Goal: Information Seeking & Learning: Learn about a topic

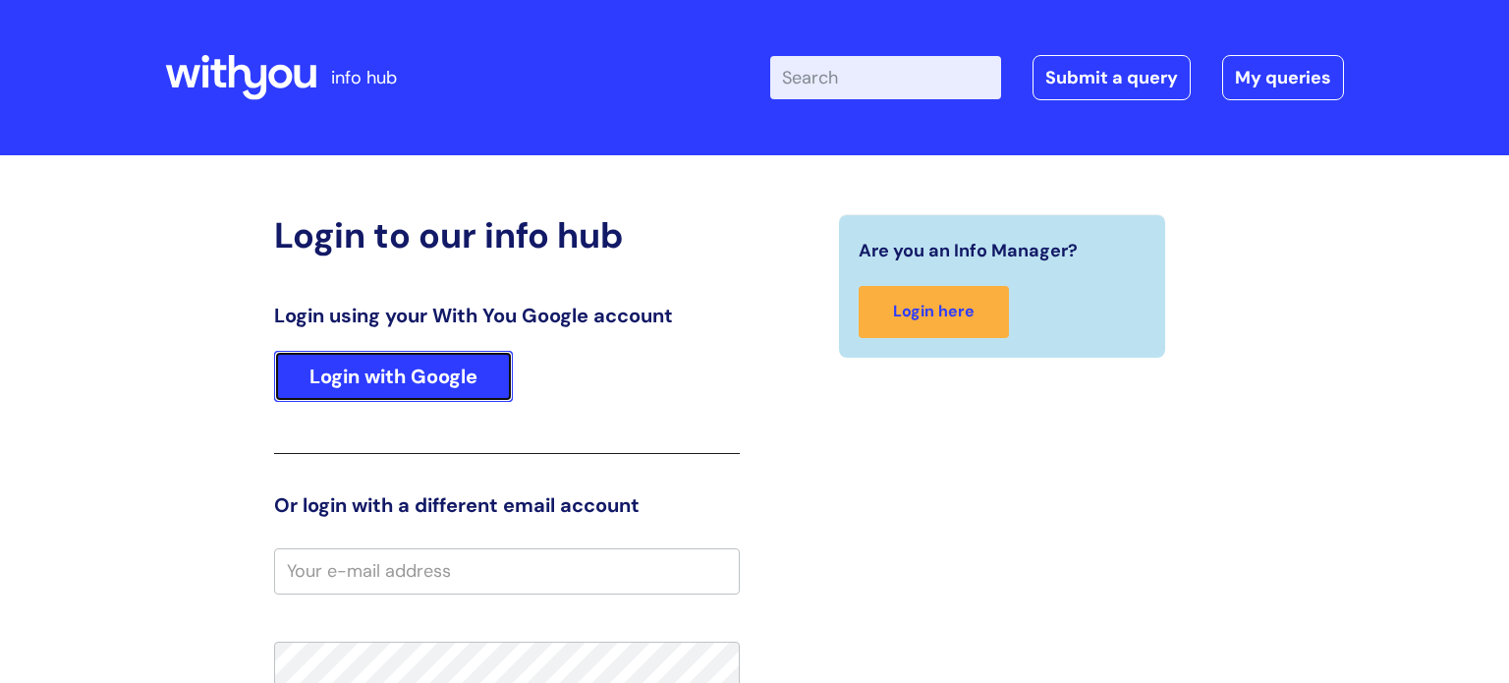
click at [431, 373] on link "Login with Google" at bounding box center [393, 376] width 239 height 51
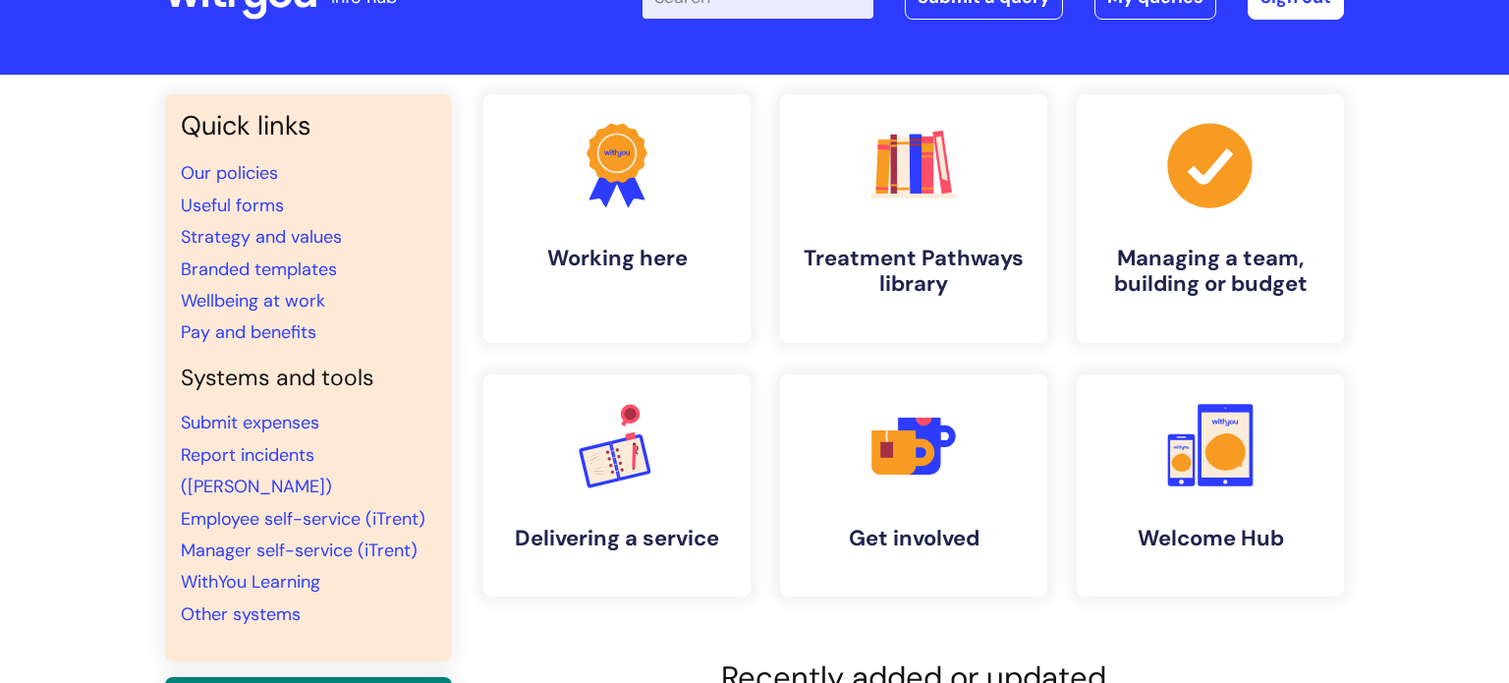
scroll to position [83, 0]
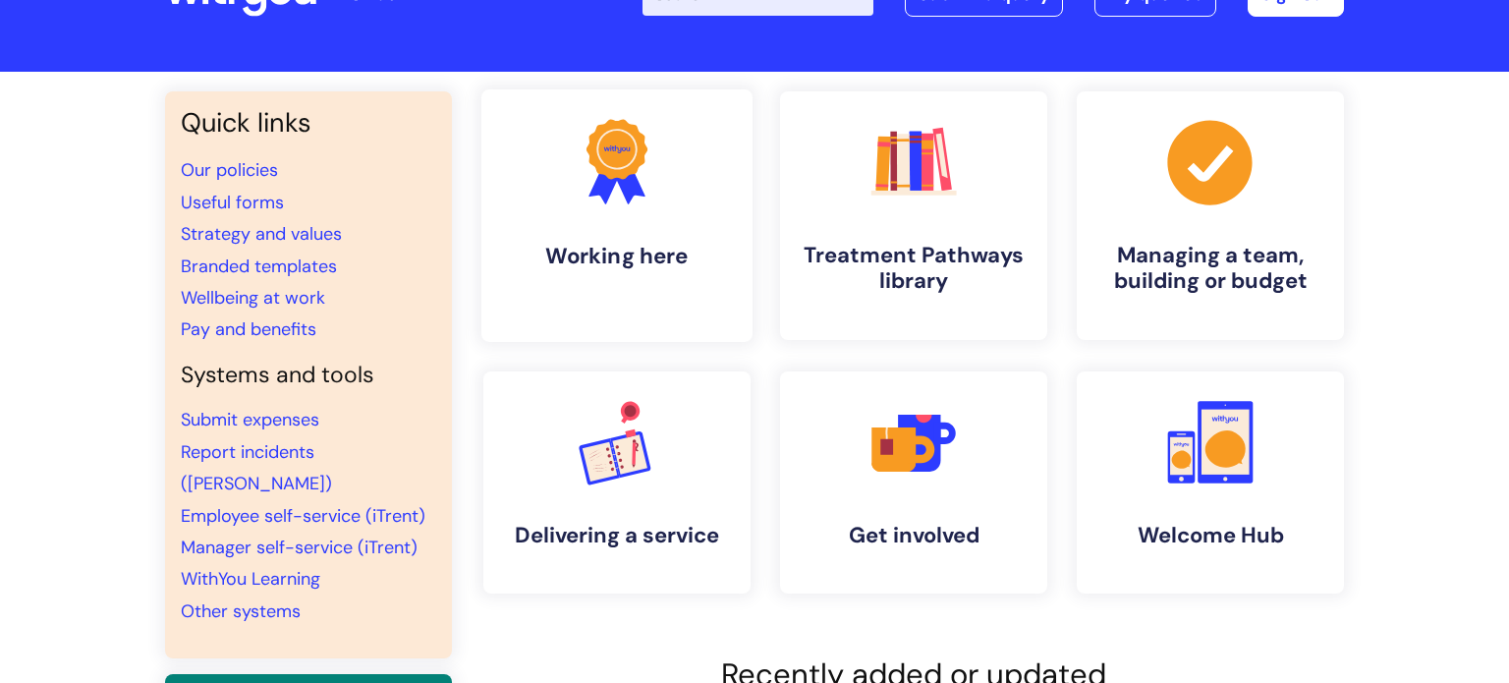
click at [554, 190] on link ".cls-1{fill:#f89b22;}.cls-1,.cls-2,.cls-3{stroke-width:0px;}.cls-2{fill:#2d3cff…" at bounding box center [616, 215] width 271 height 252
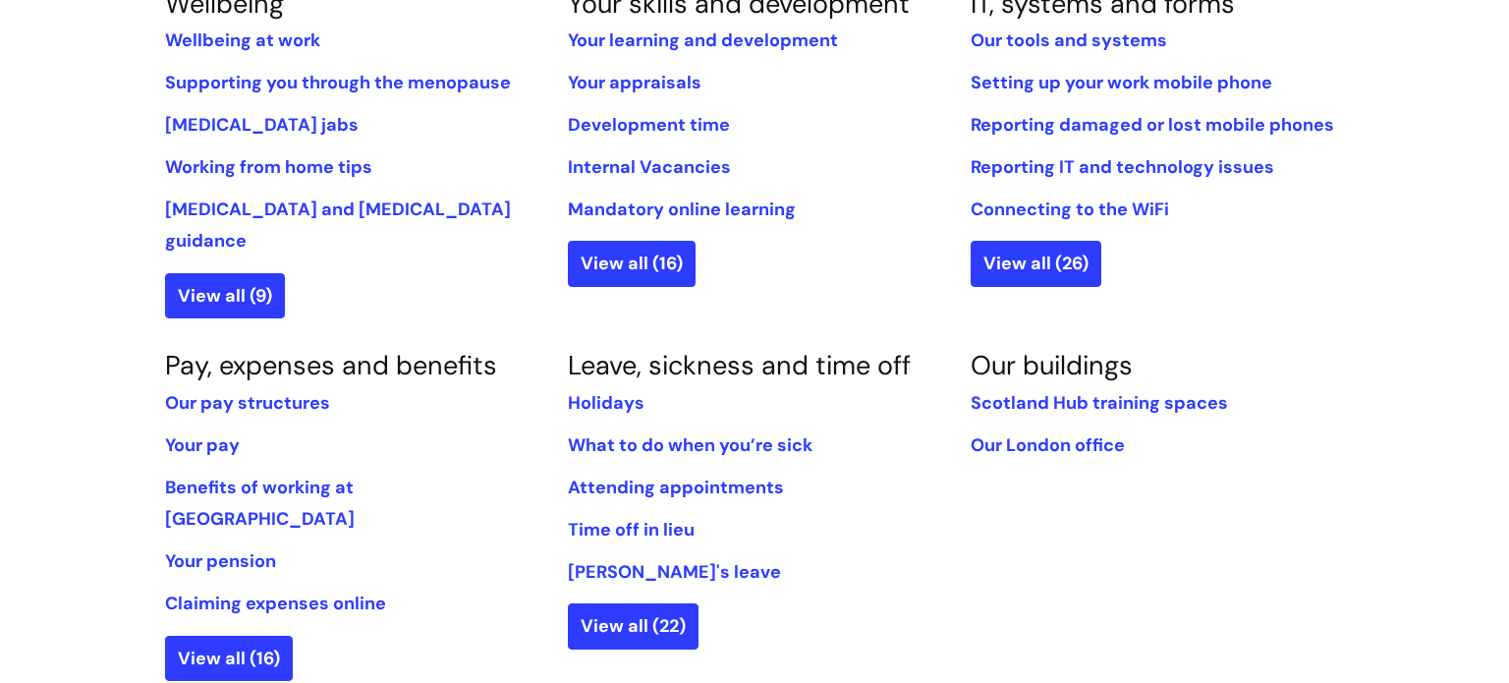
scroll to position [906, 0]
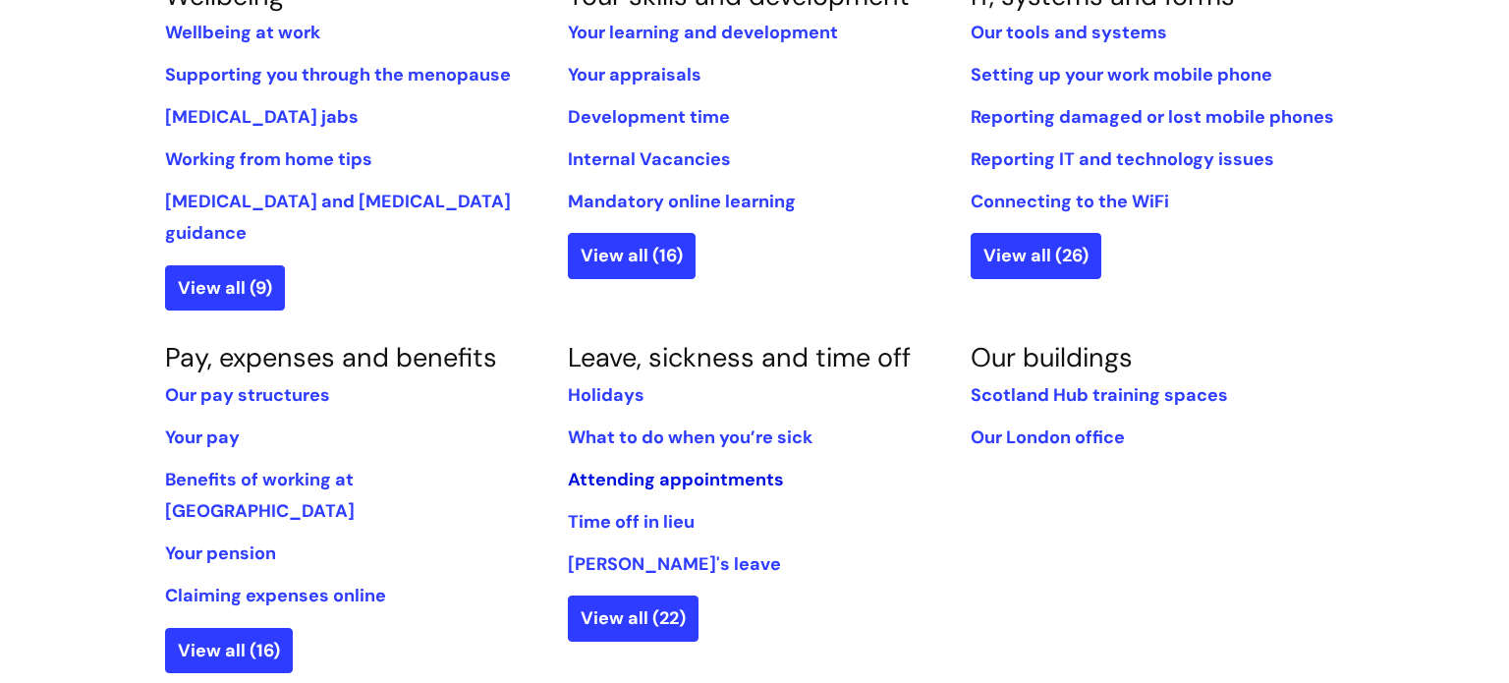
click at [736, 468] on link "Attending appointments" at bounding box center [676, 480] width 216 height 24
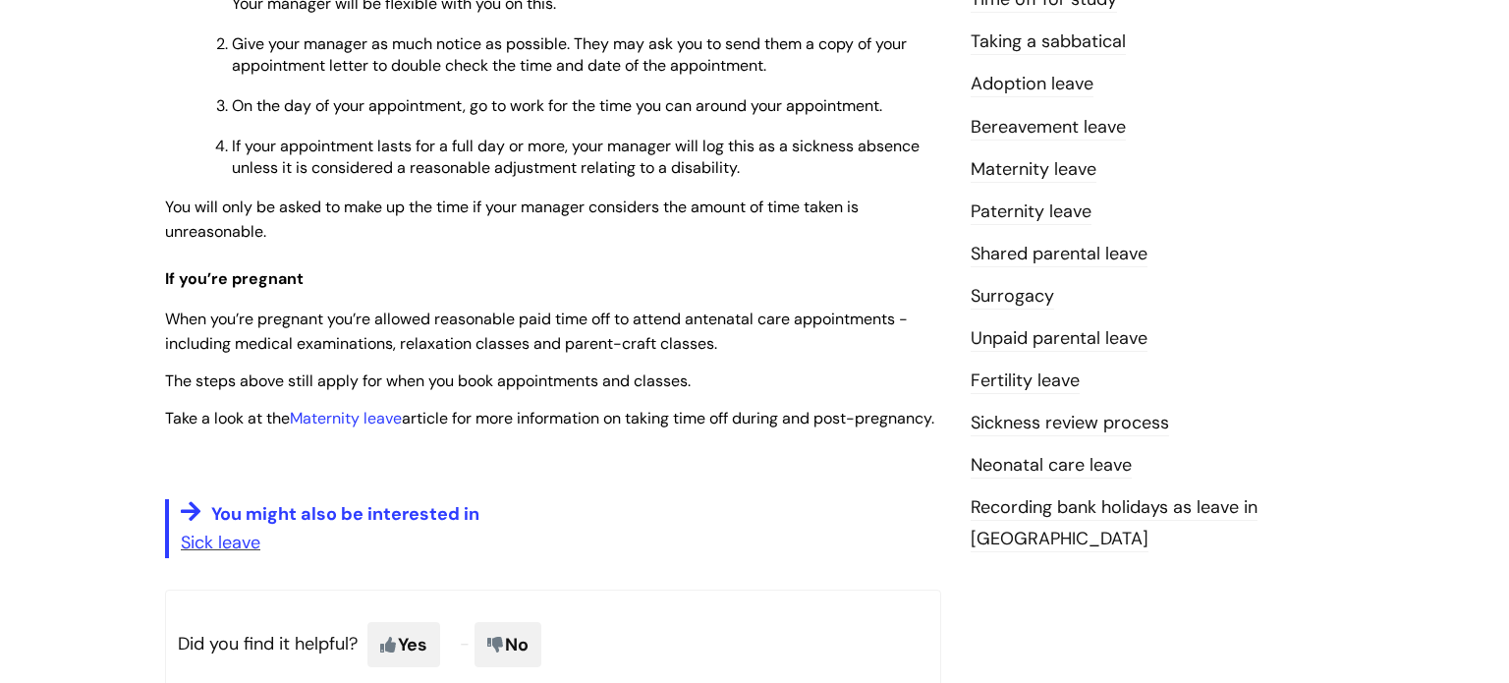
scroll to position [645, 0]
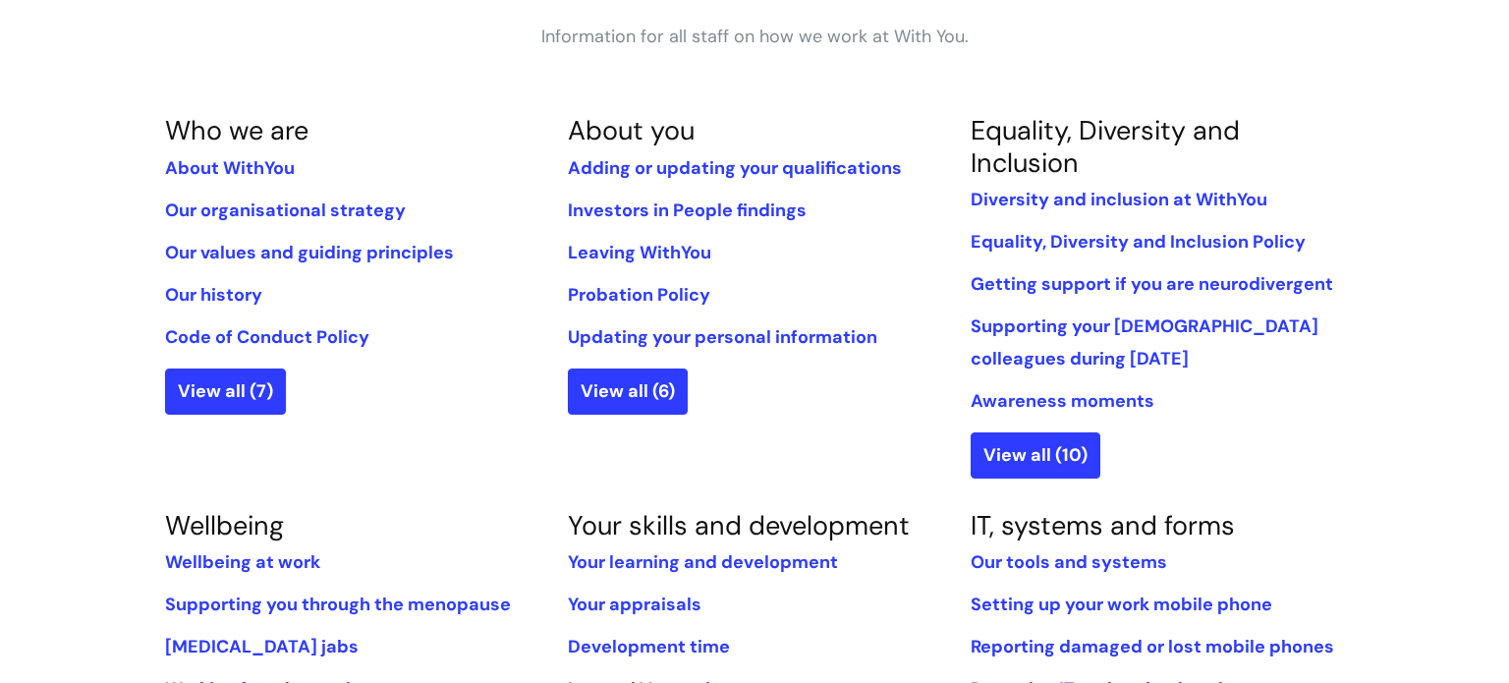
scroll to position [362, 0]
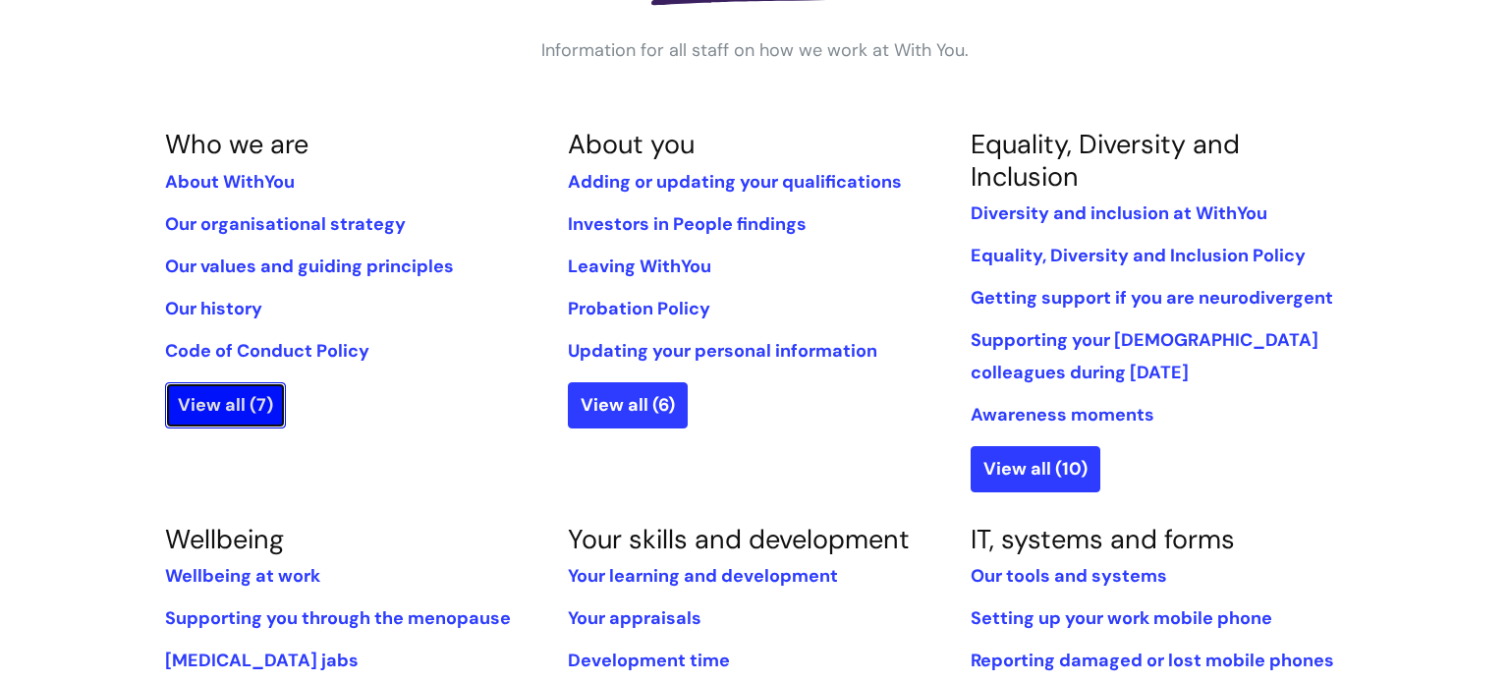
click at [207, 411] on link "View all (7)" at bounding box center [225, 404] width 121 height 45
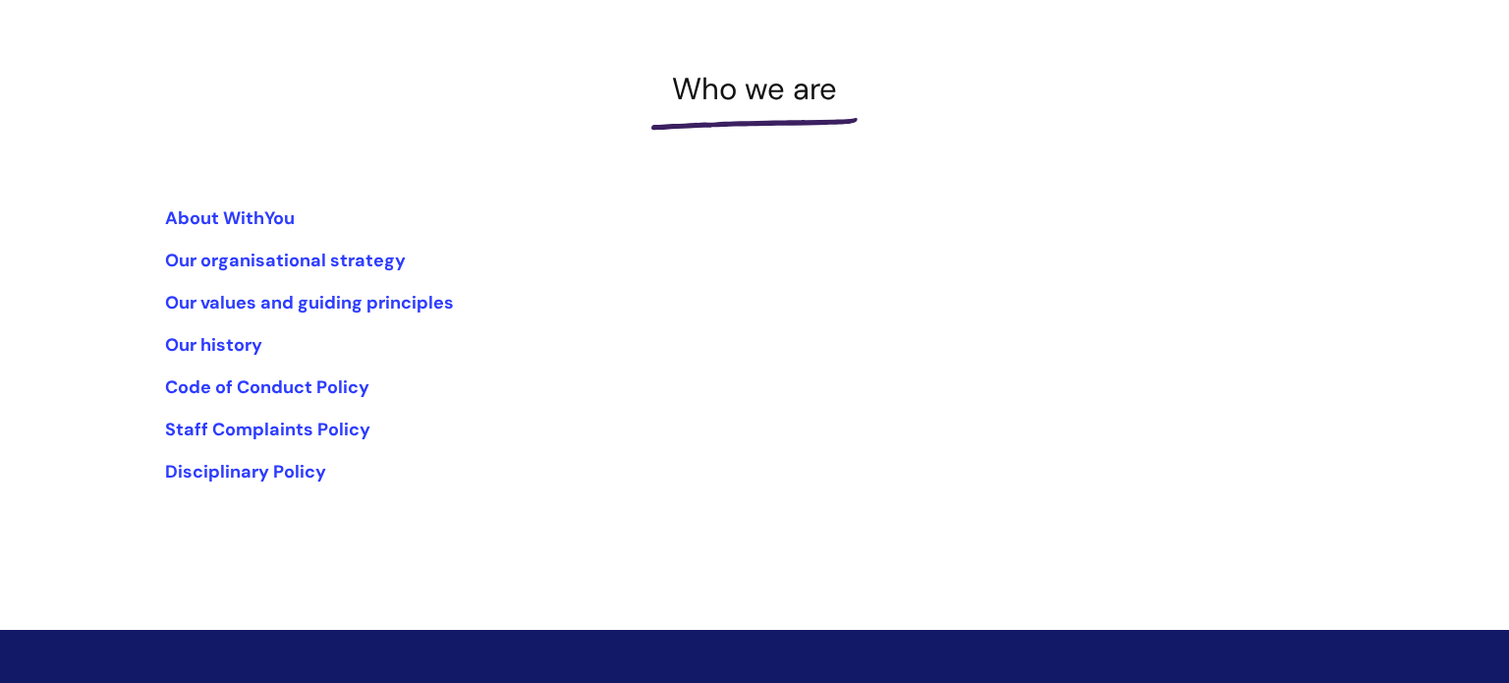
scroll to position [240, 0]
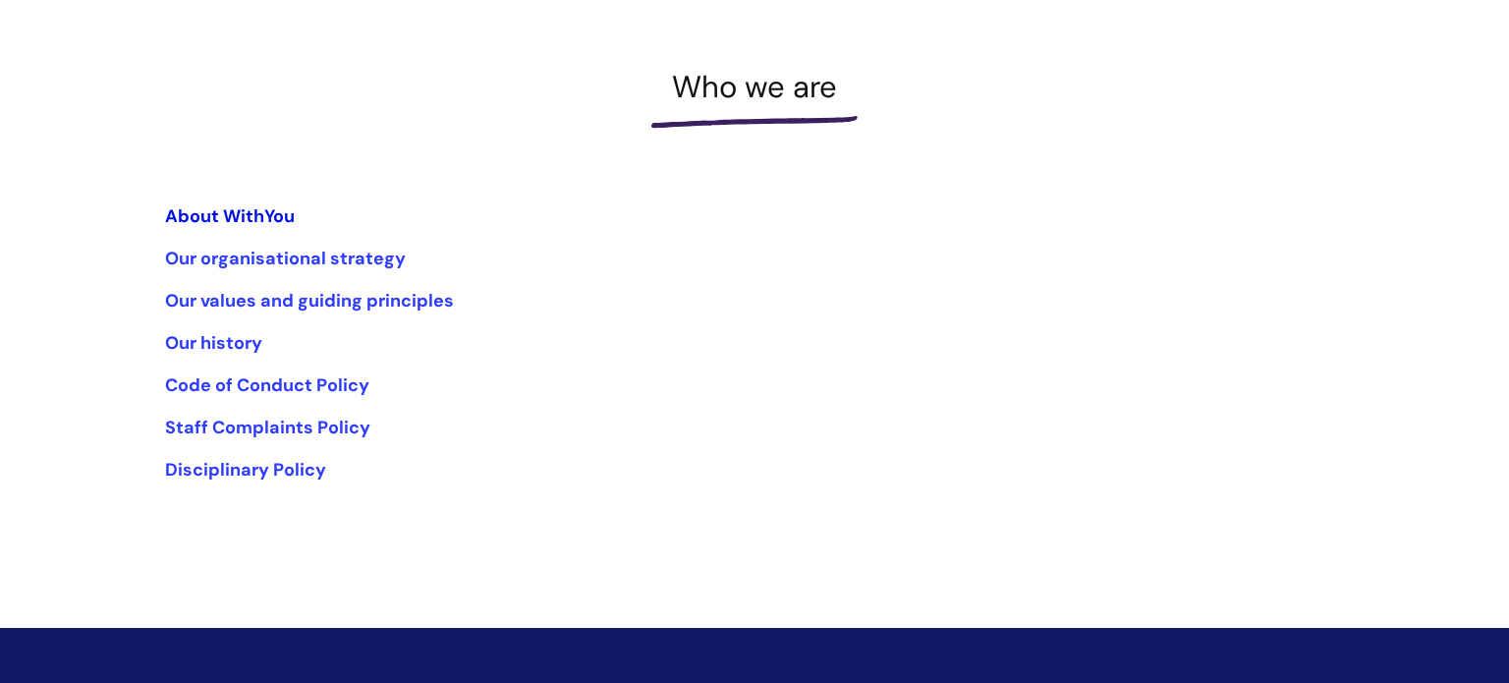
click at [245, 207] on link "About WithYou" at bounding box center [230, 216] width 130 height 24
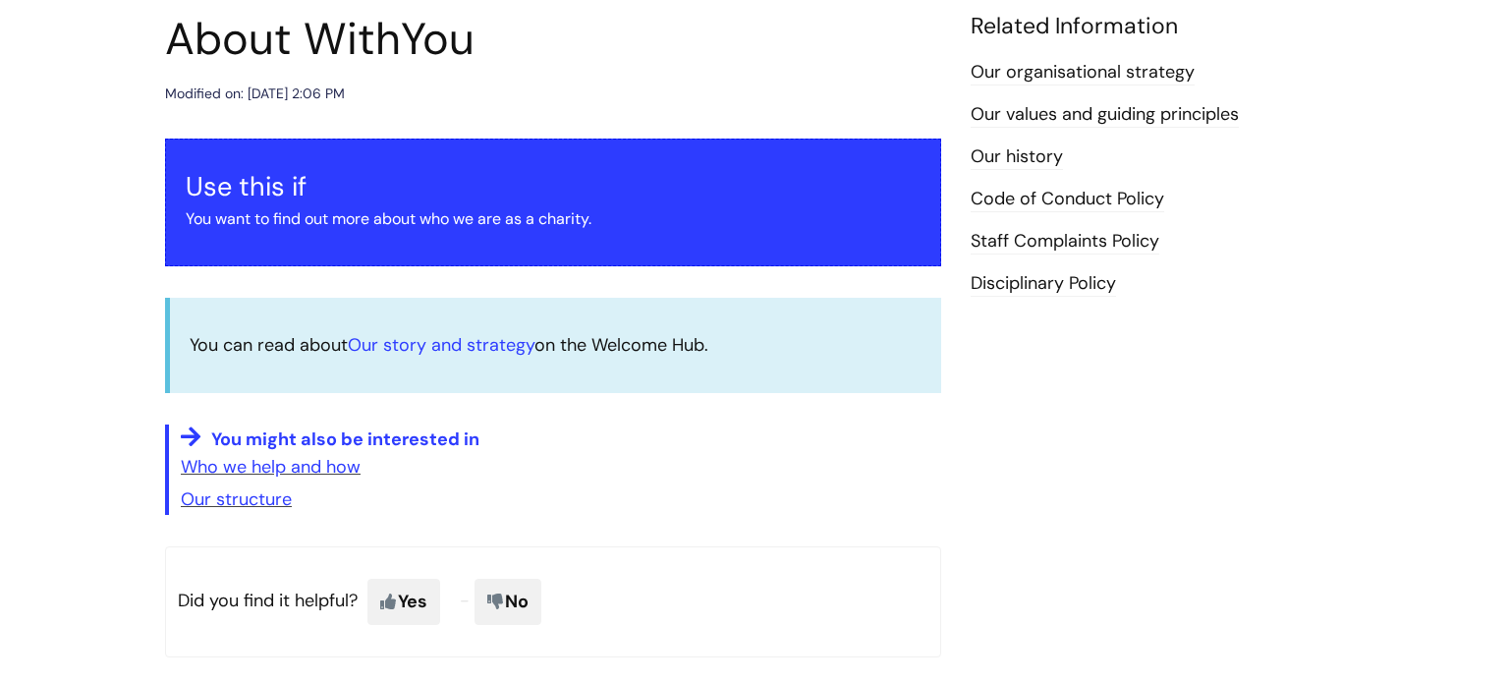
scroll to position [236, 0]
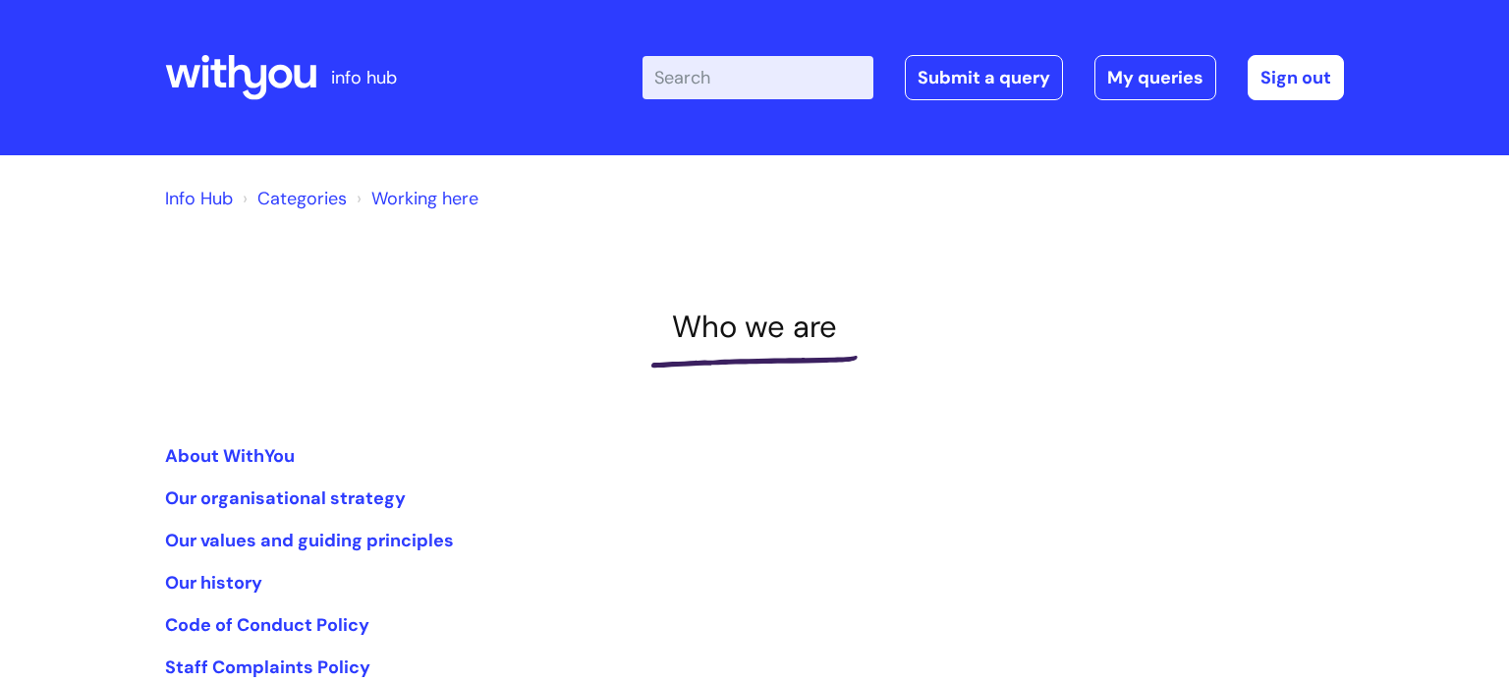
scroll to position [240, 0]
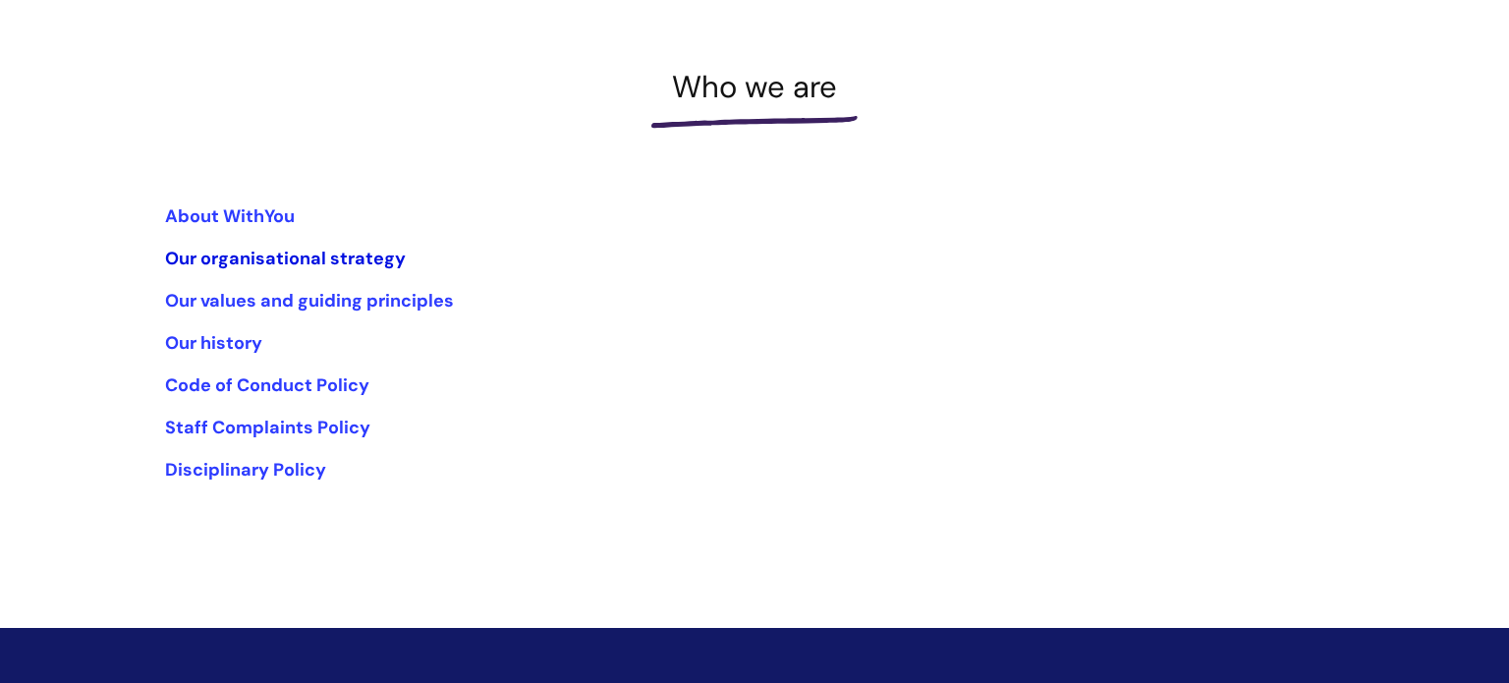
click at [267, 260] on link "Our organisational strategy" at bounding box center [285, 259] width 241 height 24
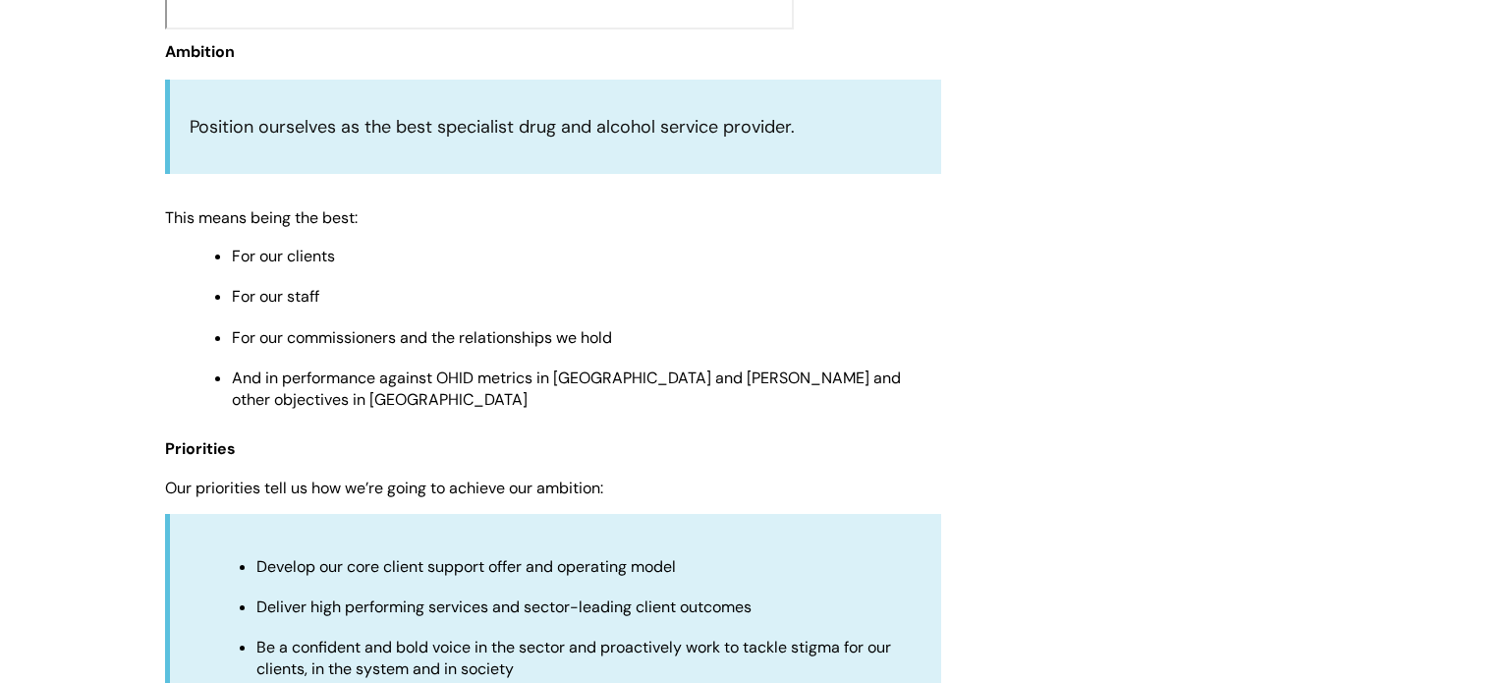
scroll to position [1077, 0]
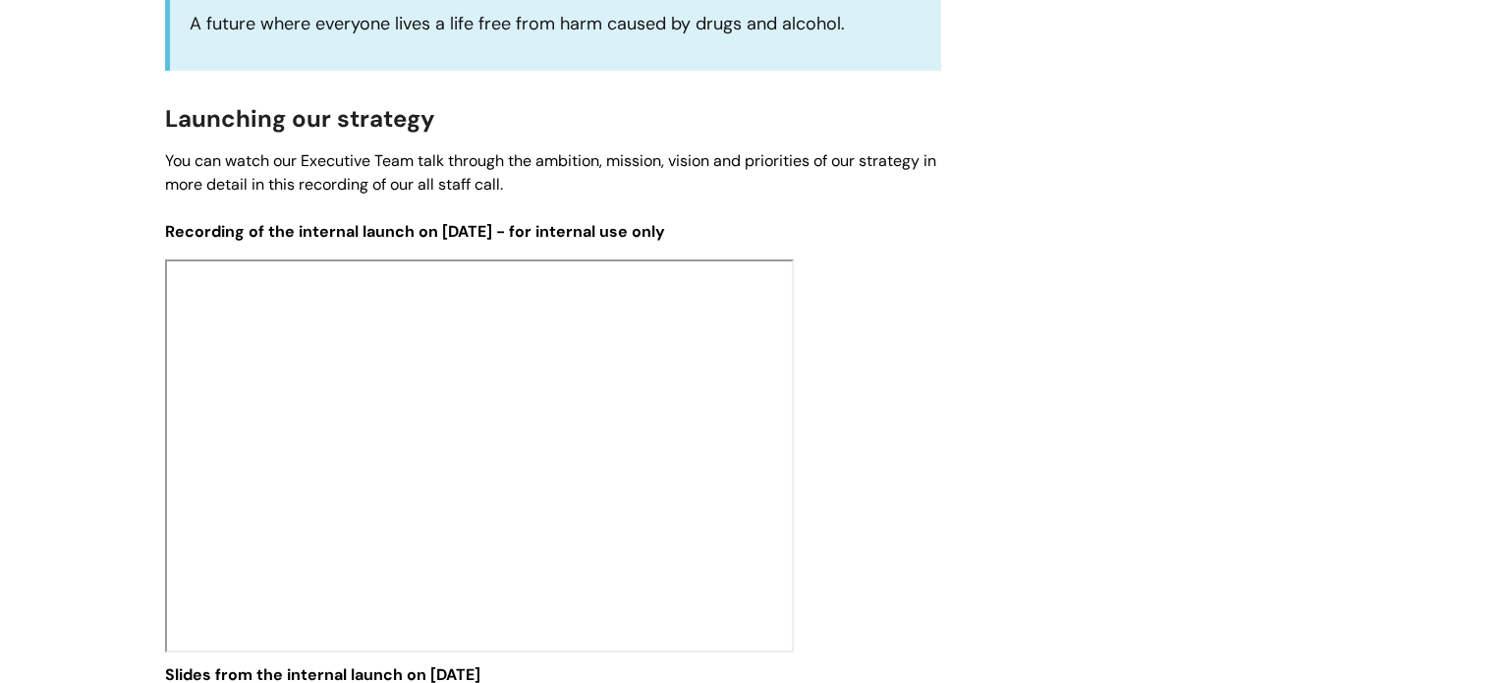
scroll to position [2452, 0]
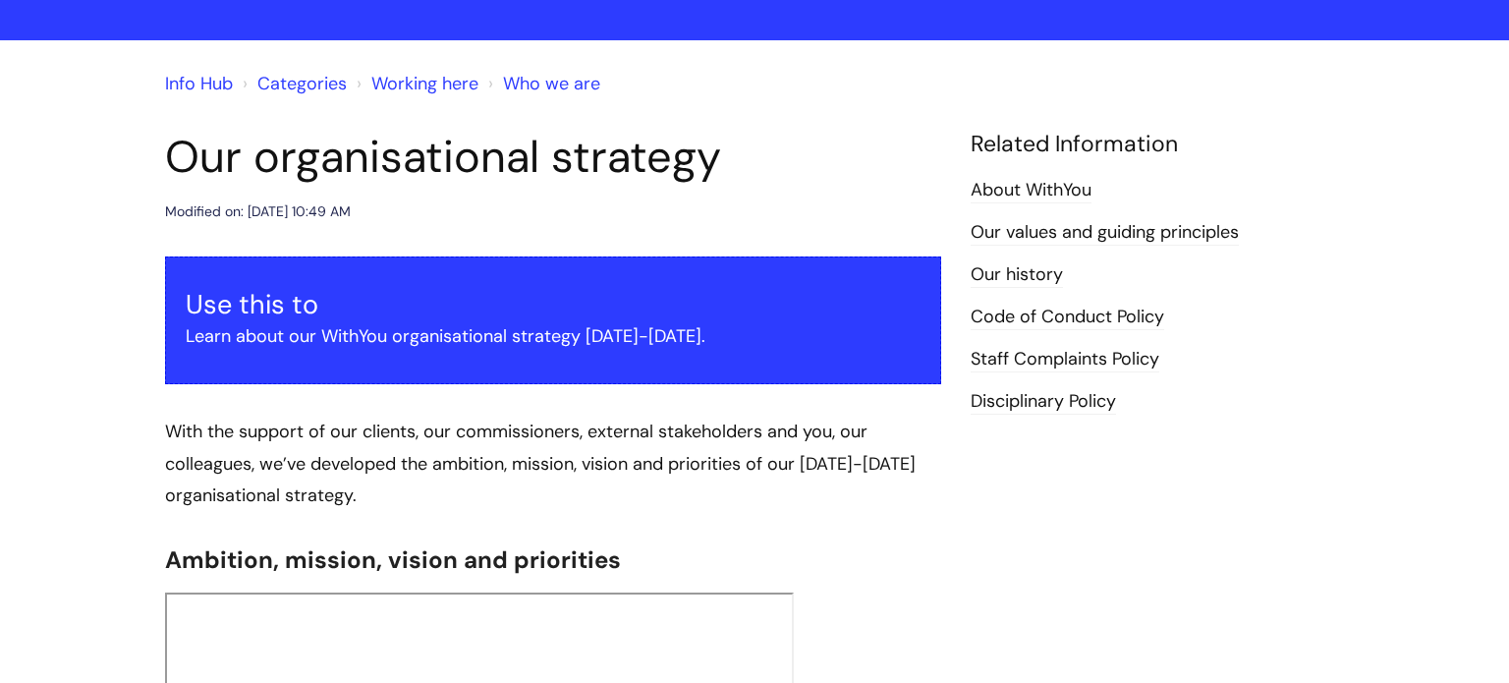
scroll to position [0, 0]
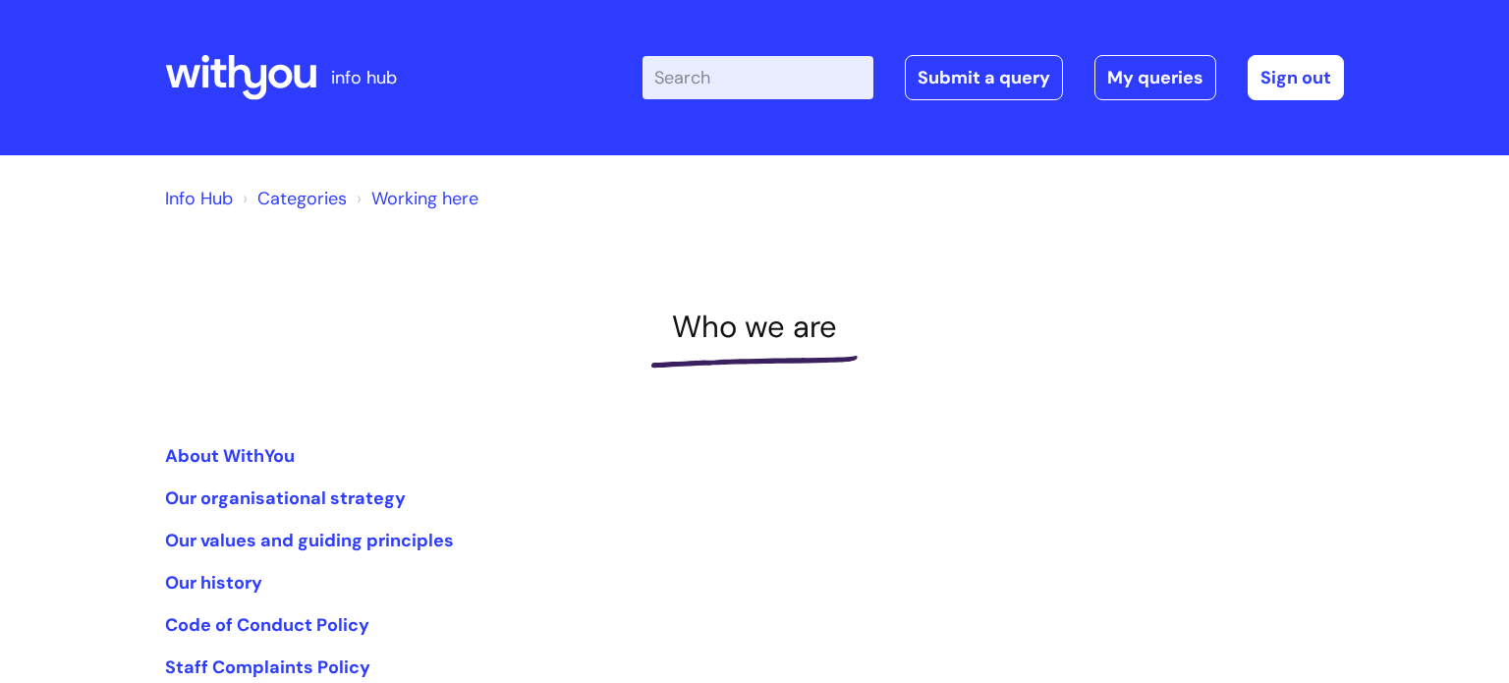
scroll to position [239, 0]
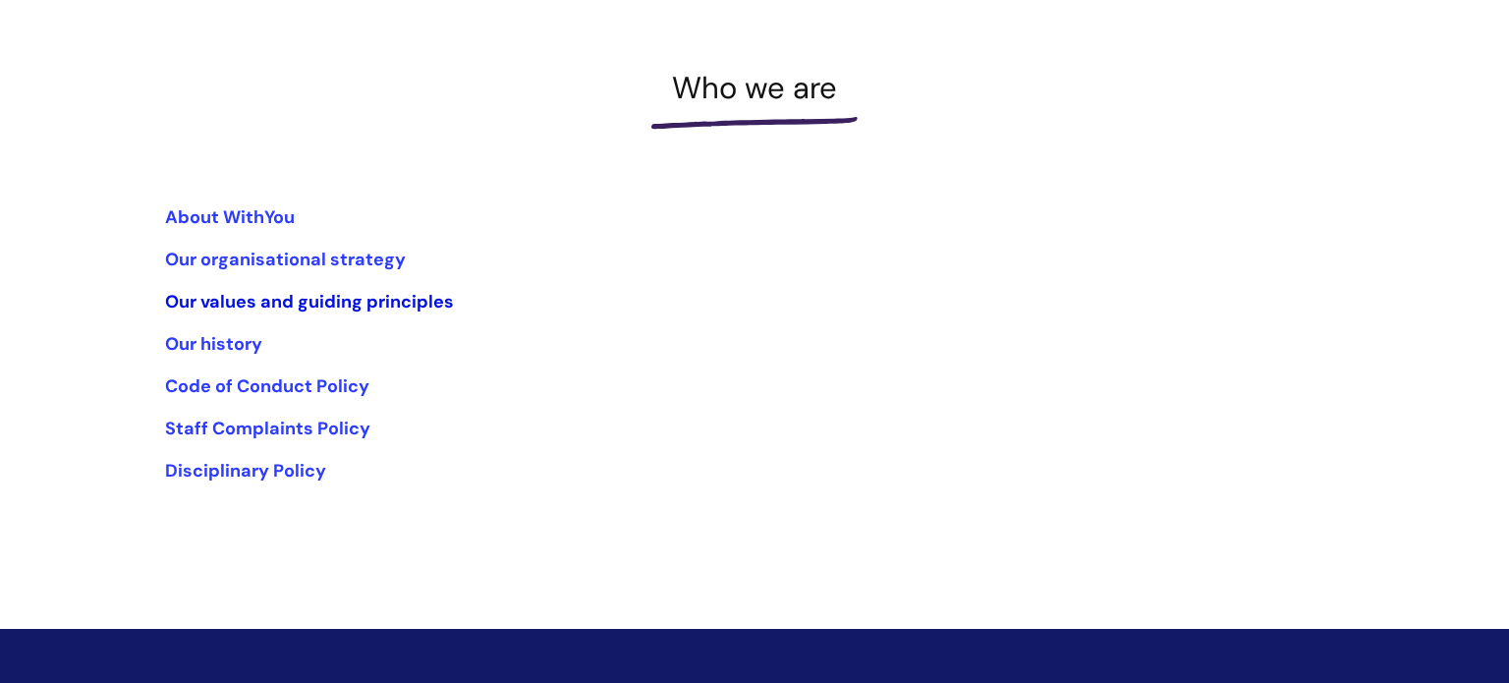
click at [309, 311] on link "Our values and guiding principles" at bounding box center [309, 302] width 289 height 24
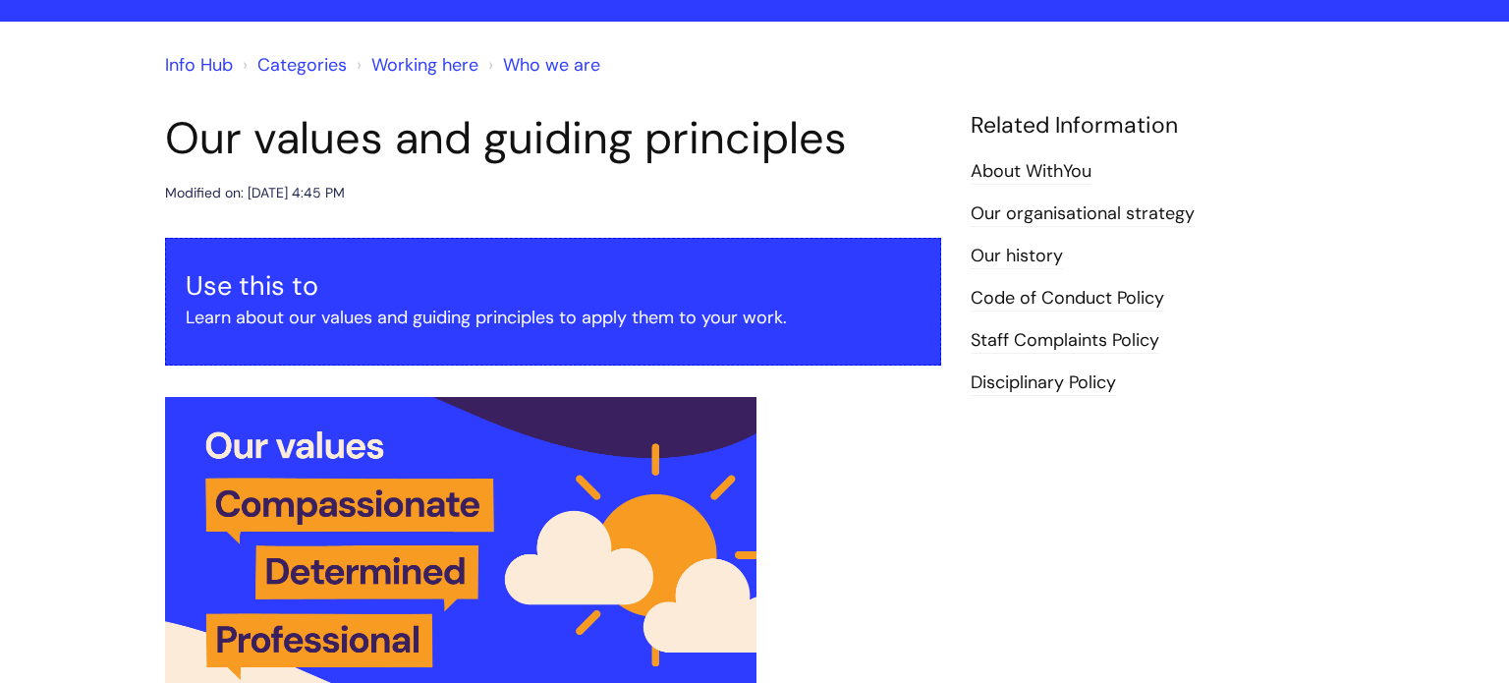
scroll to position [171, 0]
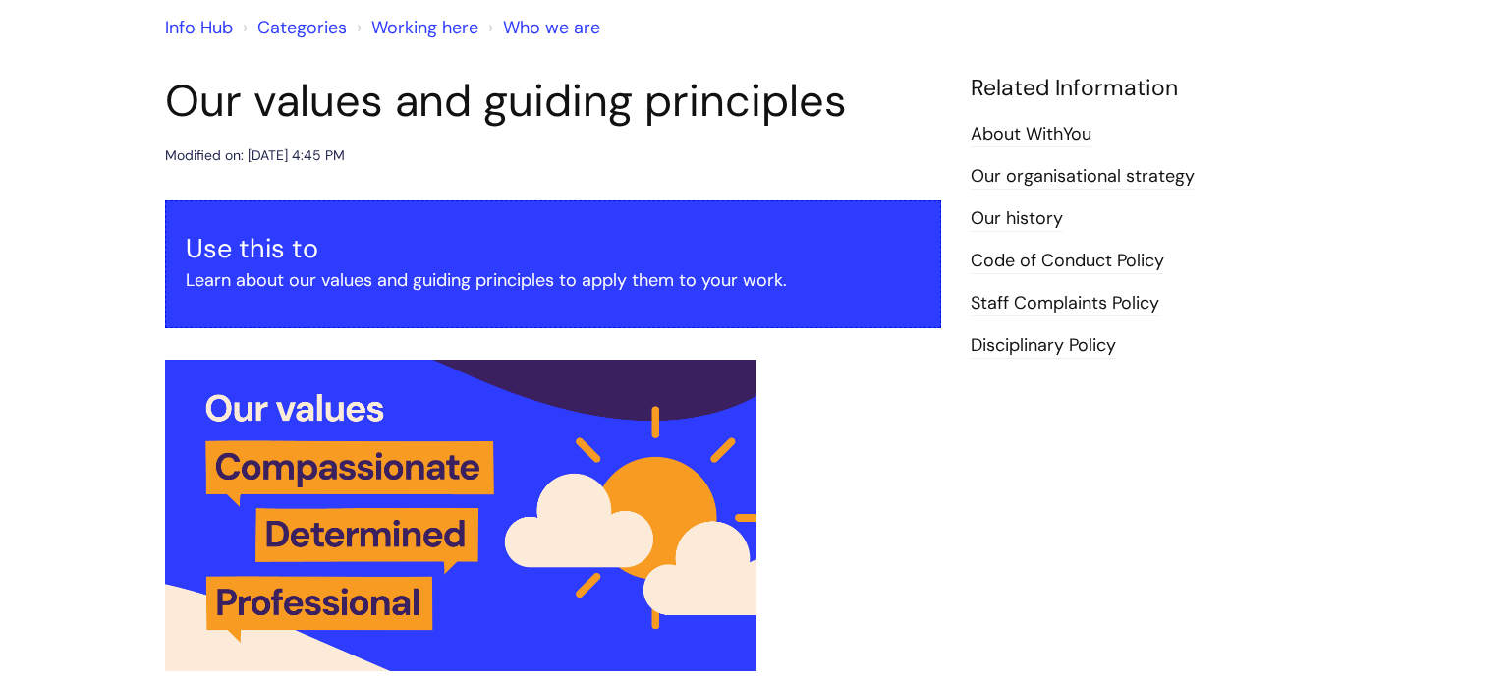
click at [1013, 227] on link "Our history" at bounding box center [1016, 219] width 92 height 26
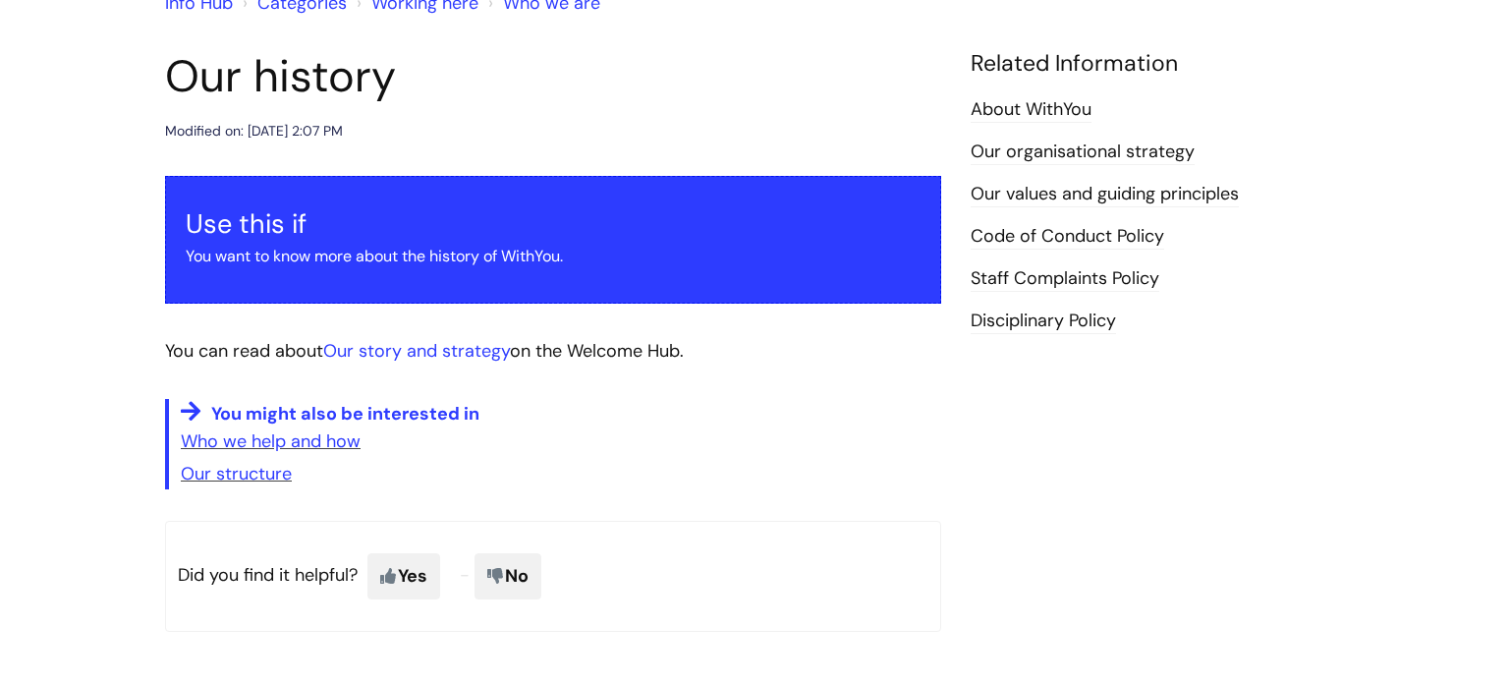
scroll to position [196, 0]
click at [1072, 239] on link "Code of Conduct Policy" at bounding box center [1067, 236] width 194 height 26
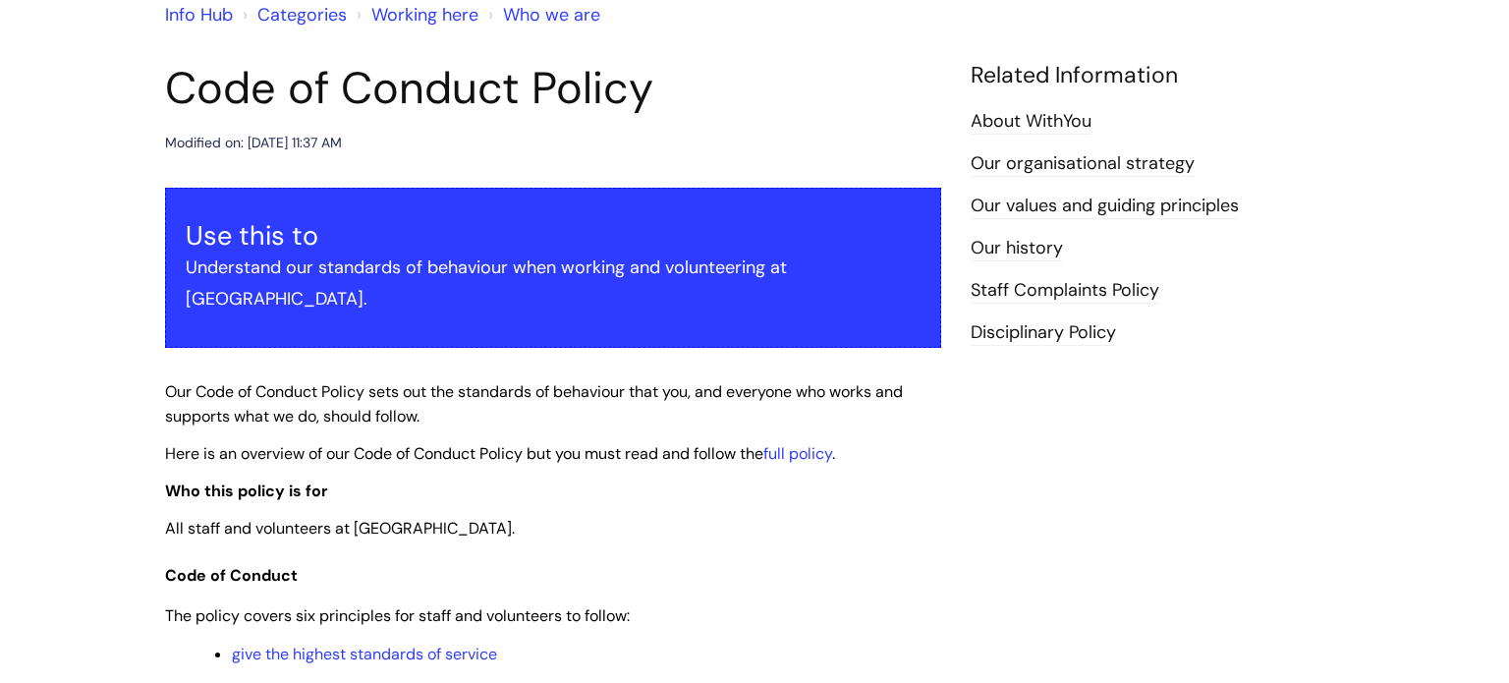
scroll to position [157, 0]
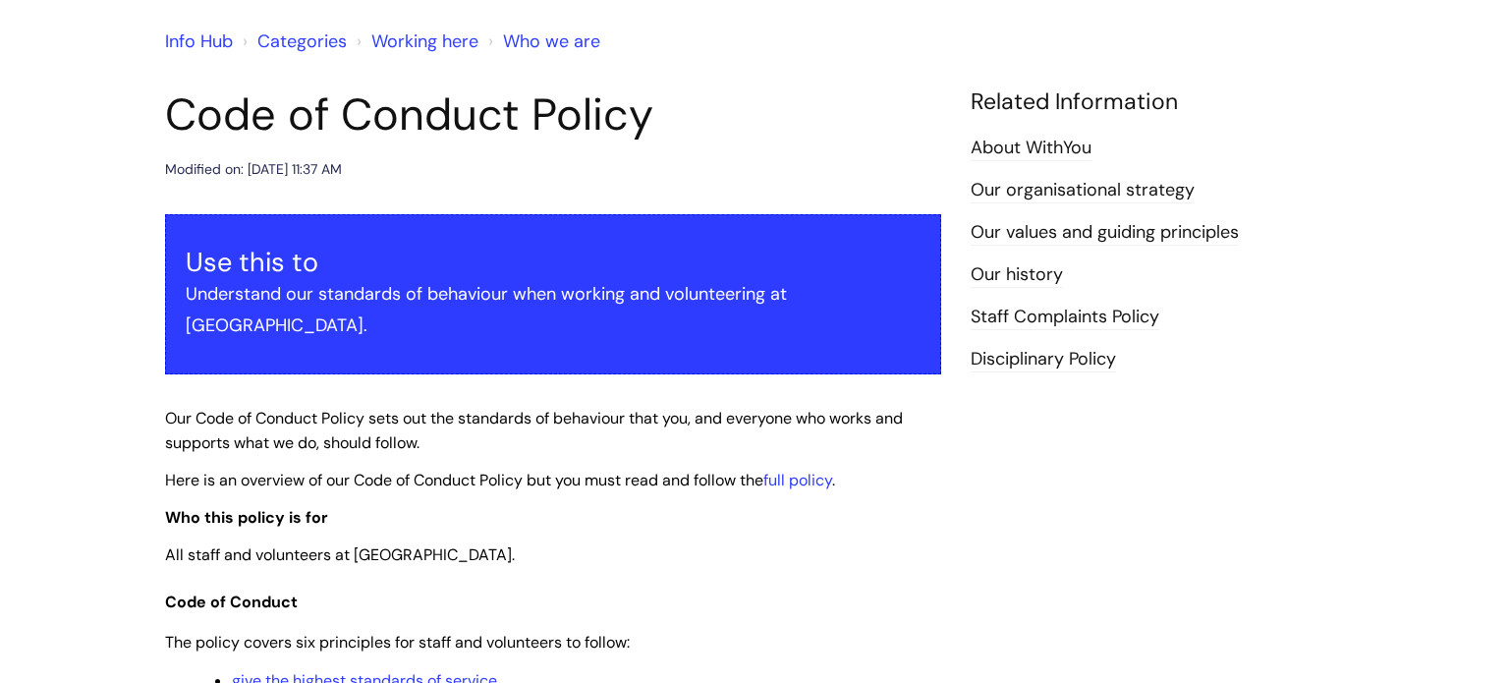
click at [1039, 316] on link "Staff Complaints Policy" at bounding box center [1064, 318] width 189 height 26
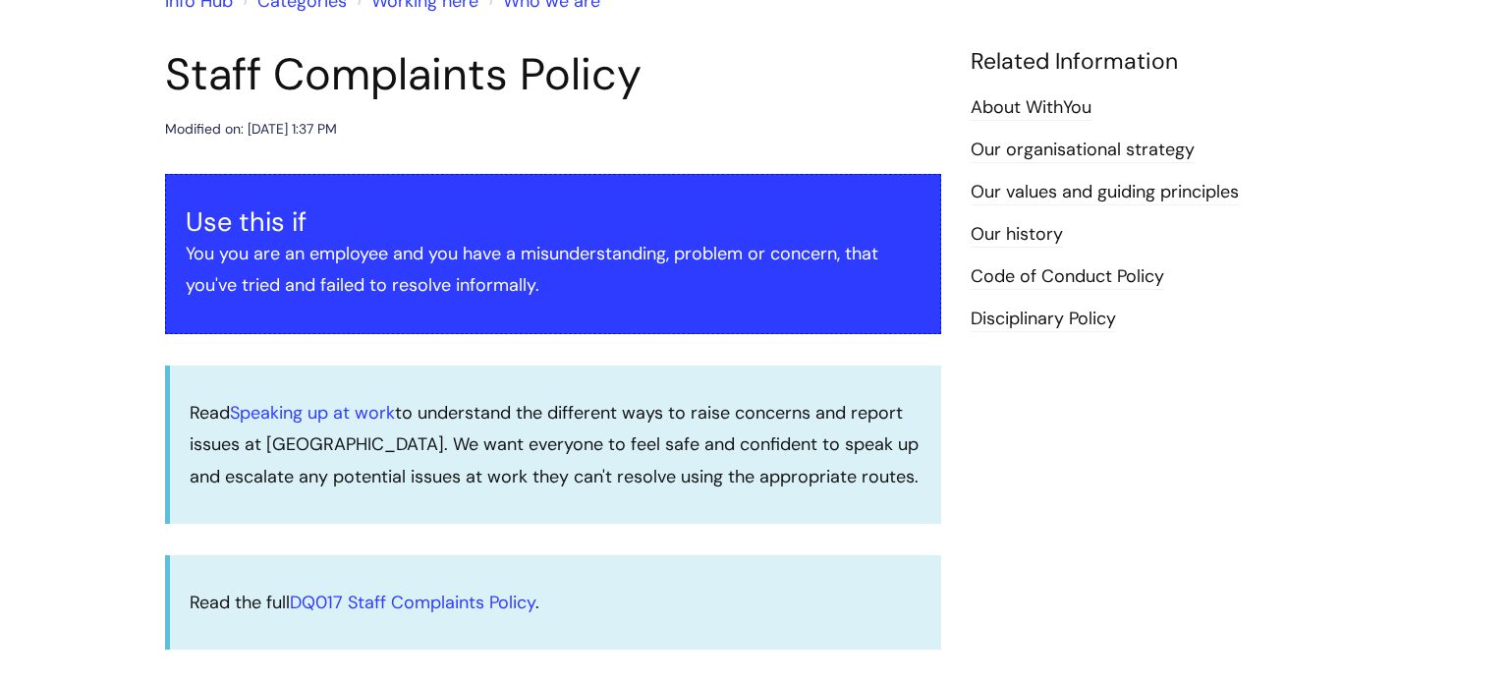
scroll to position [196, 0]
click at [1075, 328] on link "Disciplinary Policy" at bounding box center [1042, 320] width 145 height 26
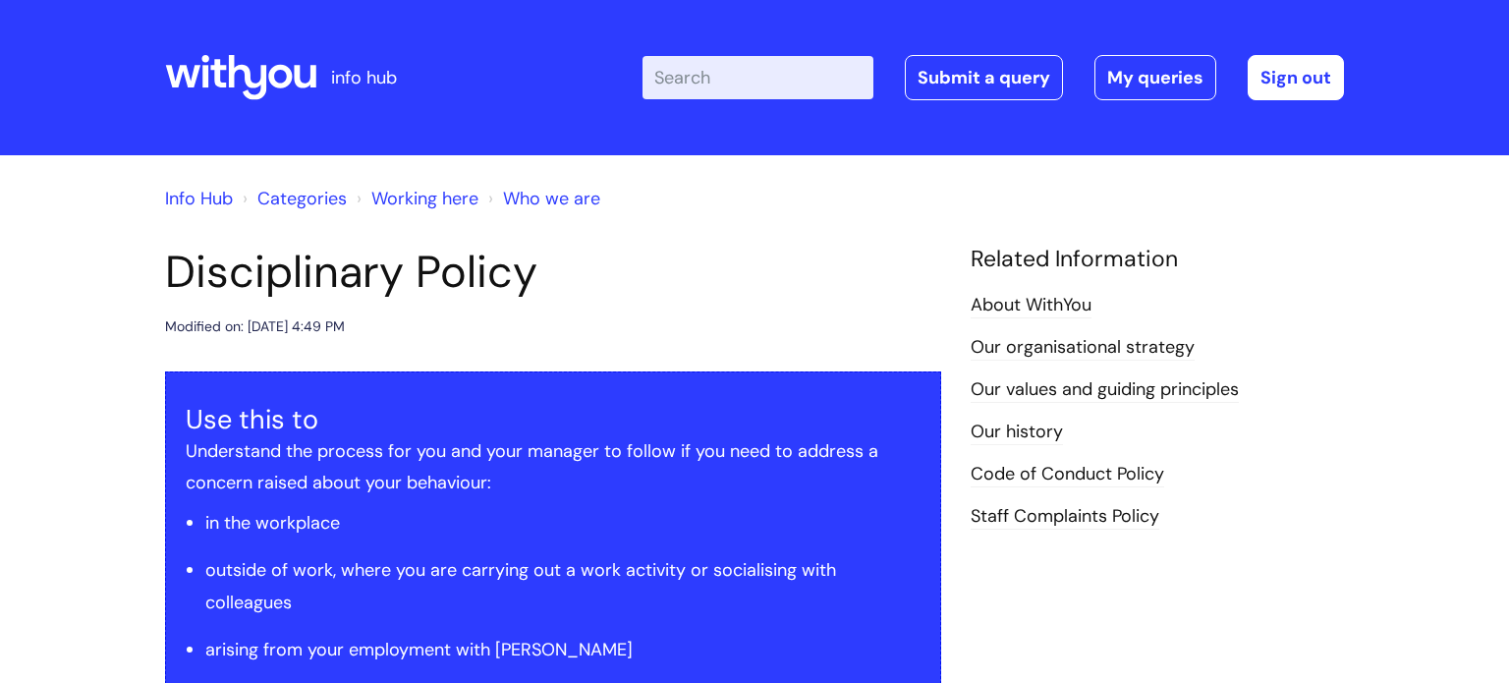
click at [539, 203] on link "Who we are" at bounding box center [551, 199] width 97 height 24
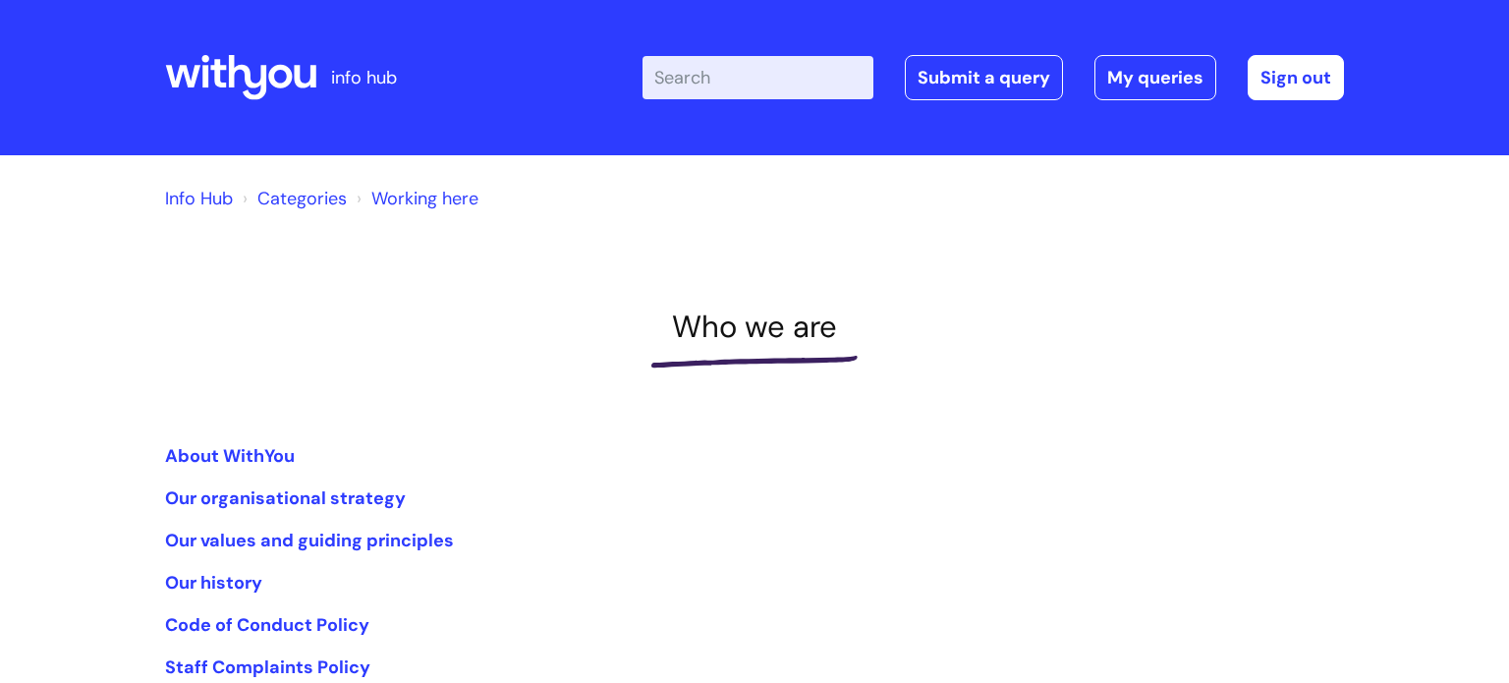
click at [404, 196] on link "Working here" at bounding box center [424, 199] width 107 height 24
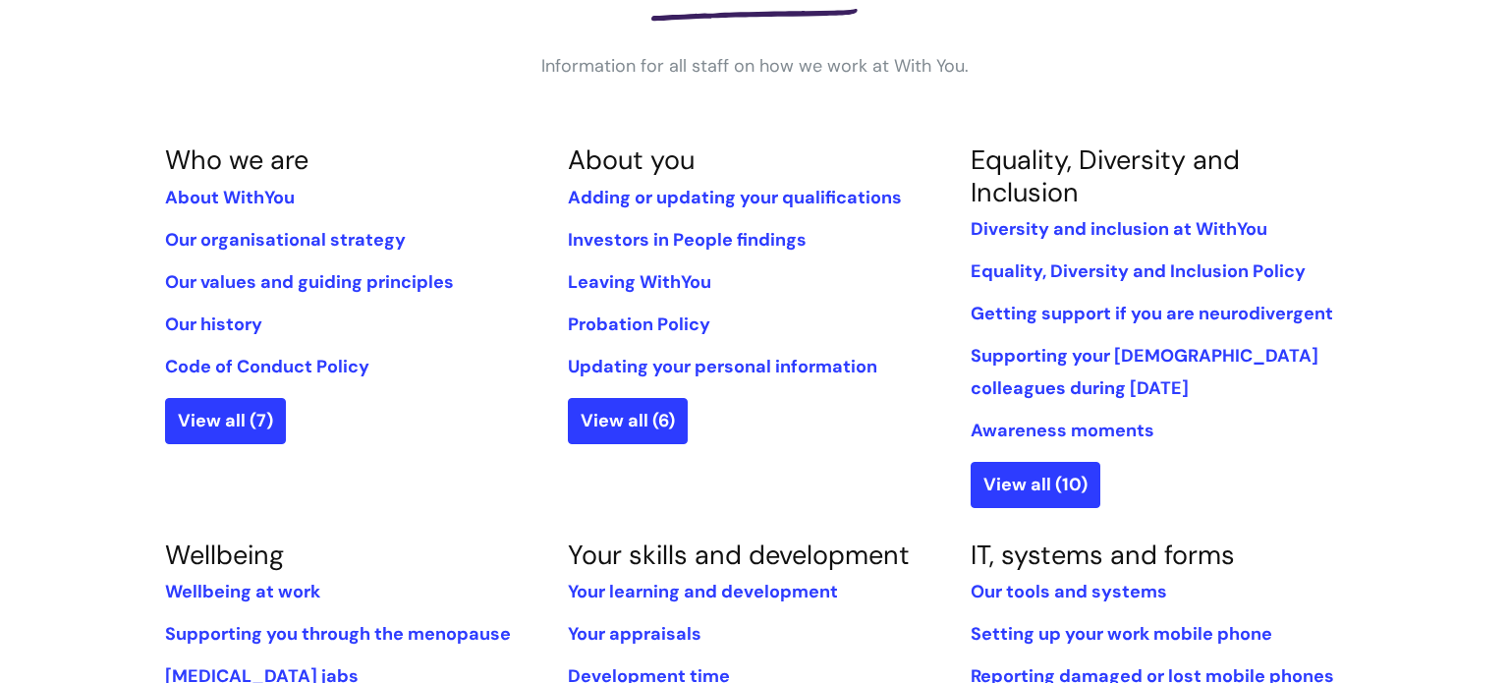
scroll to position [353, 0]
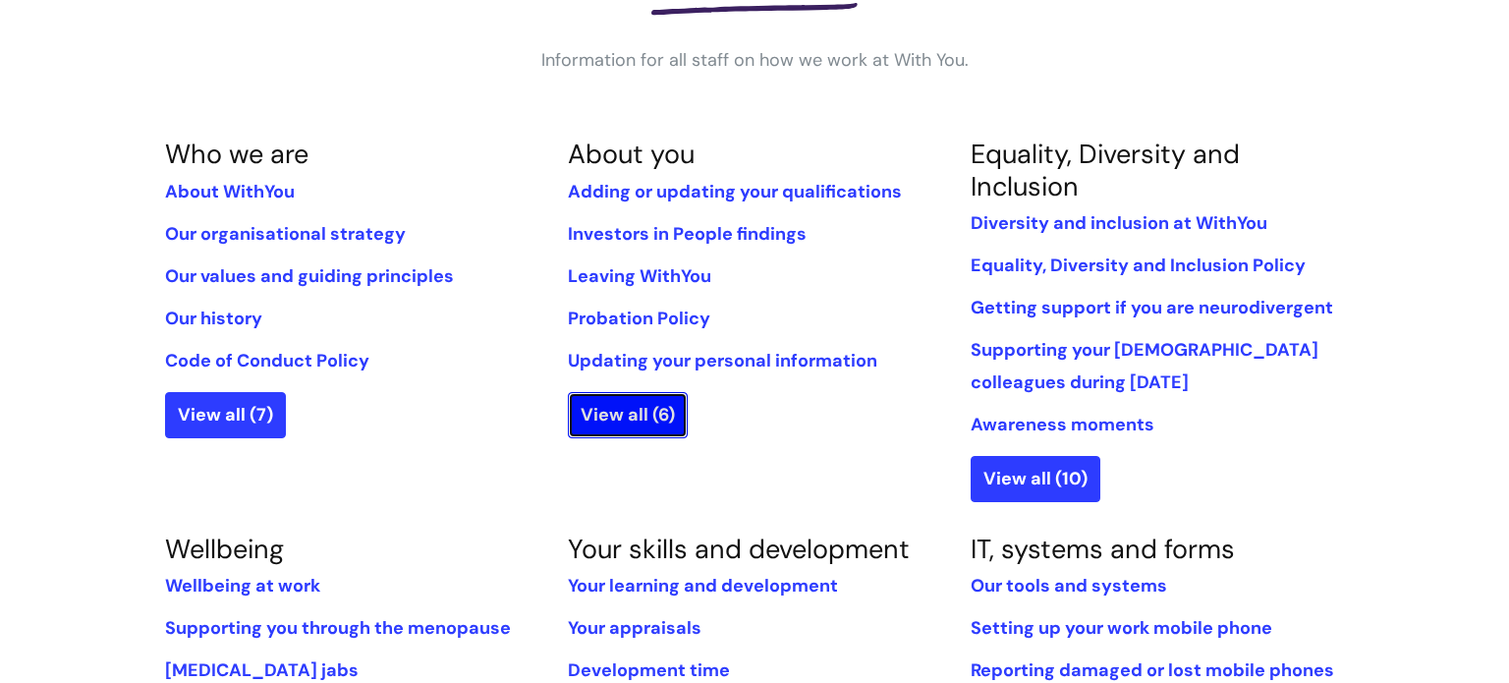
click at [644, 406] on link "View all (6)" at bounding box center [628, 414] width 120 height 45
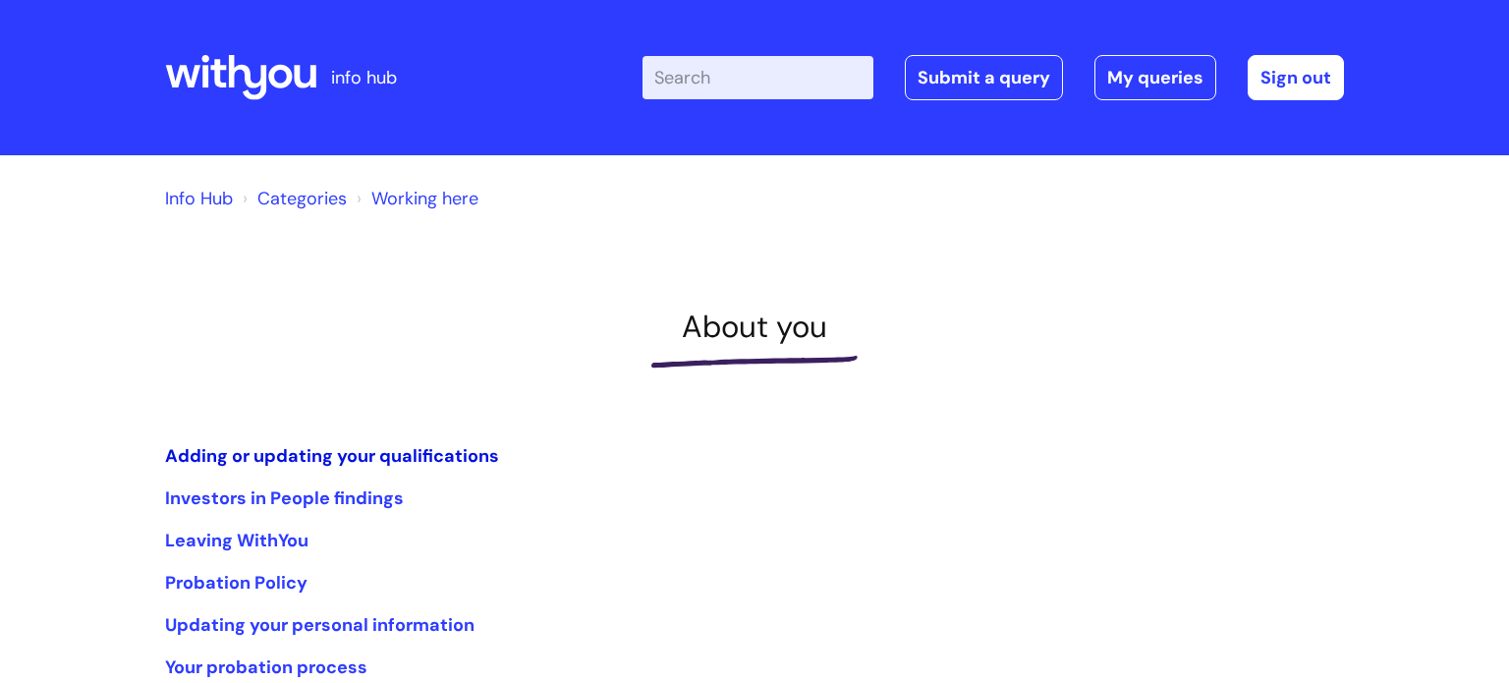
click at [429, 458] on link "Adding or updating your qualifications" at bounding box center [332, 456] width 334 height 24
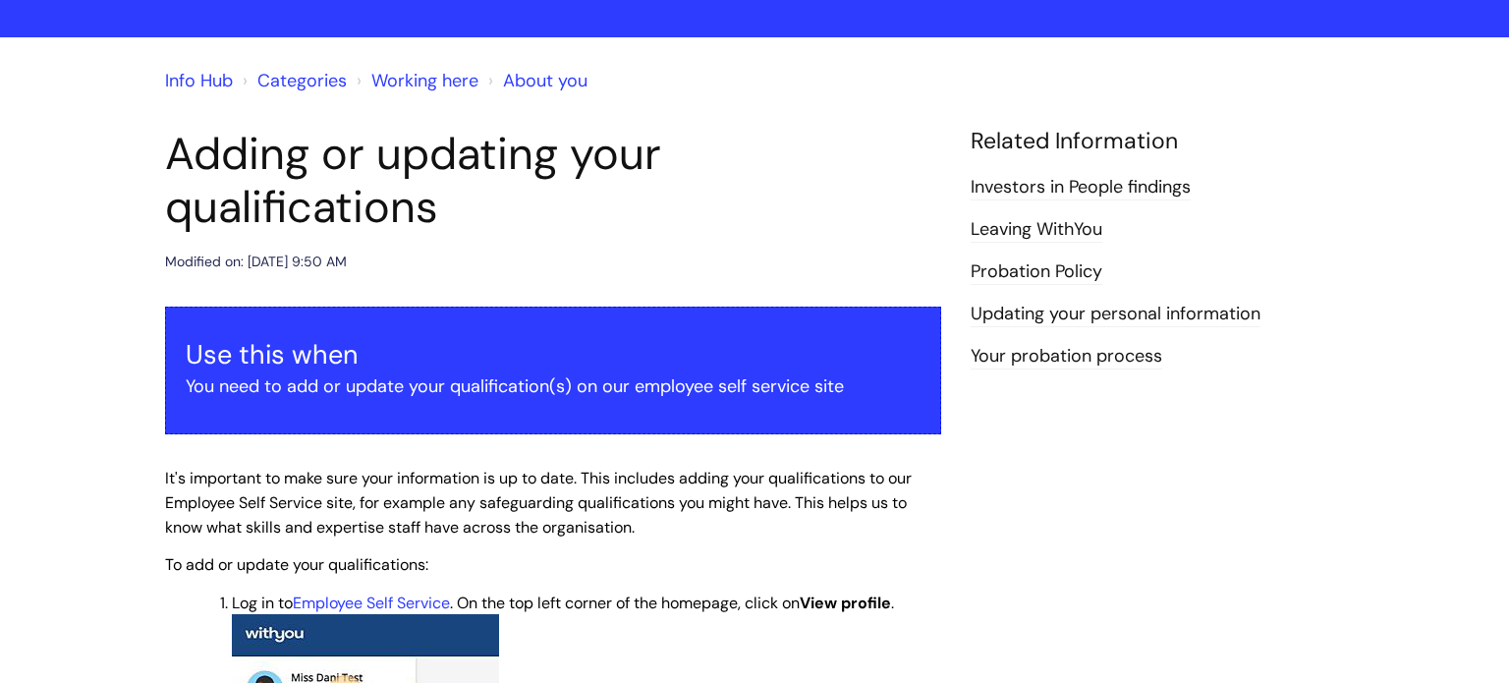
scroll to position [79, 0]
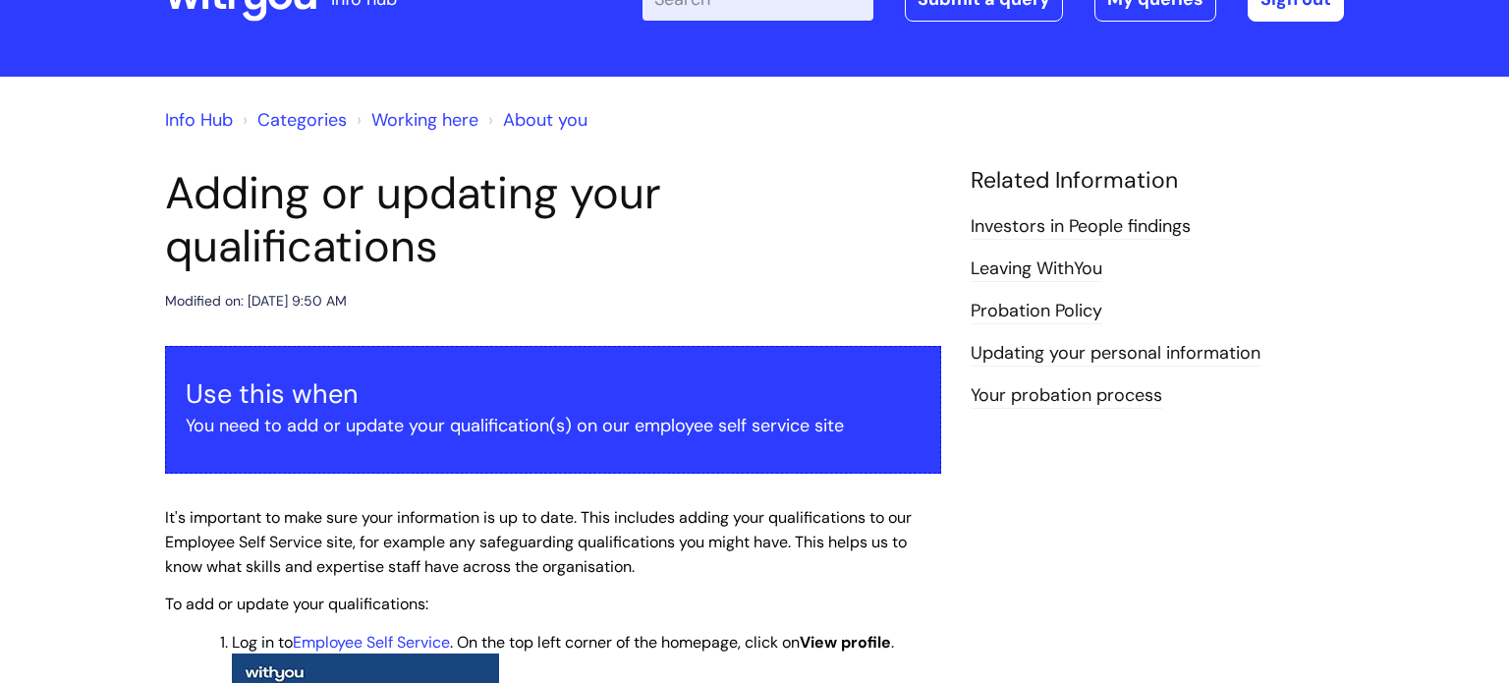
click at [1093, 225] on link "Investors in People findings" at bounding box center [1080, 227] width 220 height 26
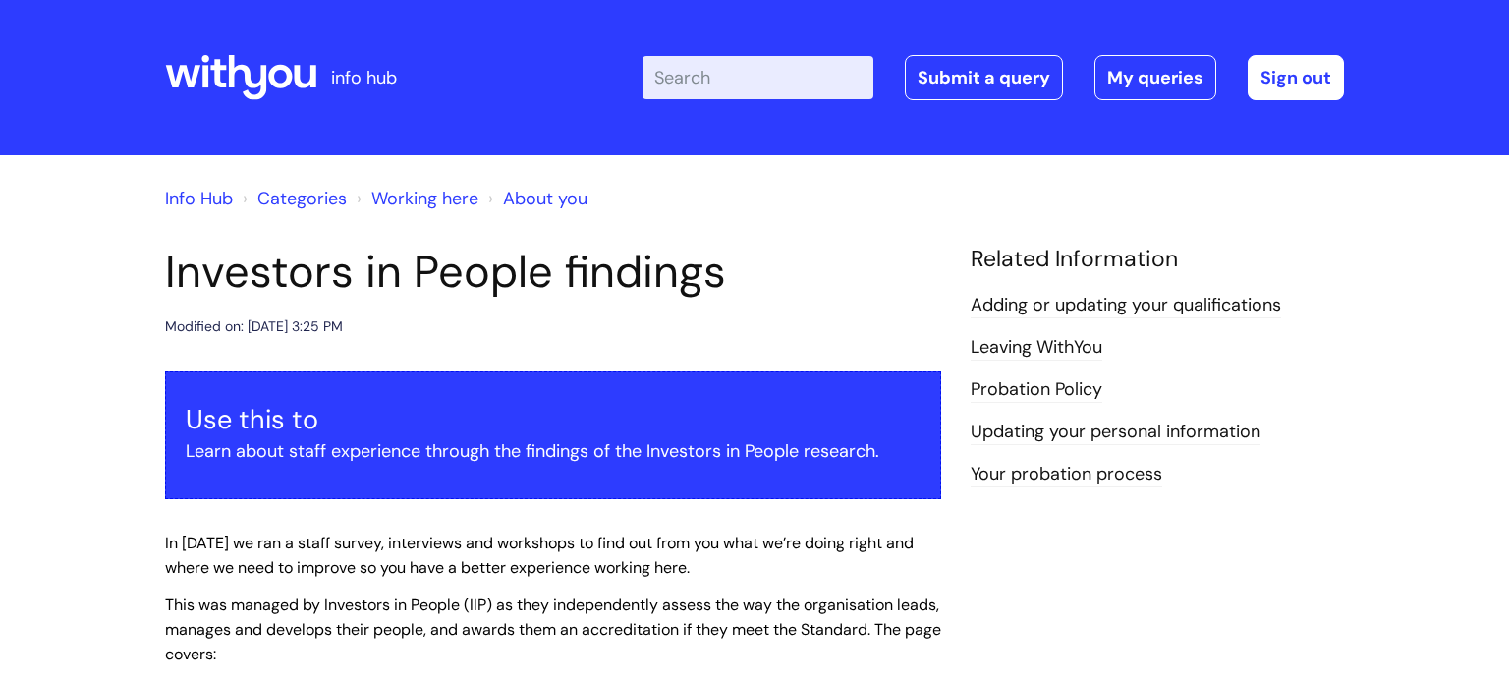
click at [1053, 352] on link "Leaving WithYou" at bounding box center [1036, 348] width 132 height 26
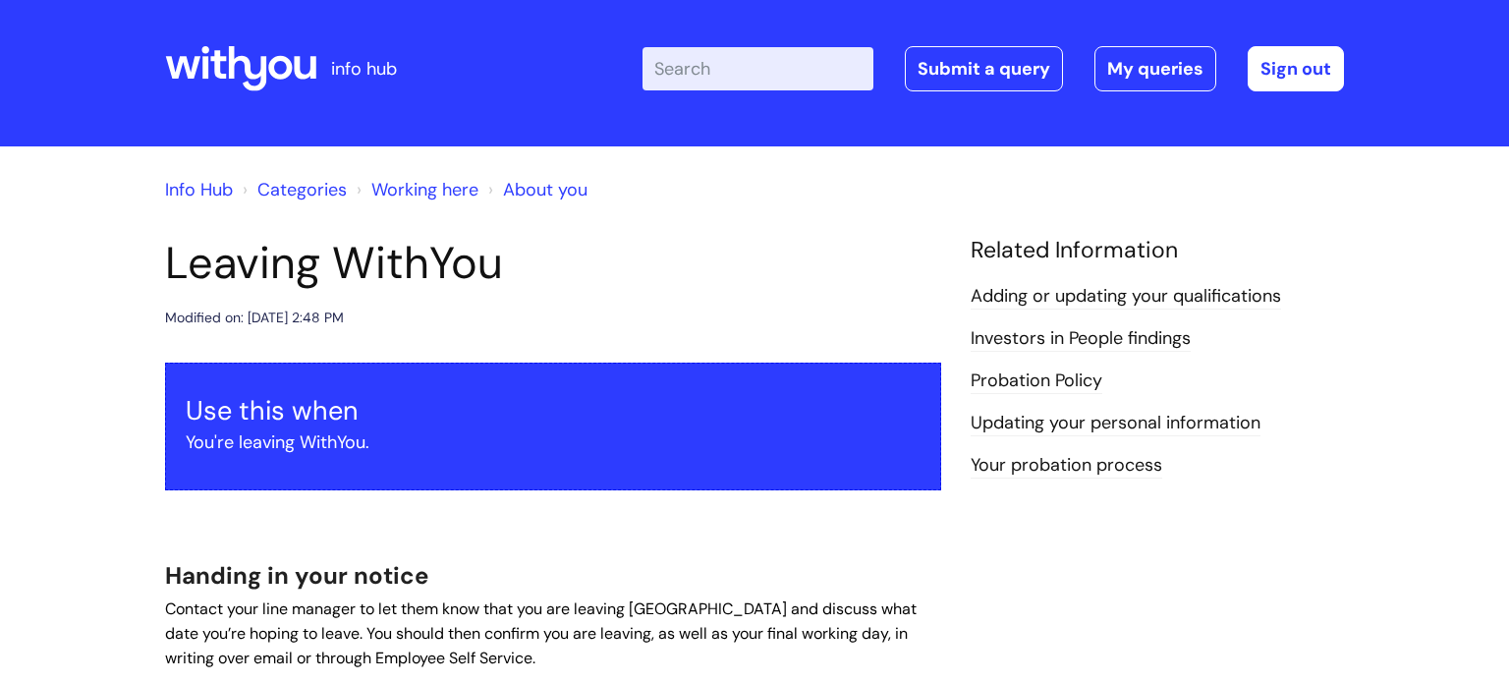
scroll to position [3, 0]
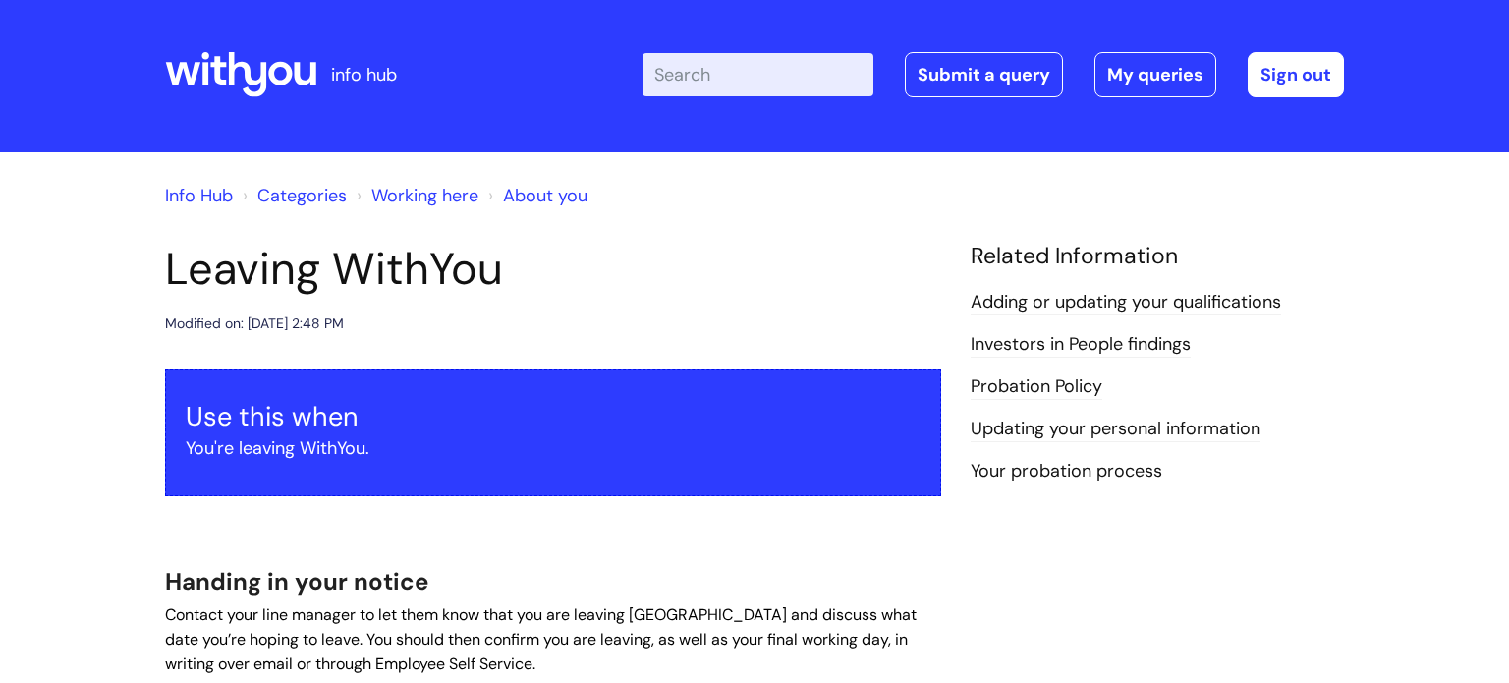
click at [1051, 383] on link "Probation Policy" at bounding box center [1036, 387] width 132 height 26
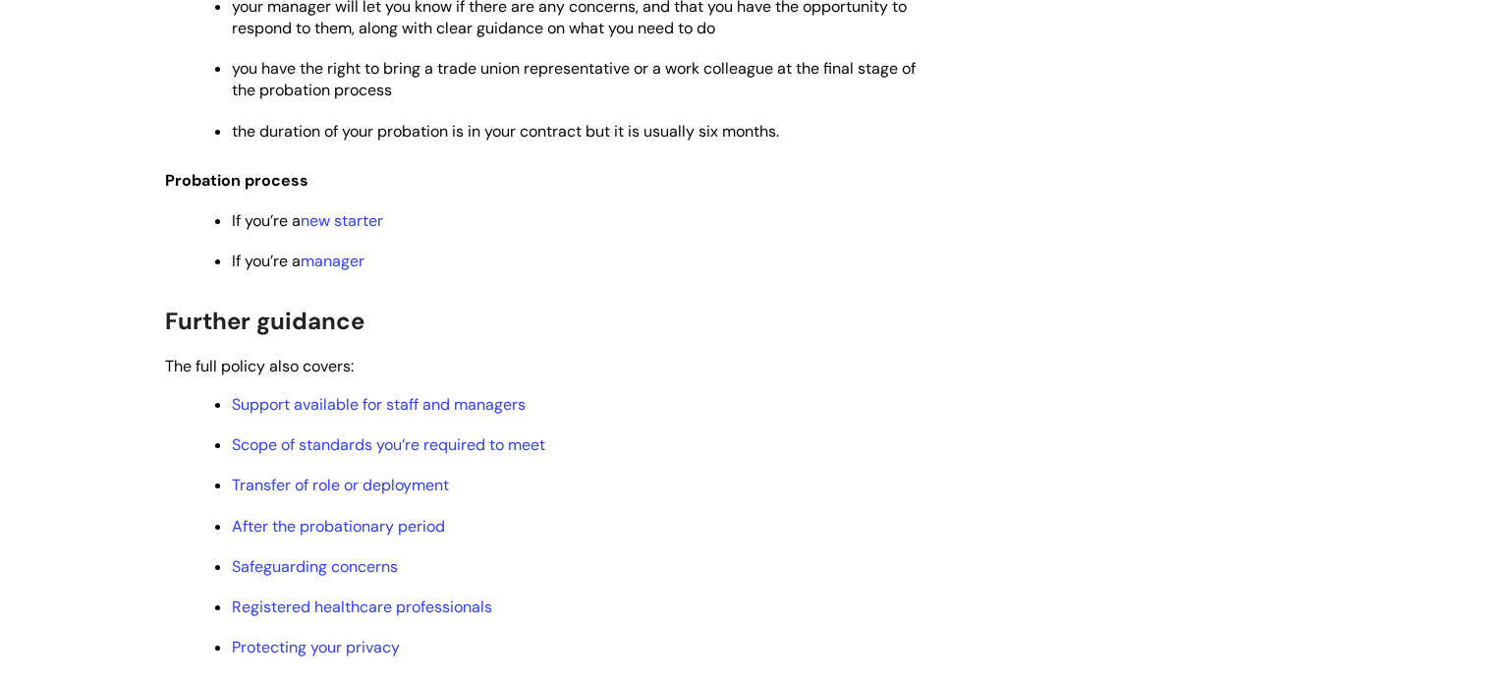
scroll to position [1257, 0]
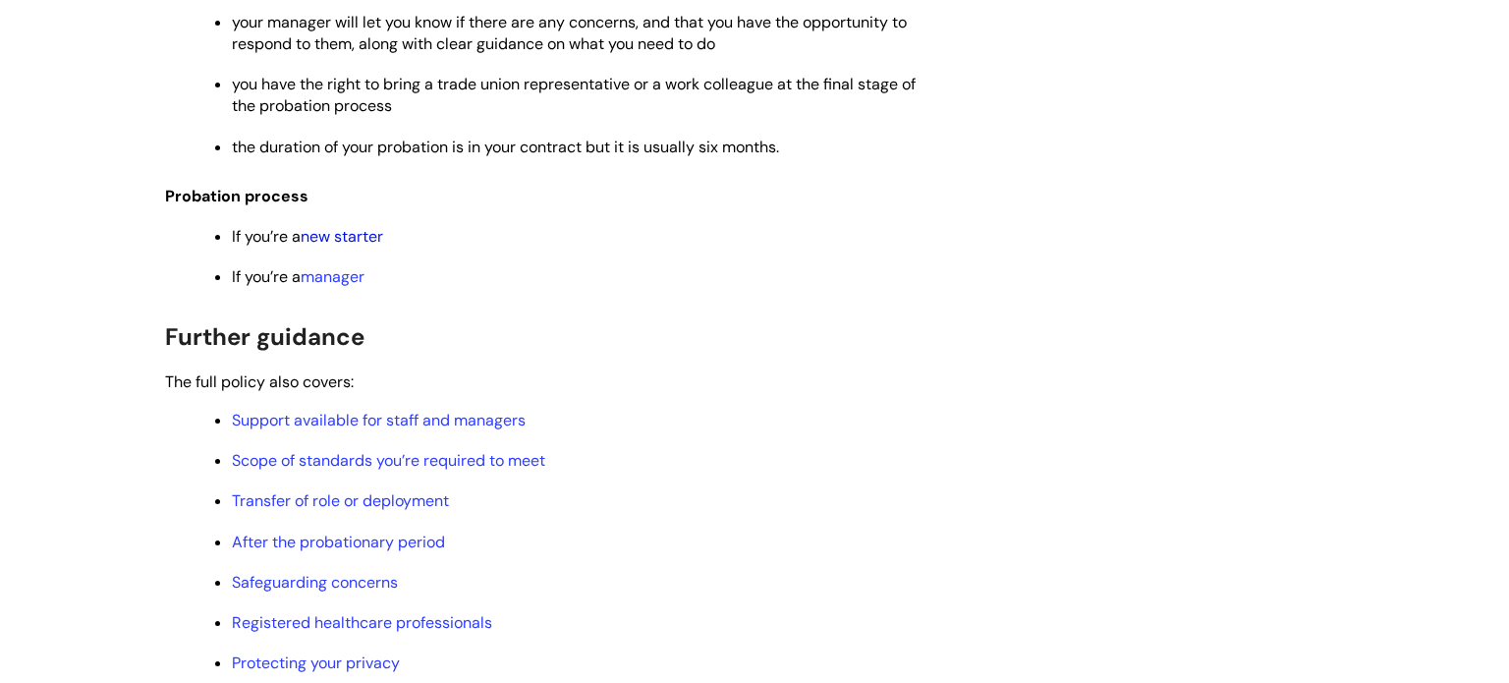
click at [360, 247] on link "new starter" at bounding box center [342, 236] width 83 height 21
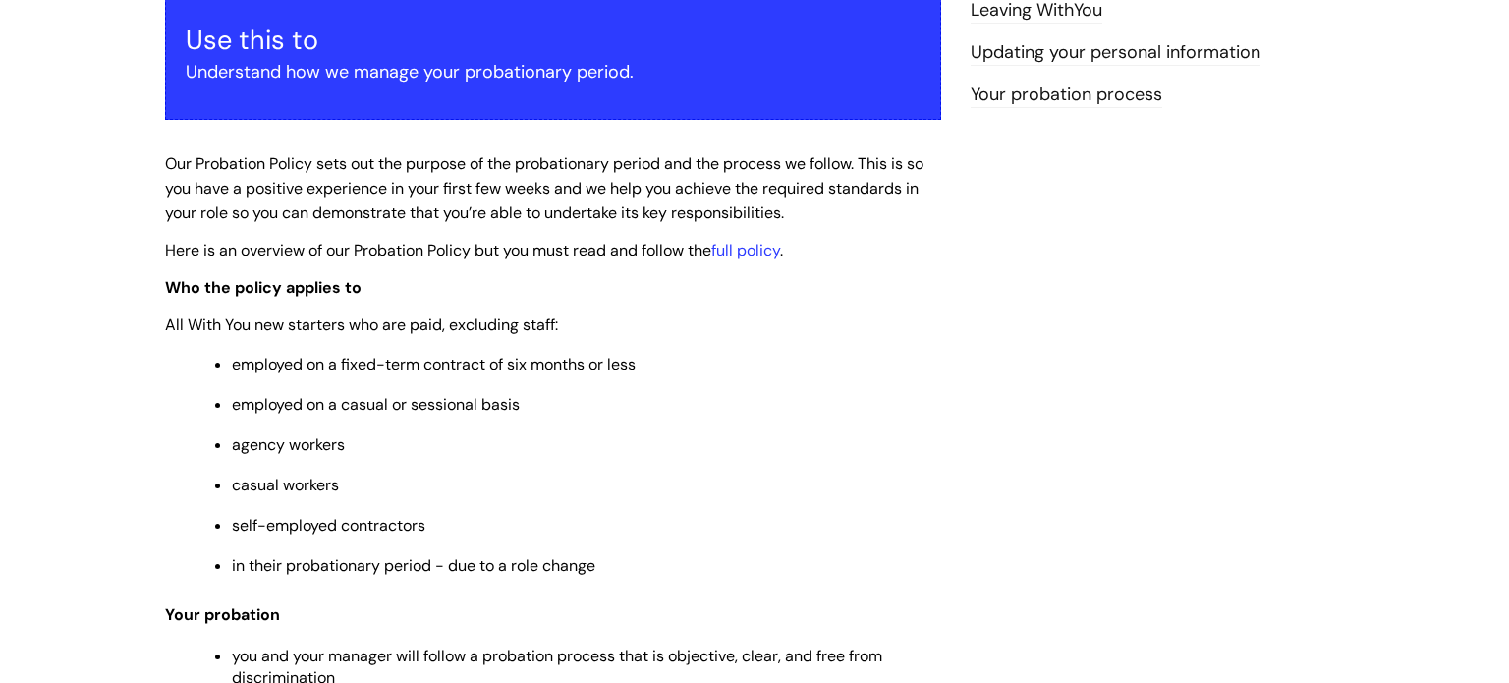
scroll to position [0, 0]
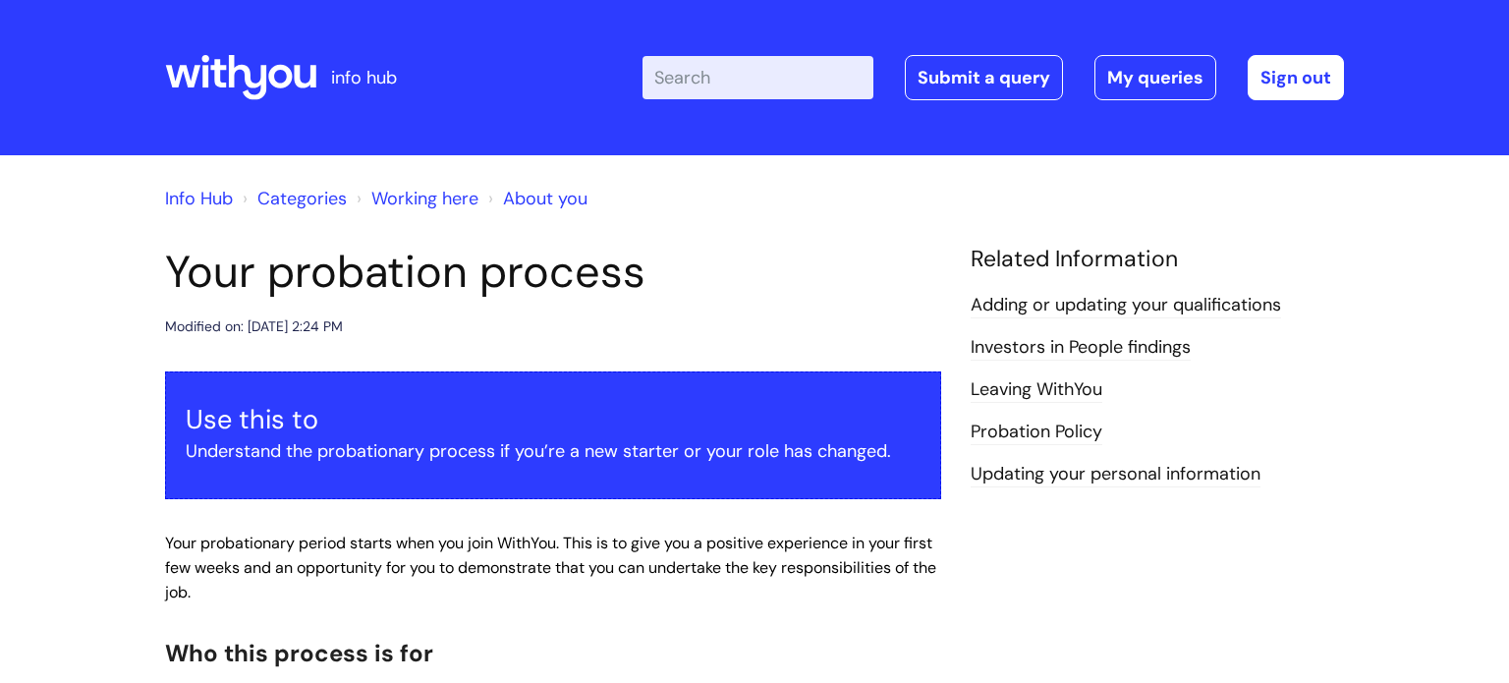
click at [1045, 479] on link "Updating your personal information" at bounding box center [1115, 475] width 290 height 26
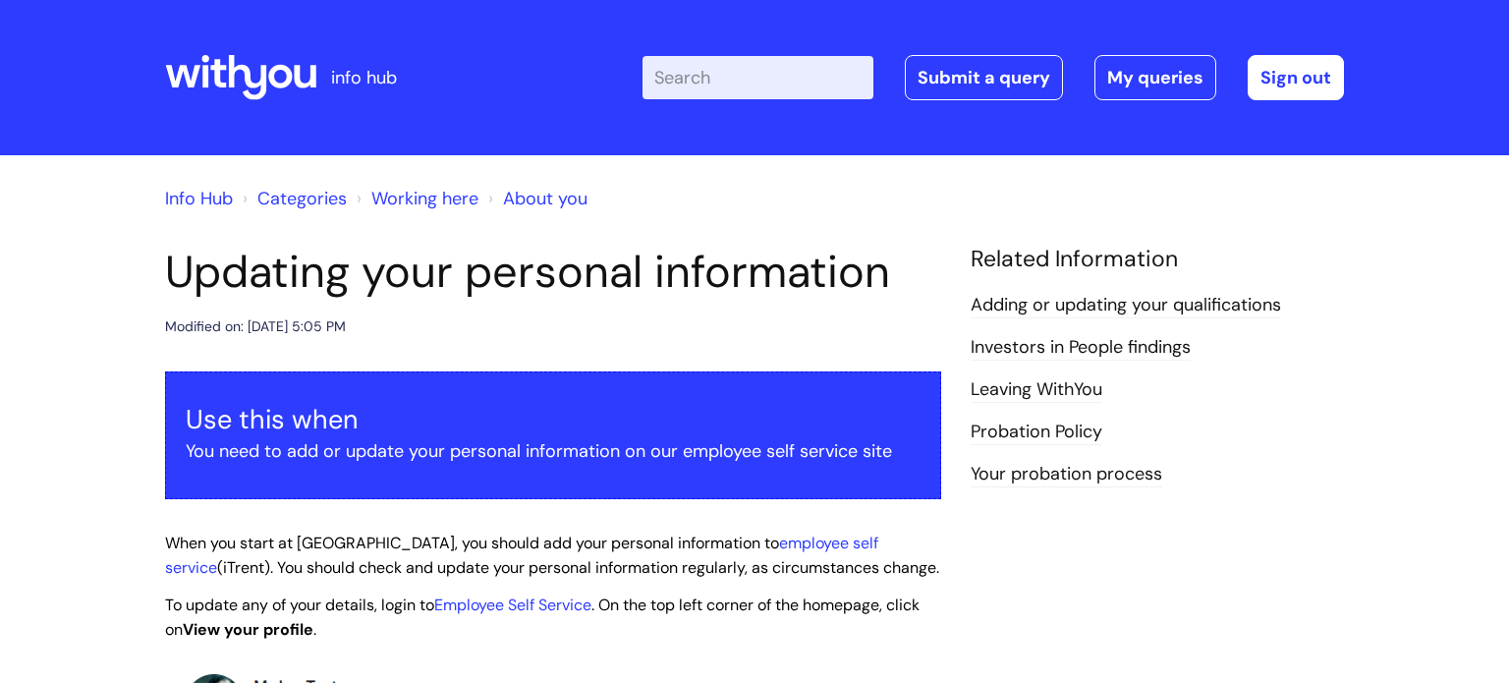
click at [442, 200] on link "Working here" at bounding box center [424, 199] width 107 height 24
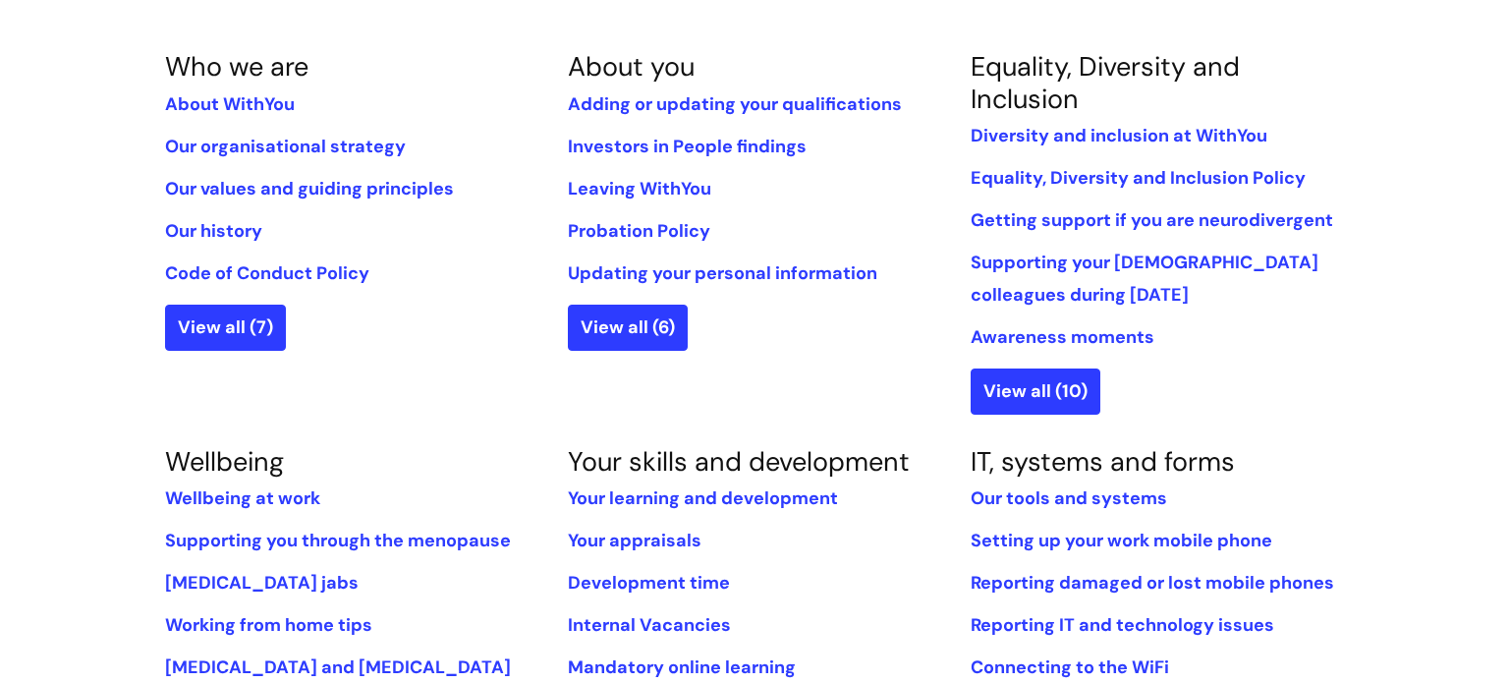
scroll to position [443, 0]
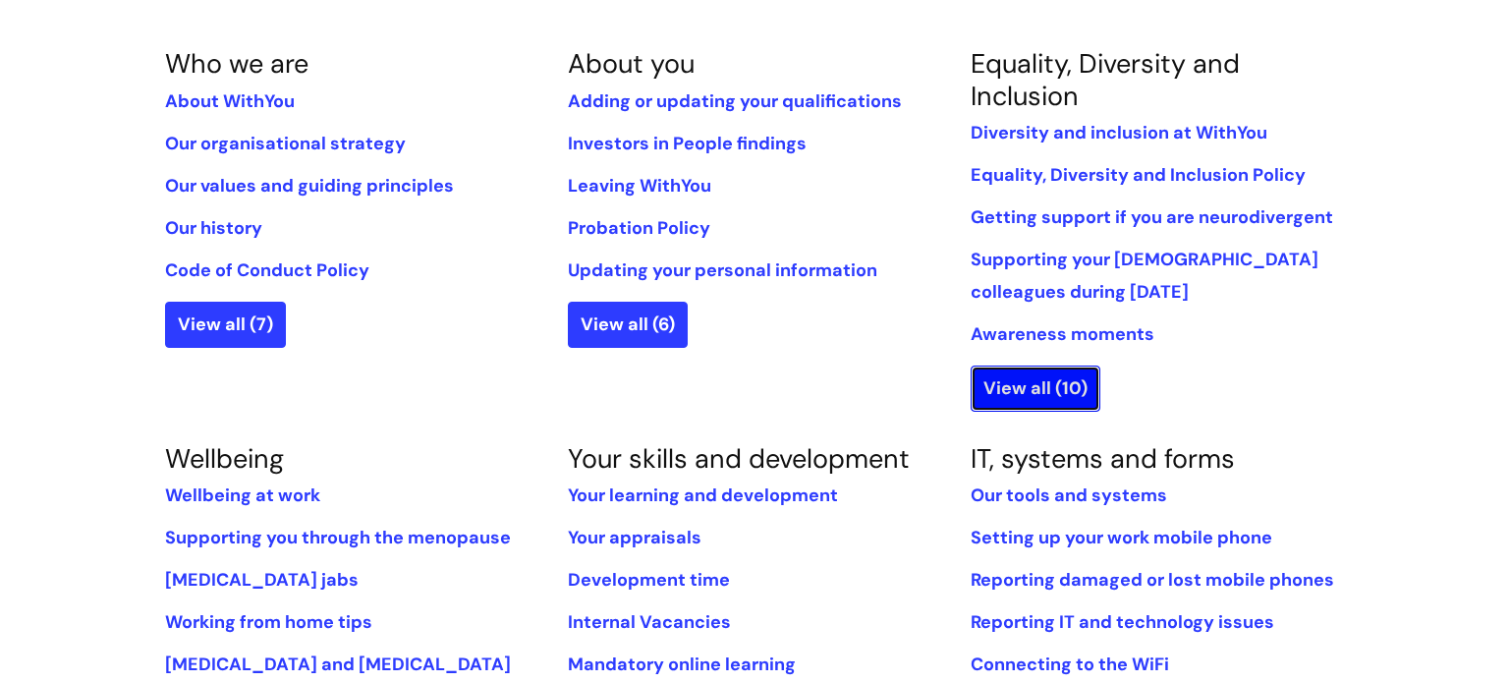
click at [1014, 396] on link "View all (10)" at bounding box center [1035, 387] width 130 height 45
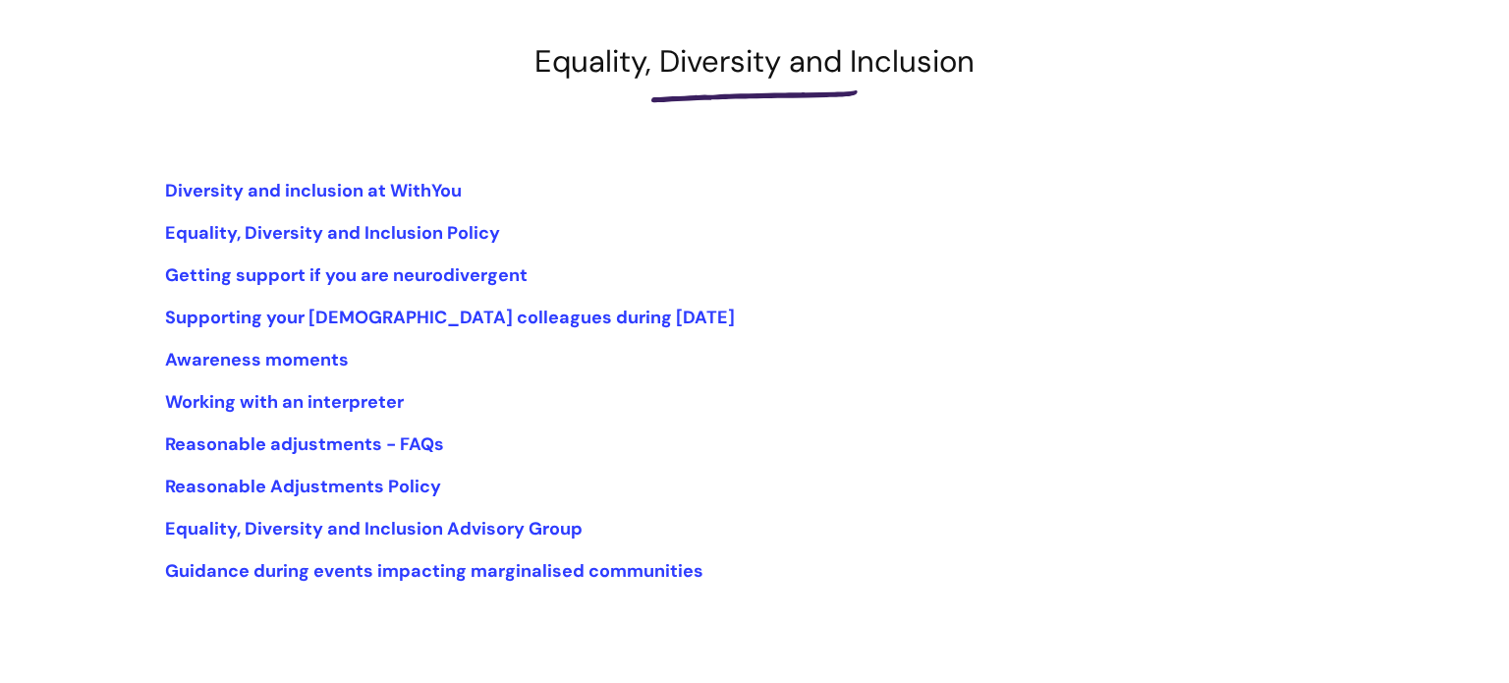
scroll to position [262, 0]
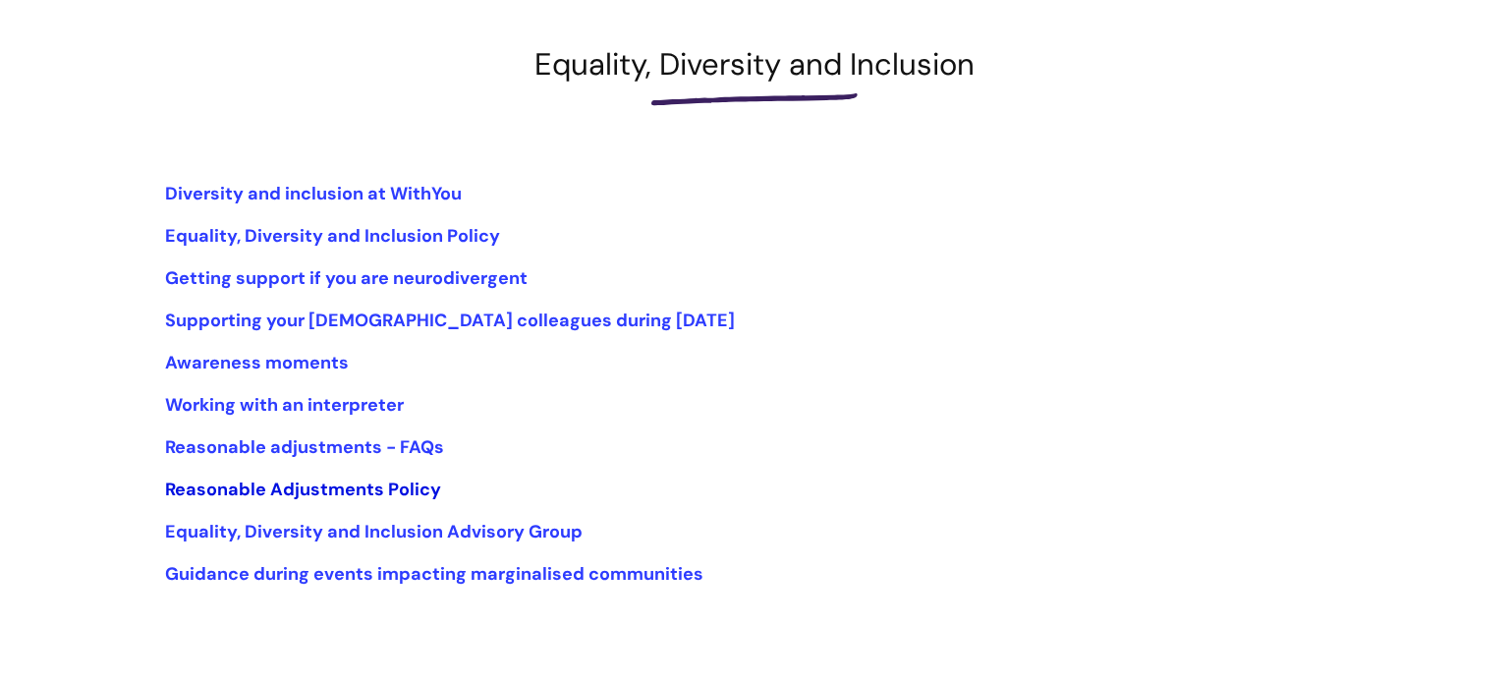
click at [330, 495] on link "Reasonable Adjustments Policy" at bounding box center [303, 489] width 276 height 24
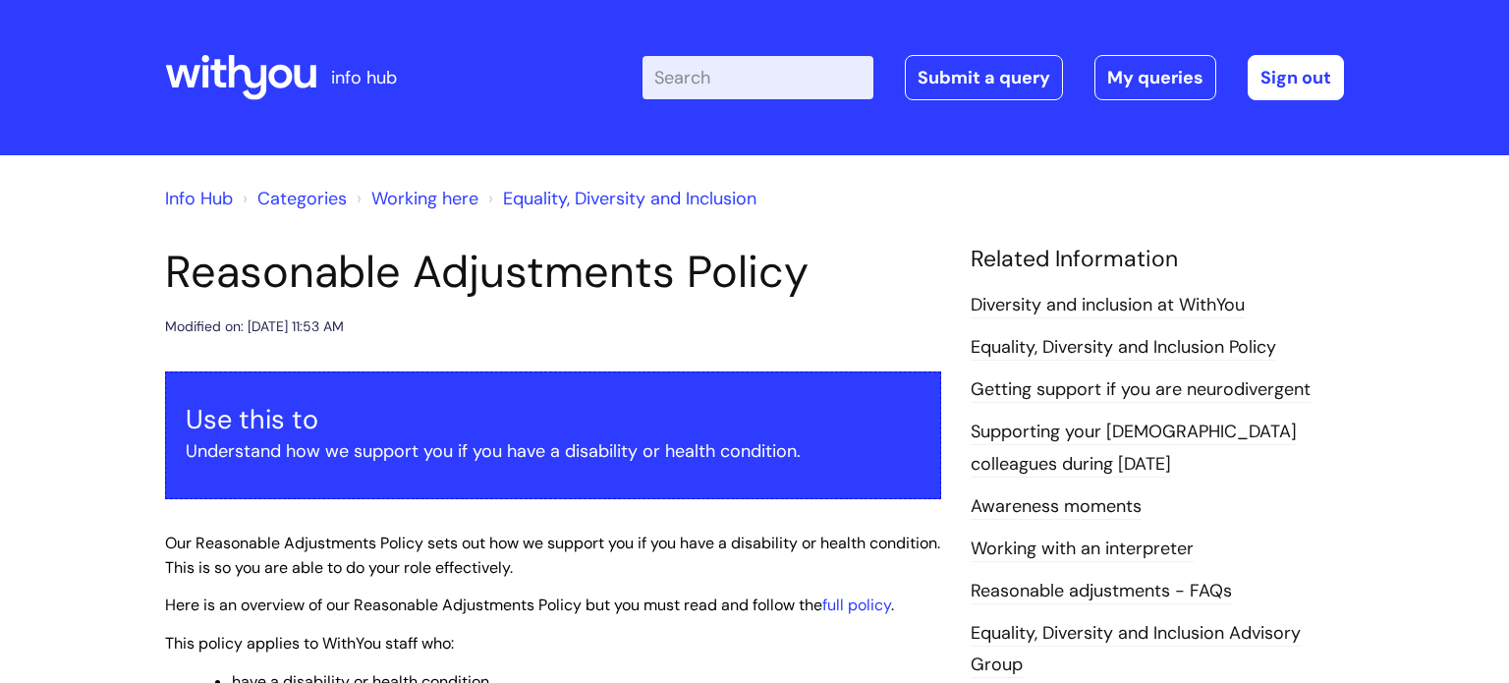
click at [428, 202] on link "Working here" at bounding box center [424, 199] width 107 height 24
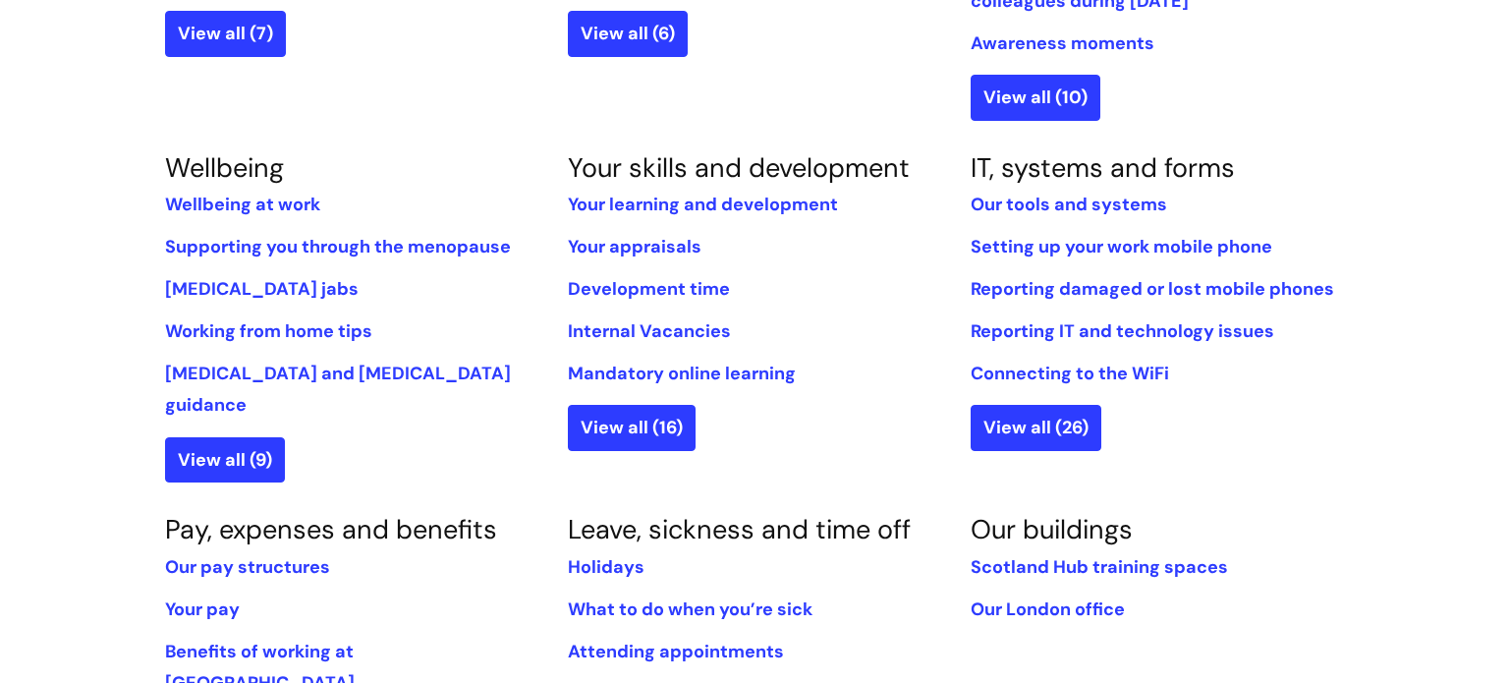
scroll to position [739, 0]
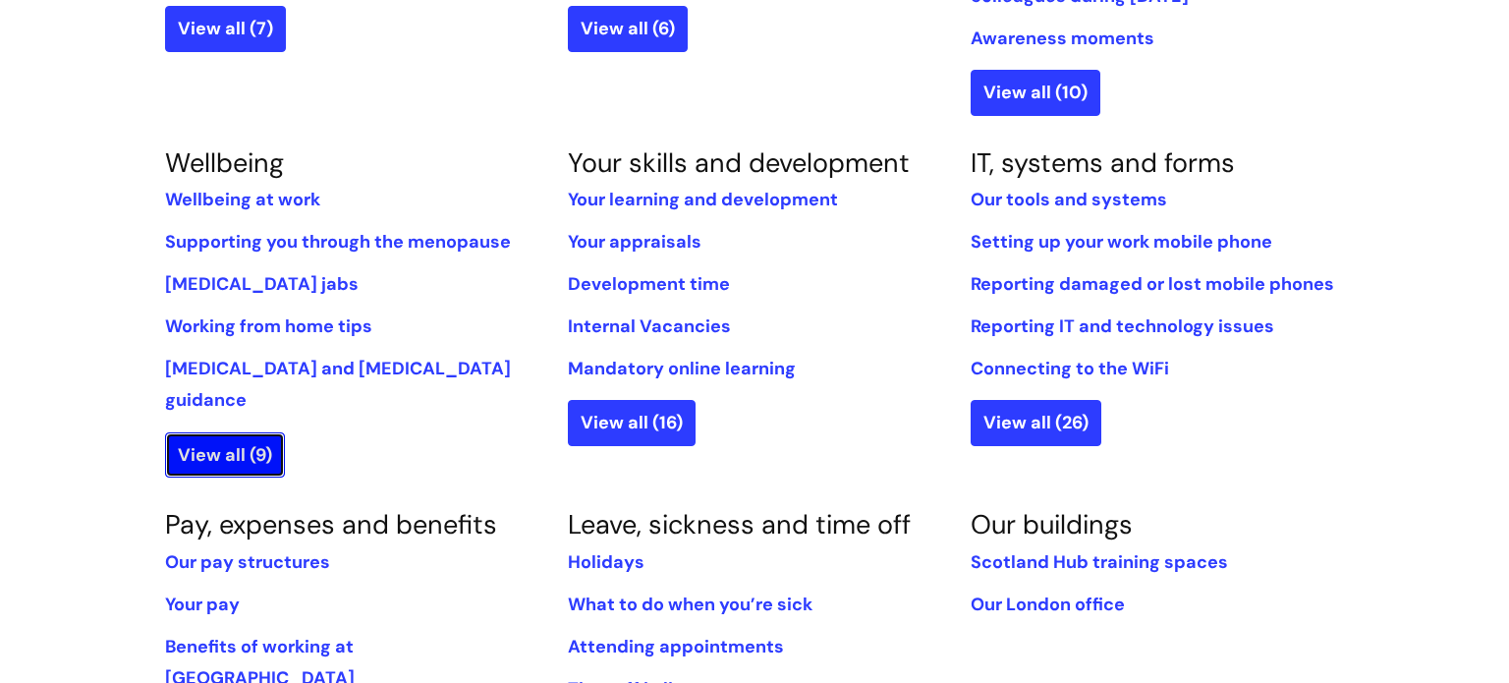
click at [196, 432] on link "View all (9)" at bounding box center [225, 454] width 120 height 45
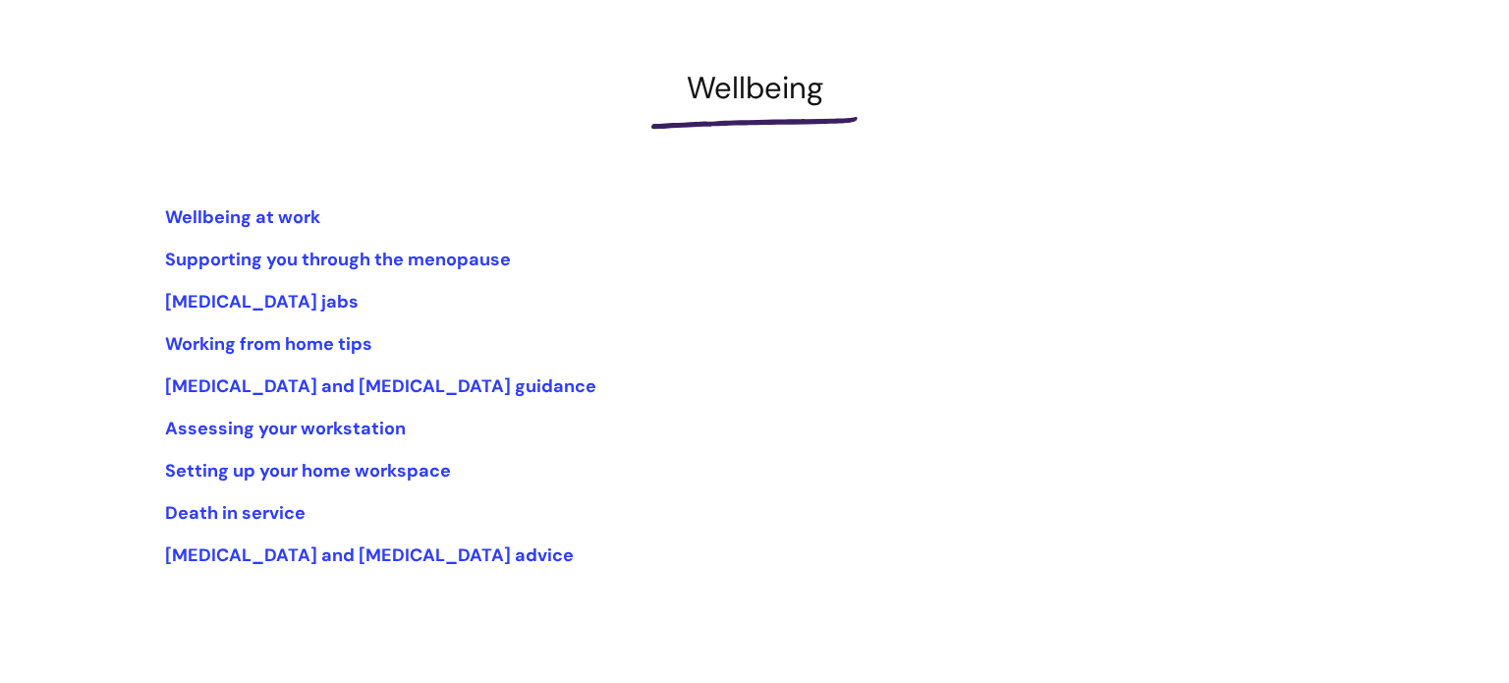
scroll to position [240, 0]
click at [249, 212] on link "Wellbeing at work" at bounding box center [242, 216] width 155 height 24
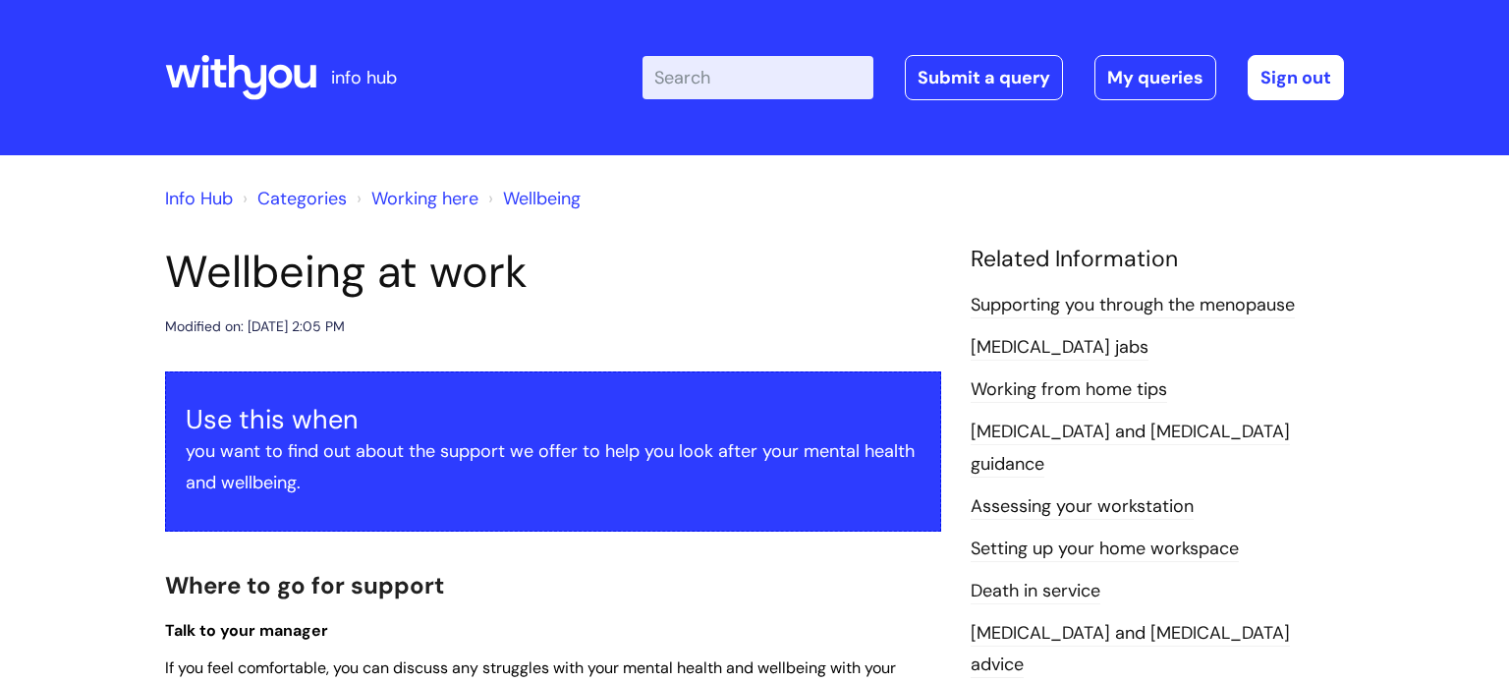
click at [992, 355] on link "[MEDICAL_DATA] jabs" at bounding box center [1059, 348] width 178 height 26
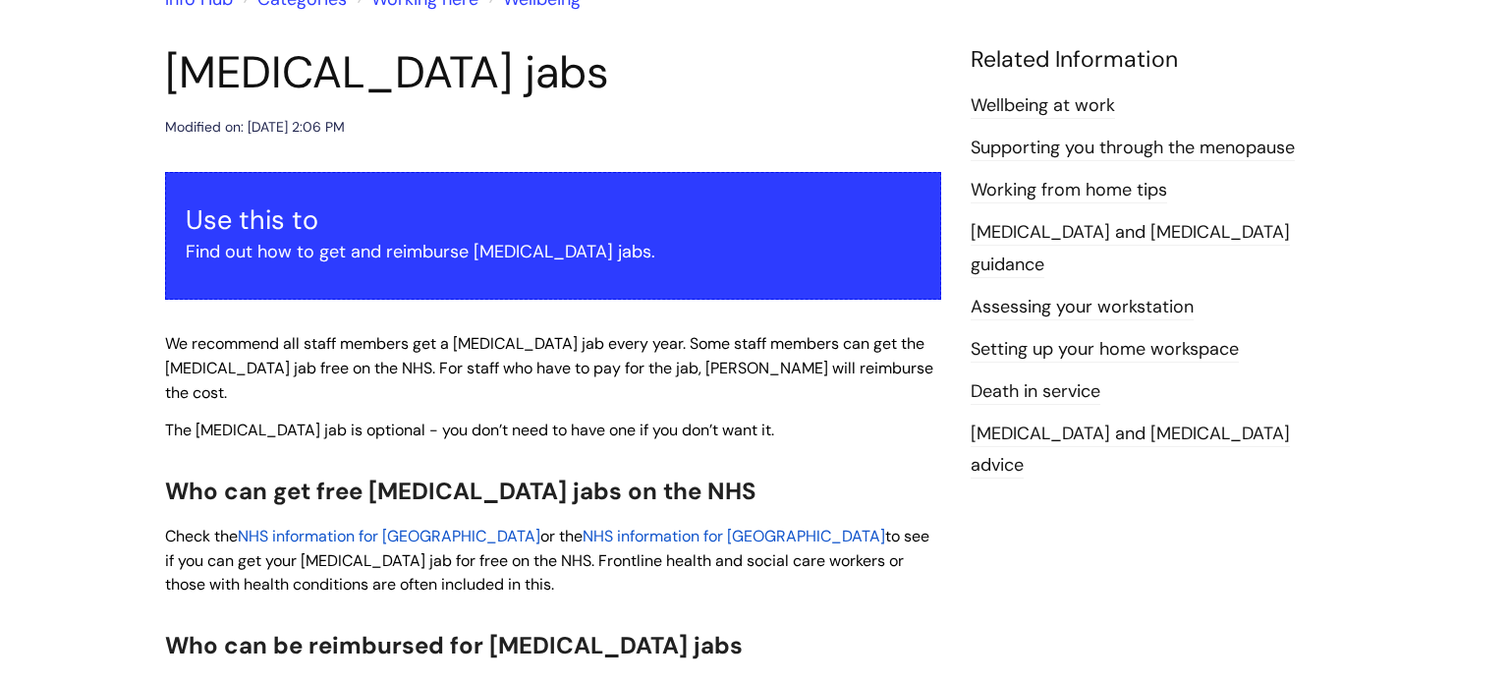
scroll to position [157, 0]
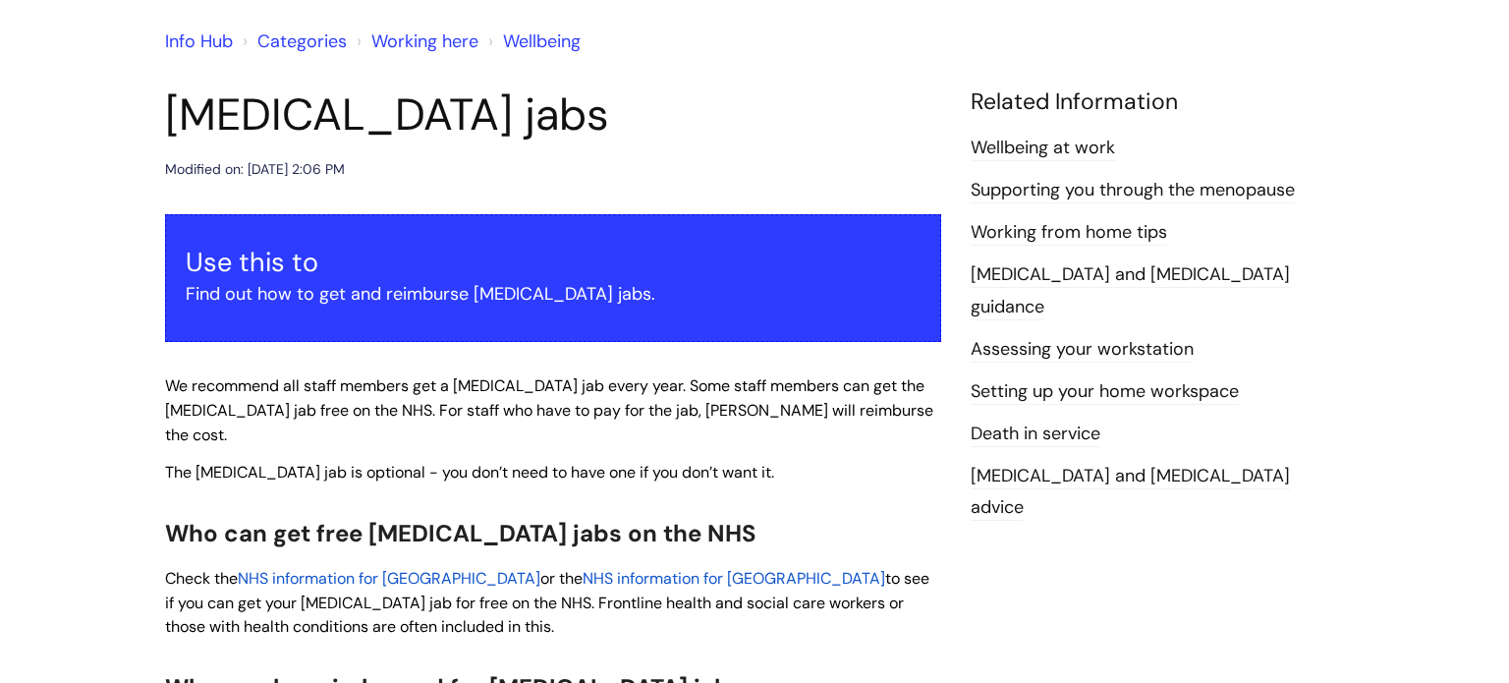
click at [1144, 237] on link "Working from home tips" at bounding box center [1068, 233] width 196 height 26
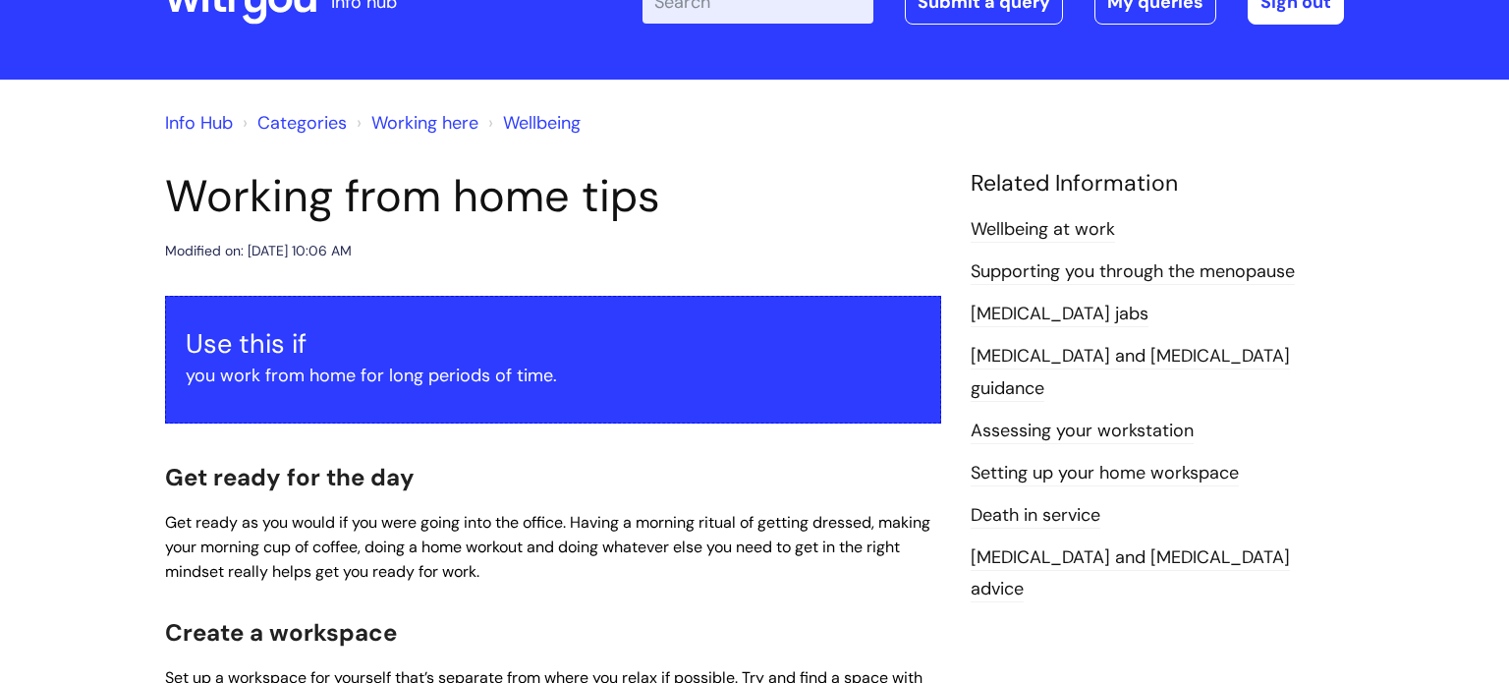
scroll to position [79, 0]
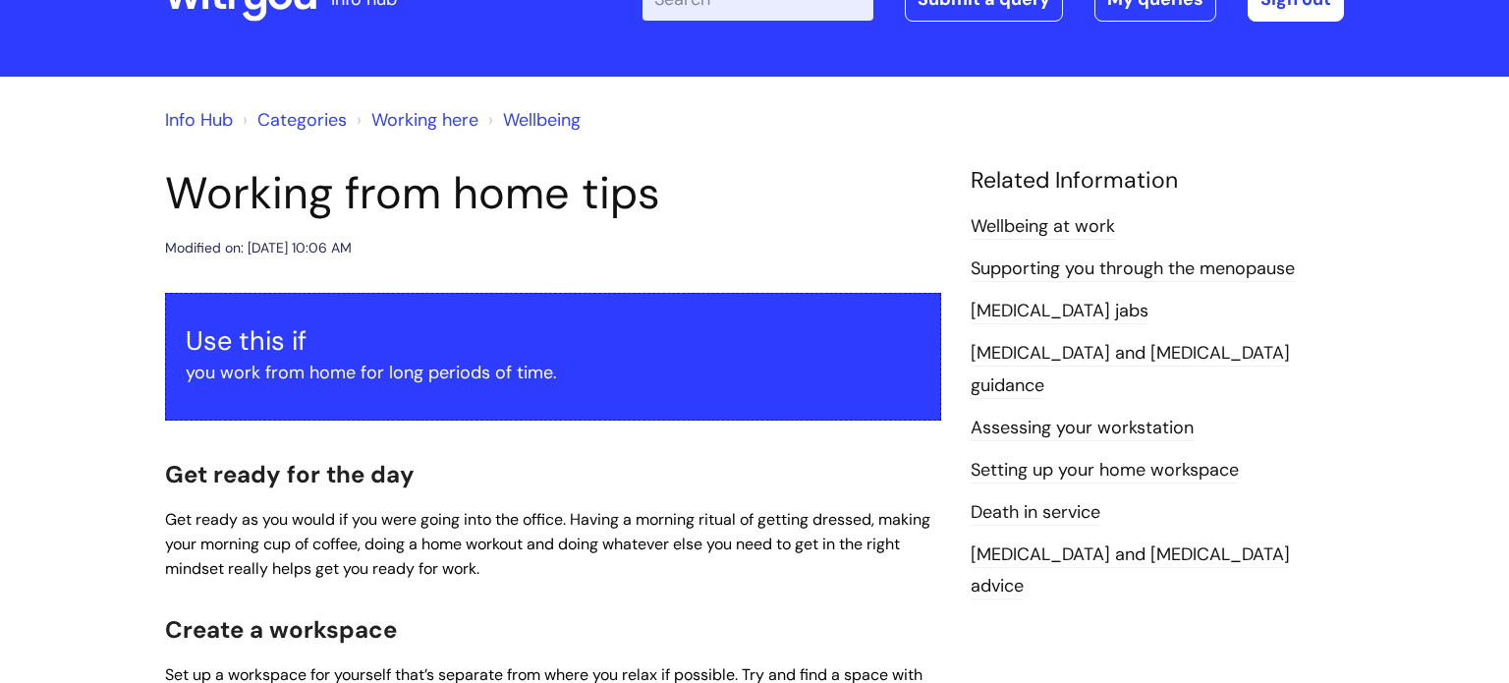
click at [452, 121] on link "Working here" at bounding box center [424, 120] width 107 height 24
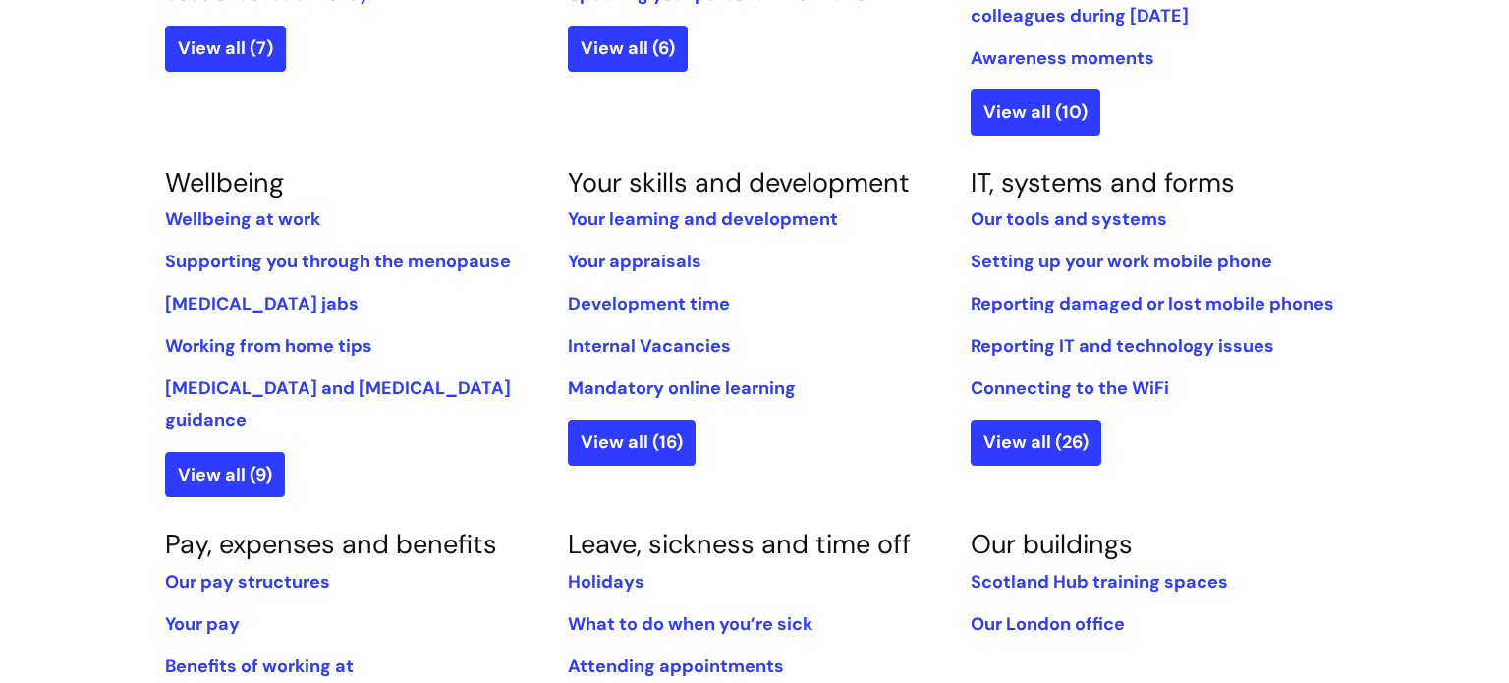
scroll to position [731, 0]
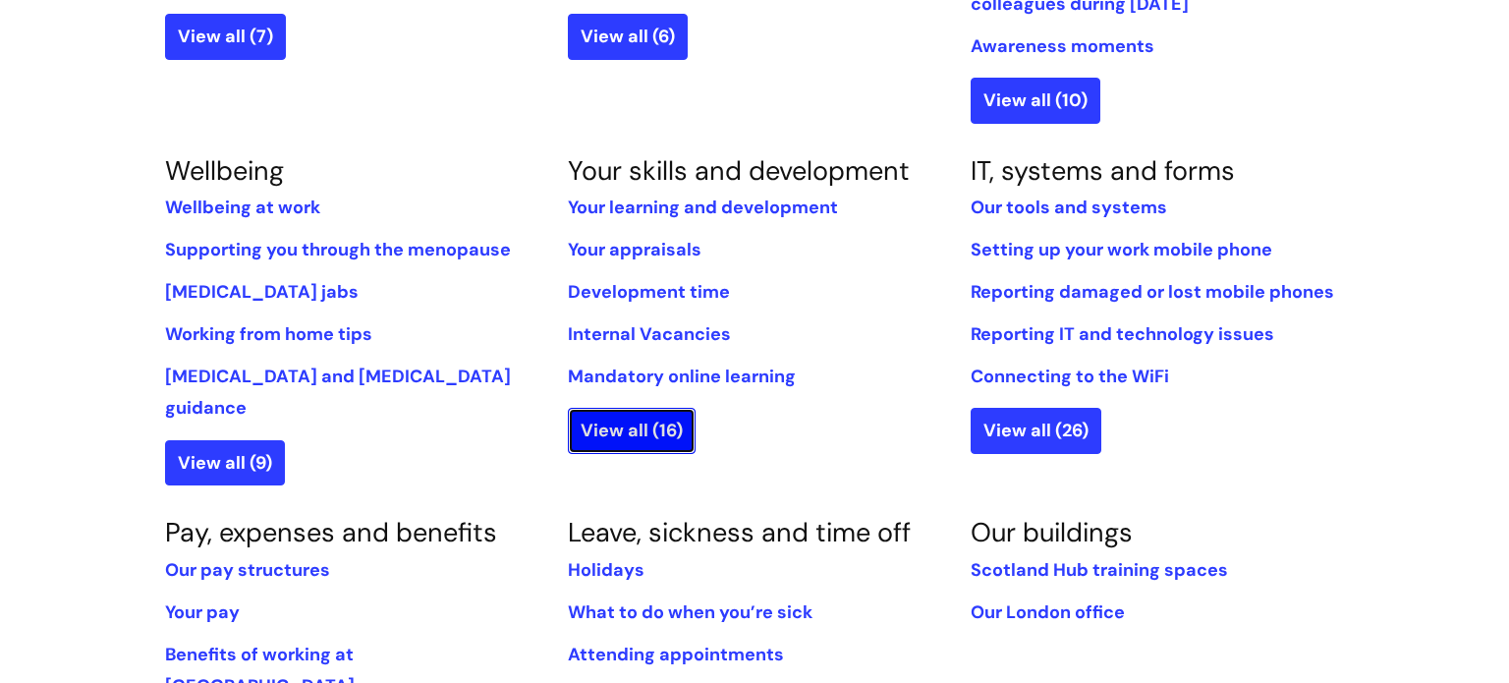
click at [629, 436] on link "View all (16)" at bounding box center [632, 430] width 128 height 45
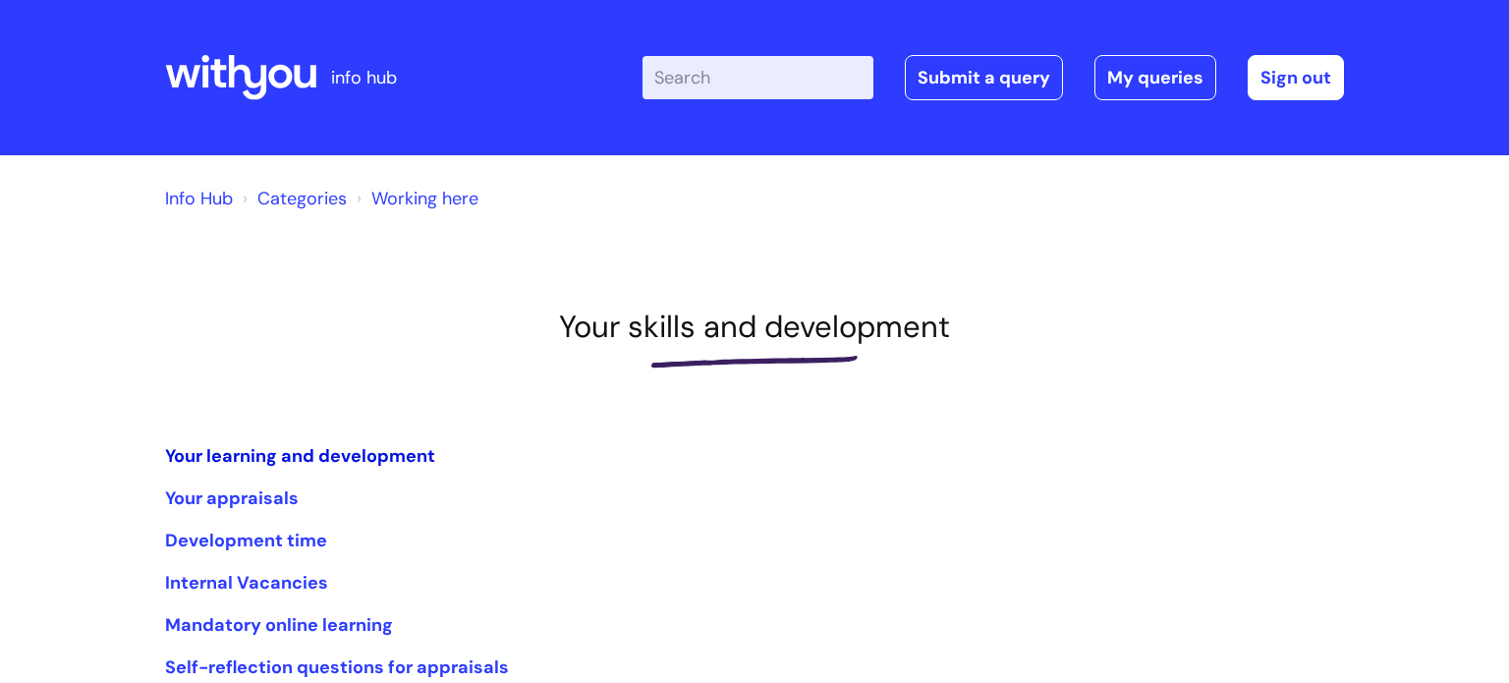
click at [360, 462] on link "Your learning and development" at bounding box center [300, 456] width 270 height 24
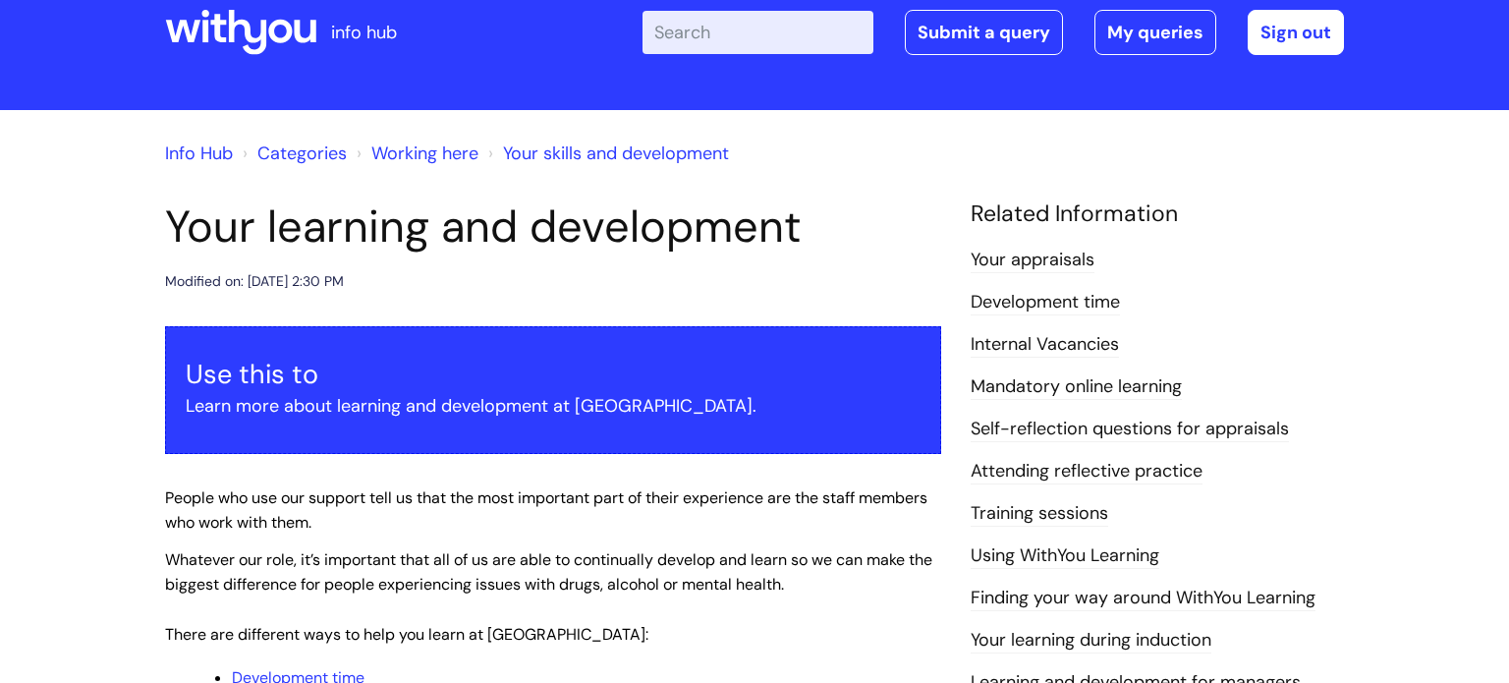
scroll to position [43, 0]
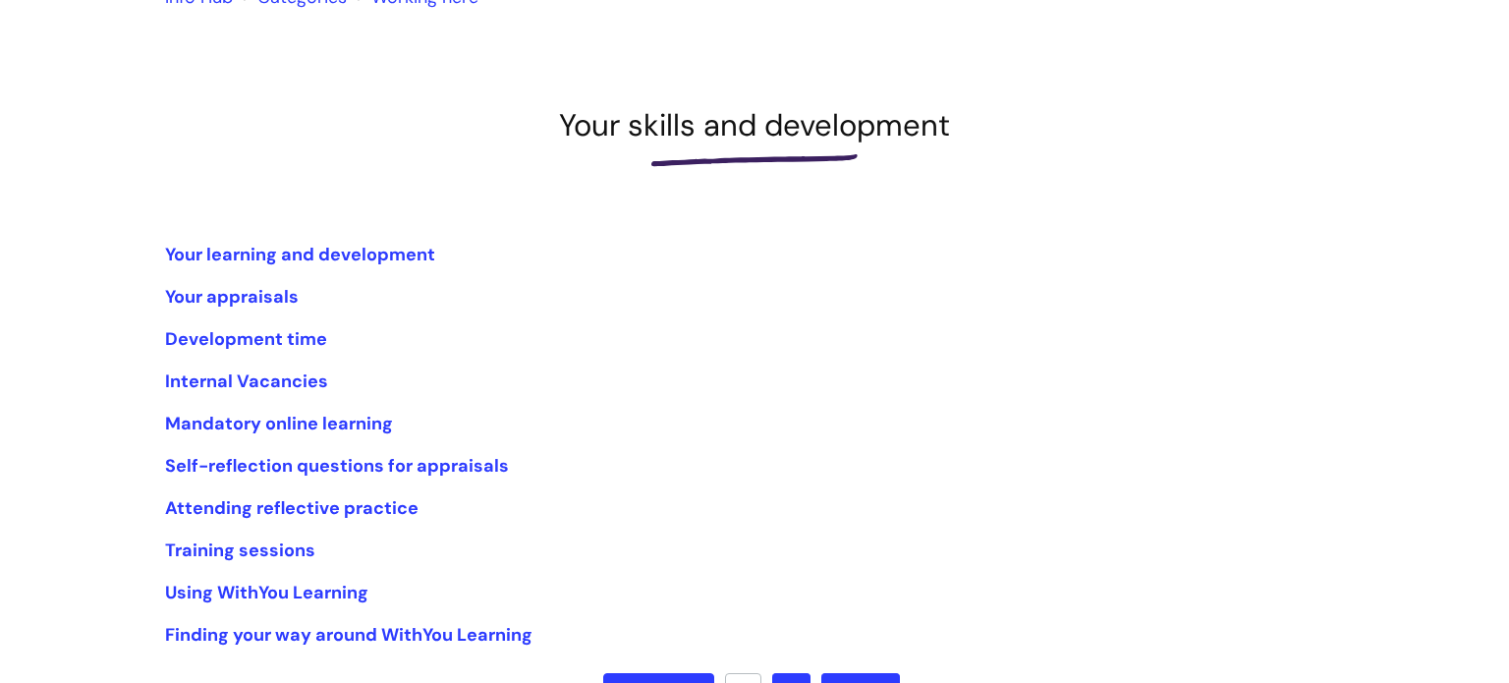
scroll to position [295, 0]
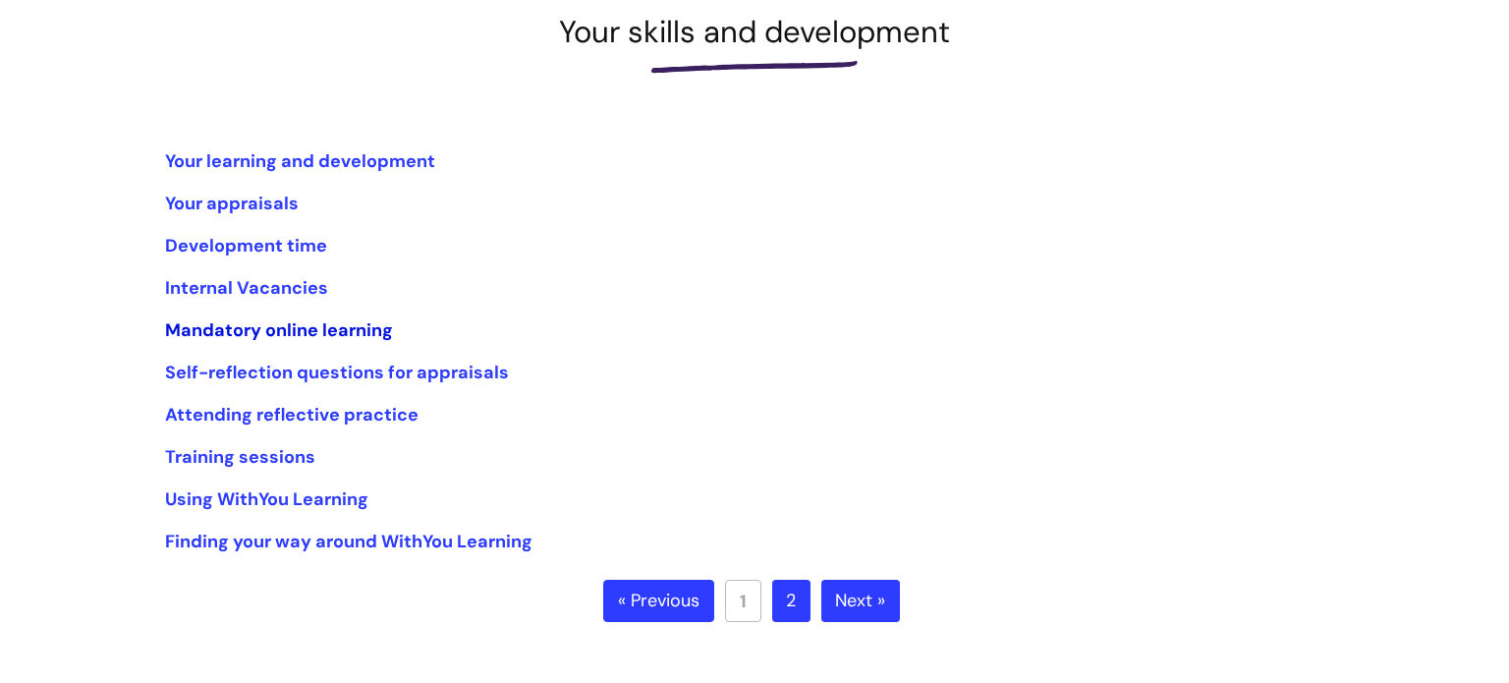
click at [323, 331] on link "Mandatory online learning" at bounding box center [279, 330] width 228 height 24
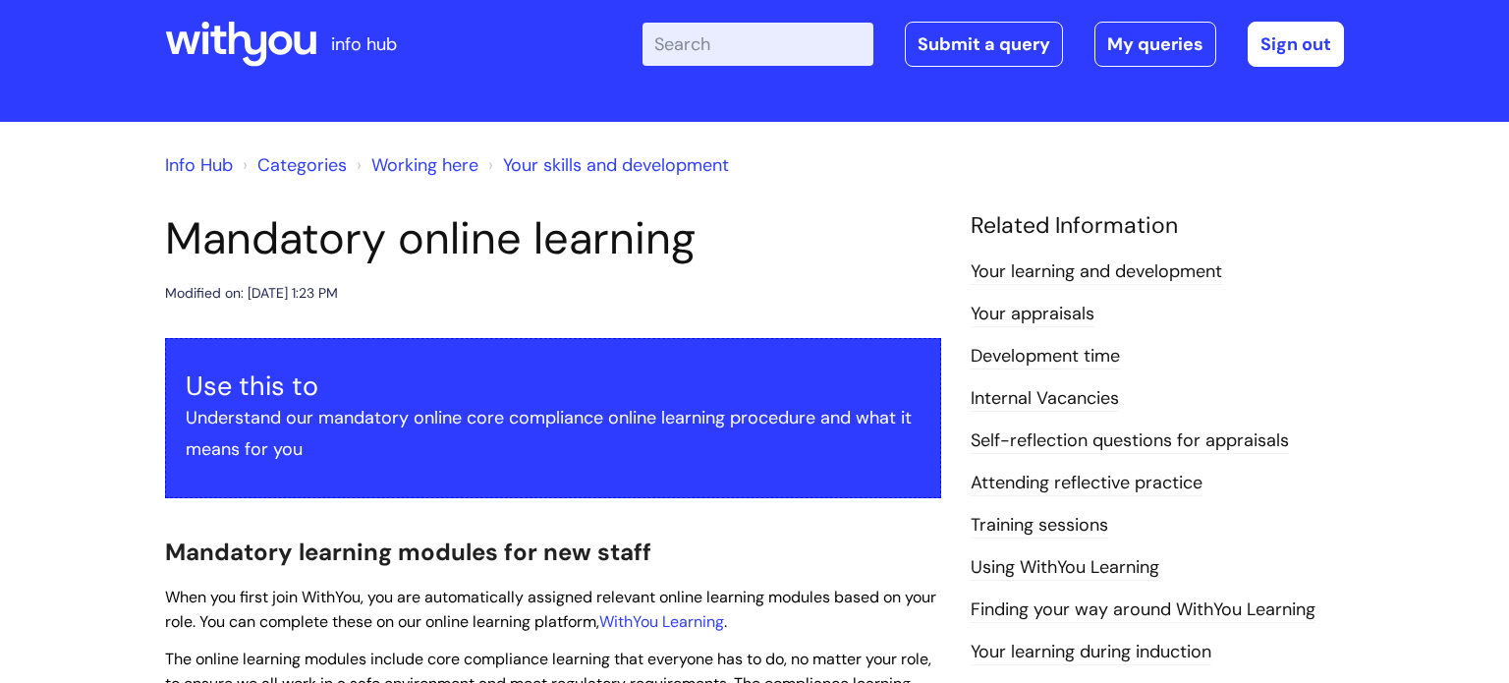
scroll to position [26, 0]
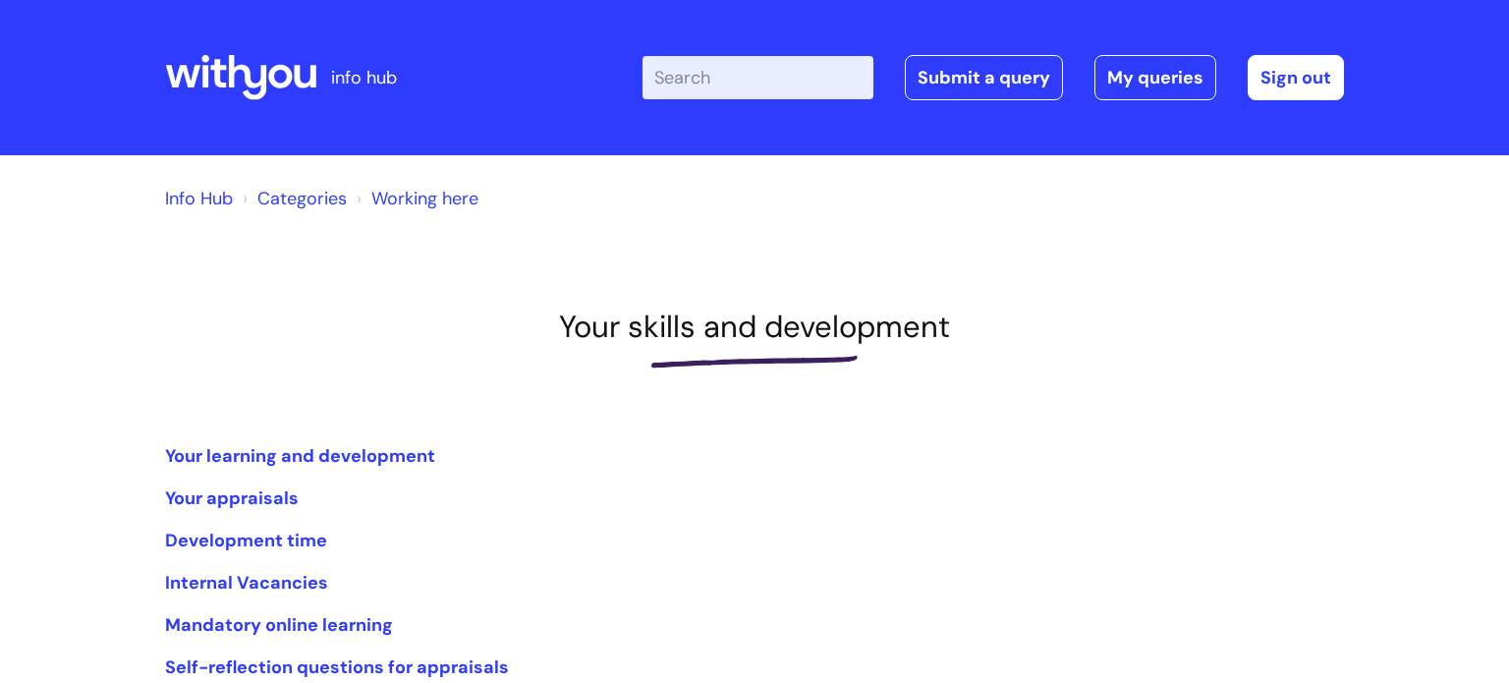
scroll to position [295, 0]
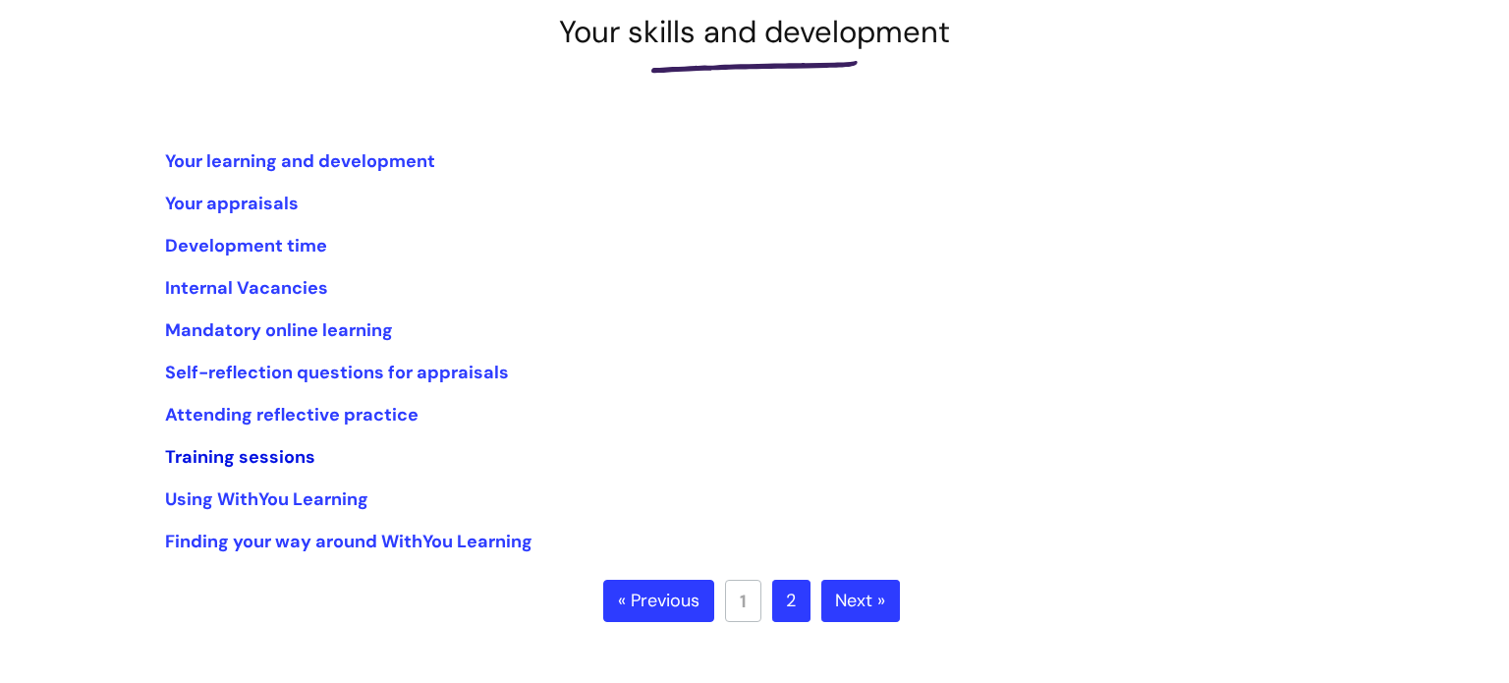
click at [289, 466] on link "Training sessions" at bounding box center [240, 457] width 150 height 24
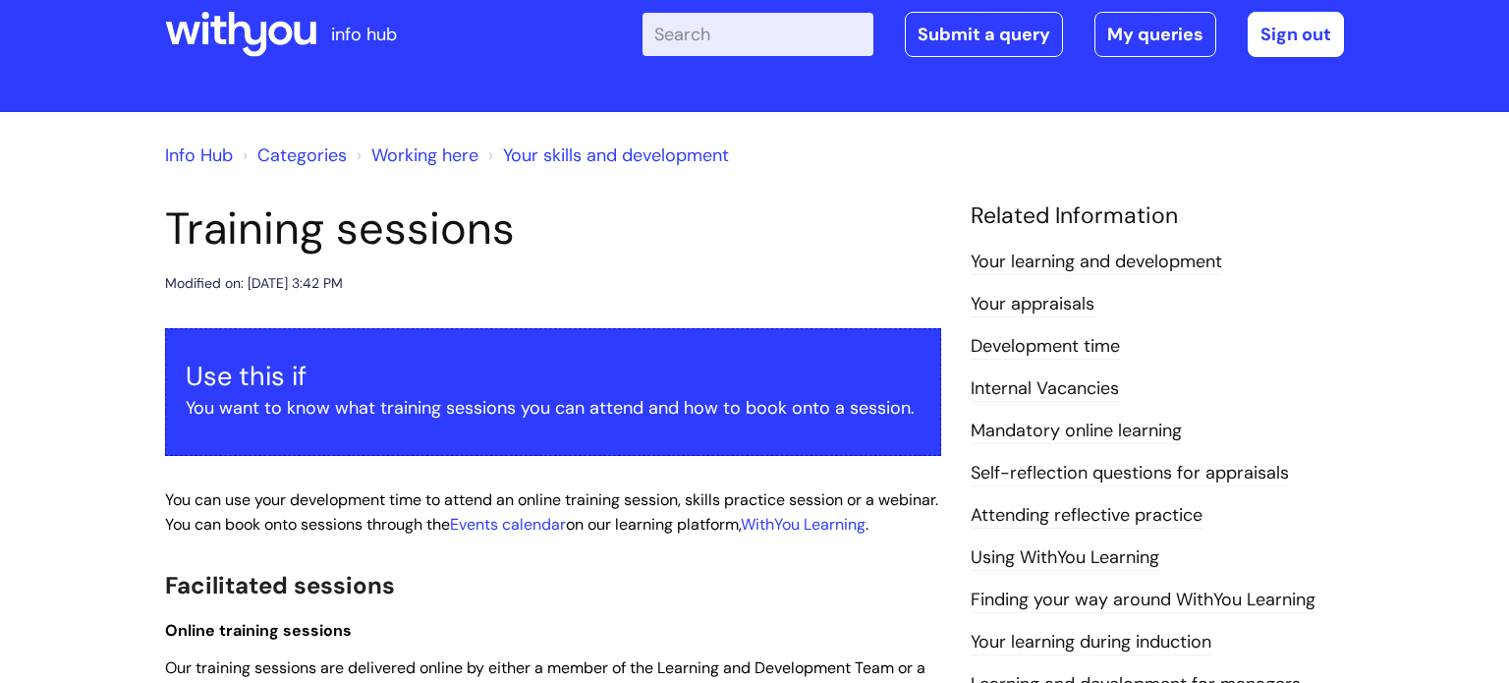
scroll to position [39, 0]
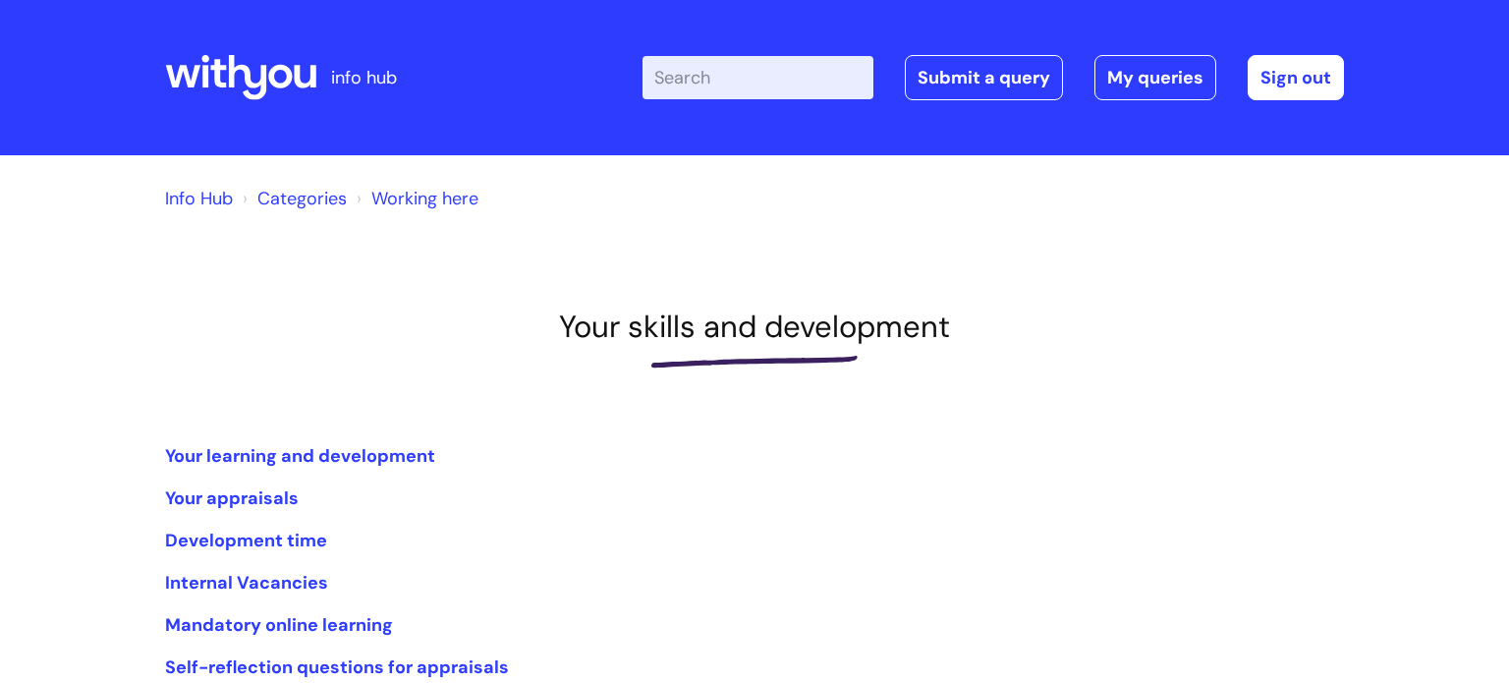
scroll to position [295, 0]
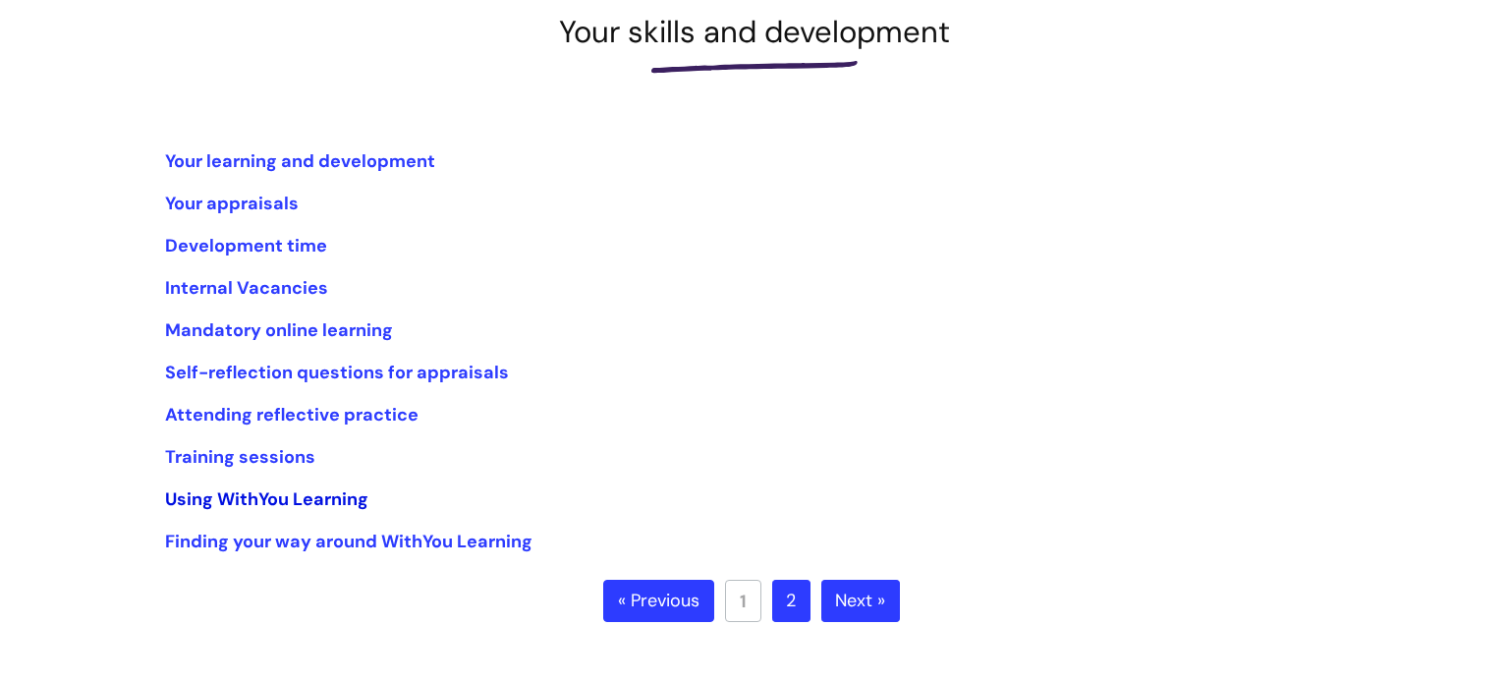
click at [301, 495] on link "Using WithYou Learning" at bounding box center [266, 499] width 203 height 24
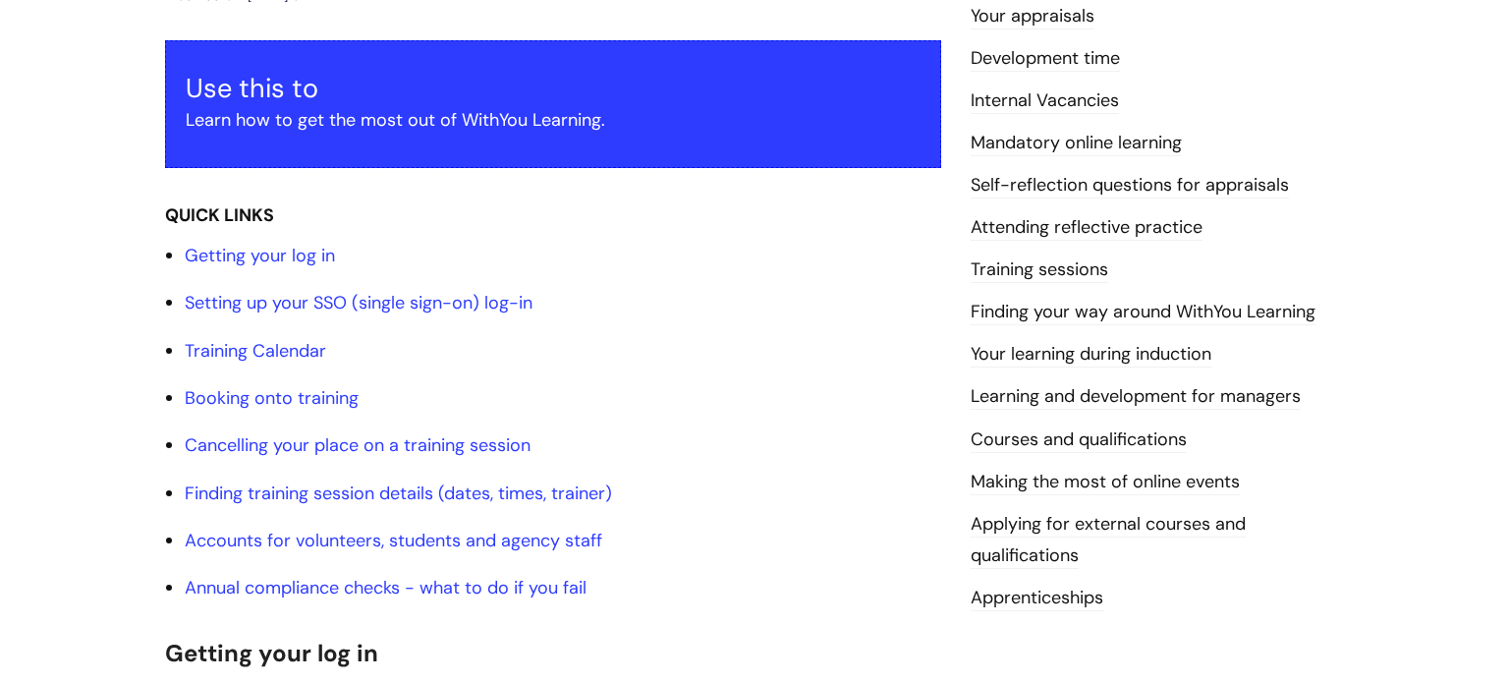
scroll to position [324, 0]
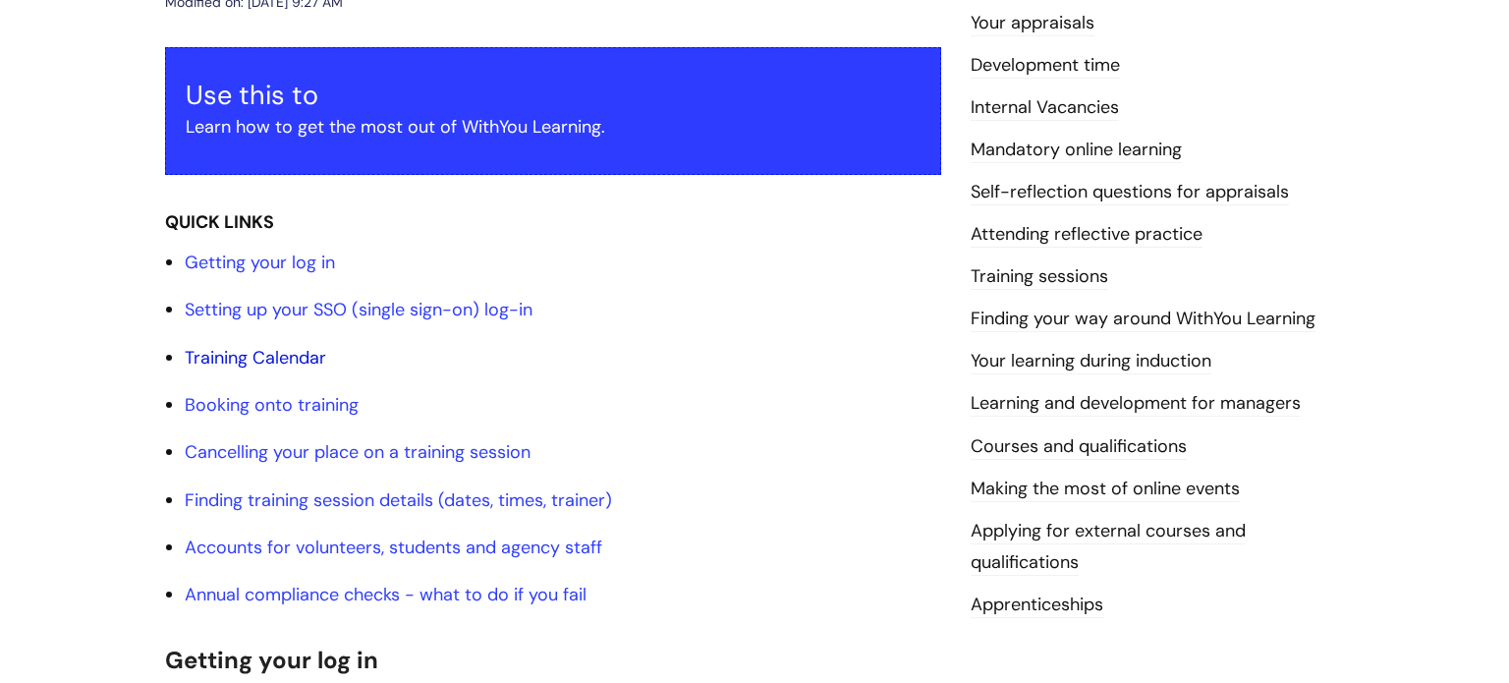
click at [284, 361] on link "Training Calendar" at bounding box center [255, 358] width 141 height 24
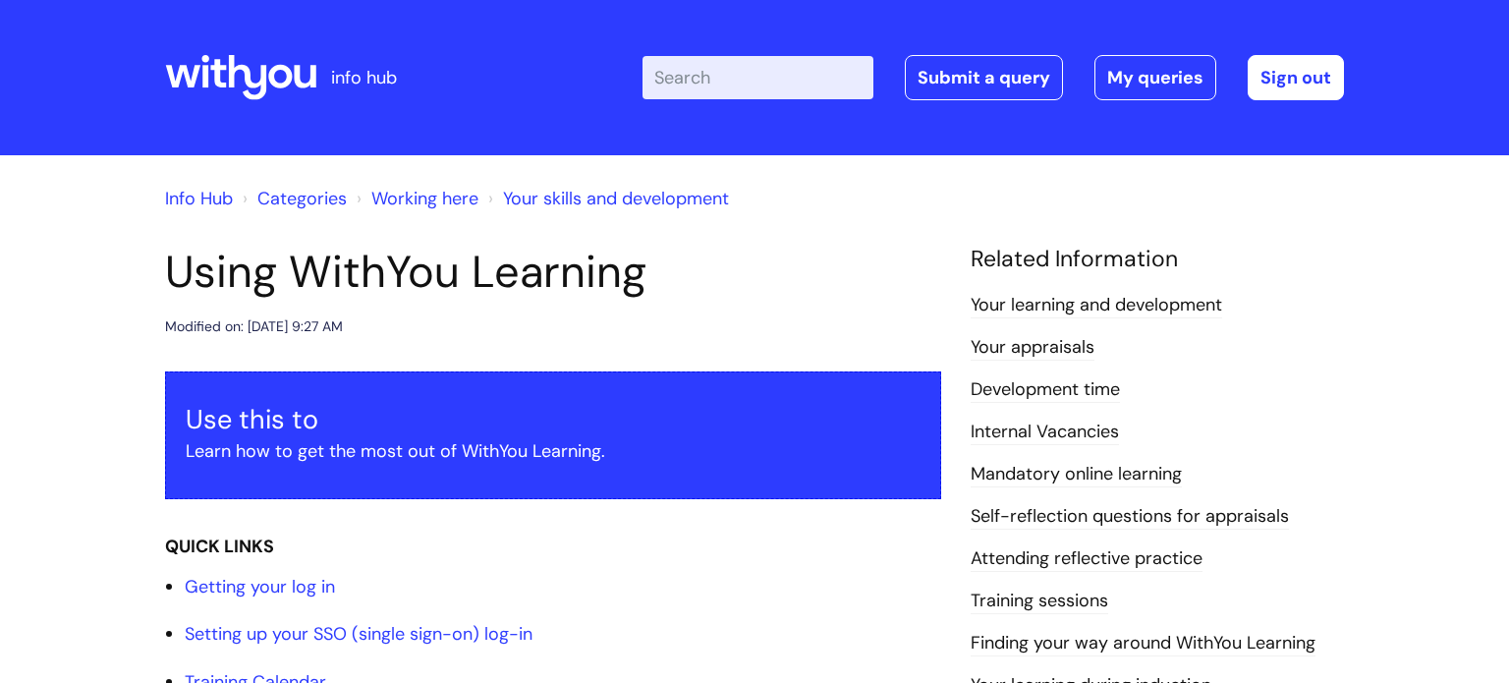
scroll to position [324, 0]
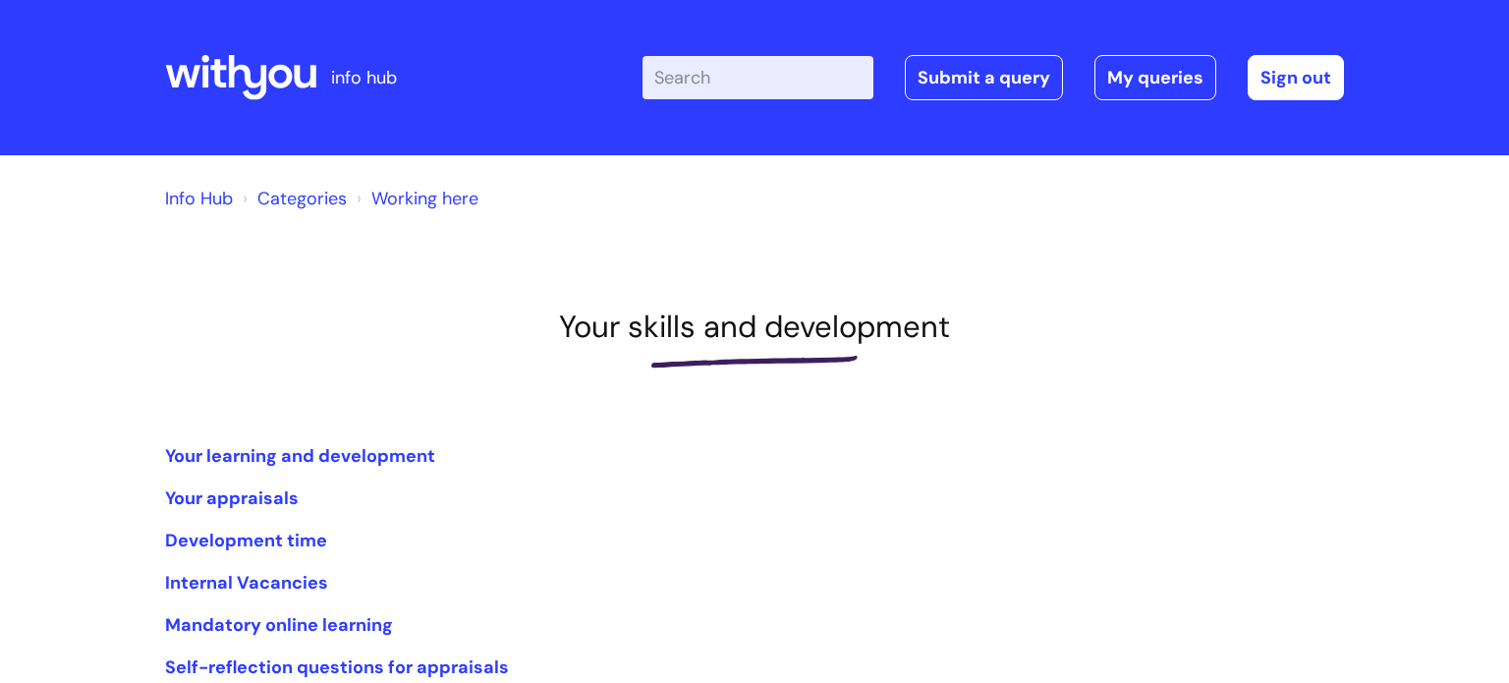
scroll to position [295, 0]
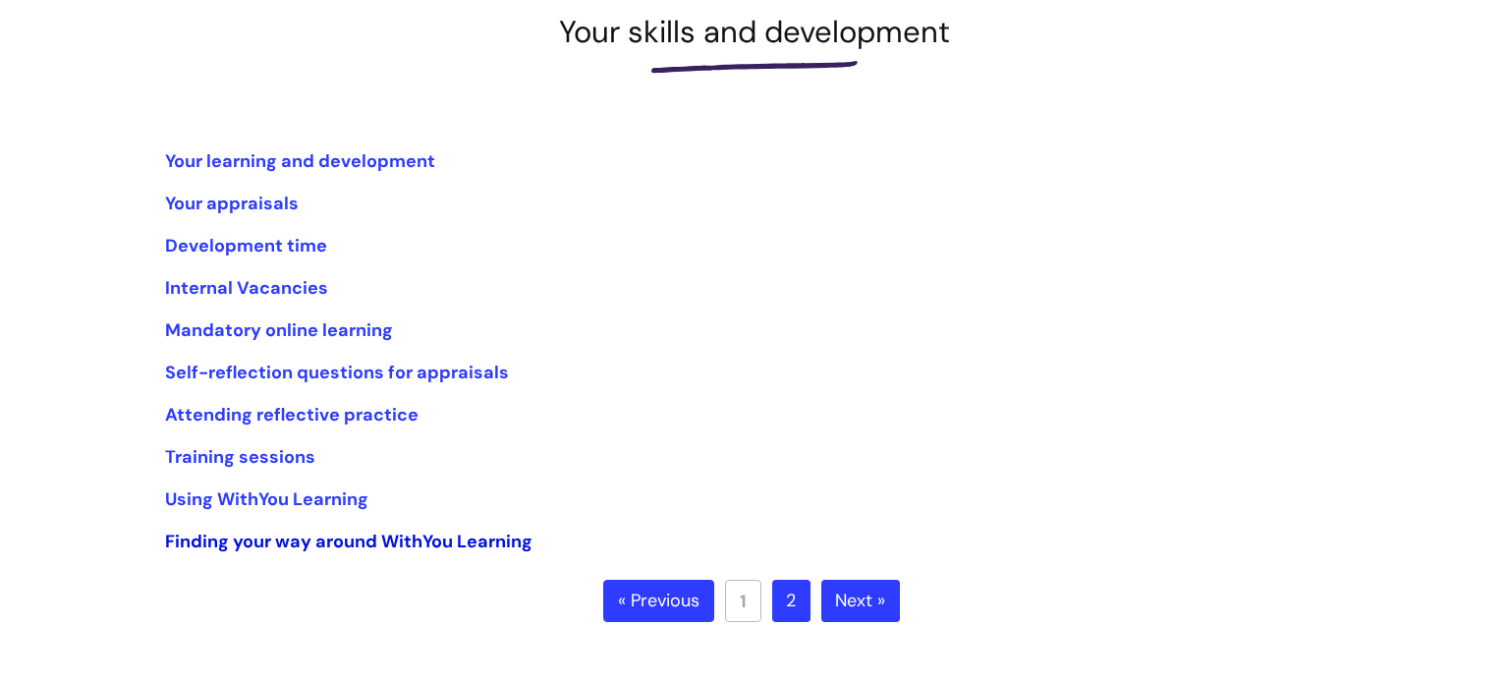
click at [310, 545] on link "Finding your way around WithYou Learning" at bounding box center [348, 541] width 367 height 24
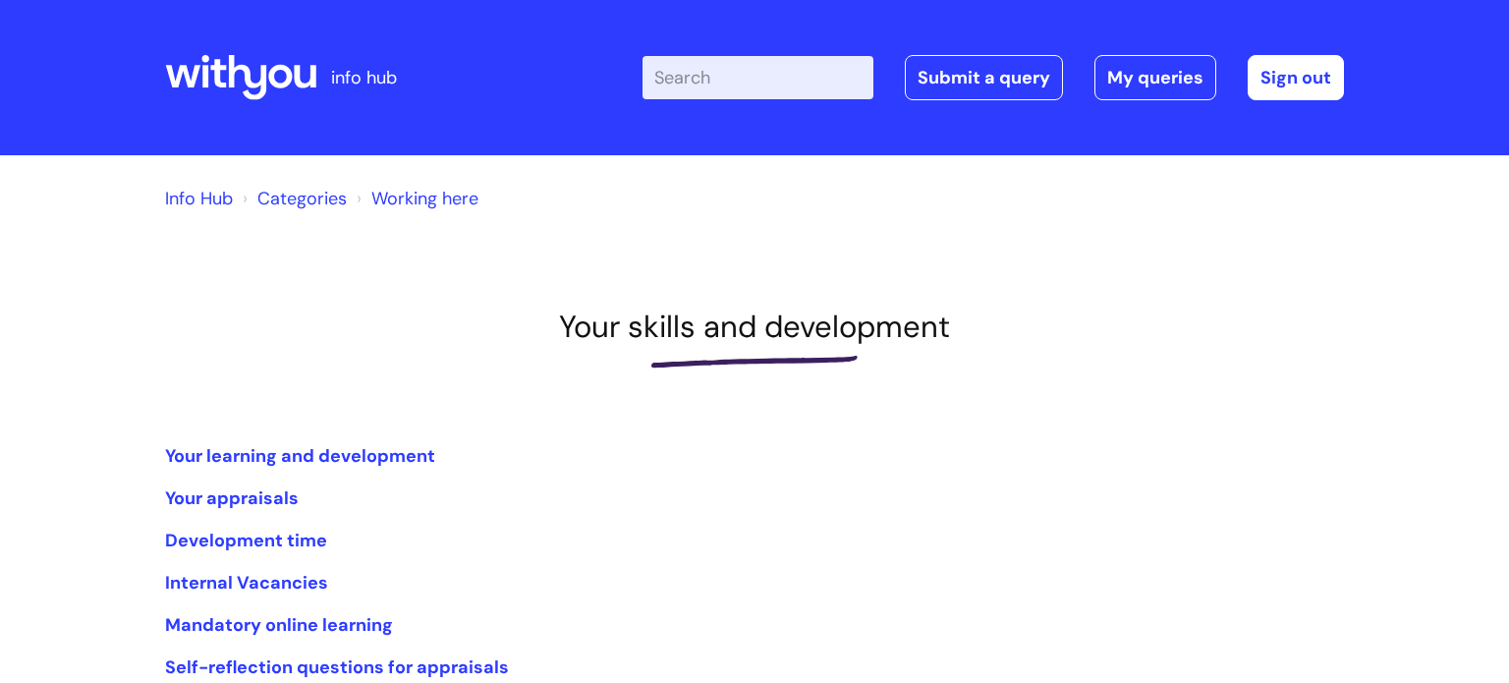
scroll to position [295, 0]
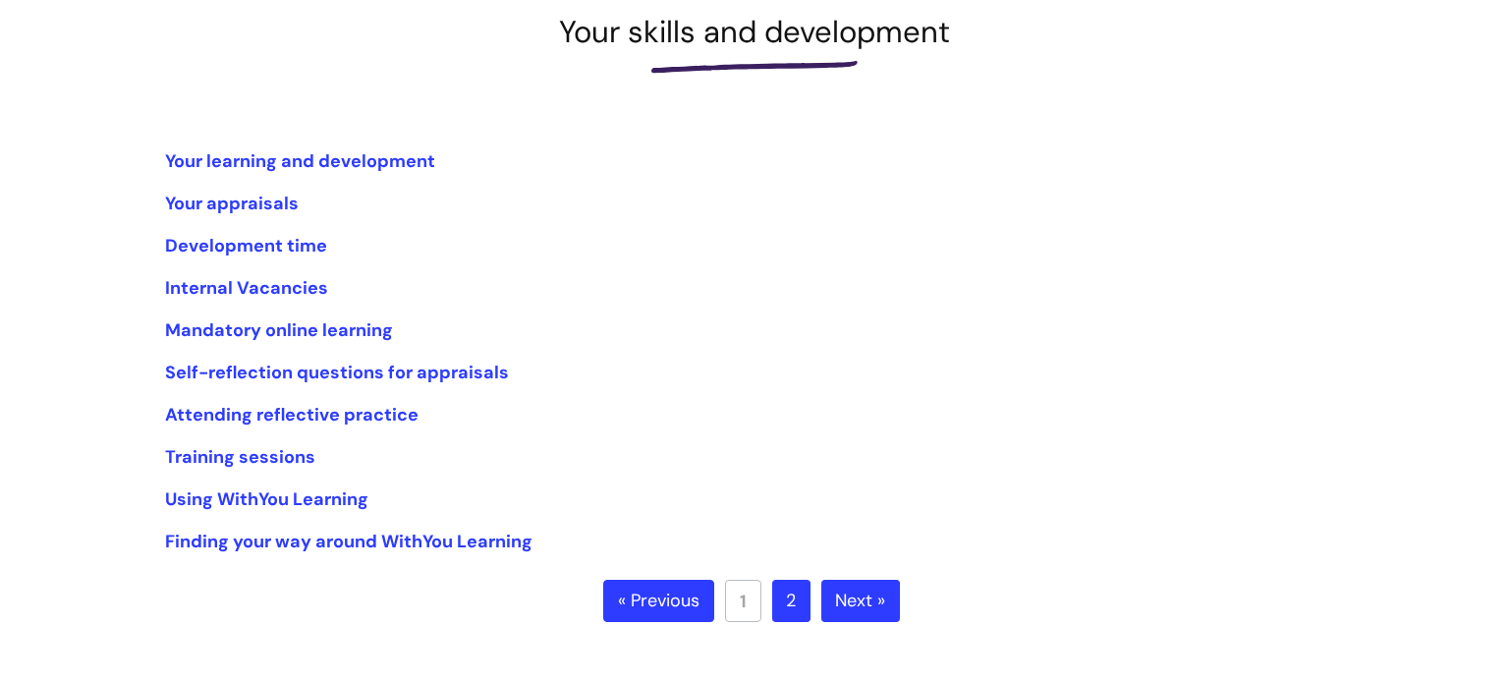
click at [788, 610] on link "2" at bounding box center [791, 601] width 38 height 43
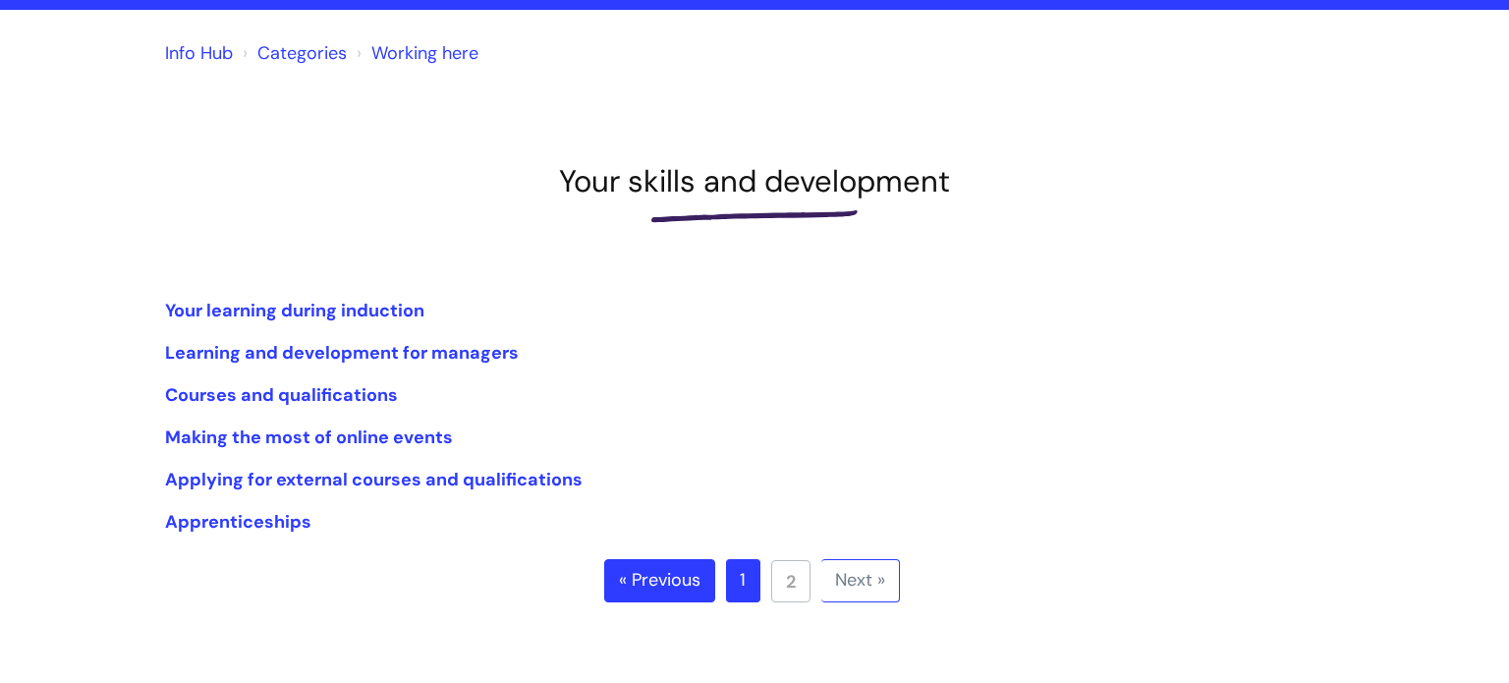
scroll to position [149, 0]
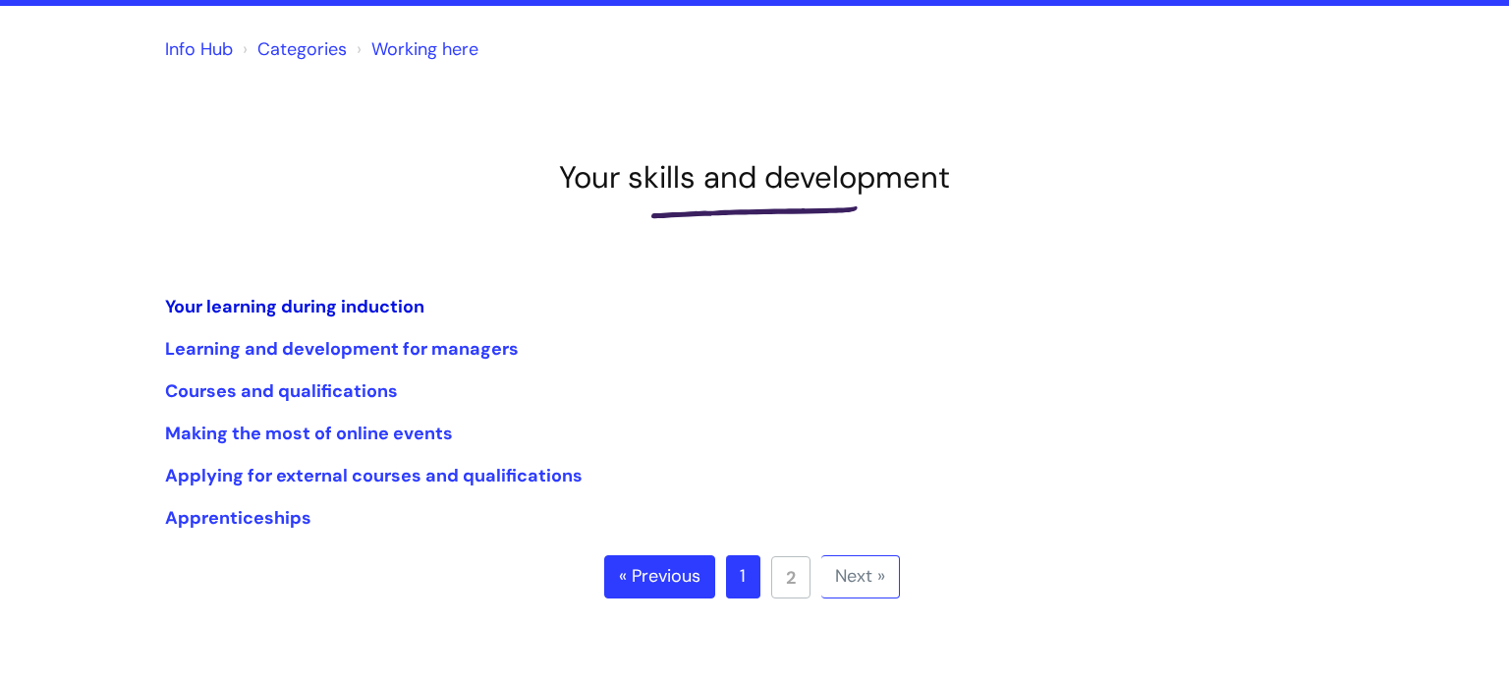
click at [374, 305] on link "Your learning during induction" at bounding box center [294, 307] width 259 height 24
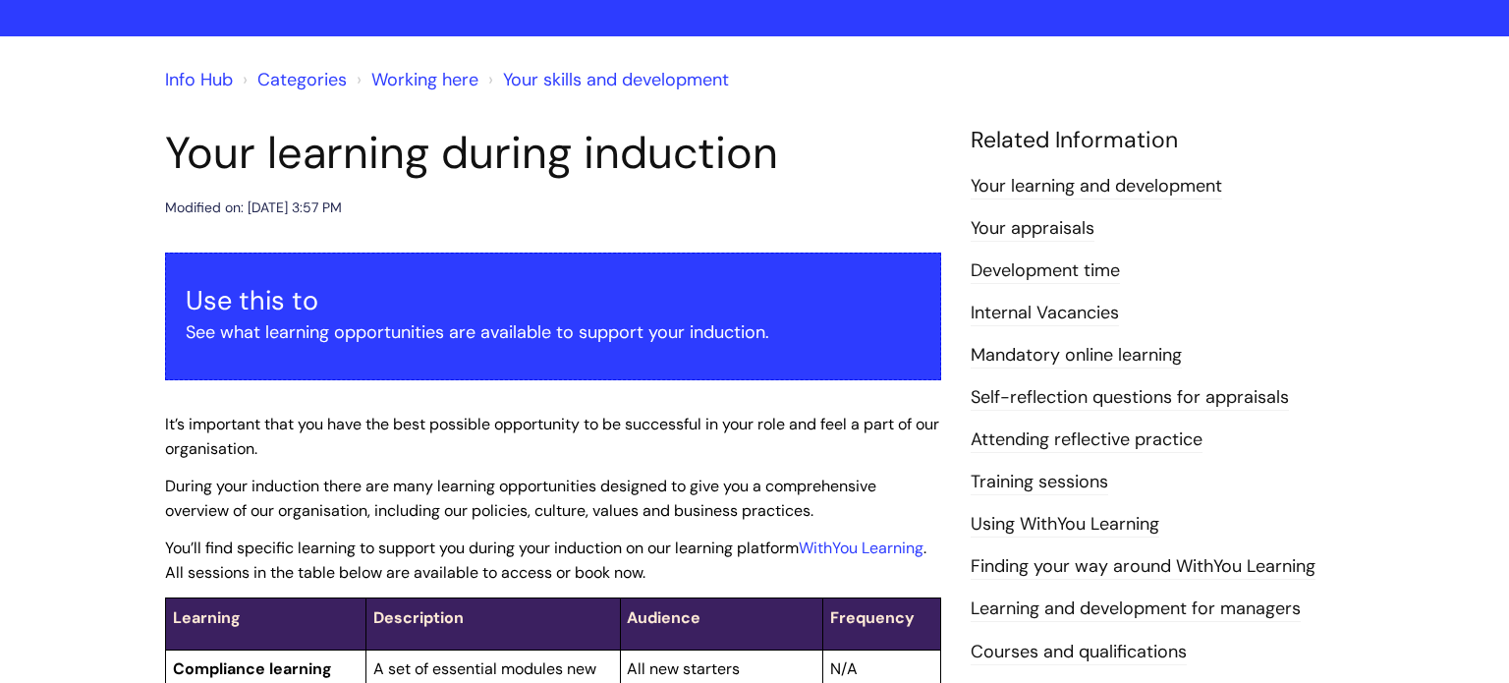
scroll to position [118, 0]
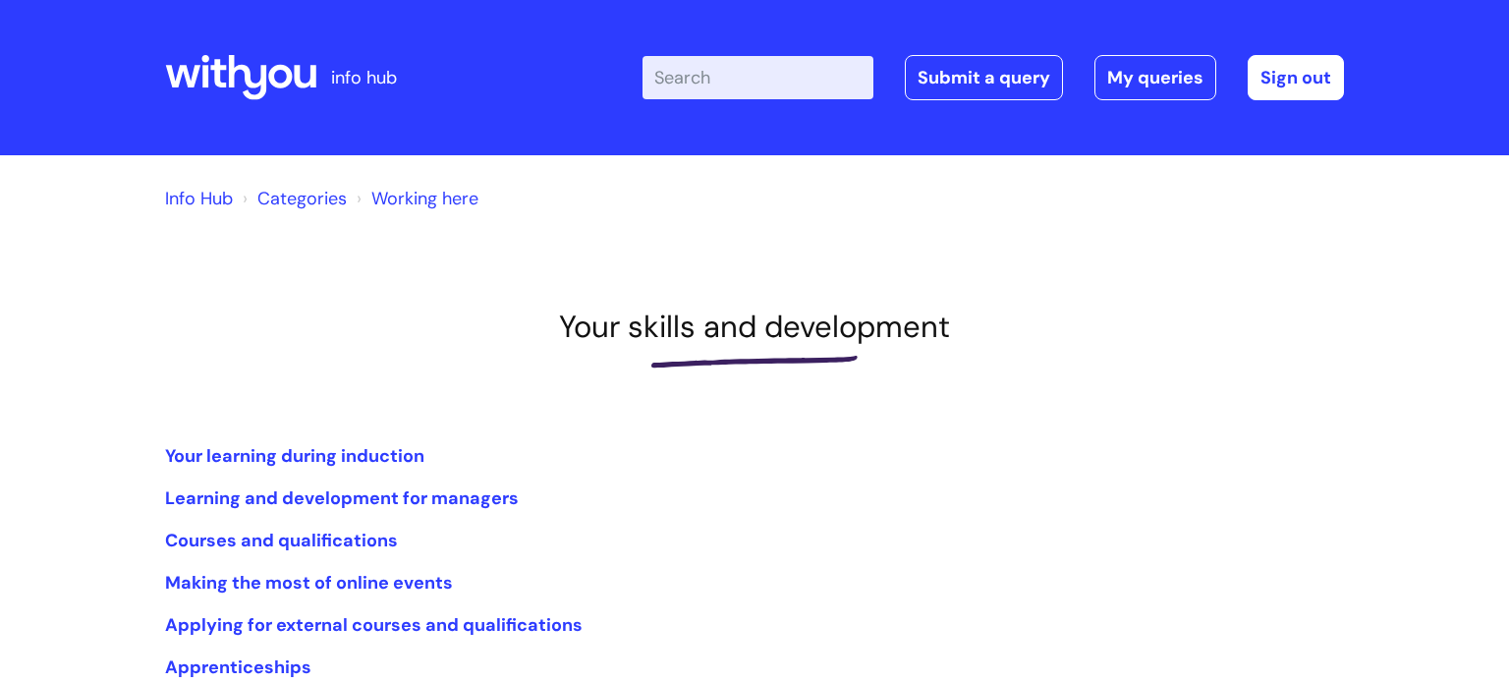
scroll to position [149, 0]
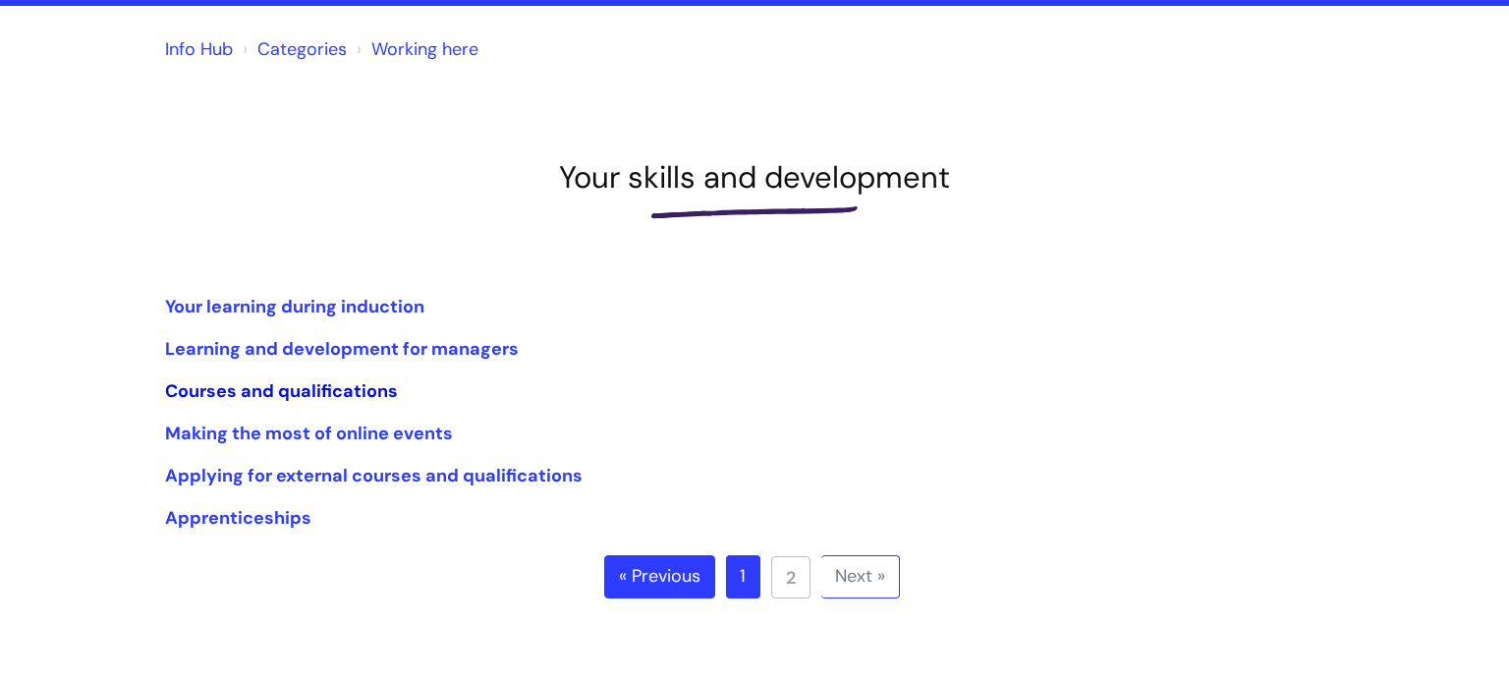
click at [349, 393] on link "Courses and qualifications" at bounding box center [281, 391] width 233 height 24
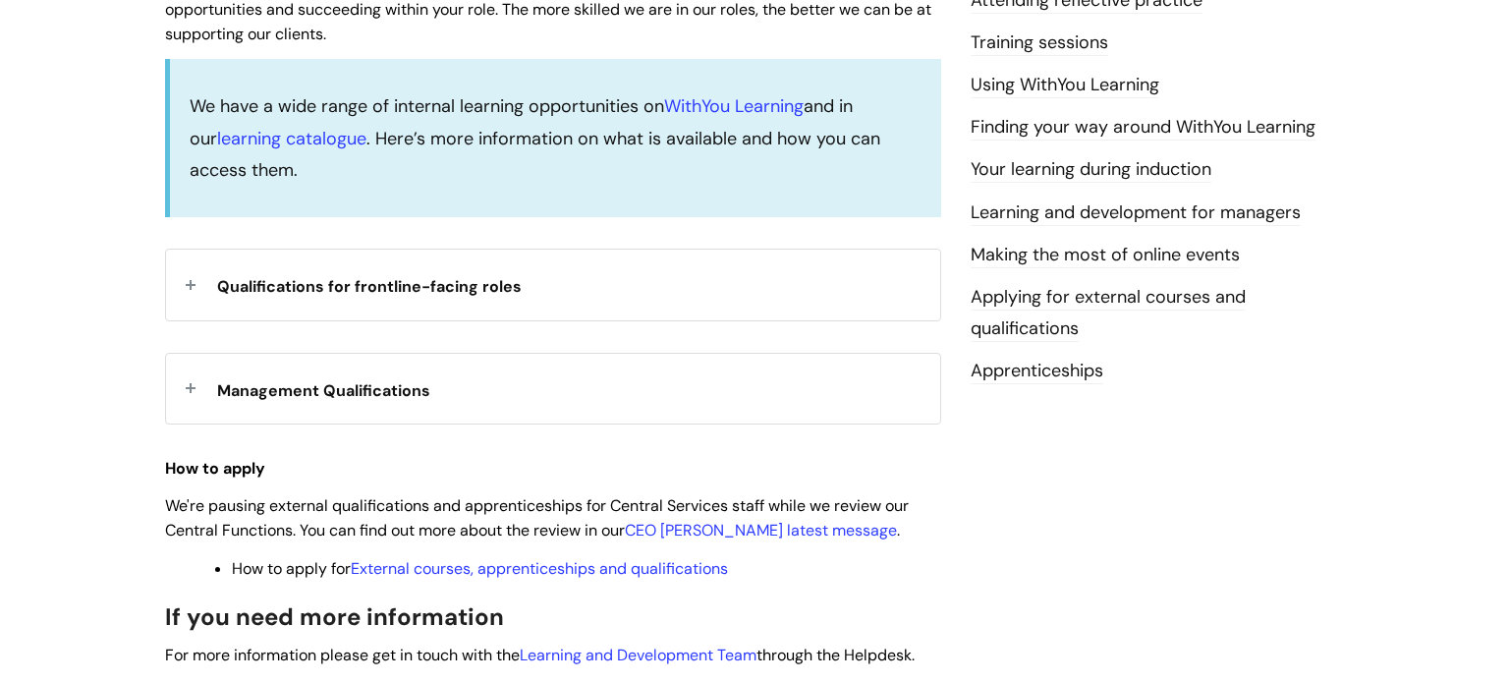
scroll to position [589, 0]
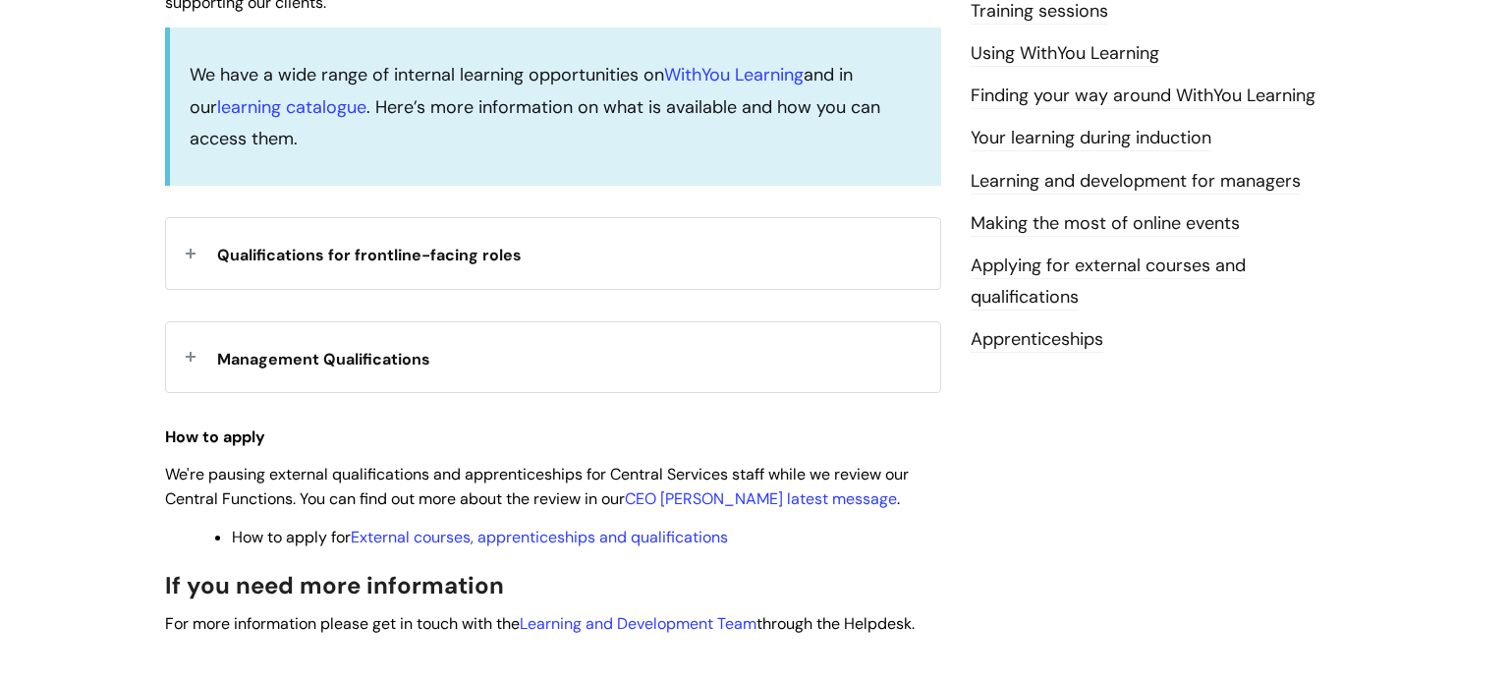
click at [190, 252] on div "Qualifications for frontline-facing roles" at bounding box center [553, 253] width 774 height 70
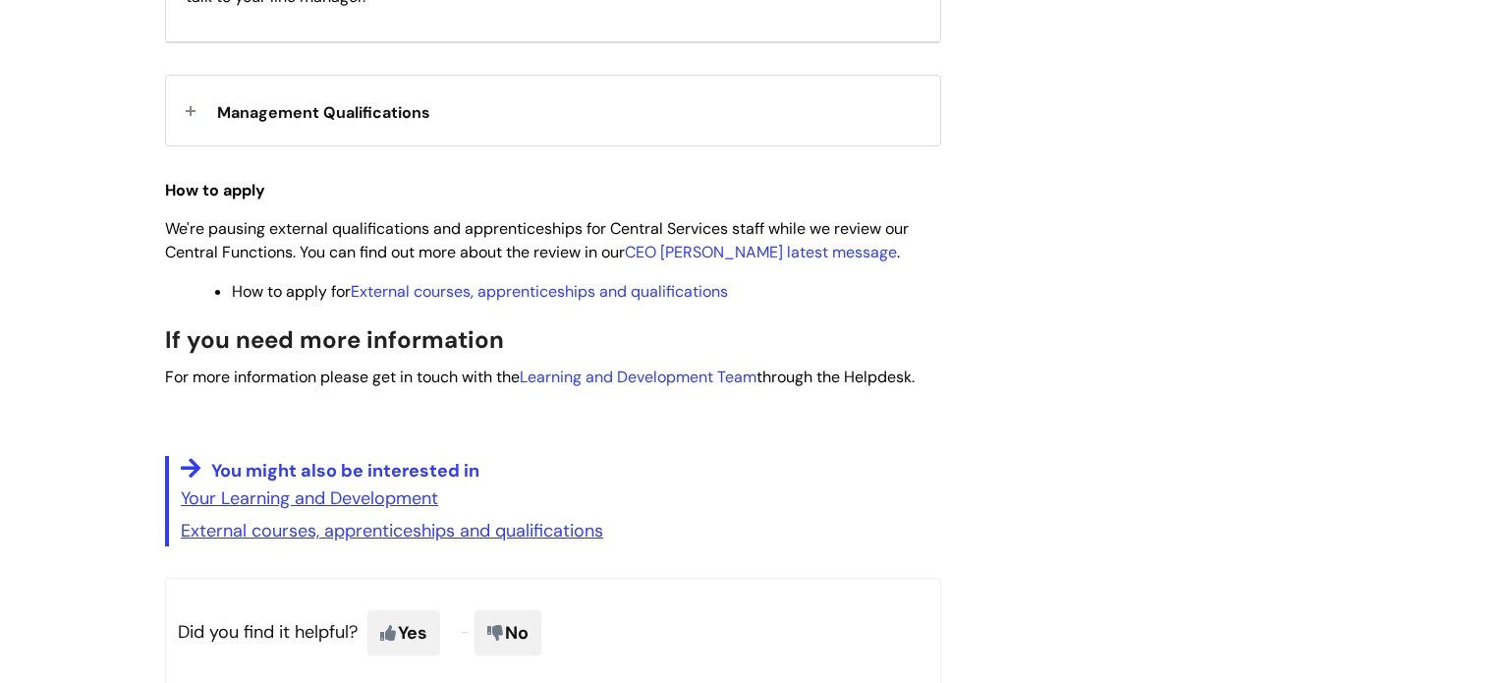
scroll to position [1139, 0]
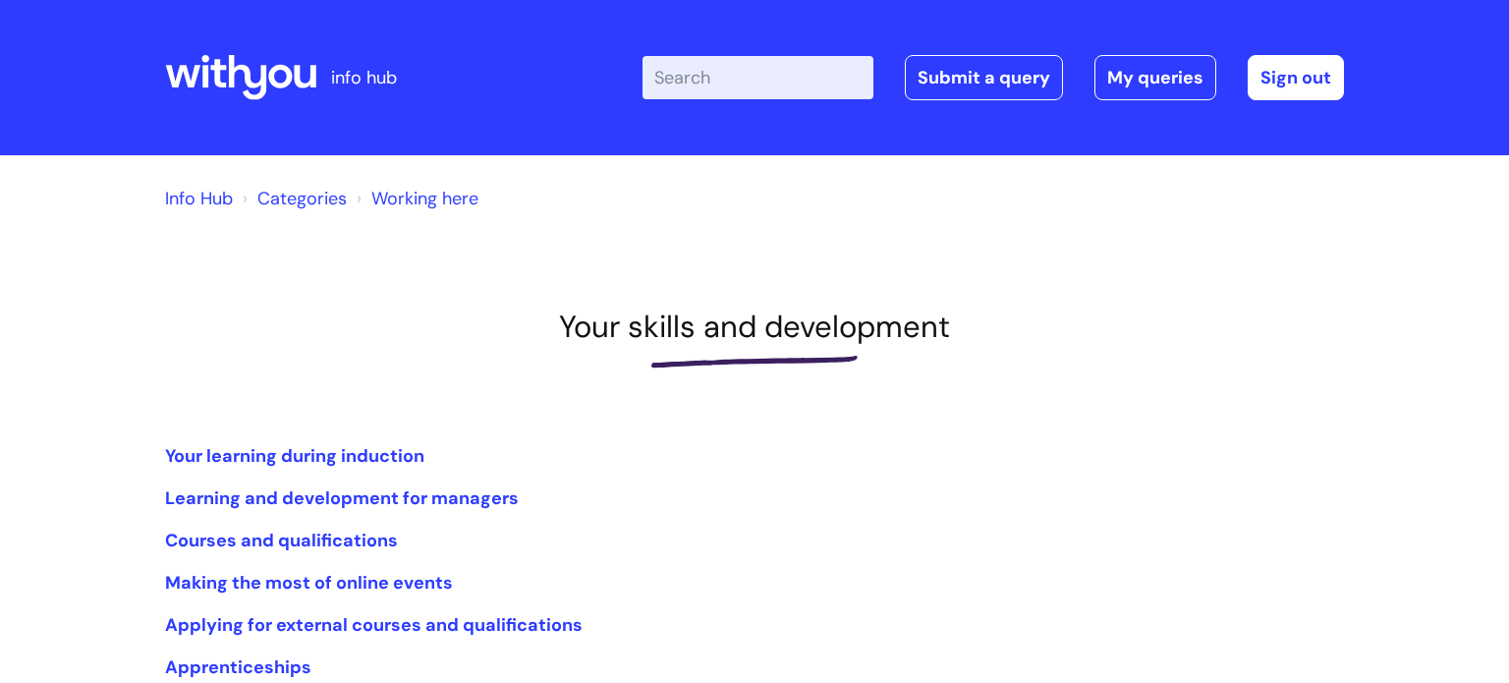
scroll to position [149, 0]
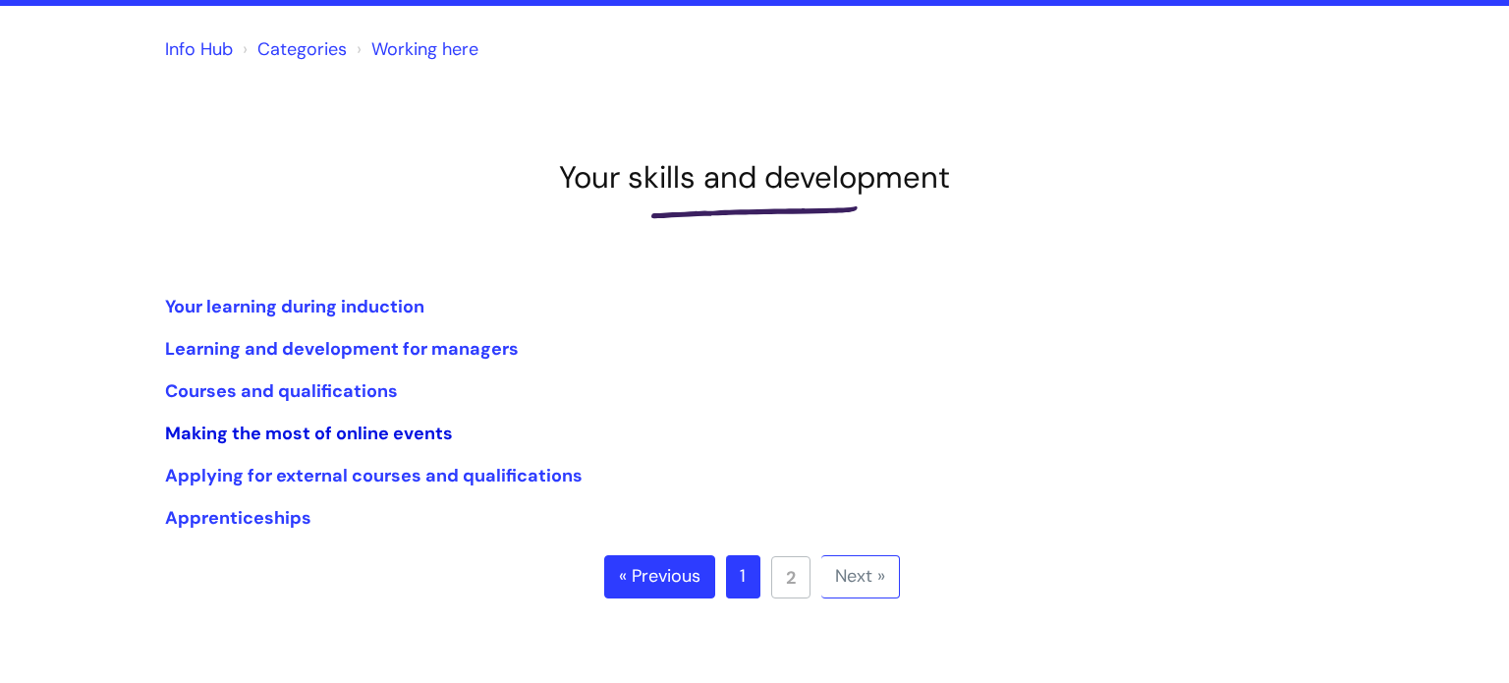
click at [350, 433] on link "Making the most of online events" at bounding box center [309, 433] width 288 height 24
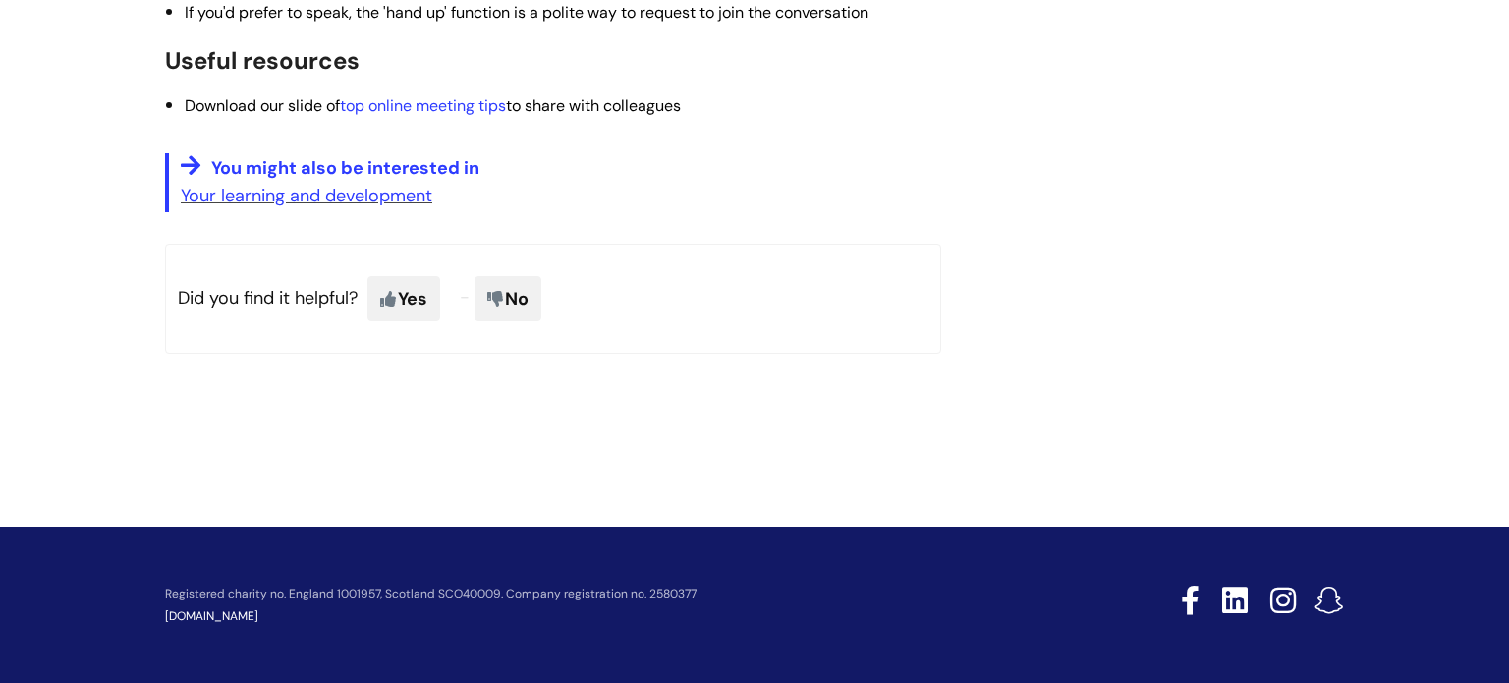
scroll to position [1742, 0]
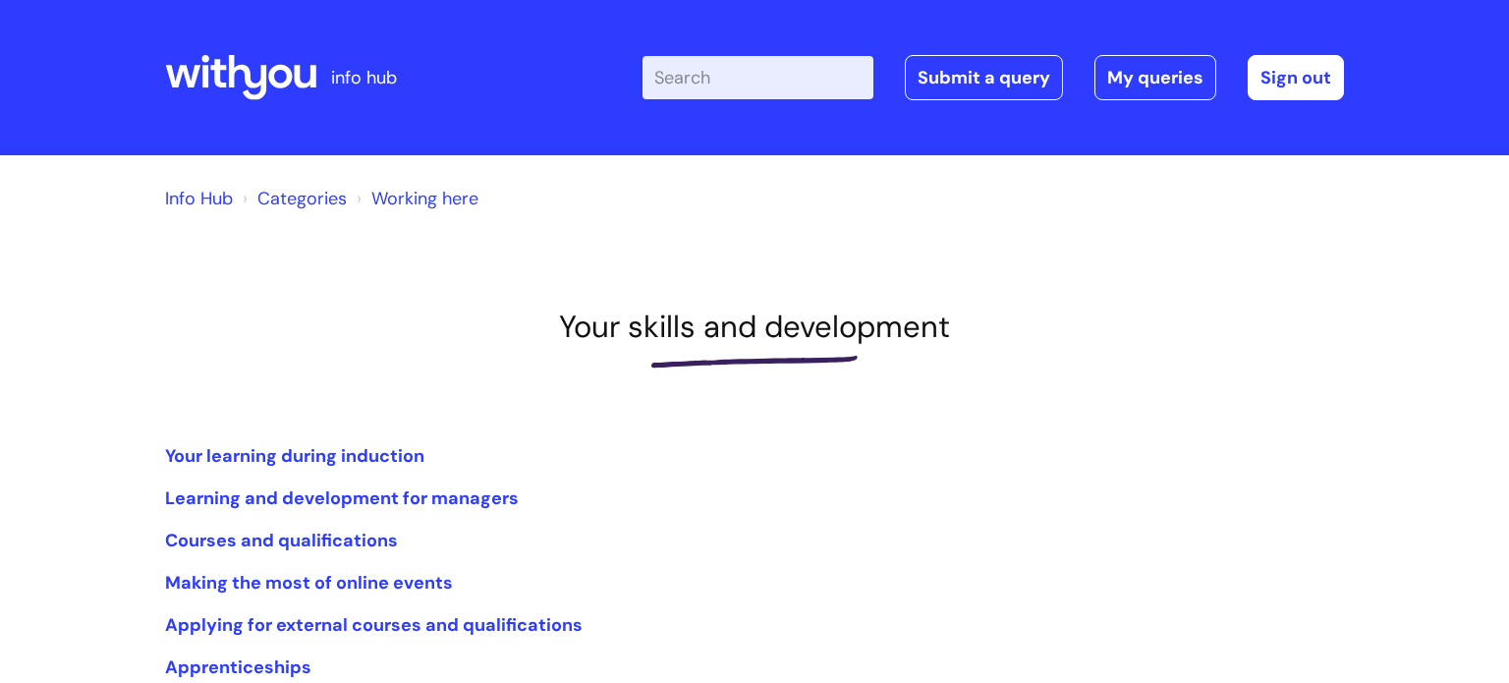
scroll to position [149, 0]
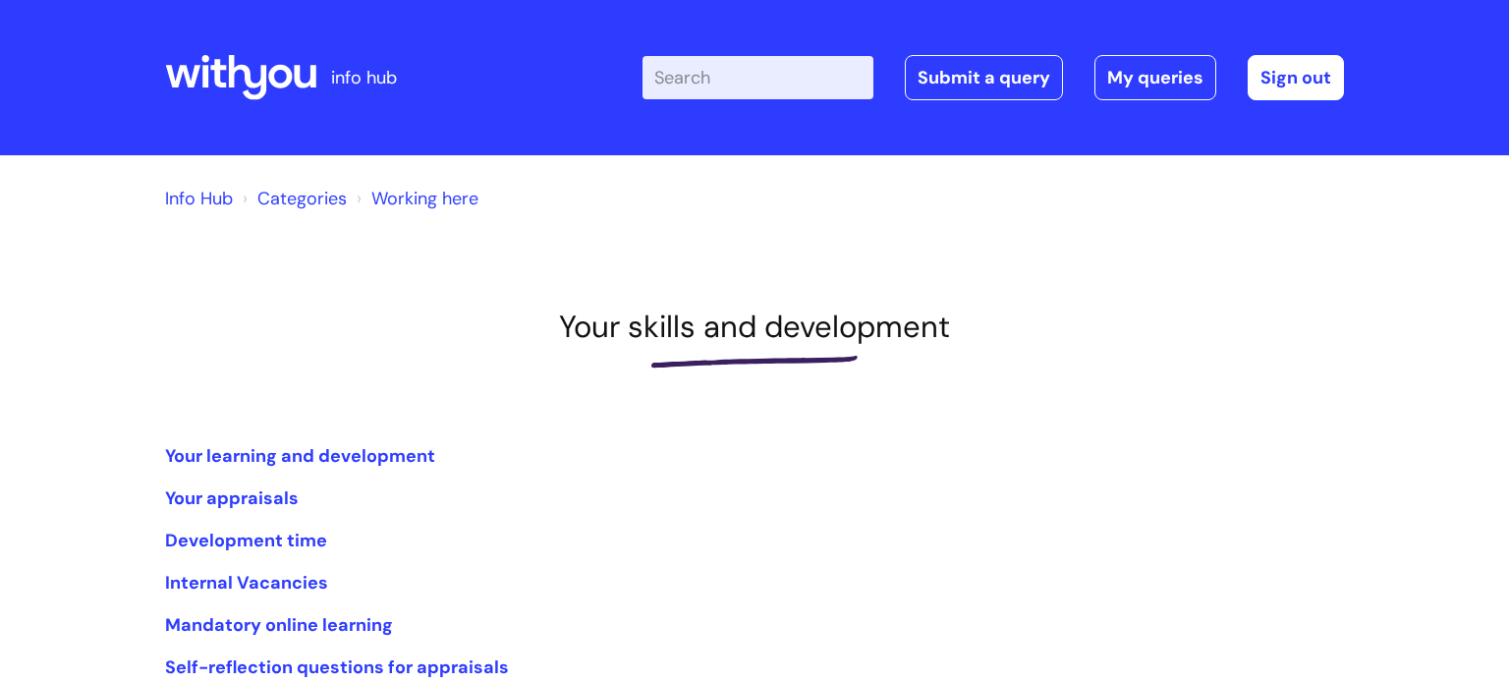
scroll to position [295, 0]
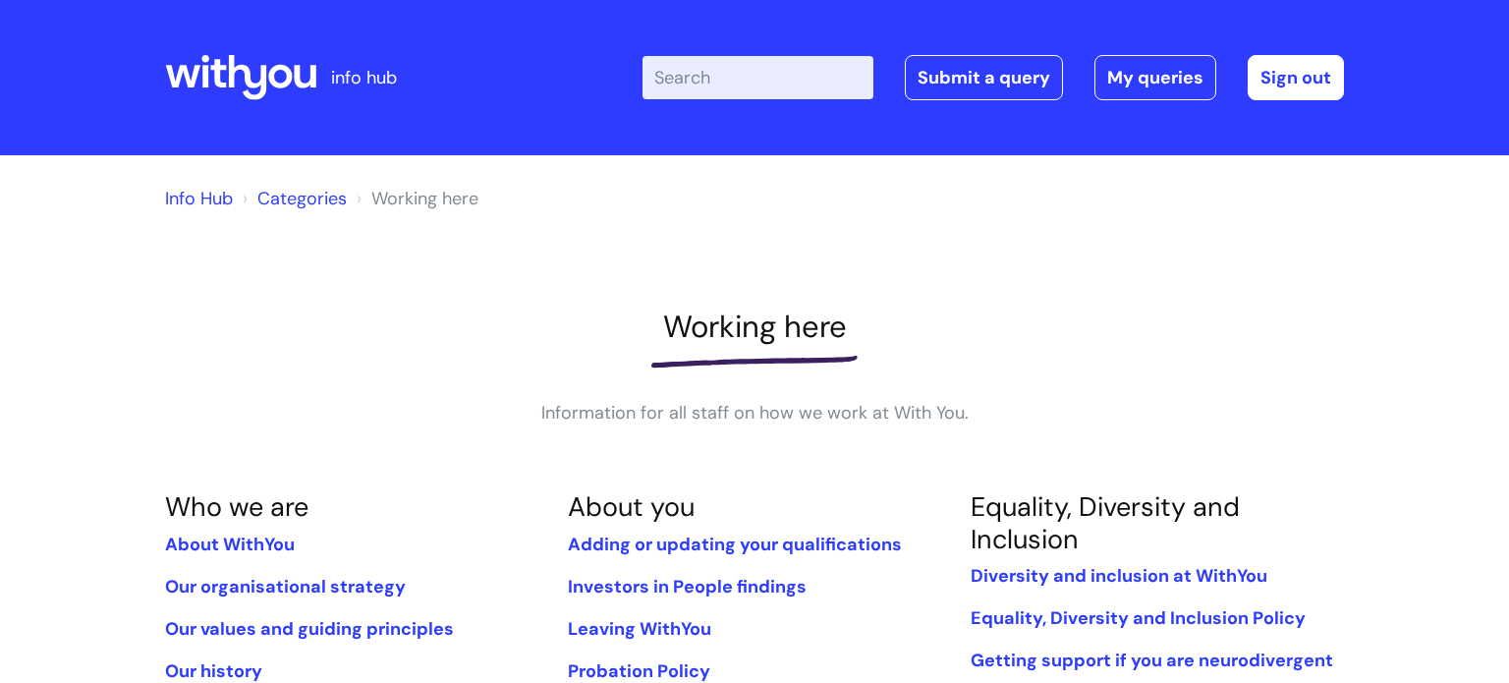
scroll to position [731, 0]
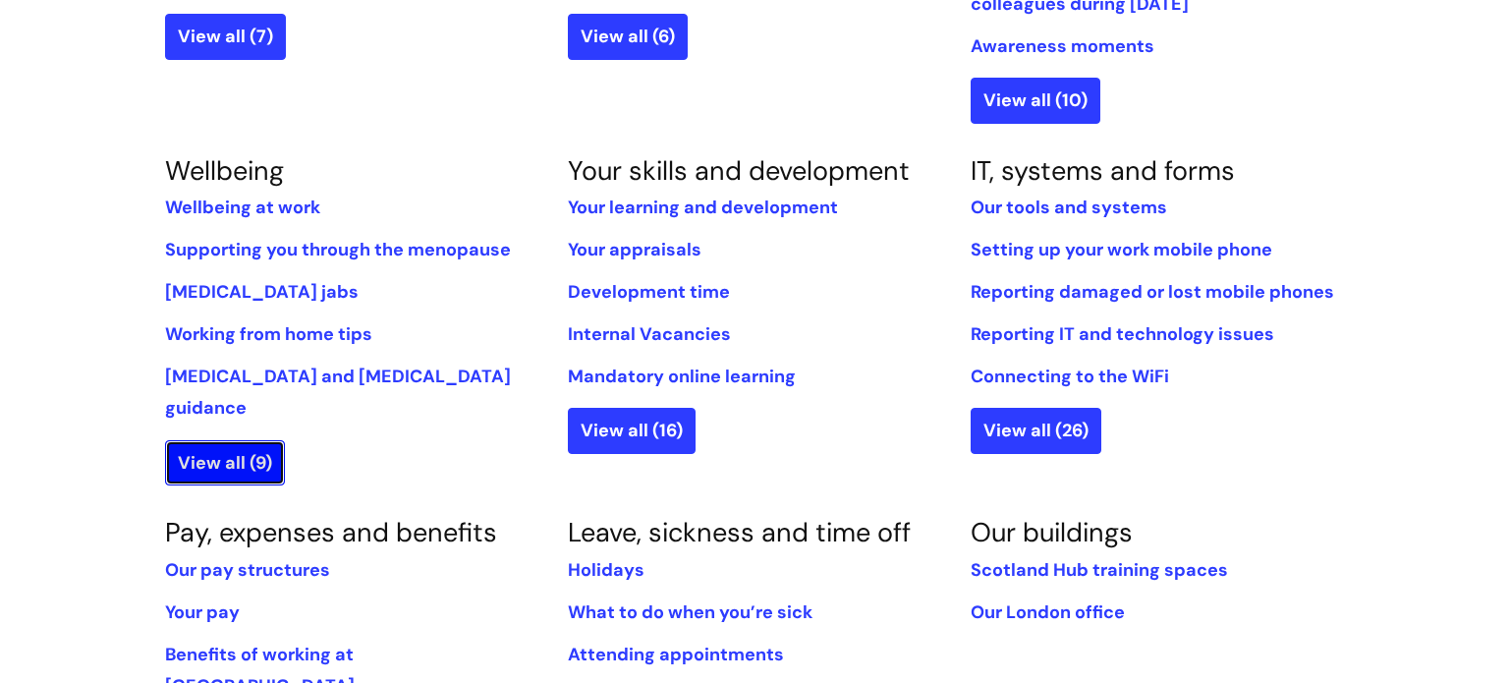
click at [240, 443] on link "View all (9)" at bounding box center [225, 462] width 120 height 45
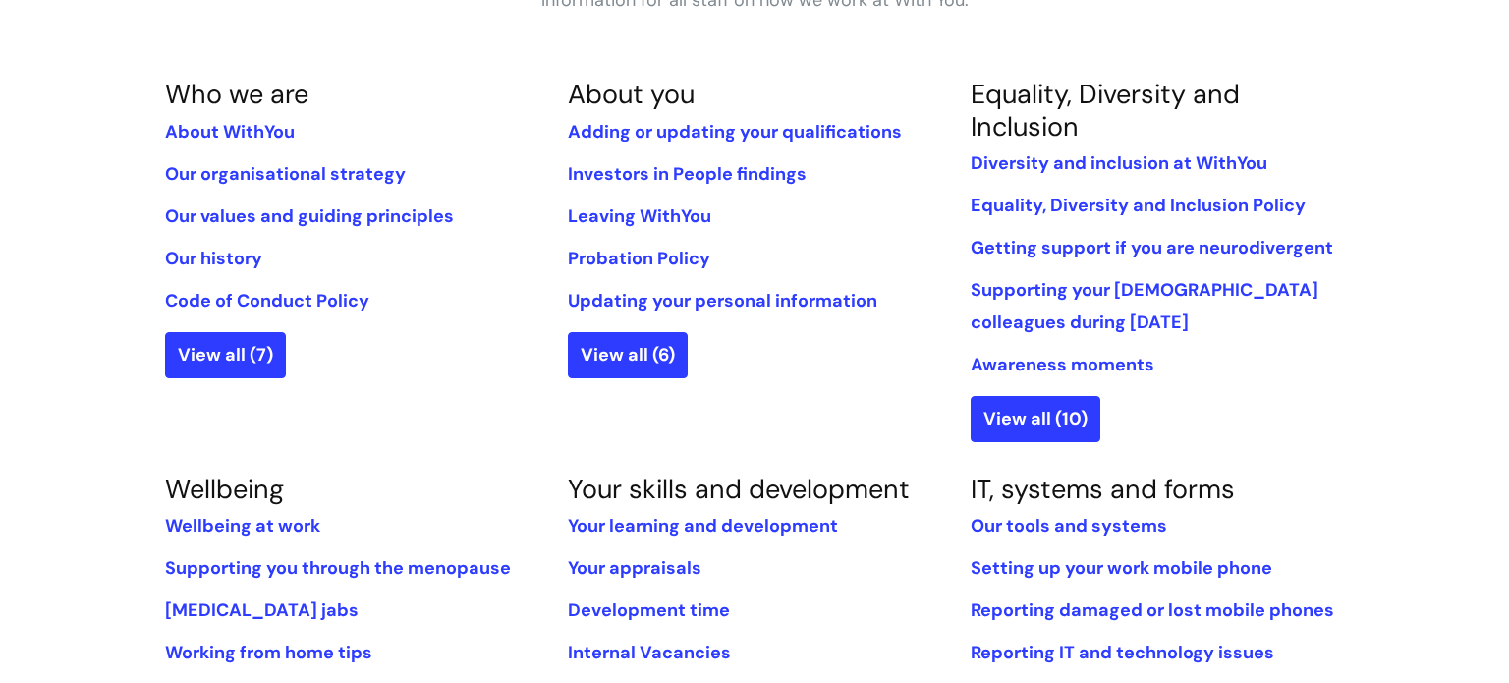
scroll to position [411, 0]
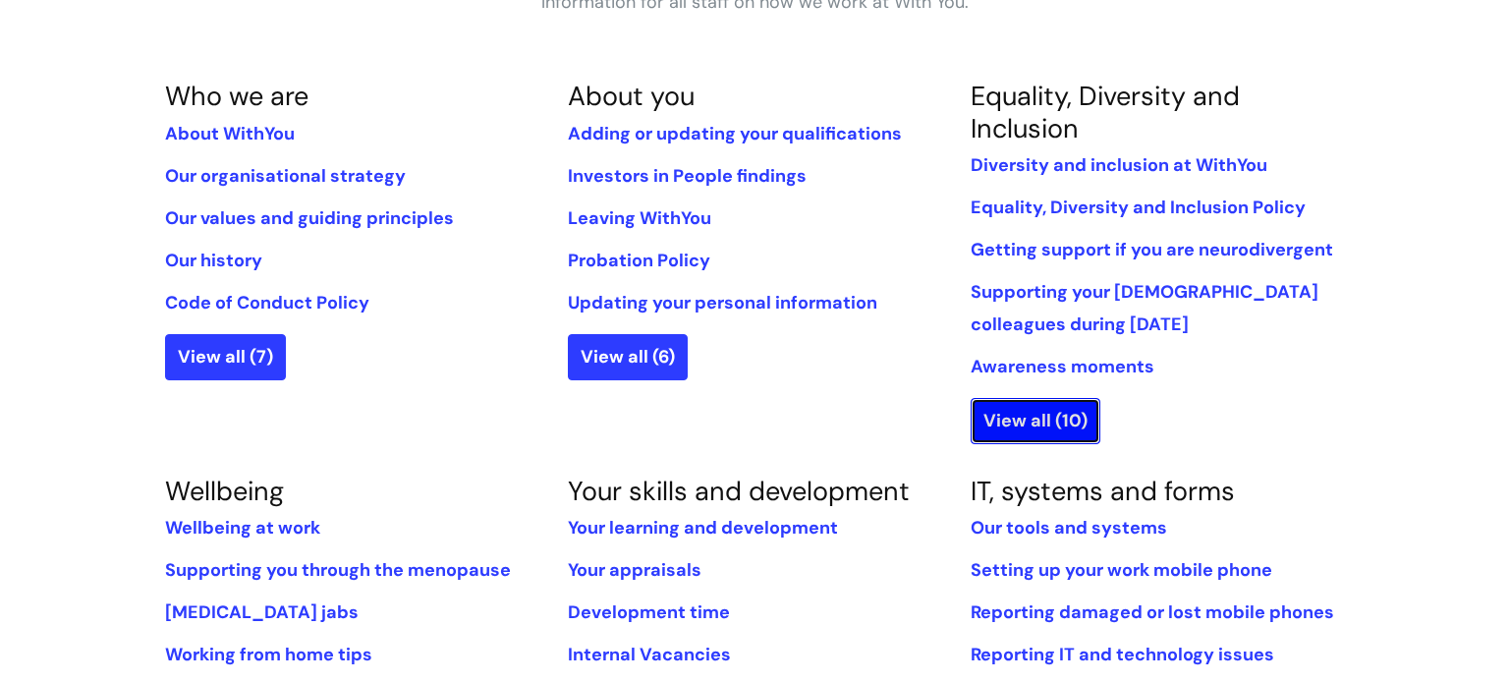
click at [1039, 408] on link "View all (10)" at bounding box center [1035, 420] width 130 height 45
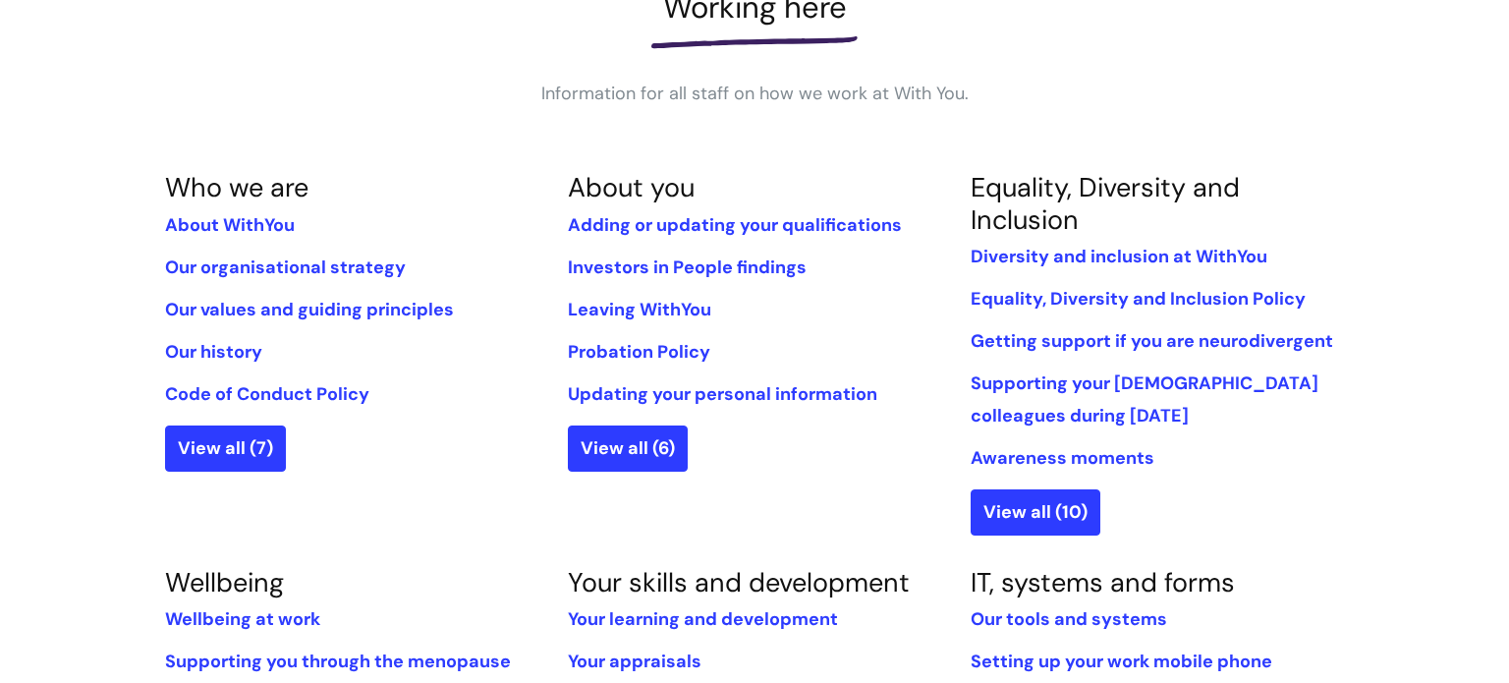
scroll to position [322, 0]
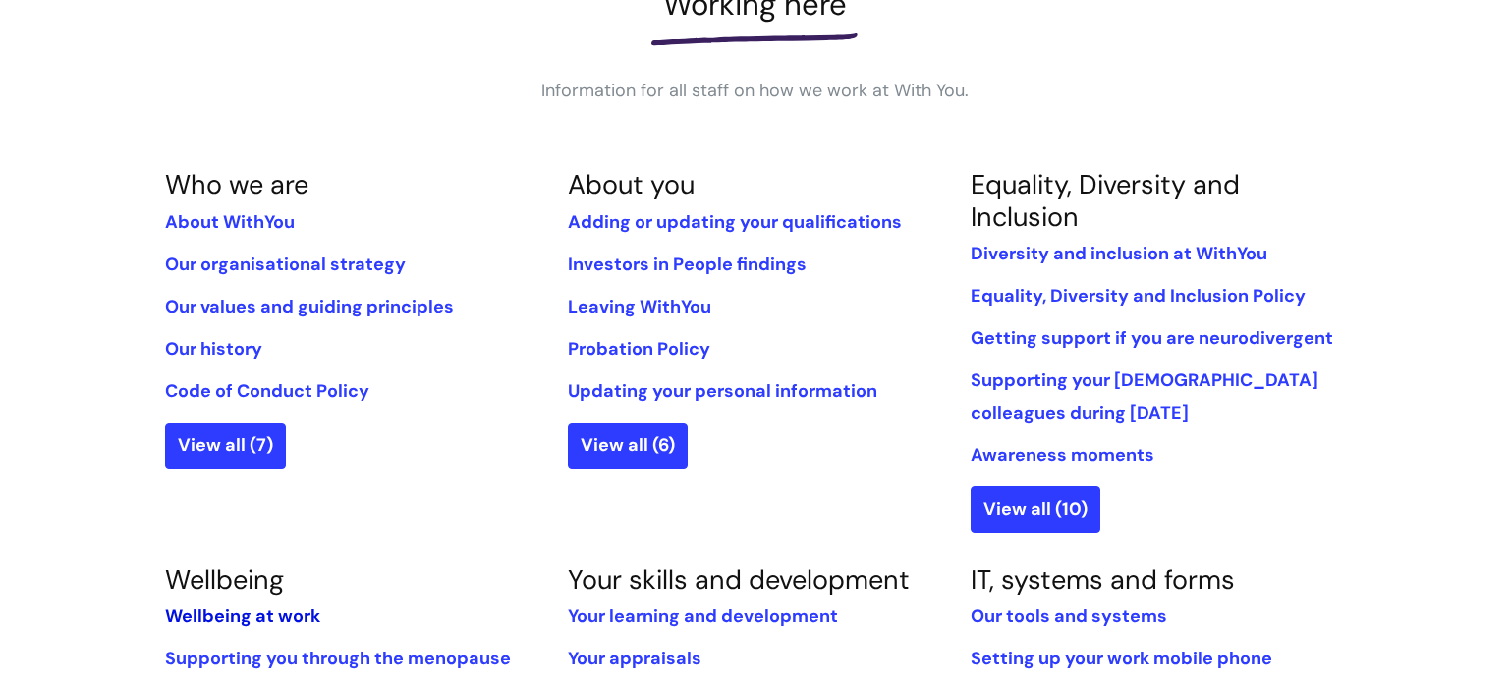
click at [280, 612] on link "Wellbeing at work" at bounding box center [242, 616] width 155 height 24
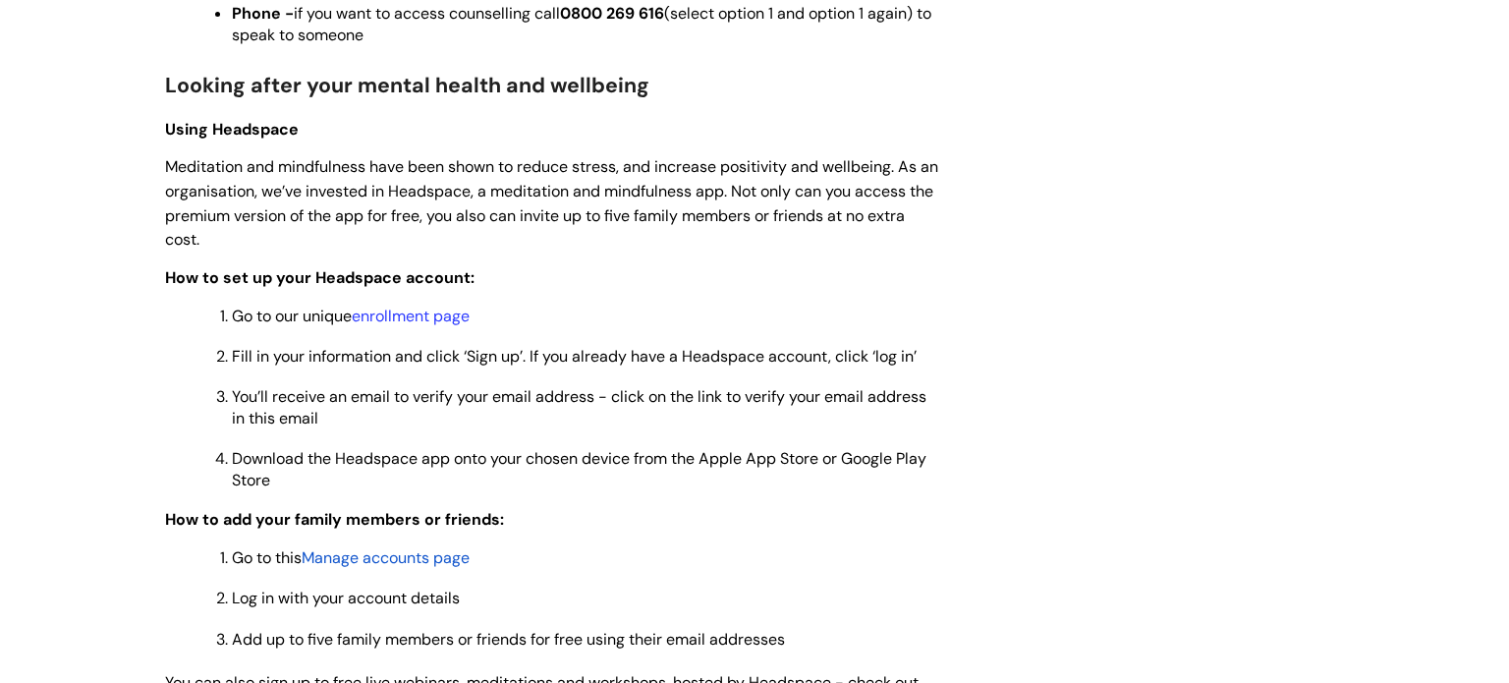
scroll to position [1493, 0]
click at [411, 324] on link "enrollment page" at bounding box center [411, 314] width 118 height 21
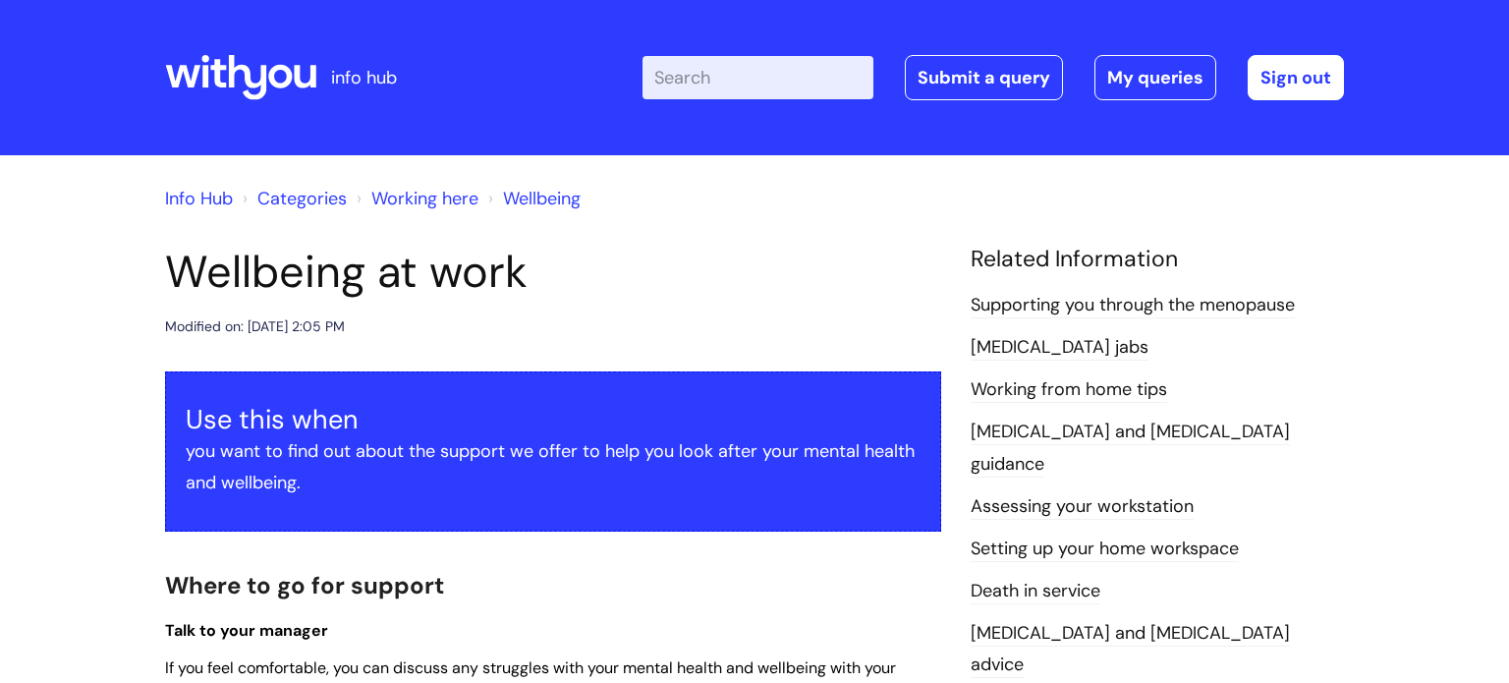
scroll to position [1493, 0]
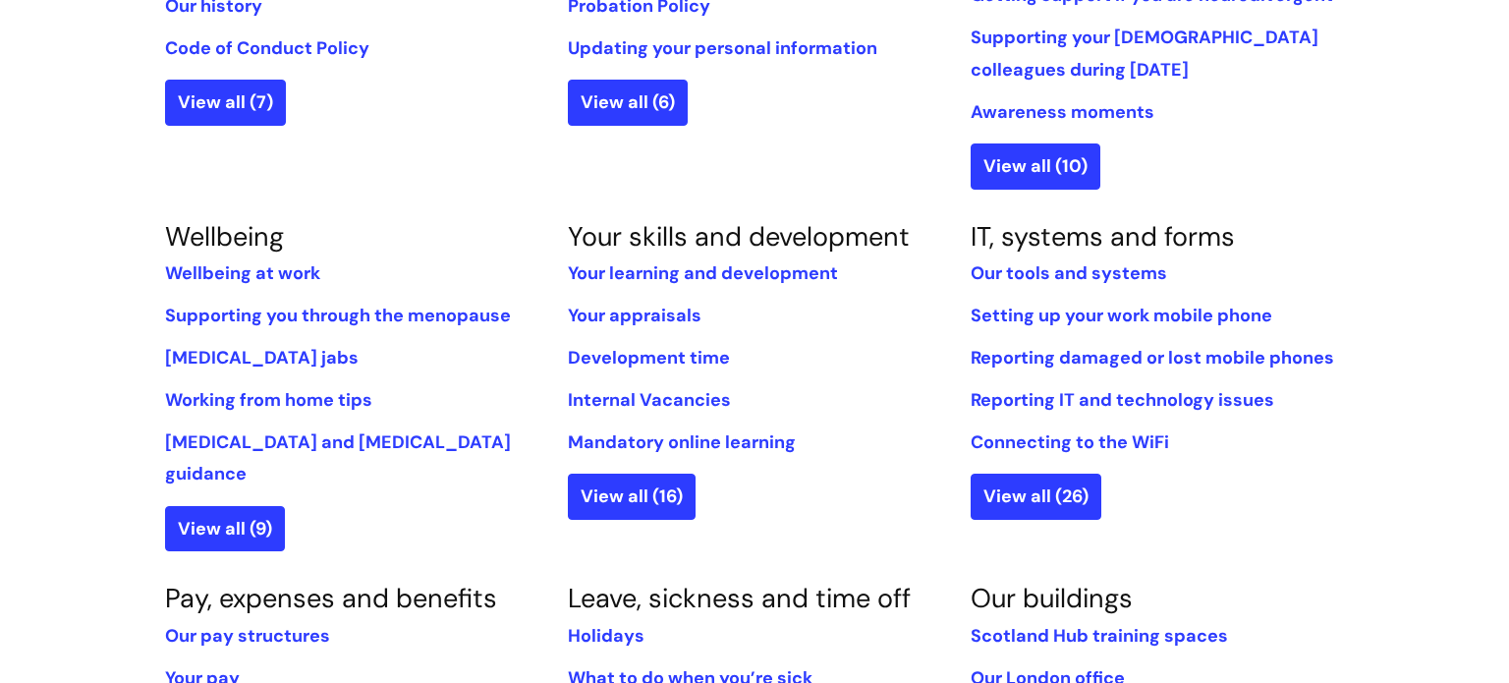
scroll to position [684, 0]
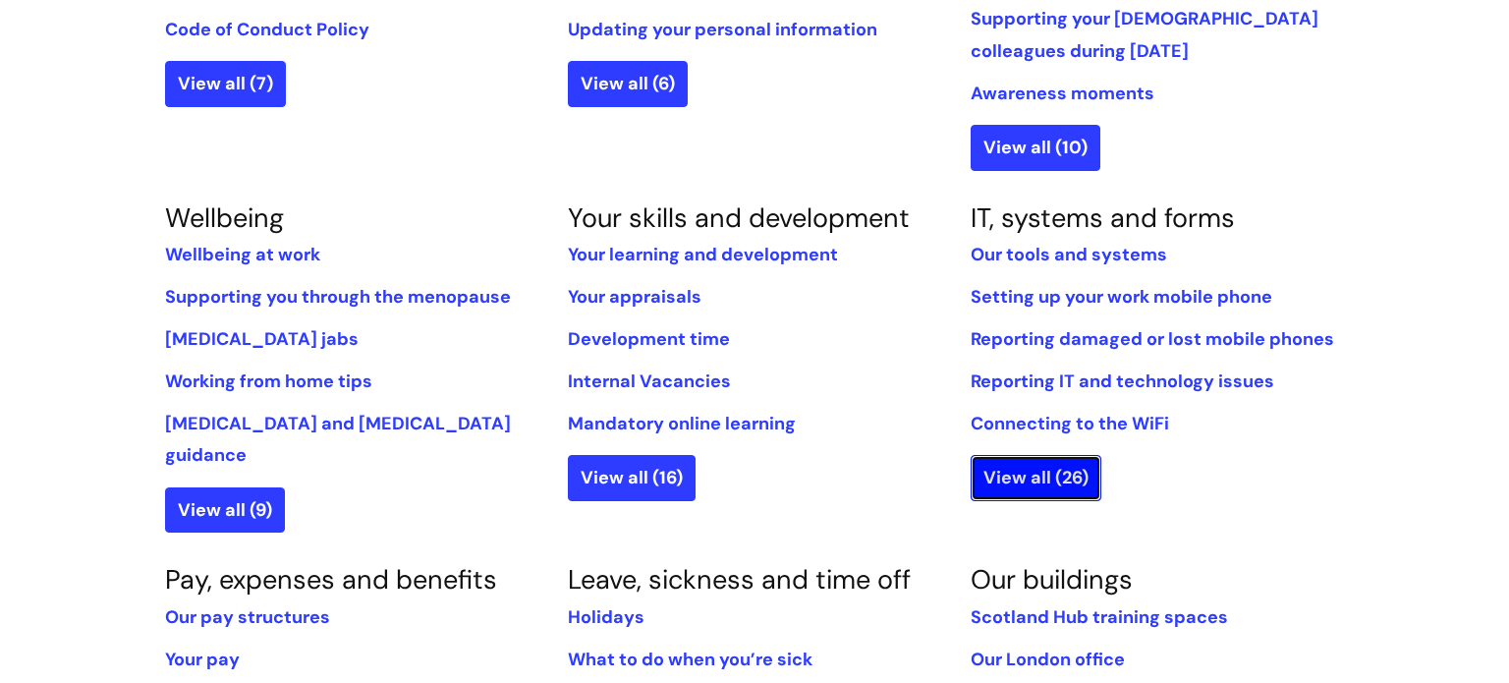
click at [1018, 471] on link "View all (26)" at bounding box center [1035, 477] width 131 height 45
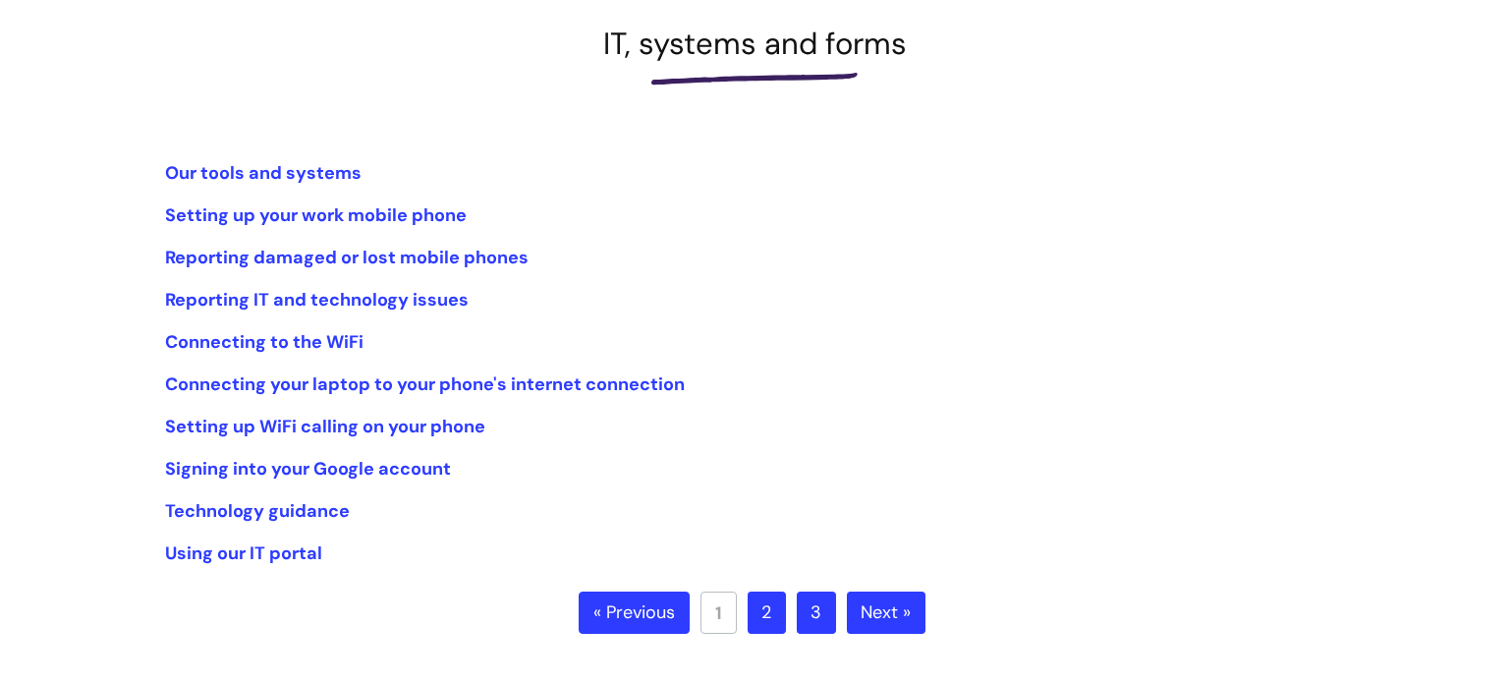
scroll to position [279, 0]
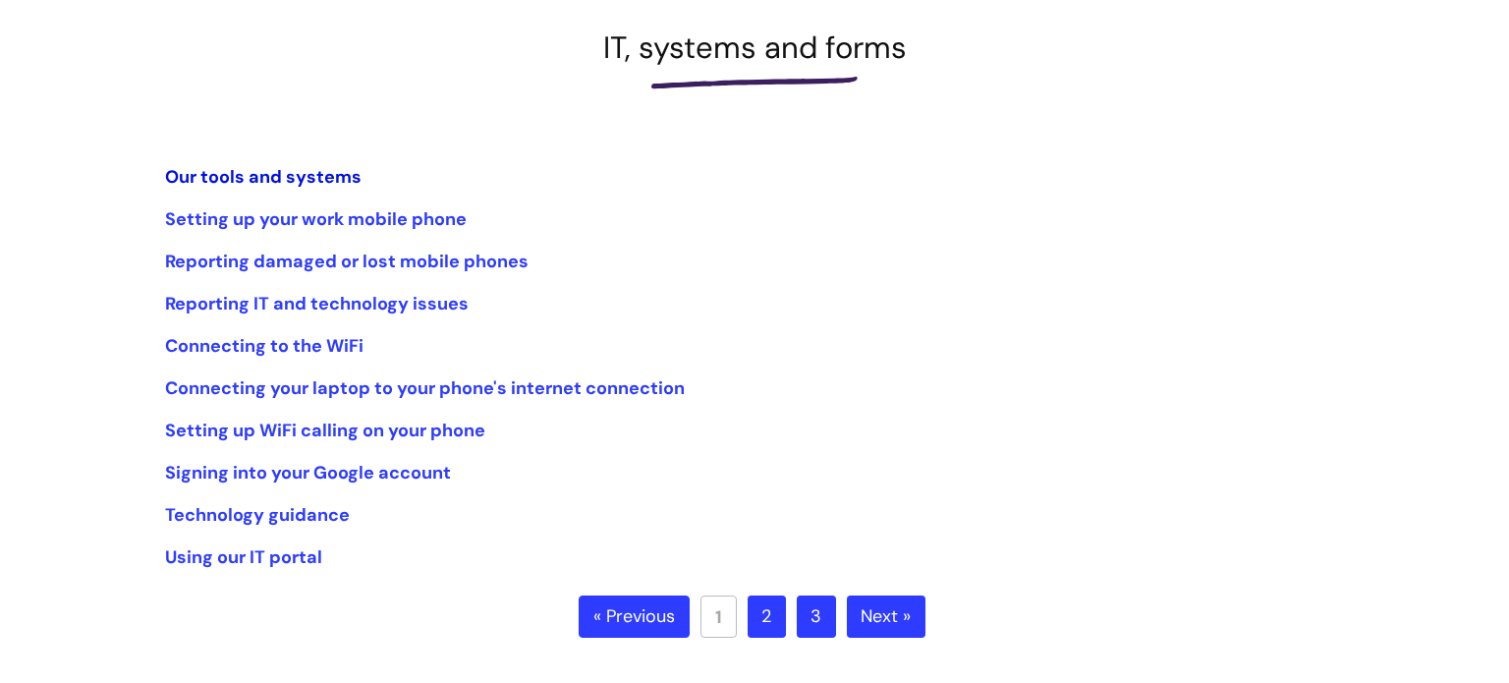
click at [317, 180] on link "Our tools and systems" at bounding box center [263, 177] width 196 height 24
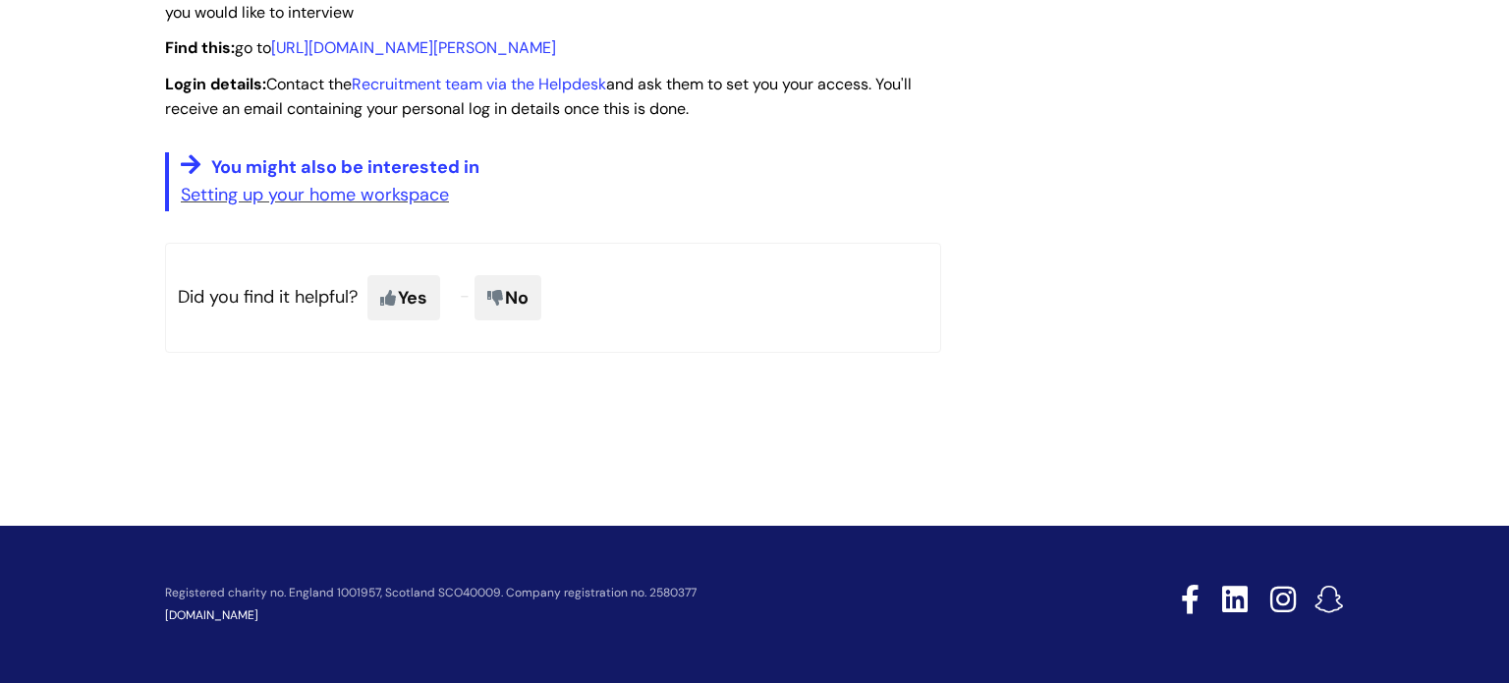
scroll to position [3240, 0]
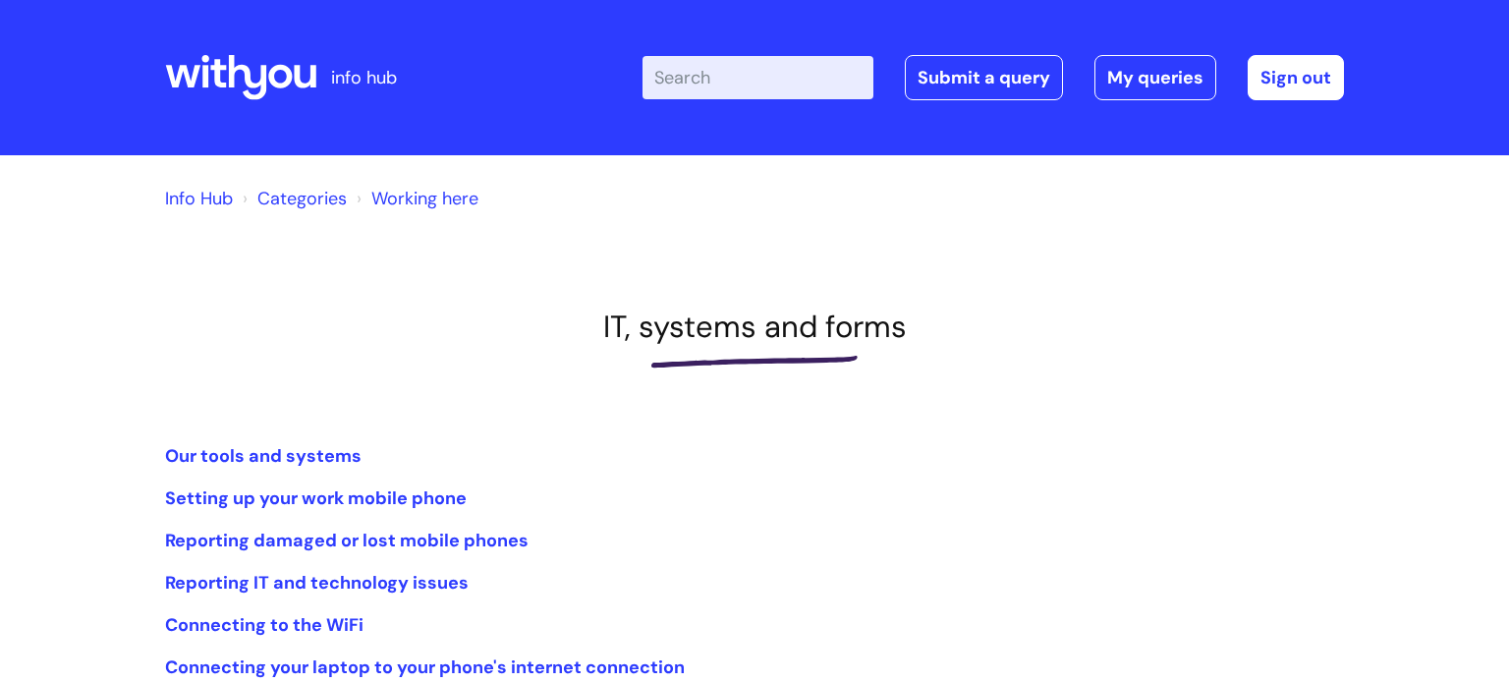
scroll to position [279, 0]
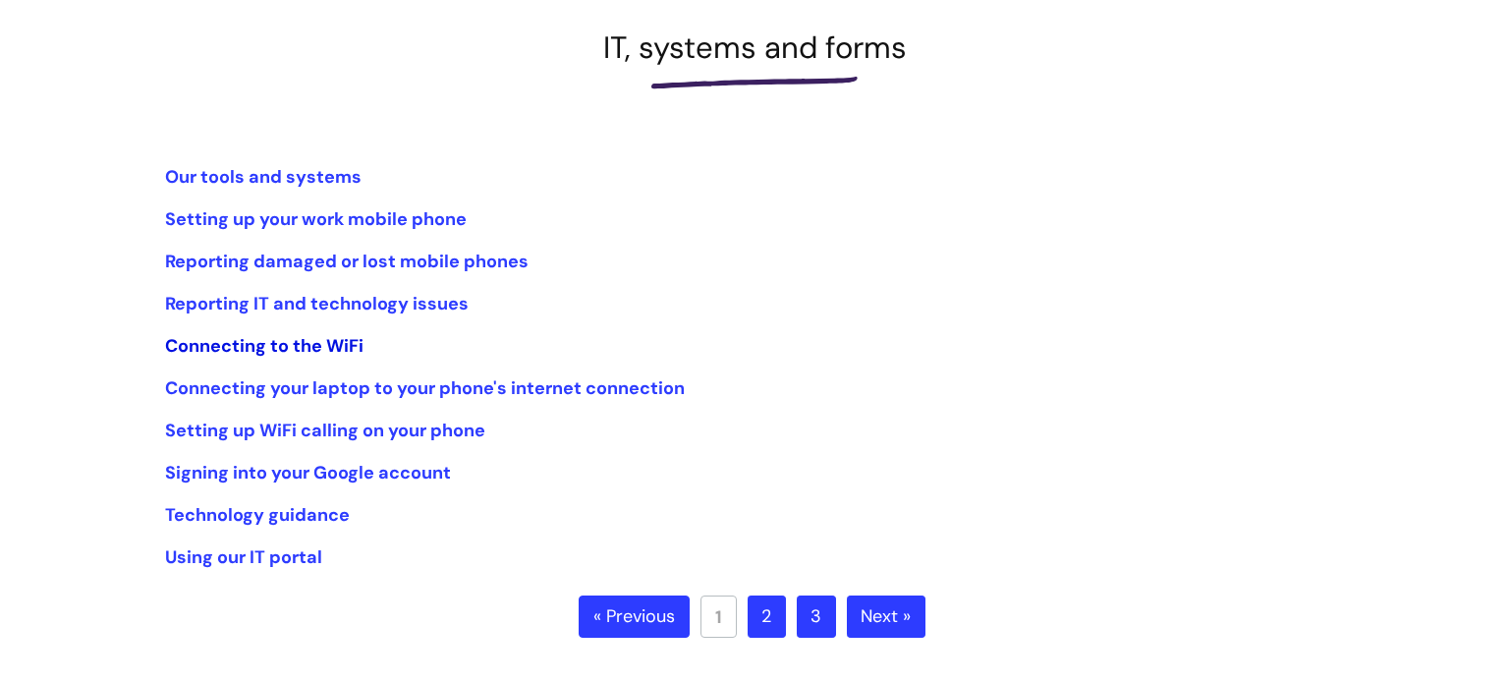
click at [277, 351] on link "Connecting to the WiFi" at bounding box center [264, 346] width 198 height 24
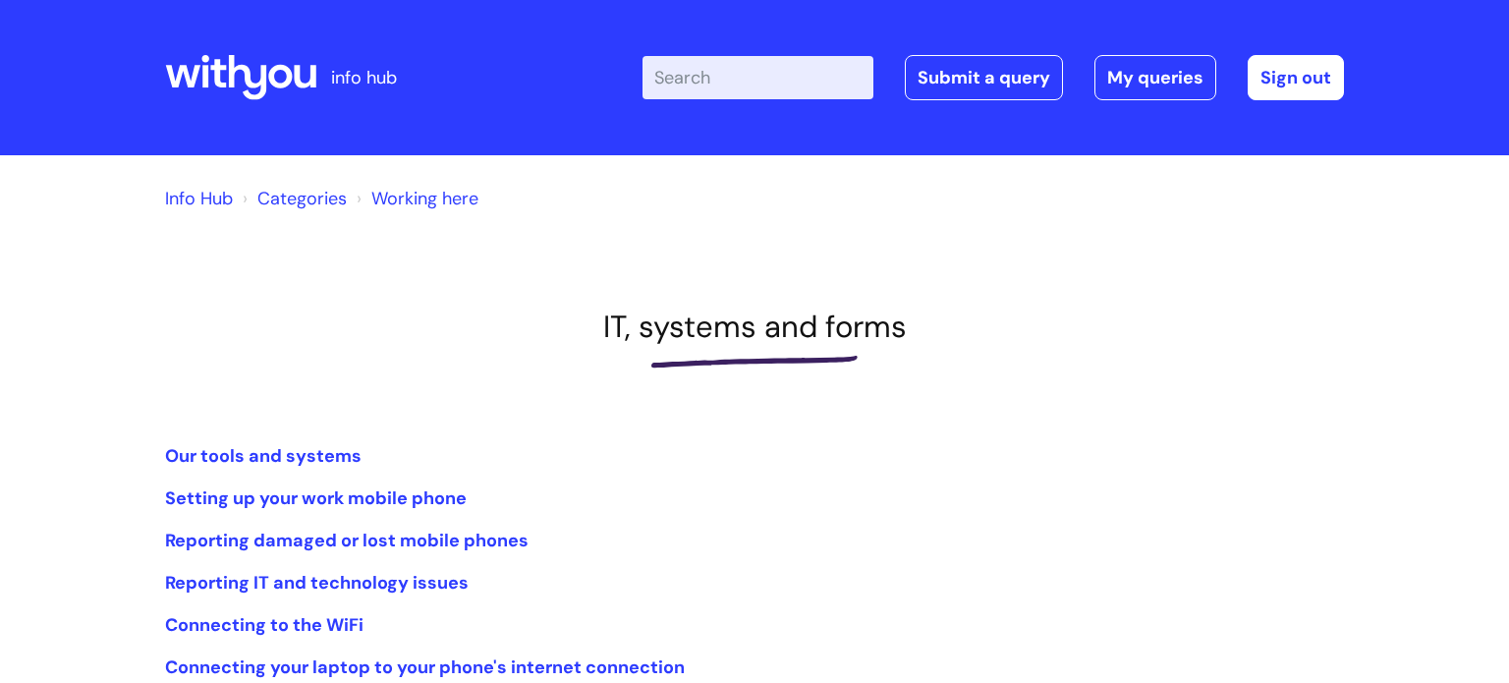
scroll to position [279, 0]
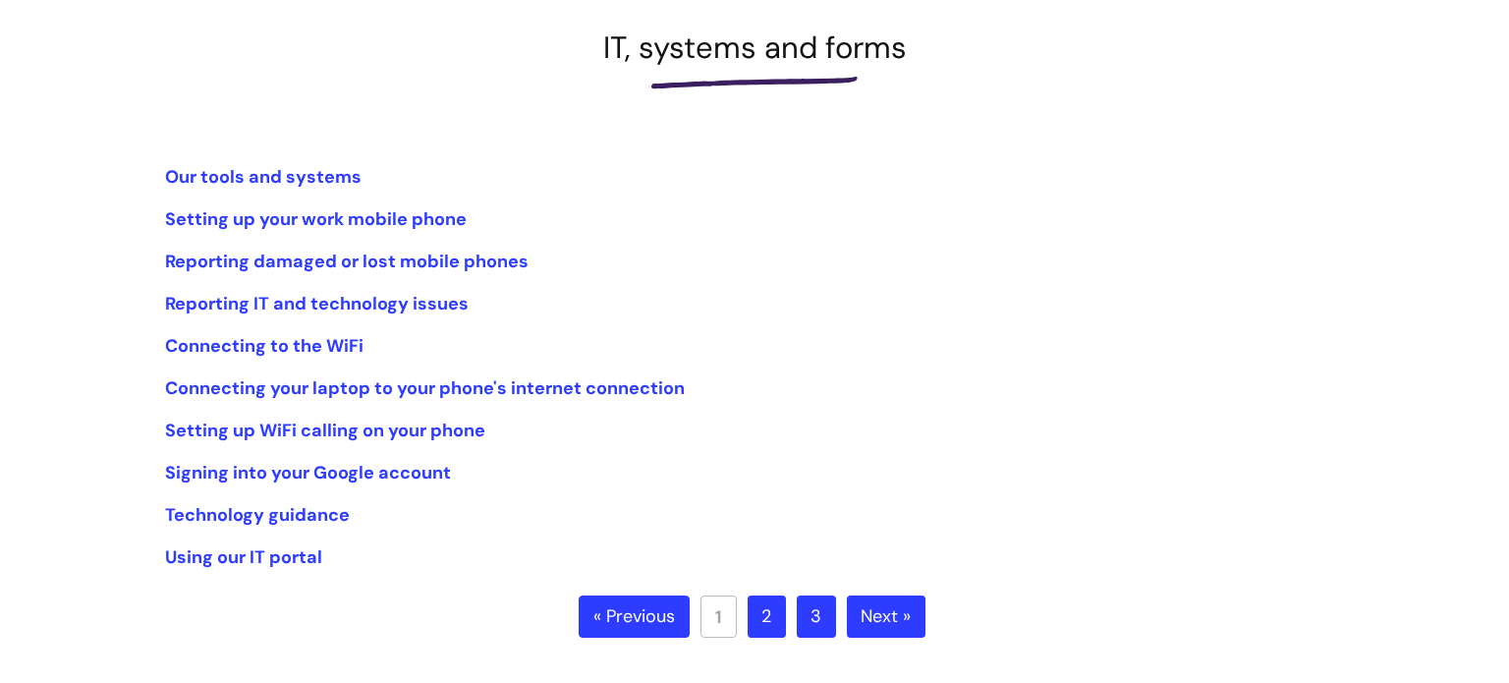
click at [759, 630] on link "2" at bounding box center [767, 616] width 38 height 43
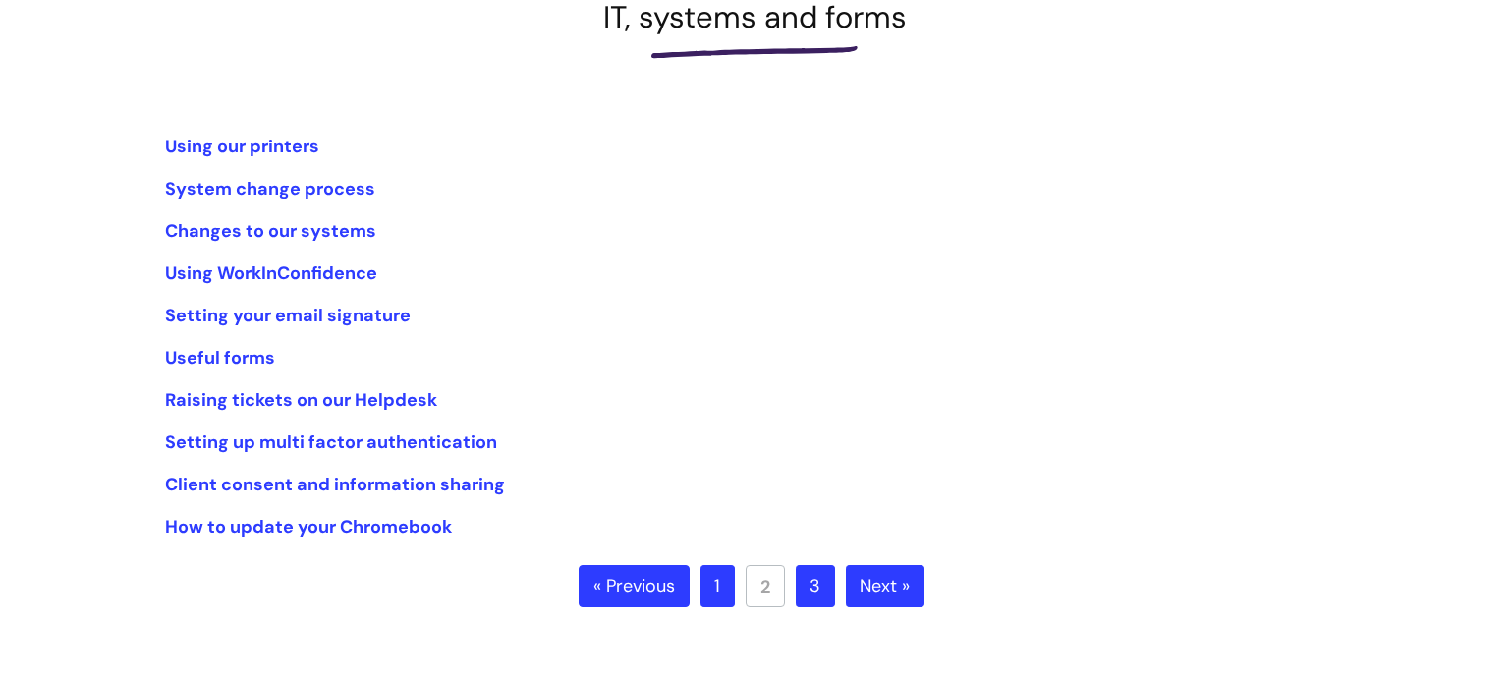
scroll to position [314, 0]
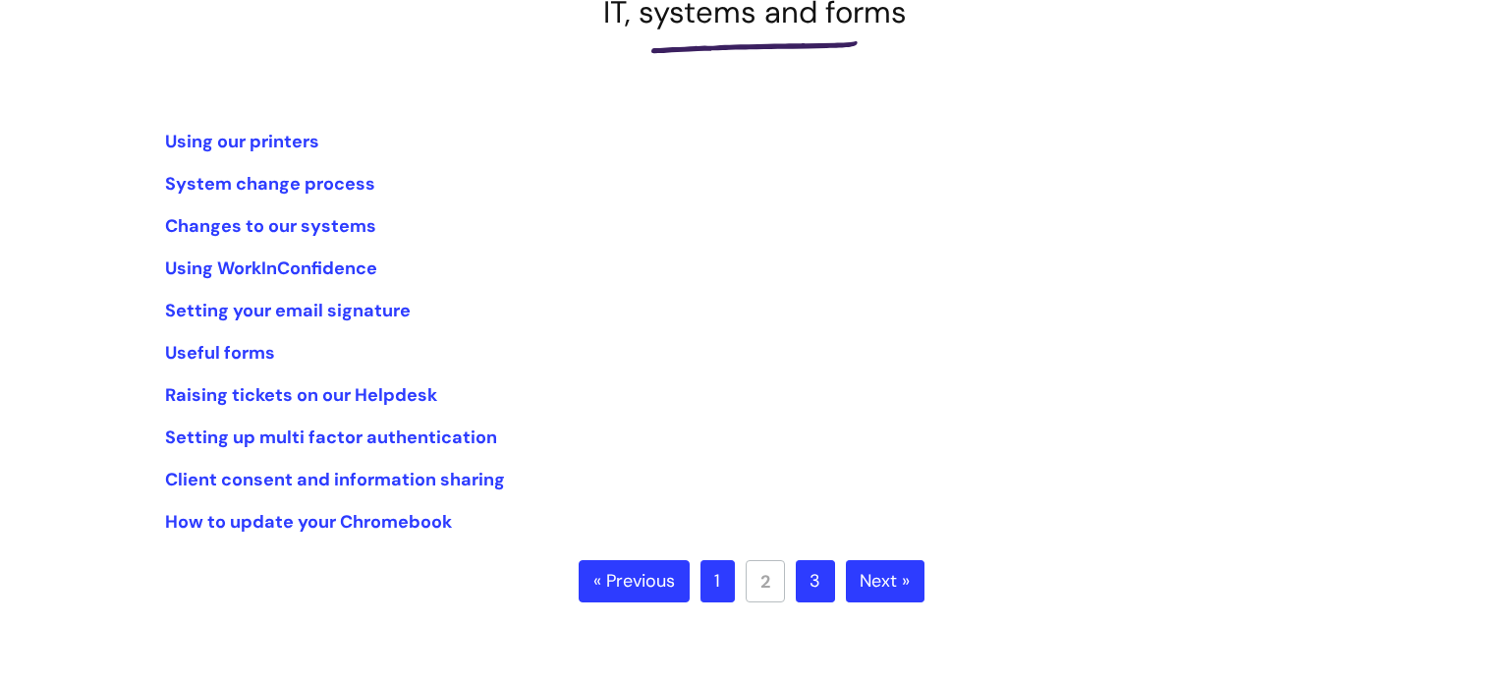
click at [819, 579] on link "3" at bounding box center [815, 581] width 39 height 43
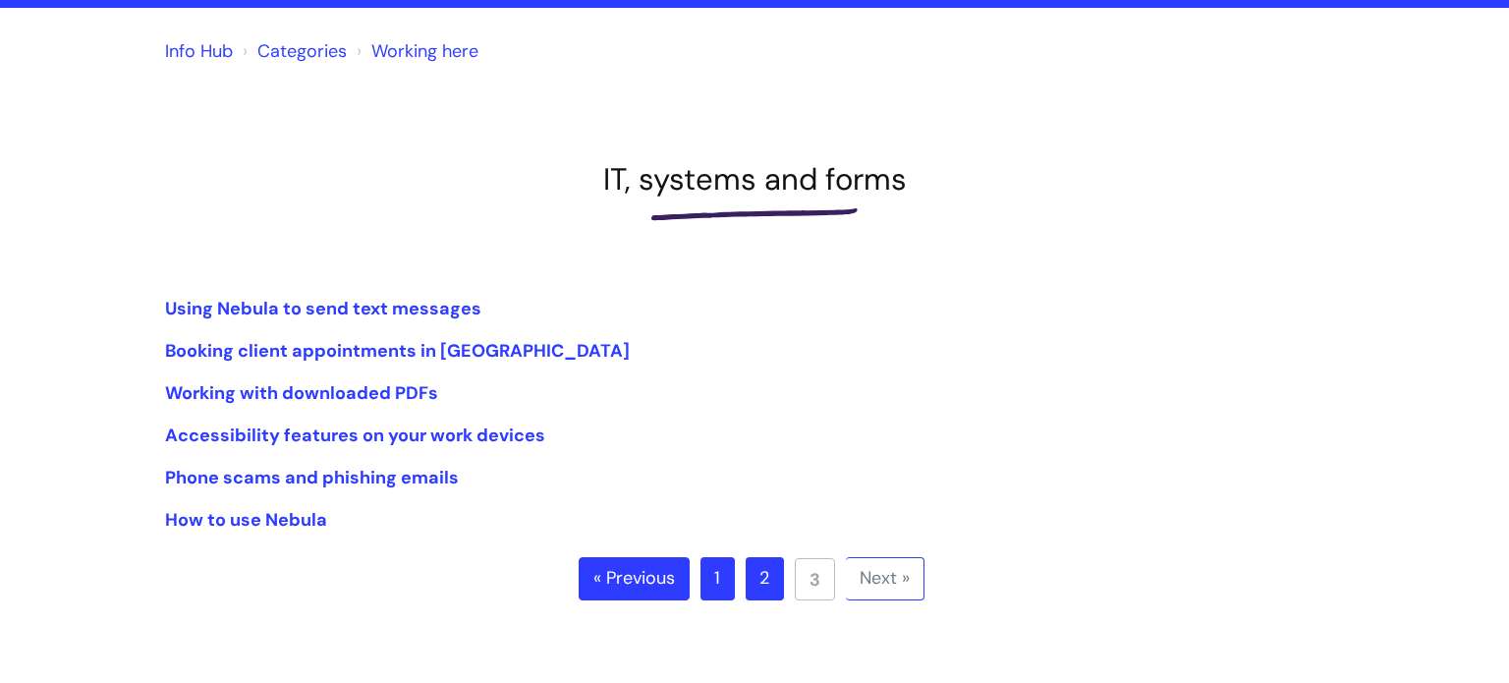
scroll to position [157, 0]
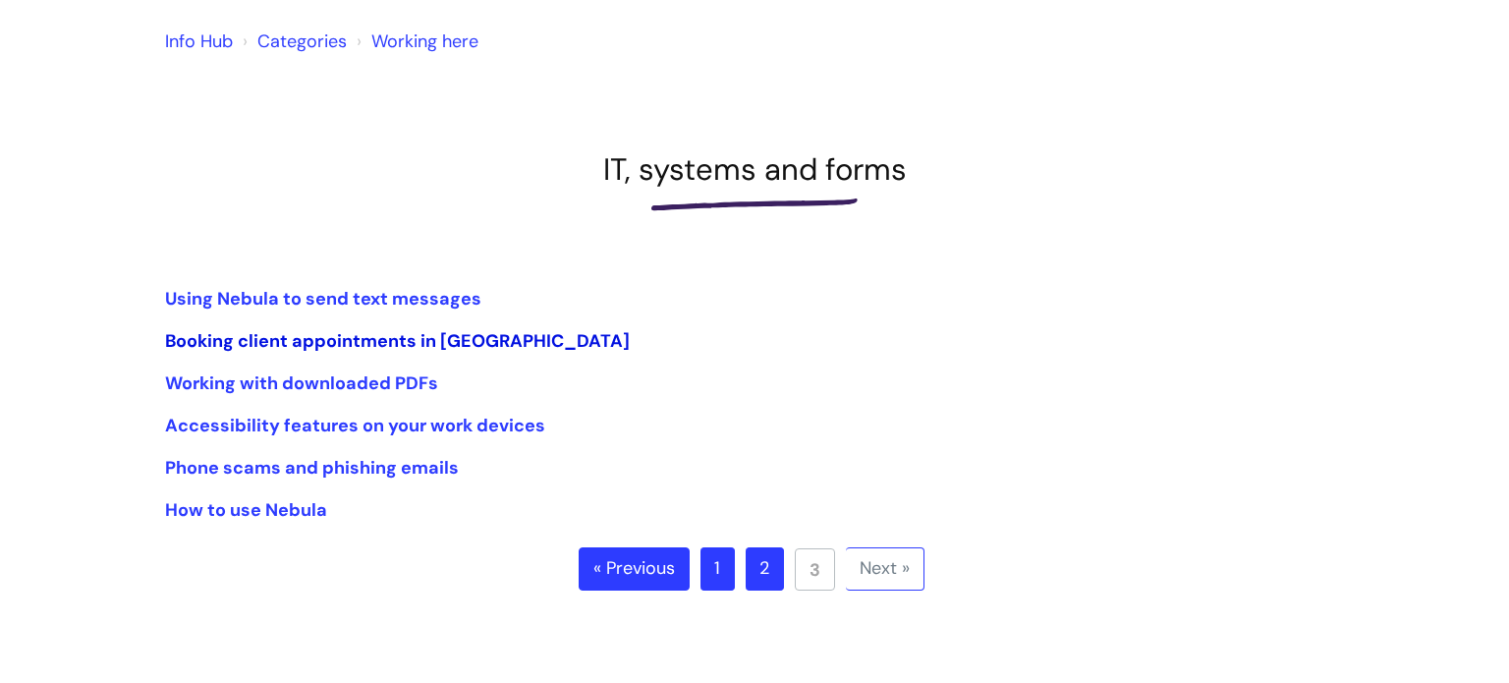
click at [385, 346] on link "Booking client appointments in [GEOGRAPHIC_DATA]" at bounding box center [397, 341] width 465 height 24
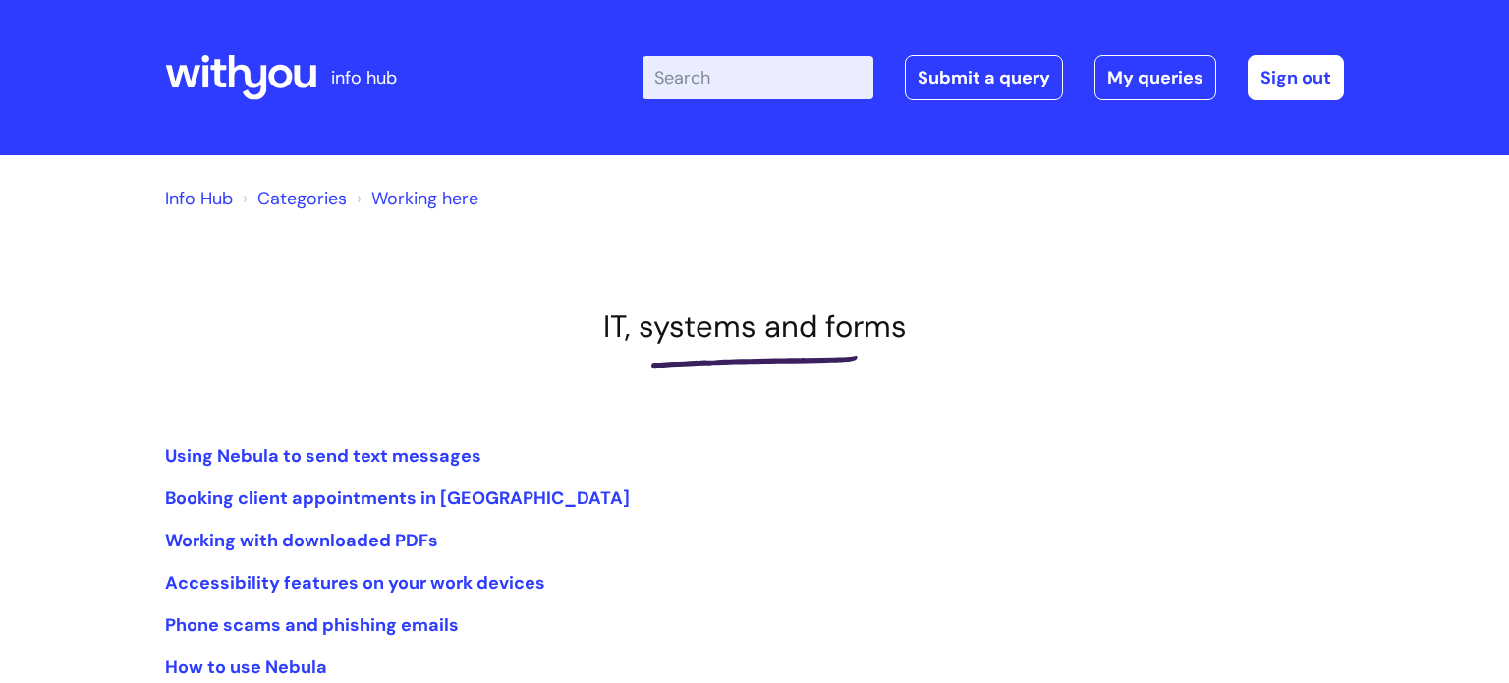
scroll to position [156, 0]
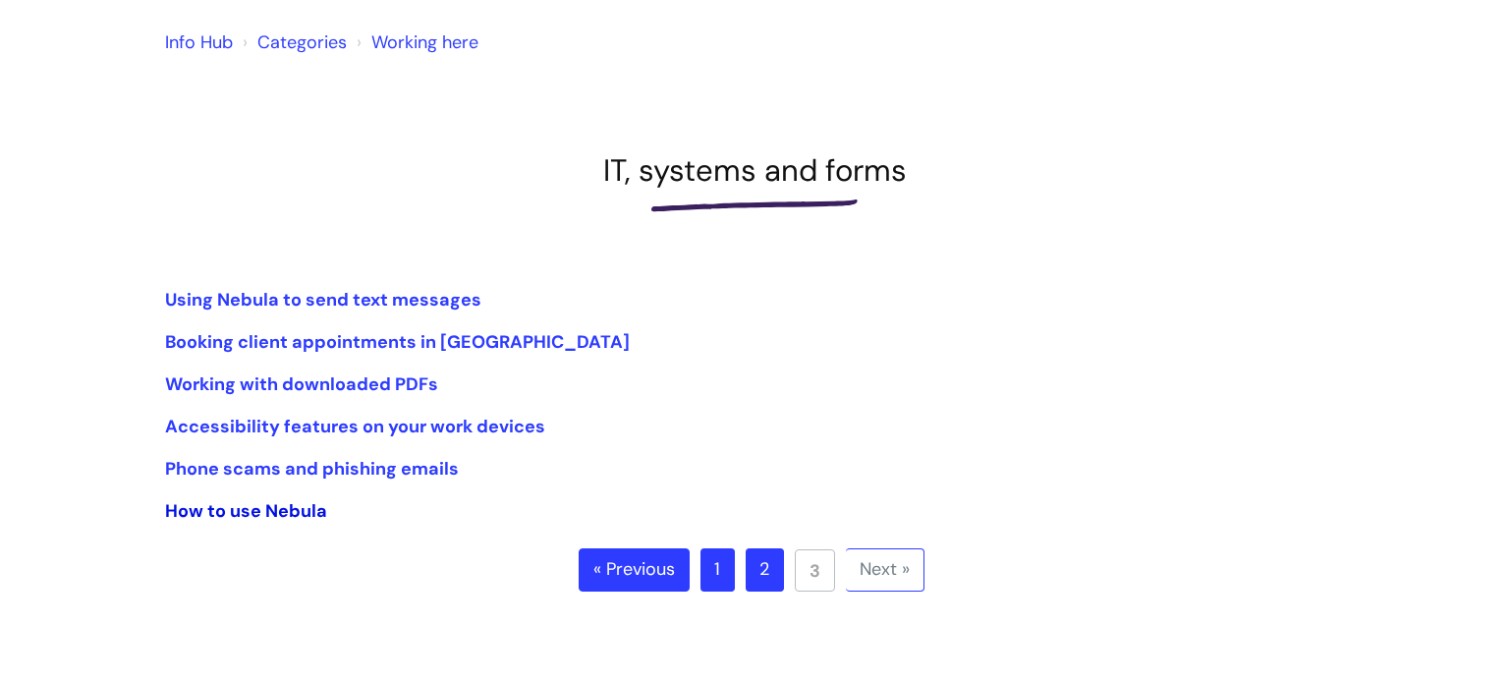
click at [253, 511] on link "How to use Nebula" at bounding box center [246, 511] width 162 height 24
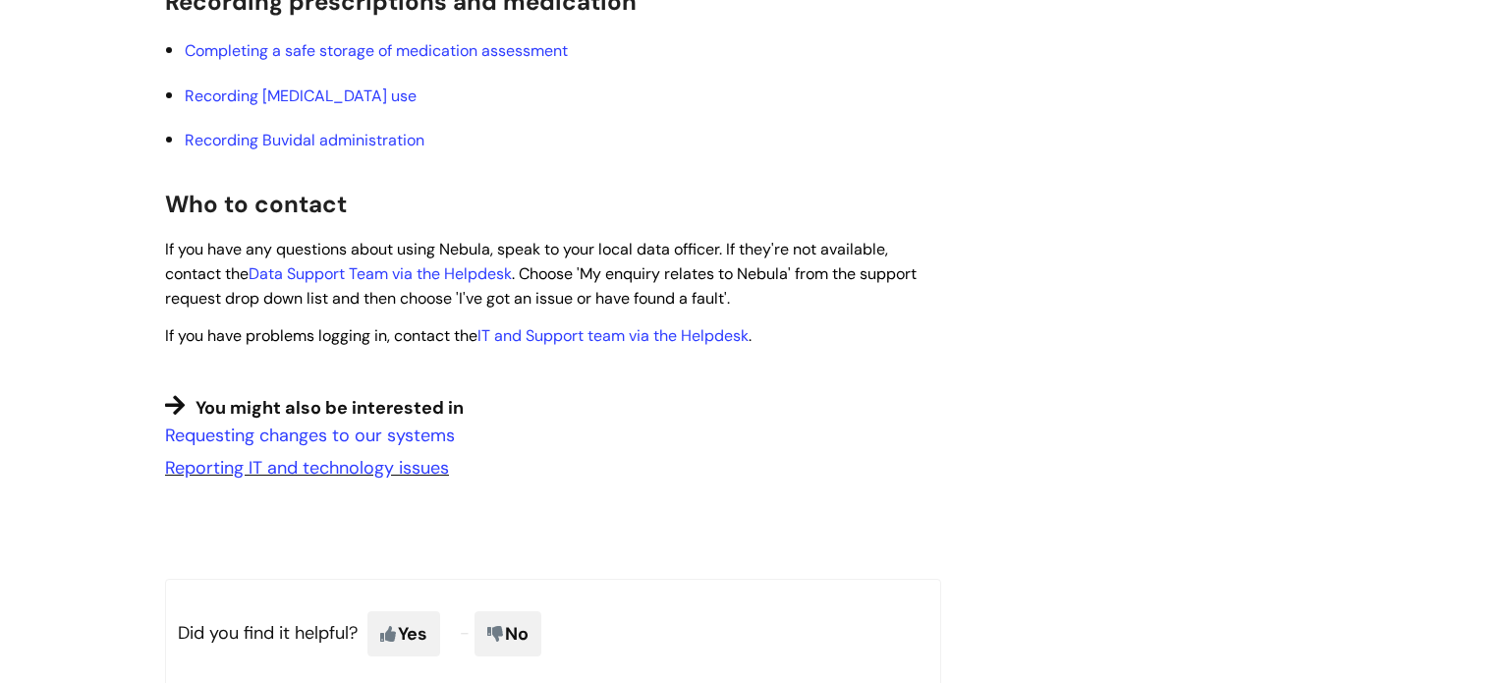
scroll to position [2082, 0]
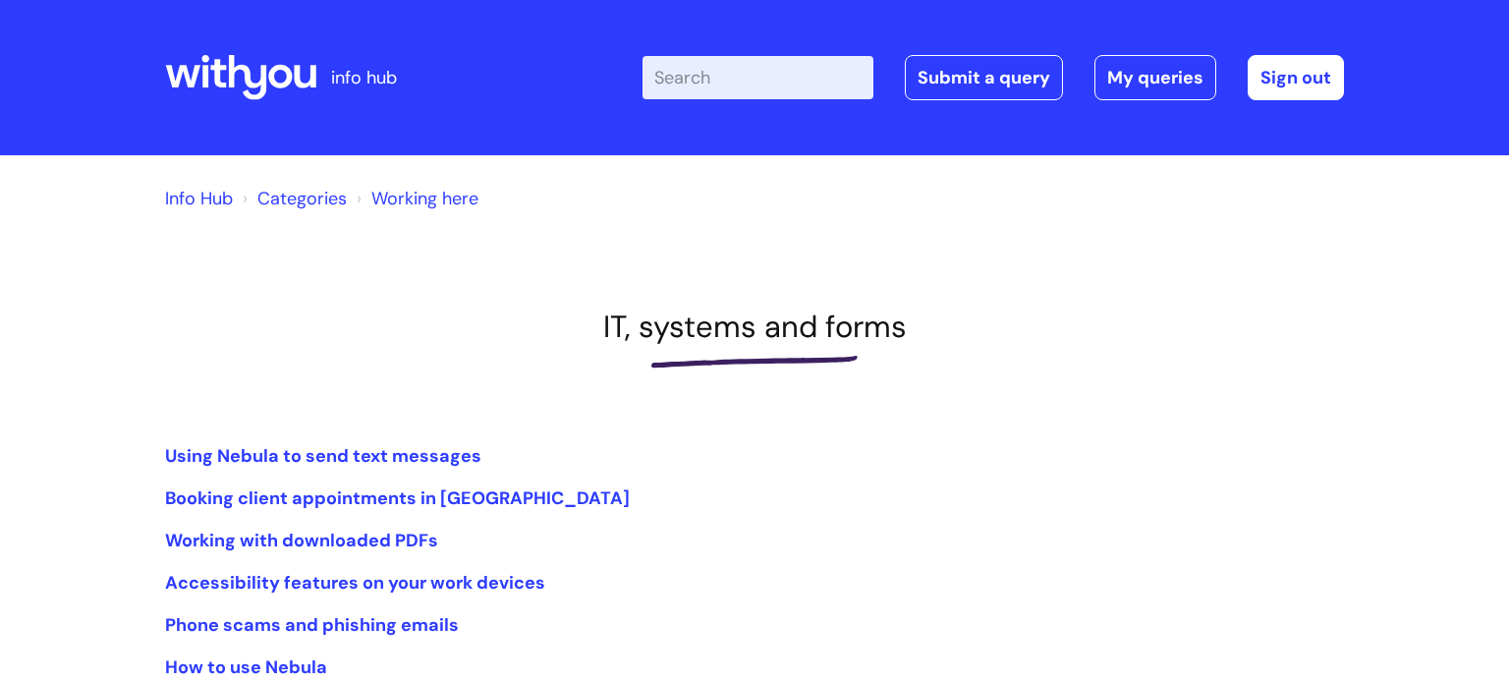
scroll to position [155, 0]
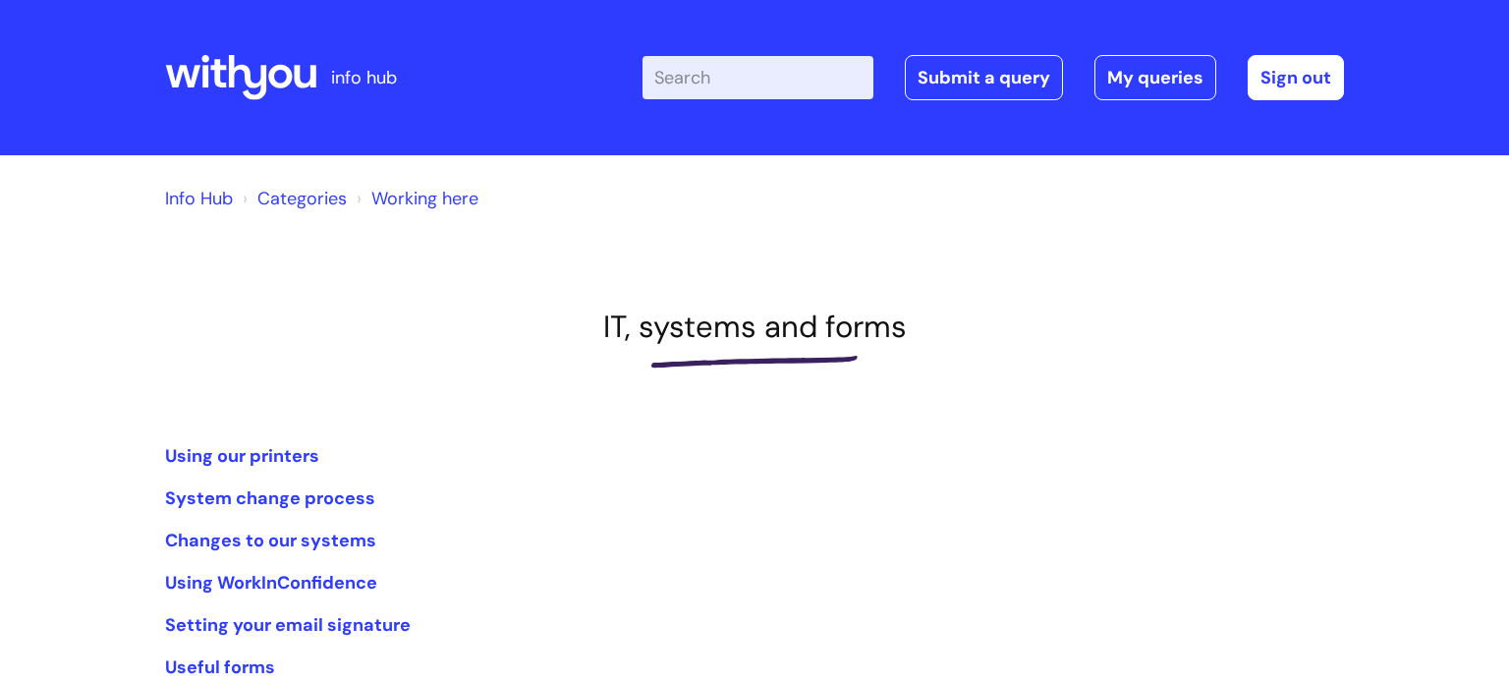
scroll to position [315, 0]
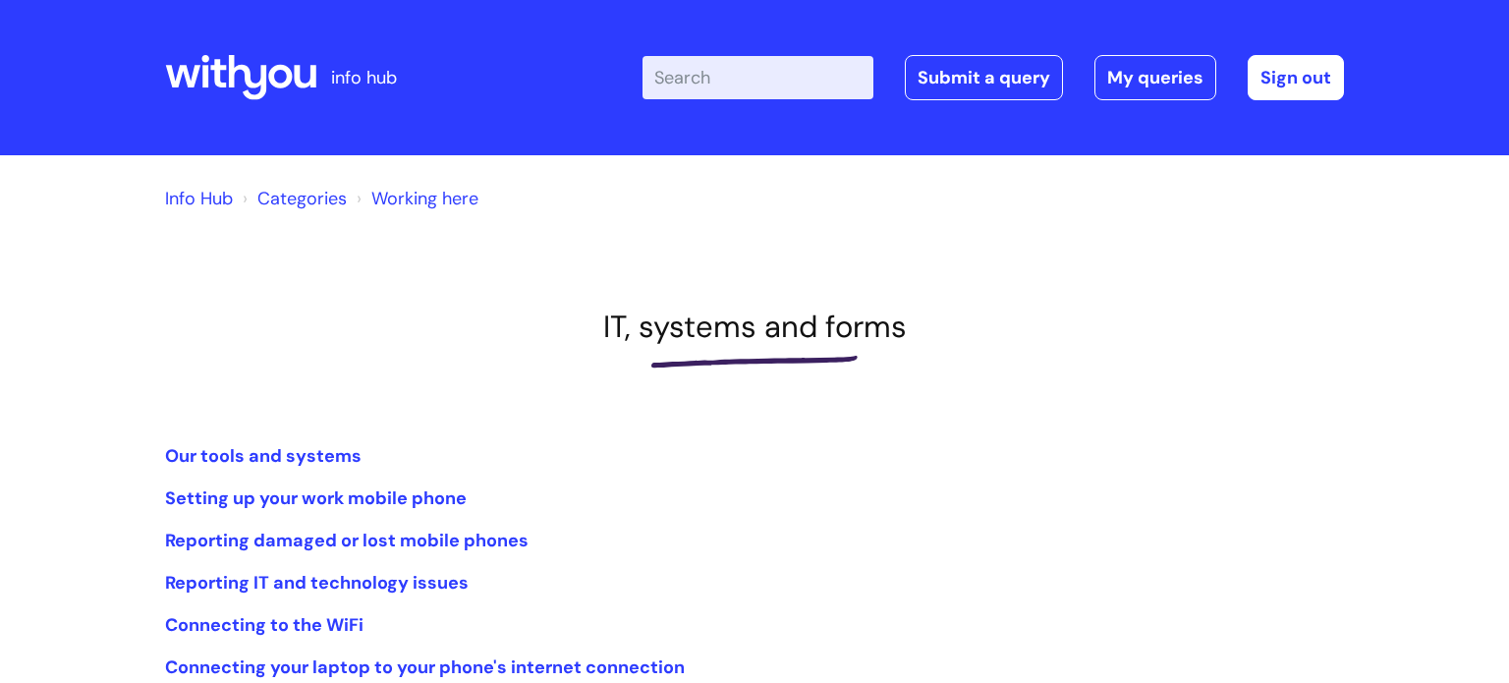
scroll to position [279, 0]
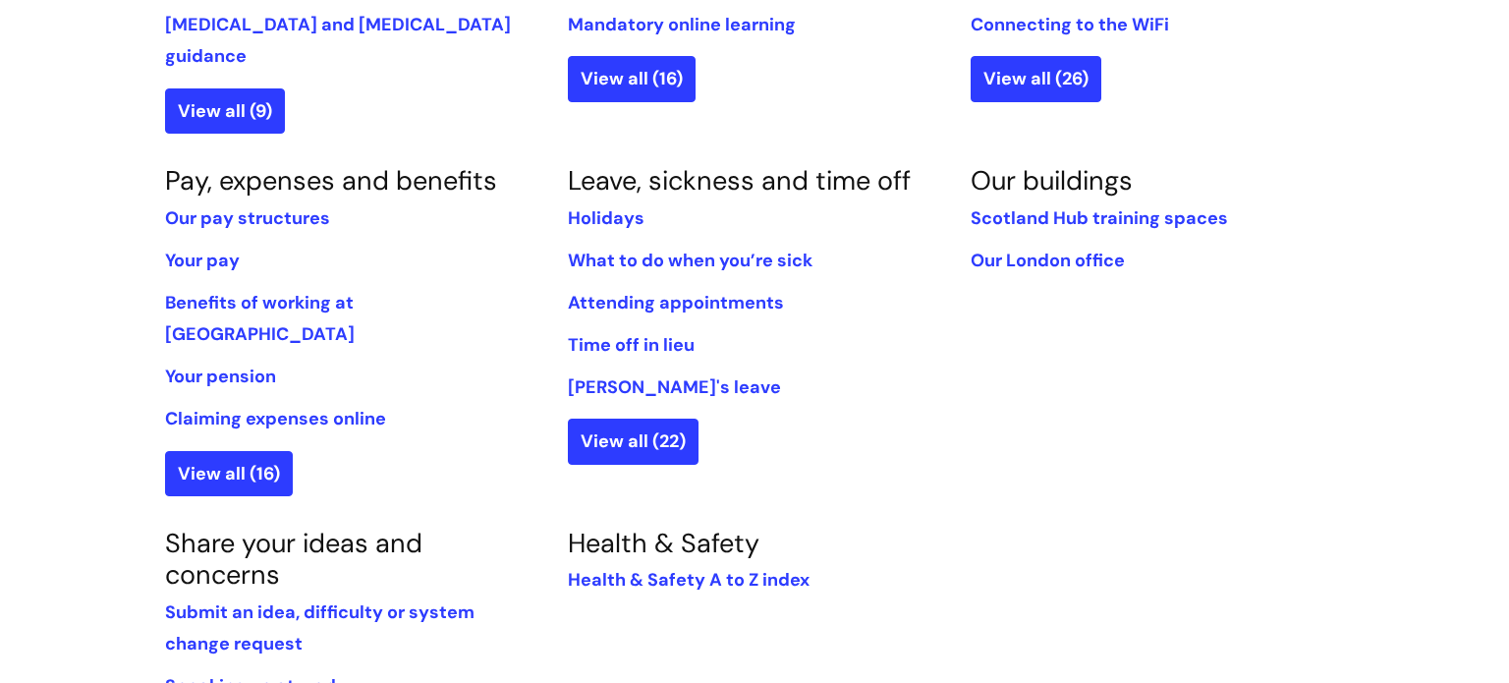
scroll to position [1088, 0]
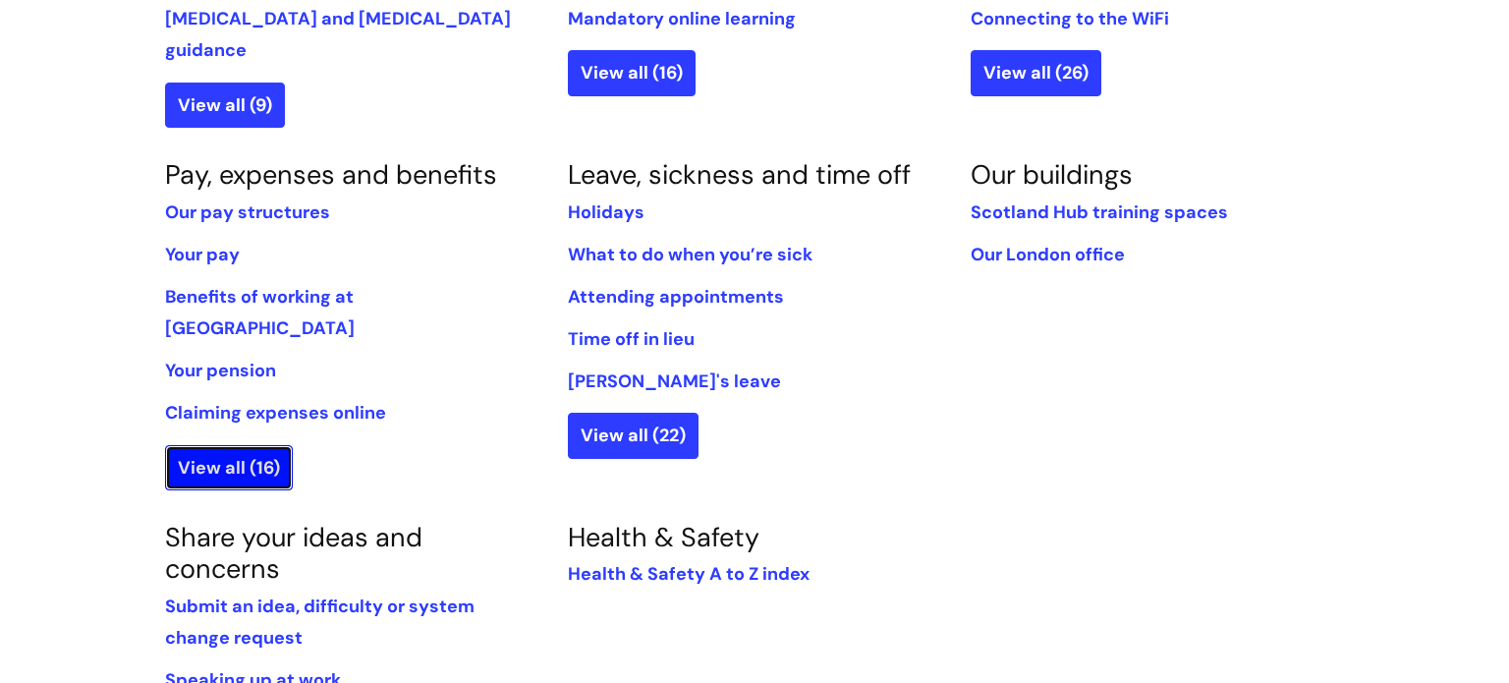
click at [191, 445] on link "View all (16)" at bounding box center [229, 467] width 128 height 45
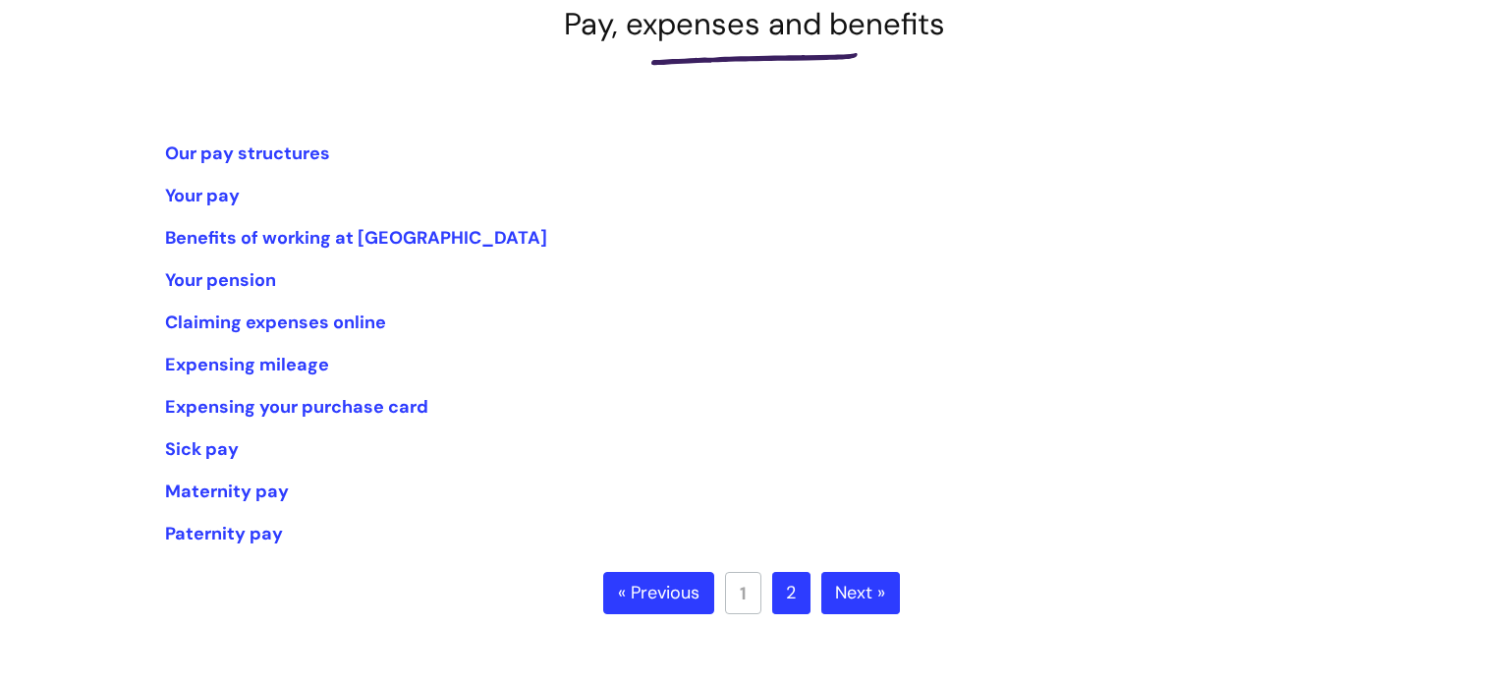
scroll to position [314, 0]
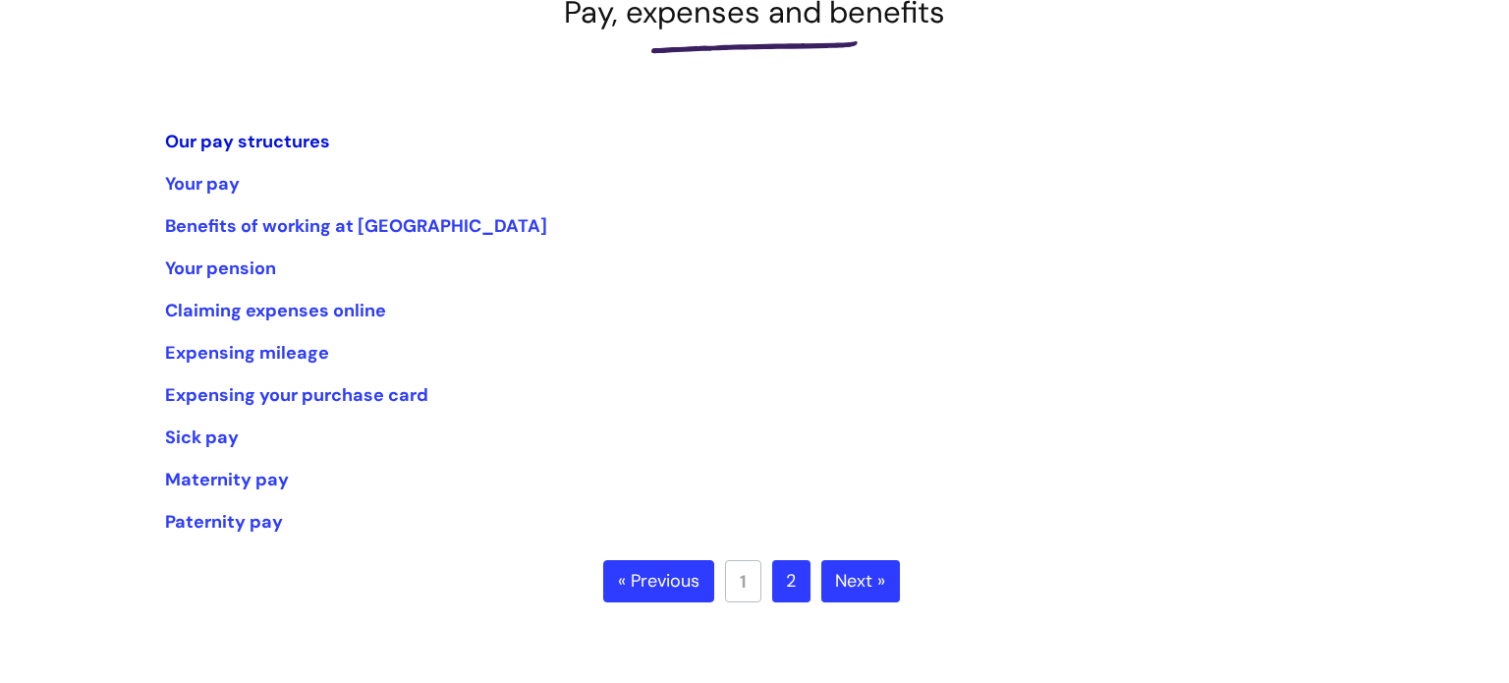
click at [235, 143] on link "Our pay structures" at bounding box center [247, 142] width 165 height 24
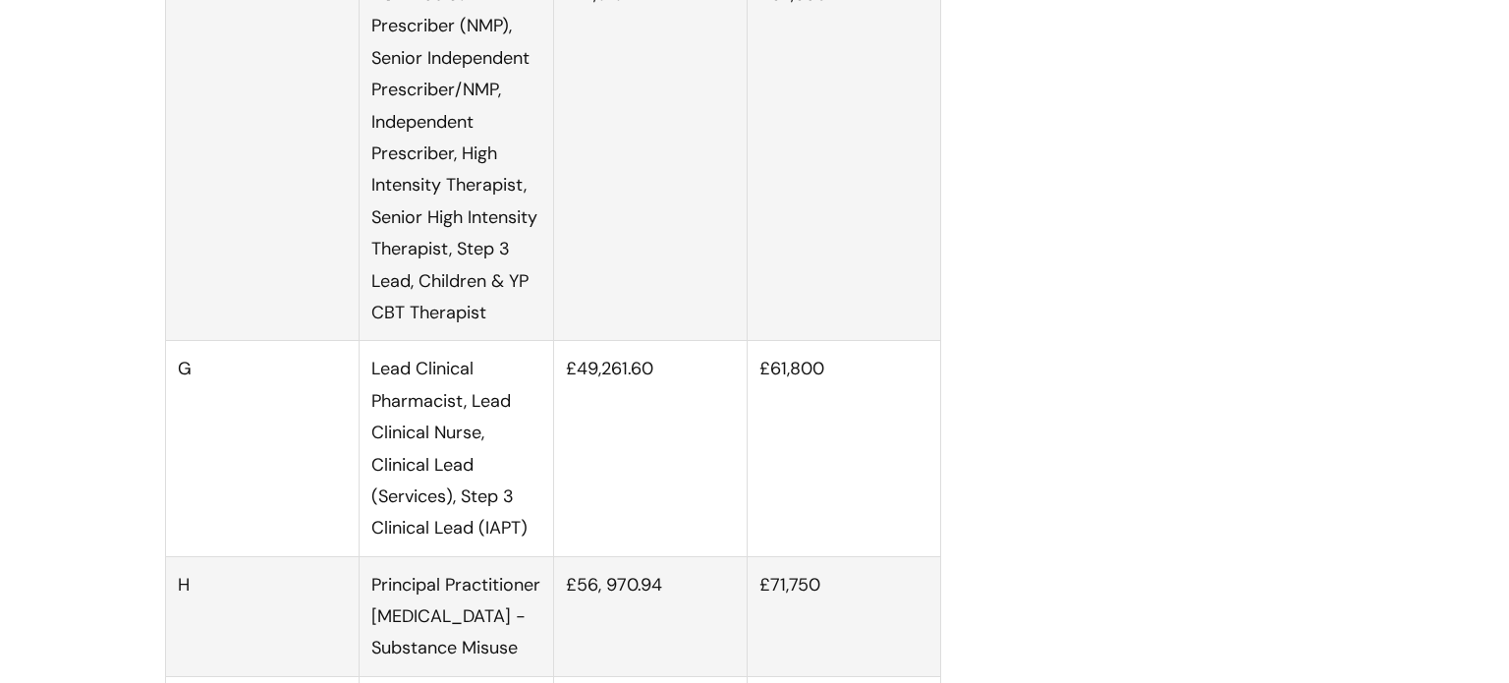
scroll to position [3222, 0]
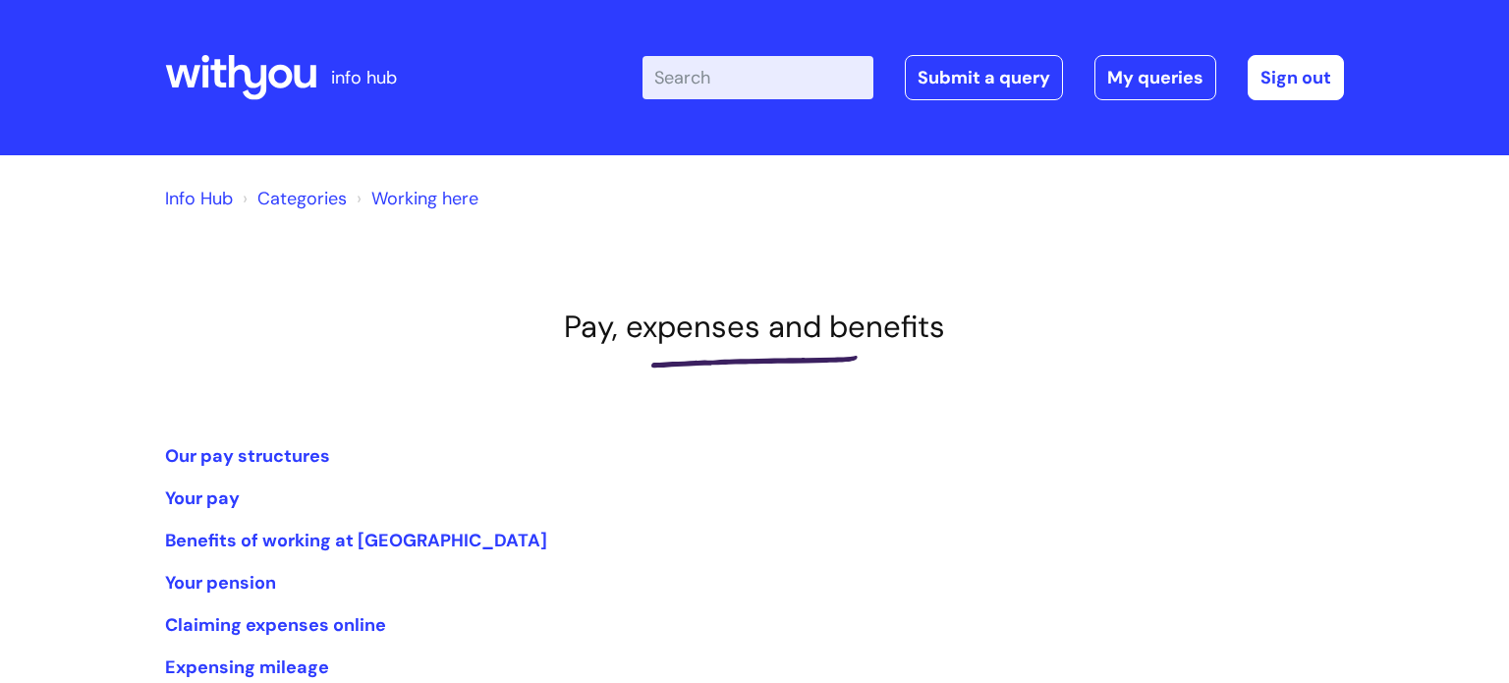
scroll to position [315, 0]
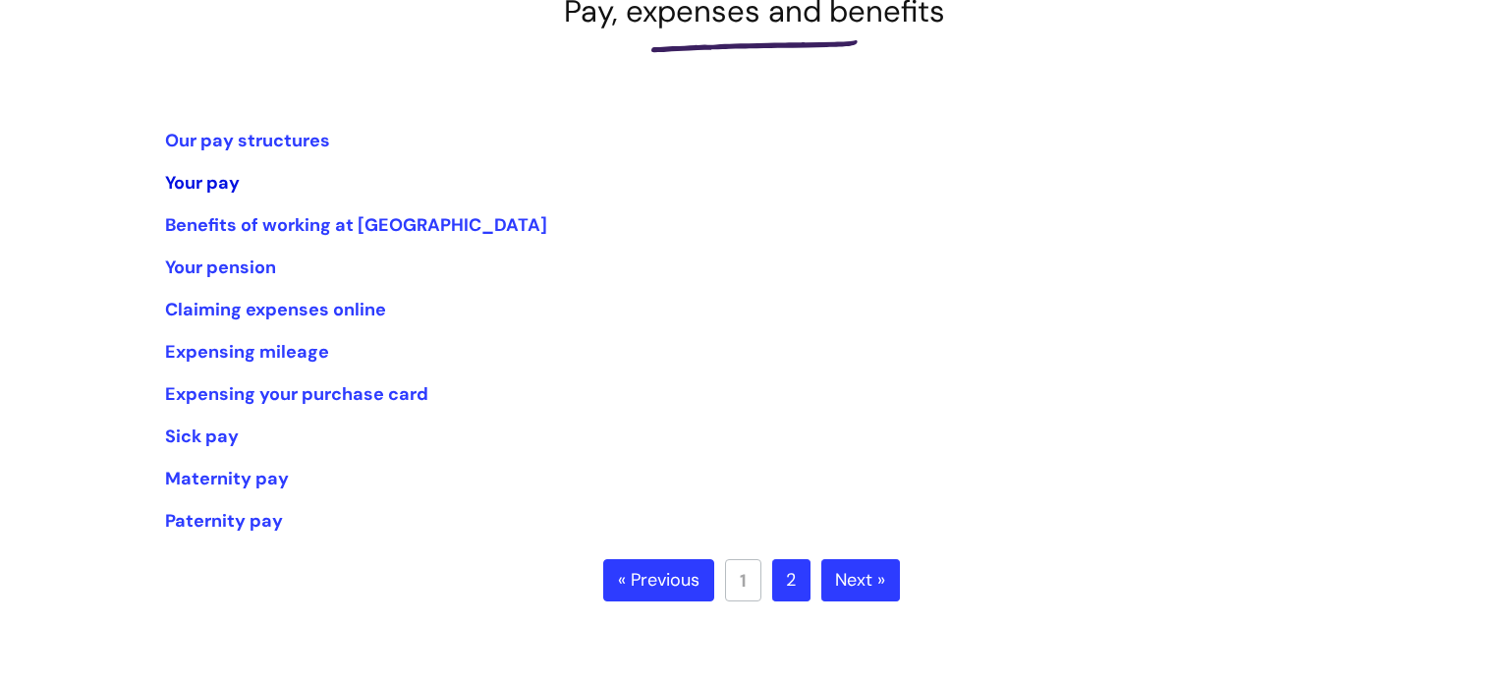
click at [225, 187] on link "Your pay" at bounding box center [202, 183] width 75 height 24
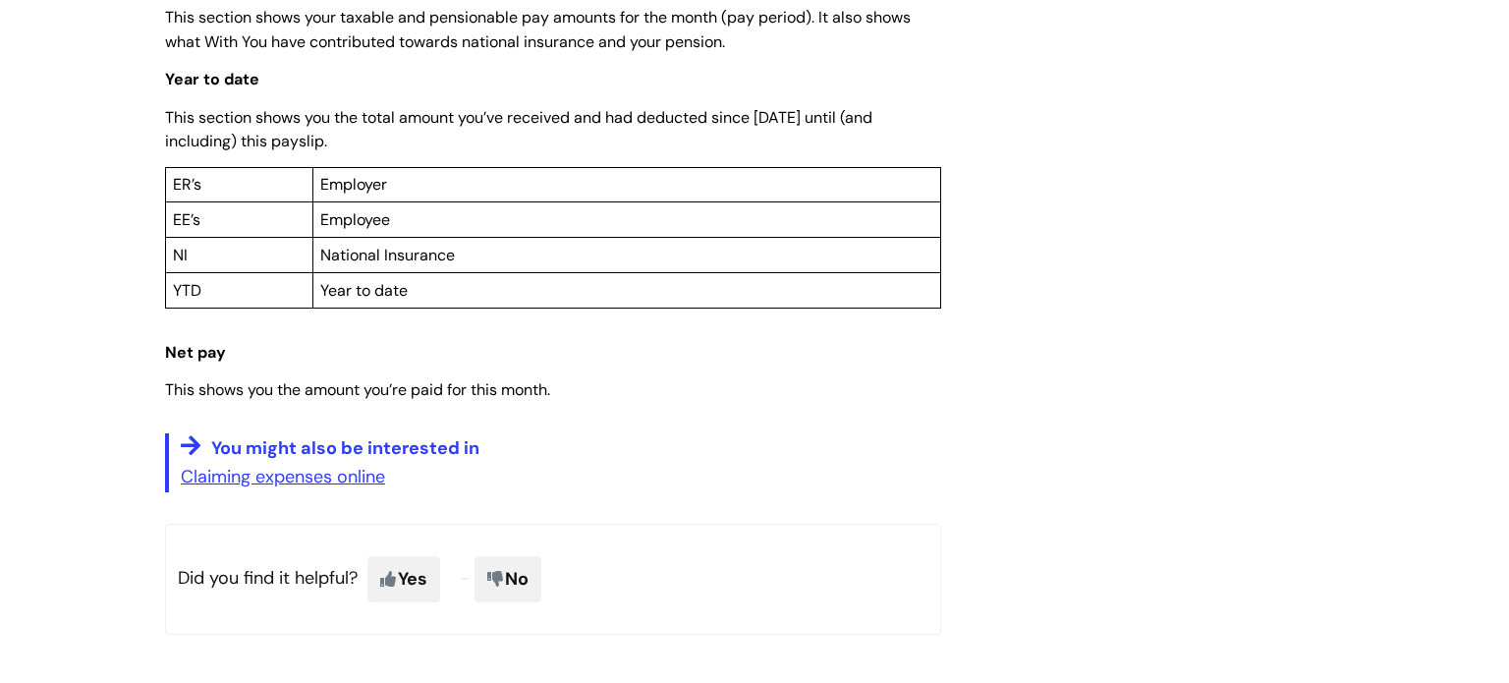
scroll to position [1572, 0]
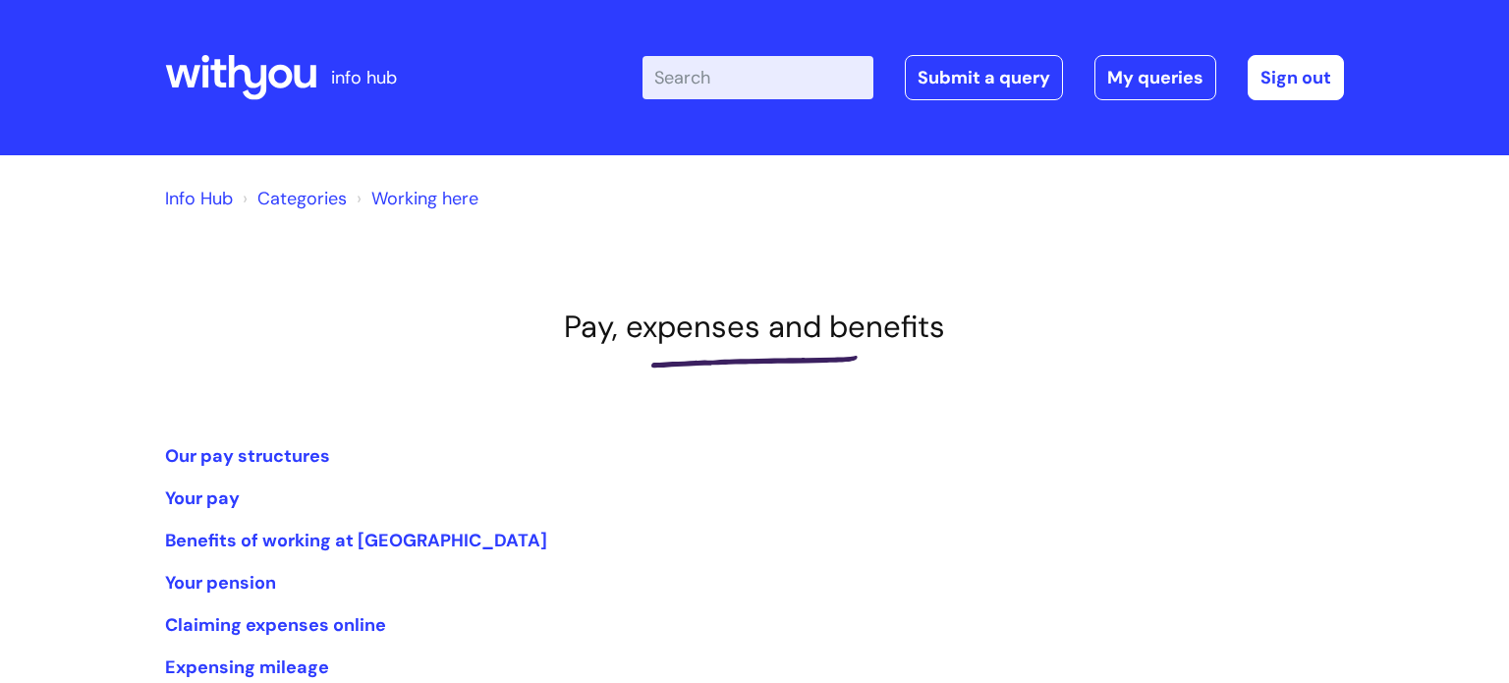
scroll to position [317, 0]
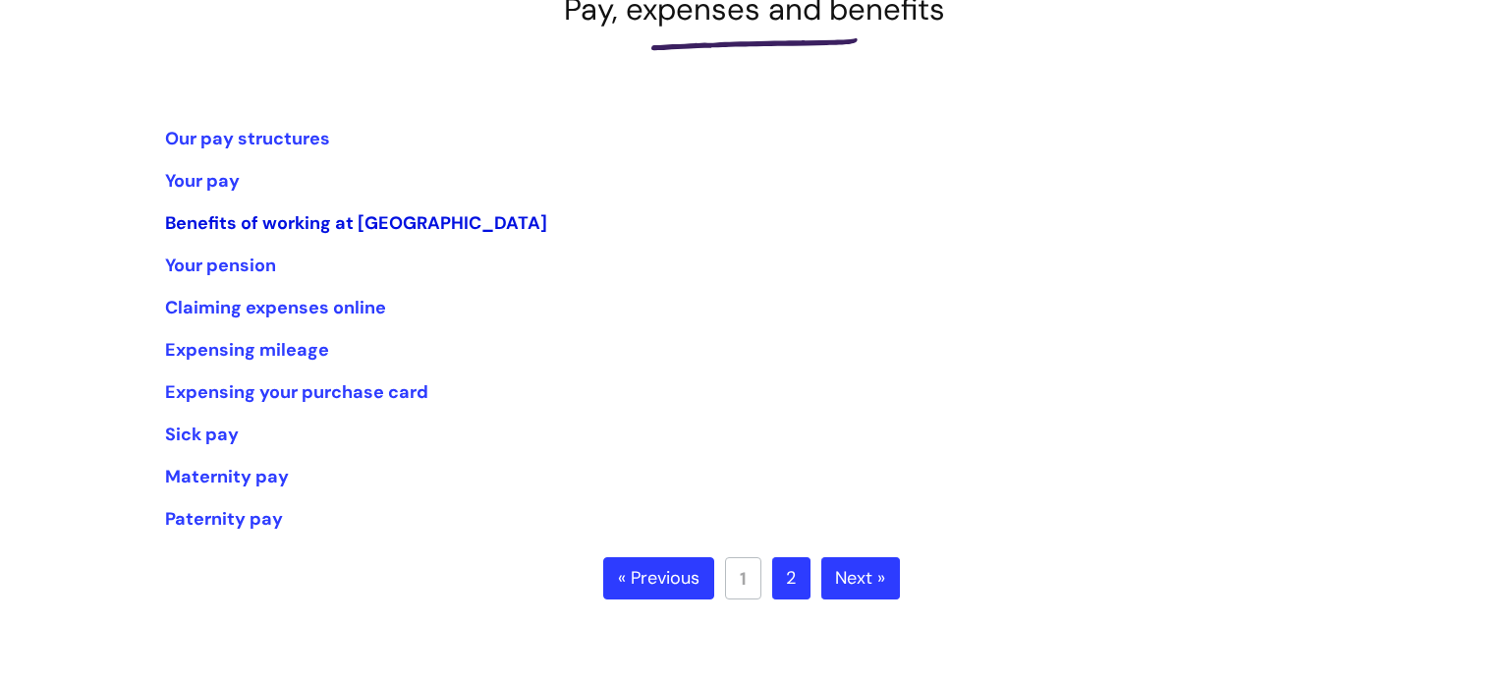
click at [241, 224] on link "Benefits of working at [GEOGRAPHIC_DATA]" at bounding box center [356, 223] width 382 height 24
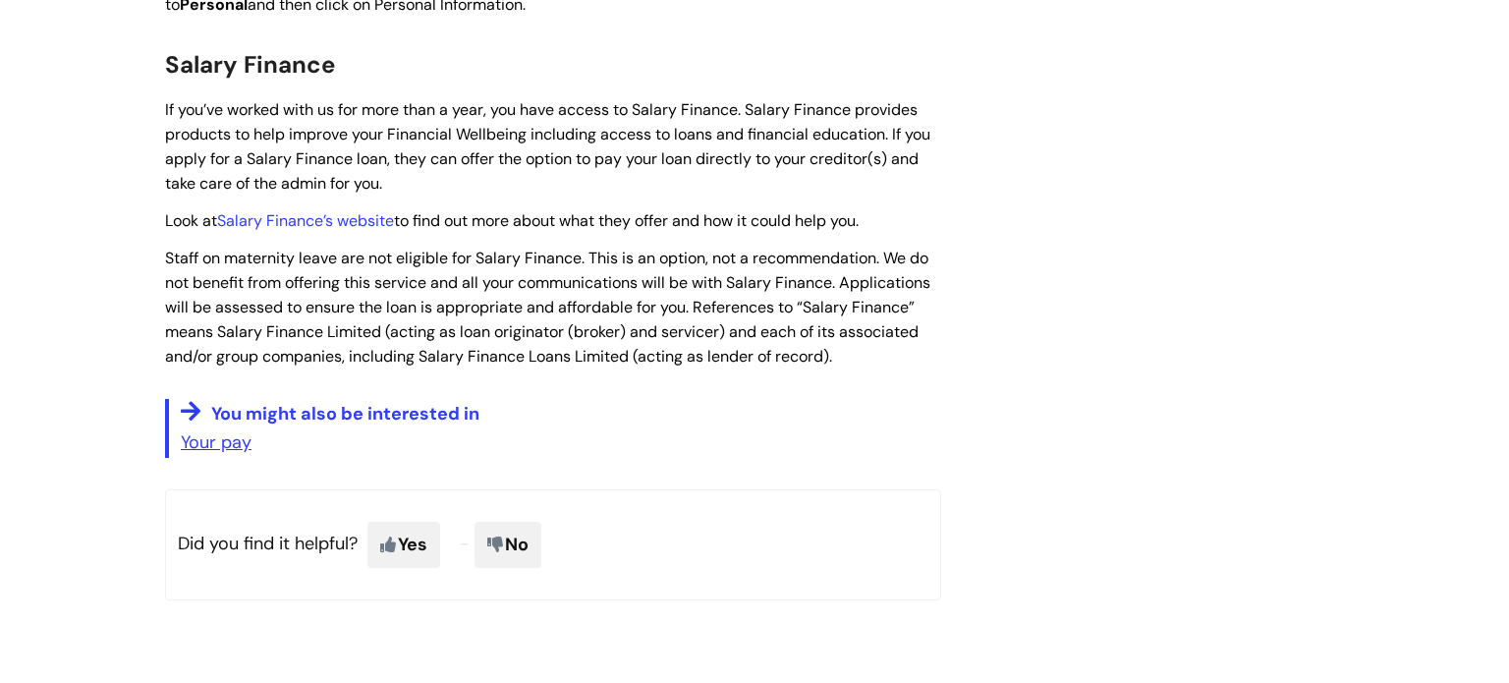
scroll to position [2868, 0]
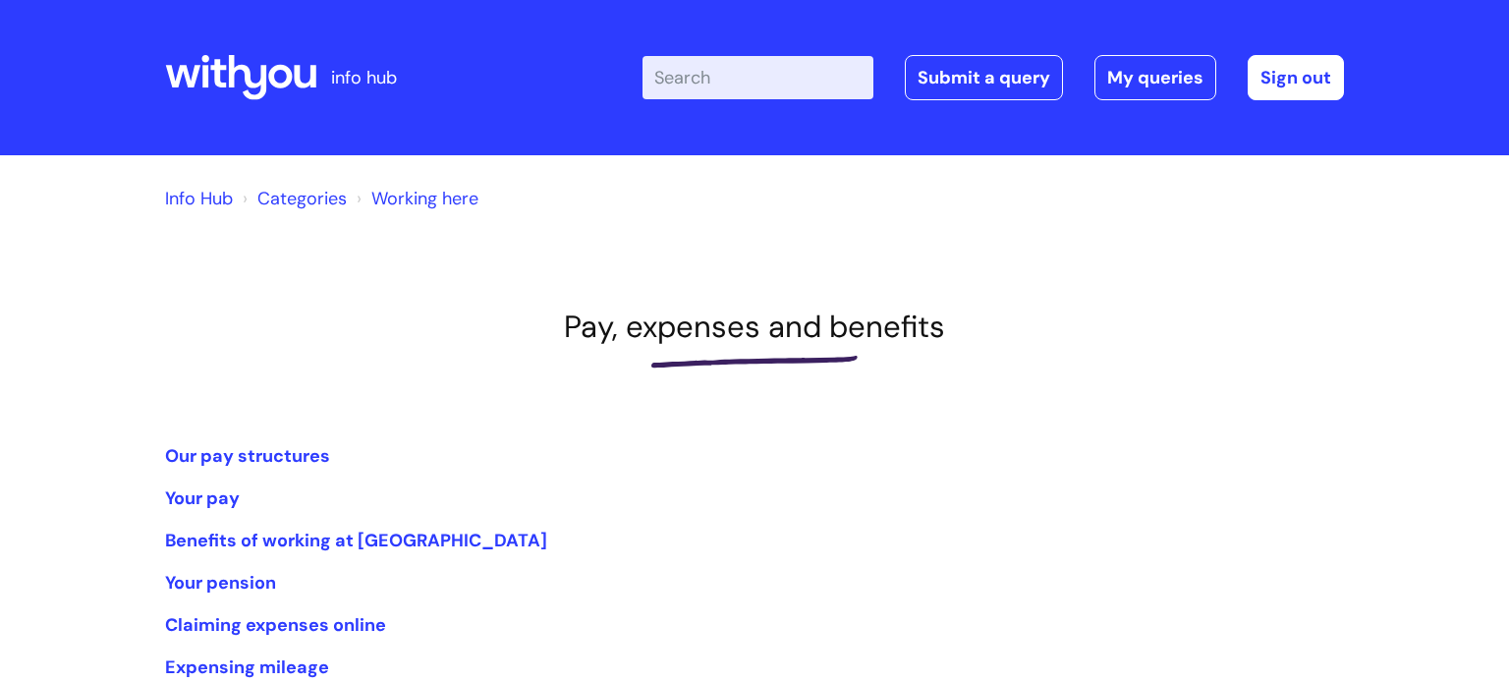
scroll to position [318, 0]
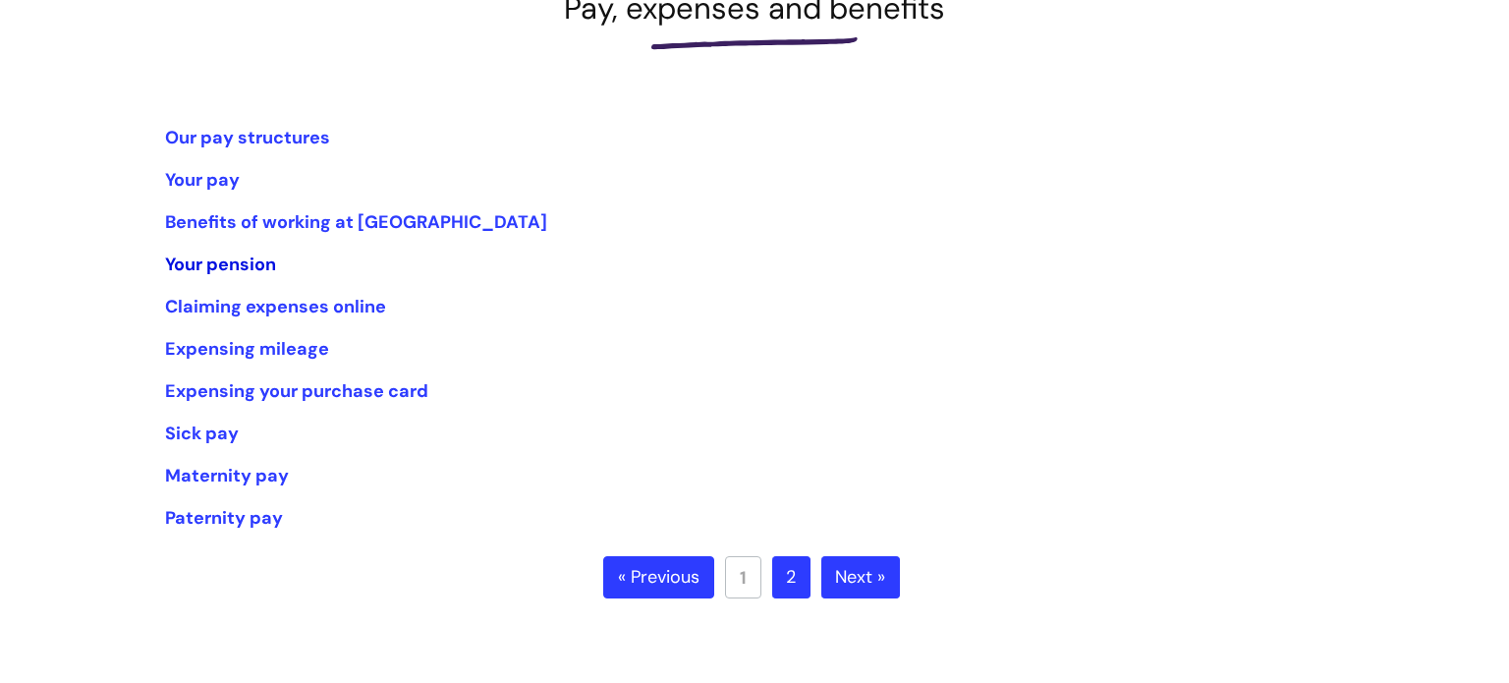
click at [184, 267] on link "Your pension" at bounding box center [220, 264] width 111 height 24
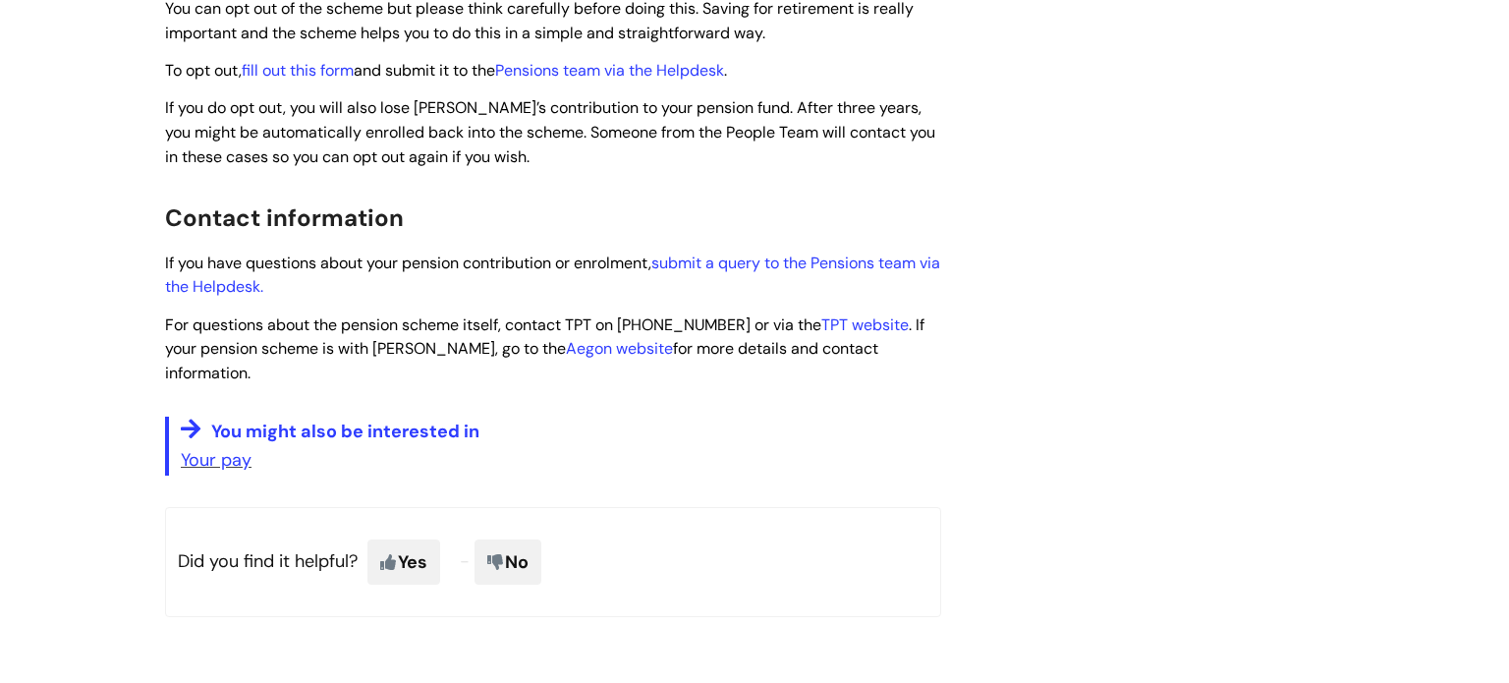
scroll to position [1257, 0]
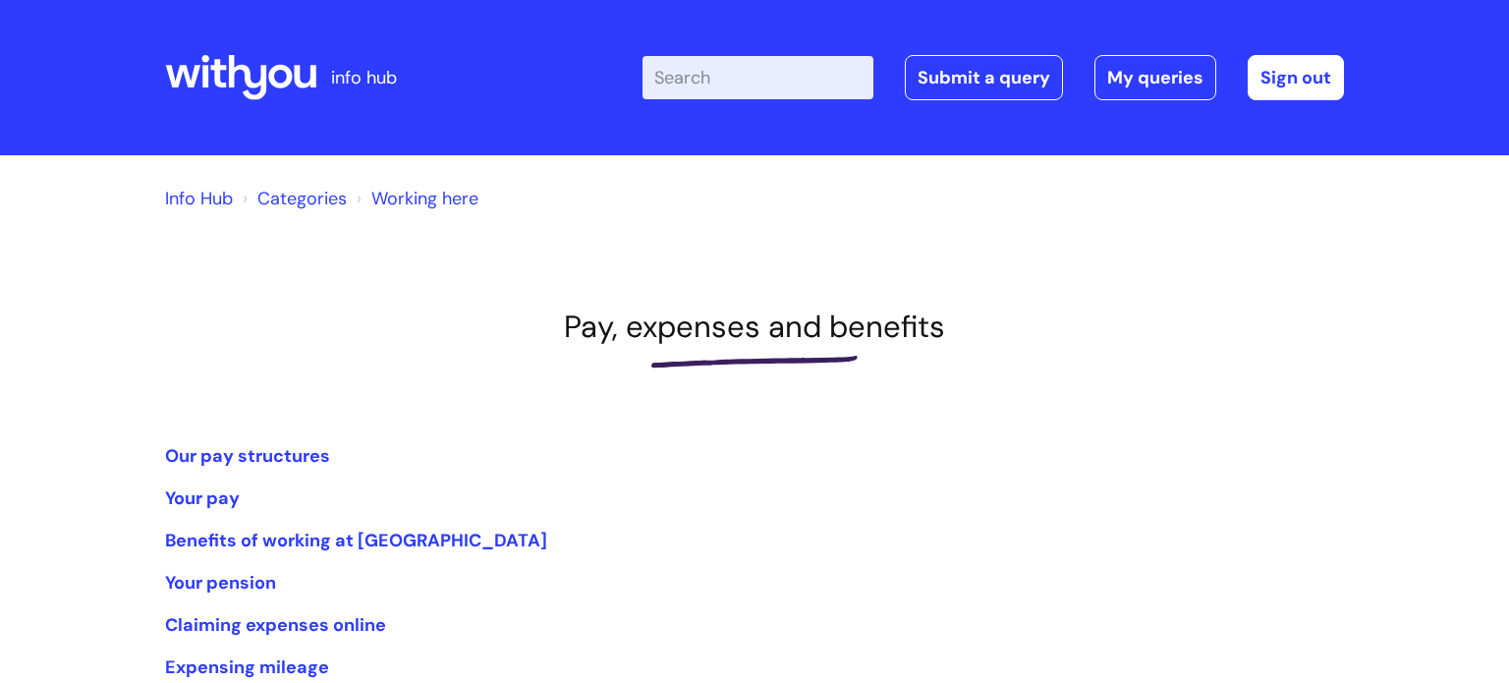
scroll to position [320, 0]
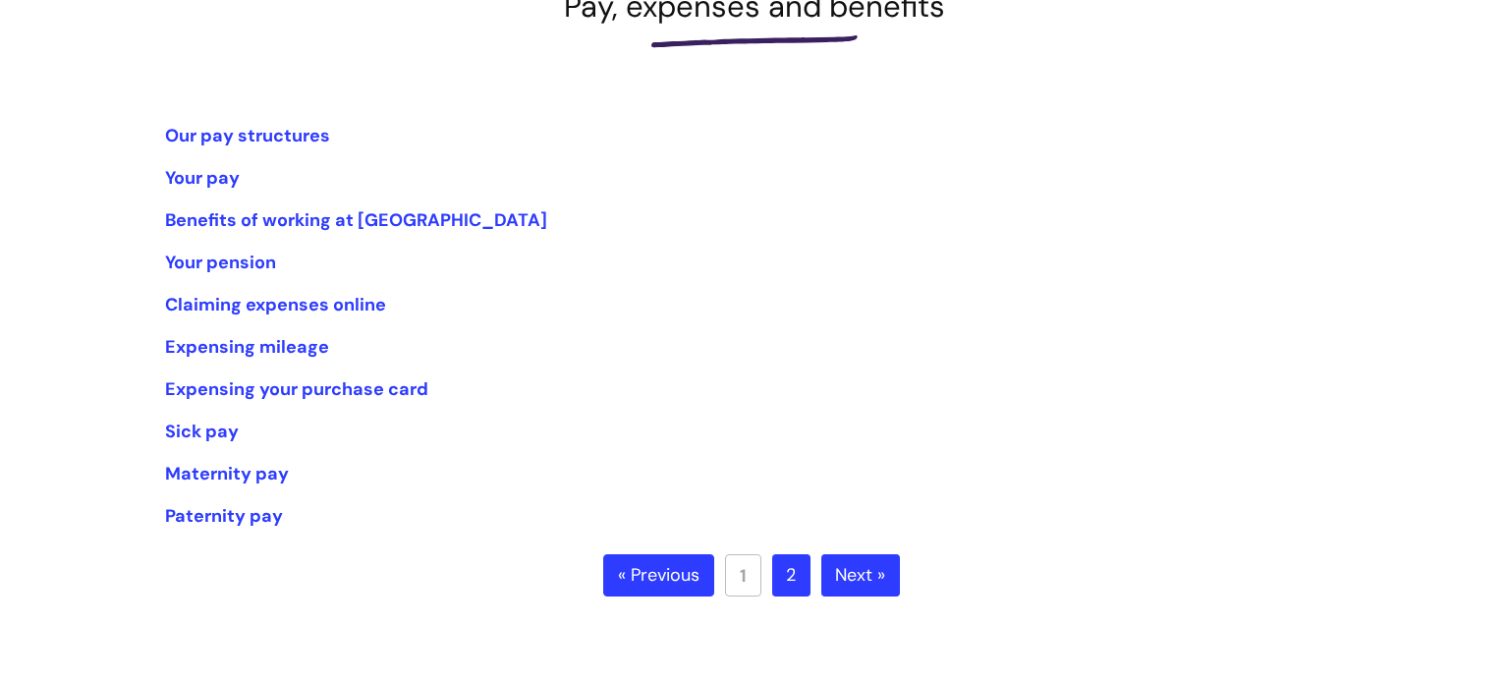
click at [780, 585] on link "2" at bounding box center [791, 575] width 38 height 43
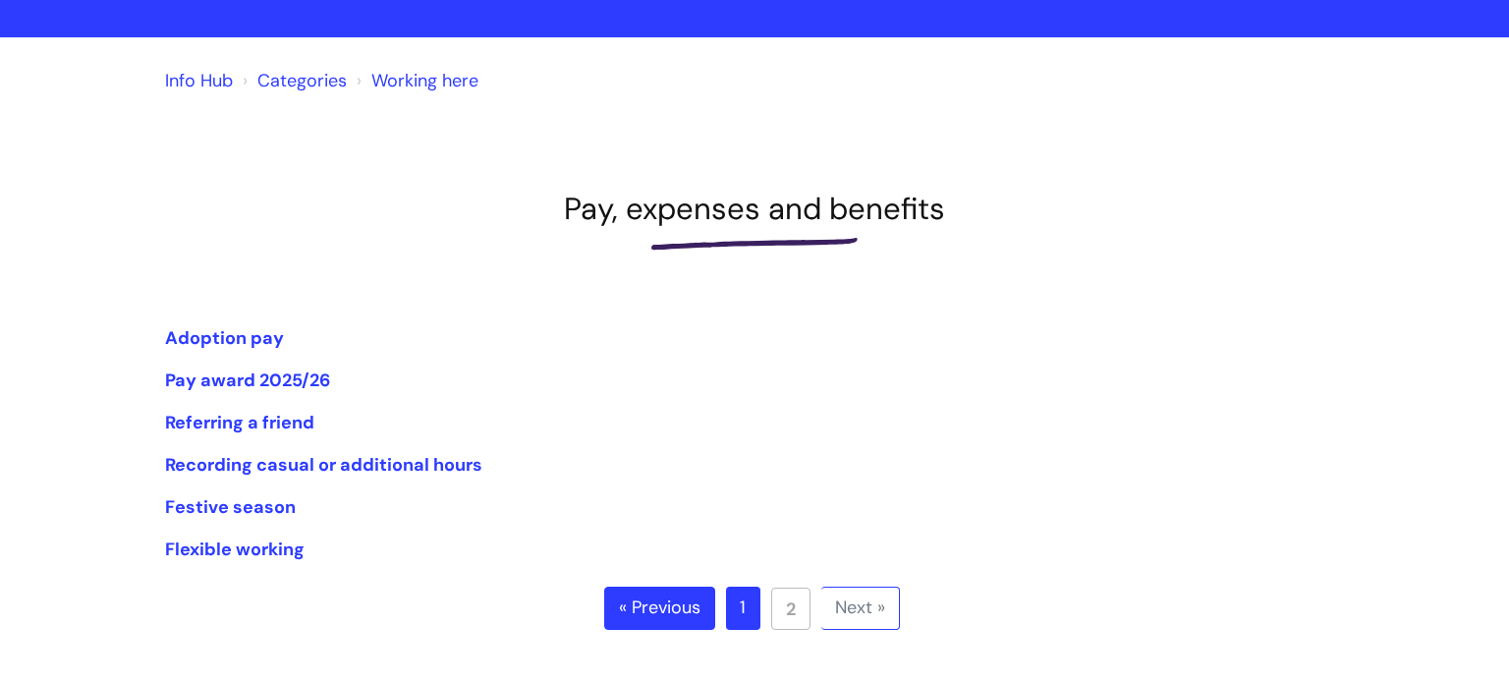
scroll to position [157, 0]
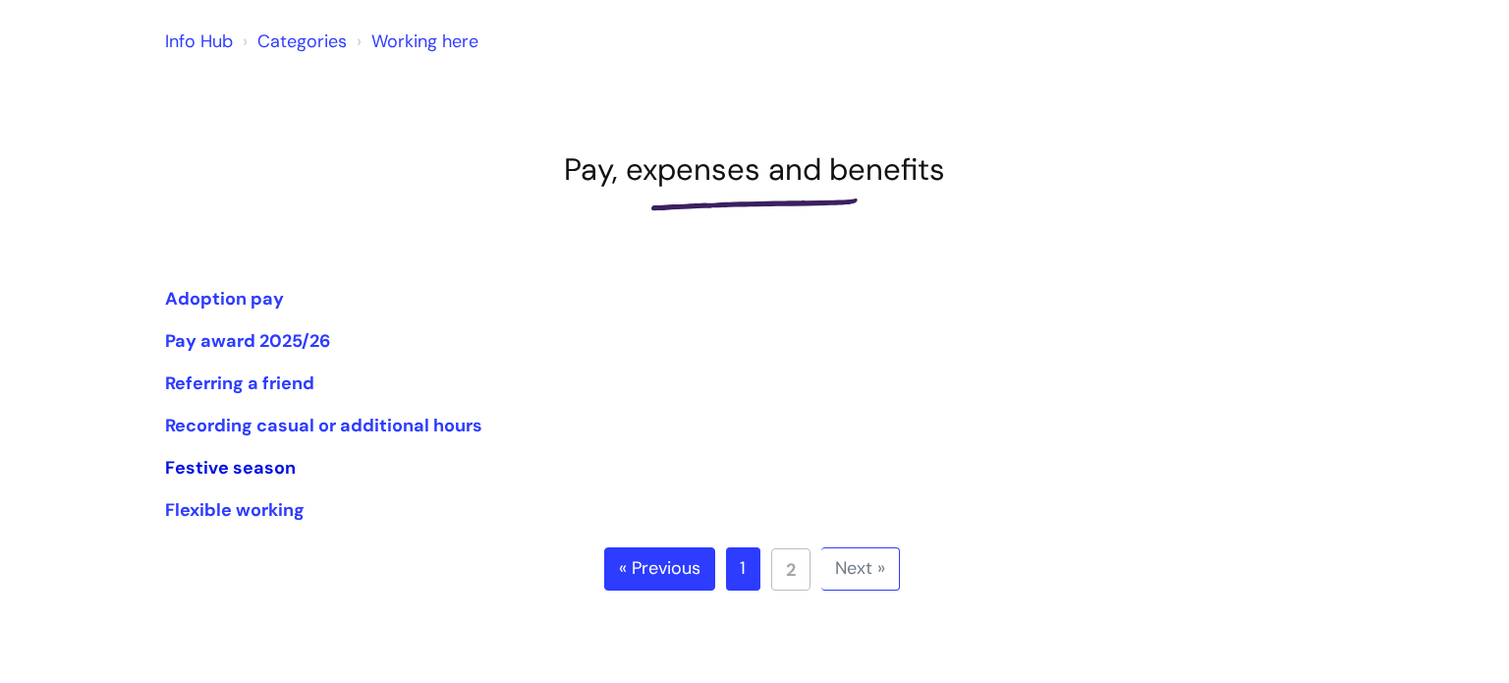
click at [270, 473] on link "Festive season" at bounding box center [230, 468] width 131 height 24
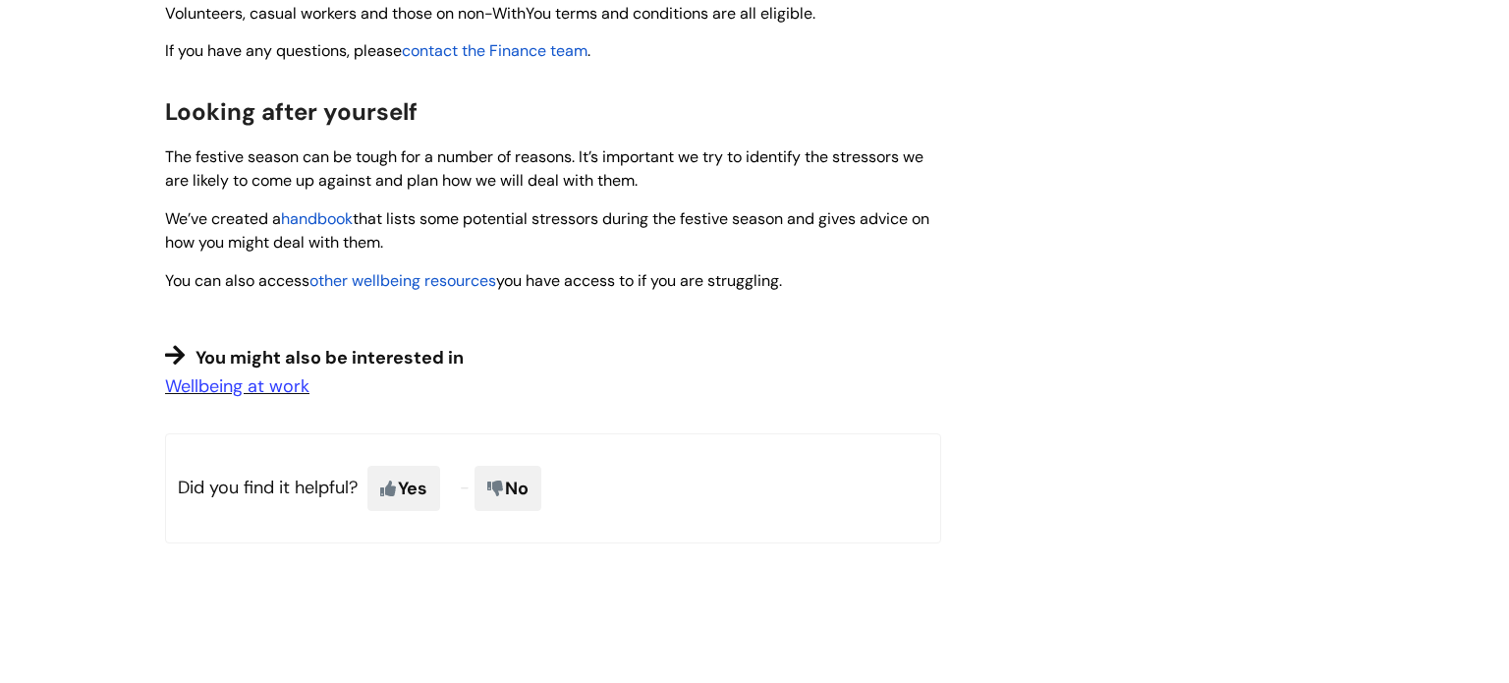
scroll to position [1572, 0]
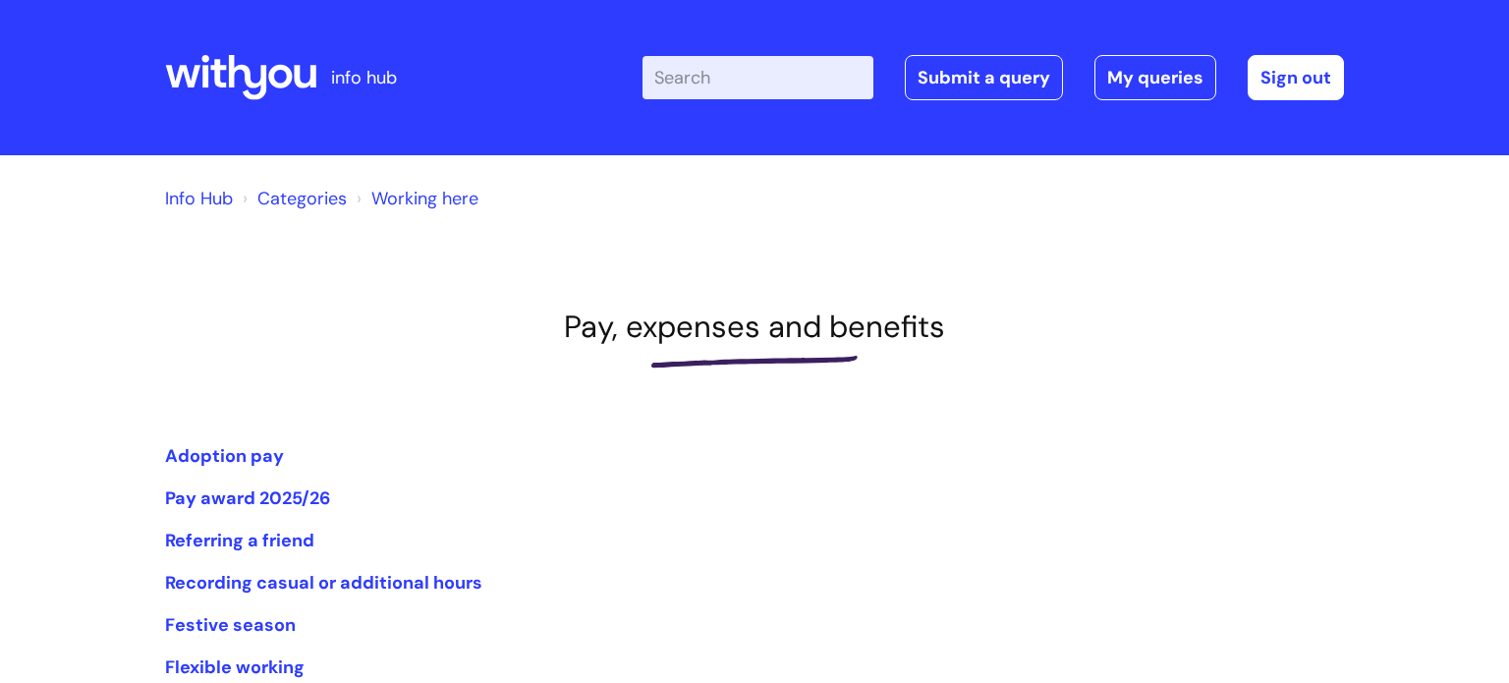
scroll to position [156, 0]
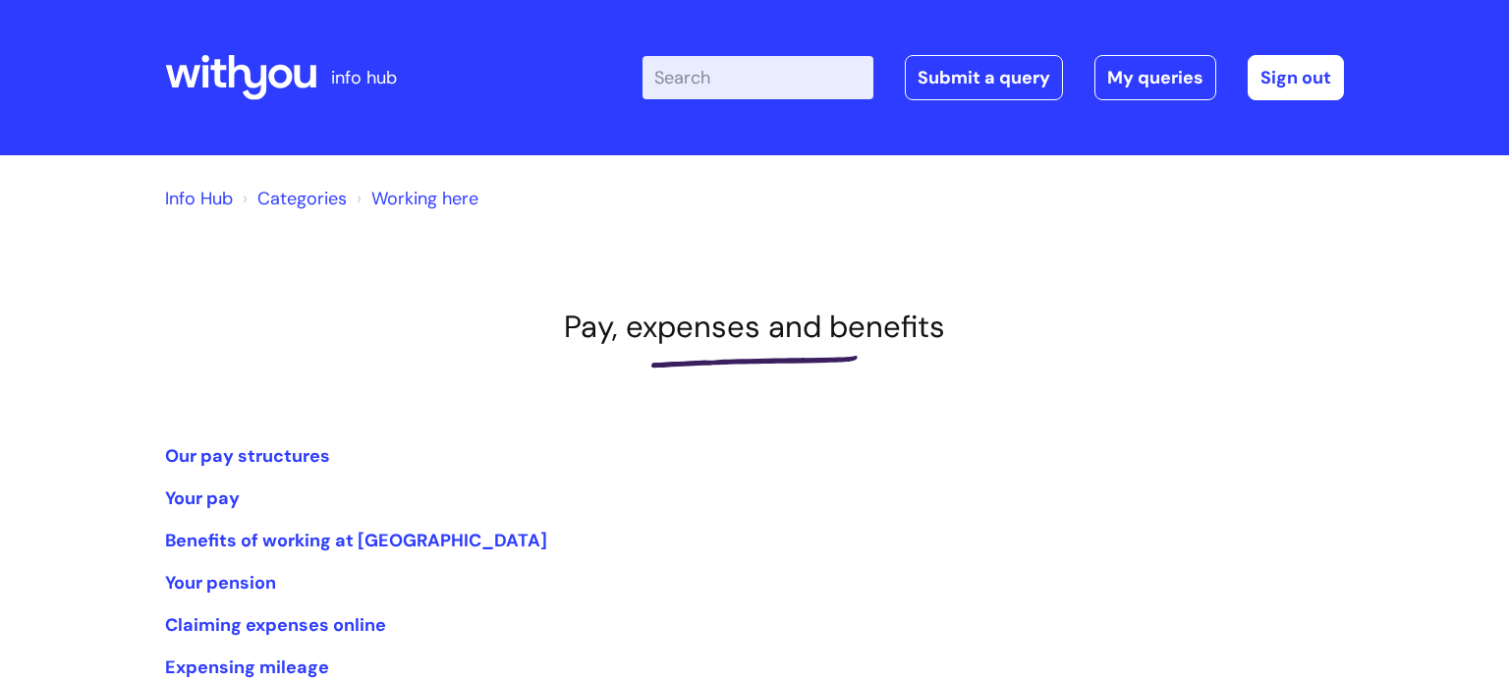
scroll to position [322, 0]
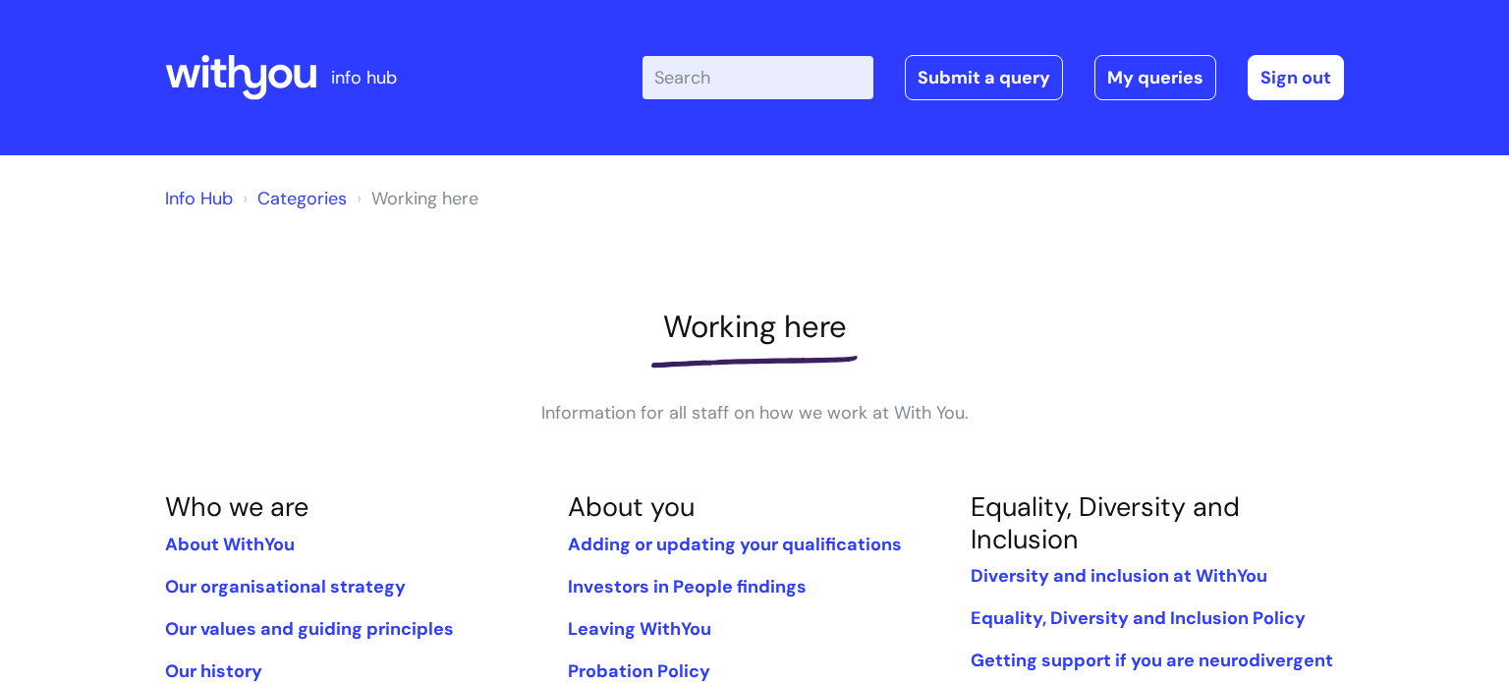
scroll to position [1087, 0]
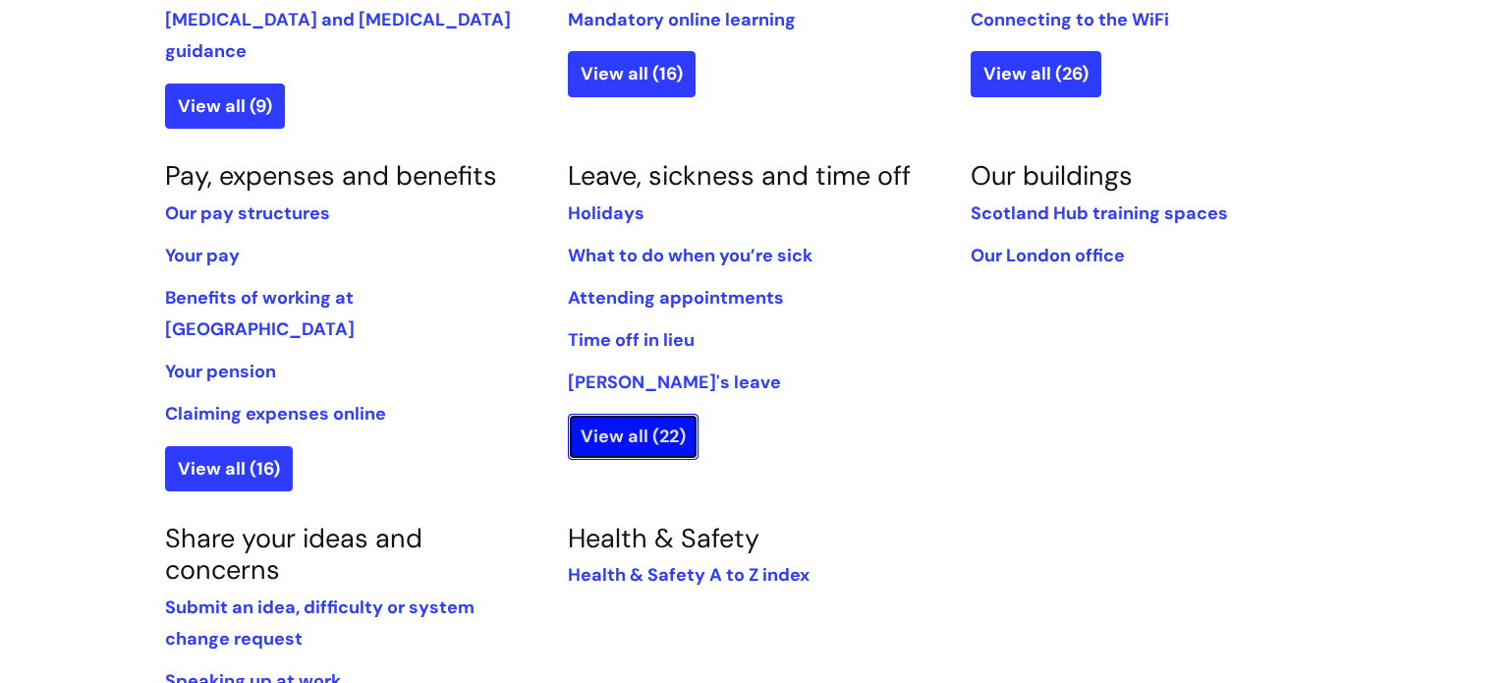
click at [644, 414] on link "View all (22)" at bounding box center [633, 436] width 131 height 45
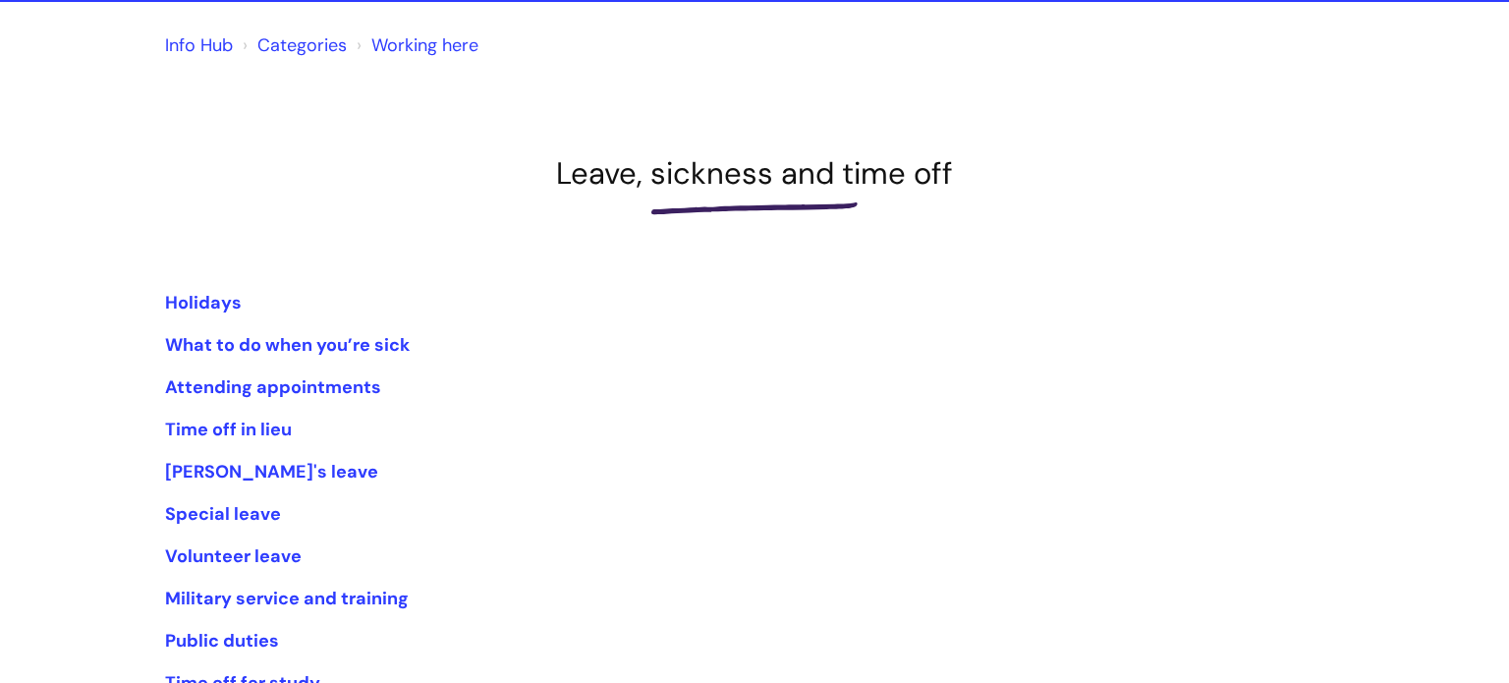
scroll to position [157, 0]
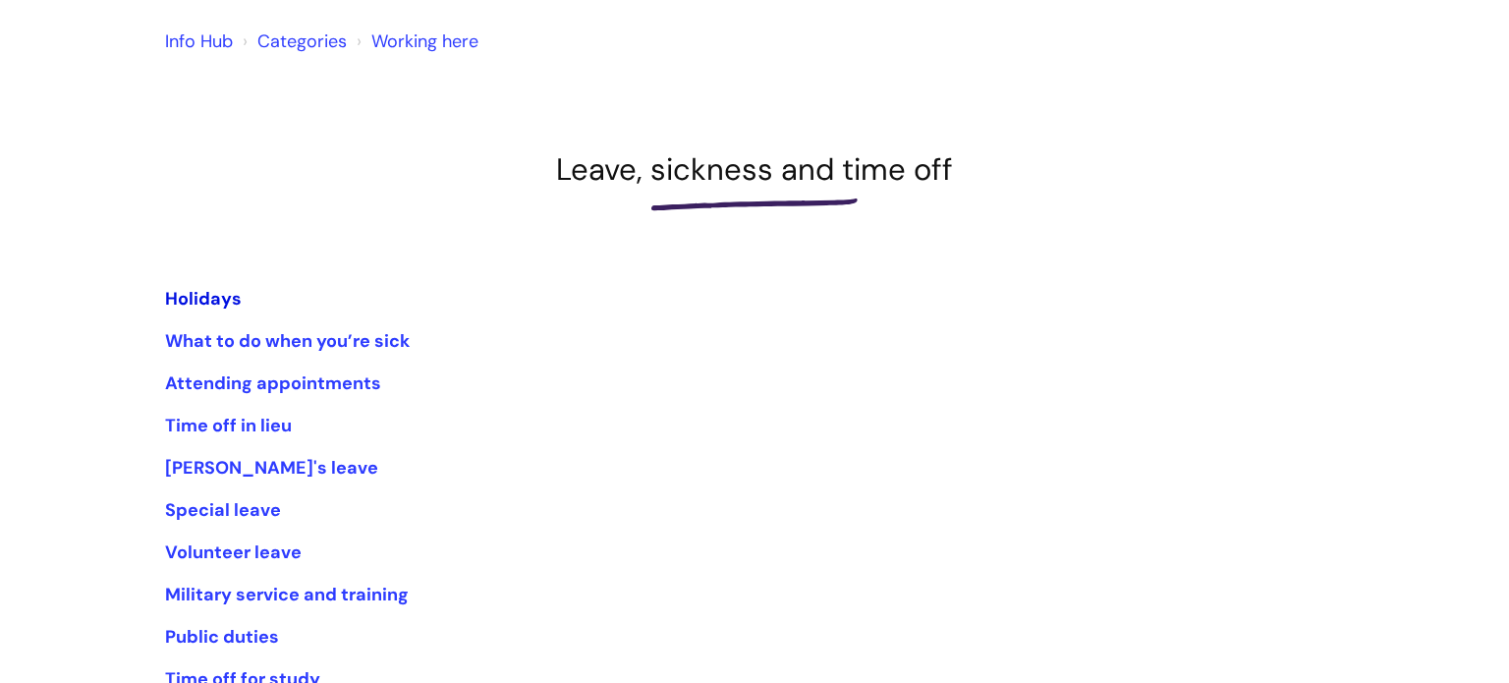
click at [197, 291] on link "Holidays" at bounding box center [203, 299] width 77 height 24
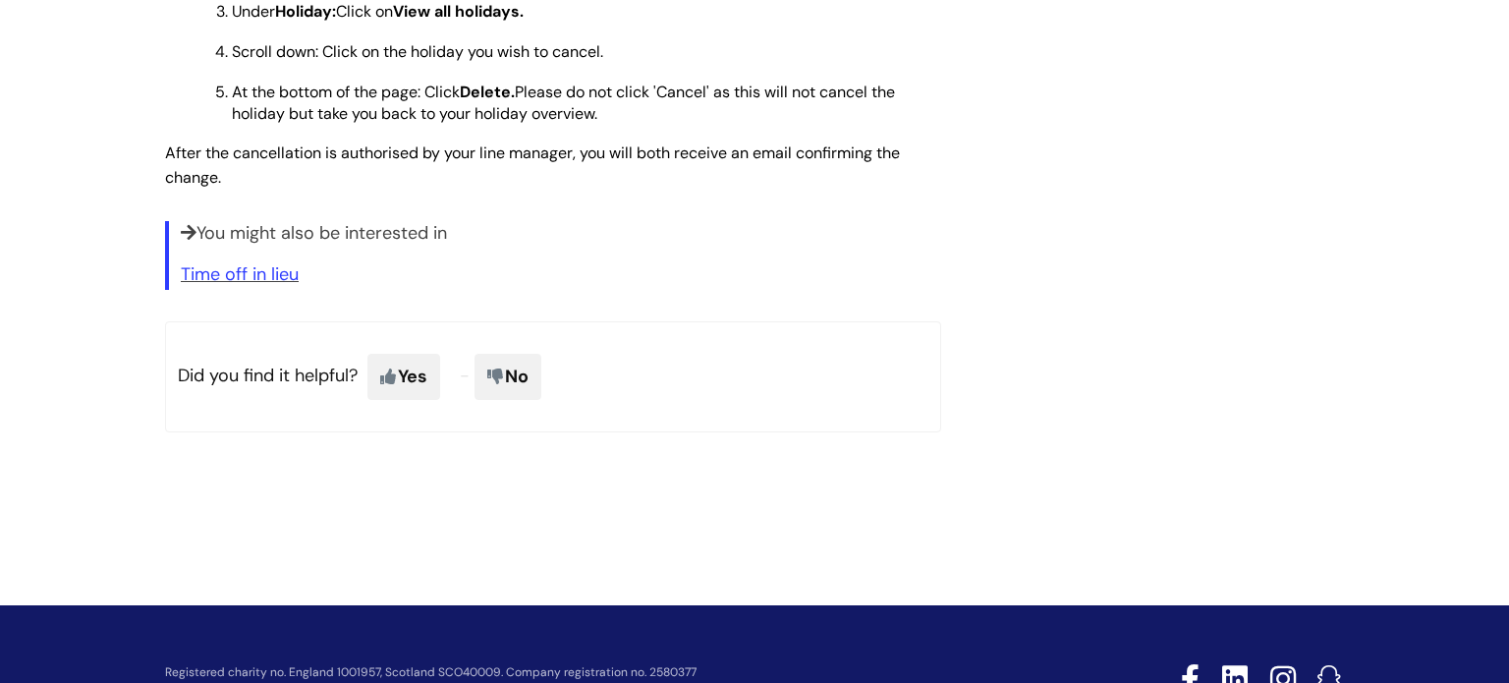
scroll to position [2593, 0]
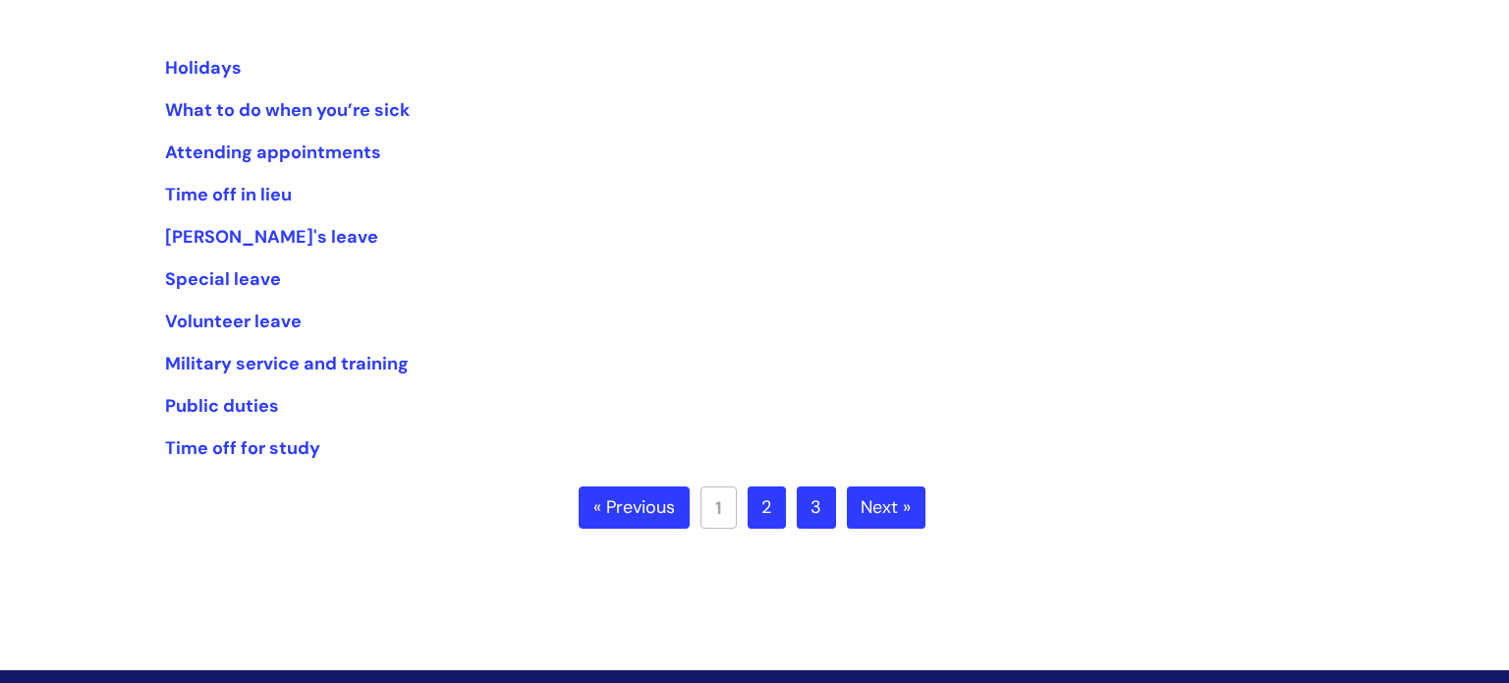
scroll to position [392, 0]
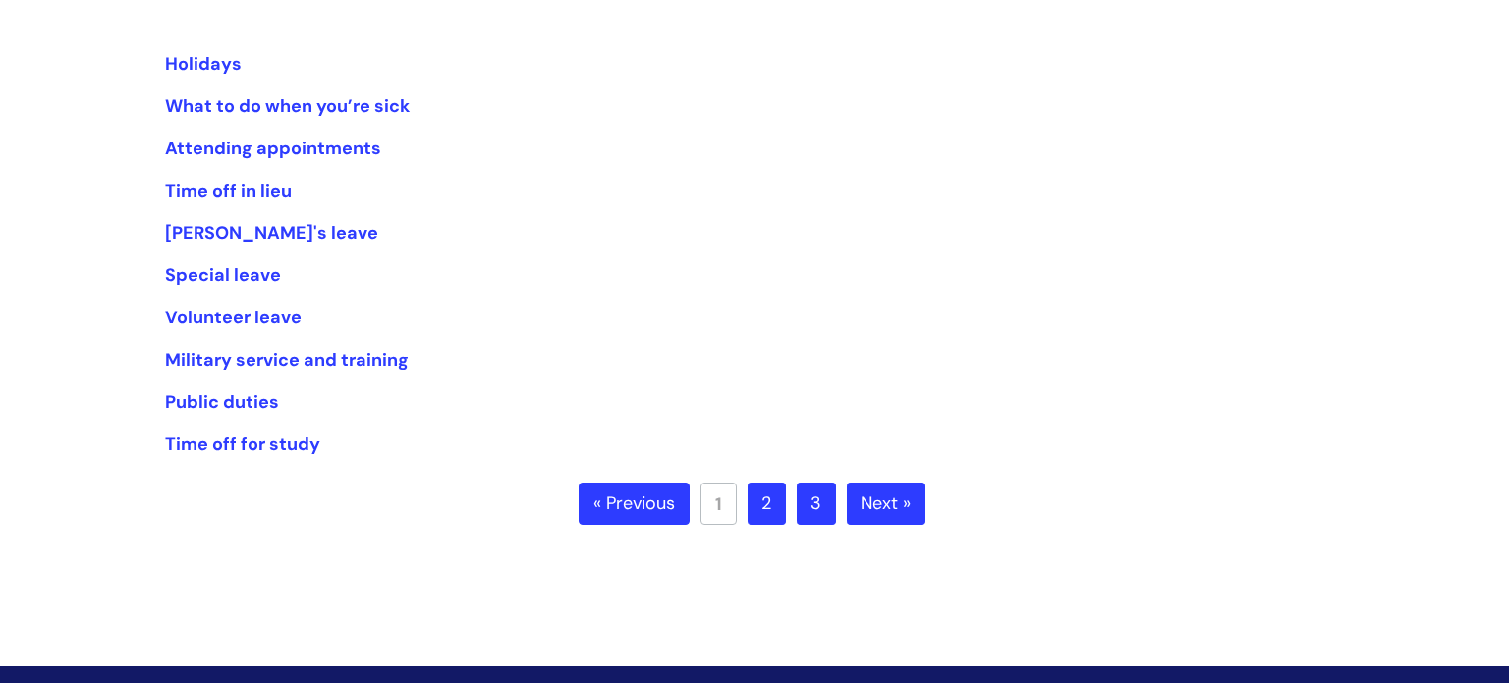
click at [767, 517] on link "2" at bounding box center [767, 503] width 38 height 43
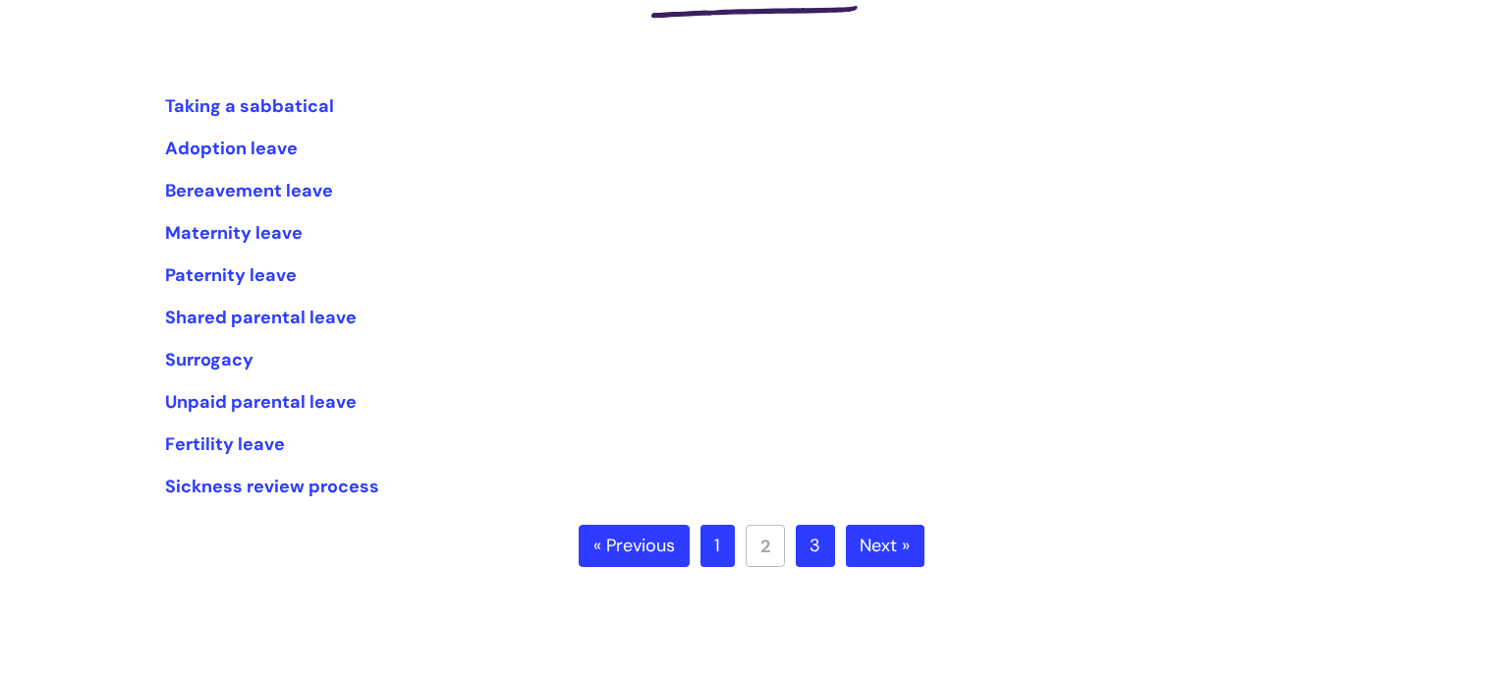
scroll to position [354, 0]
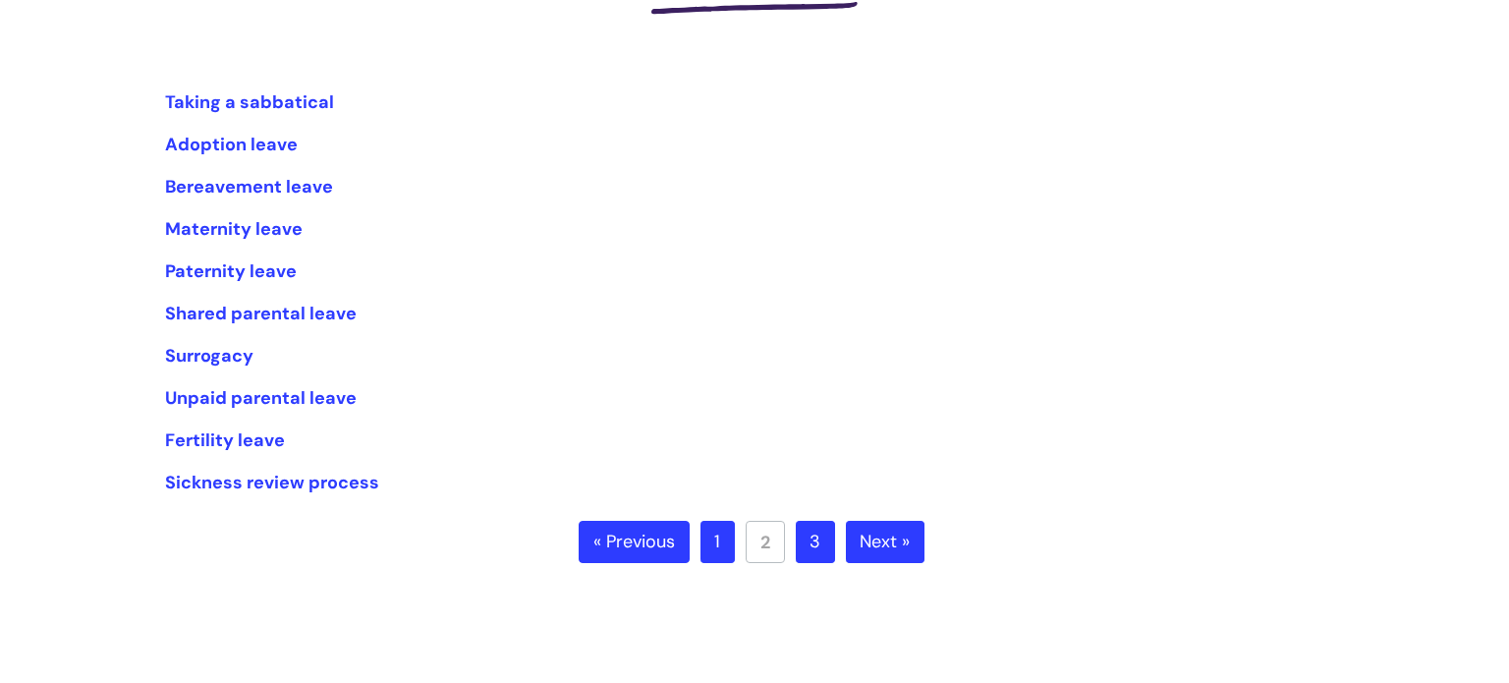
click at [814, 542] on link "3" at bounding box center [815, 542] width 39 height 43
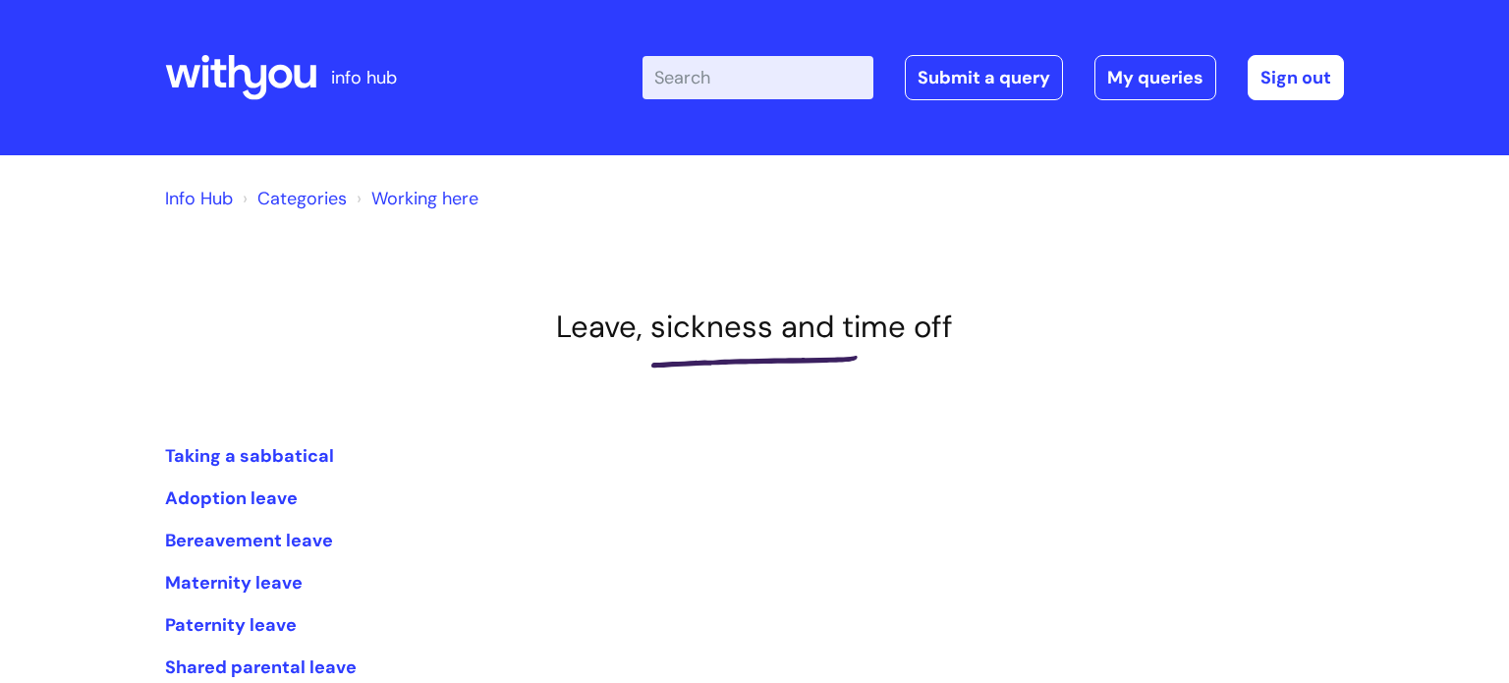
scroll to position [354, 0]
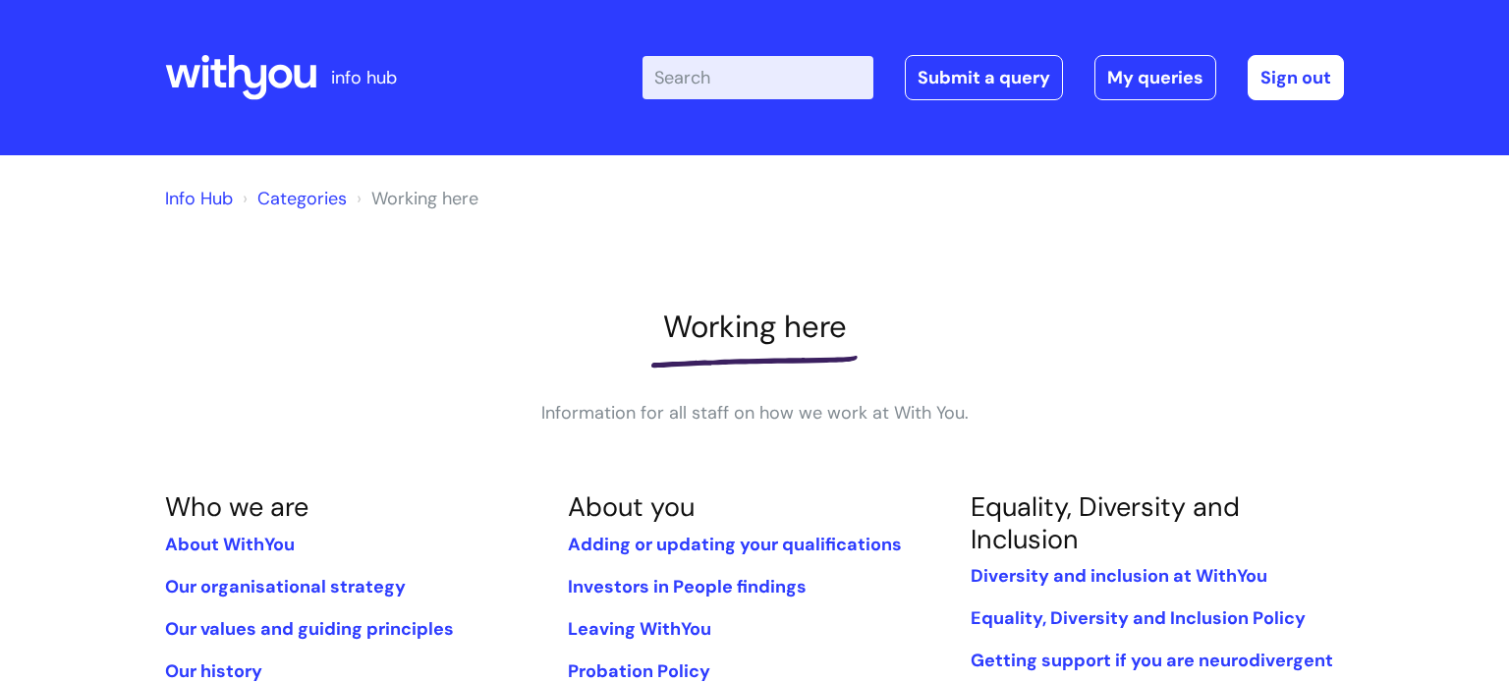
click at [299, 204] on link "Categories" at bounding box center [301, 199] width 89 height 24
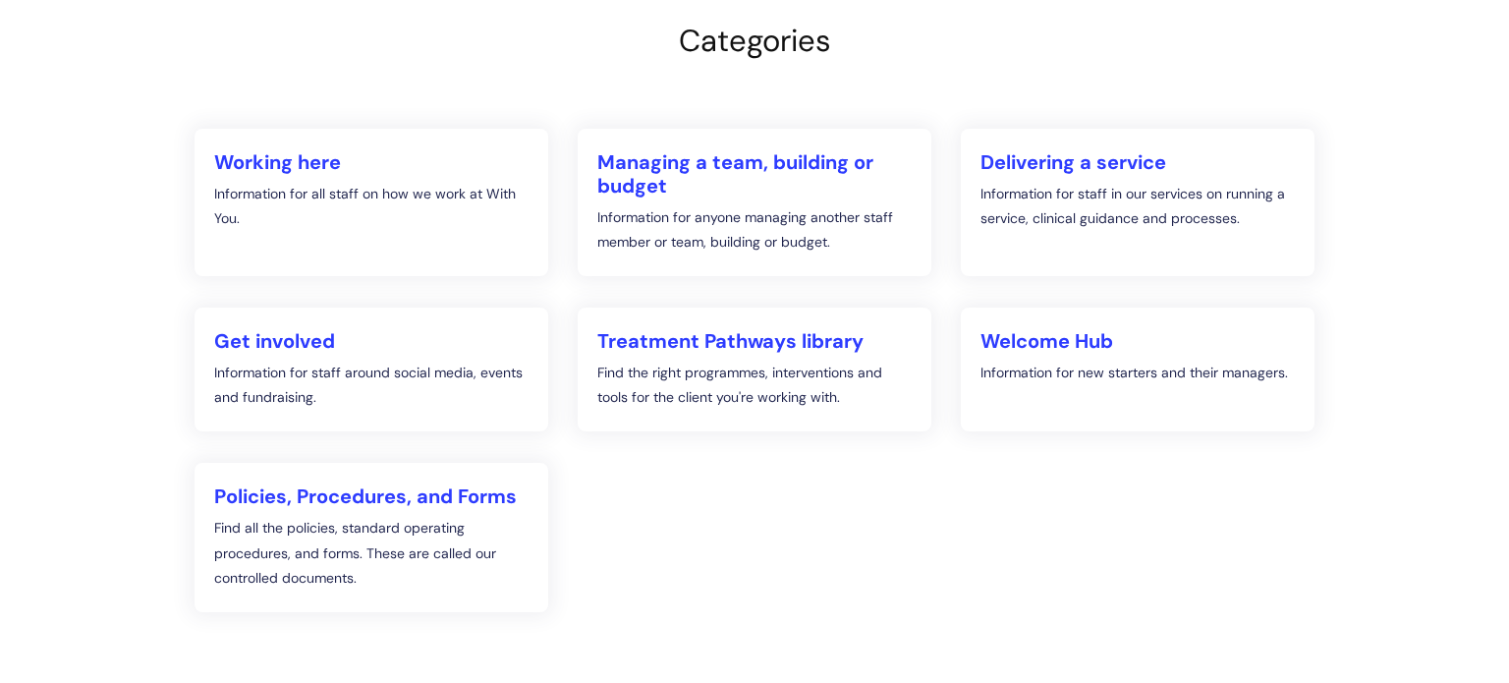
scroll to position [240, 0]
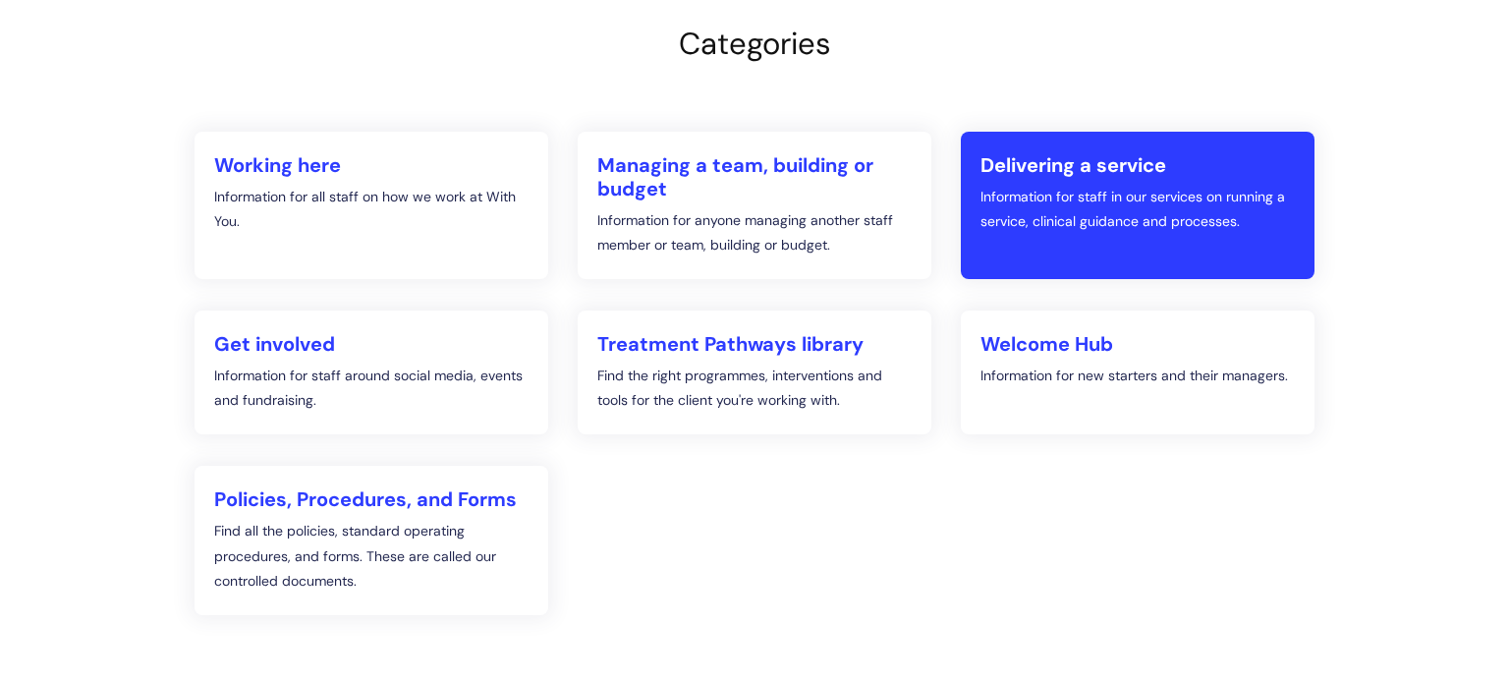
click at [1135, 165] on h2 "Delivering a service" at bounding box center [1137, 165] width 314 height 24
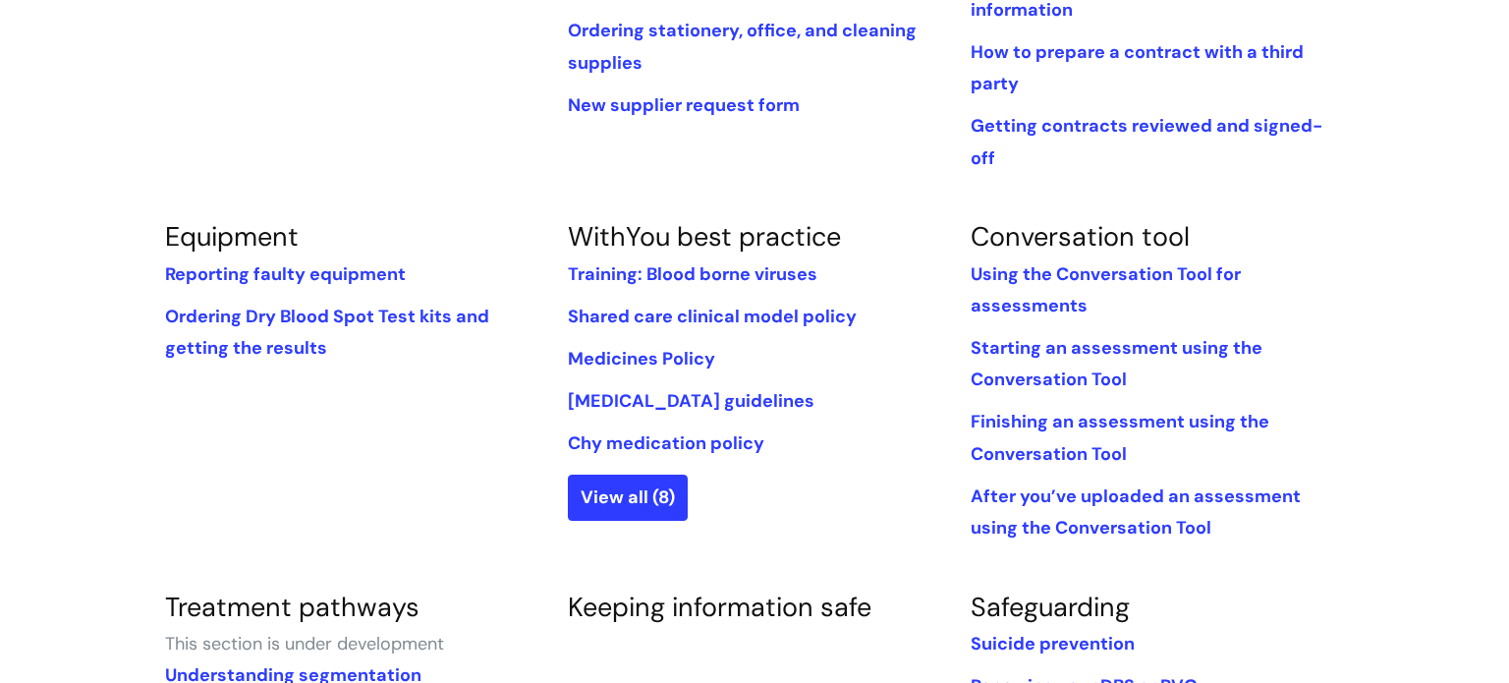
scroll to position [629, 0]
click at [591, 475] on link "View all (8)" at bounding box center [628, 497] width 120 height 45
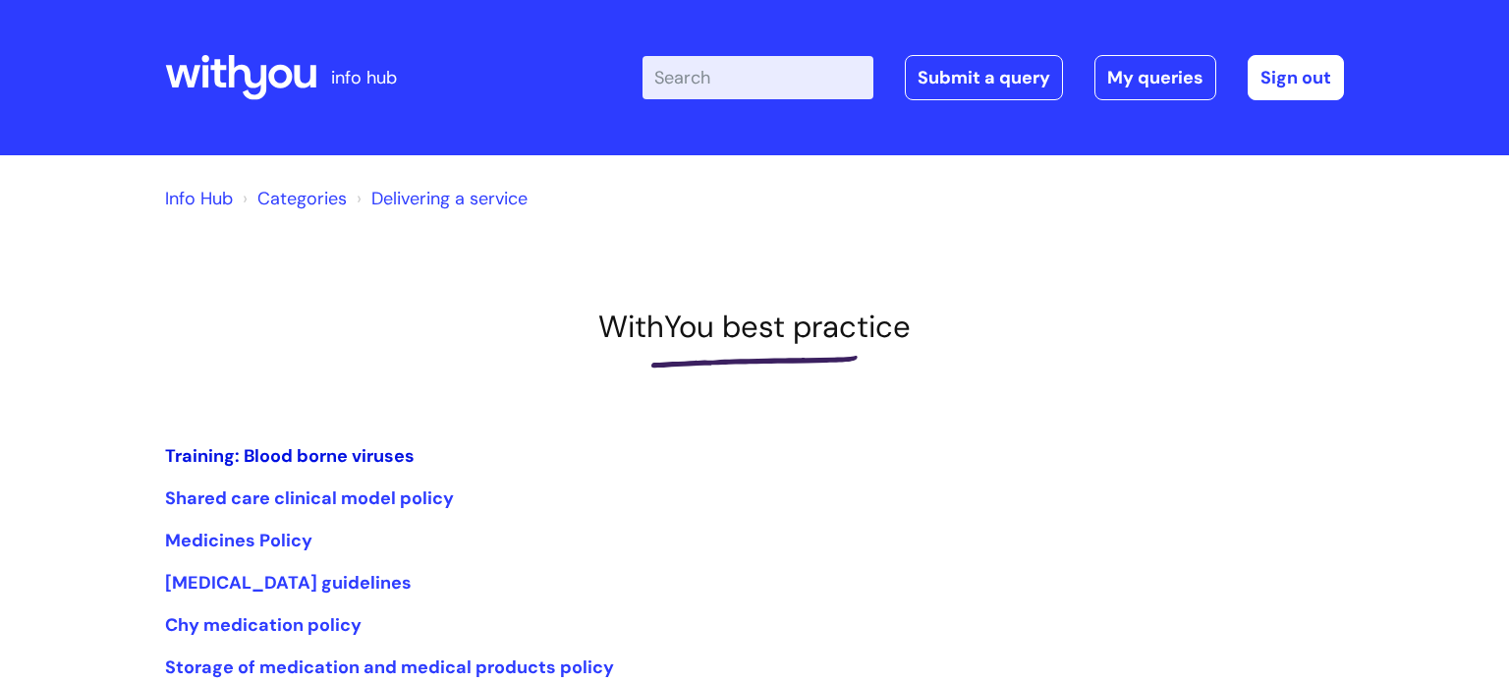
click at [383, 458] on link "Training: Blood borne viruses" at bounding box center [289, 456] width 249 height 24
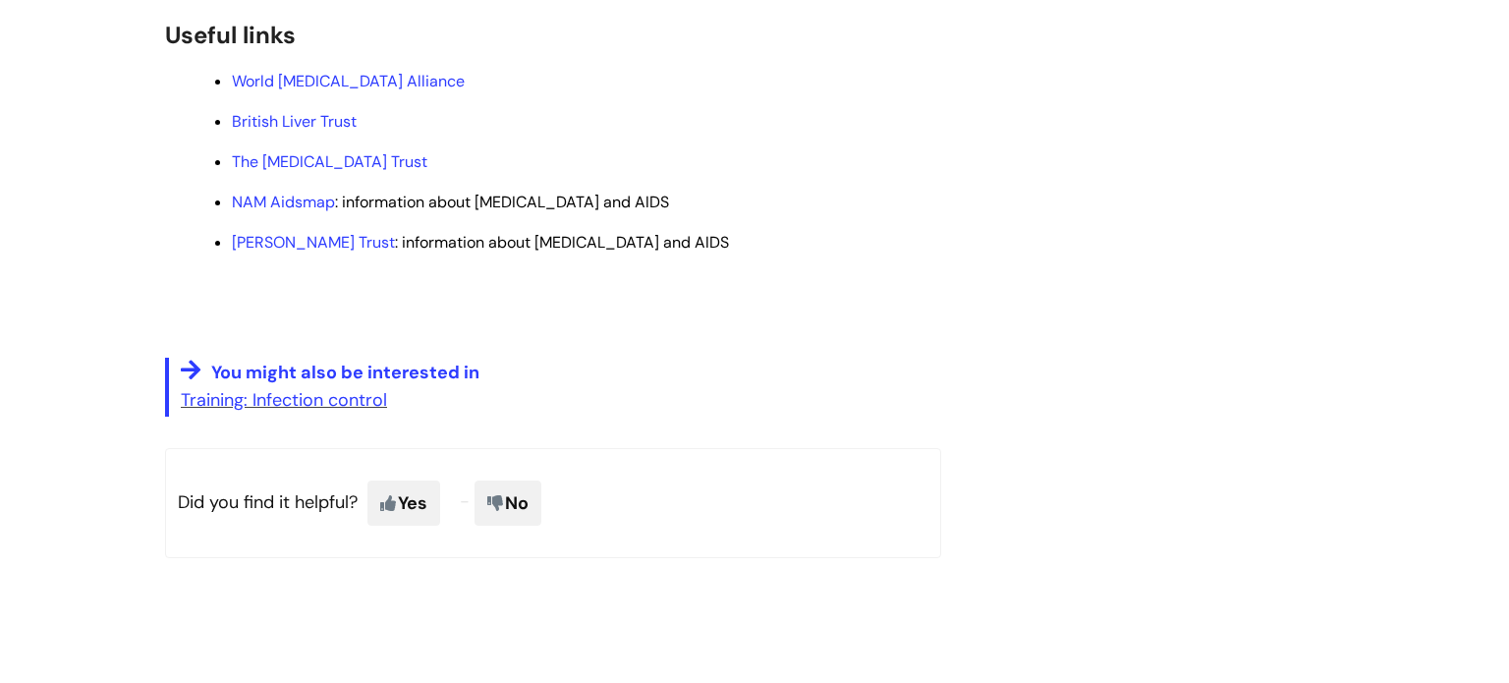
scroll to position [1100, 0]
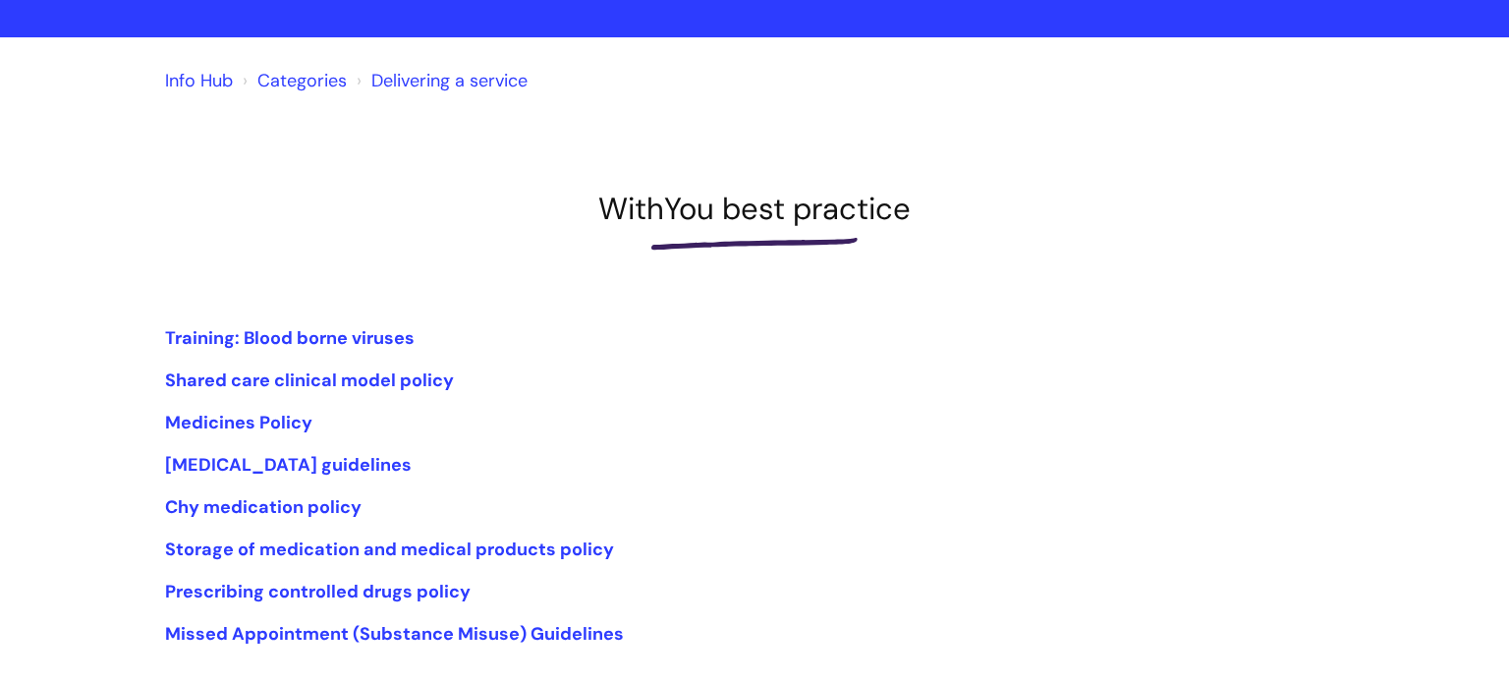
scroll to position [118, 0]
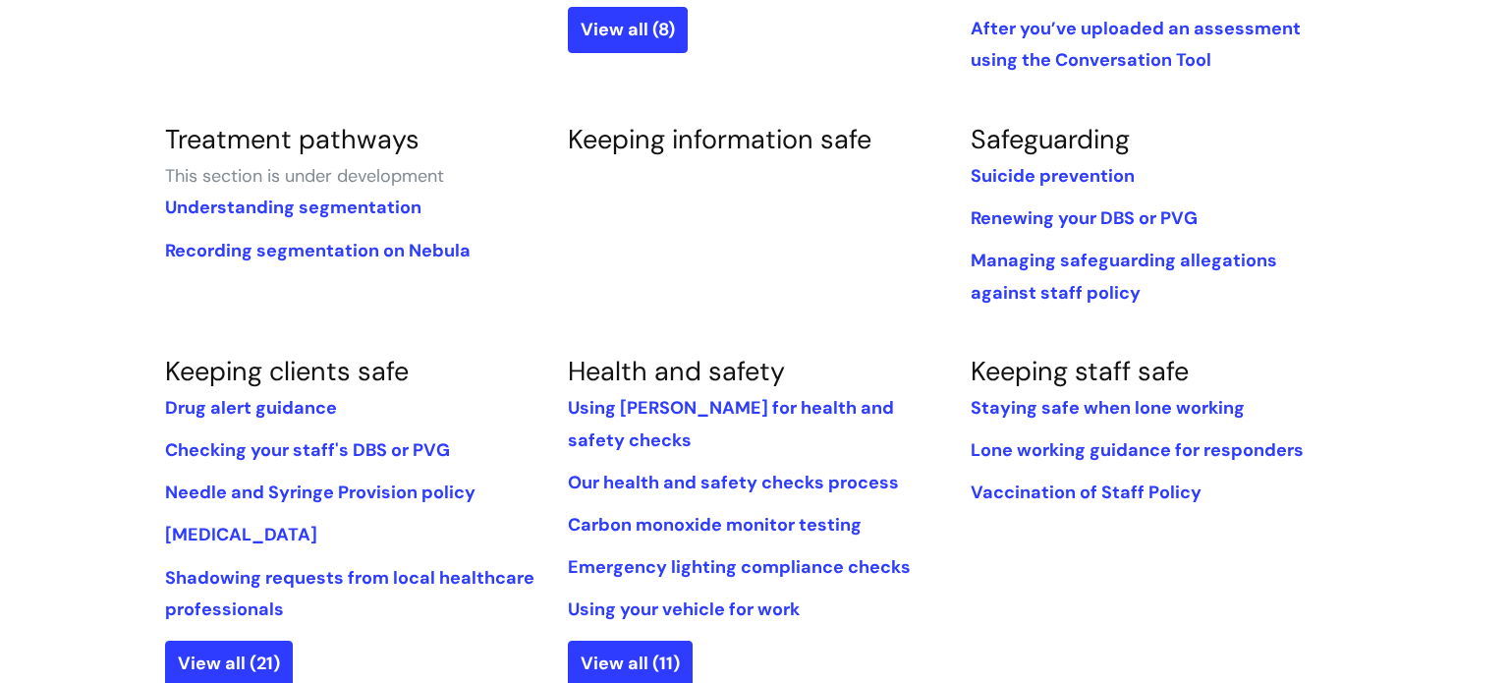
scroll to position [1099, 0]
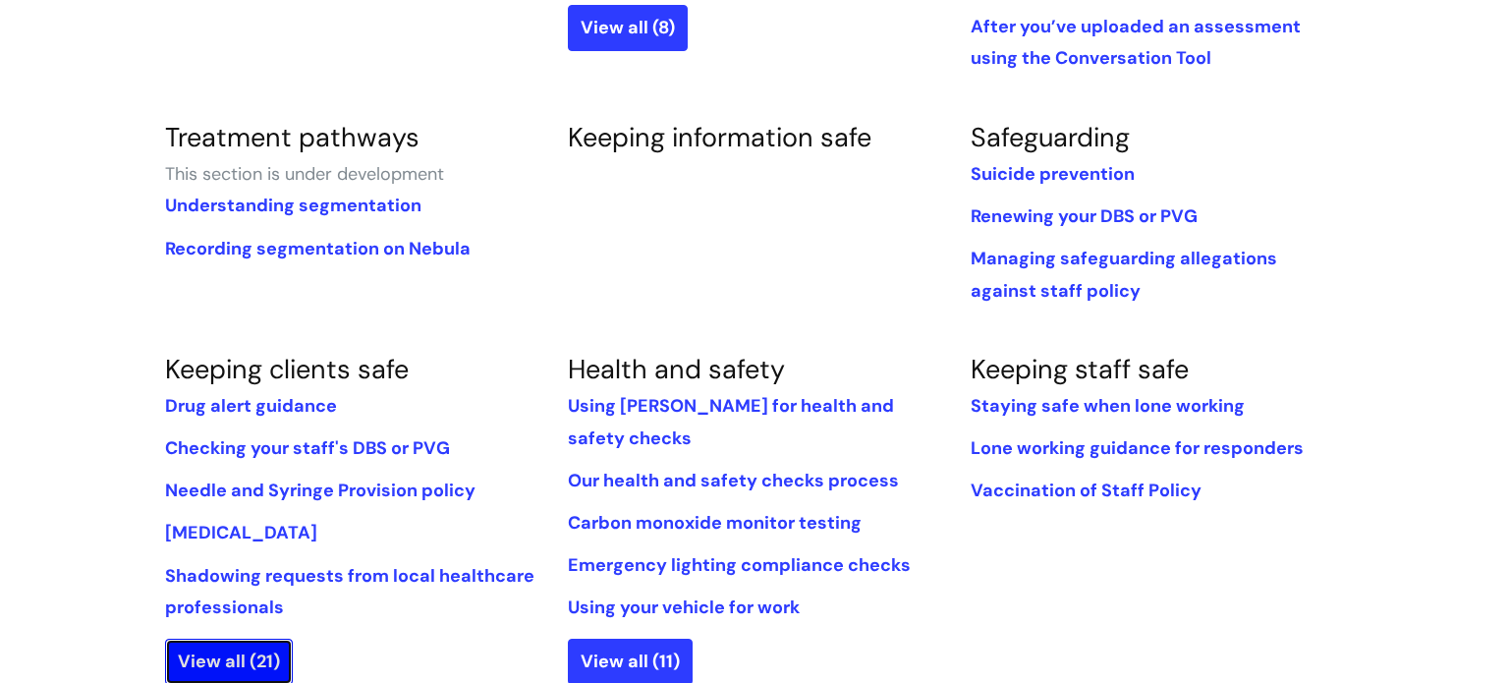
click at [228, 638] on link "View all (21)" at bounding box center [229, 660] width 128 height 45
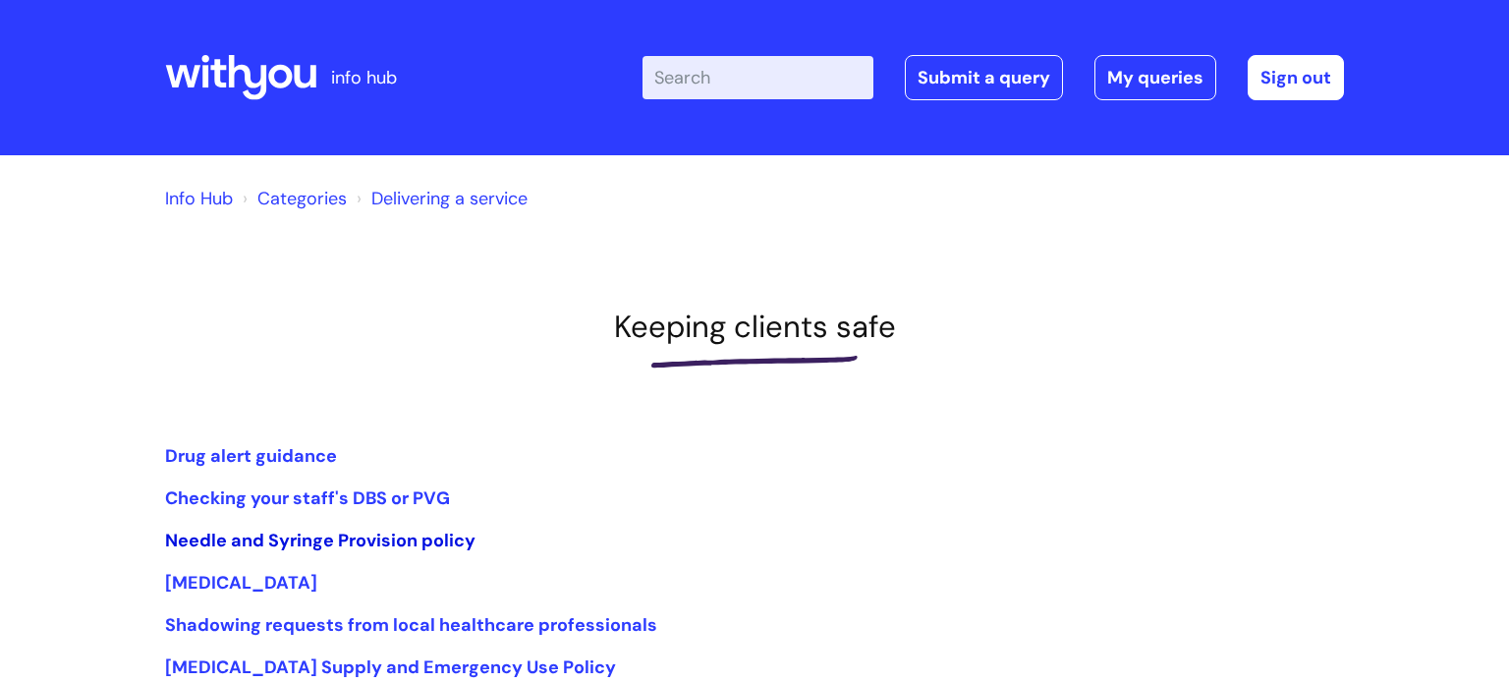
click at [291, 536] on link "Needle and Syringe Provision policy" at bounding box center [320, 540] width 310 height 24
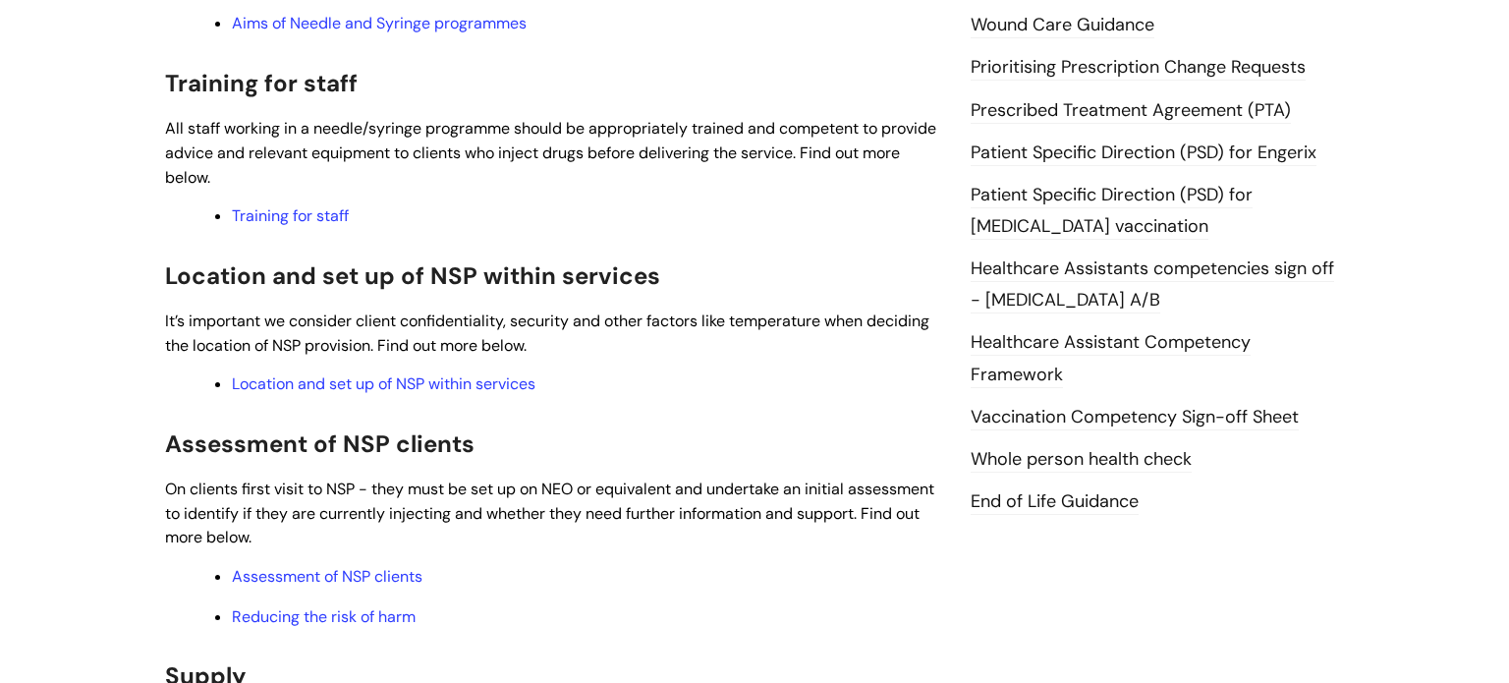
scroll to position [864, 0]
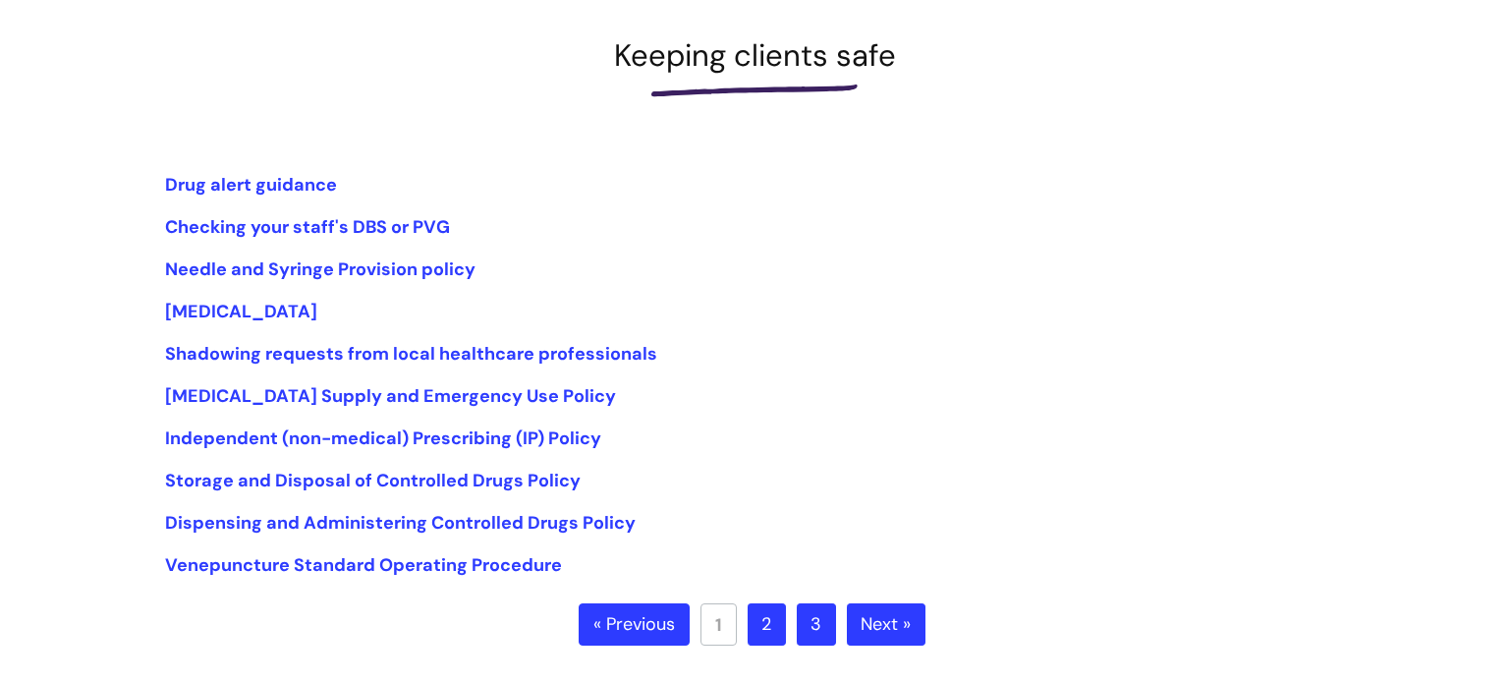
scroll to position [314, 0]
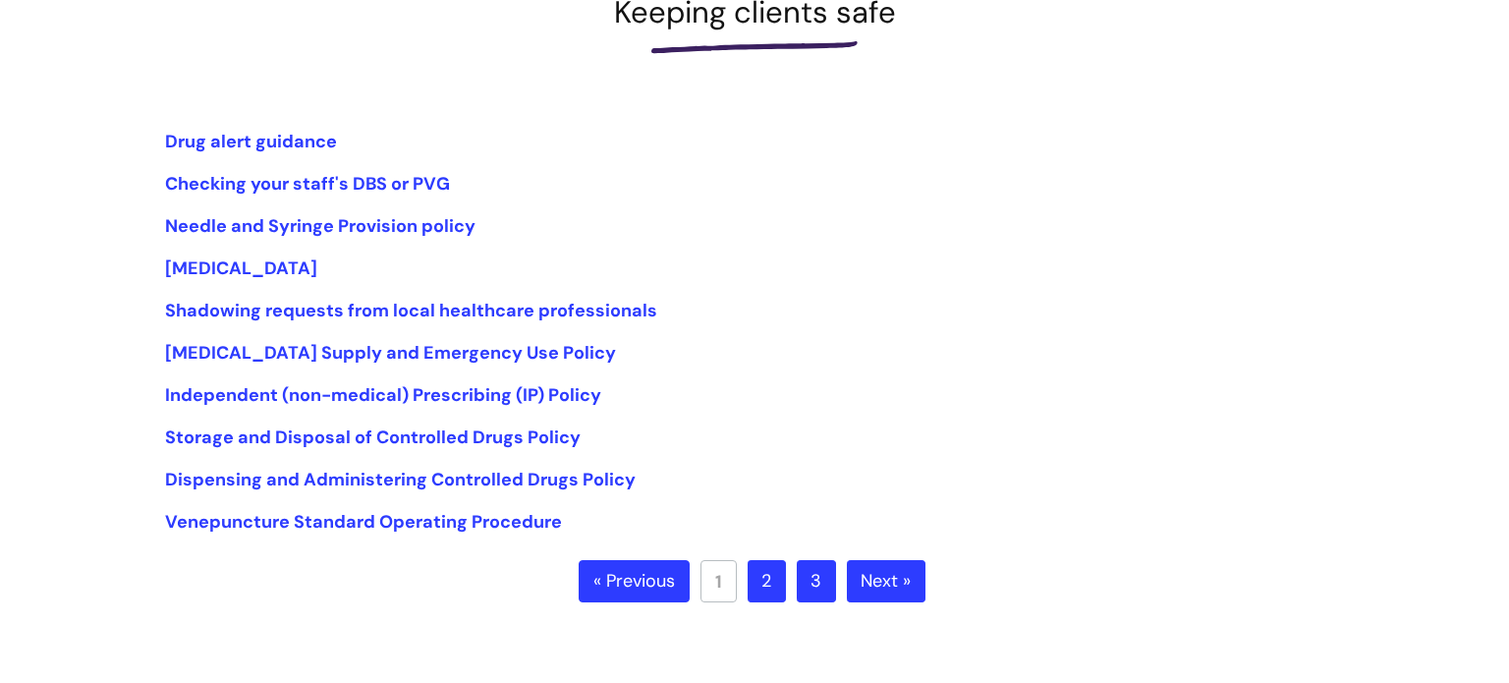
click at [776, 584] on link "2" at bounding box center [767, 581] width 38 height 43
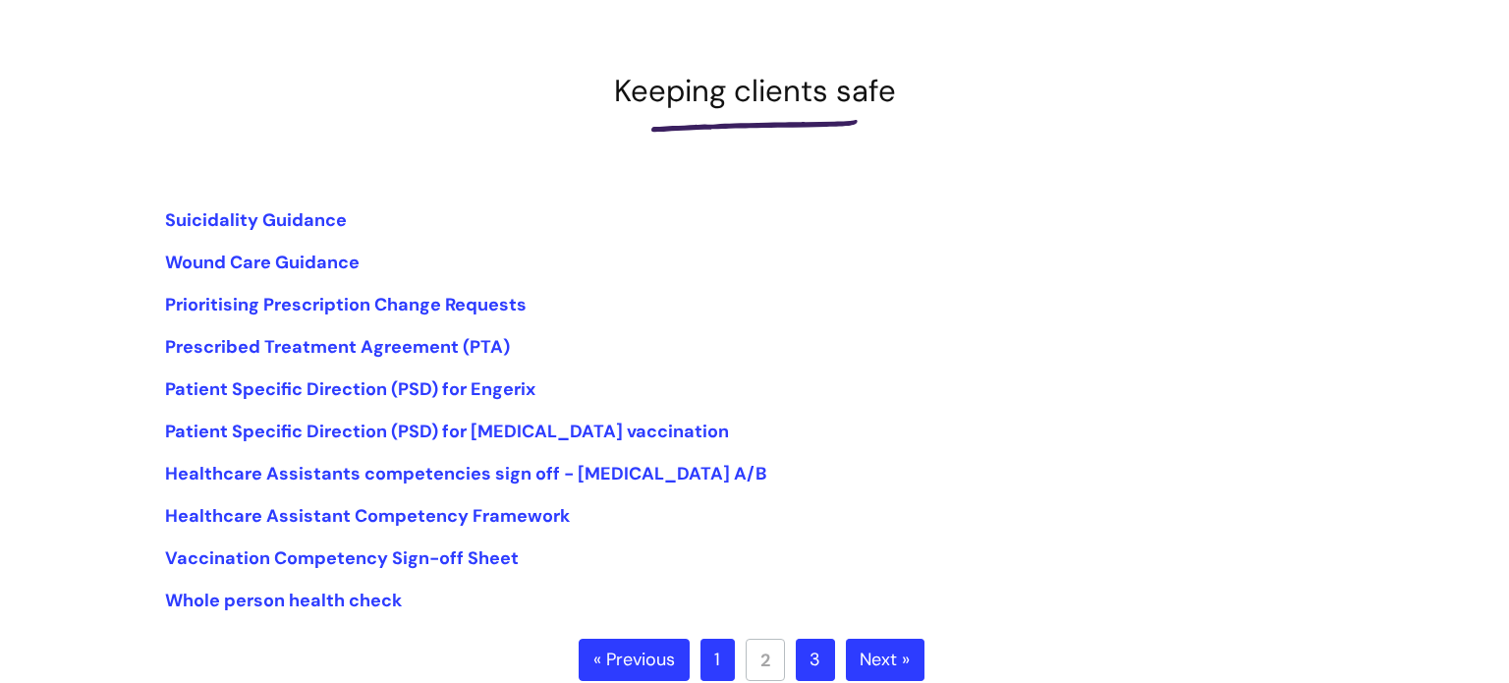
scroll to position [275, 0]
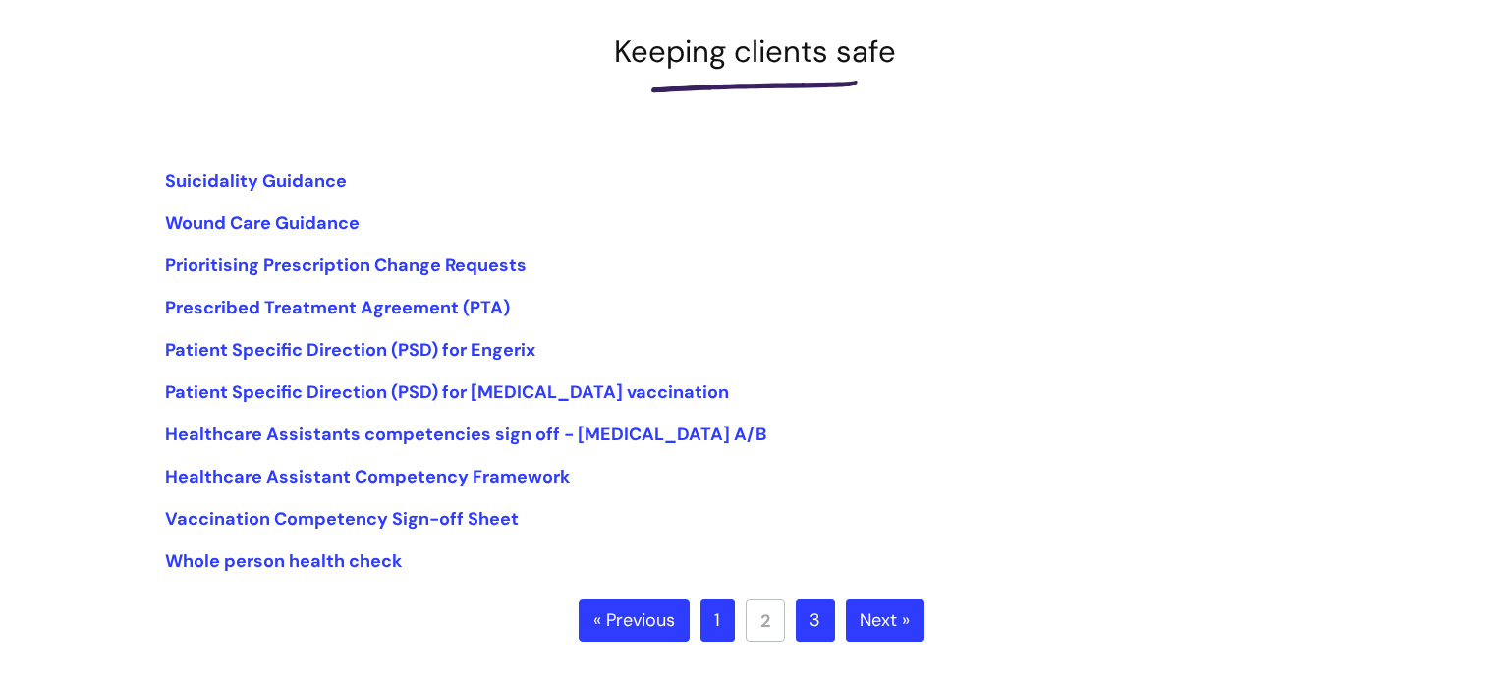
click at [813, 626] on link "3" at bounding box center [815, 620] width 39 height 43
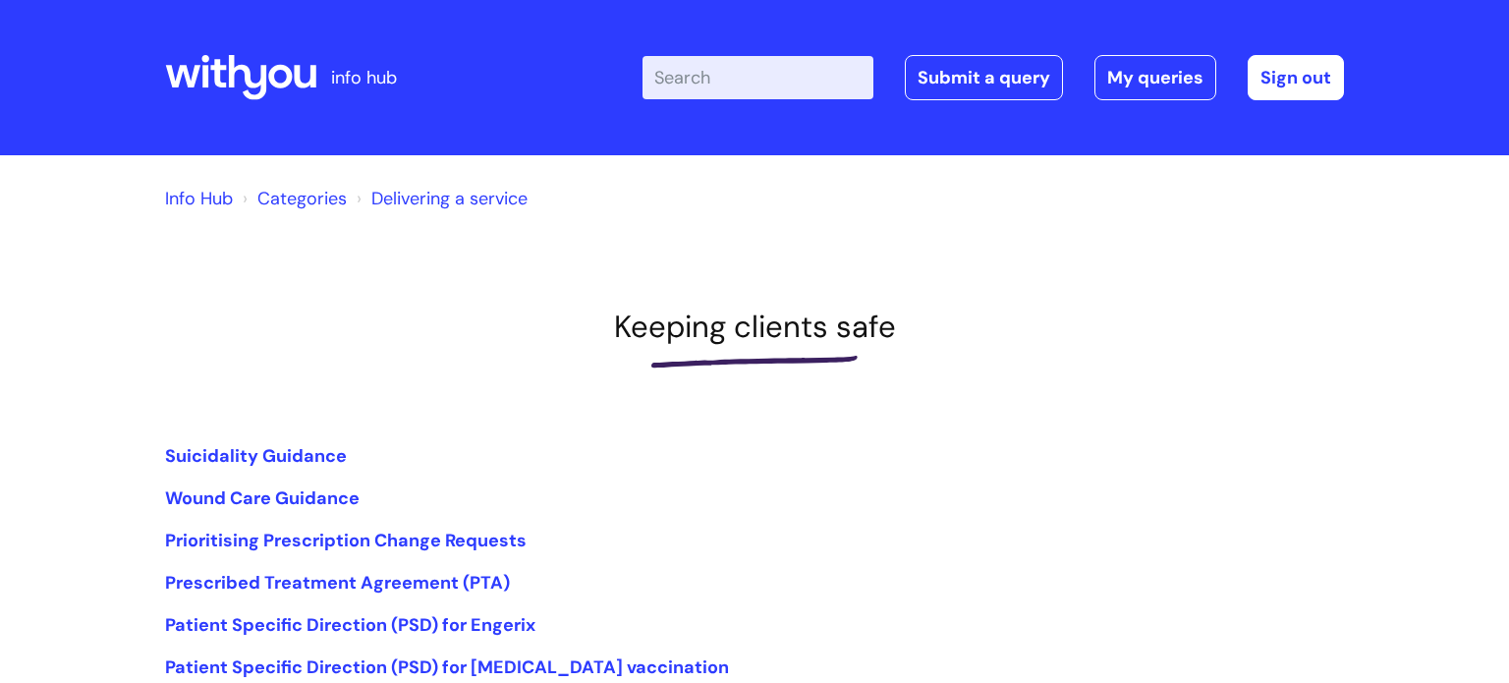
scroll to position [275, 0]
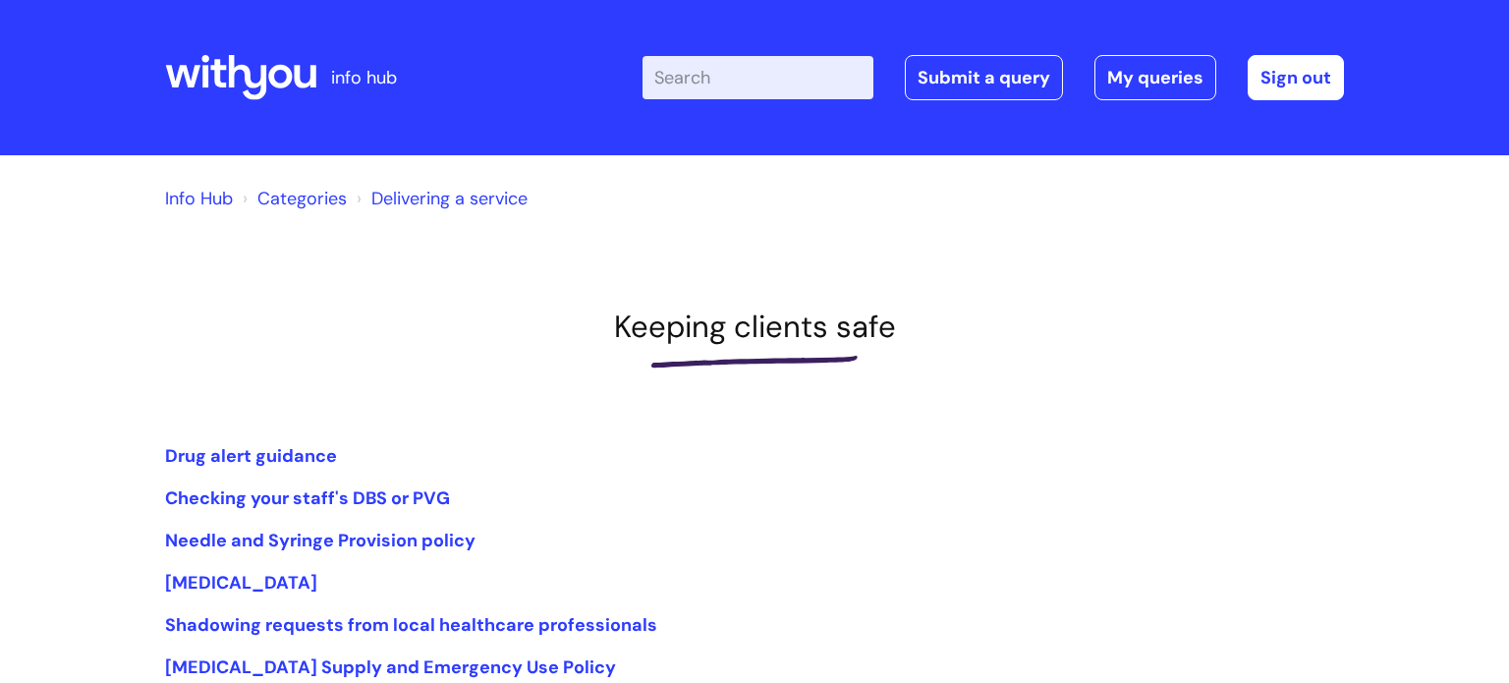
scroll to position [315, 0]
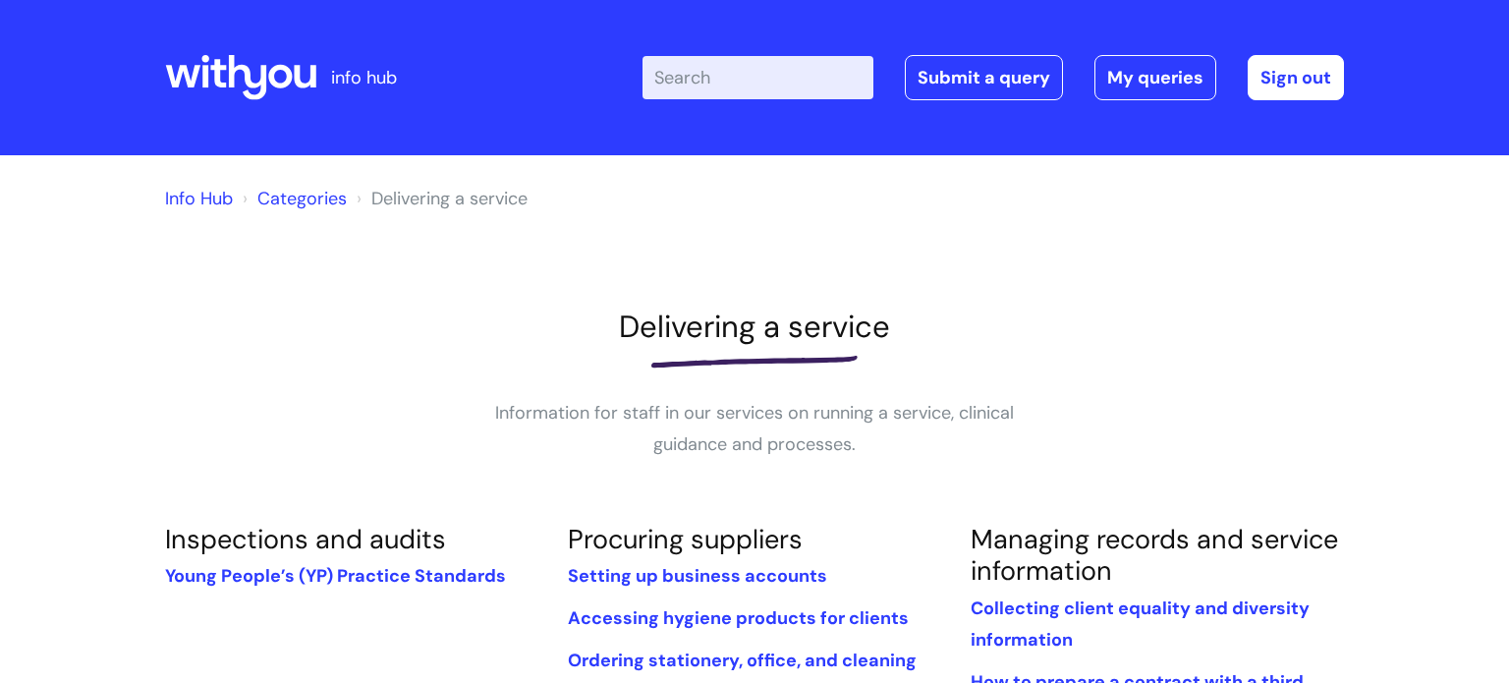
scroll to position [1088, 0]
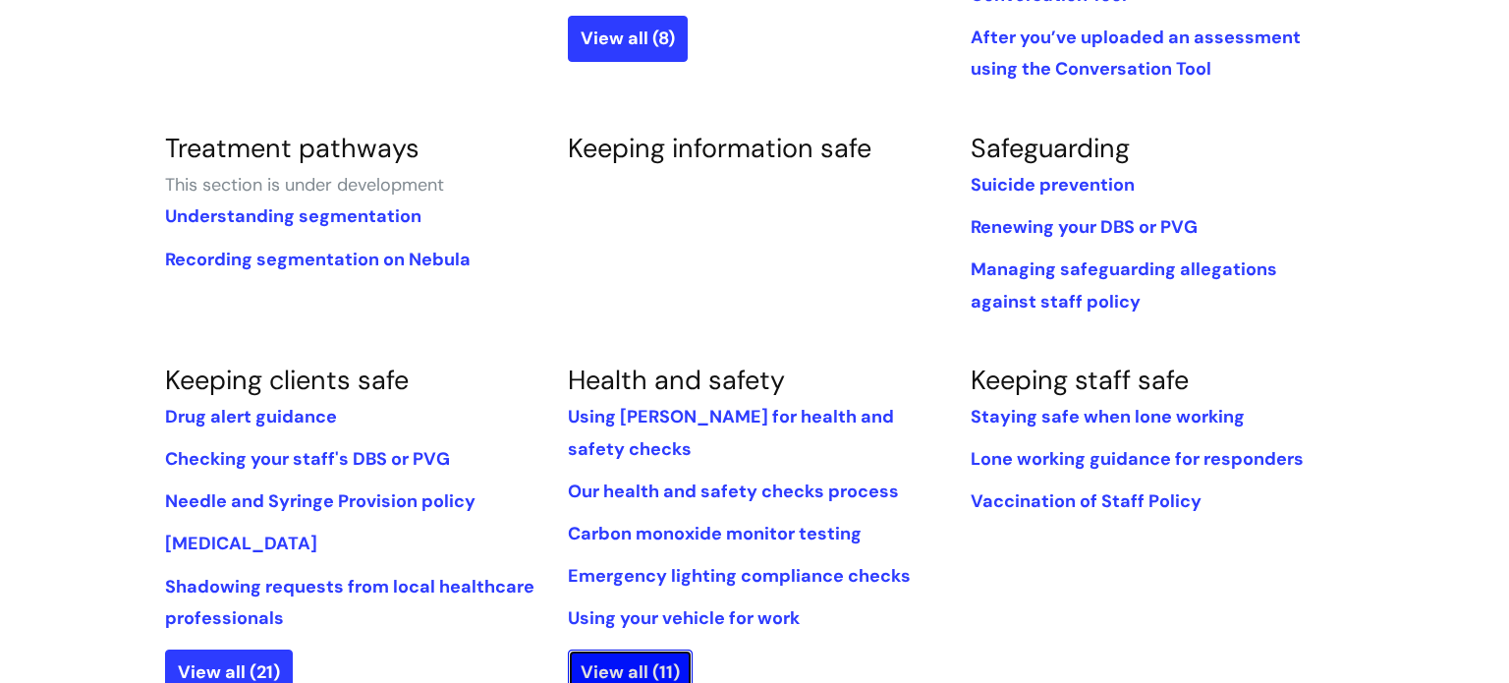
click at [611, 649] on link "View all (11)" at bounding box center [630, 671] width 125 height 45
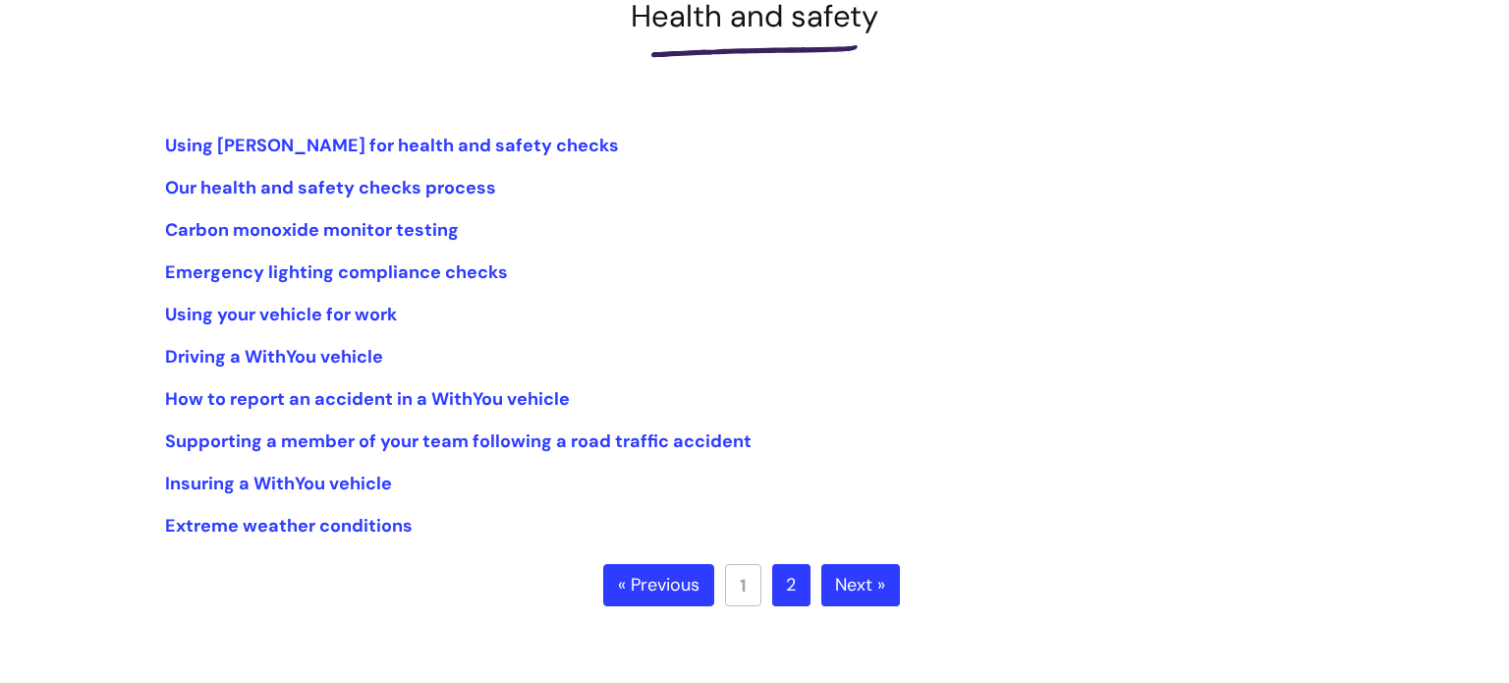
scroll to position [314, 0]
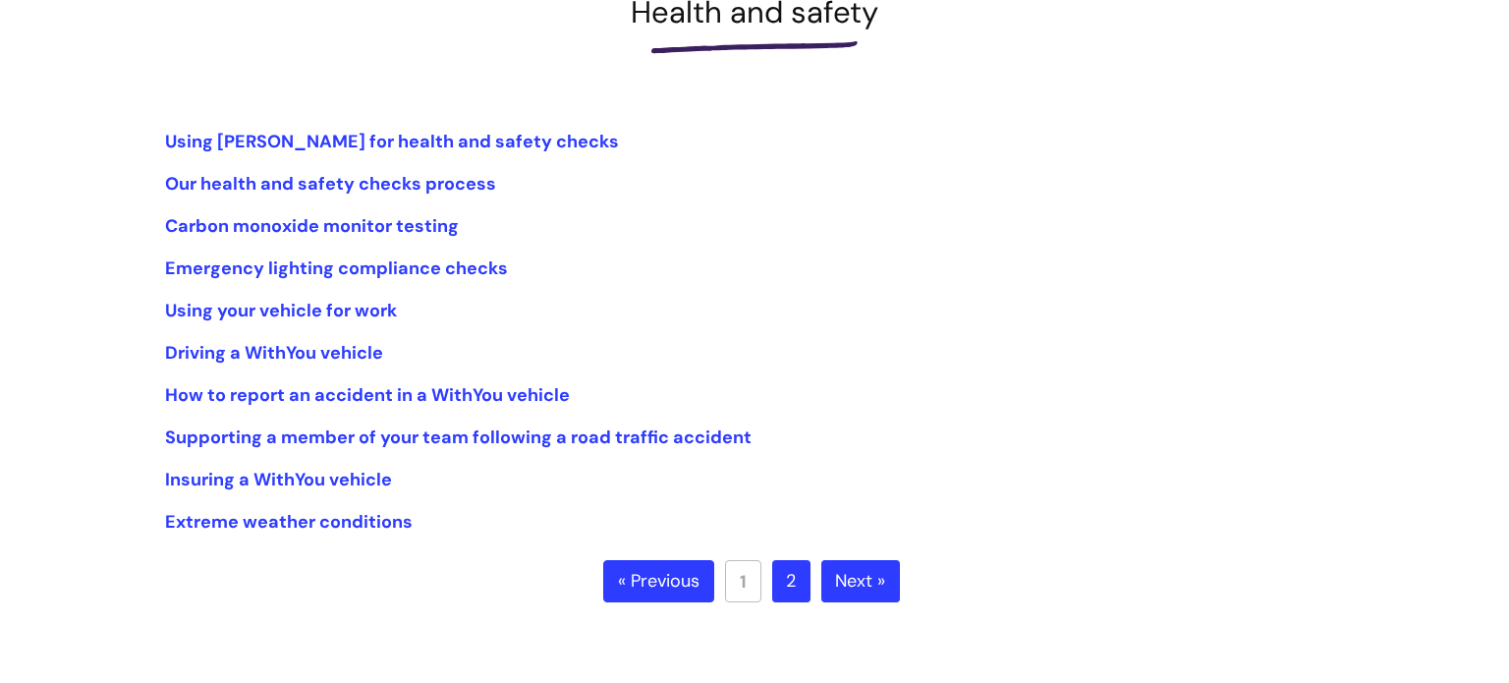
click at [786, 582] on link "2" at bounding box center [791, 581] width 38 height 43
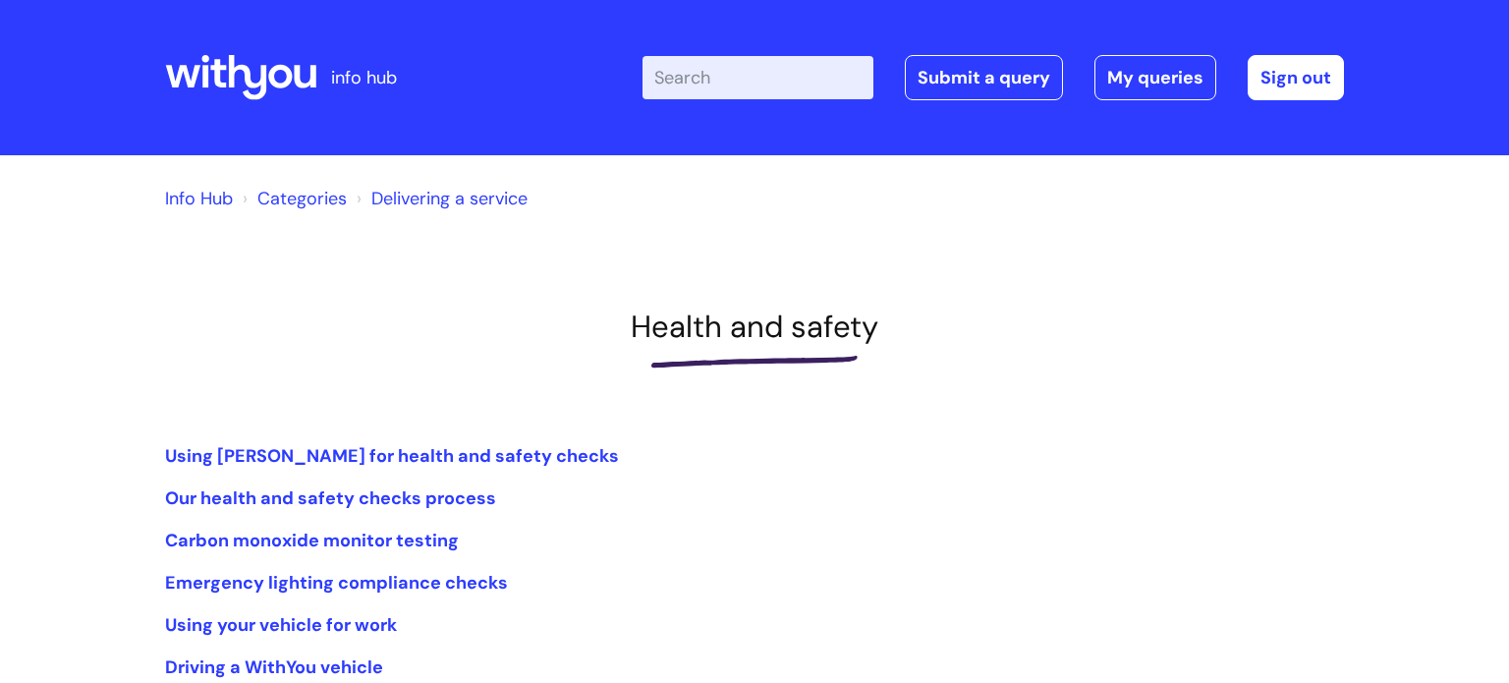
scroll to position [315, 0]
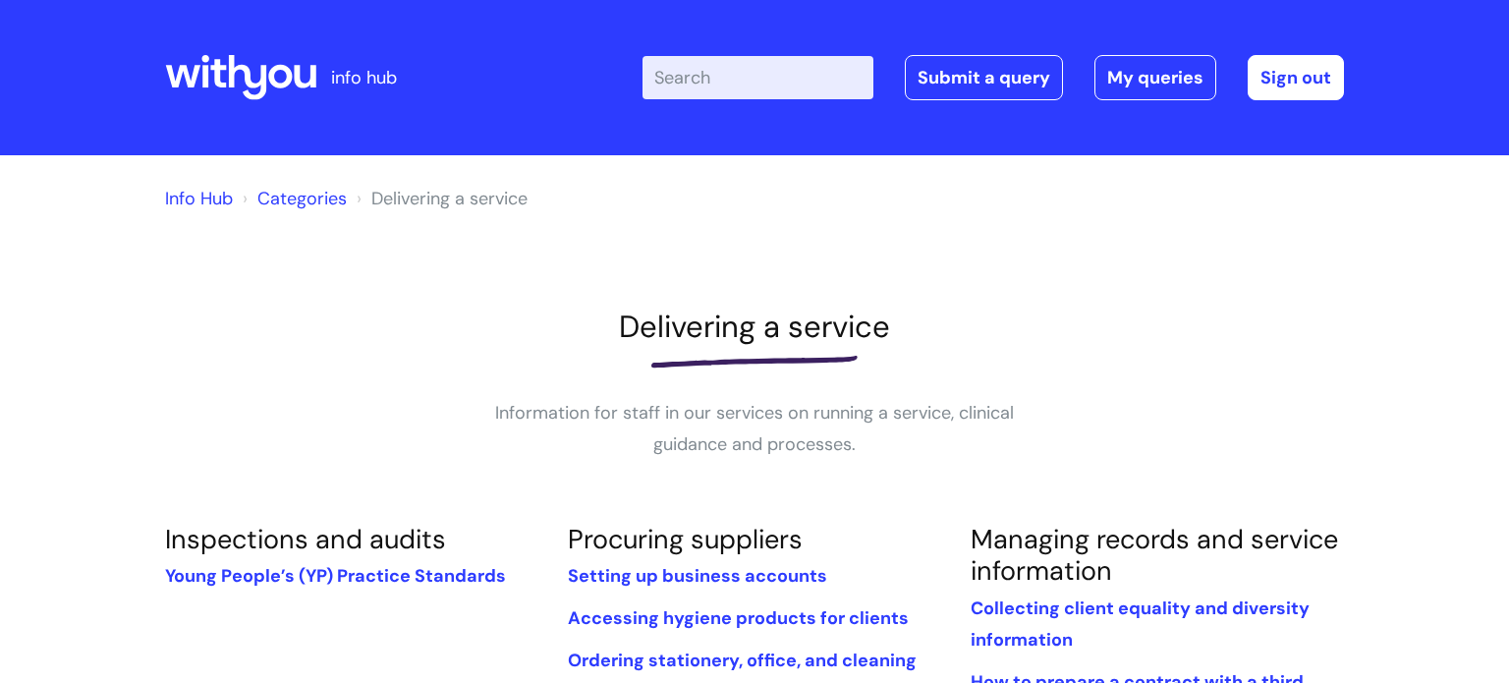
scroll to position [1077, 0]
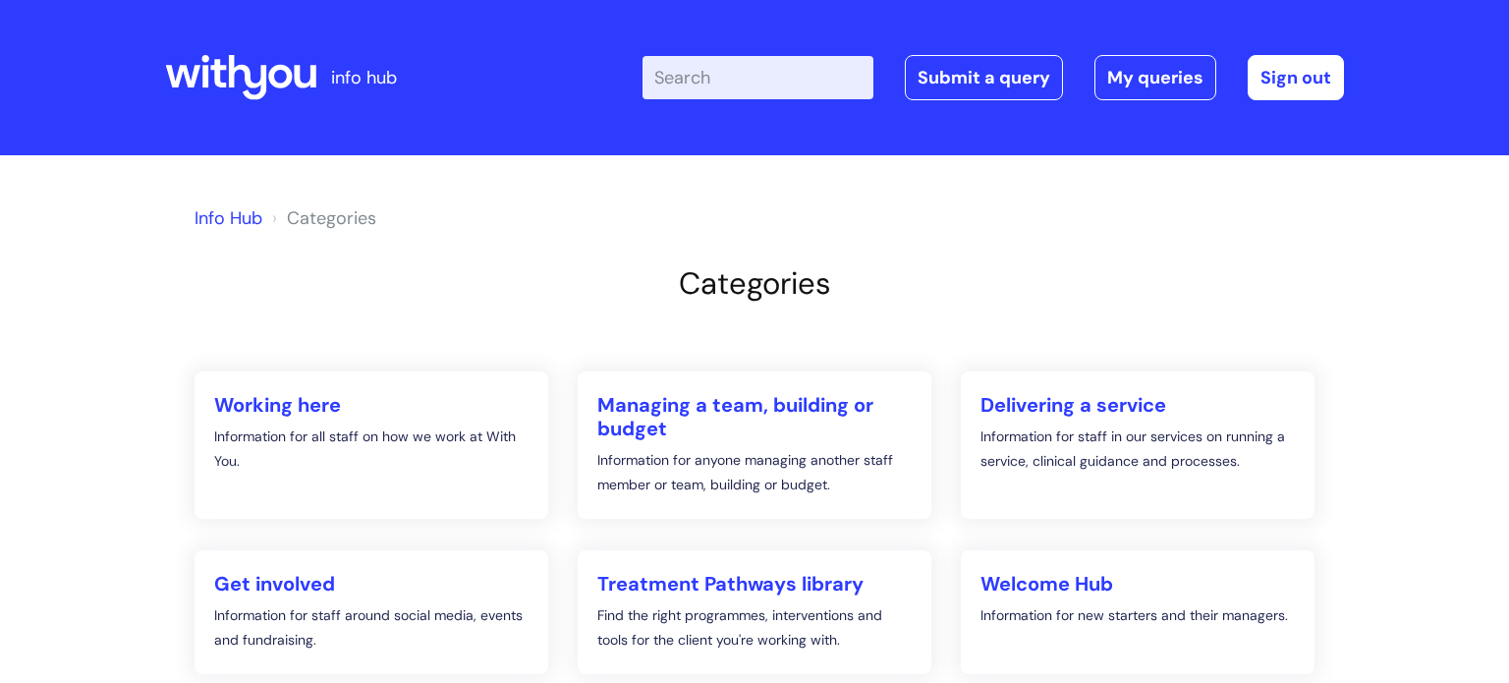
scroll to position [239, 0]
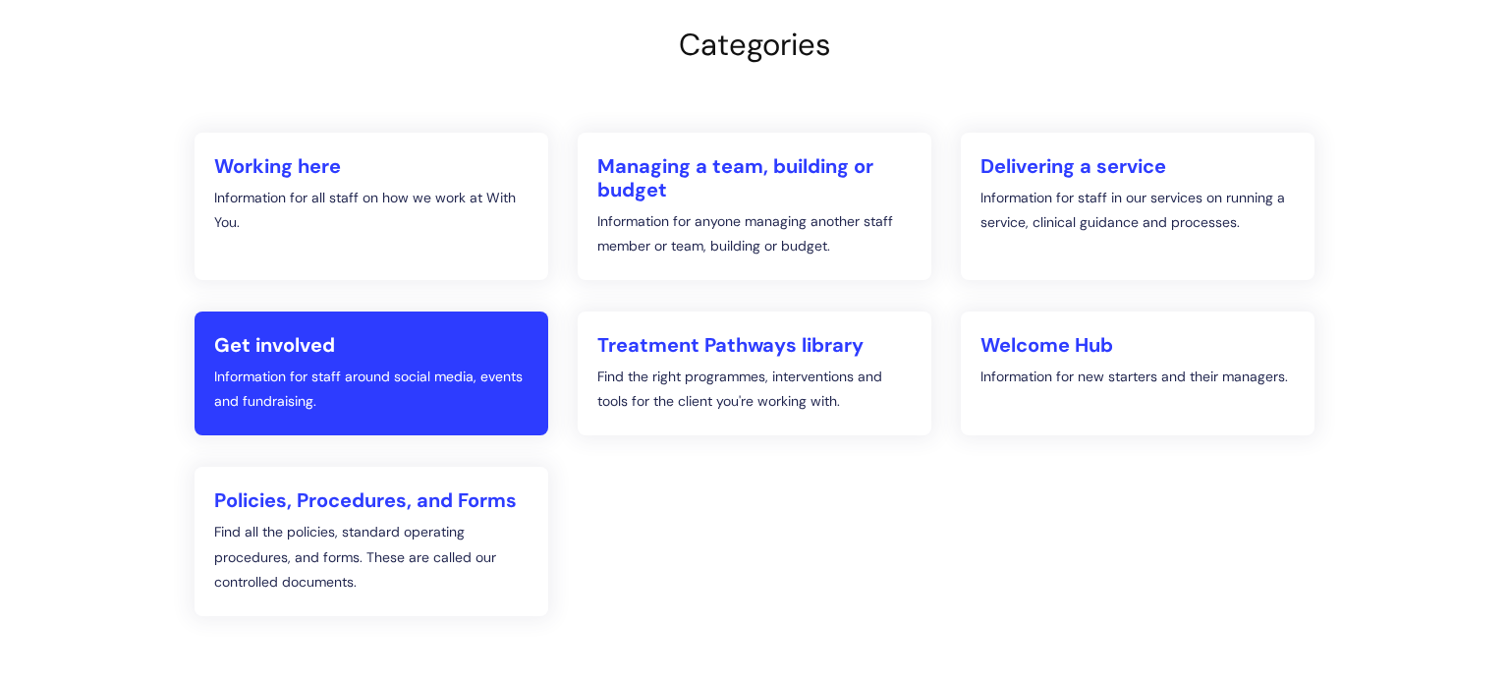
click at [311, 343] on h2 "Get involved" at bounding box center [371, 345] width 314 height 24
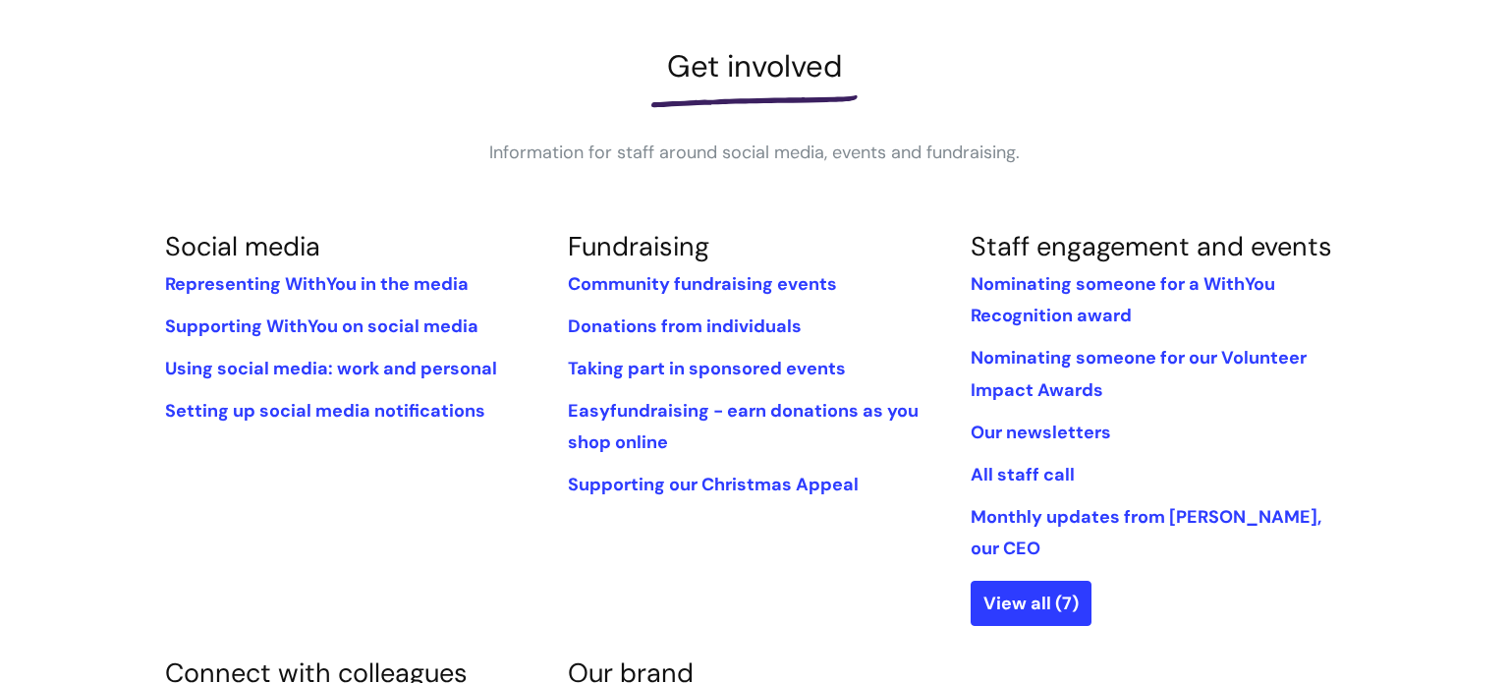
scroll to position [275, 0]
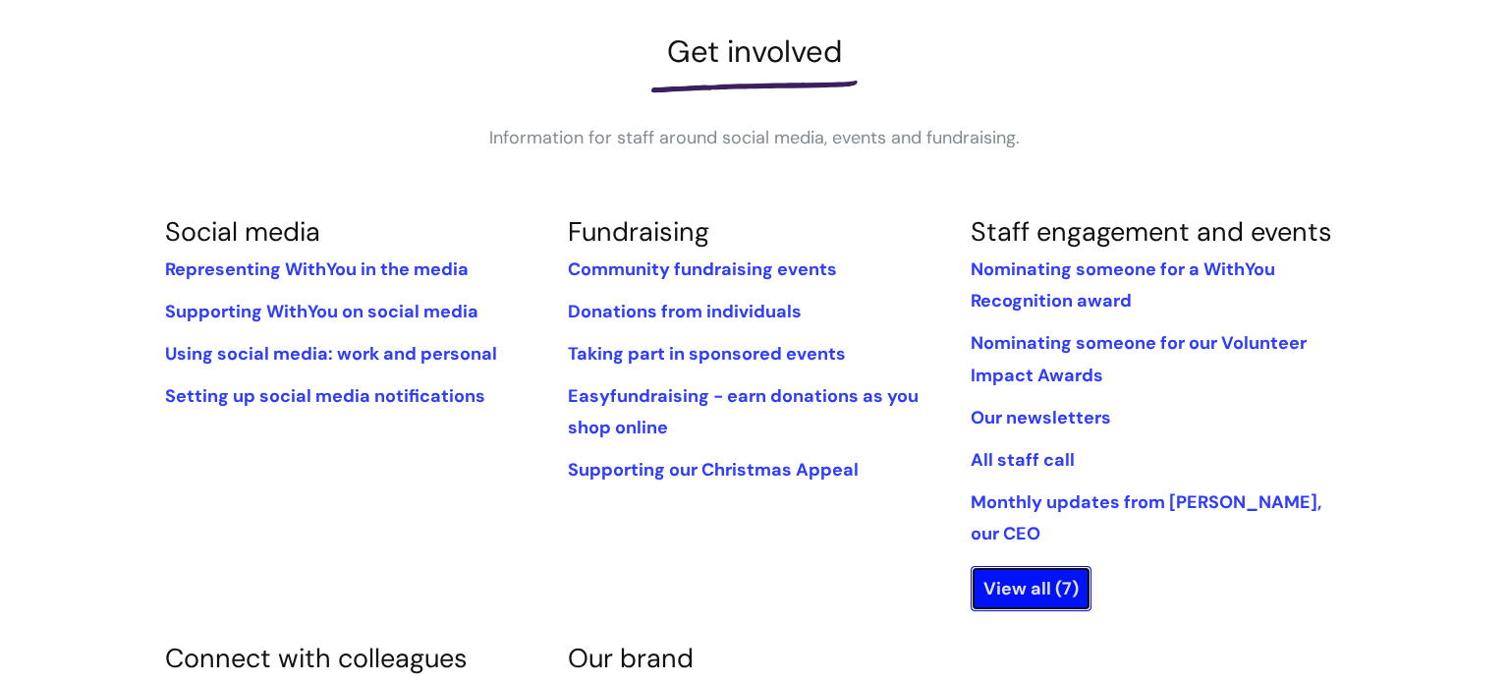
click at [1052, 566] on link "View all (7)" at bounding box center [1030, 588] width 121 height 45
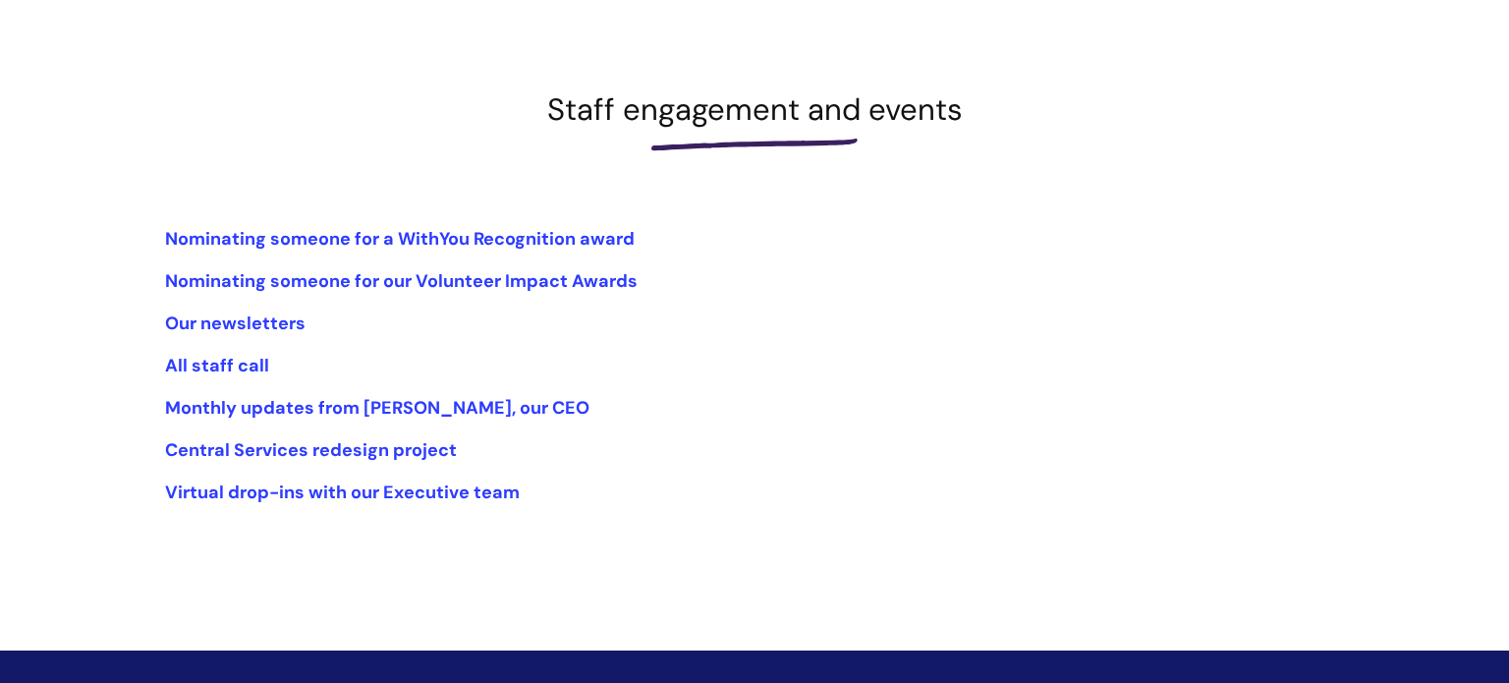
scroll to position [275, 0]
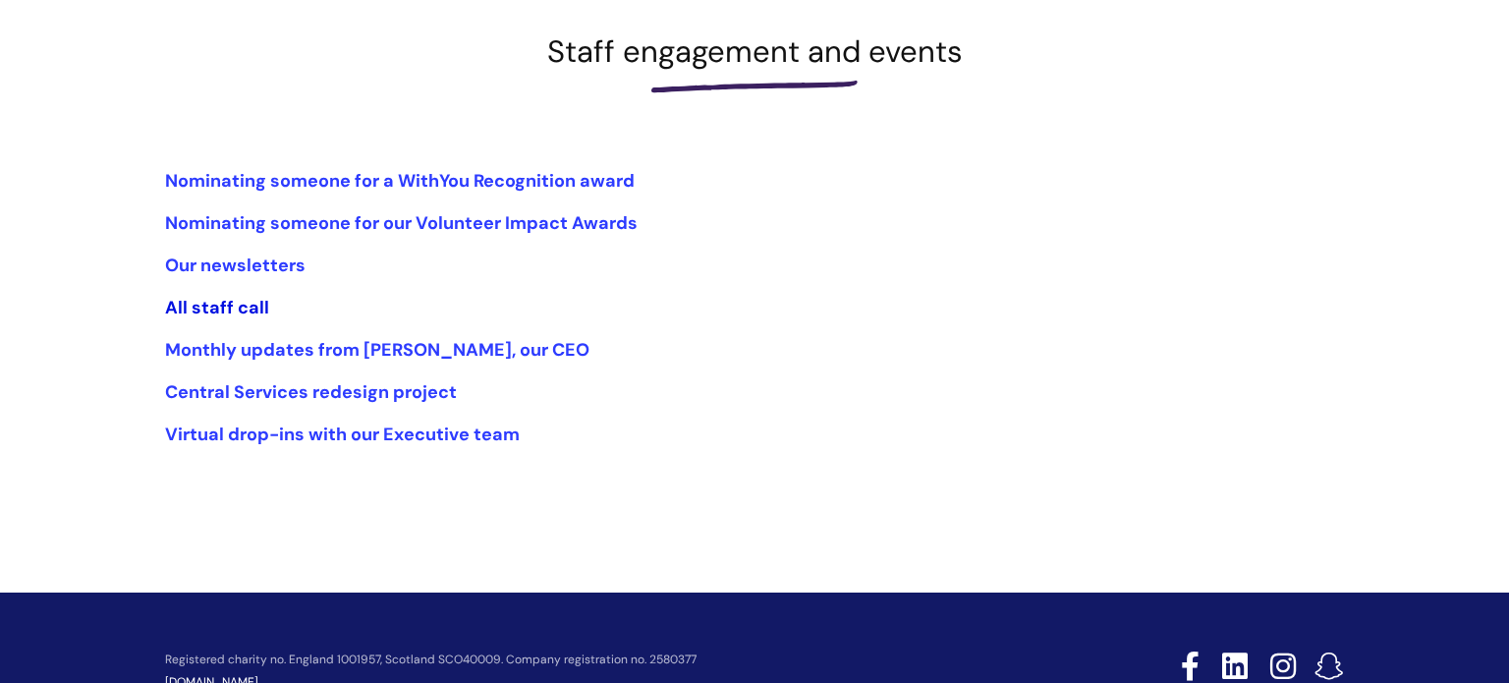
click at [236, 311] on link "All staff call" at bounding box center [217, 308] width 104 height 24
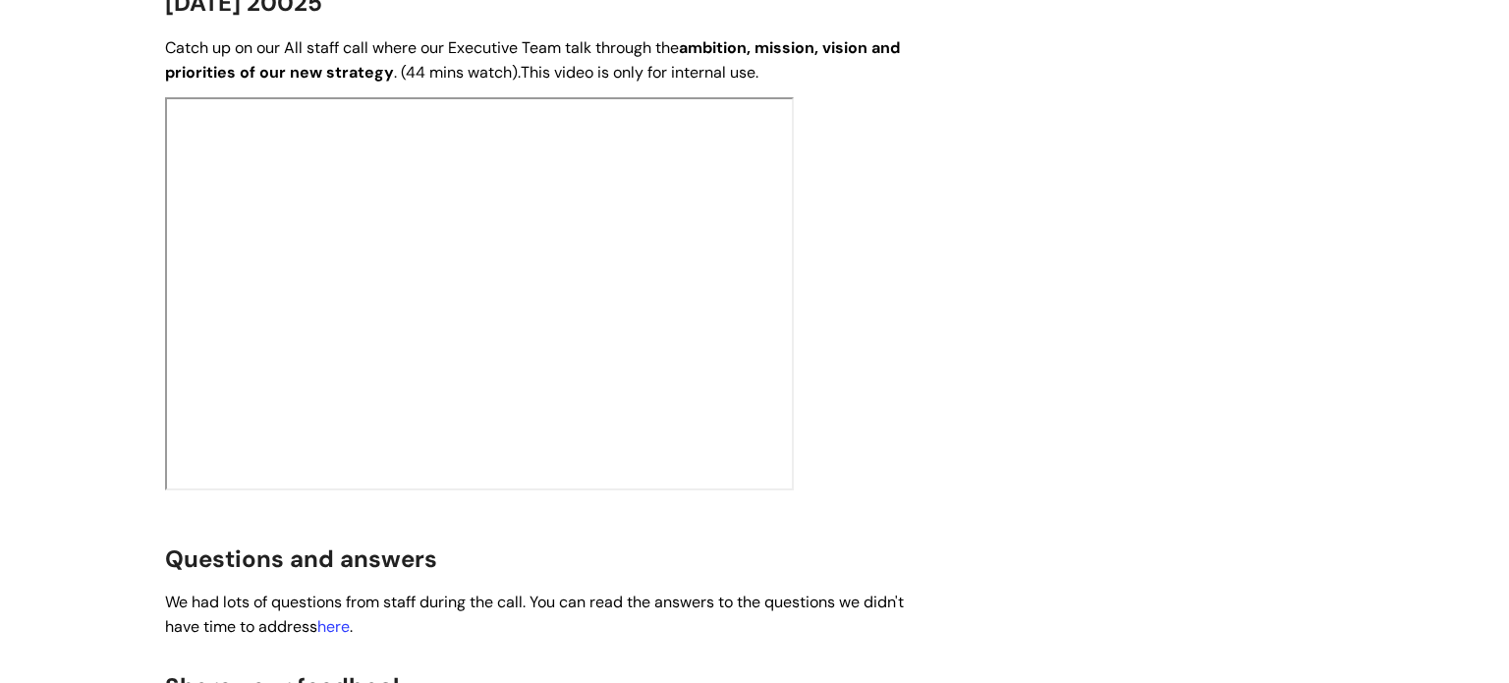
scroll to position [629, 0]
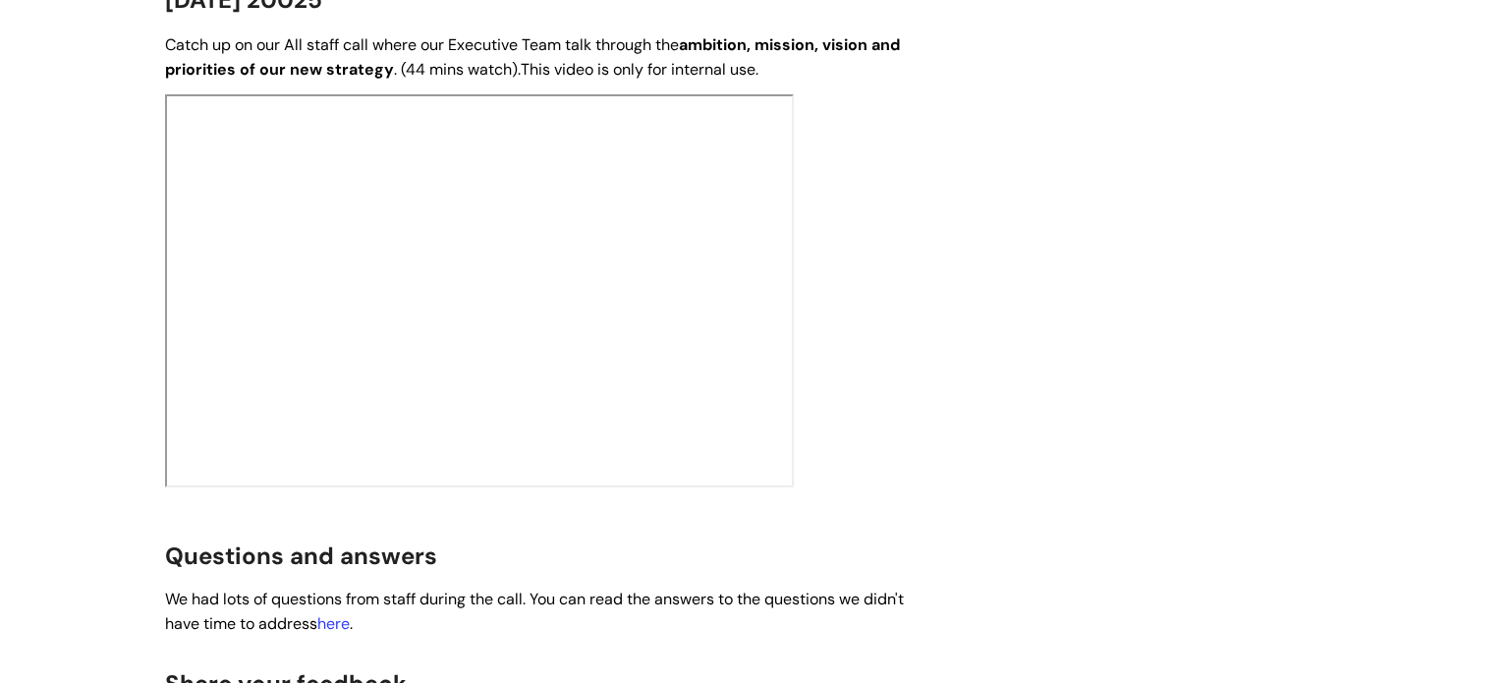
click at [1198, 284] on div "All staff call Modified on: Mon, 12 May, 2025 at 3:34 PM Use this to catch up o…" at bounding box center [754, 383] width 1208 height 1532
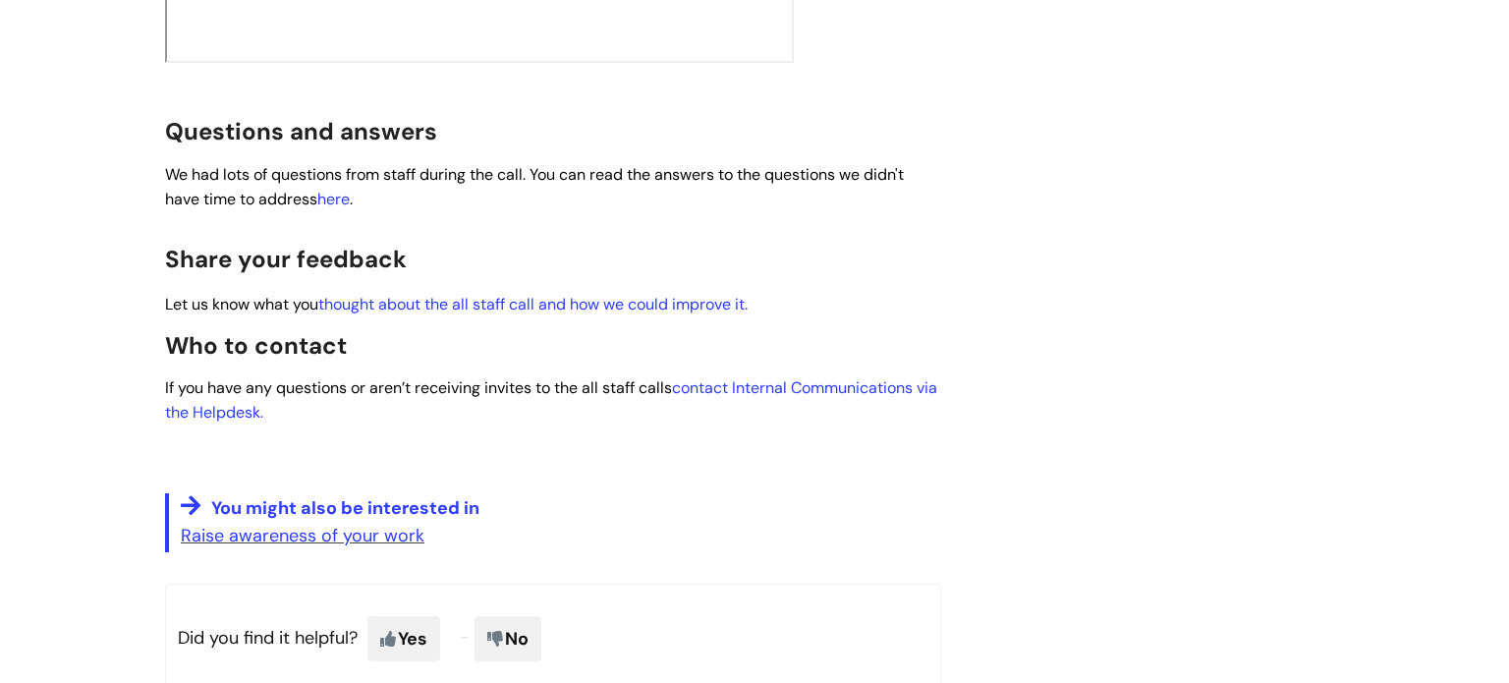
scroll to position [1061, 0]
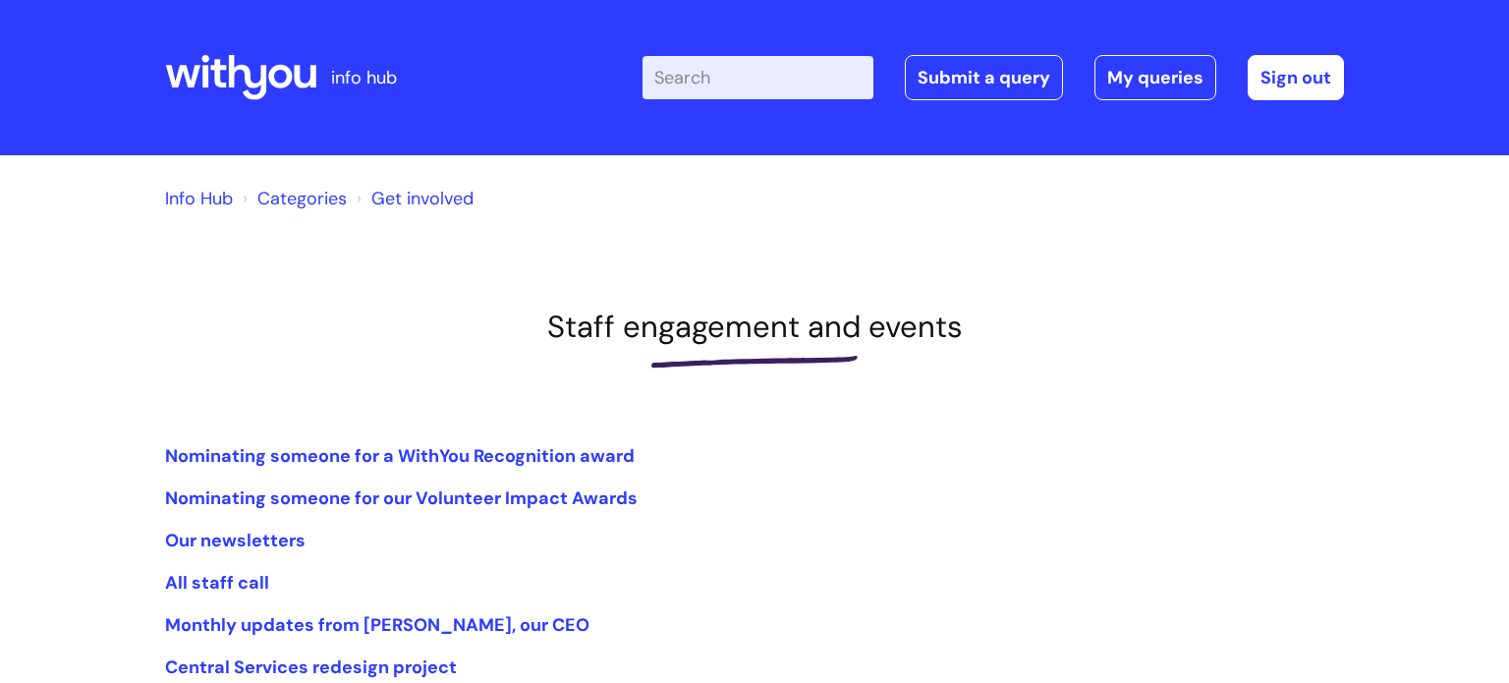
scroll to position [275, 0]
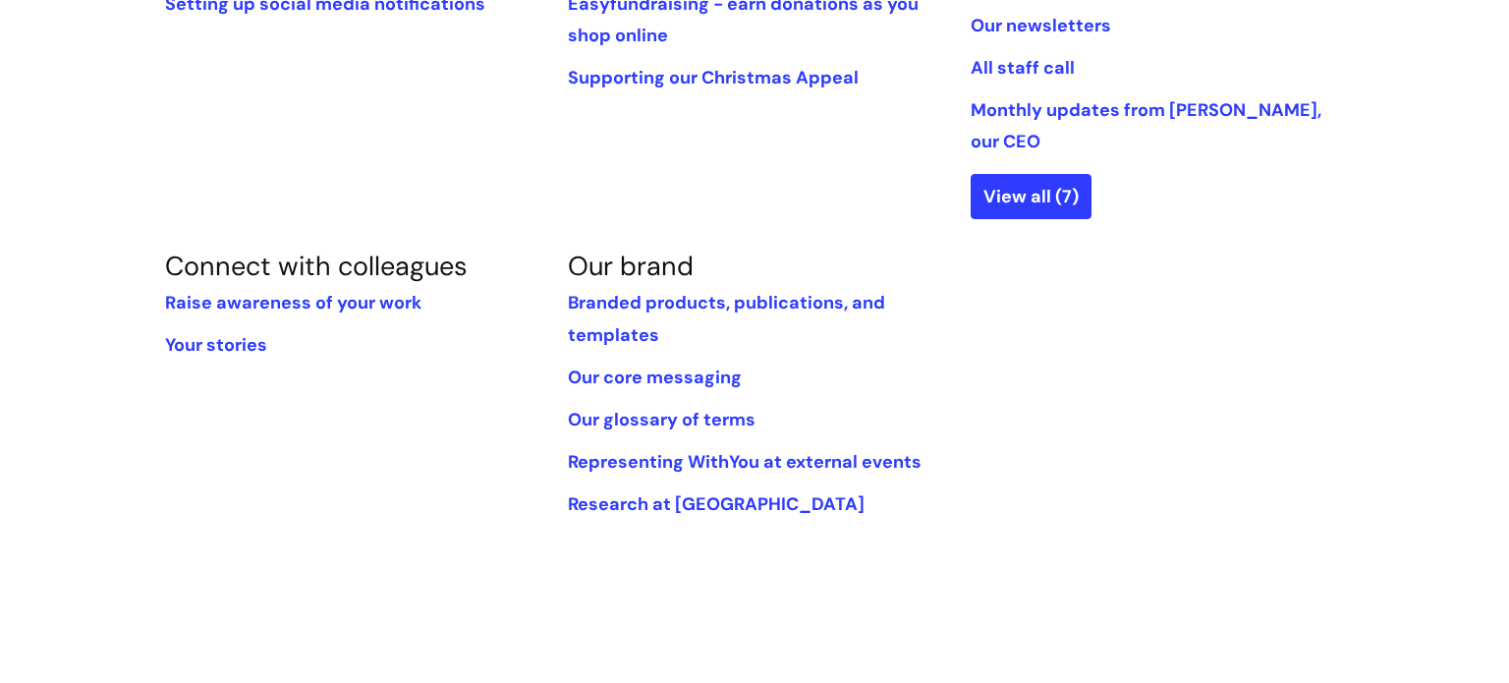
scroll to position [668, 0]
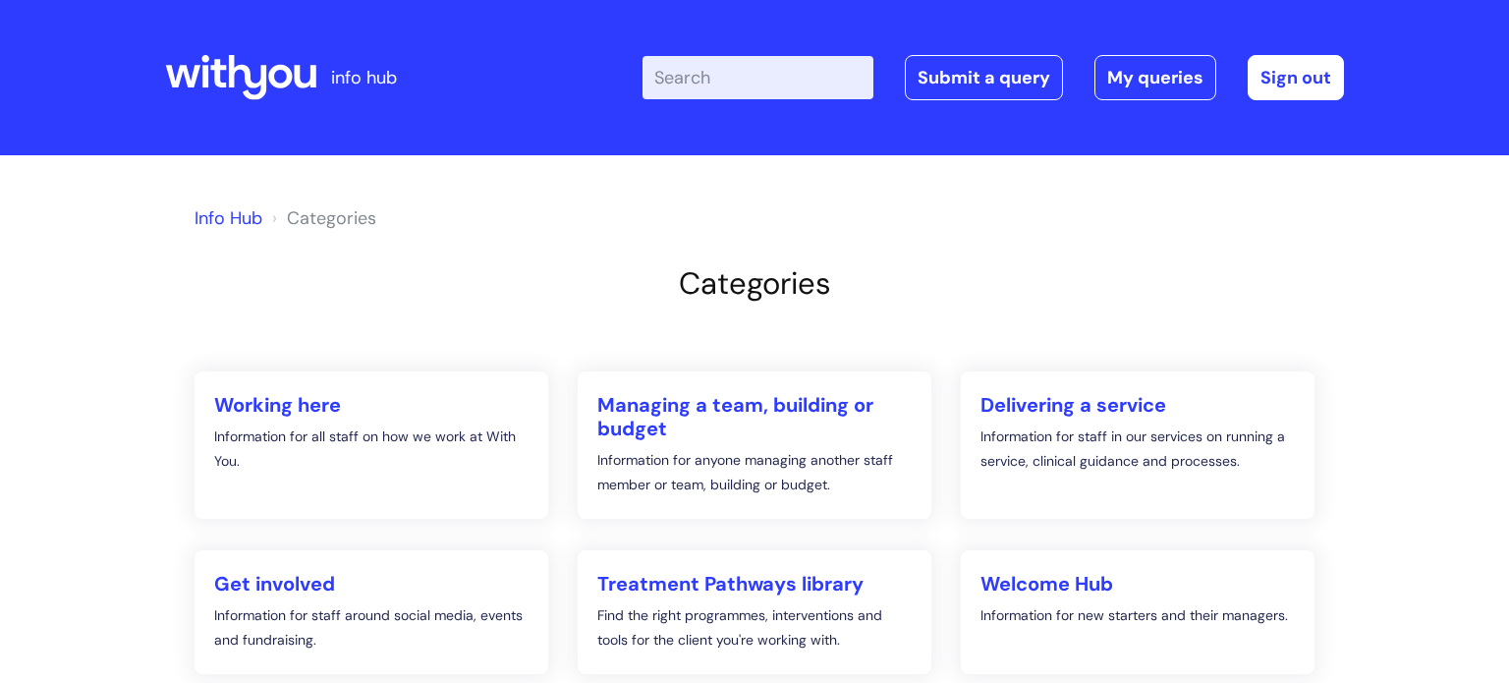
scroll to position [238, 0]
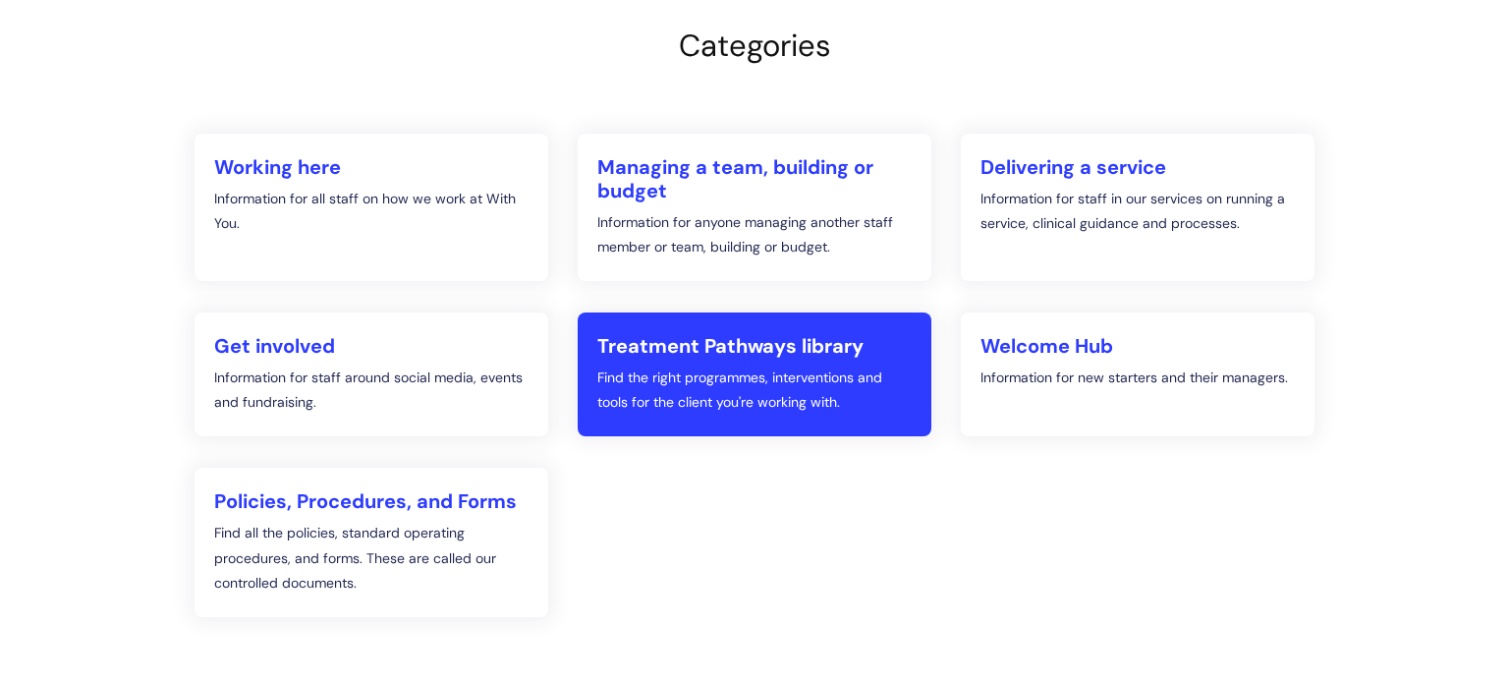
click at [845, 421] on link "Treatment Pathways library Find the right programmes, interventions and tools f…" at bounding box center [755, 374] width 354 height 124
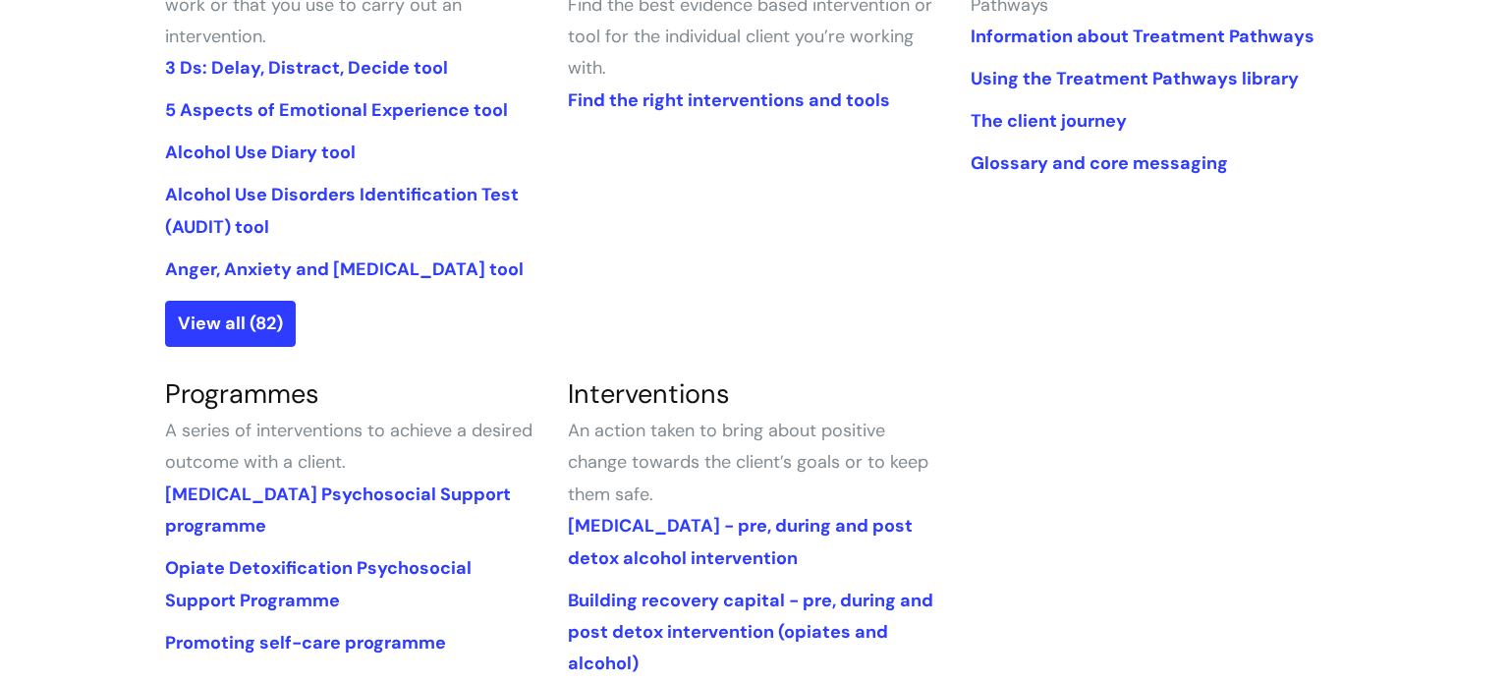
scroll to position [550, 0]
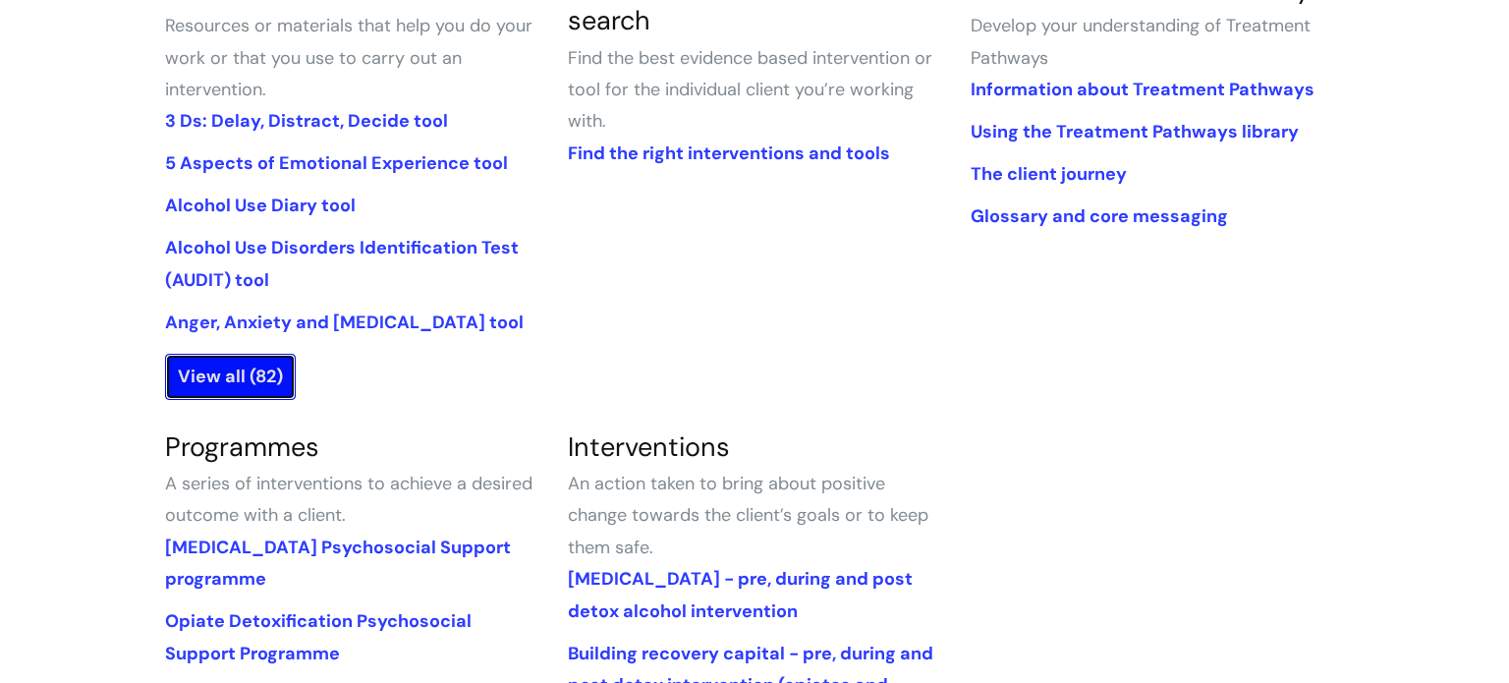
click at [204, 375] on link "View all (82)" at bounding box center [230, 376] width 131 height 45
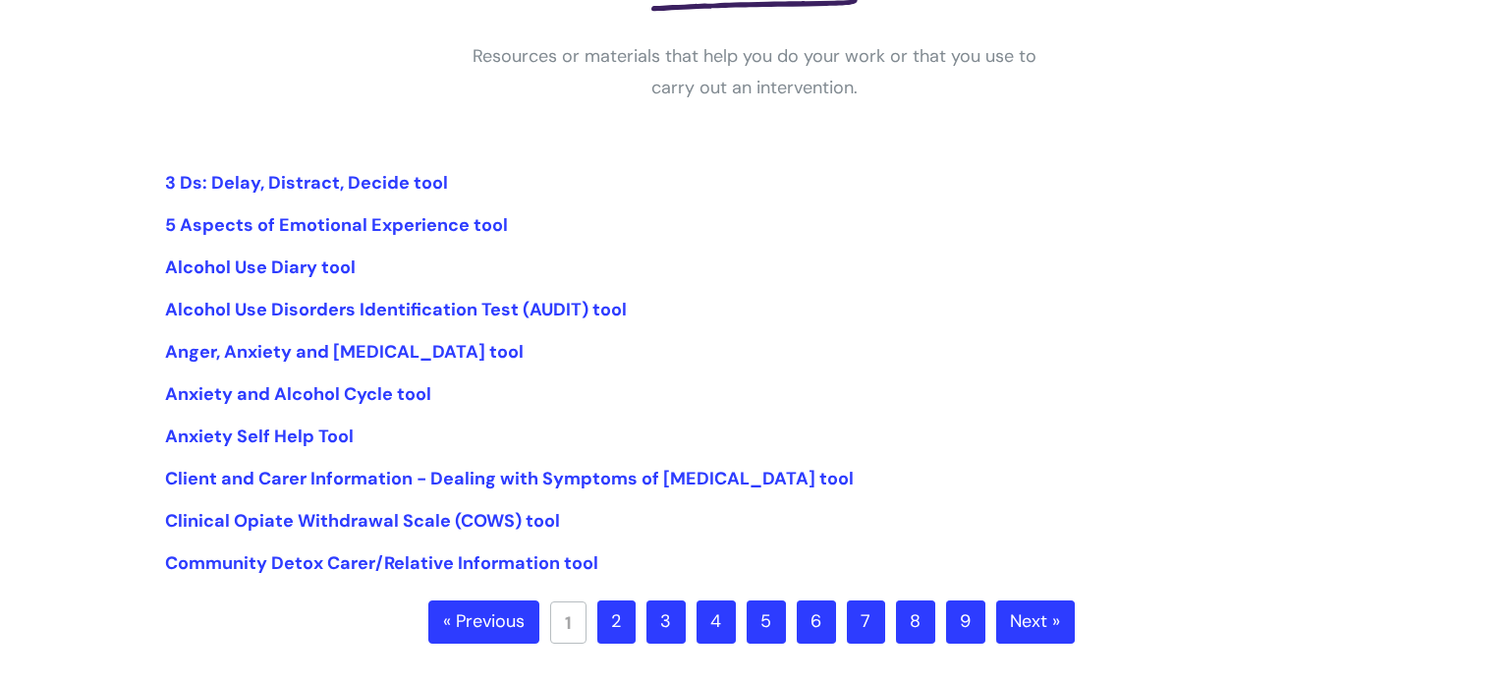
scroll to position [393, 0]
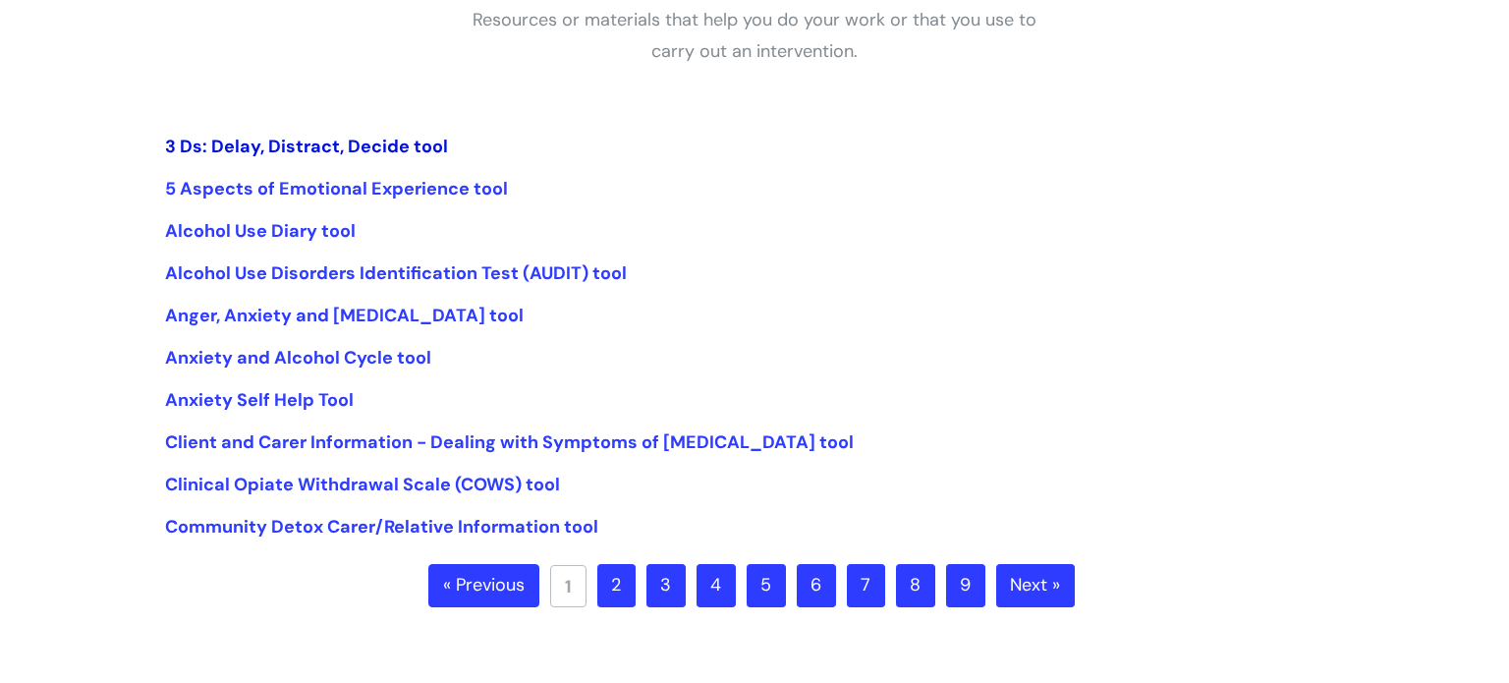
click at [360, 144] on link "3 Ds: Delay, Distract, Decide tool" at bounding box center [306, 147] width 283 height 24
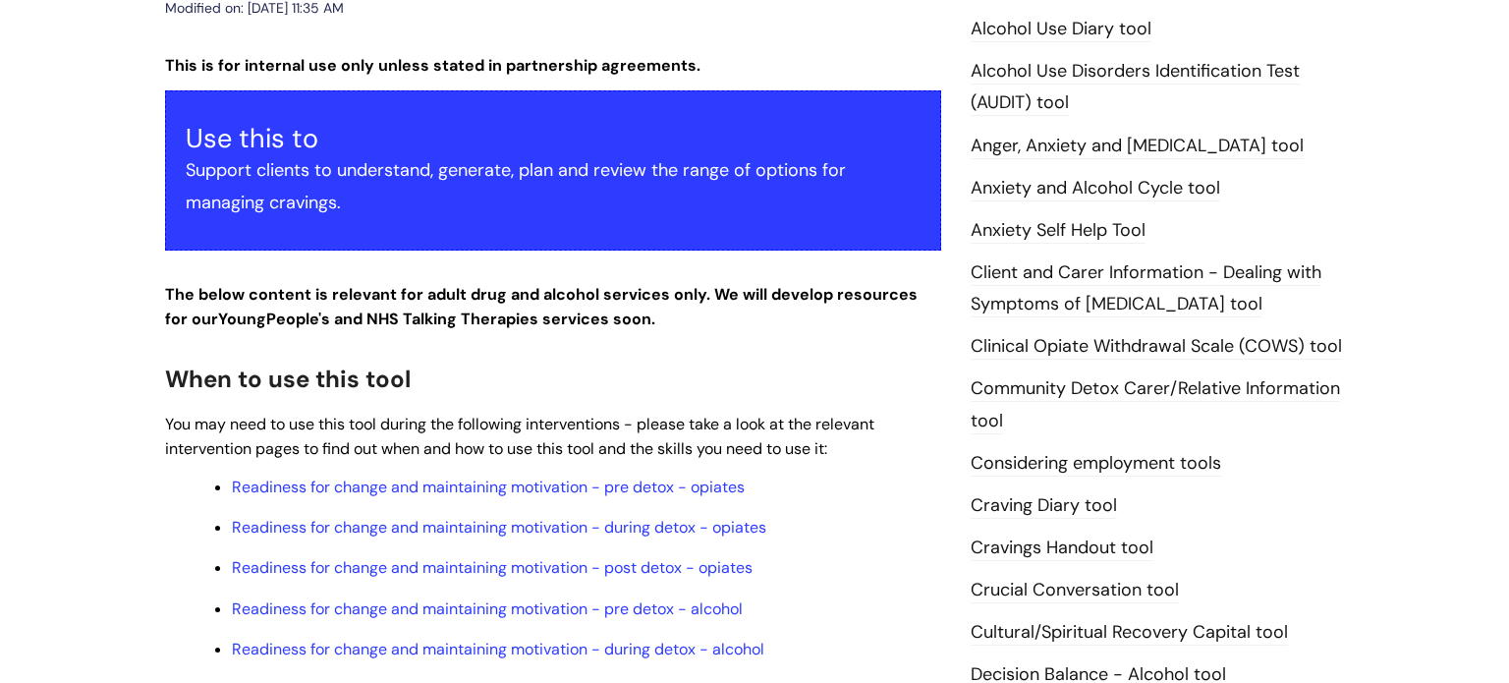
scroll to position [314, 0]
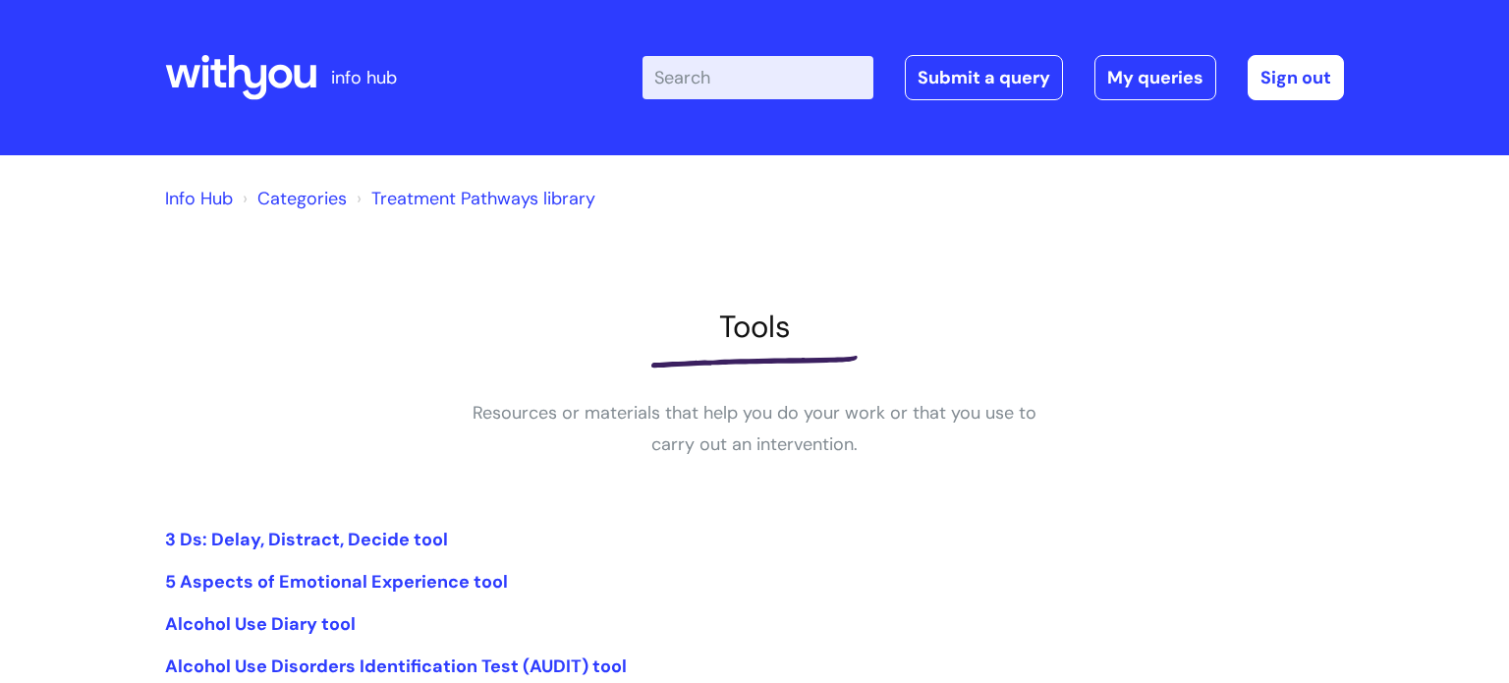
scroll to position [393, 0]
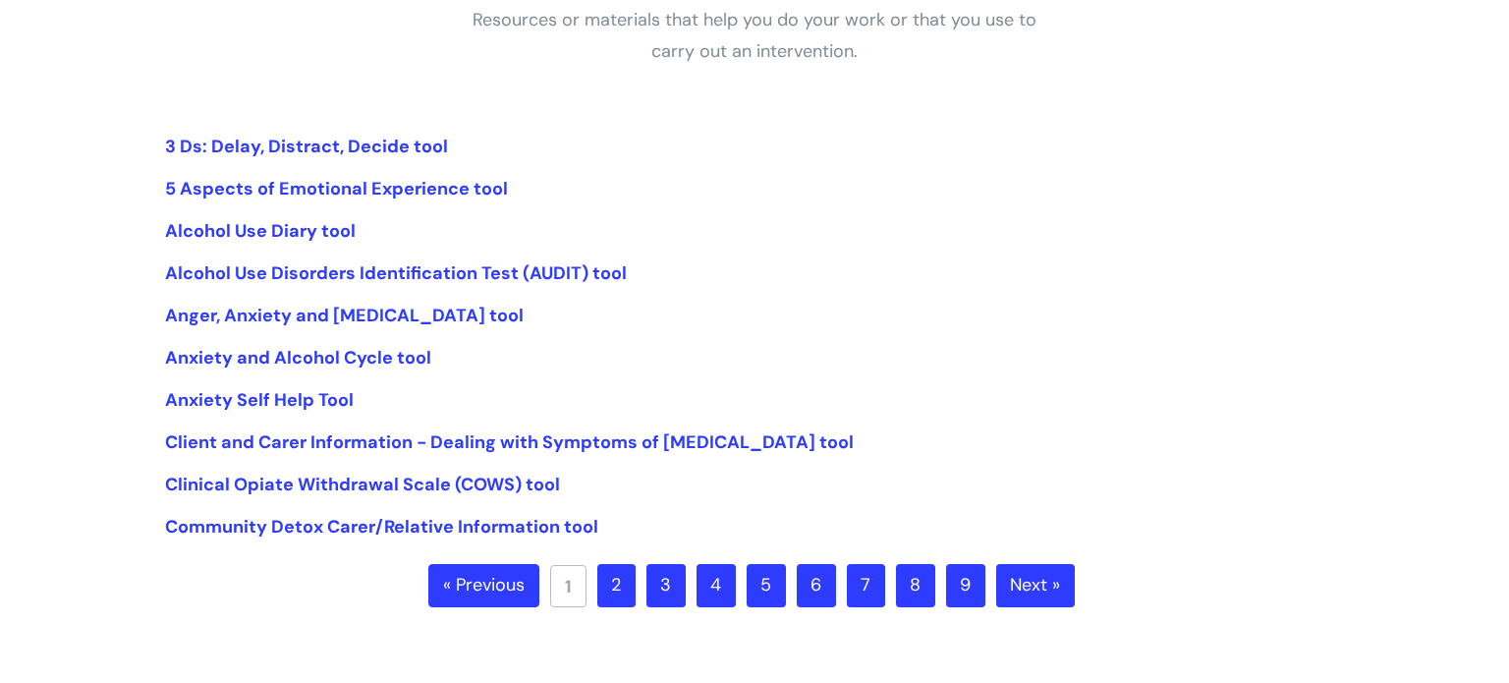
click at [616, 595] on link "2" at bounding box center [616, 585] width 38 height 43
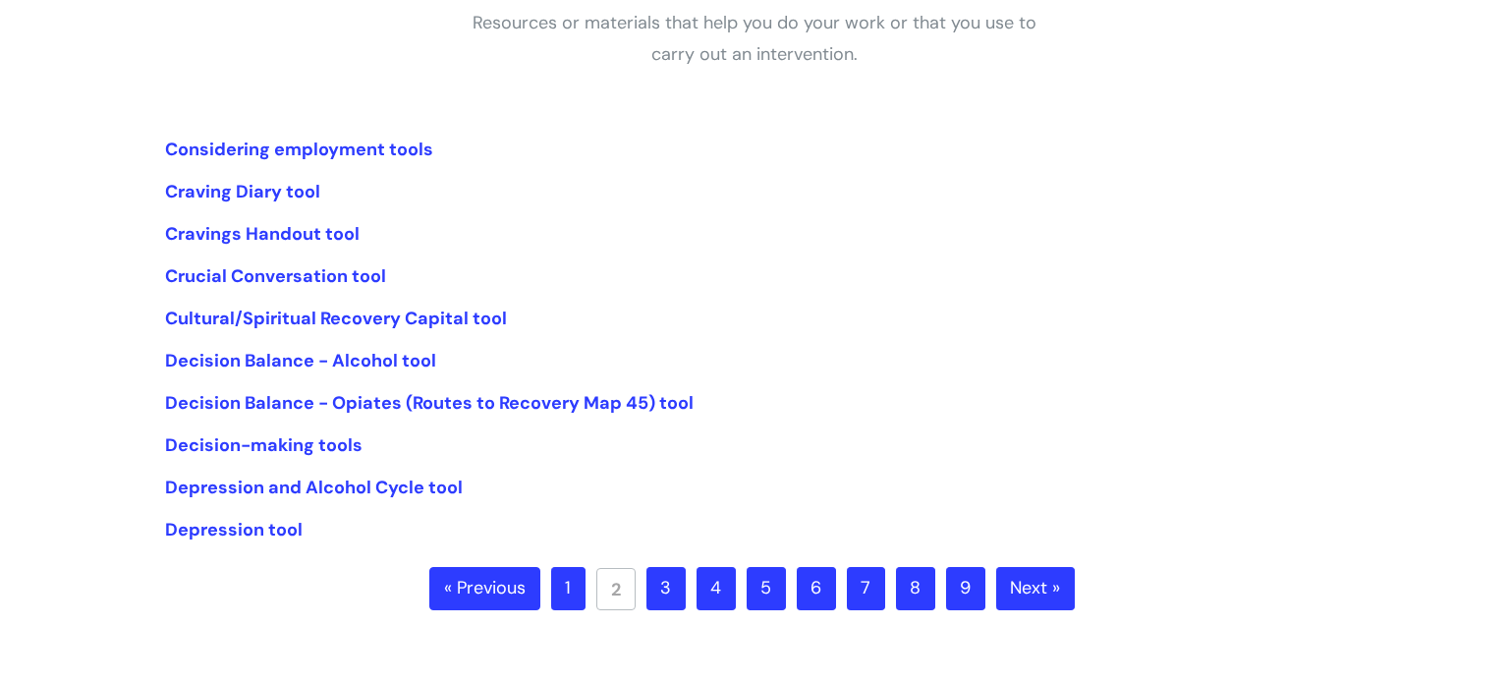
scroll to position [393, 0]
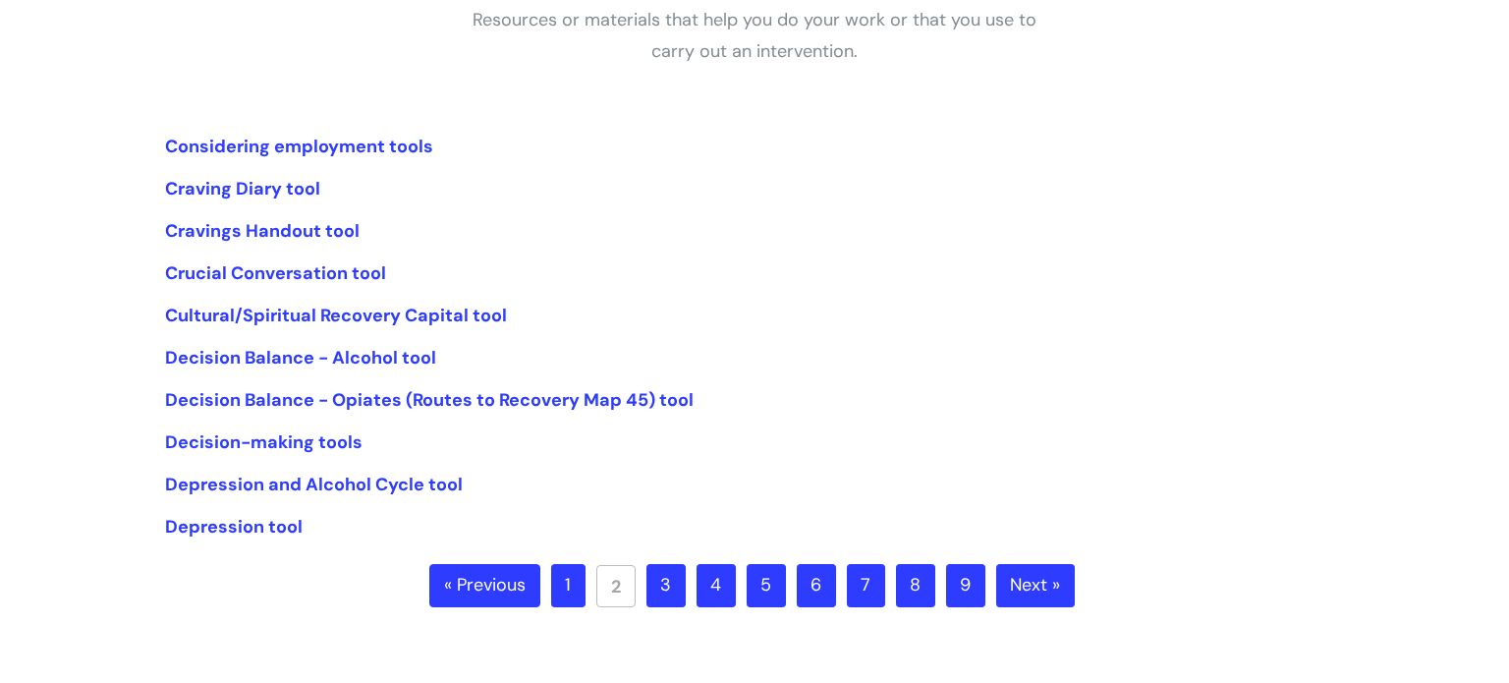
click at [672, 588] on link "3" at bounding box center [665, 585] width 39 height 43
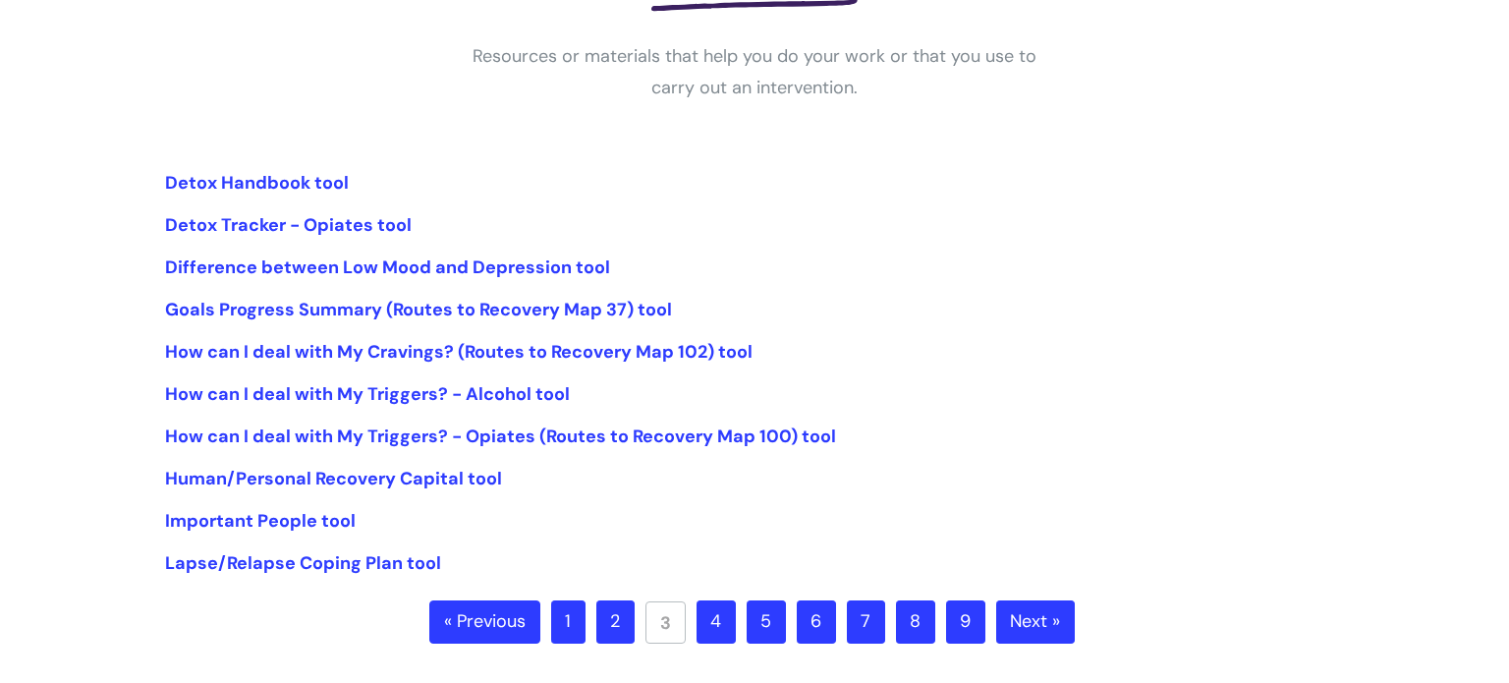
scroll to position [393, 0]
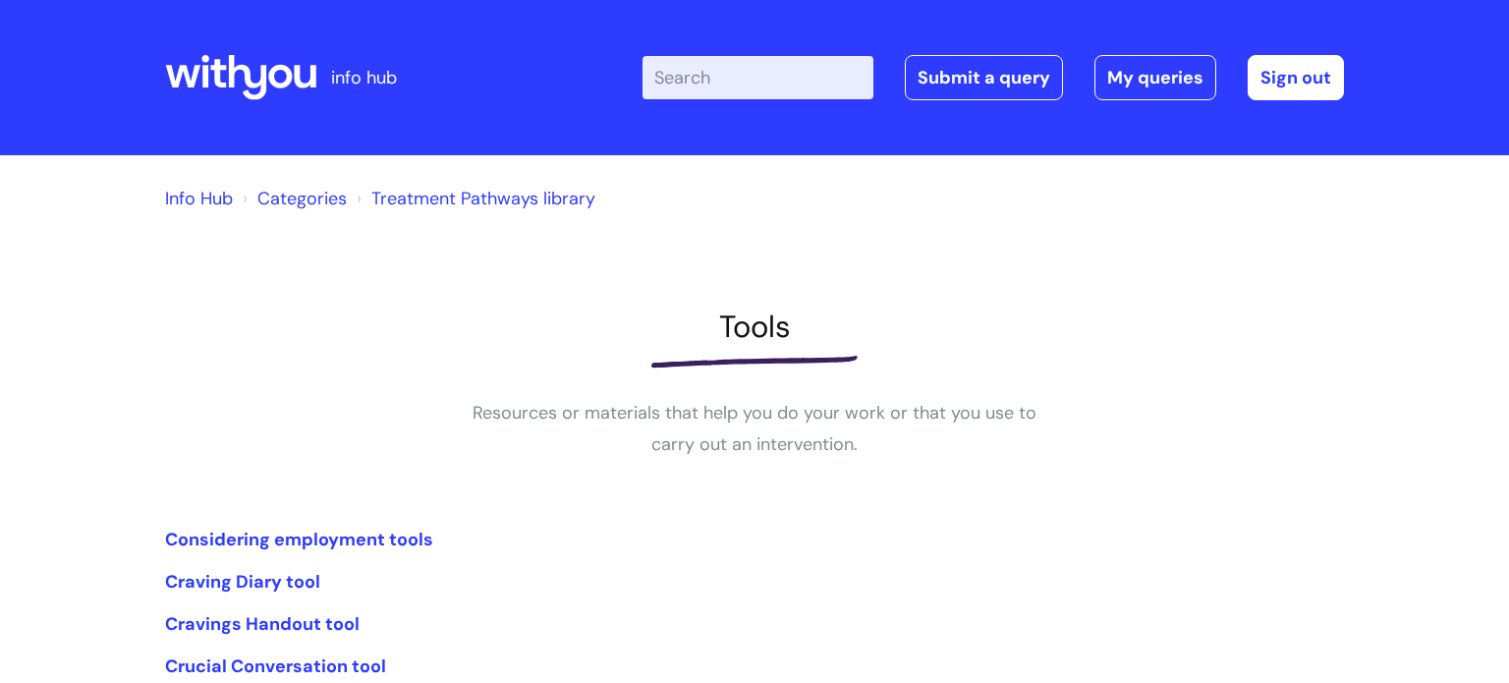
scroll to position [393, 0]
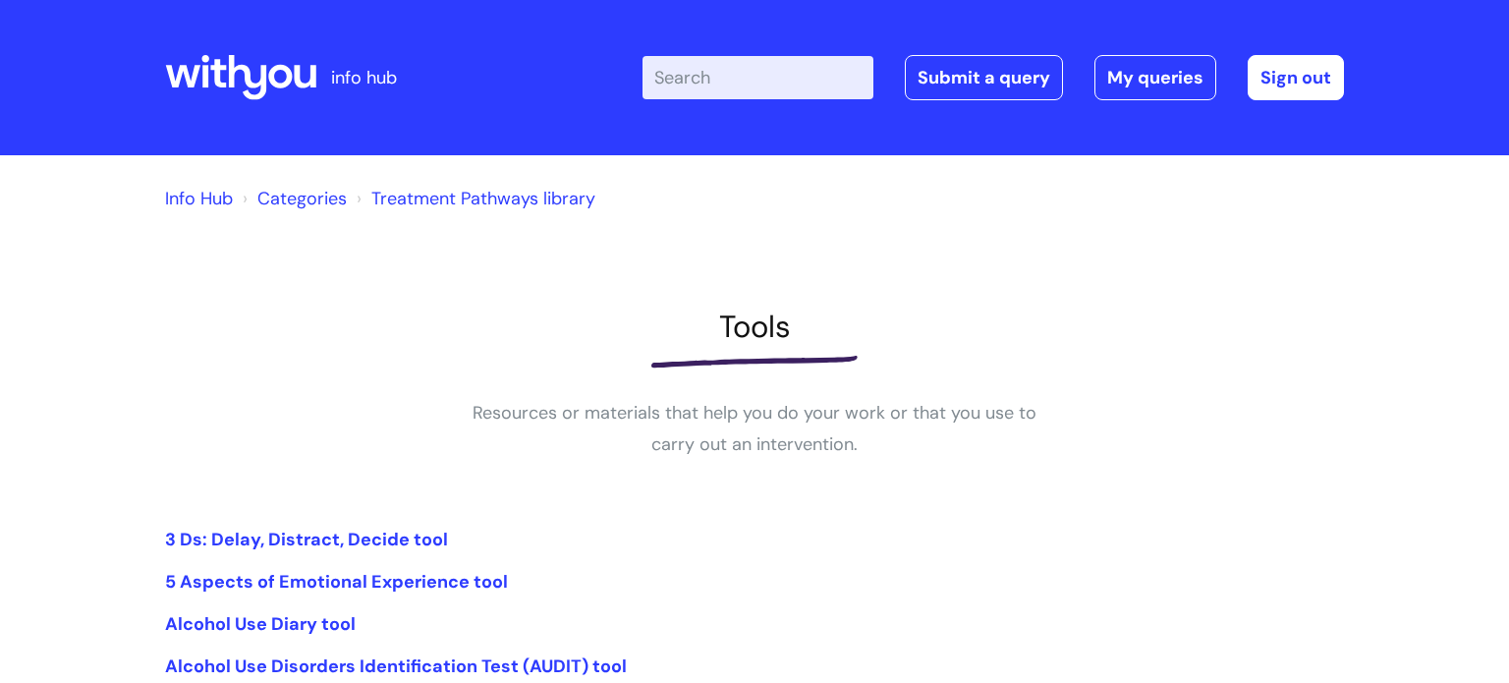
scroll to position [393, 0]
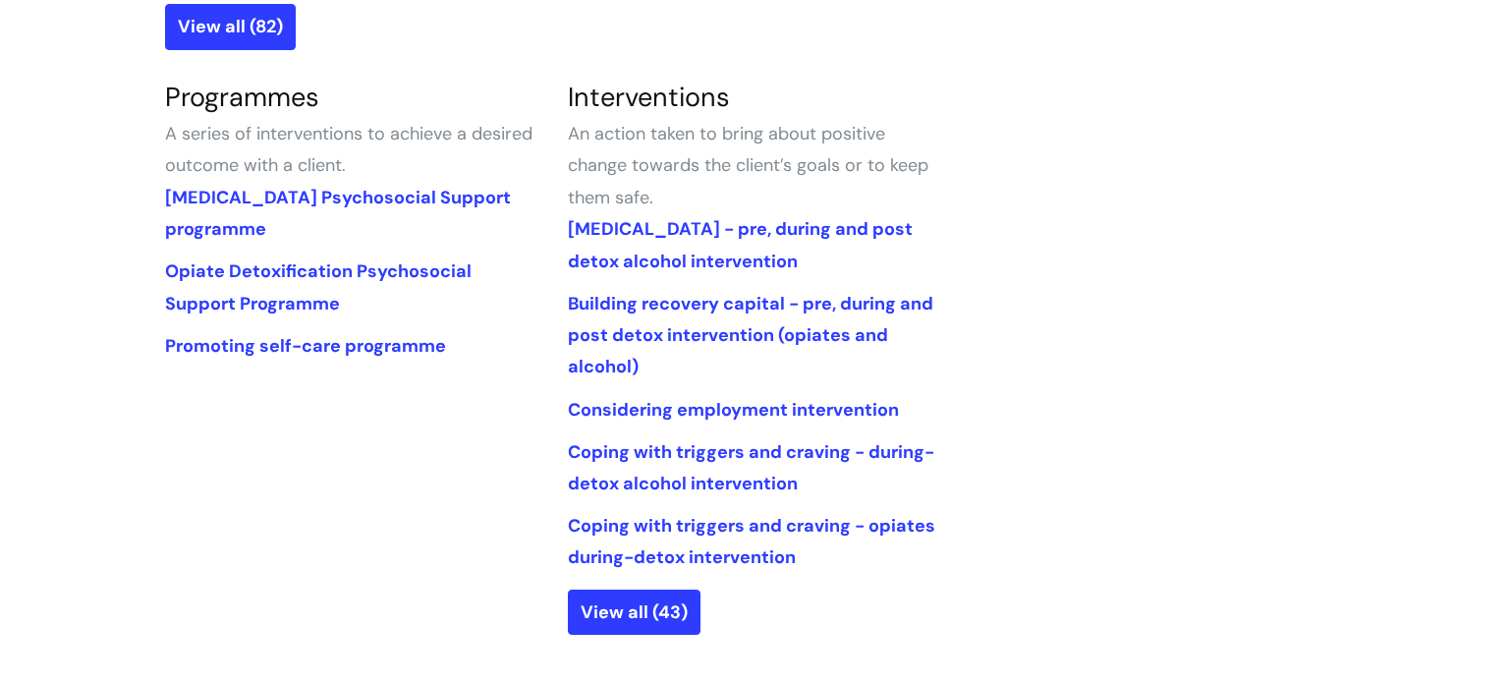
scroll to position [904, 0]
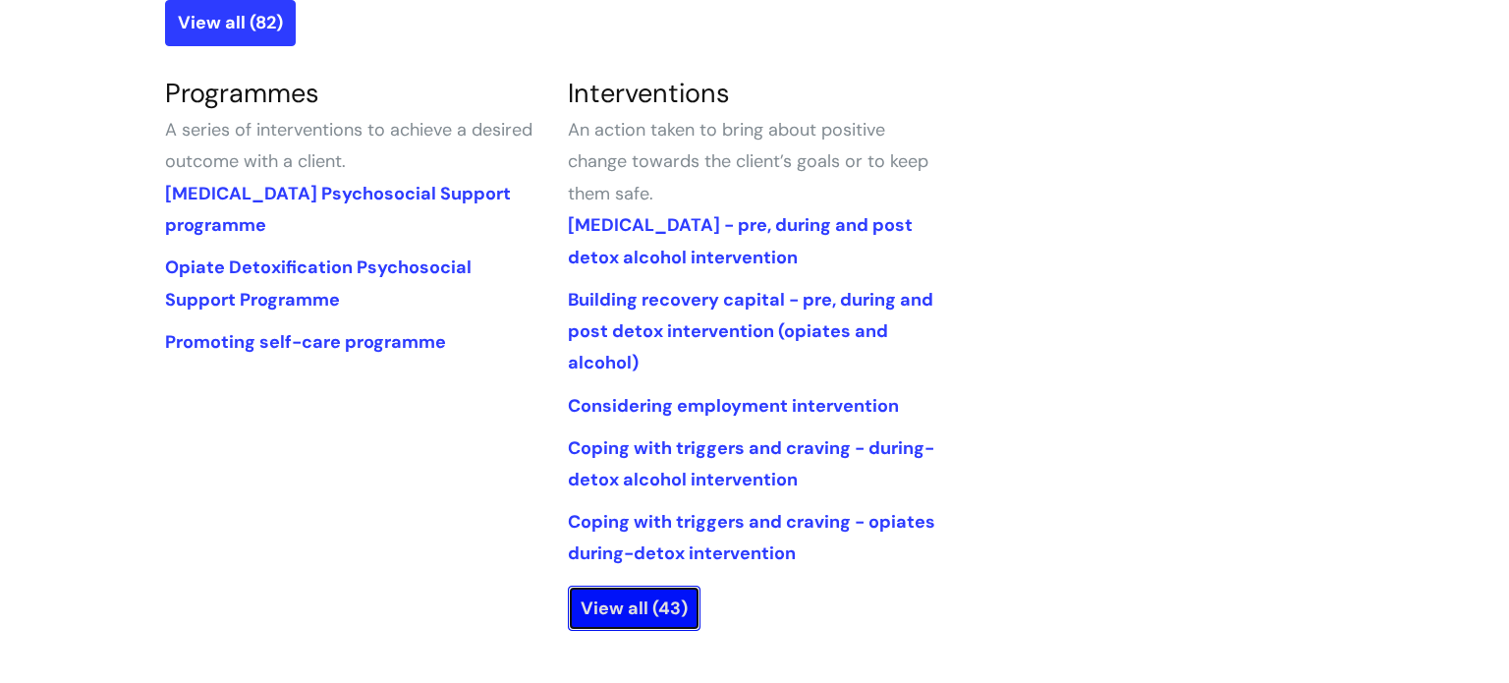
click at [668, 616] on link "View all (43)" at bounding box center [634, 607] width 133 height 45
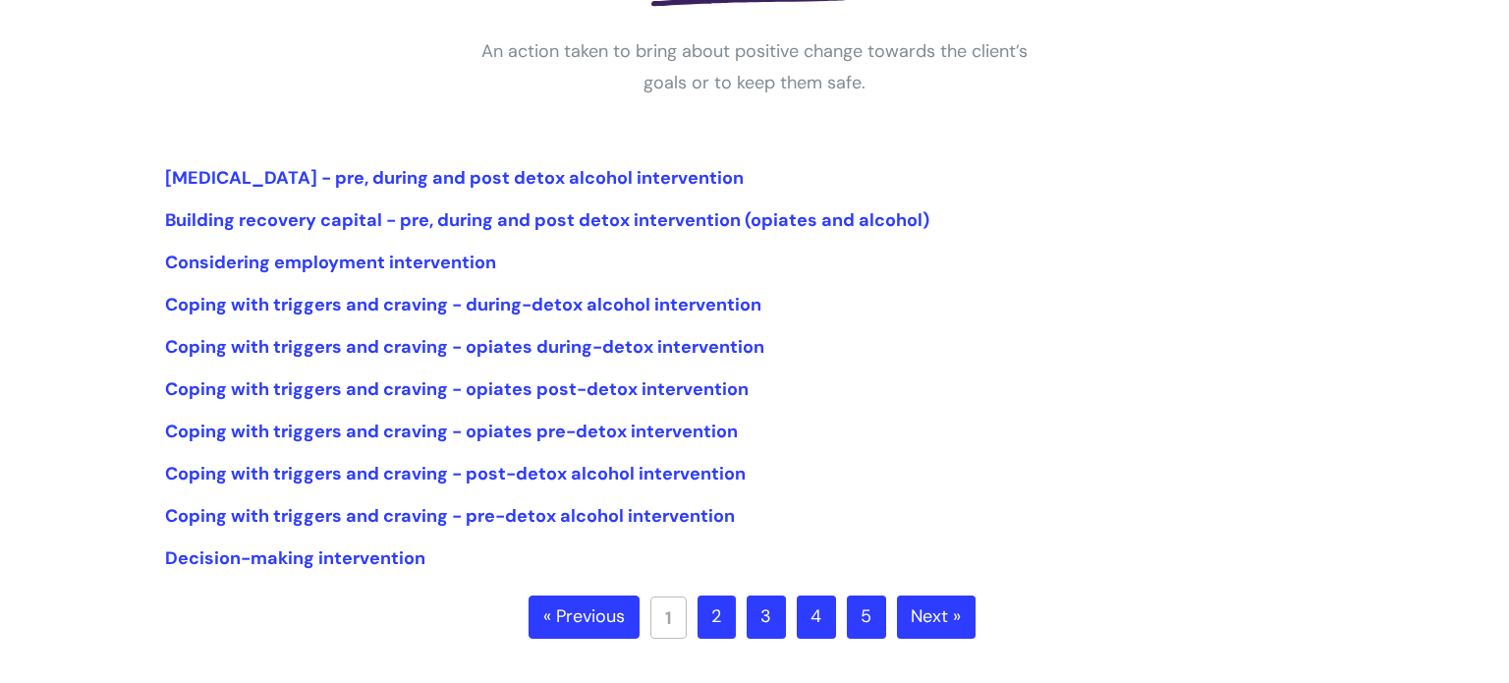
scroll to position [393, 0]
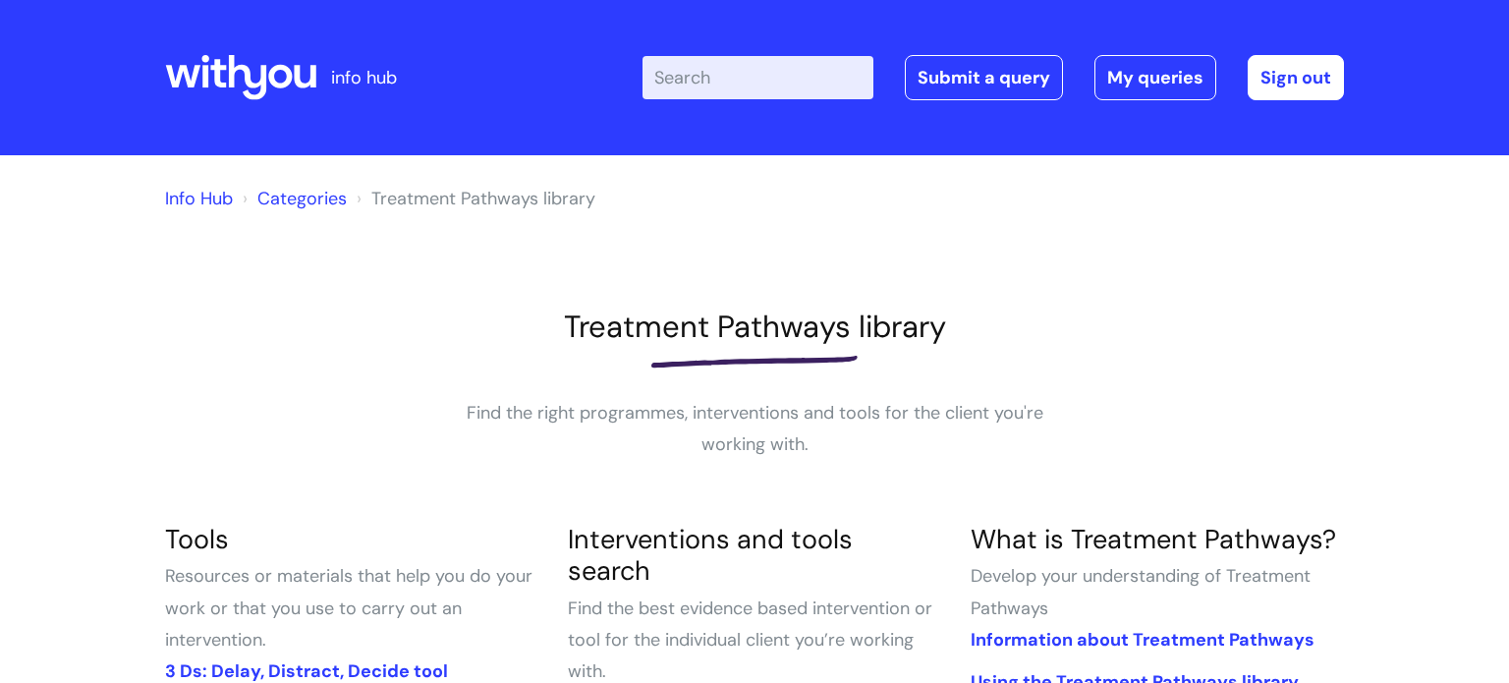
scroll to position [903, 0]
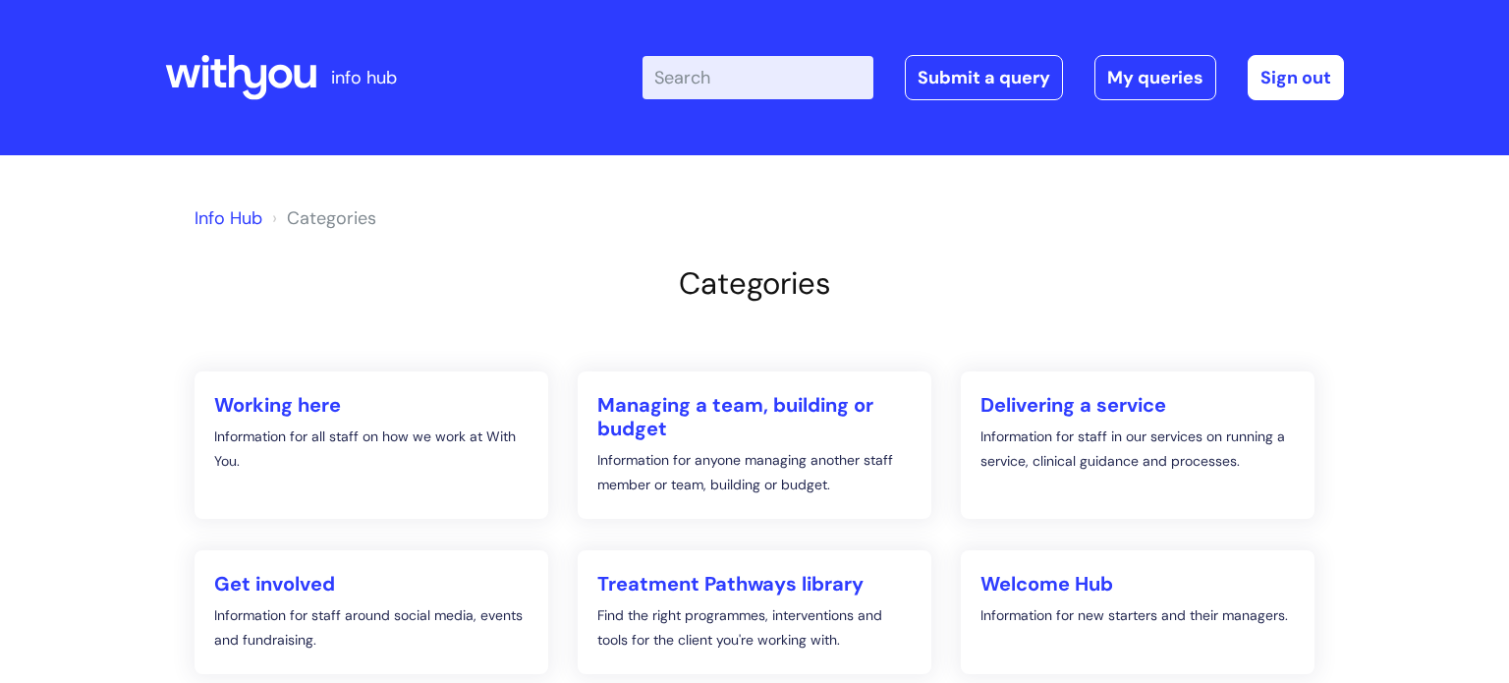
scroll to position [237, 0]
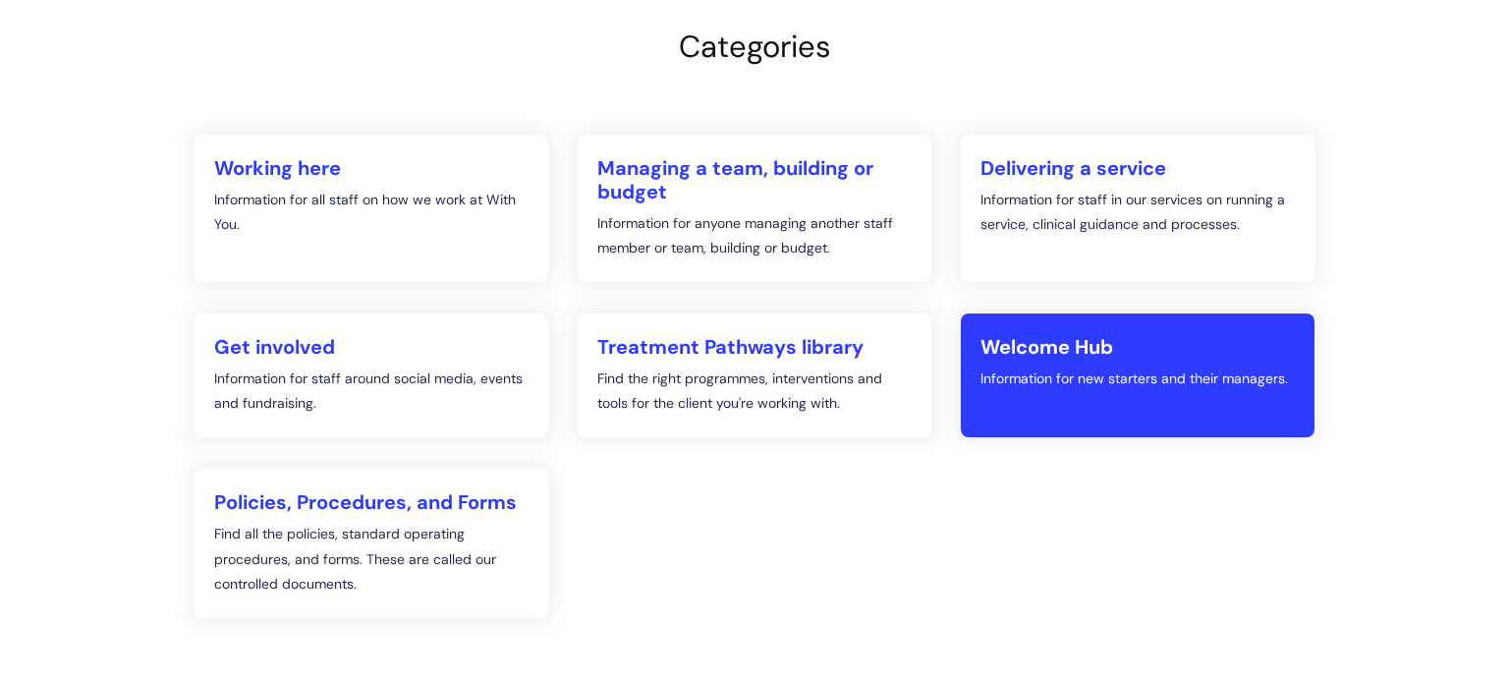
click at [1099, 373] on p "Information for new starters and their managers." at bounding box center [1137, 378] width 314 height 25
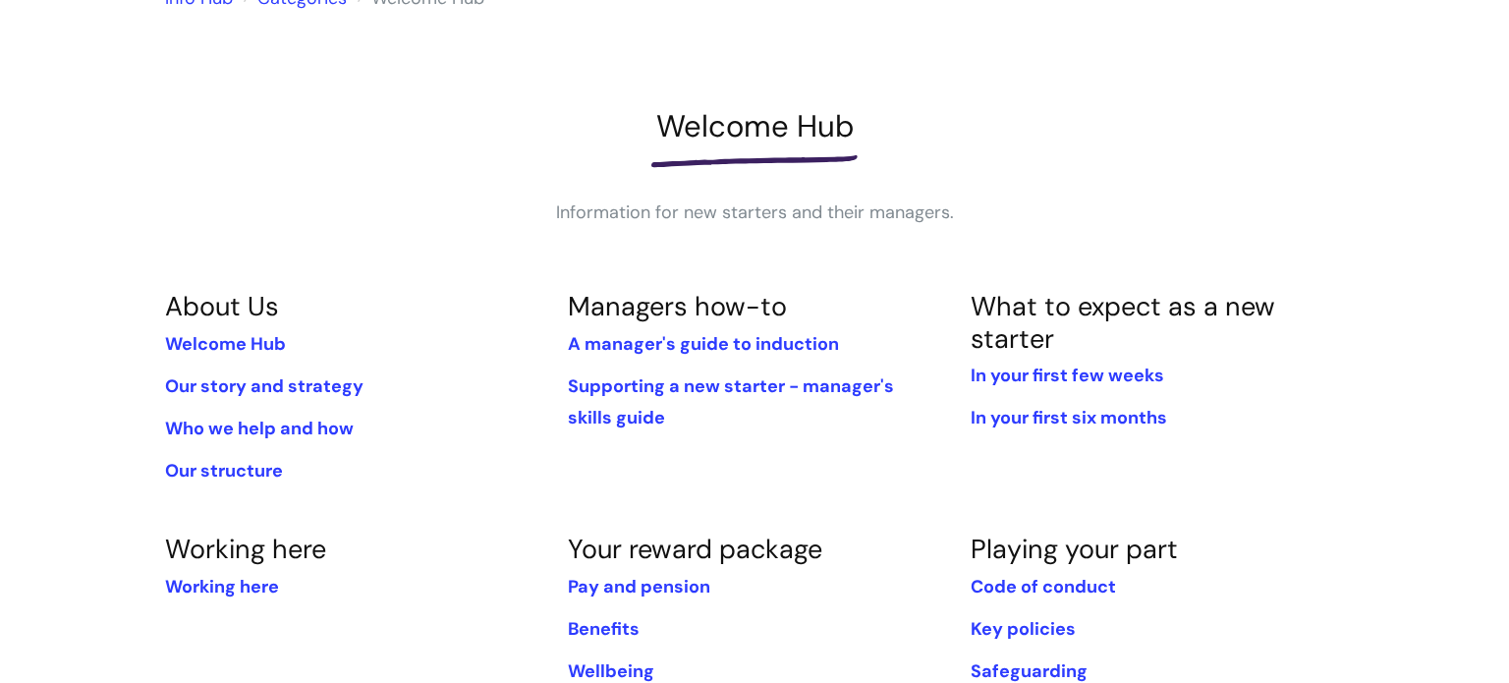
scroll to position [196, 0]
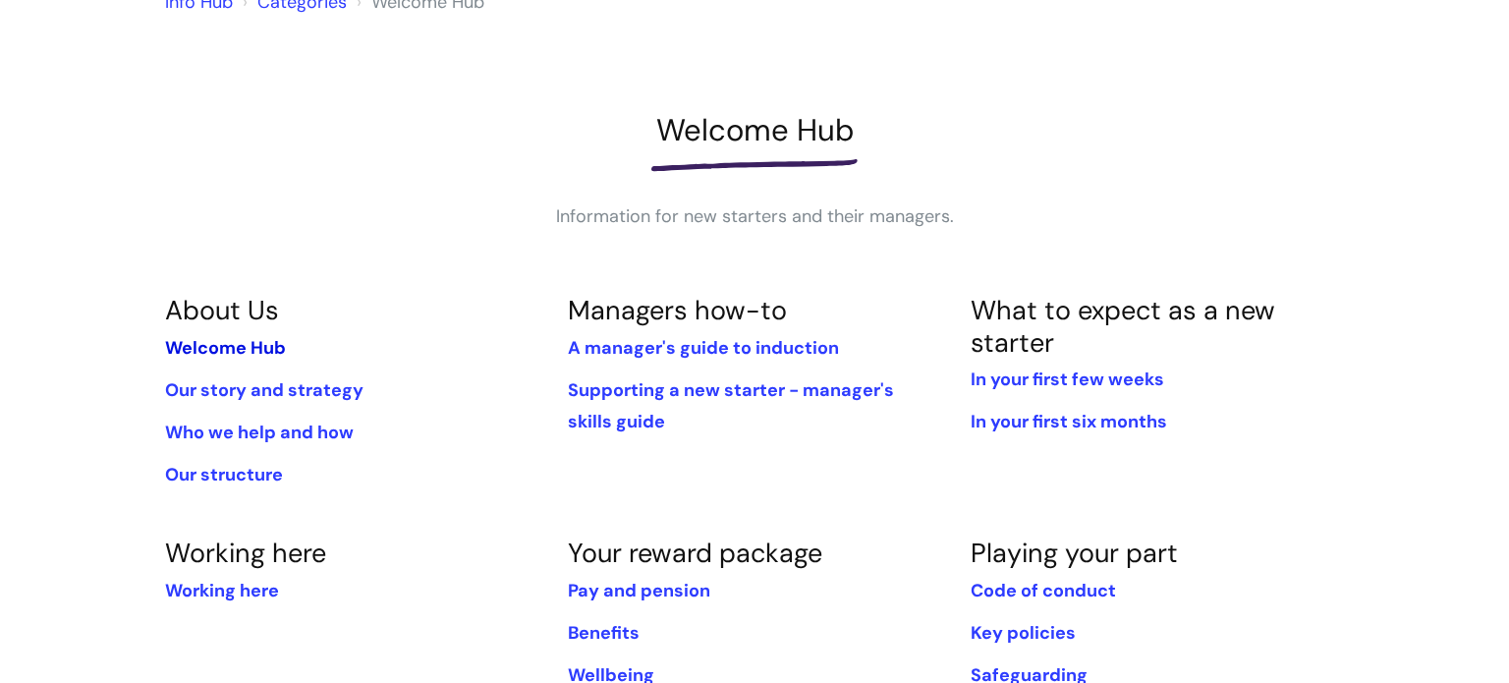
click at [243, 344] on link "Welcome Hub" at bounding box center [225, 348] width 121 height 24
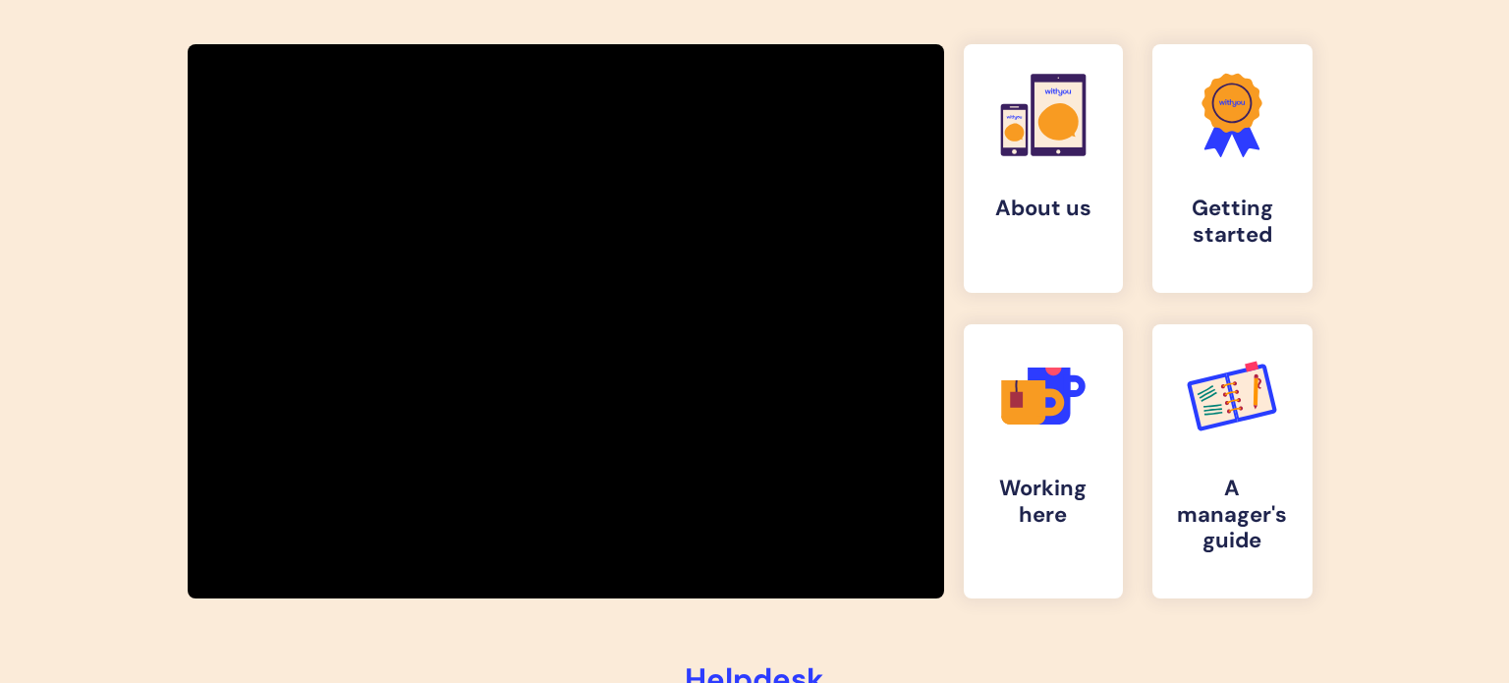
scroll to position [330, 0]
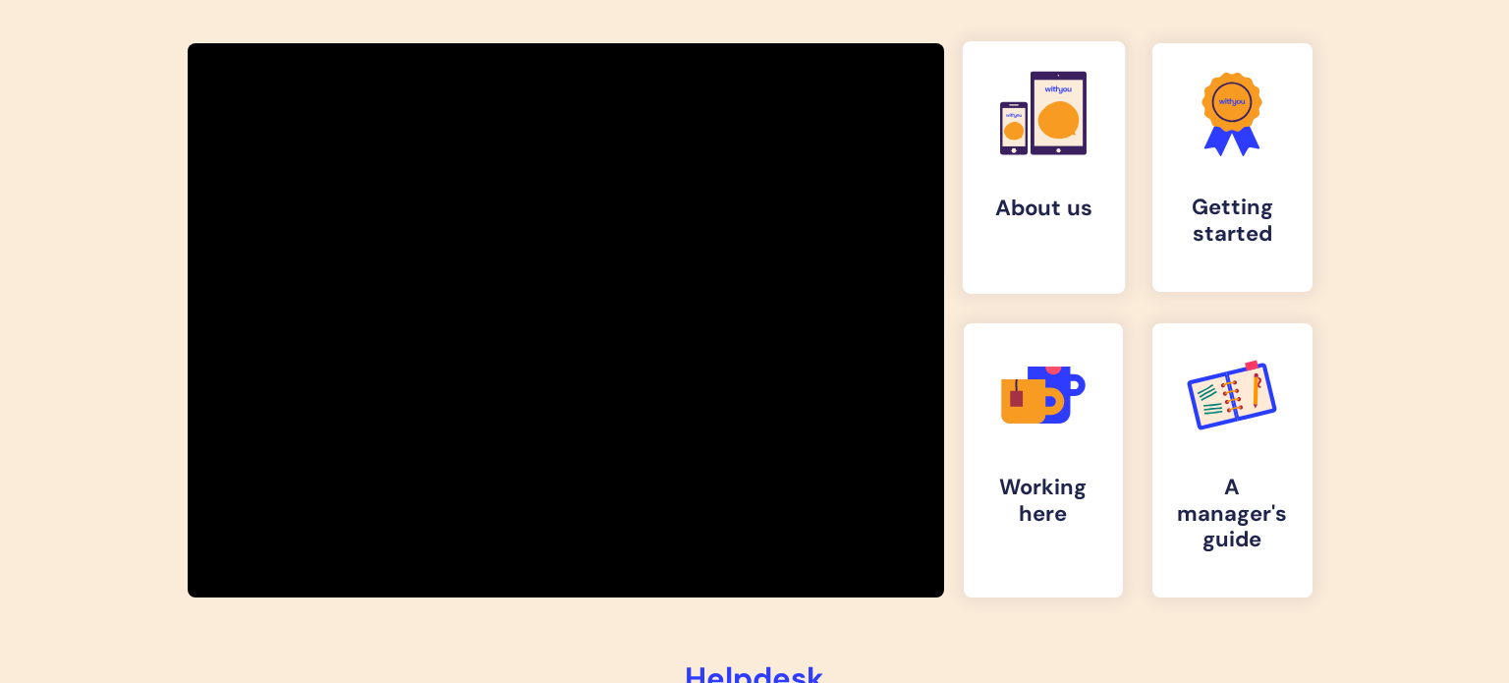
click at [1061, 250] on link ".cls-1{fill:#f89b22;}.cls-1,.cls-2,.cls-3,.cls-4{stroke-width:0px;}.cls-2{fill:…" at bounding box center [1043, 167] width 162 height 252
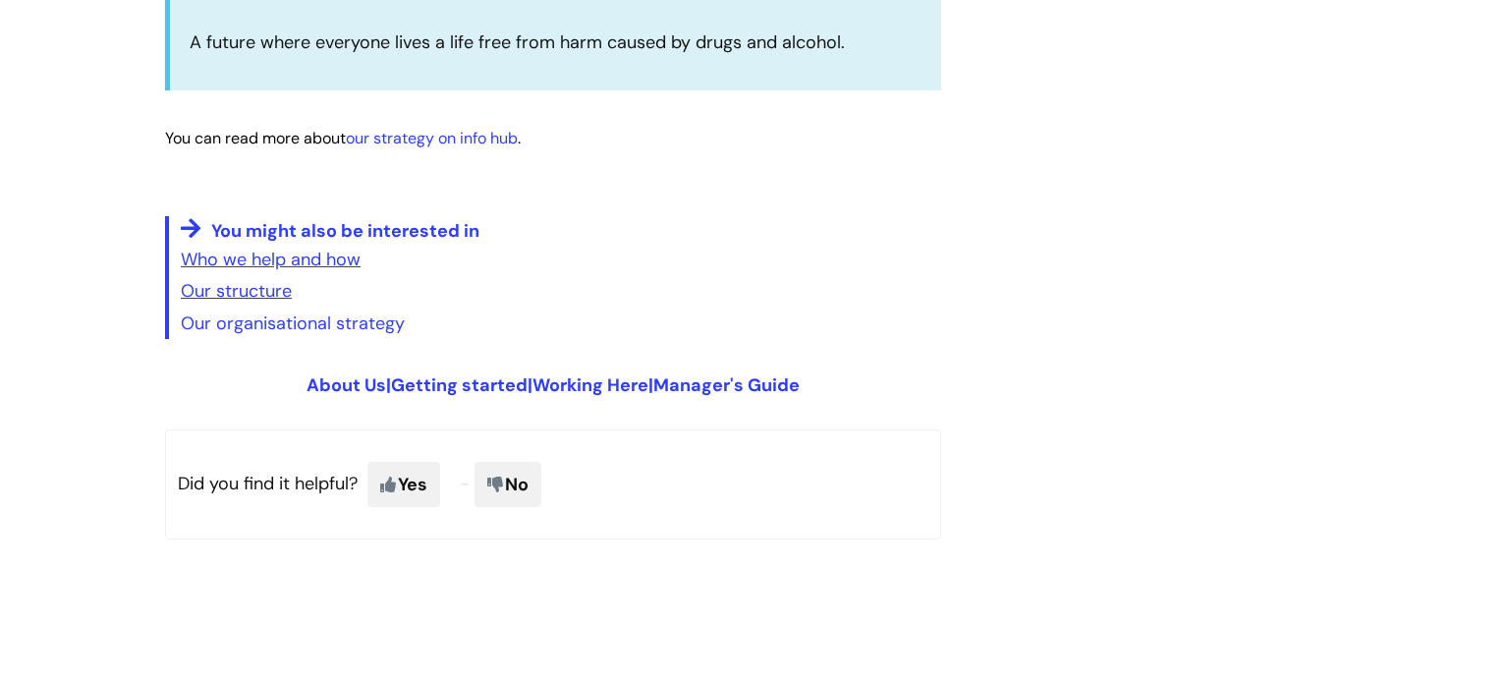
scroll to position [5147, 0]
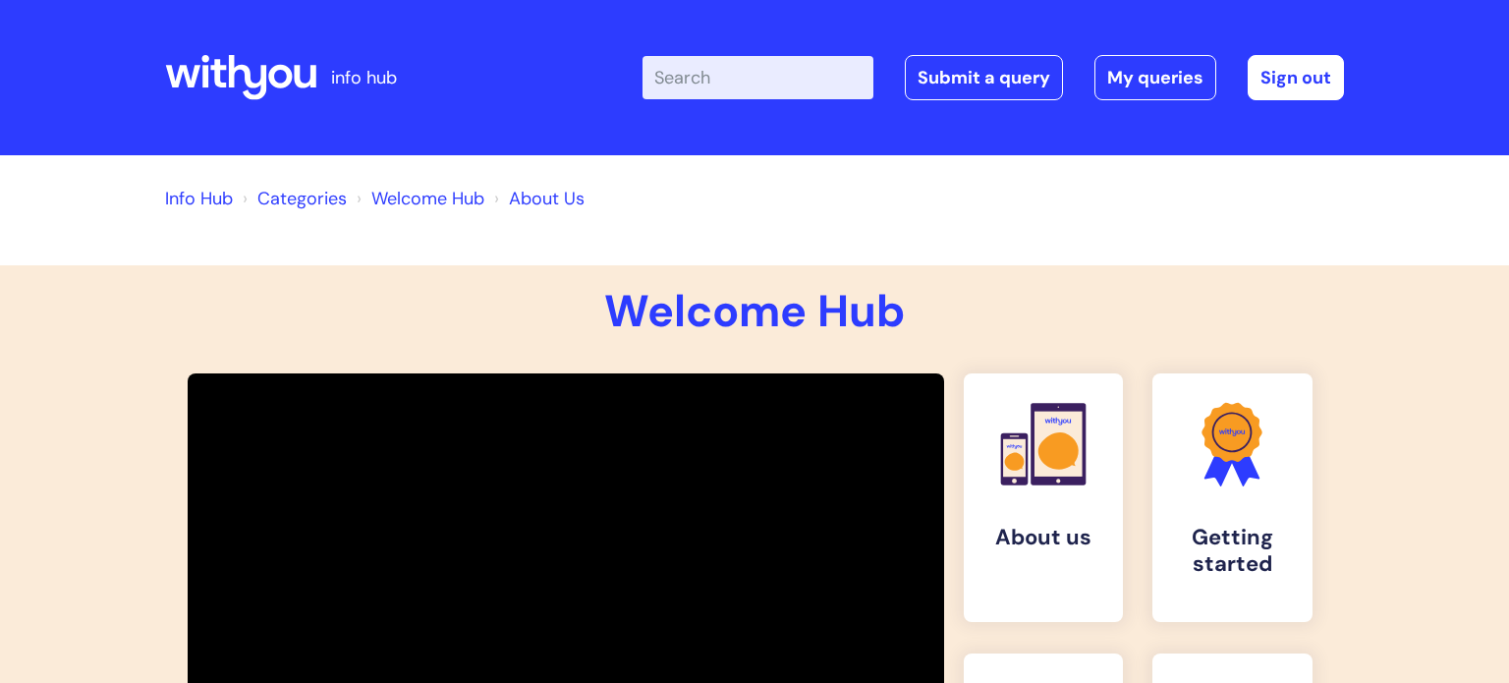
scroll to position [333, 0]
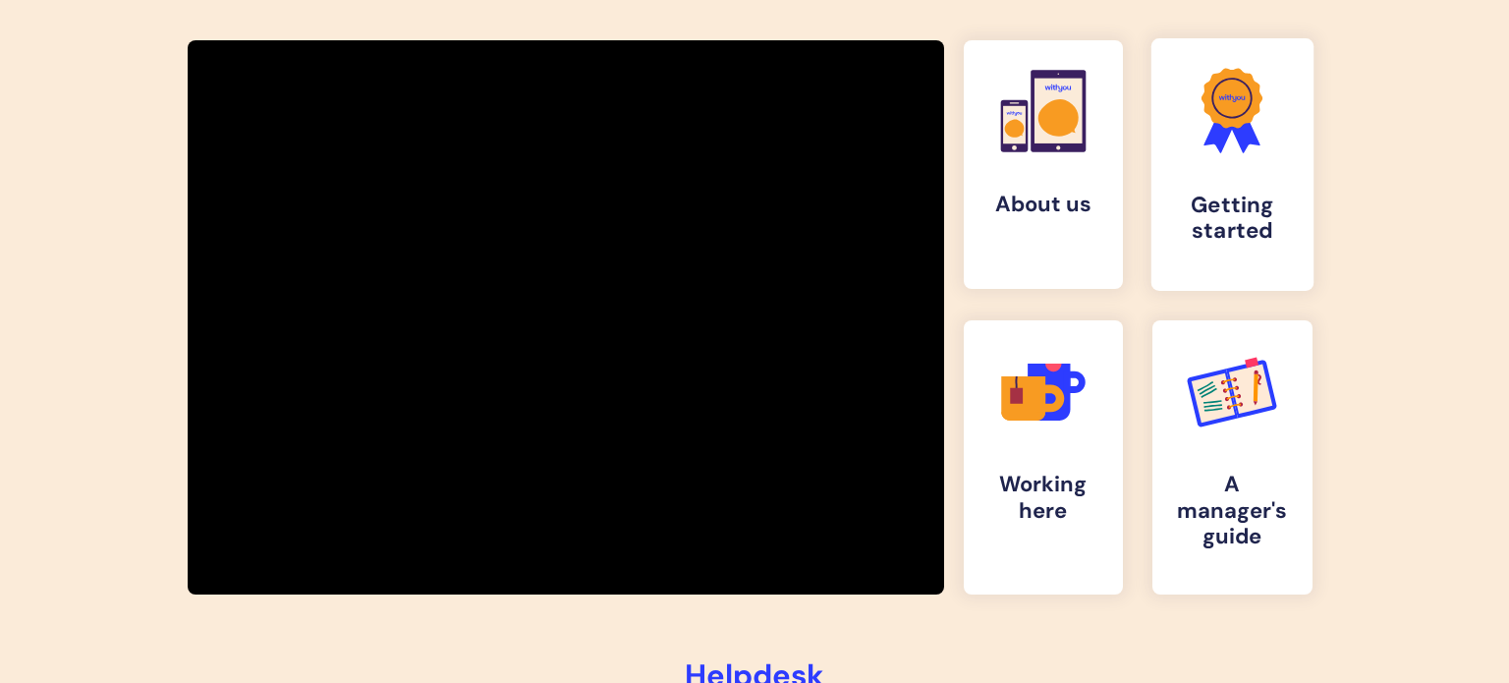
click at [1275, 223] on h4 "Getting started" at bounding box center [1232, 219] width 130 height 53
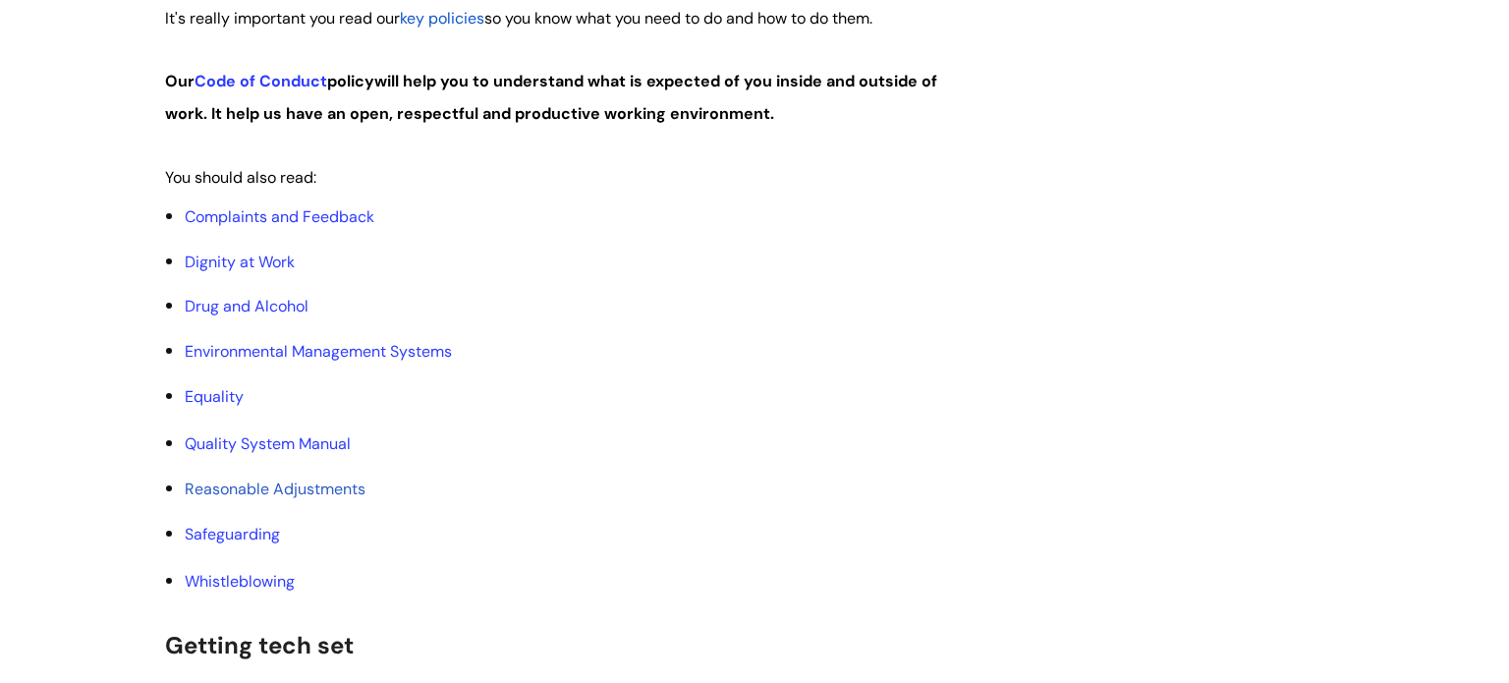
scroll to position [1139, 0]
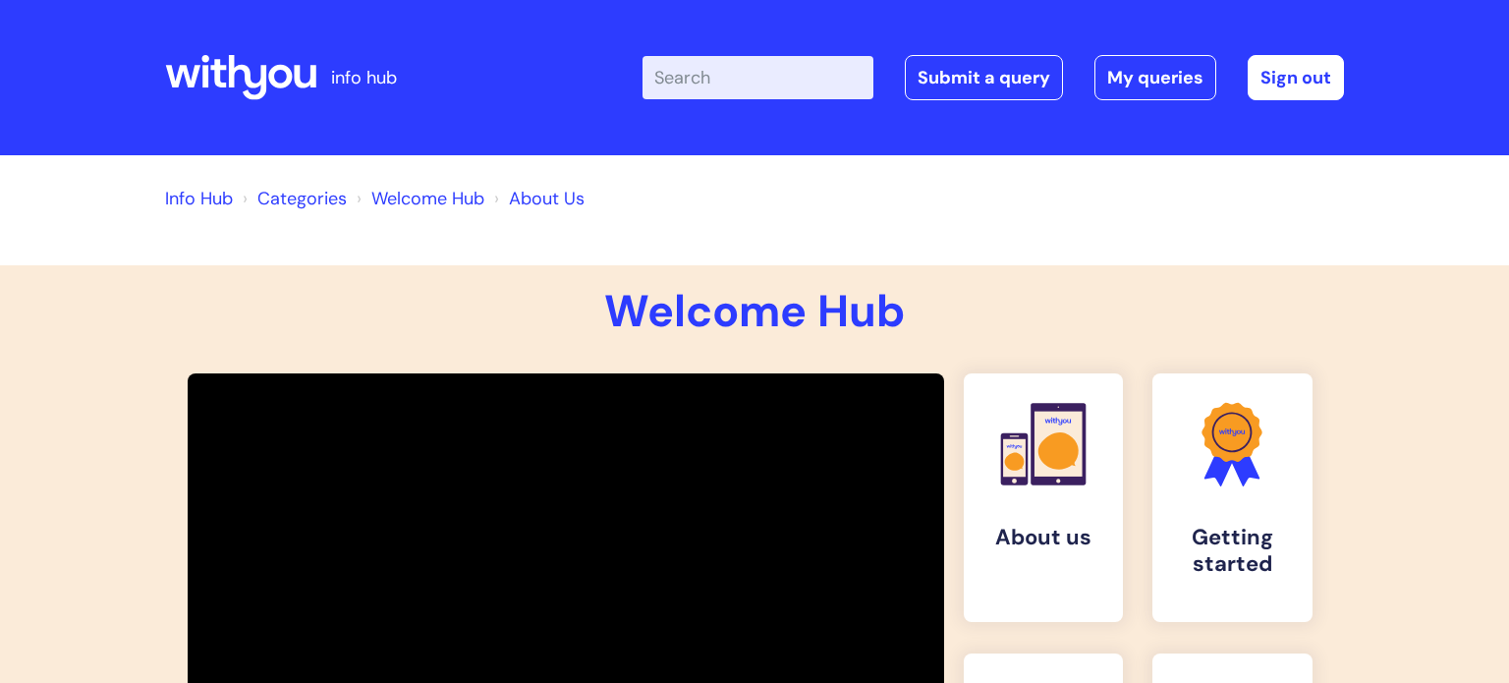
scroll to position [335, 0]
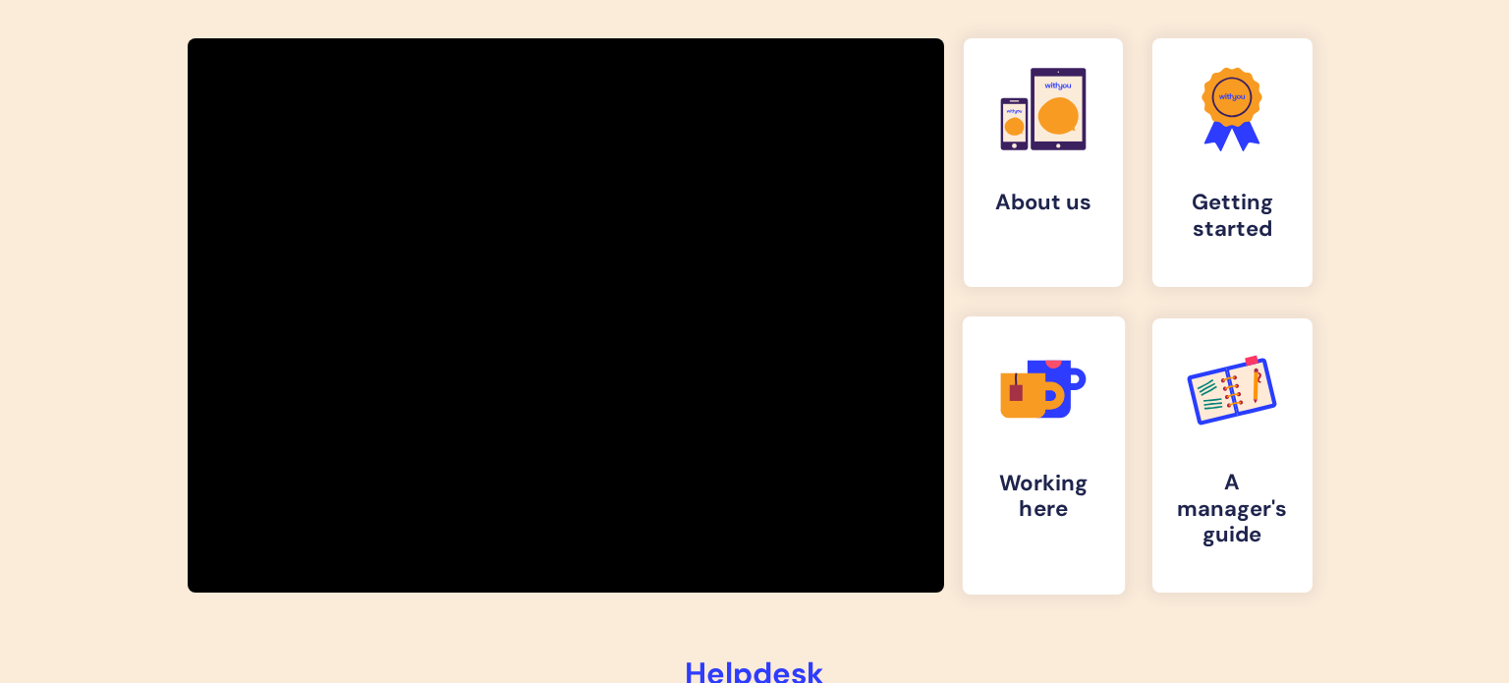
click at [1055, 427] on icon ".cls-1{fill:#f89b22;}.cls-1,.cls-2,.cls-3,.cls-4,.cls-5{stroke-width:0px;}.cls-…" at bounding box center [1042, 388] width 97 height 97
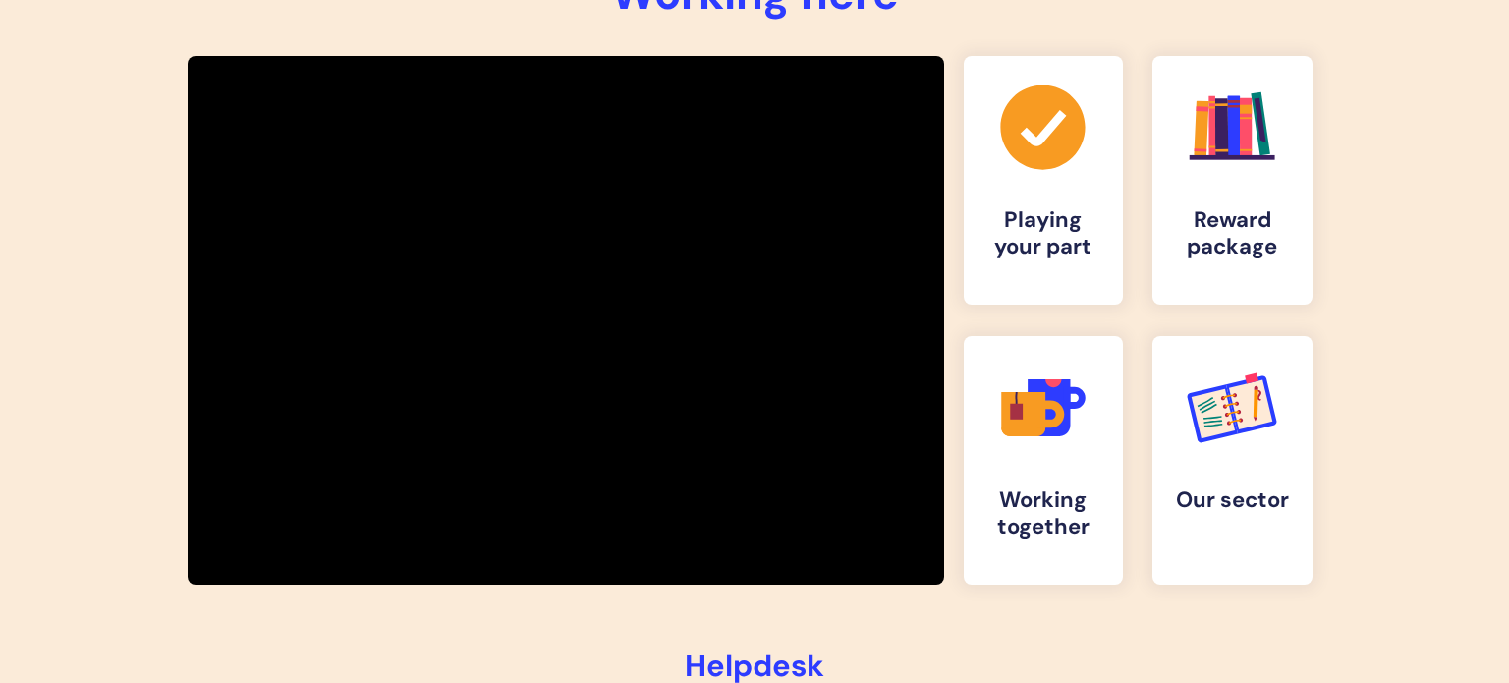
scroll to position [314, 0]
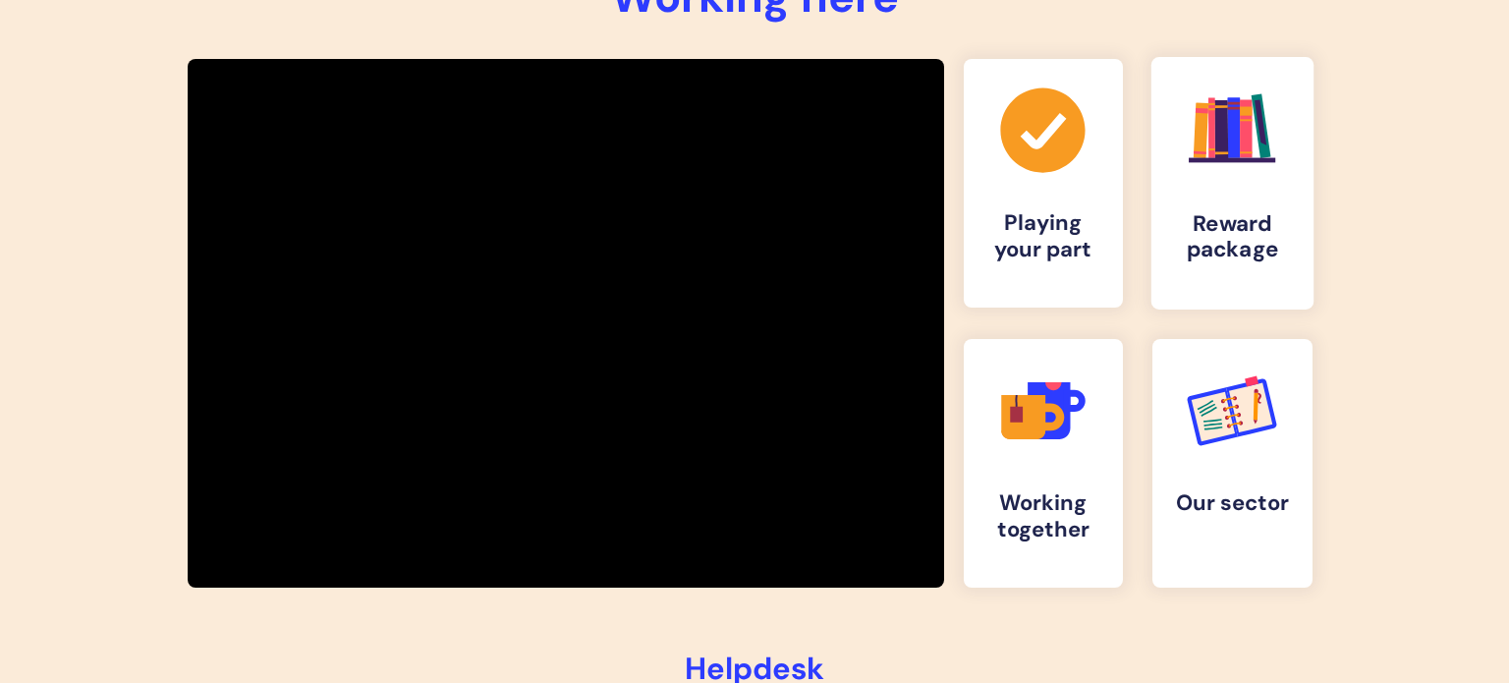
click at [1167, 228] on h4 "Reward package" at bounding box center [1232, 237] width 130 height 53
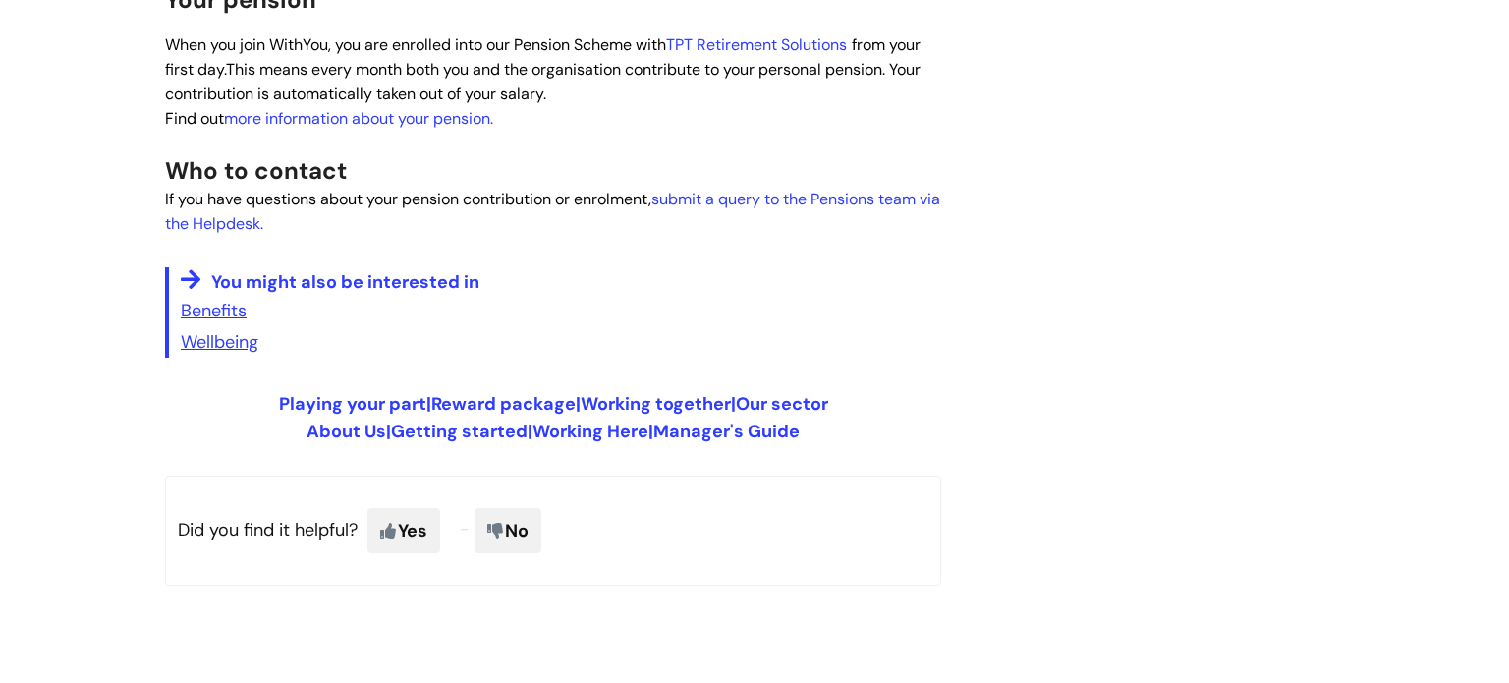
scroll to position [1336, 0]
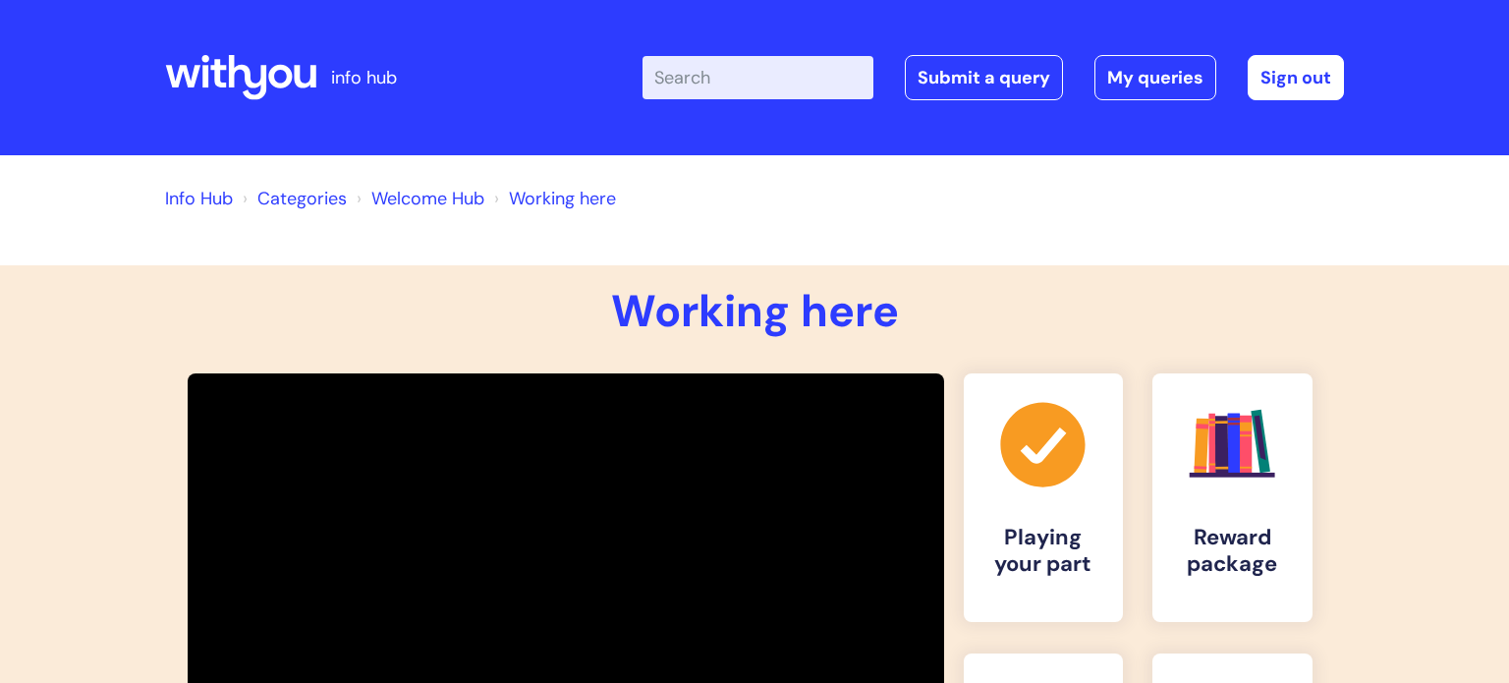
scroll to position [316, 0]
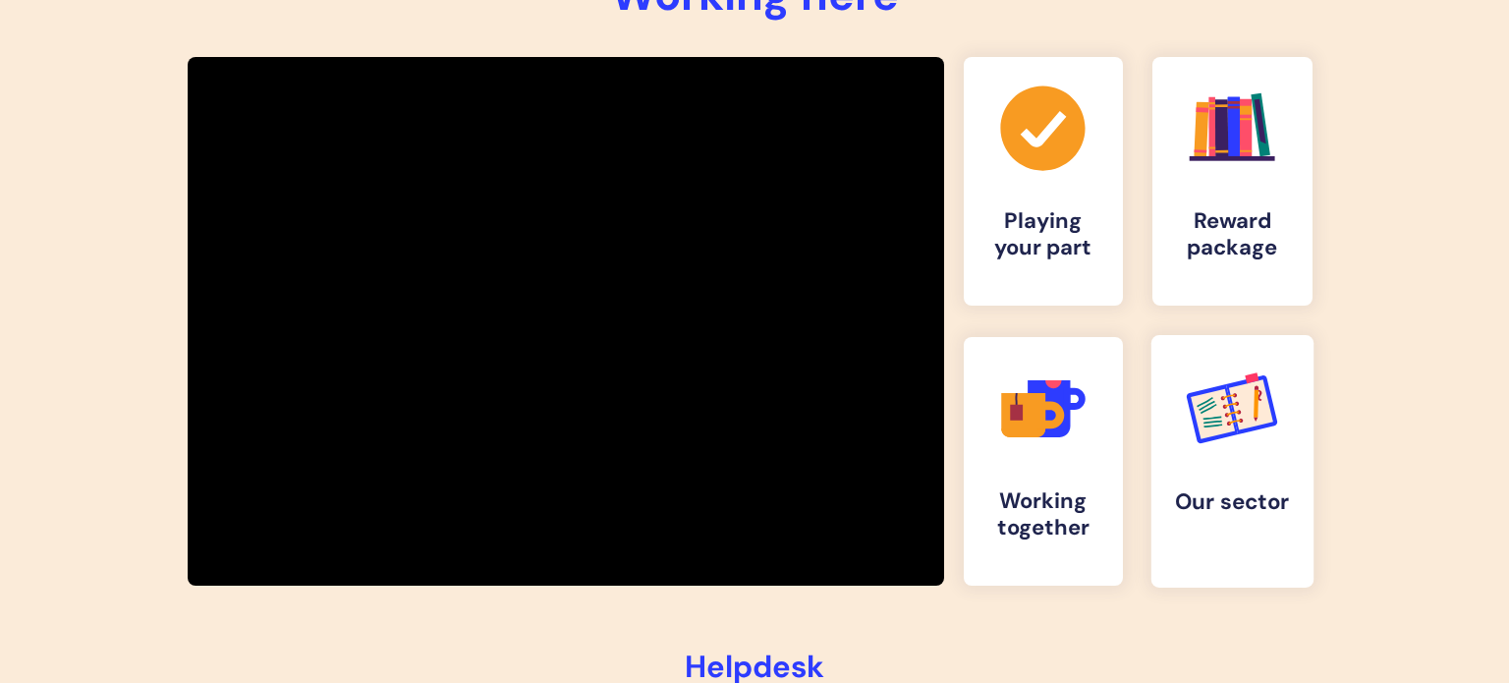
click at [1246, 448] on icon ".cls-d-1 { stroke: #008377; } .cls-d-1, .cls-d-2 { fill: none; stroke-miterlimi…" at bounding box center [1232, 408] width 97 height 97
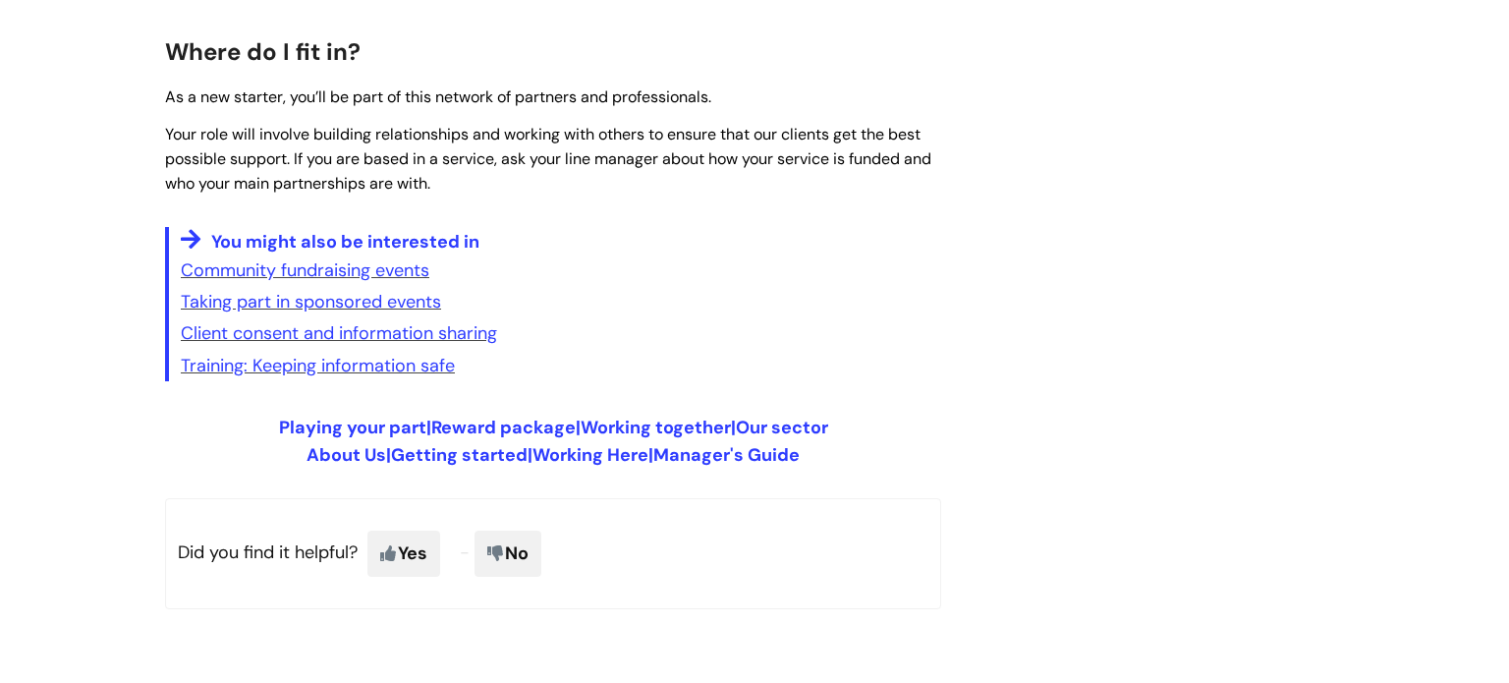
scroll to position [3340, 0]
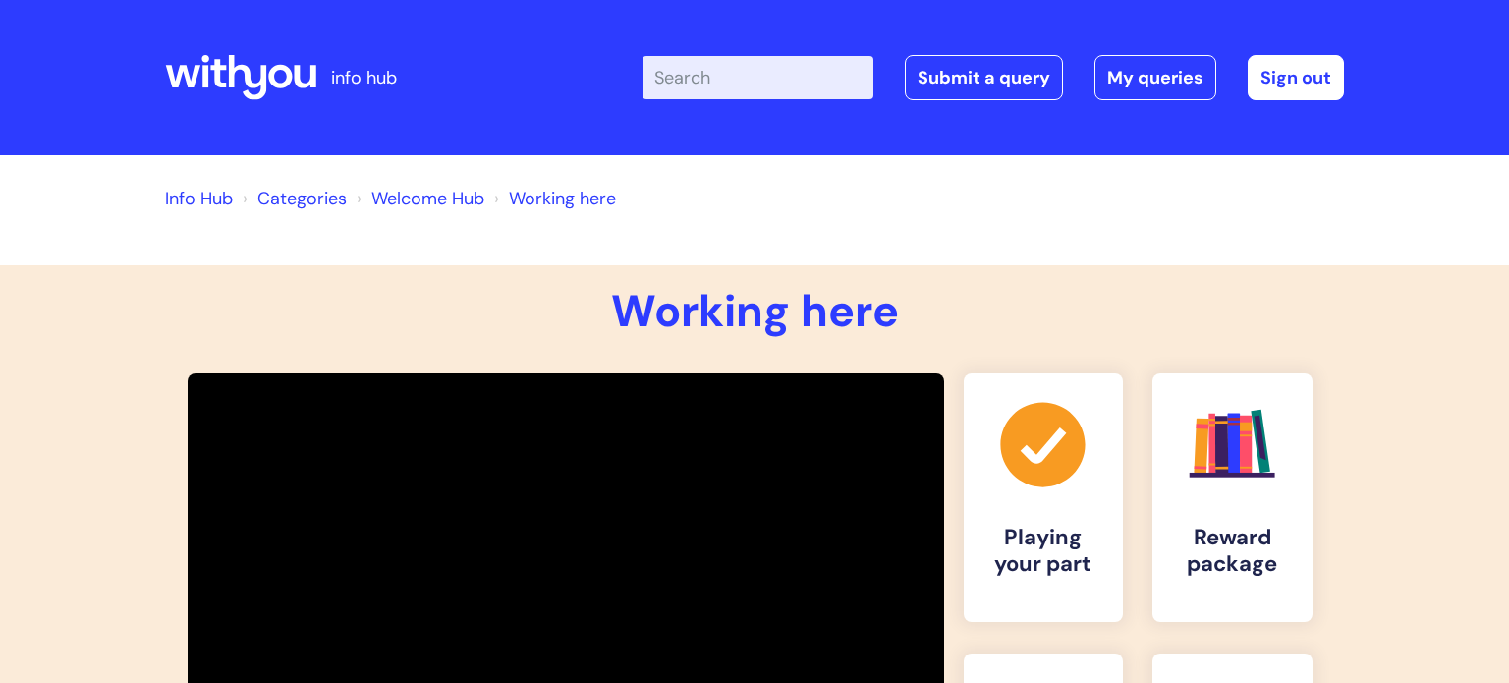
scroll to position [318, 0]
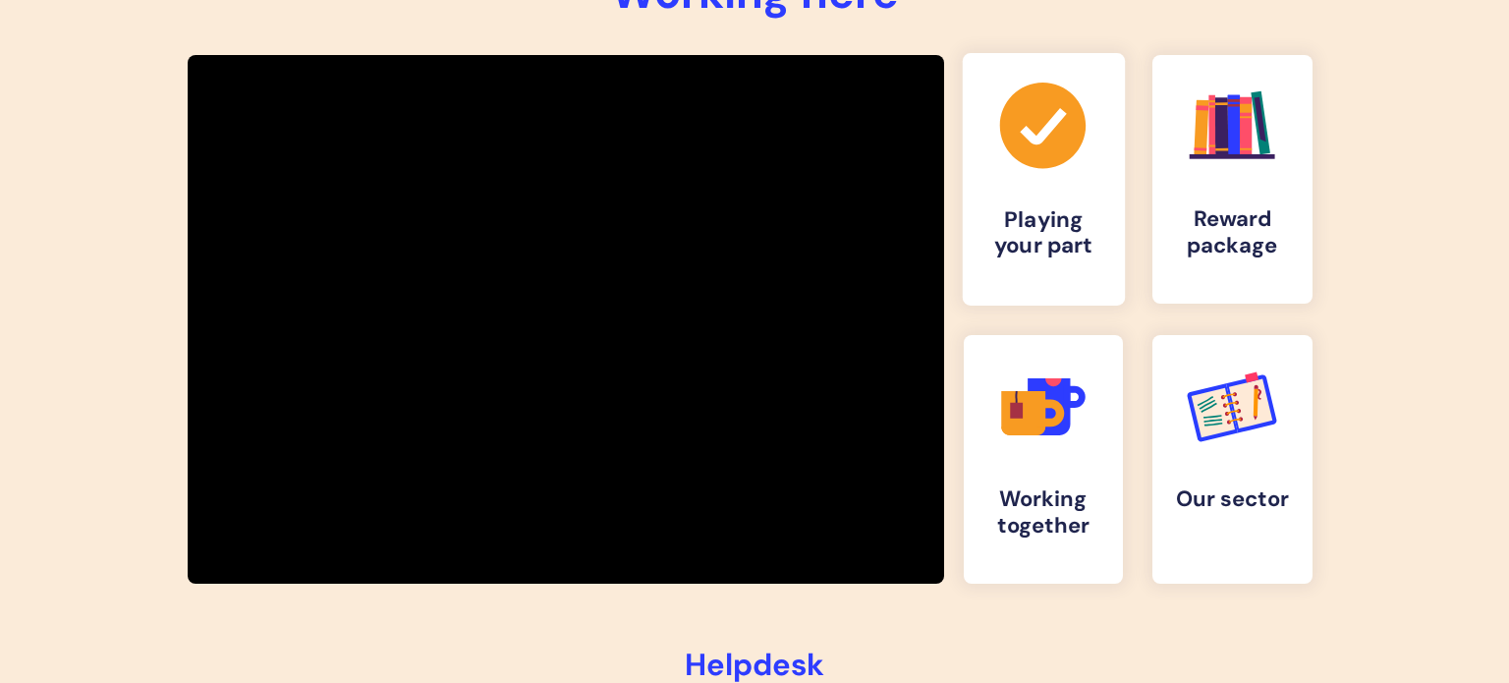
click at [1059, 208] on h4 "Playing your part" at bounding box center [1043, 233] width 130 height 53
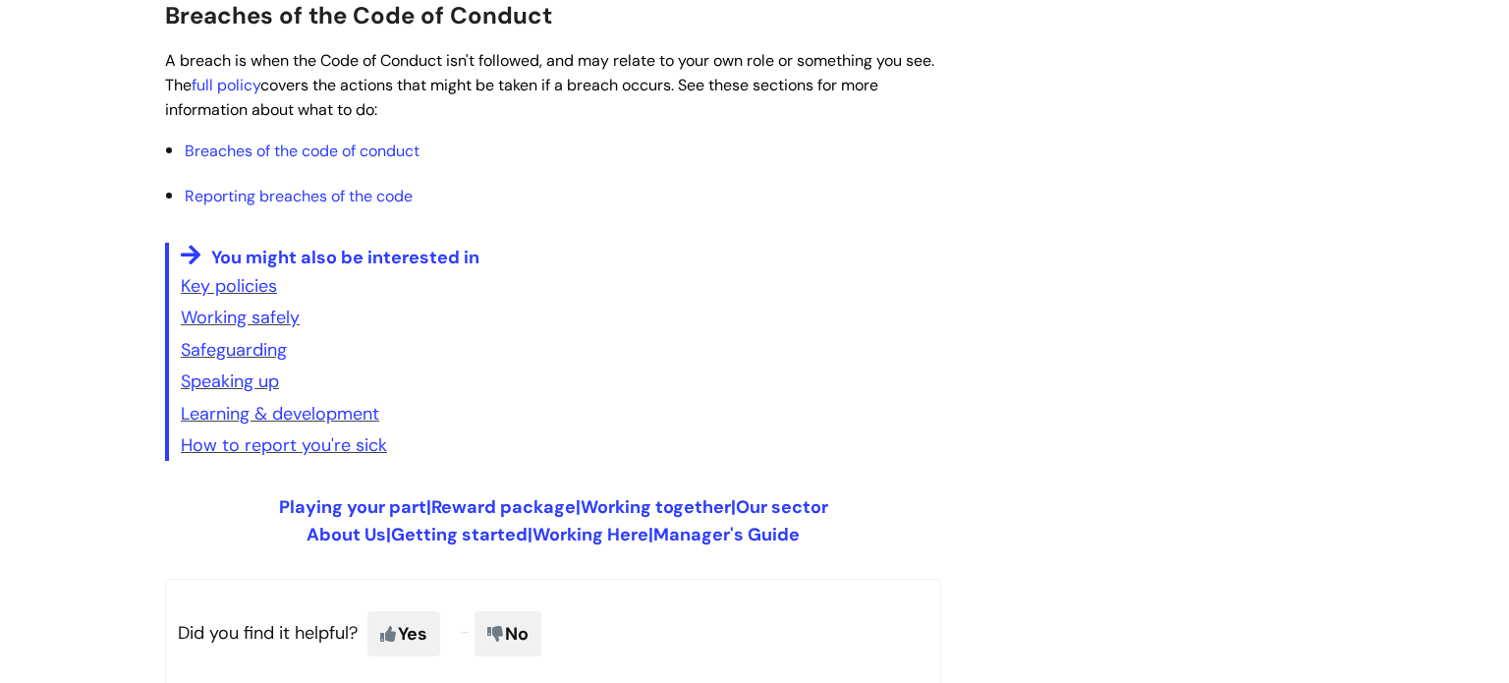
scroll to position [1257, 0]
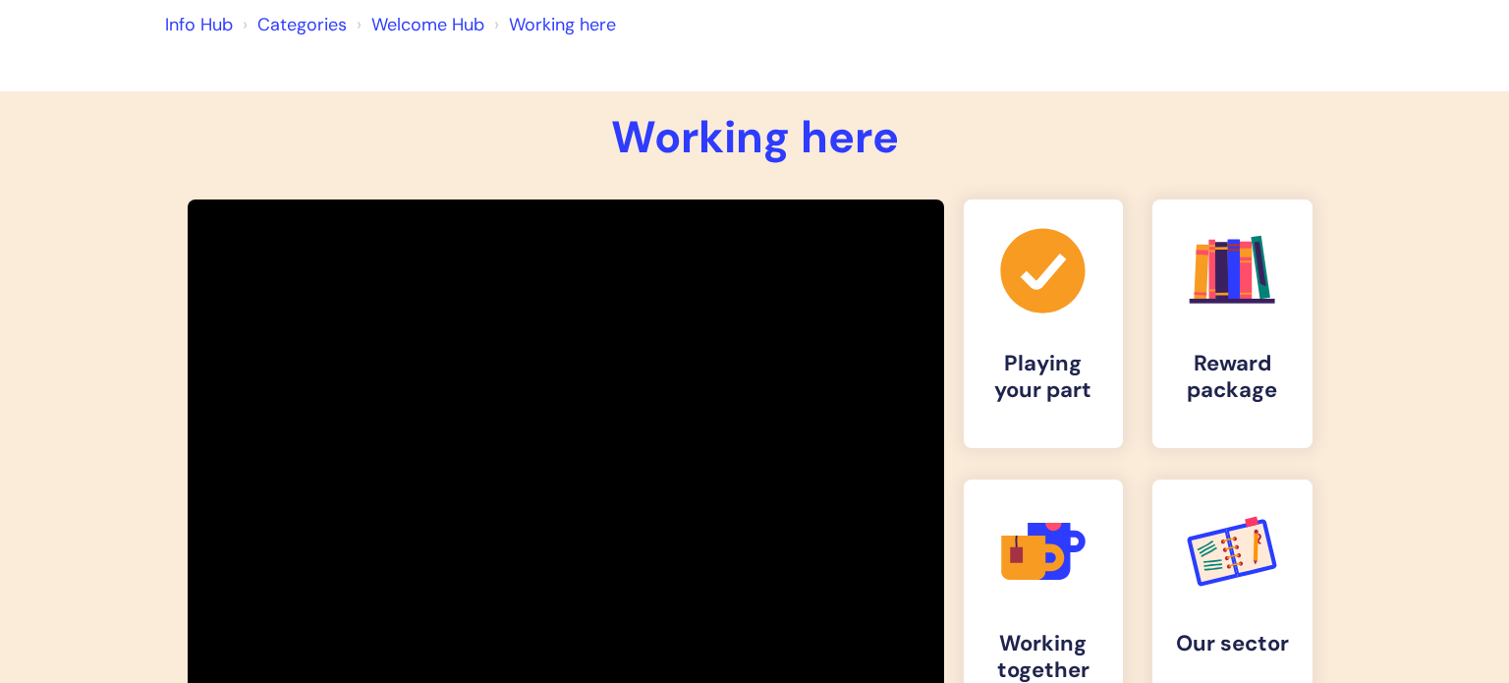
scroll to position [164, 0]
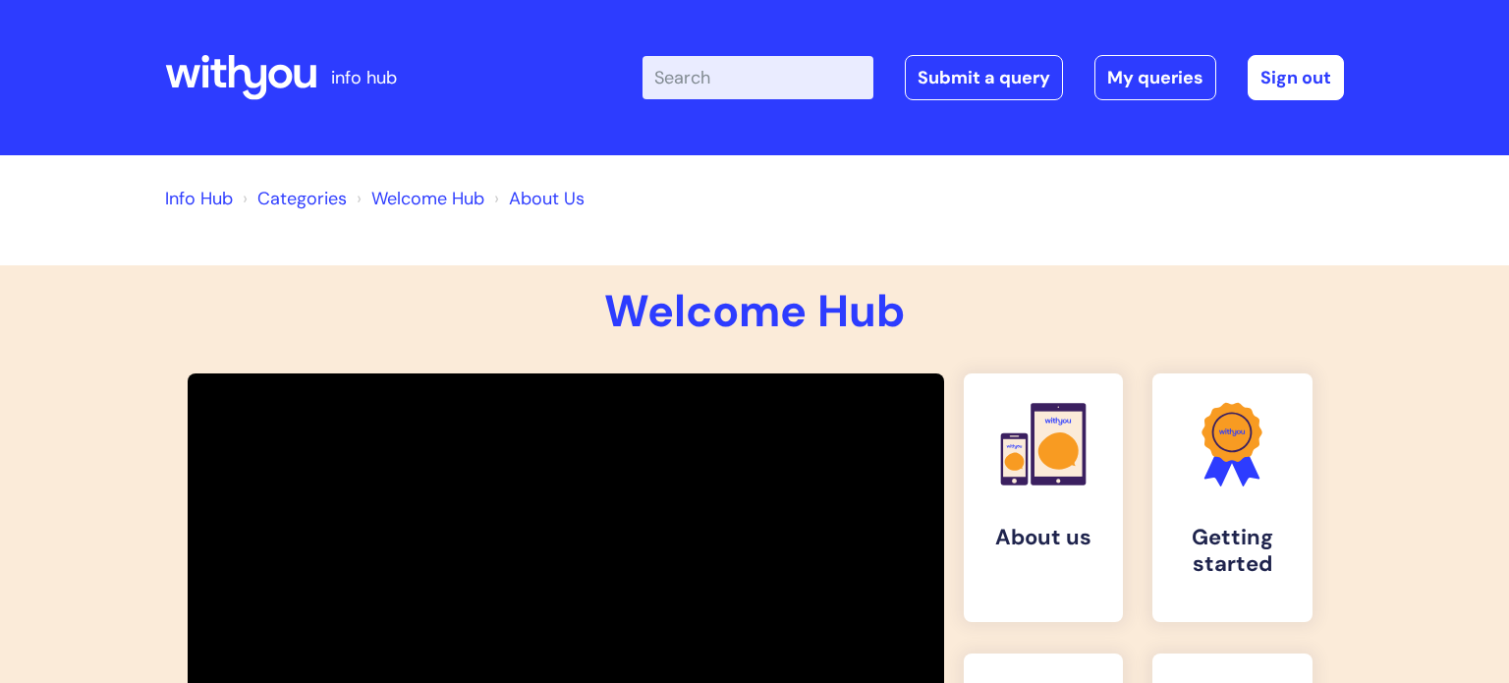
scroll to position [338, 0]
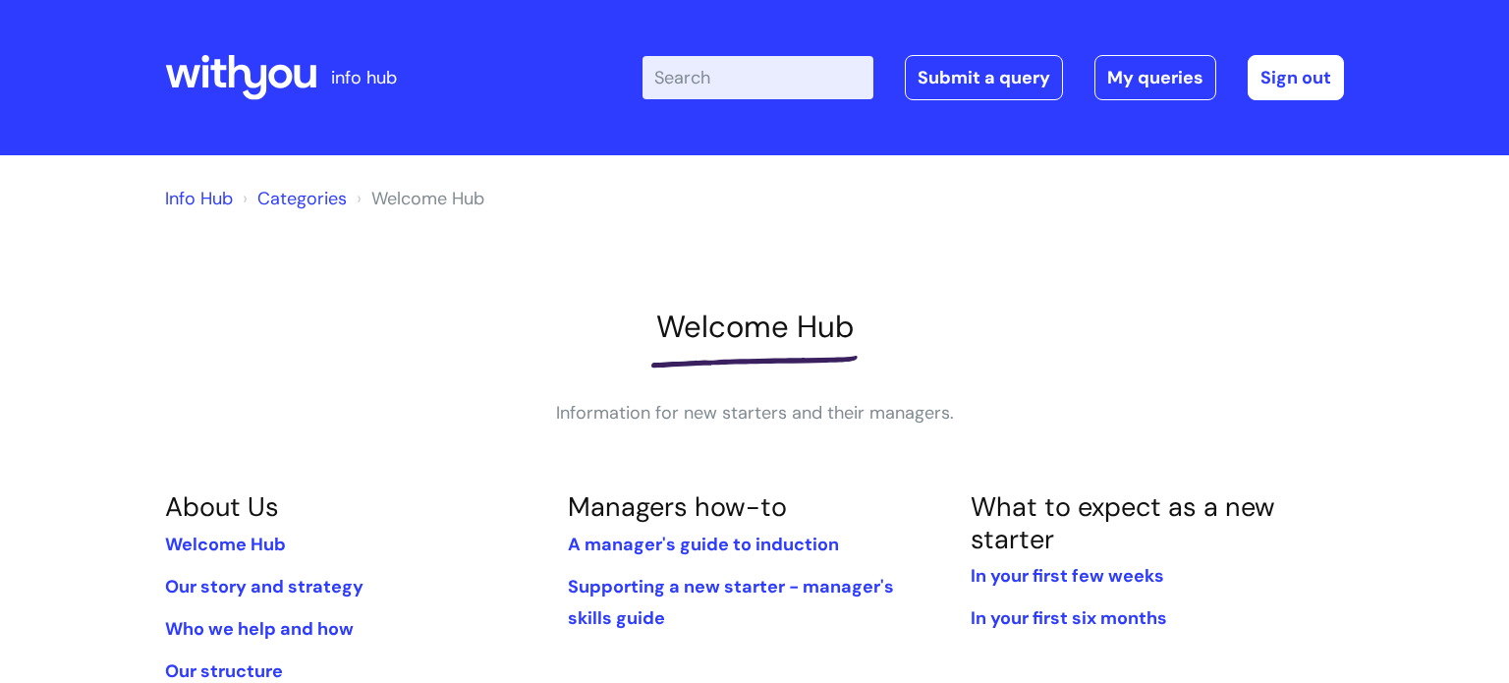
scroll to position [195, 0]
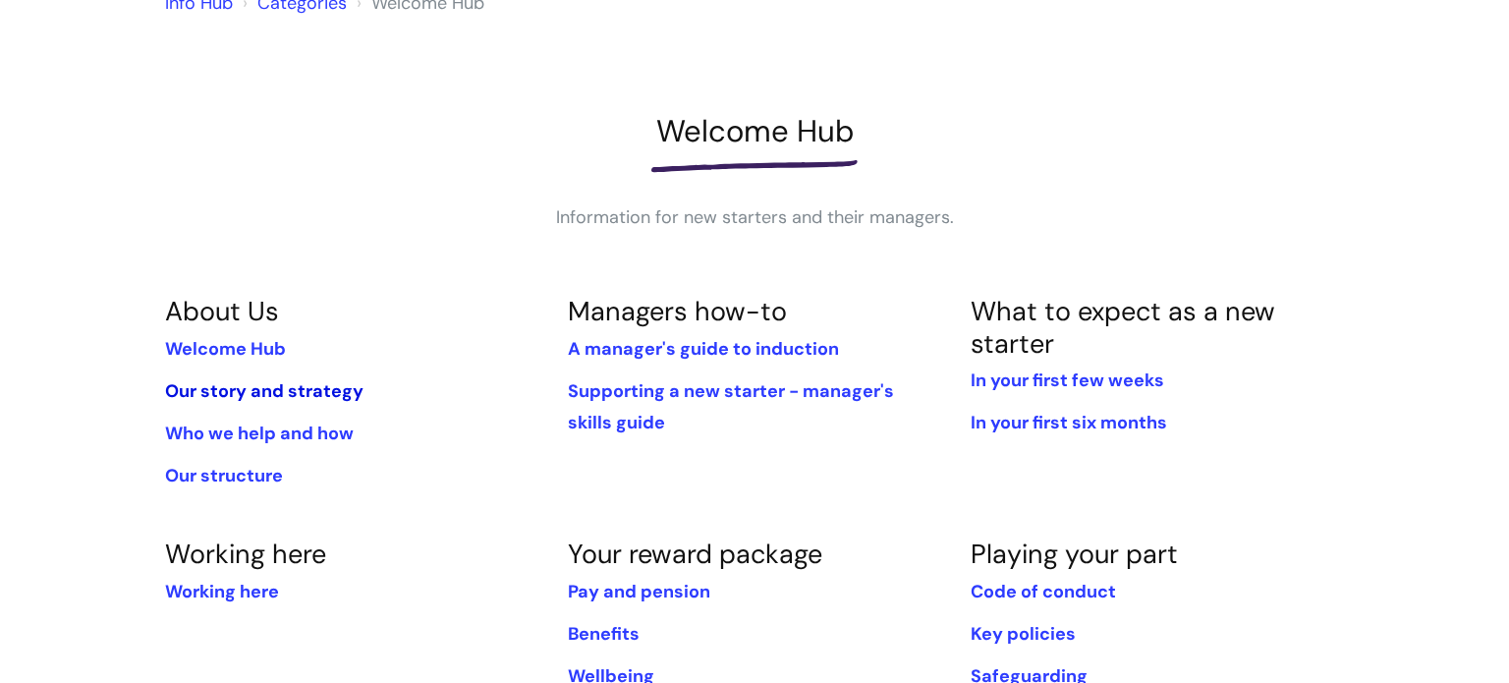
click at [272, 387] on link "Our story and strategy" at bounding box center [264, 391] width 198 height 24
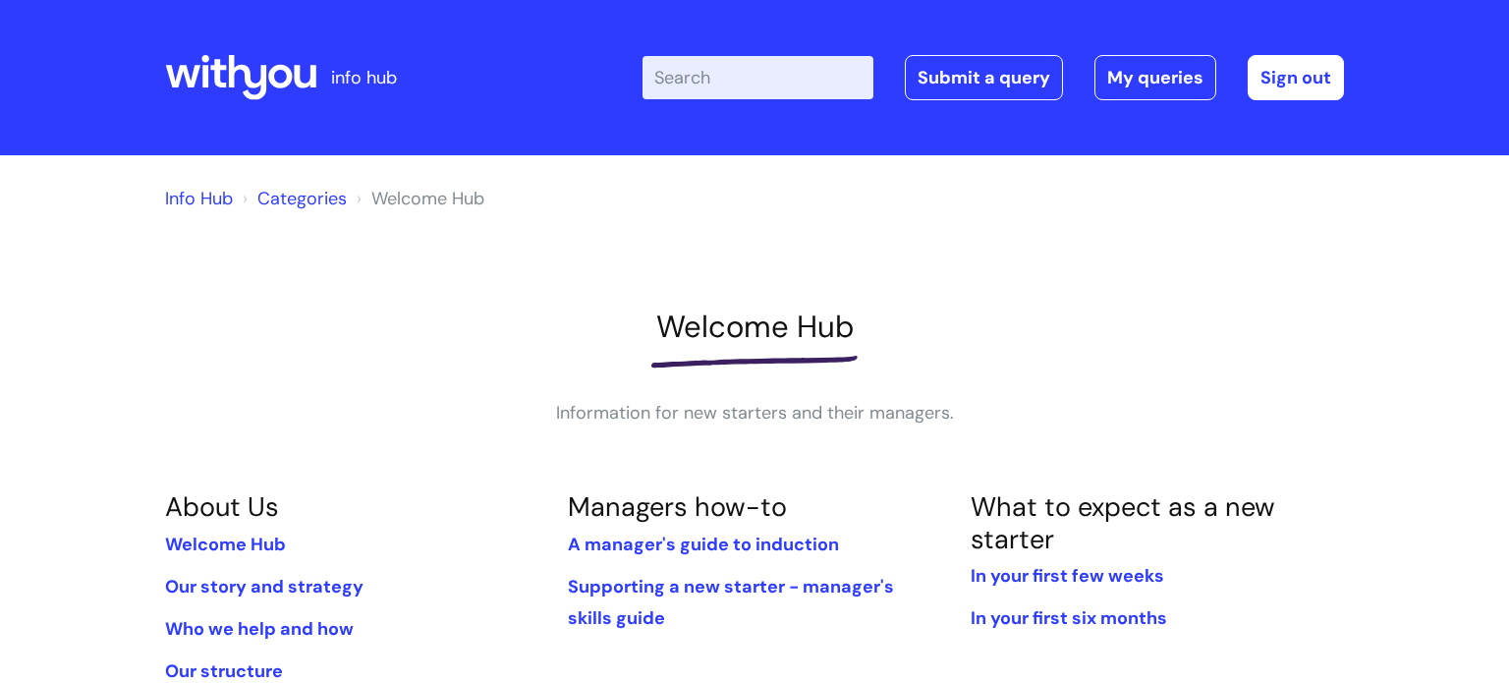
scroll to position [194, 0]
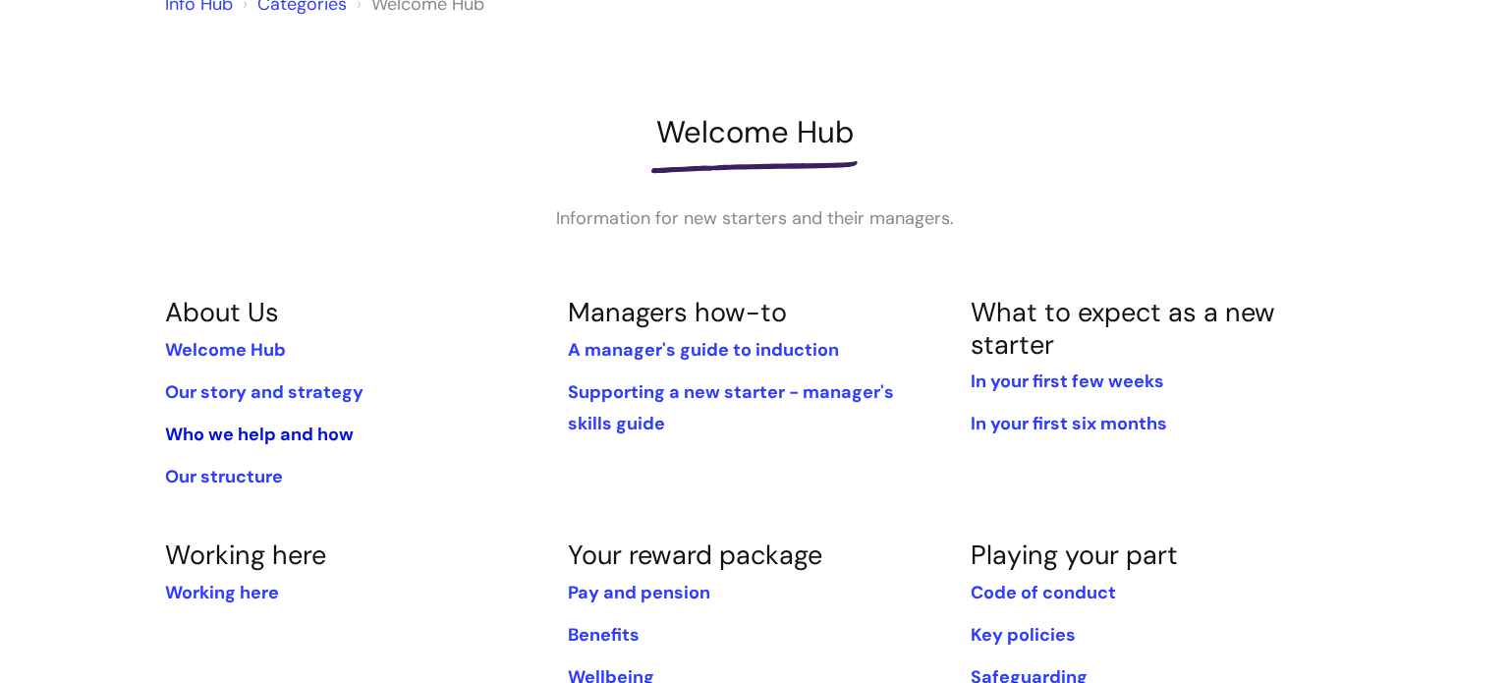
click at [240, 433] on link "Who we help and how" at bounding box center [259, 434] width 189 height 24
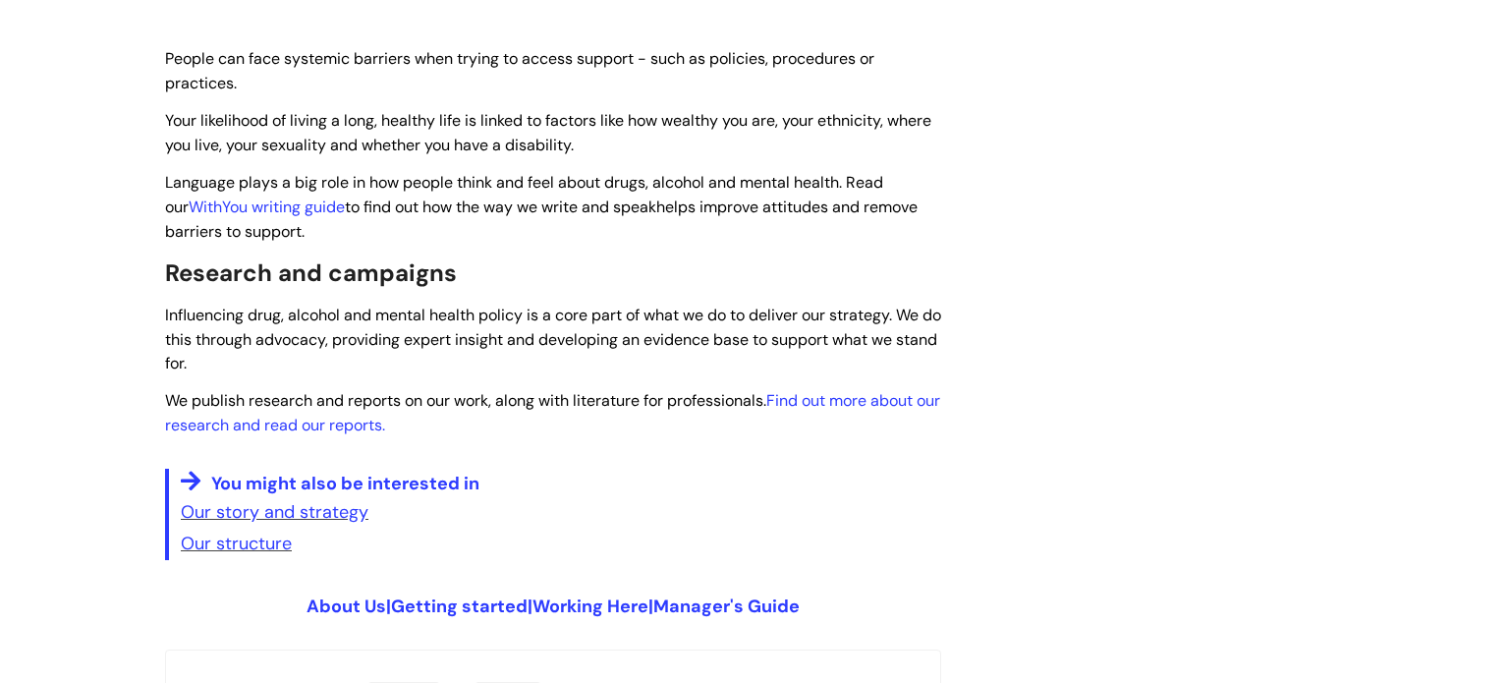
scroll to position [3486, 0]
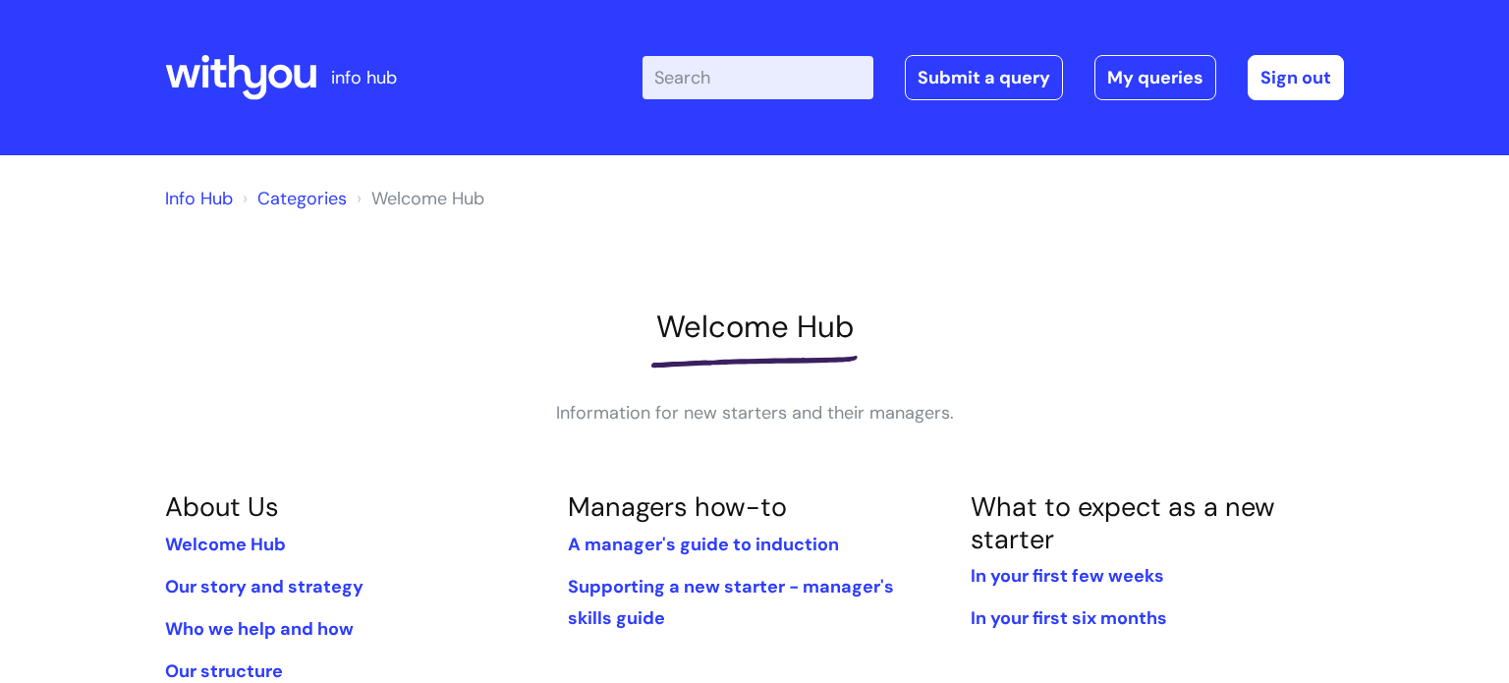
scroll to position [194, 0]
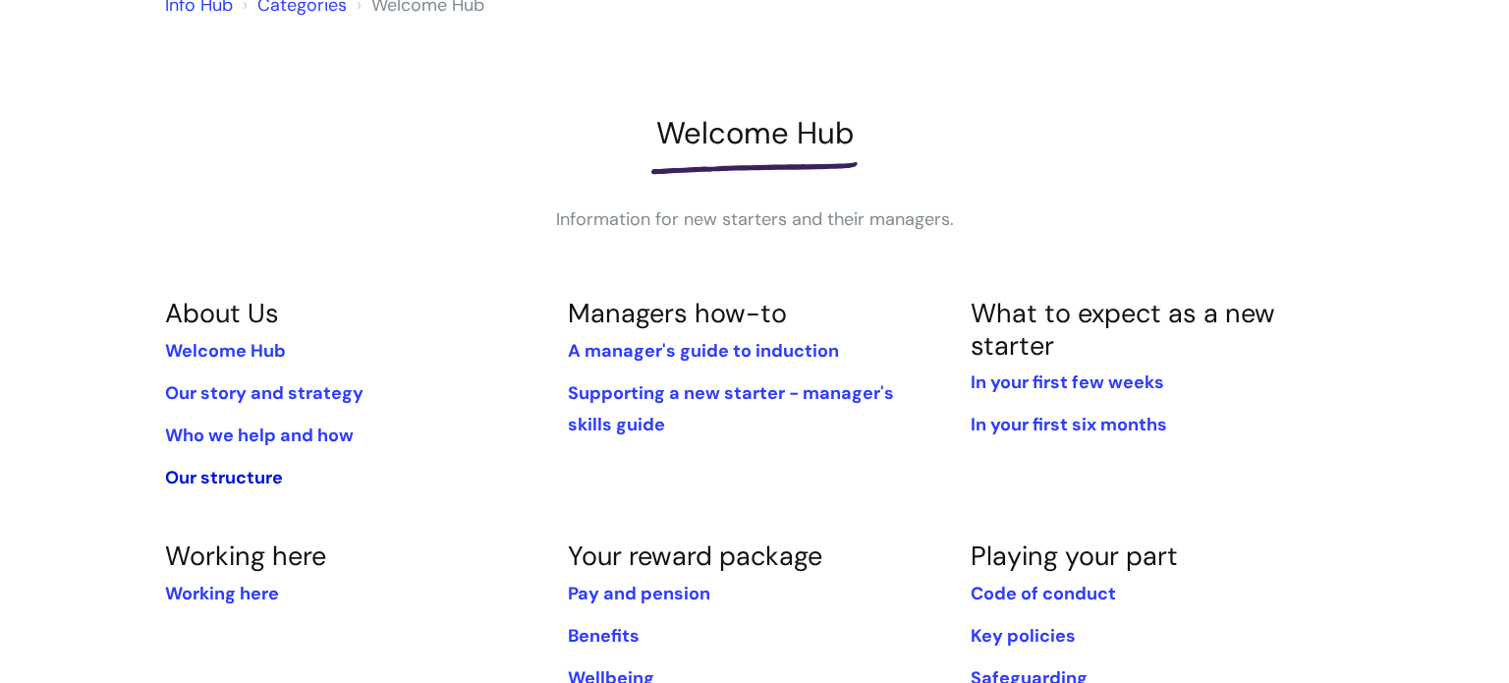
click at [260, 479] on link "Our structure" at bounding box center [224, 478] width 118 height 24
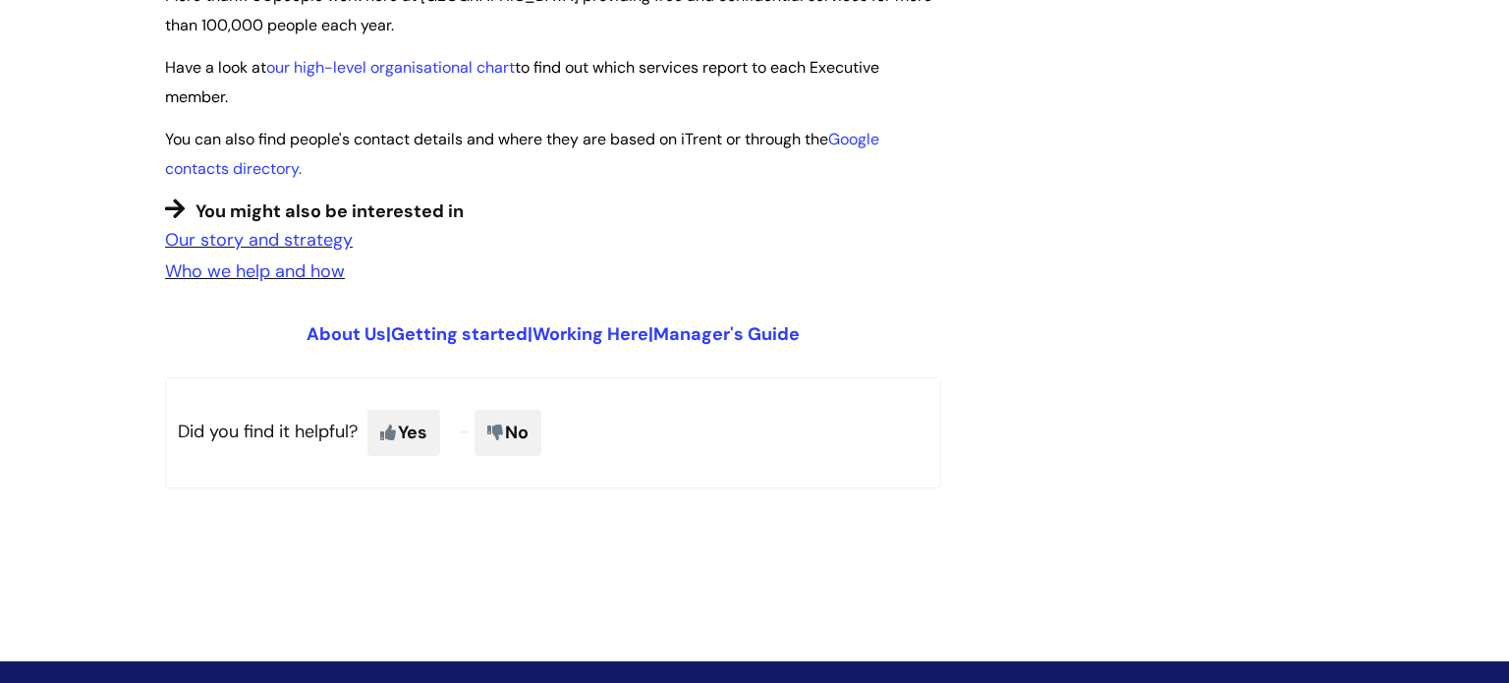
scroll to position [1650, 0]
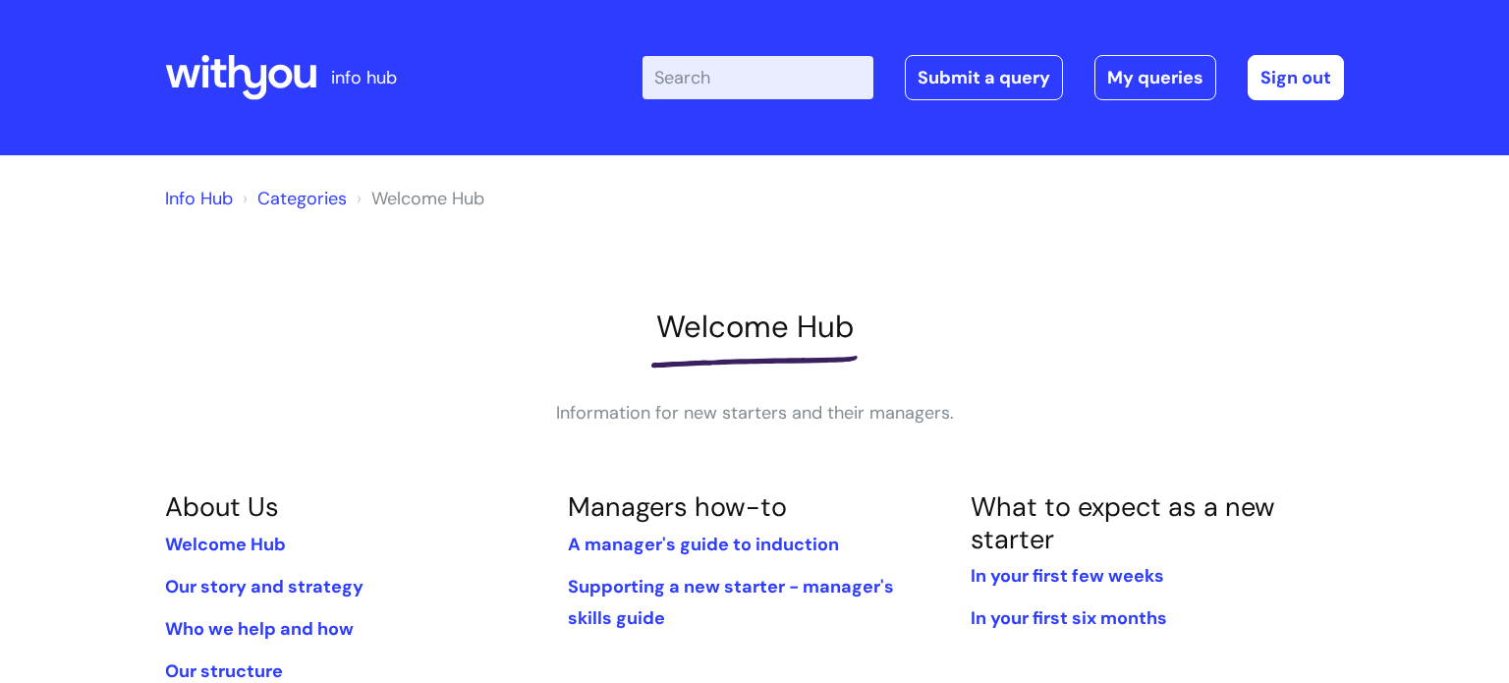
scroll to position [193, 0]
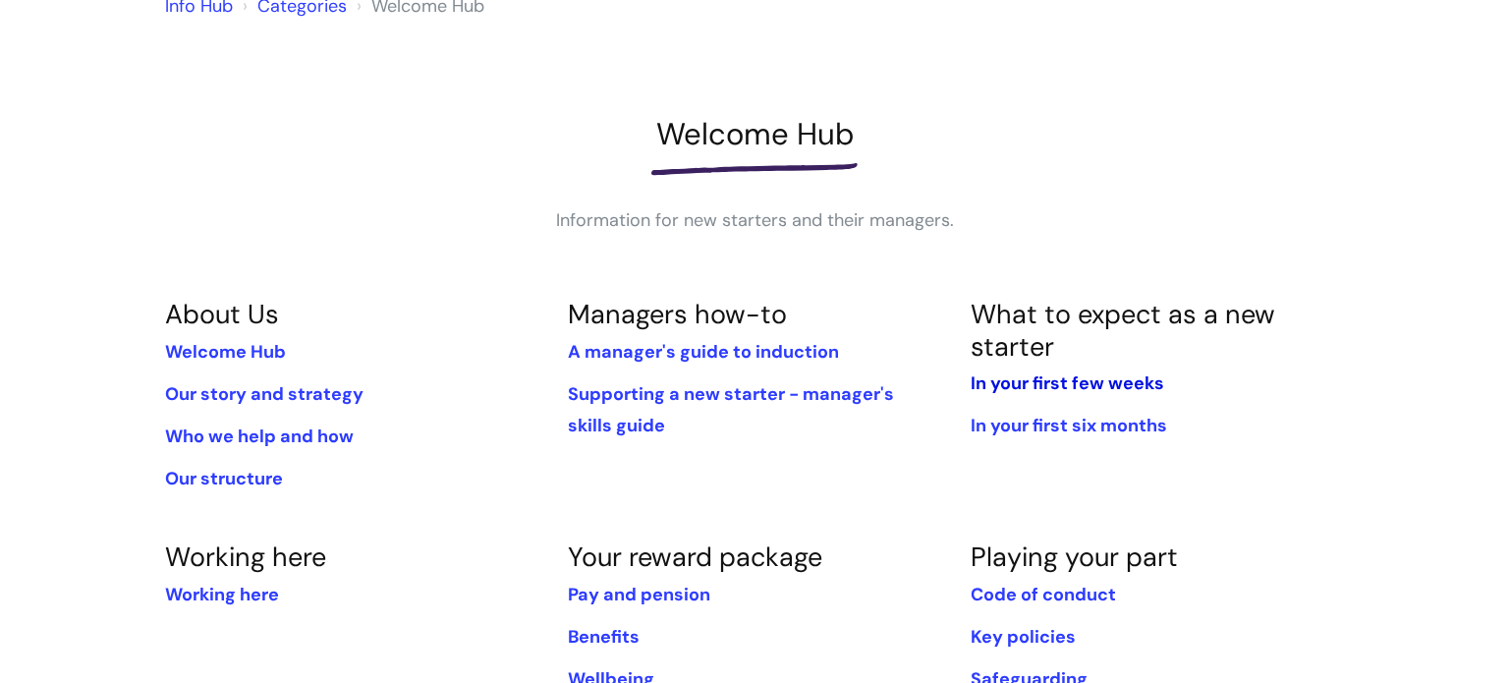
click at [1070, 385] on link "In your first few weeks" at bounding box center [1067, 383] width 194 height 24
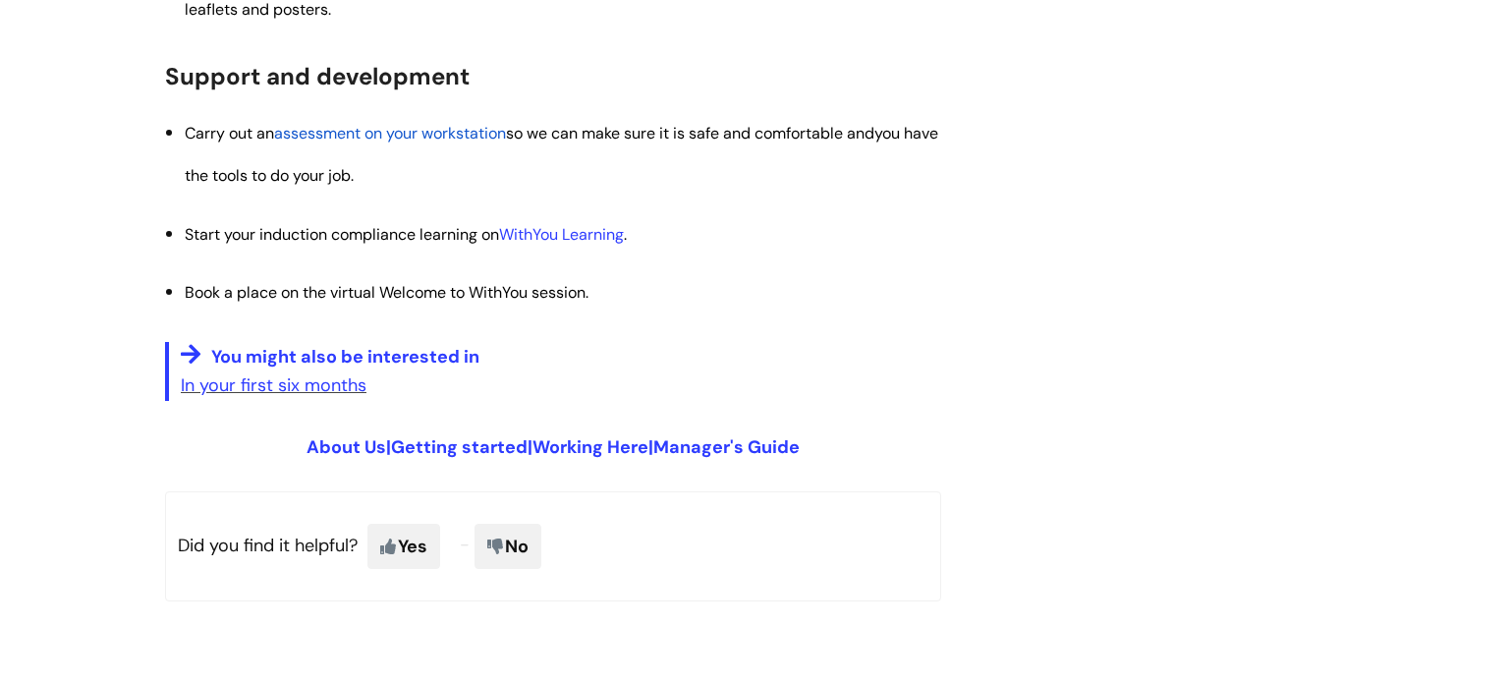
scroll to position [2436, 0]
click at [233, 384] on link "In your first six months" at bounding box center [274, 384] width 186 height 24
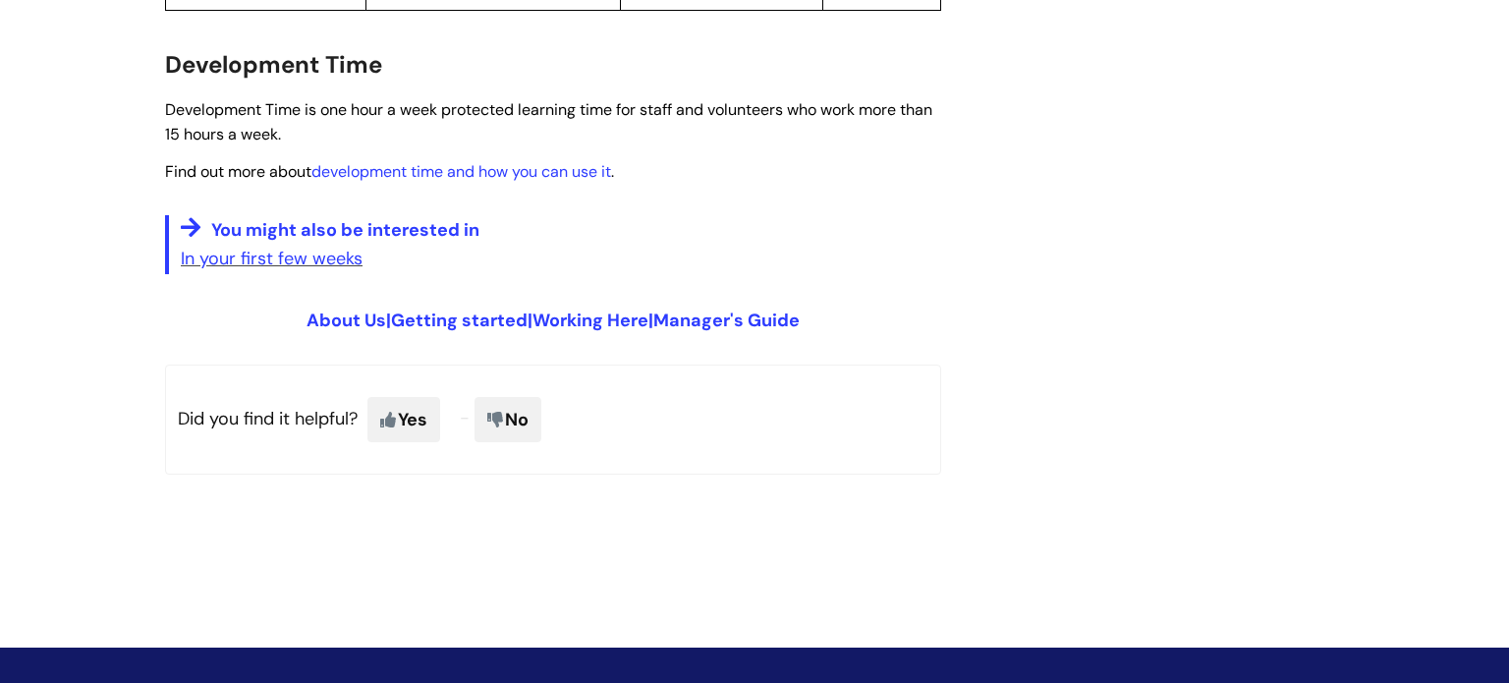
scroll to position [1611, 0]
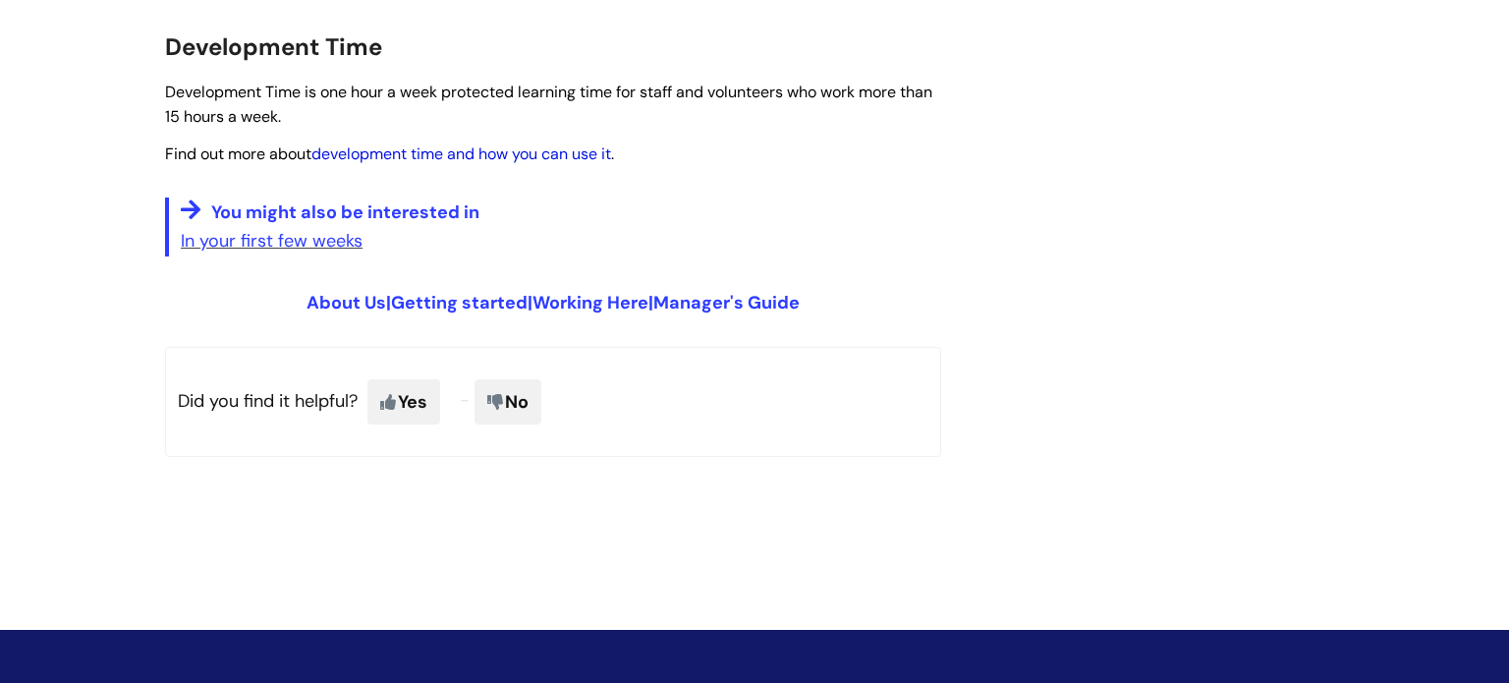
click at [403, 144] on link "development time and how you can use it" at bounding box center [461, 153] width 300 height 21
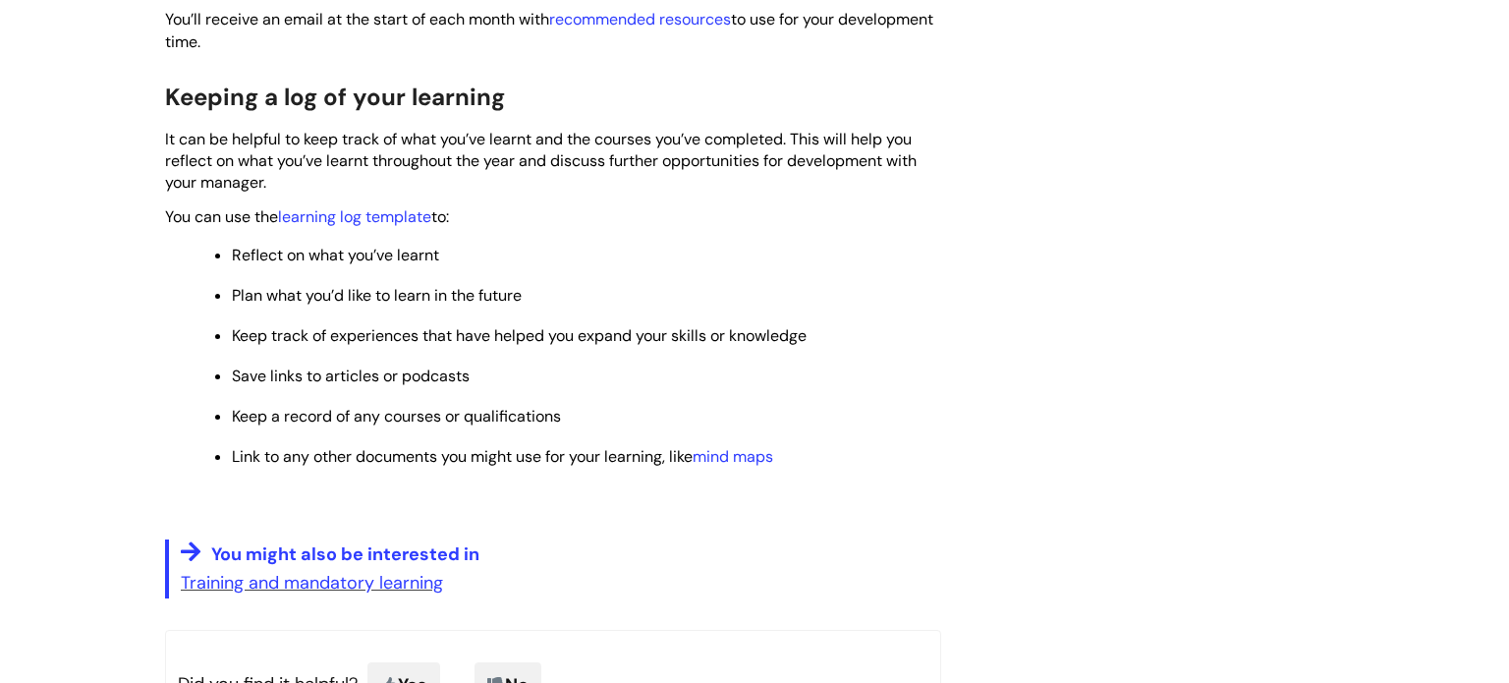
scroll to position [1493, 0]
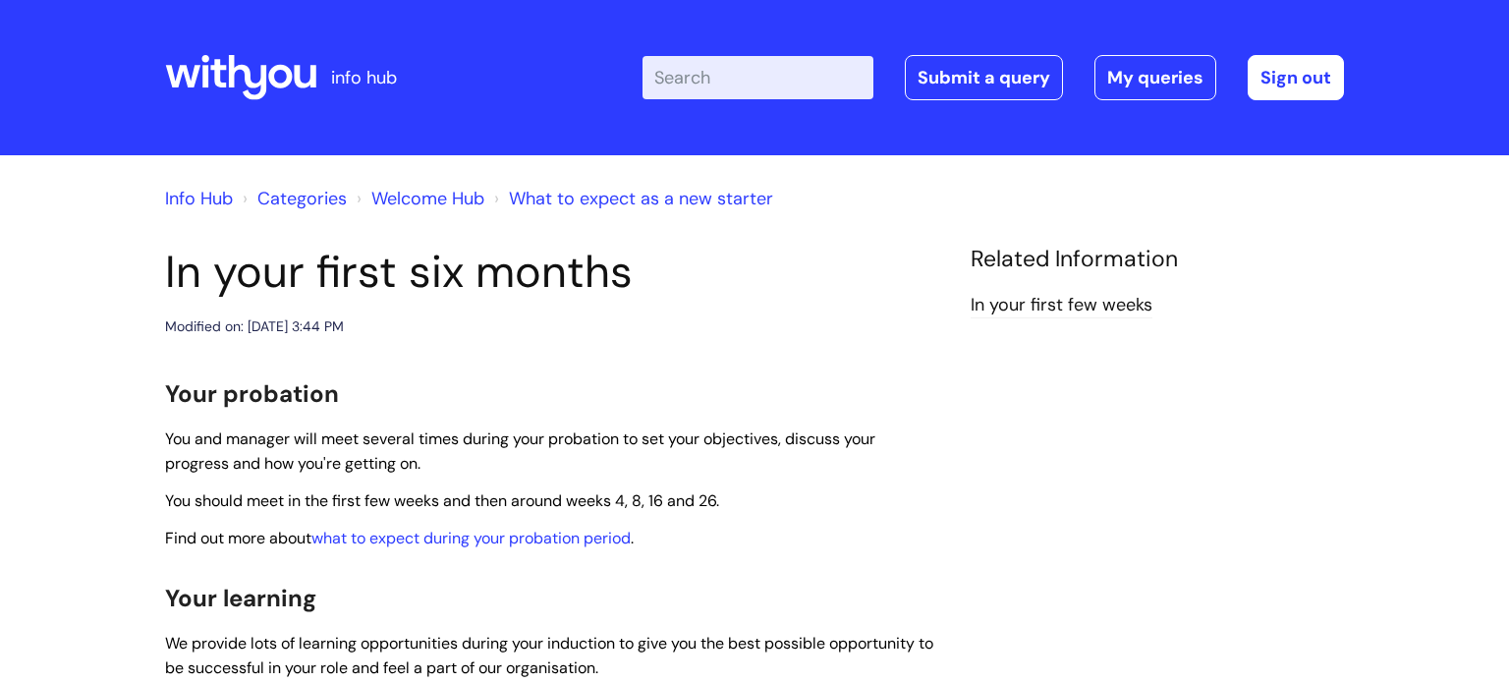
scroll to position [1610, 0]
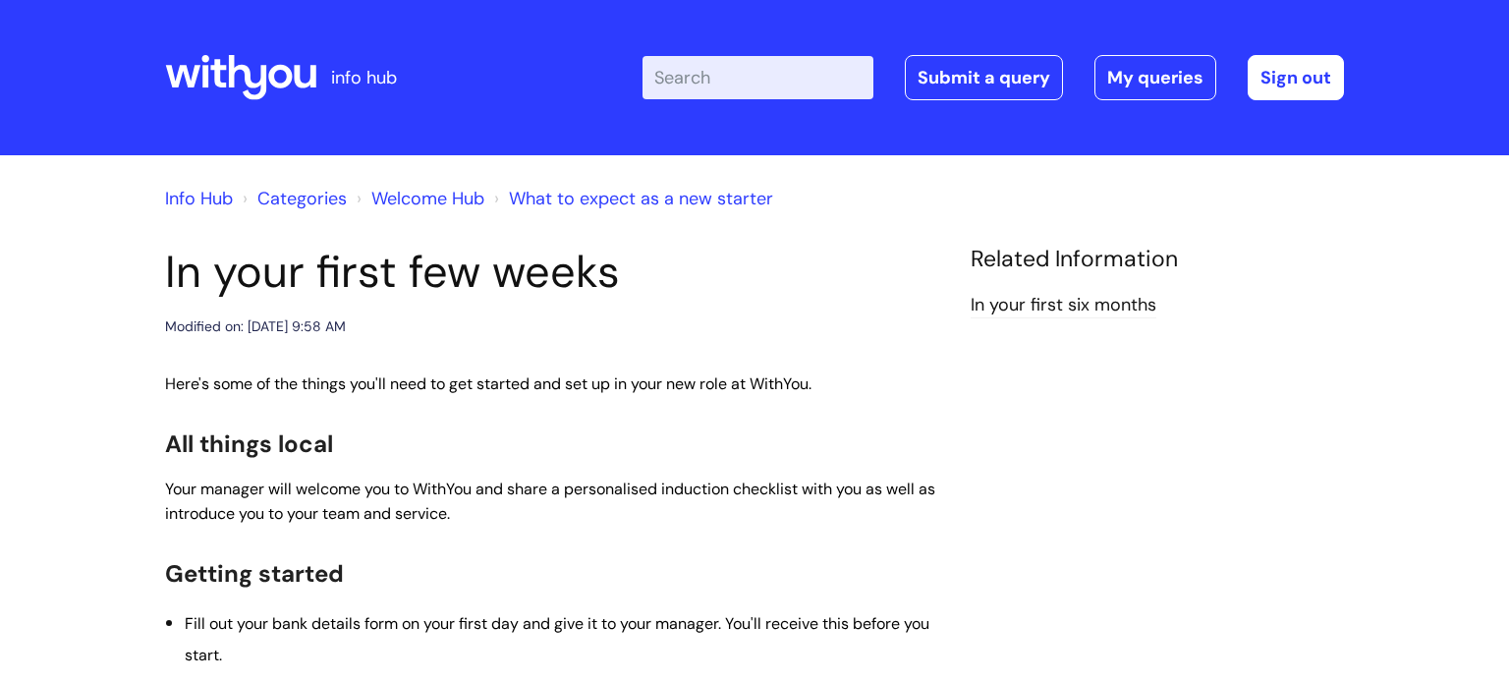
scroll to position [2435, 0]
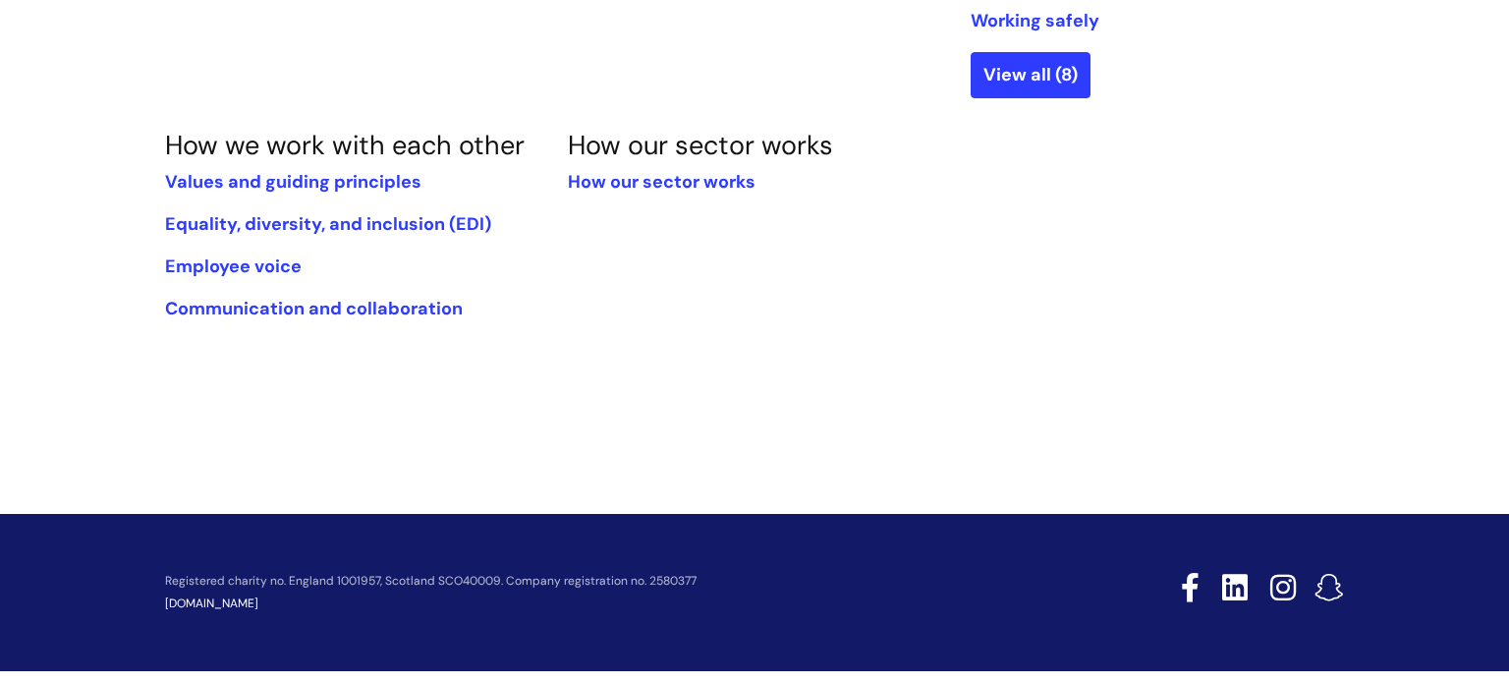
scroll to position [939, 0]
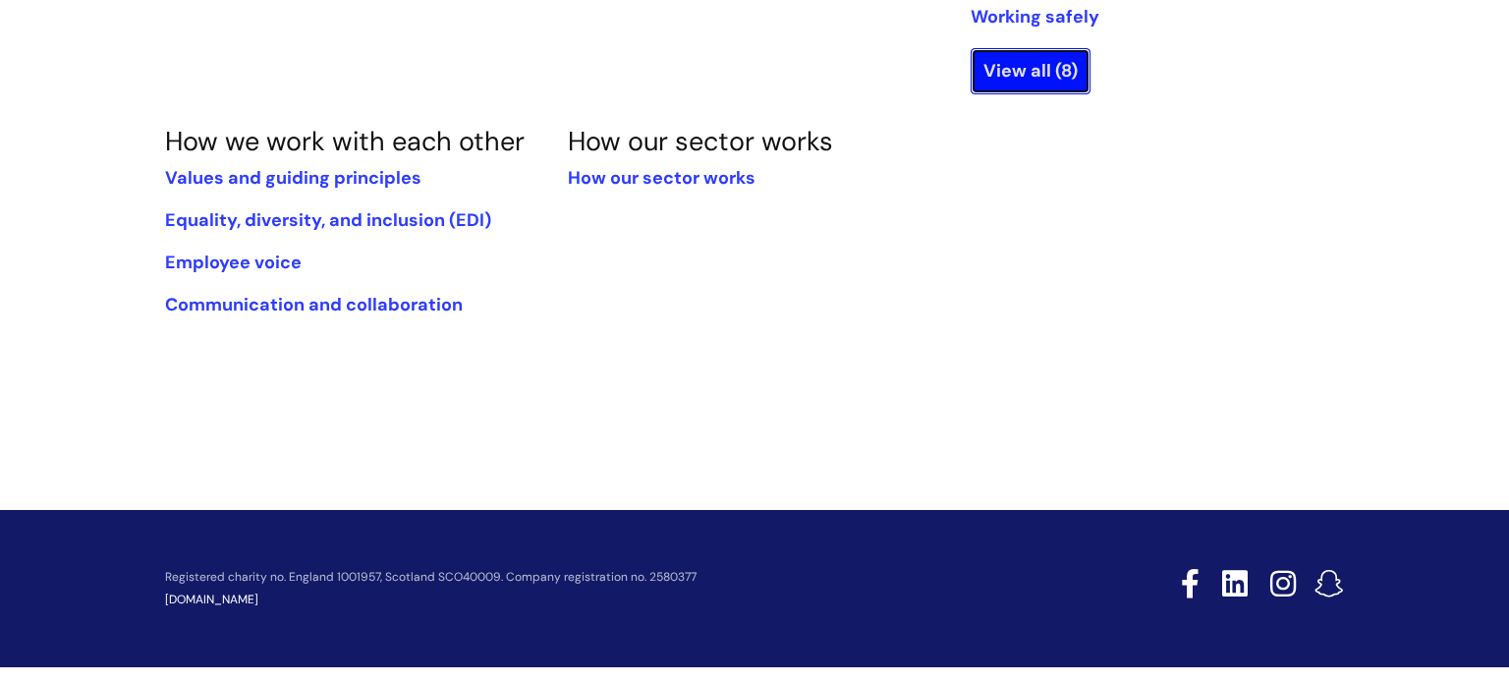
click at [1053, 51] on link "View all (8)" at bounding box center [1030, 70] width 120 height 45
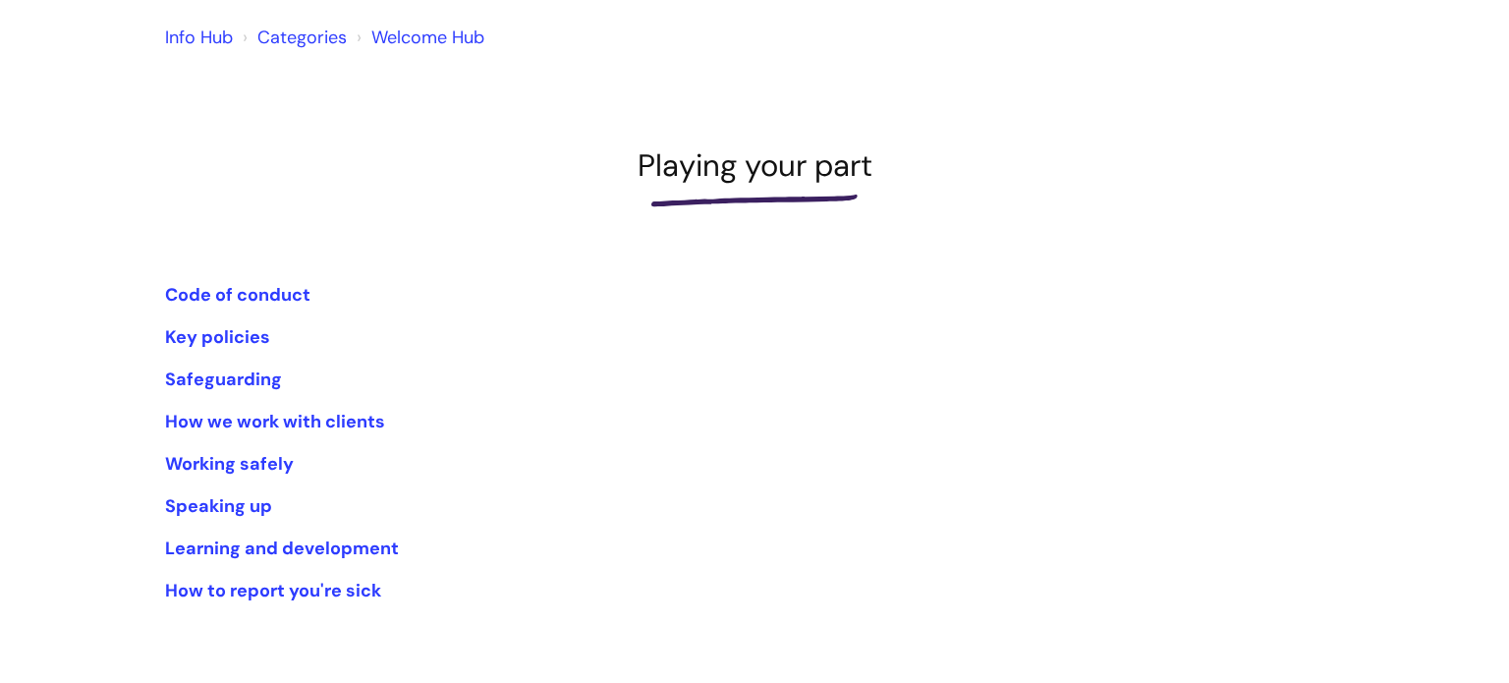
scroll to position [196, 0]
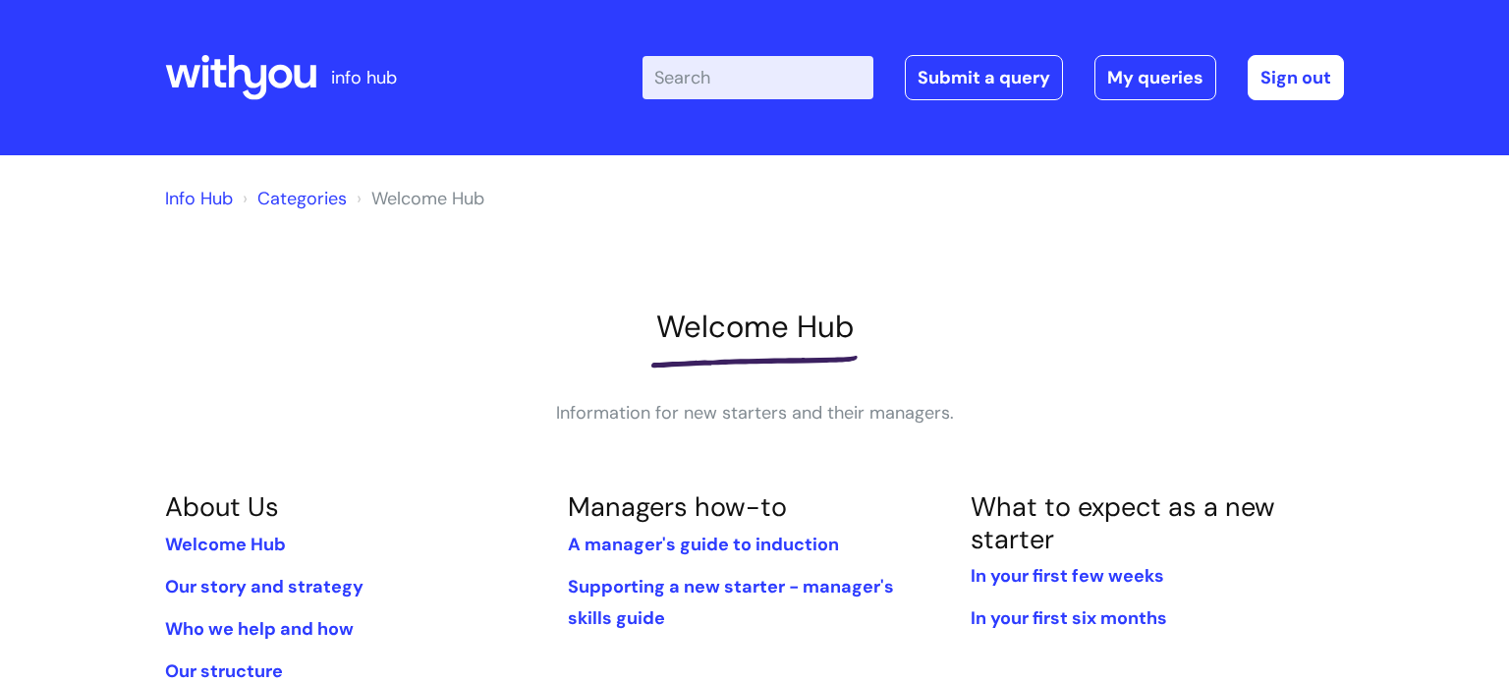
scroll to position [939, 0]
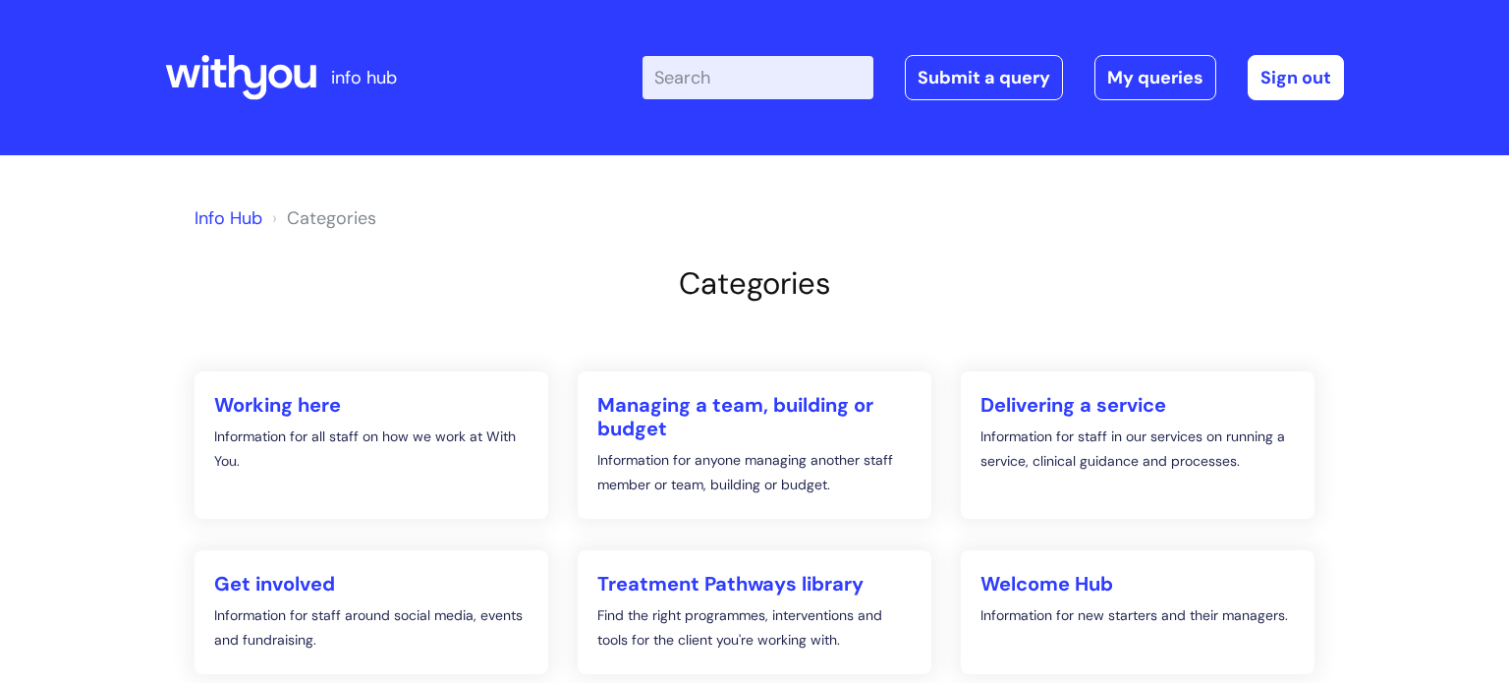
scroll to position [236, 0]
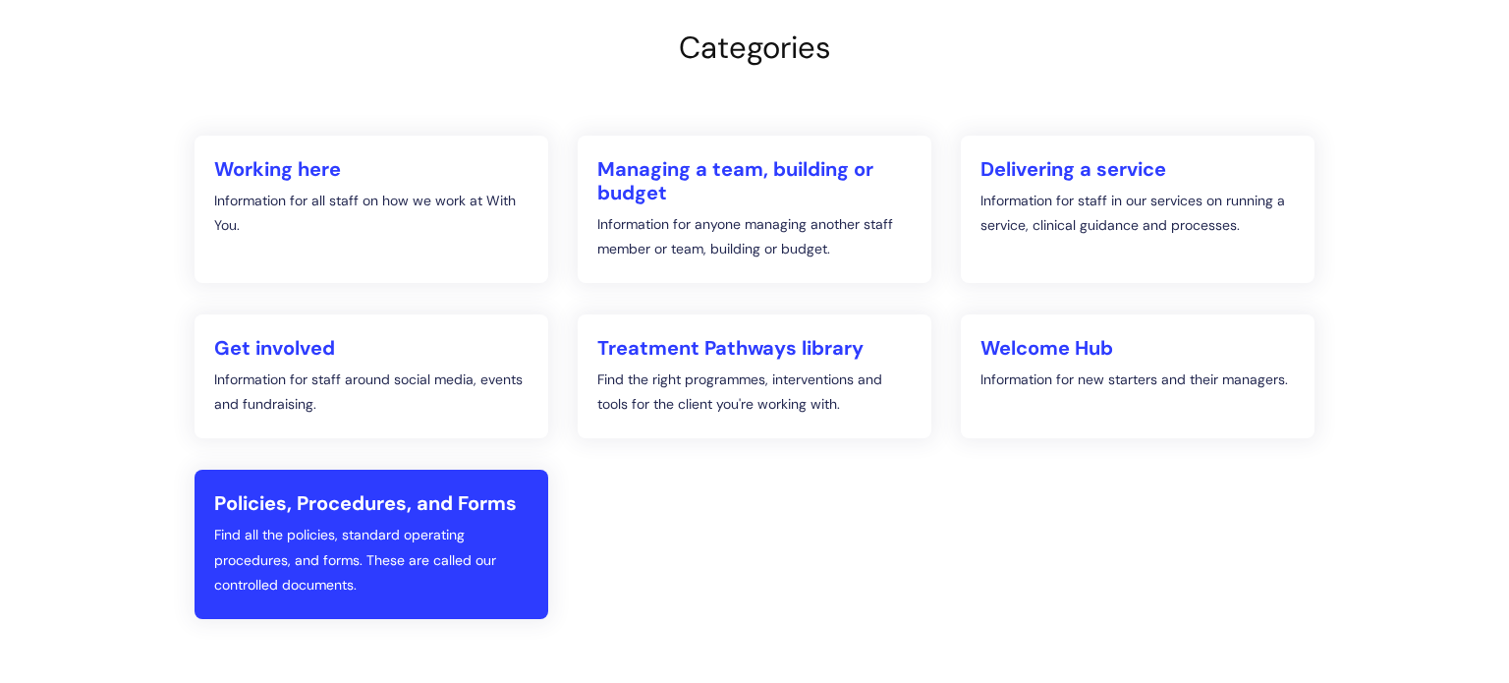
click at [370, 584] on p "Find all the policies, standard operating procedures, and forms. These are call…" at bounding box center [371, 560] width 314 height 75
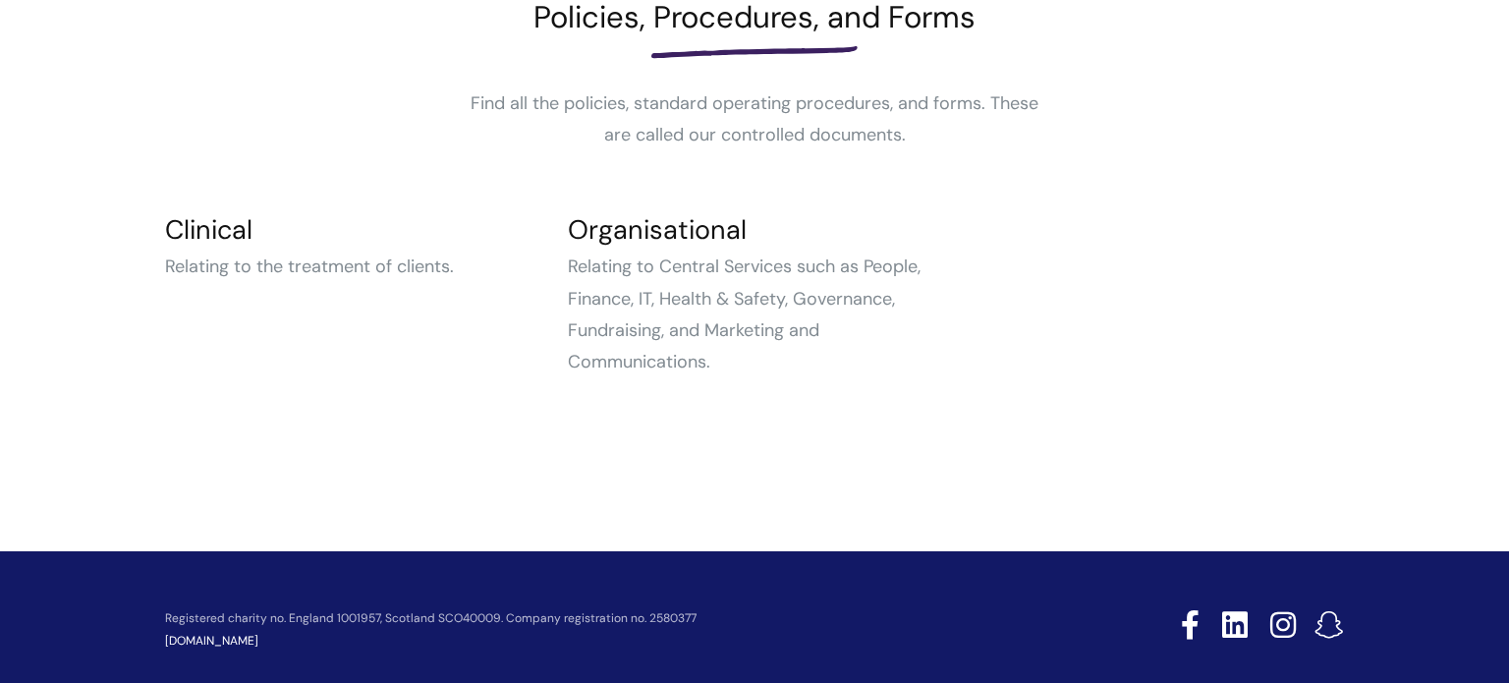
scroll to position [314, 0]
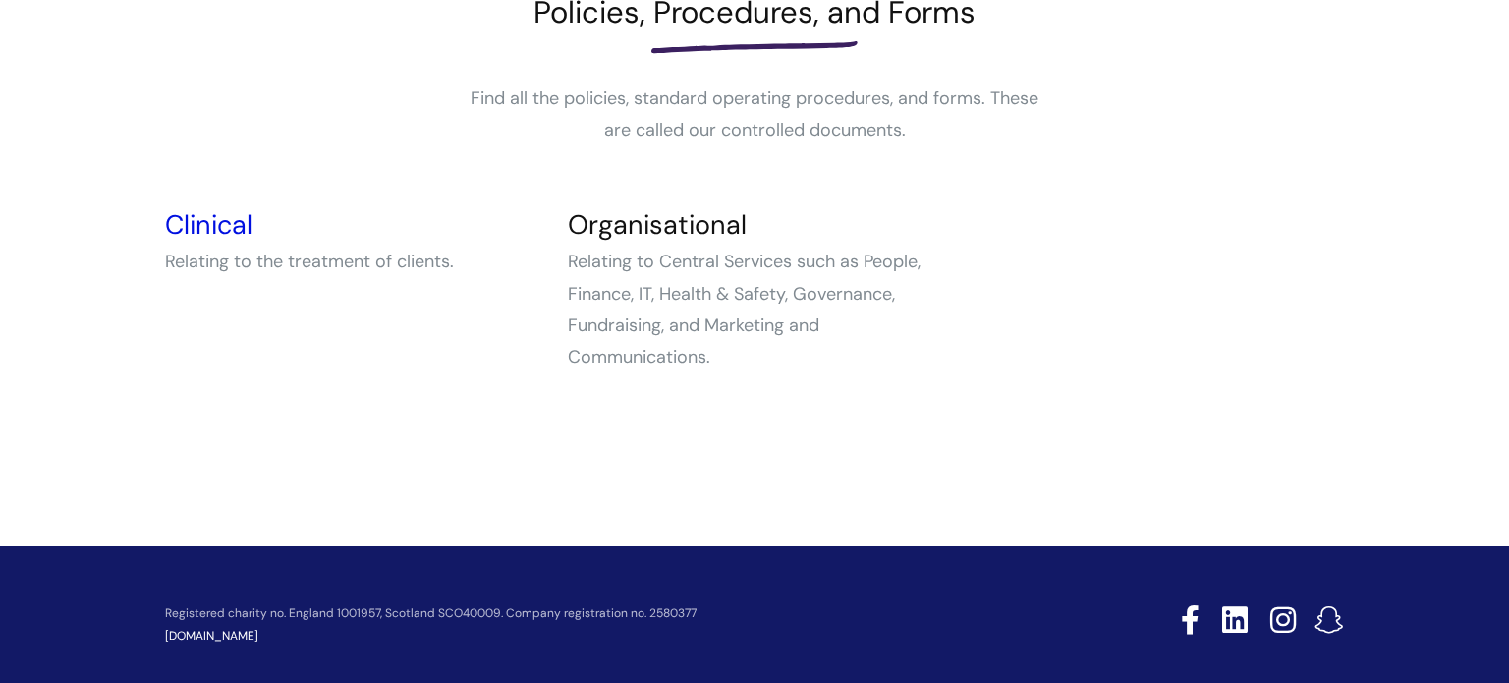
click at [205, 226] on link "Clinical" at bounding box center [208, 224] width 87 height 34
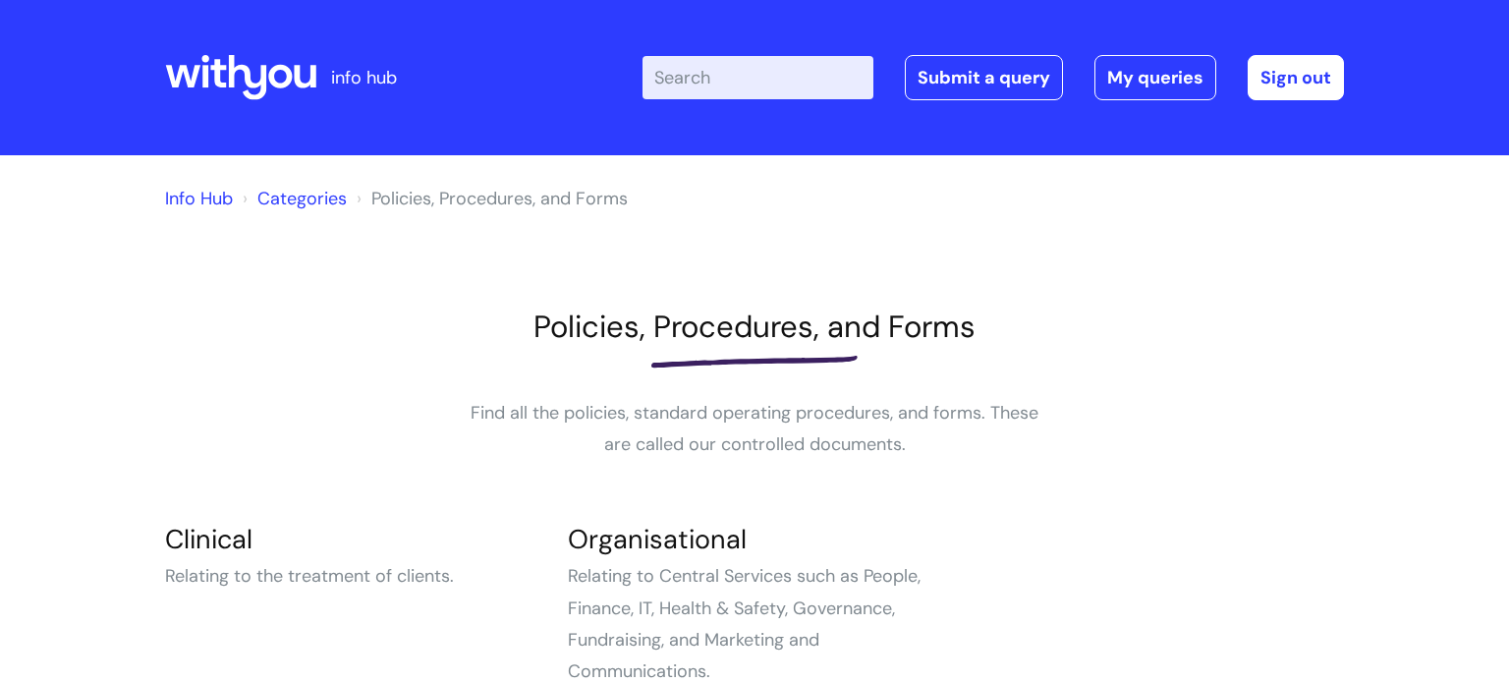
scroll to position [315, 0]
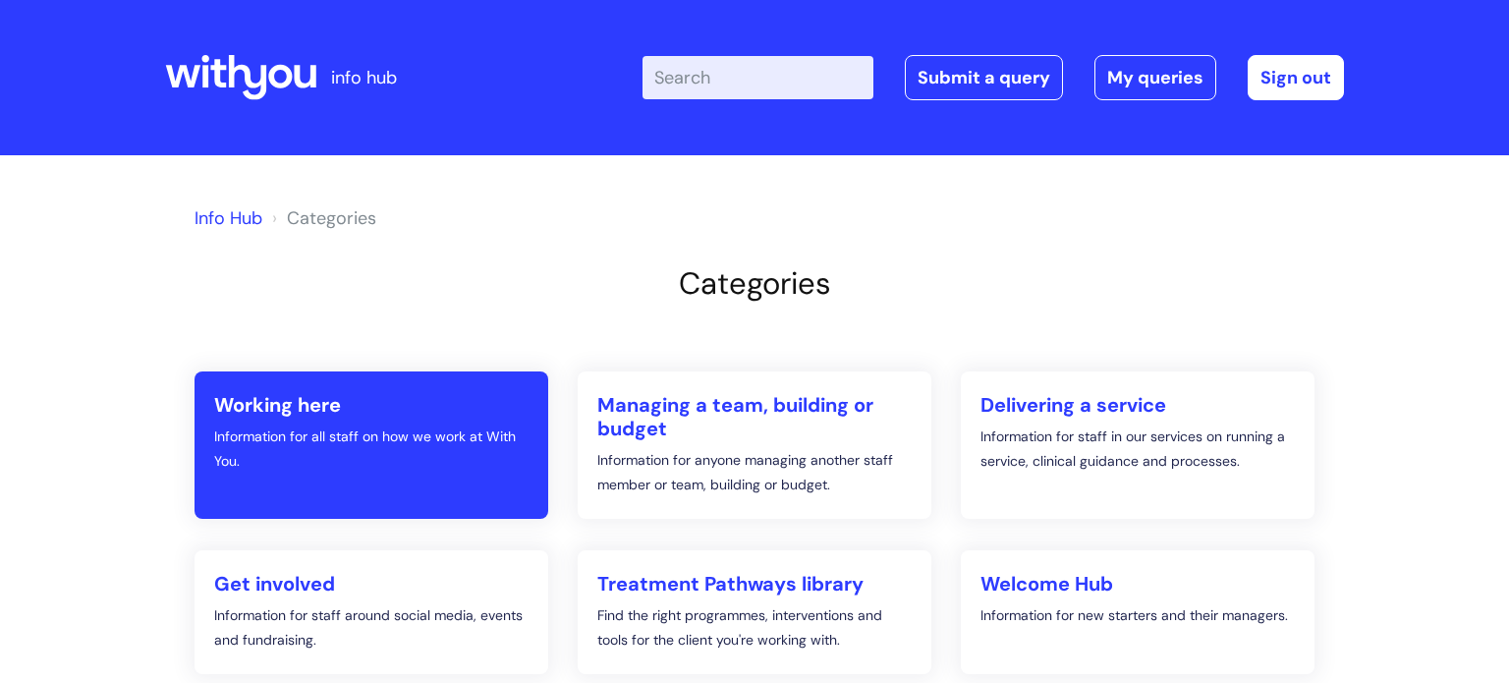
click at [294, 469] on p "Information for all staff on how we work at With You." at bounding box center [371, 448] width 314 height 49
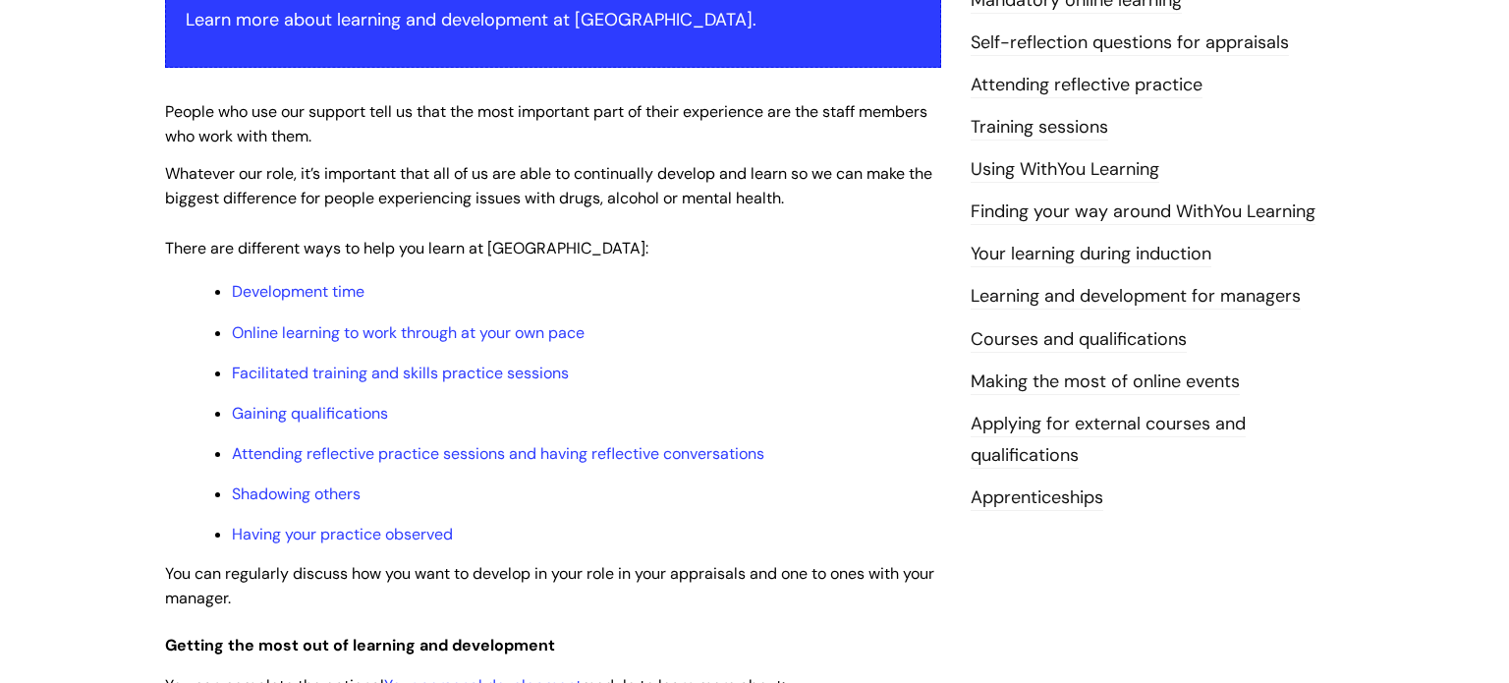
scroll to position [432, 0]
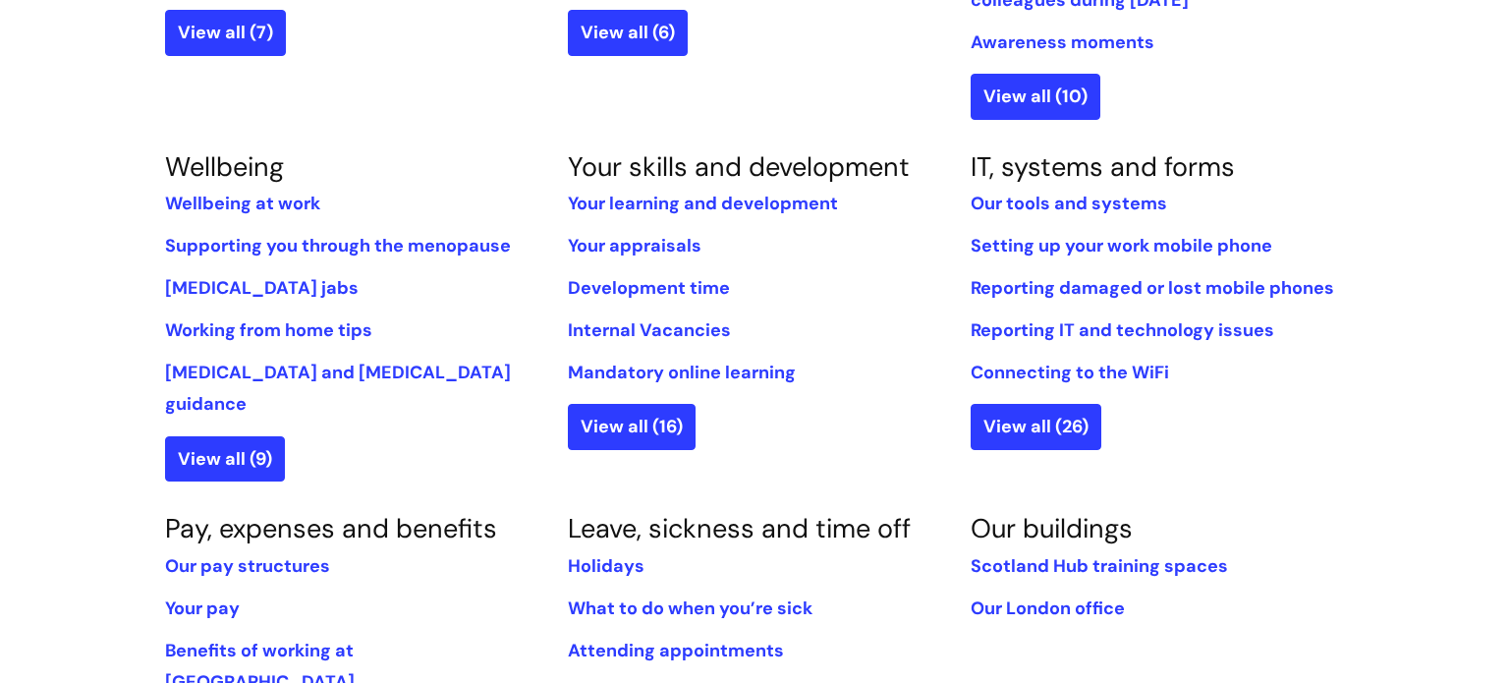
scroll to position [741, 0]
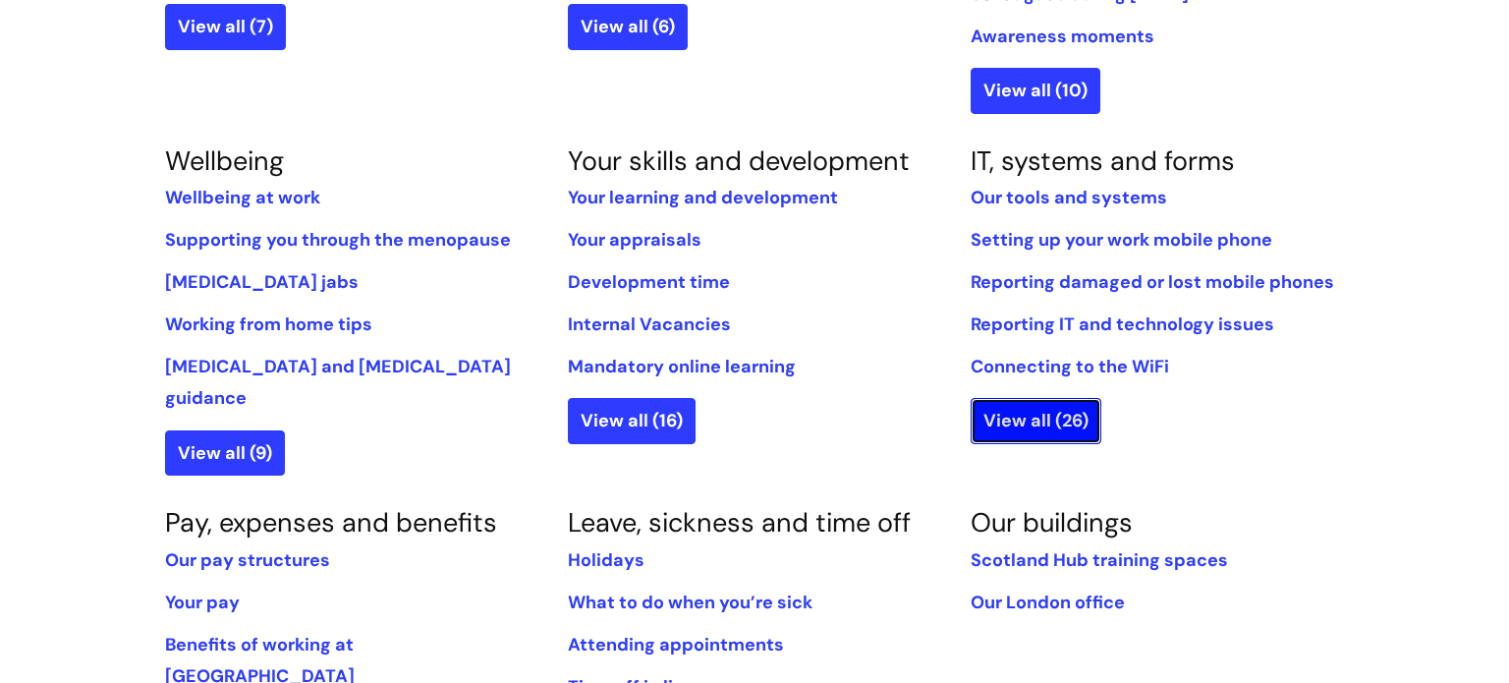
click at [1042, 399] on link "View all (26)" at bounding box center [1035, 420] width 131 height 45
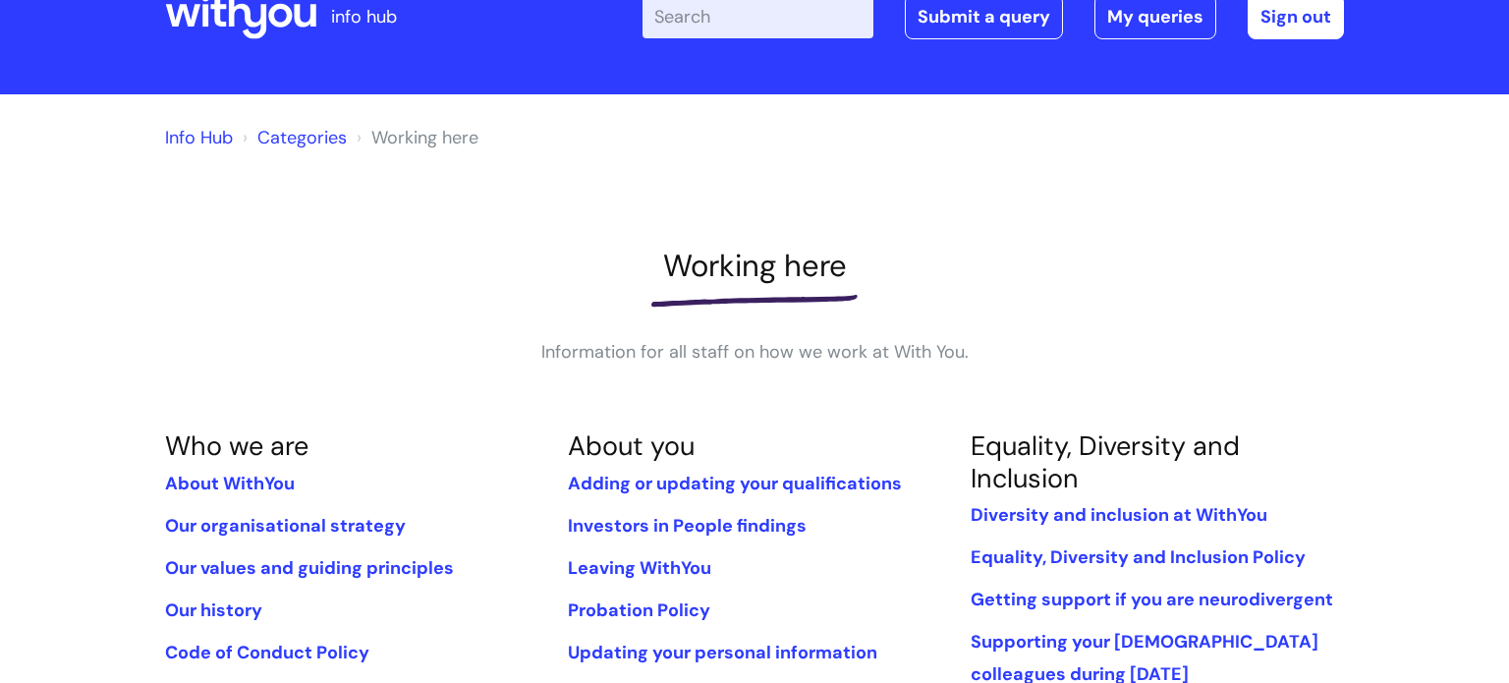
scroll to position [56, 0]
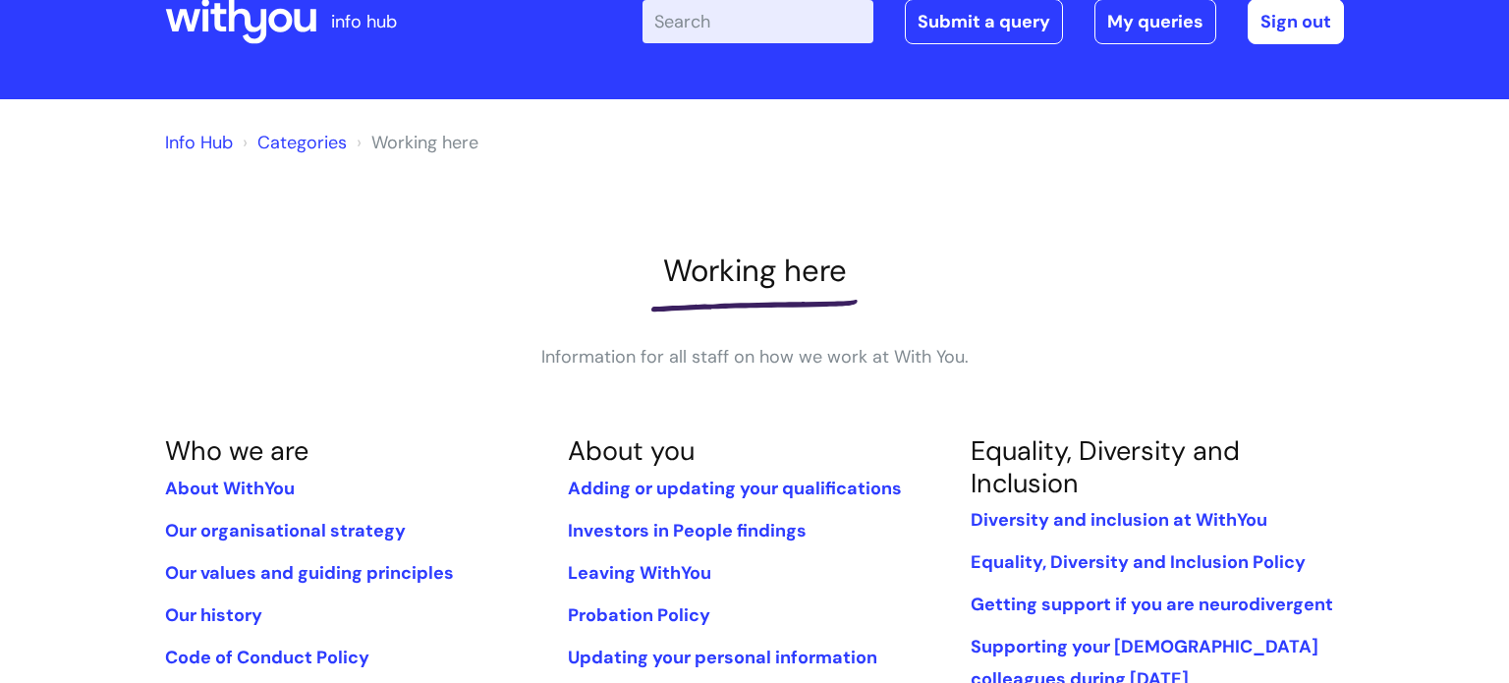
click at [214, 139] on link "Info Hub" at bounding box center [199, 143] width 68 height 24
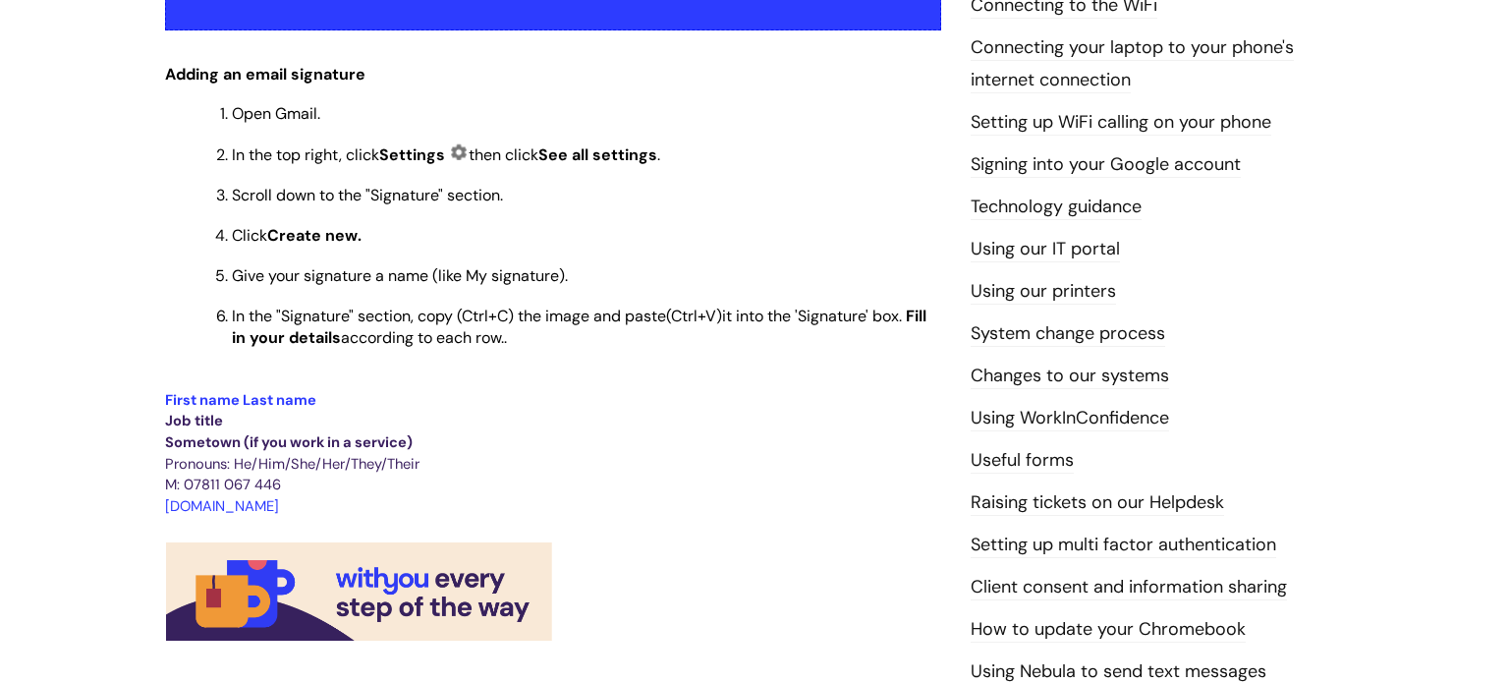
scroll to position [471, 0]
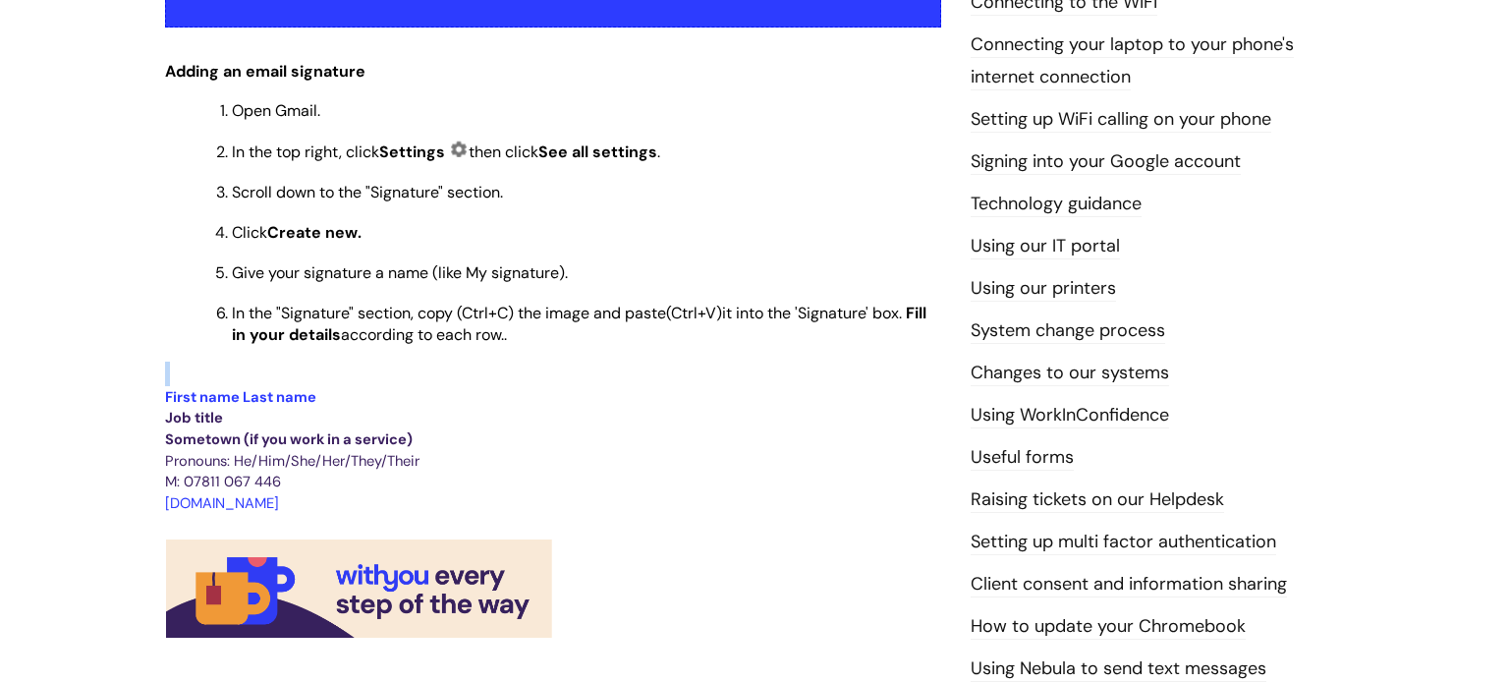
drag, startPoint x: 167, startPoint y: 401, endPoint x: 151, endPoint y: 379, distance: 26.7
click at [151, 379] on div "Setting your email signature Modified on: [DATE] 10:31 AM Use this to Find out …" at bounding box center [552, 674] width 805 height 1801
click at [136, 380] on div "Info Hub Categories Working here IT, systems and forms Setting your email signa…" at bounding box center [754, 640] width 1509 height 1912
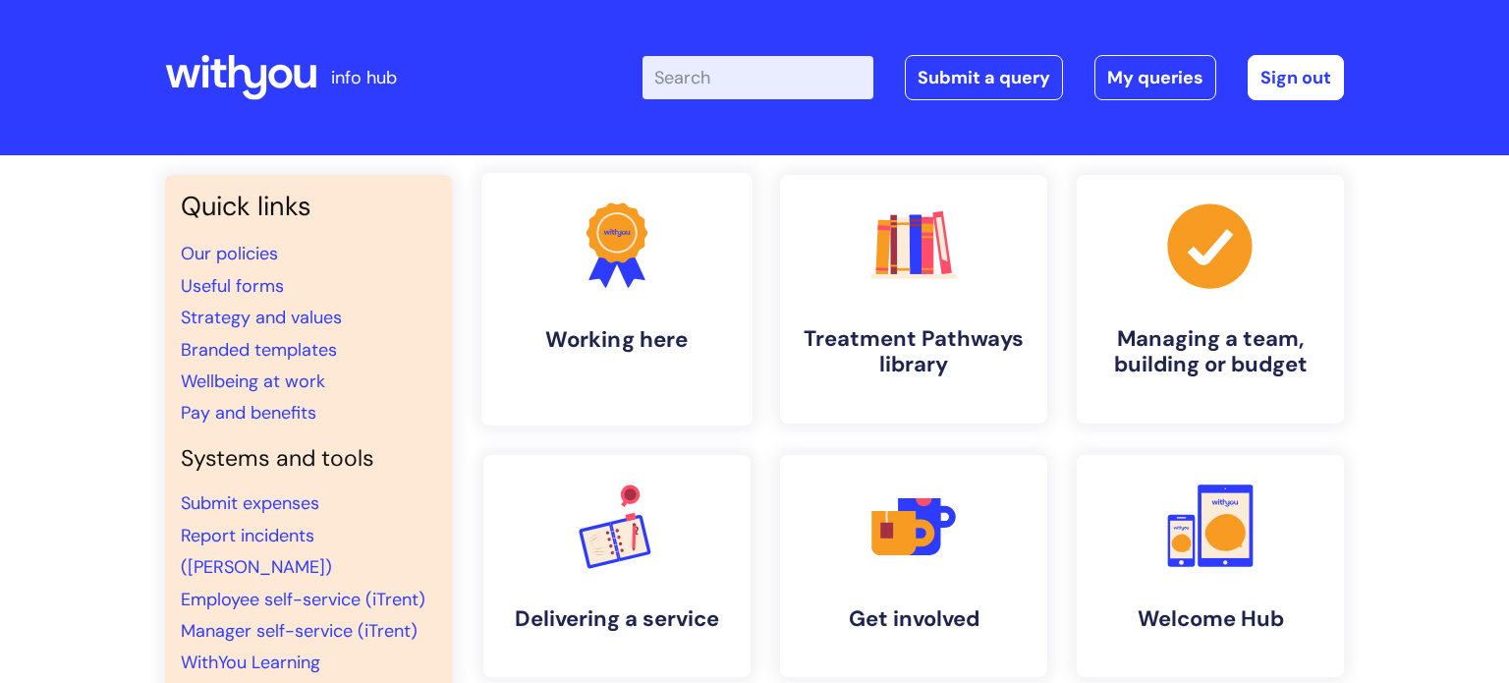
click at [596, 255] on icon ".cls-1{fill:#f89b22;}.cls-1,.cls-2,.cls-3{stroke-width:0px;}.cls-2{fill:#2d3cff…" at bounding box center [616, 244] width 97 height 97
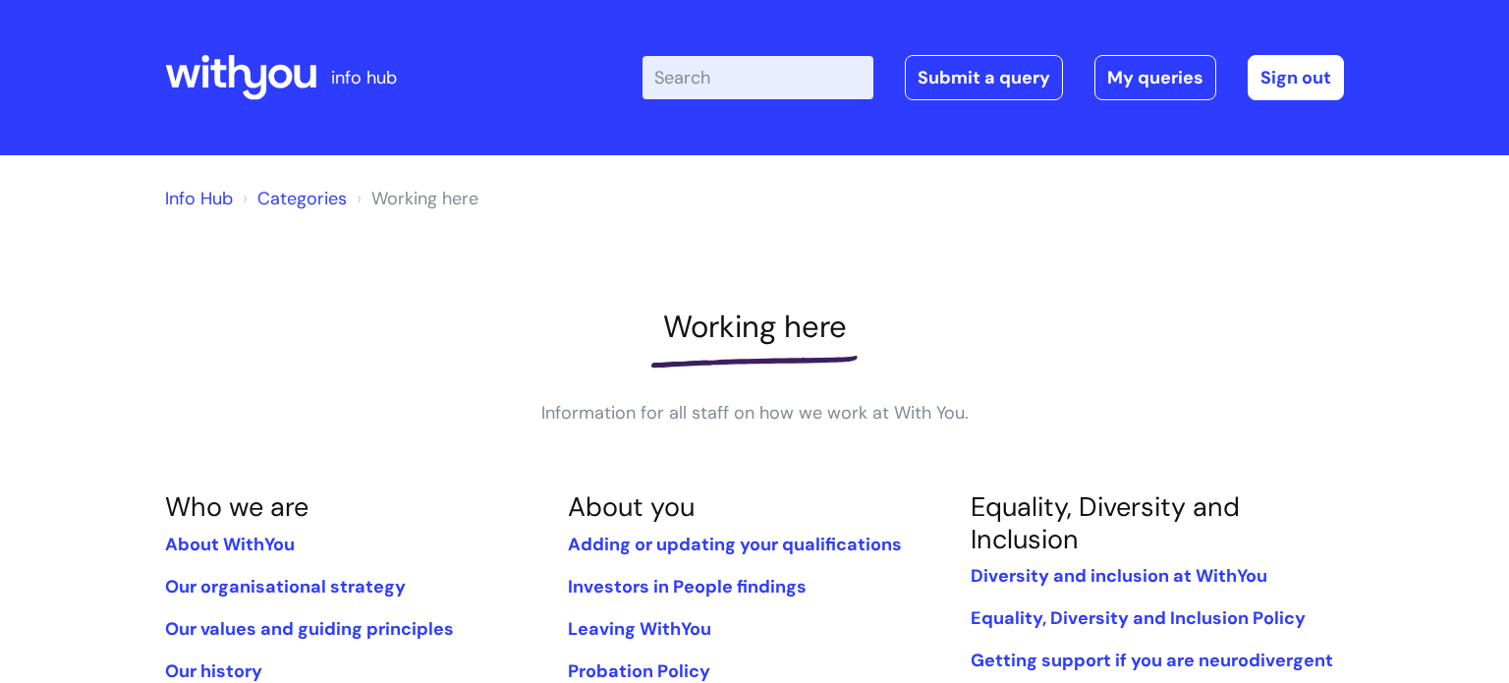
click at [294, 199] on link "Categories" at bounding box center [301, 199] width 89 height 24
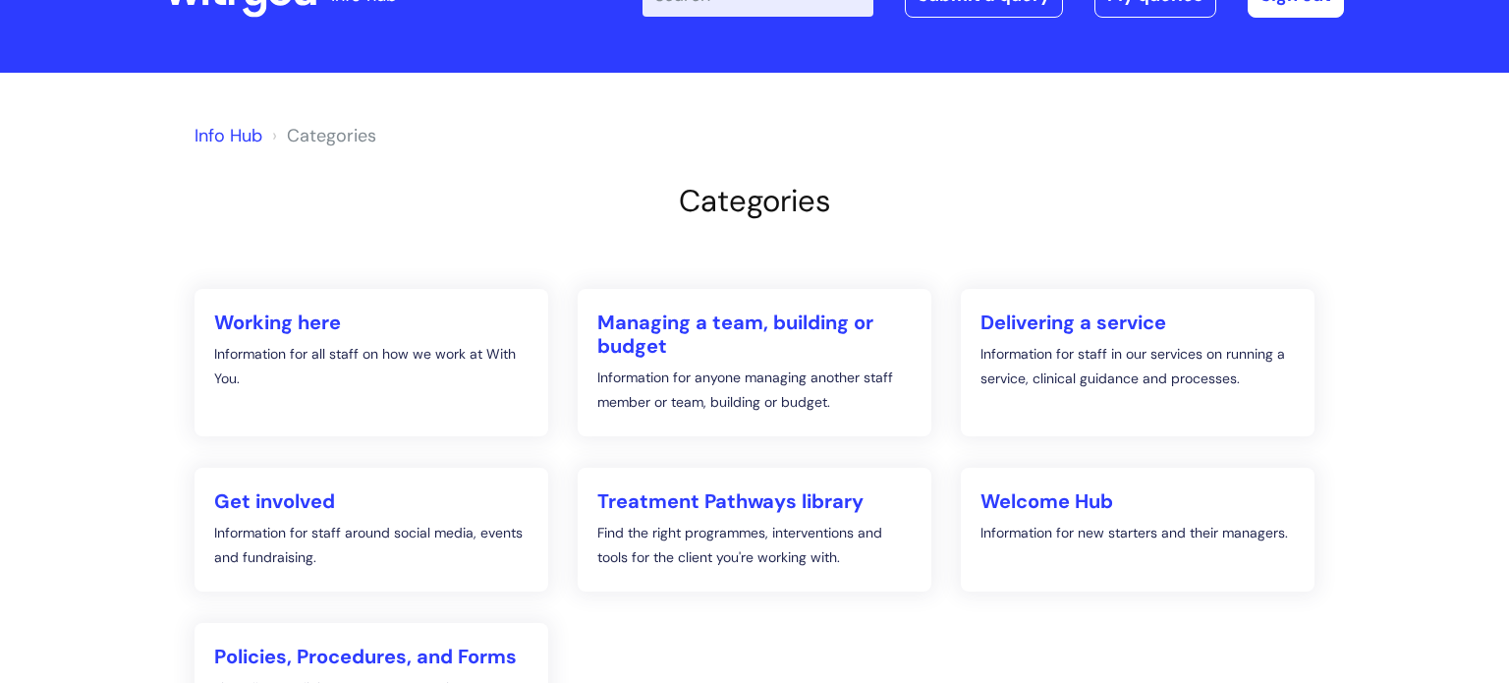
scroll to position [83, 0]
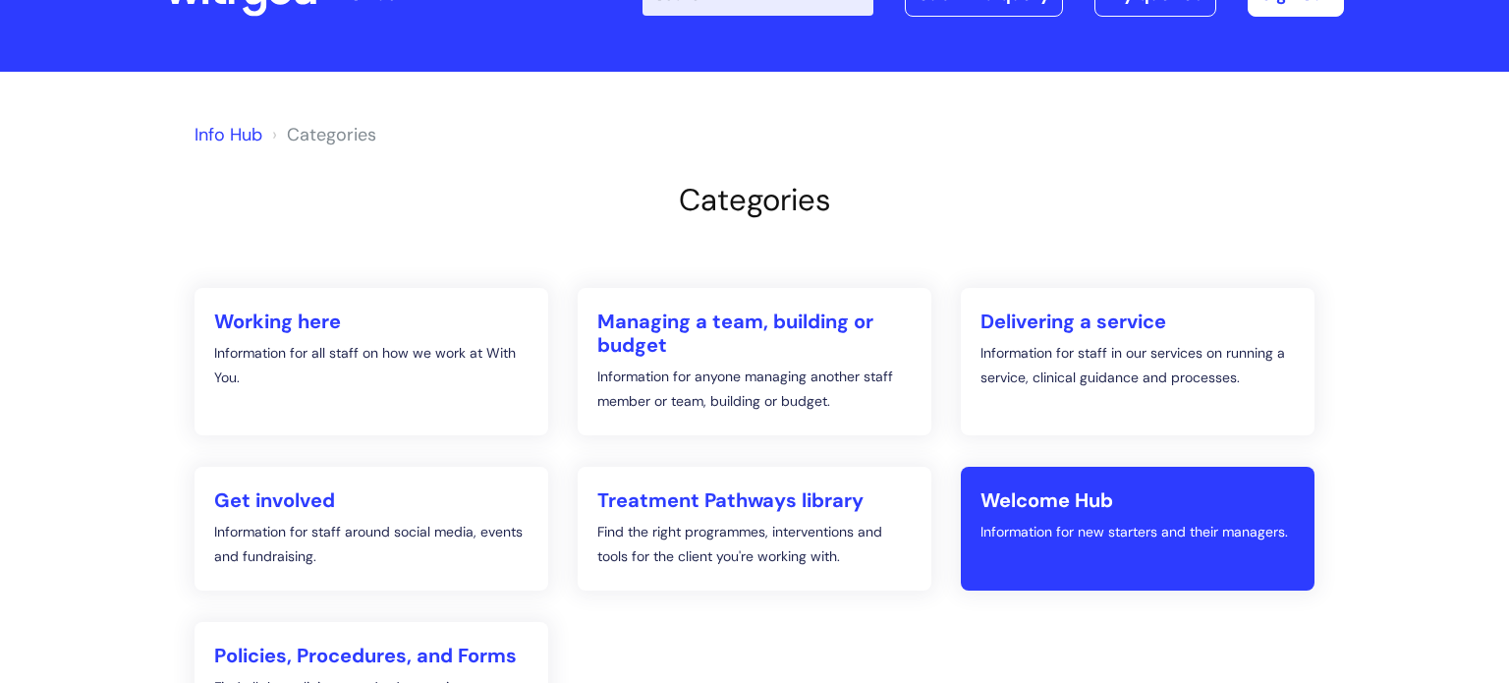
click at [1200, 528] on p "Information for new starters and their managers." at bounding box center [1137, 532] width 314 height 25
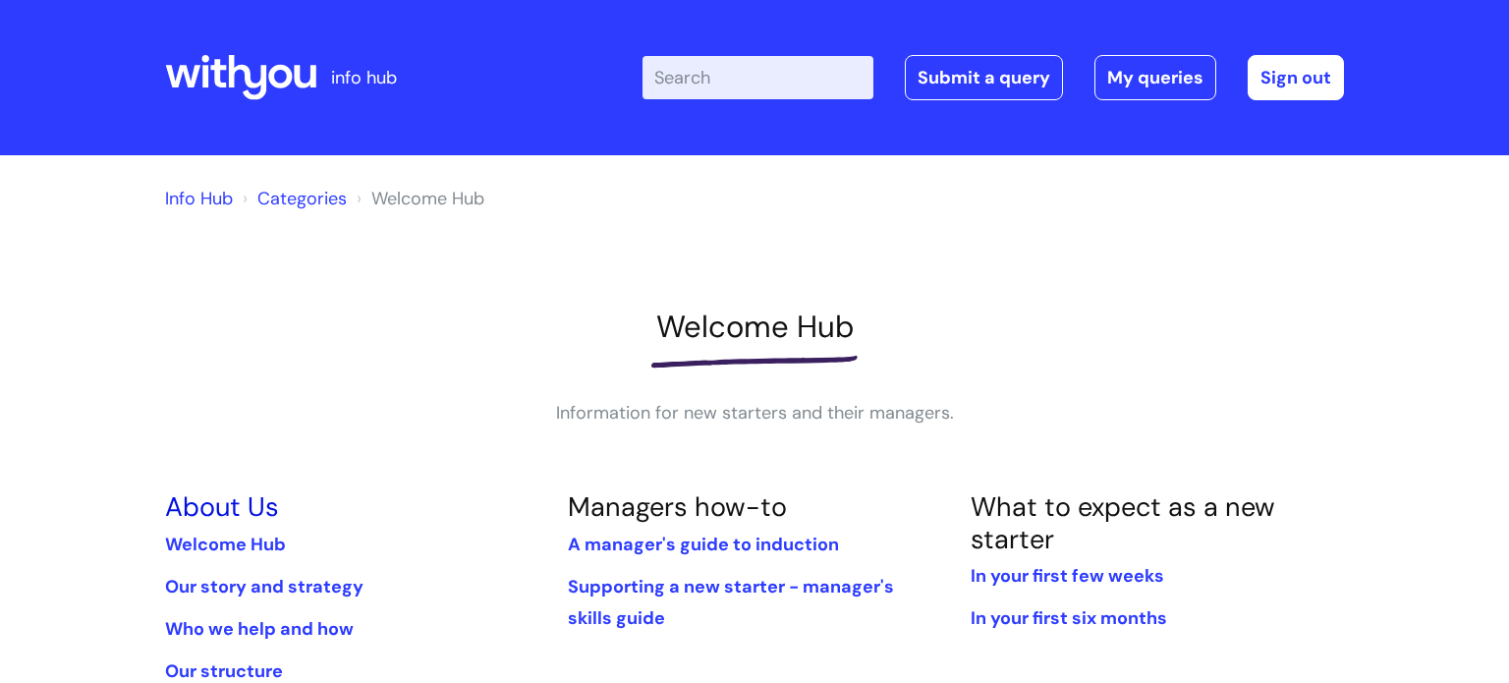
click at [235, 504] on link "About Us" at bounding box center [222, 506] width 114 height 34
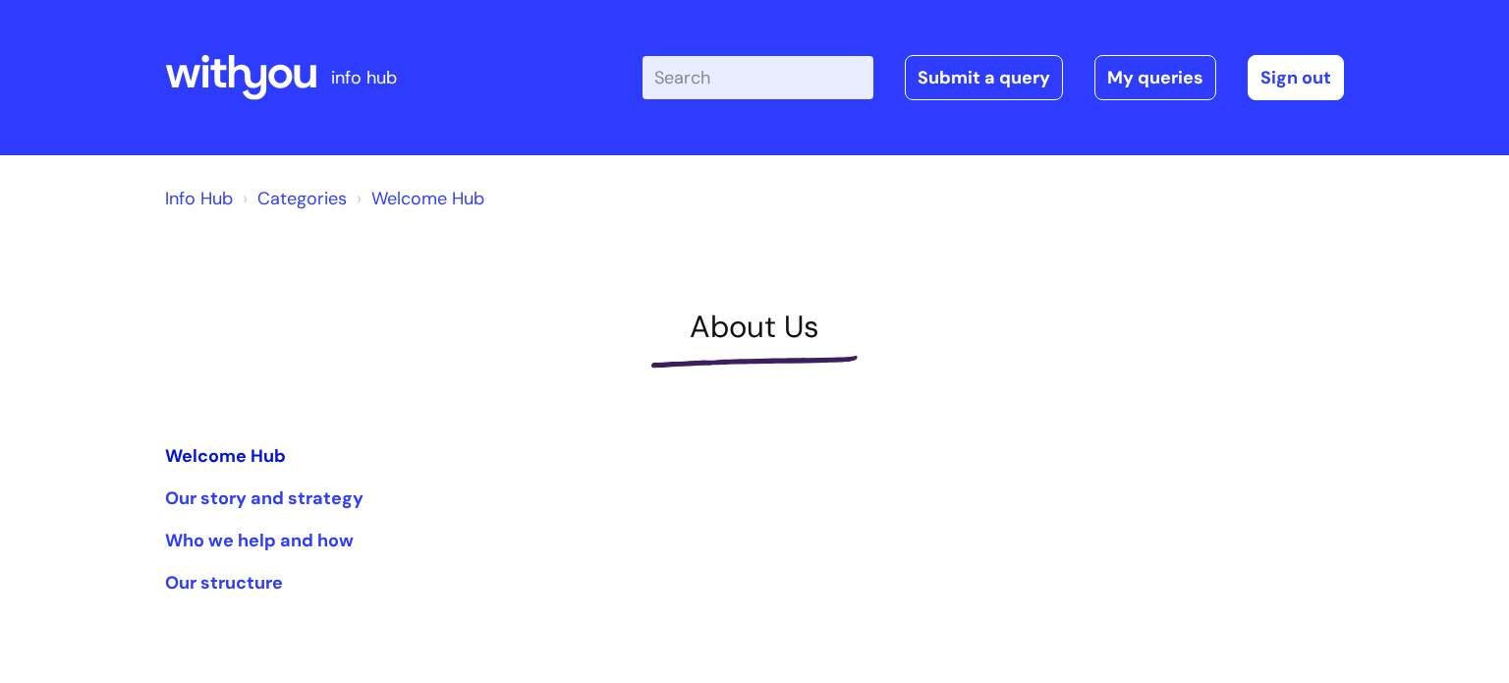
click at [249, 457] on link "Welcome Hub" at bounding box center [225, 456] width 121 height 24
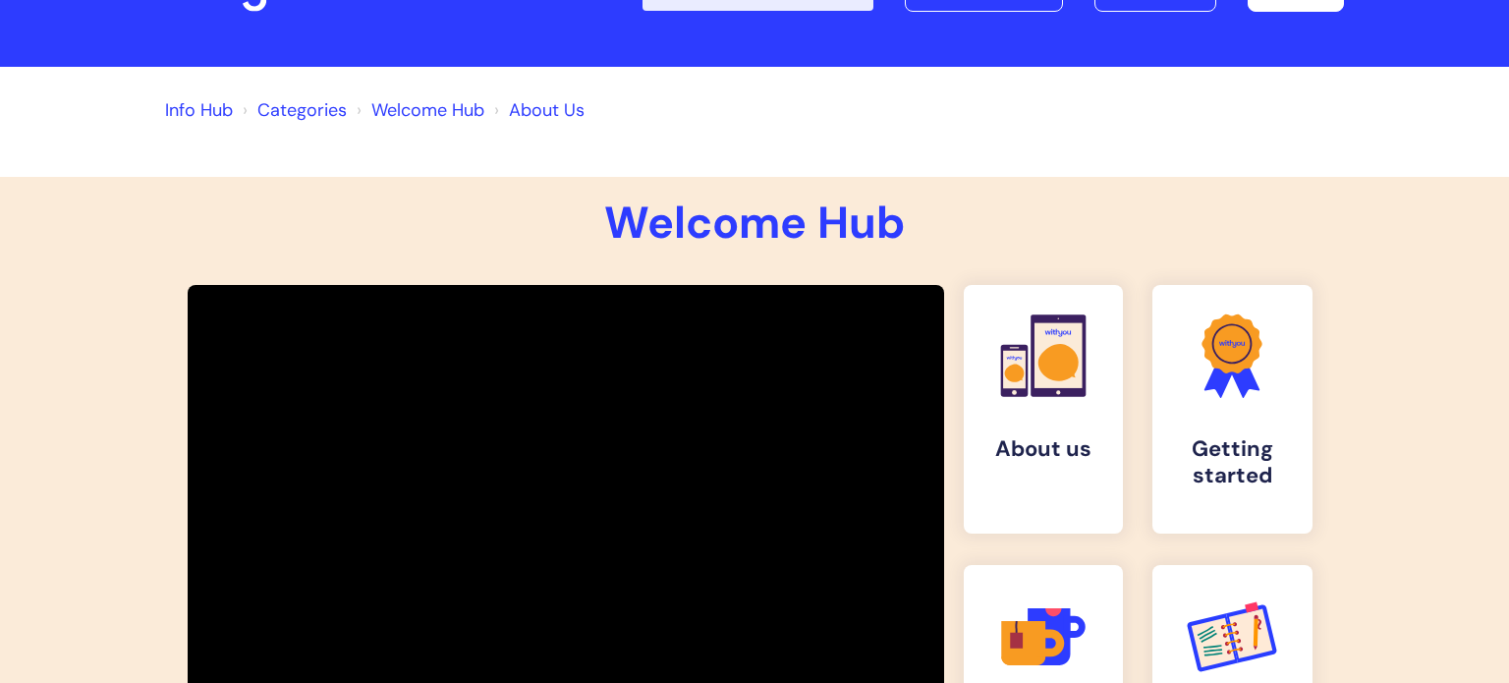
scroll to position [42, 0]
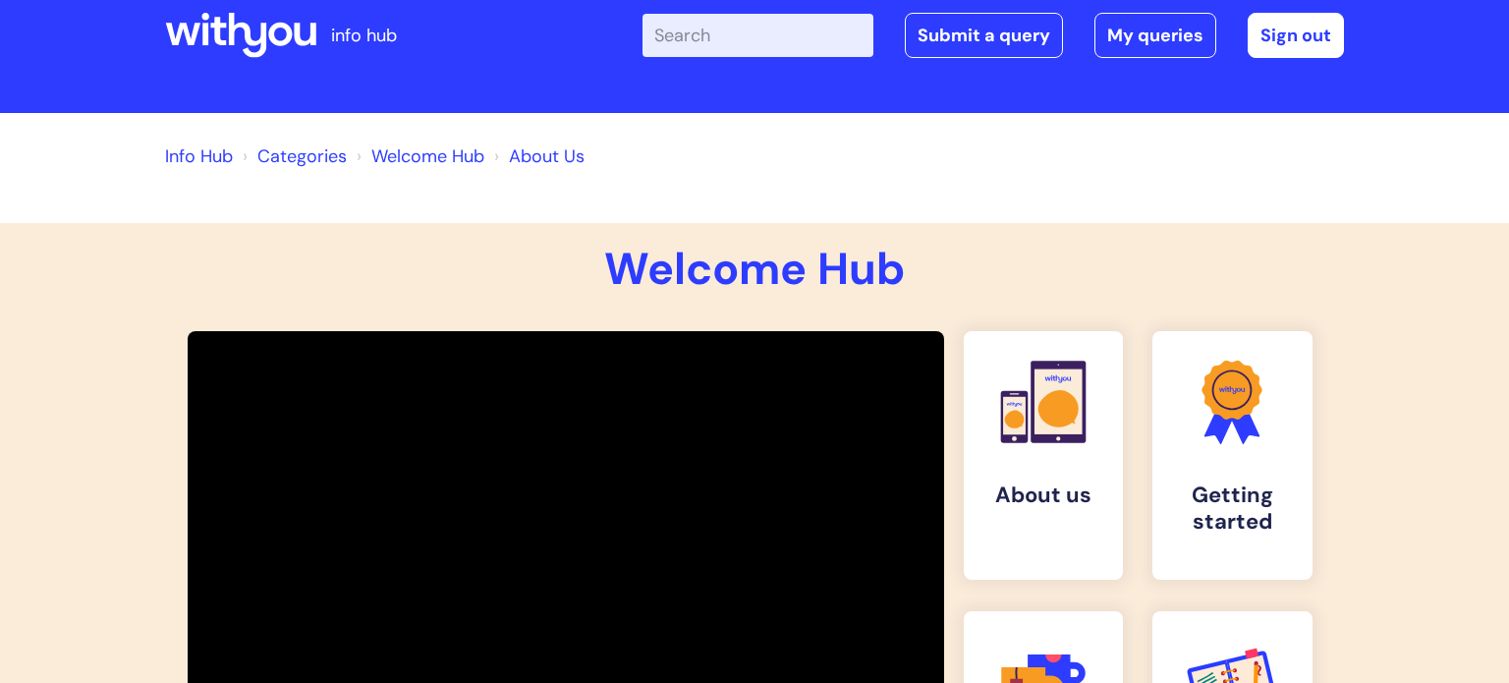
click at [413, 153] on link "Welcome Hub" at bounding box center [427, 156] width 113 height 24
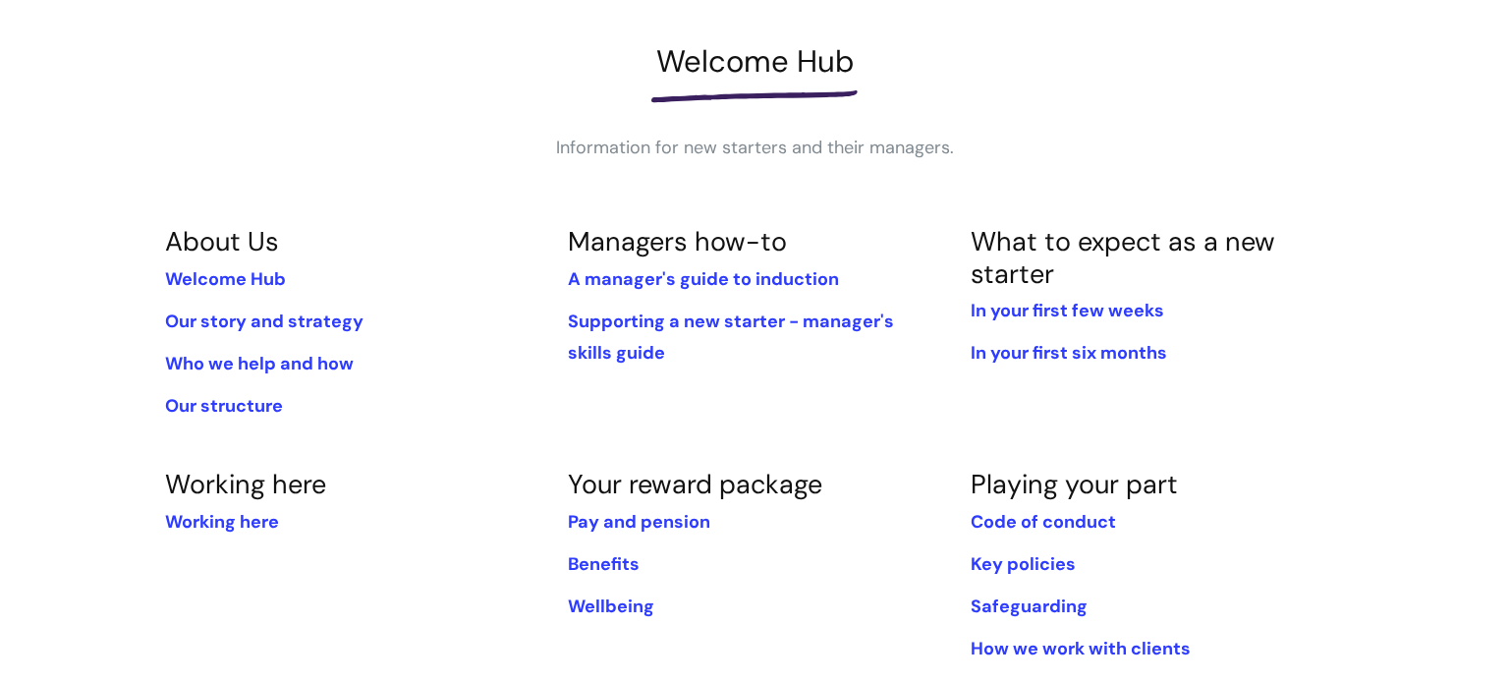
scroll to position [267, 0]
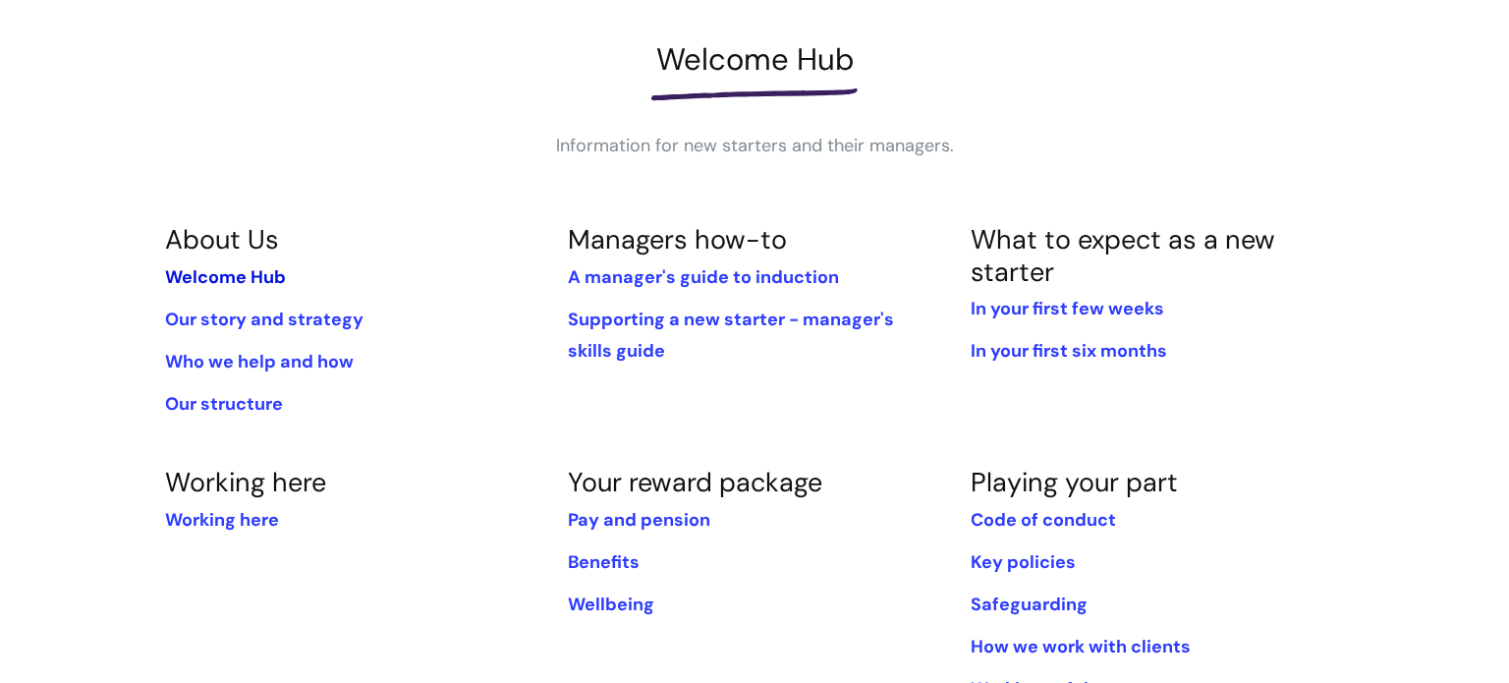
click at [210, 280] on link "Welcome Hub" at bounding box center [225, 277] width 121 height 24
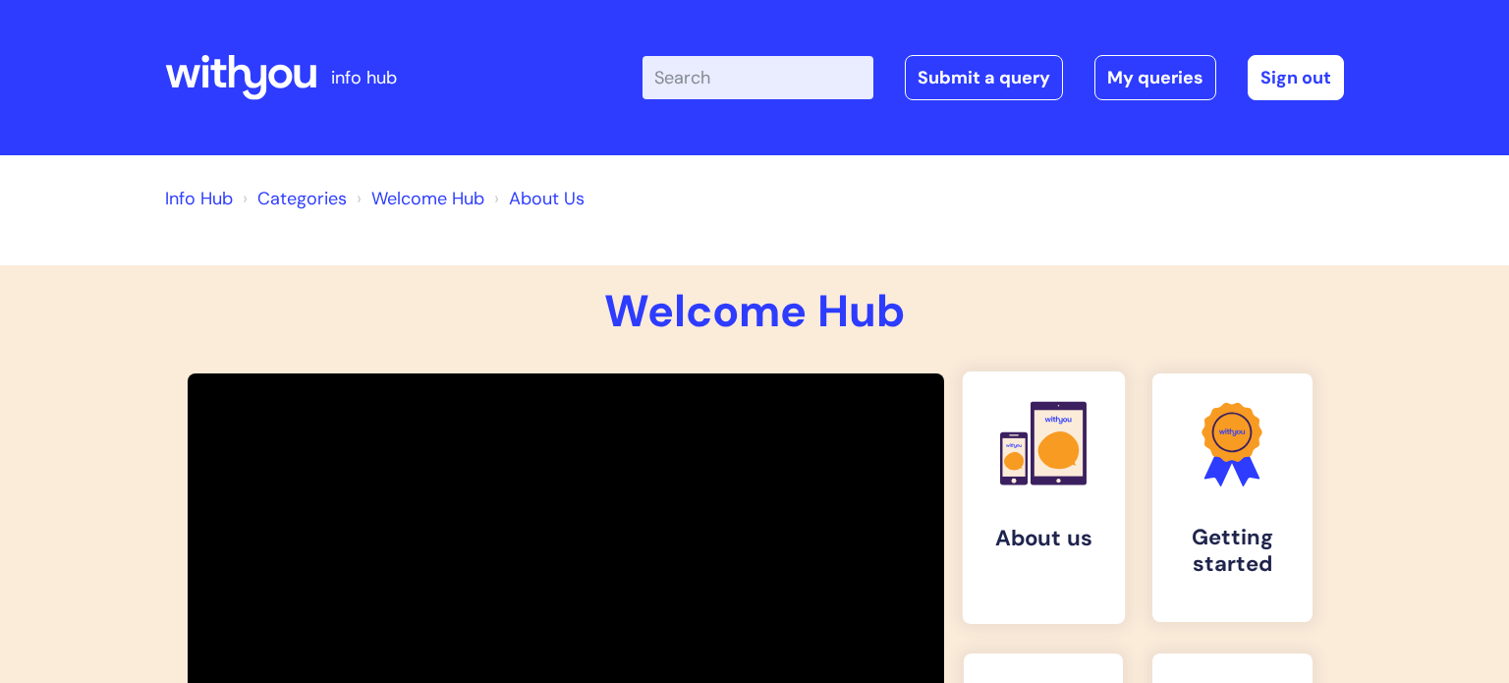
click at [1016, 526] on h4 "About us" at bounding box center [1043, 539] width 130 height 27
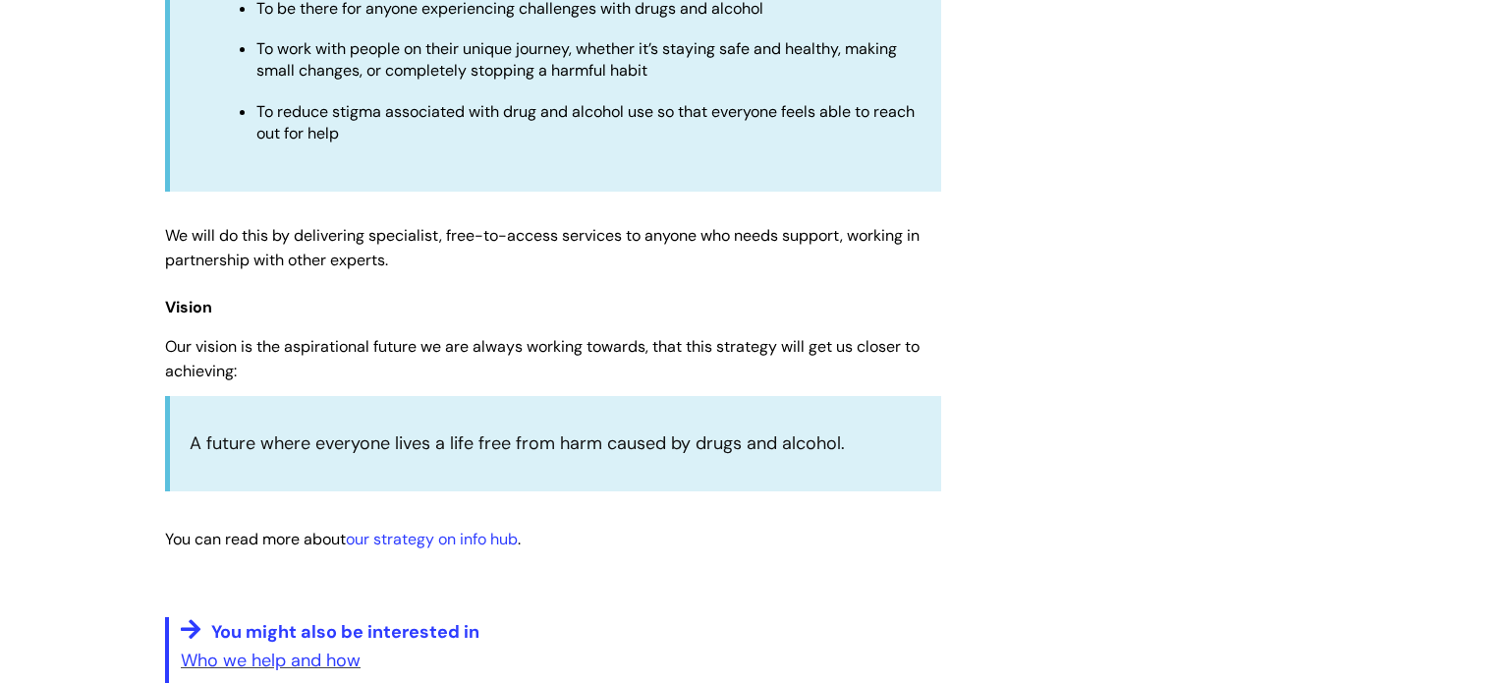
scroll to position [4704, 0]
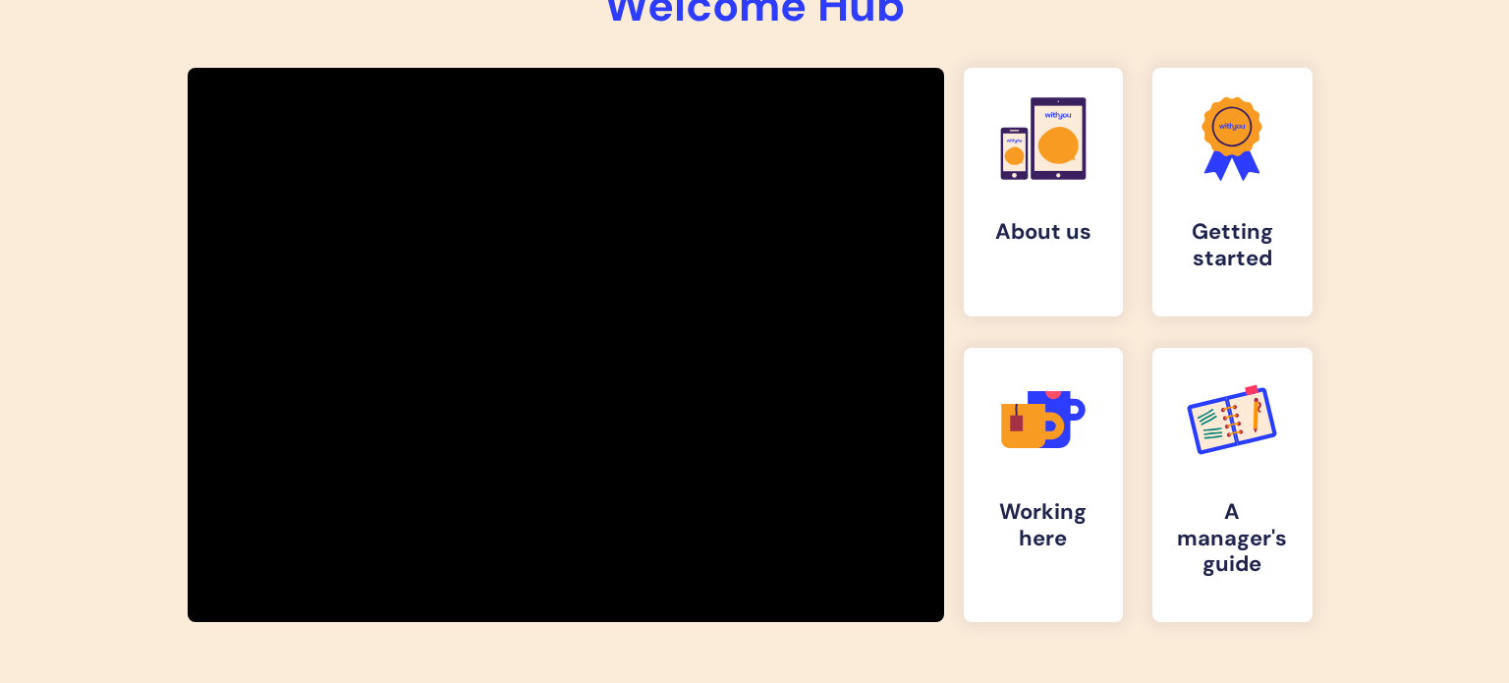
scroll to position [302, 0]
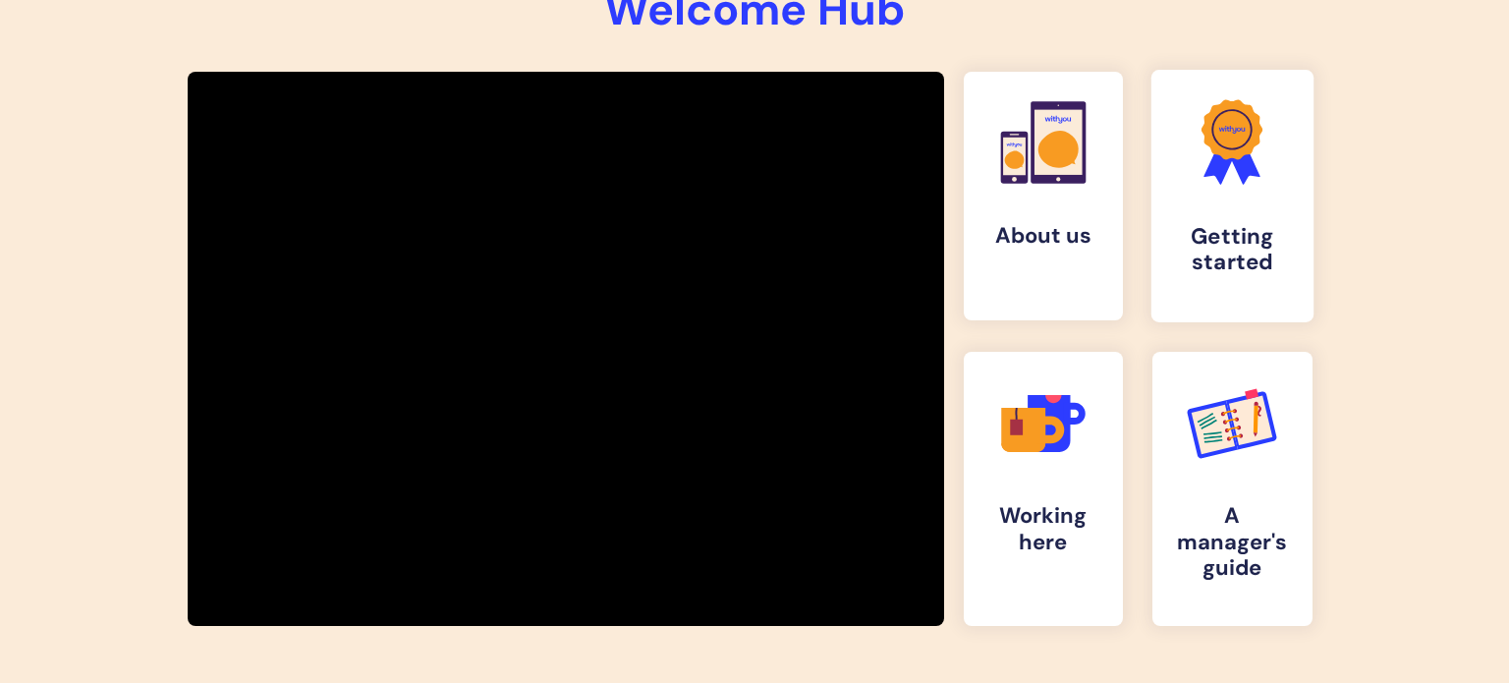
click at [1170, 144] on link ".cls-1{fill:#f89b22;}.cls-1,.cls-2,.cls-3{stroke-width:0px;}.cls-2{fill:#2d3cff…" at bounding box center [1232, 196] width 162 height 252
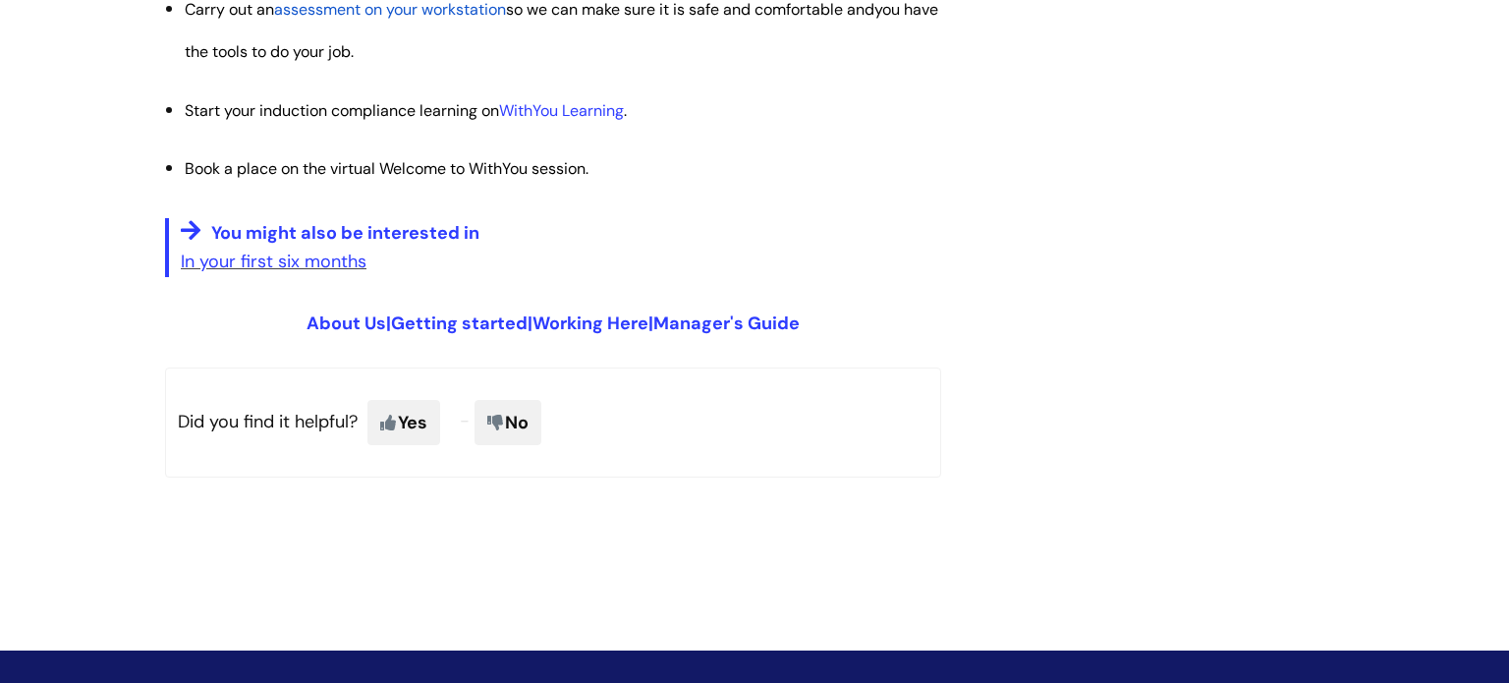
scroll to position [2563, 0]
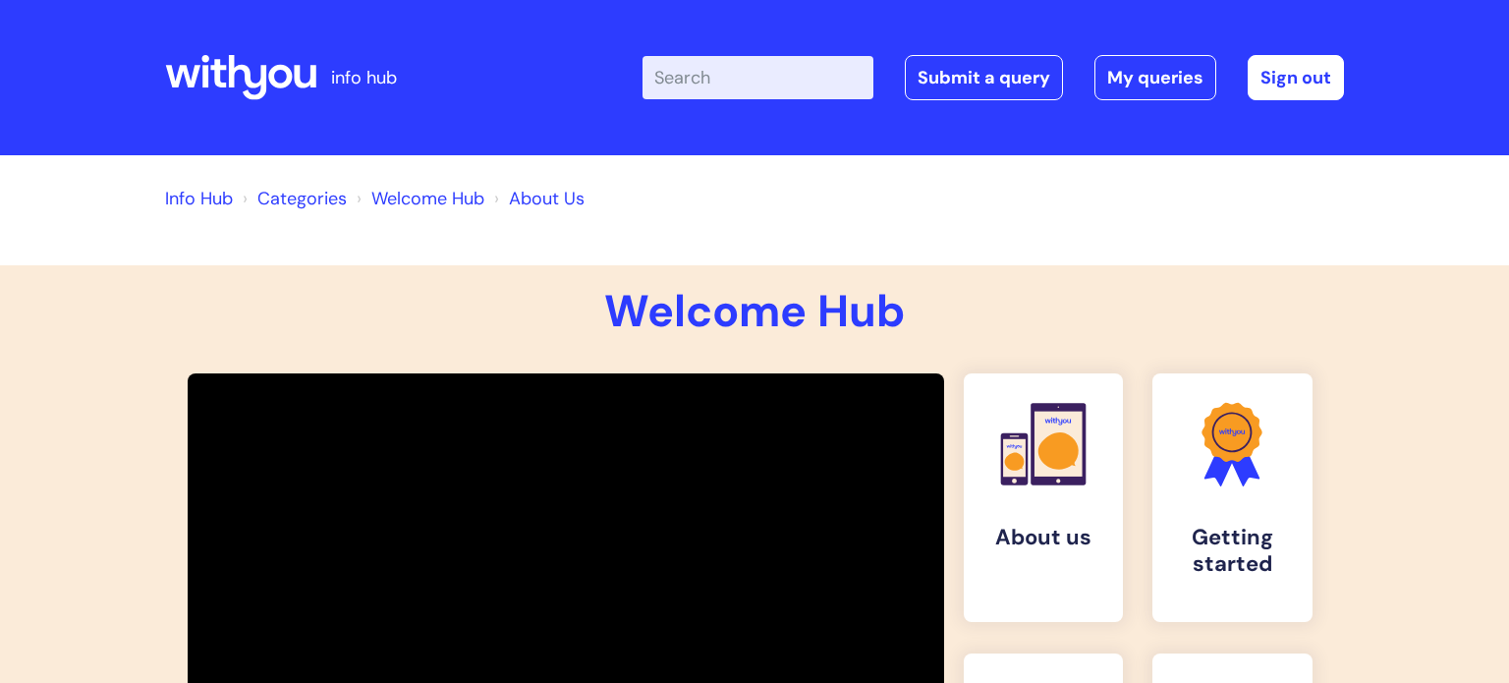
scroll to position [304, 0]
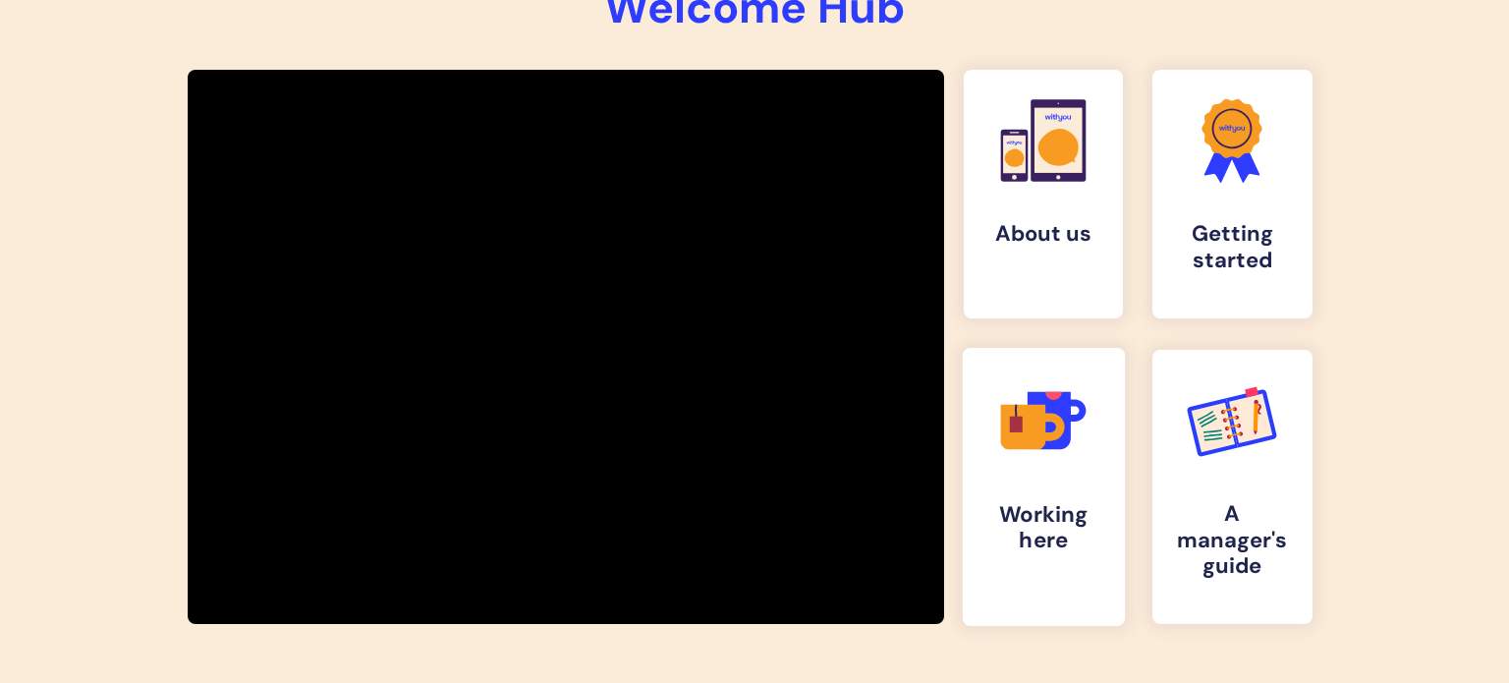
click at [1102, 541] on h4 "Working here" at bounding box center [1043, 527] width 130 height 53
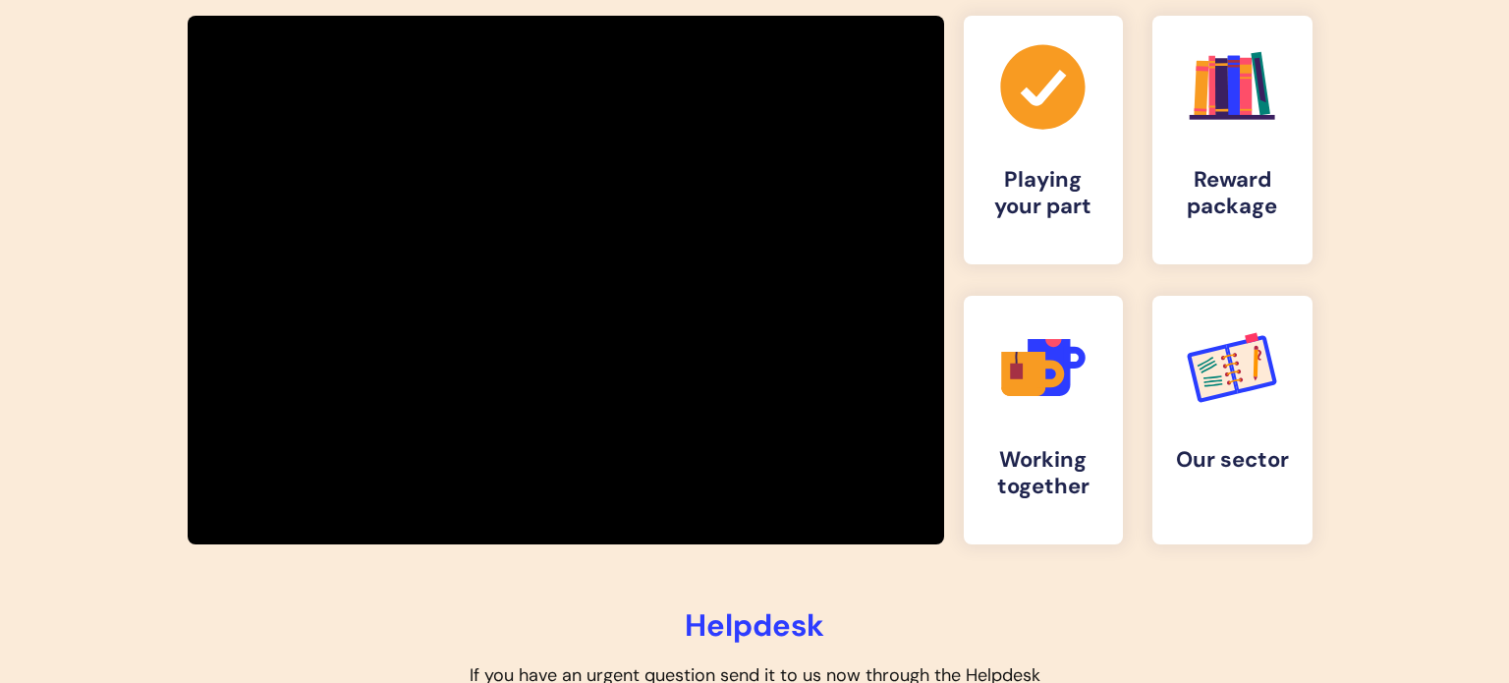
scroll to position [354, 0]
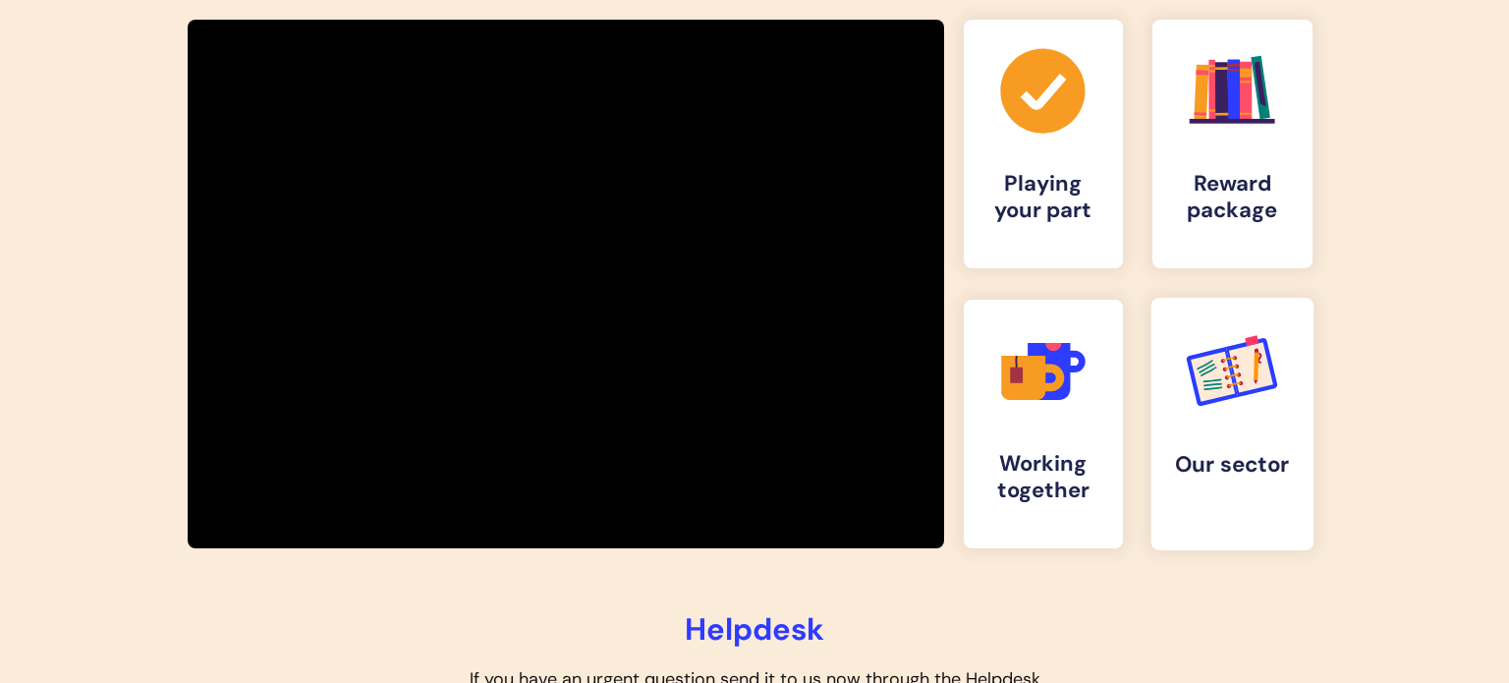
click at [1184, 380] on icon ".cls-d-1 { stroke: #008377; } .cls-d-1, .cls-d-2 { fill: none; stroke-miterlimi…" at bounding box center [1232, 370] width 97 height 97
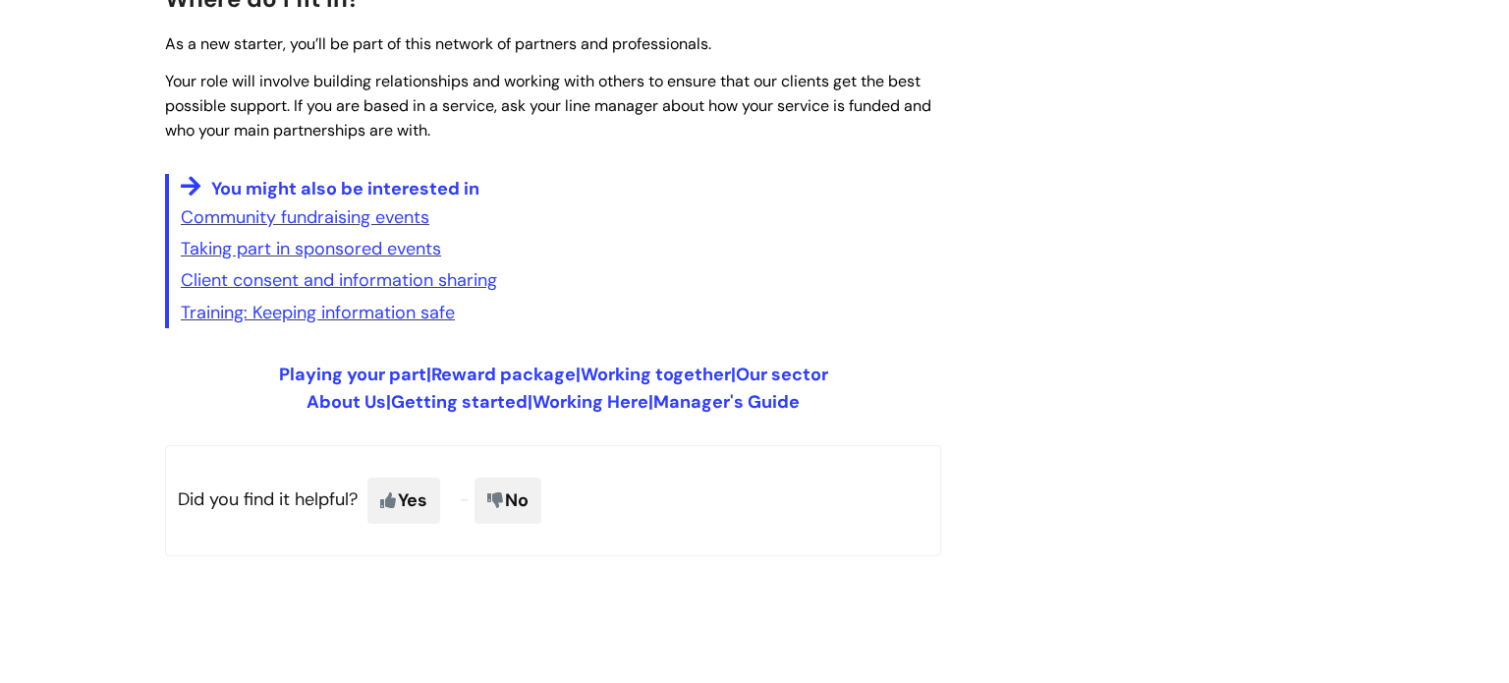
scroll to position [3523, 0]
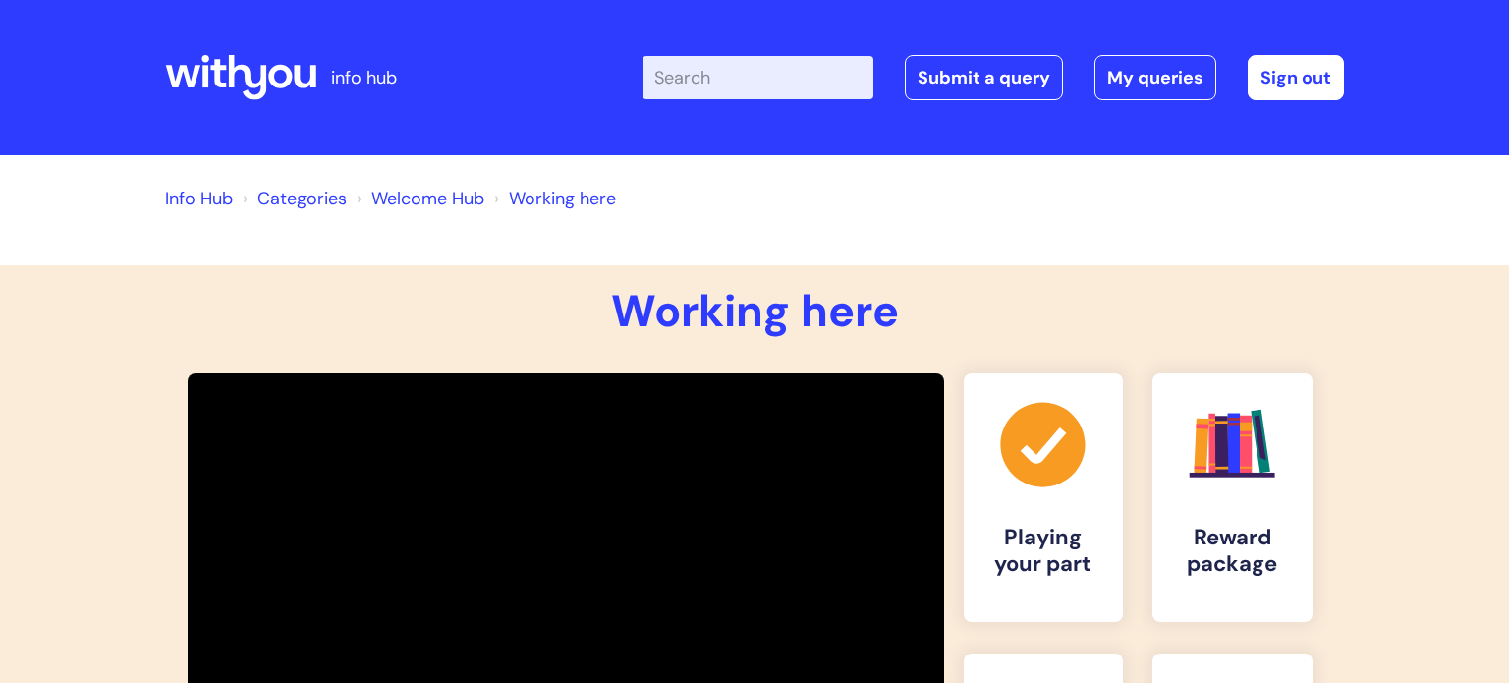
click at [462, 199] on link "Welcome Hub" at bounding box center [427, 199] width 113 height 24
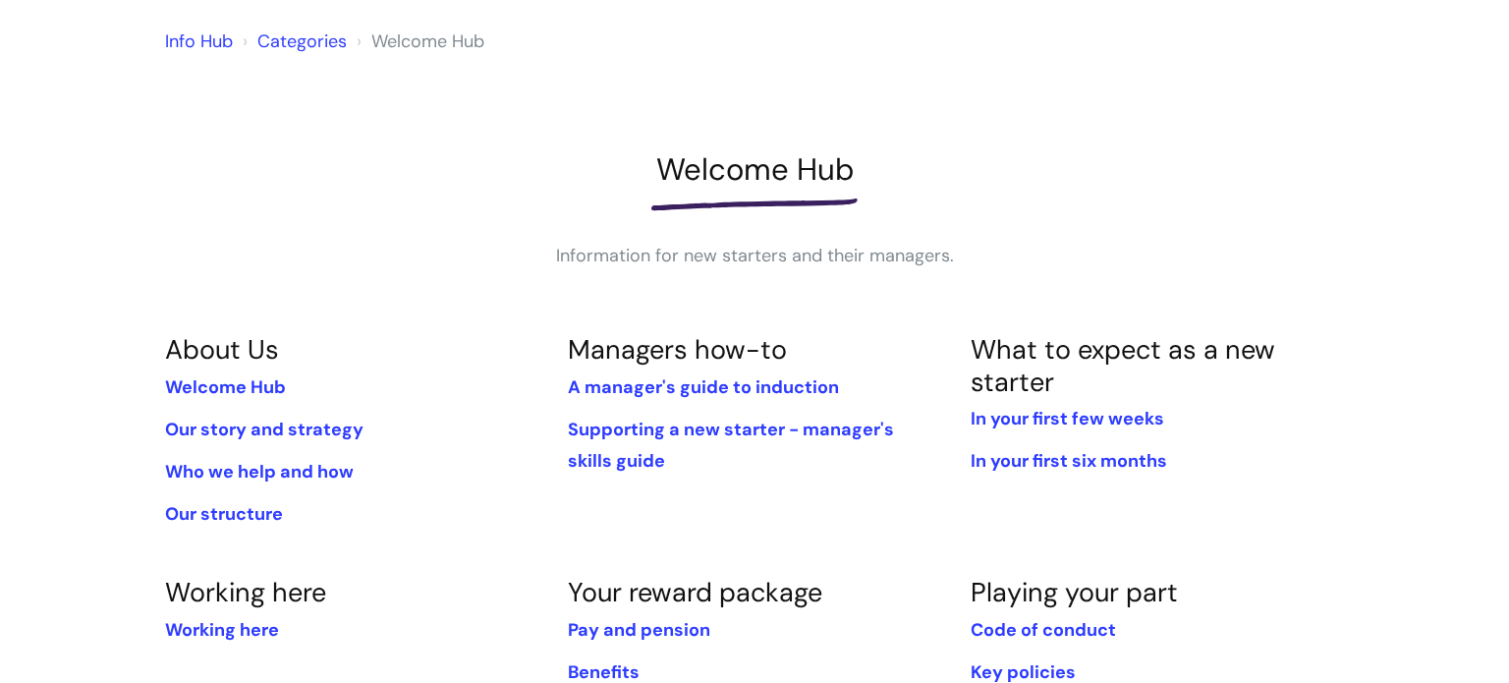
scroll to position [196, 0]
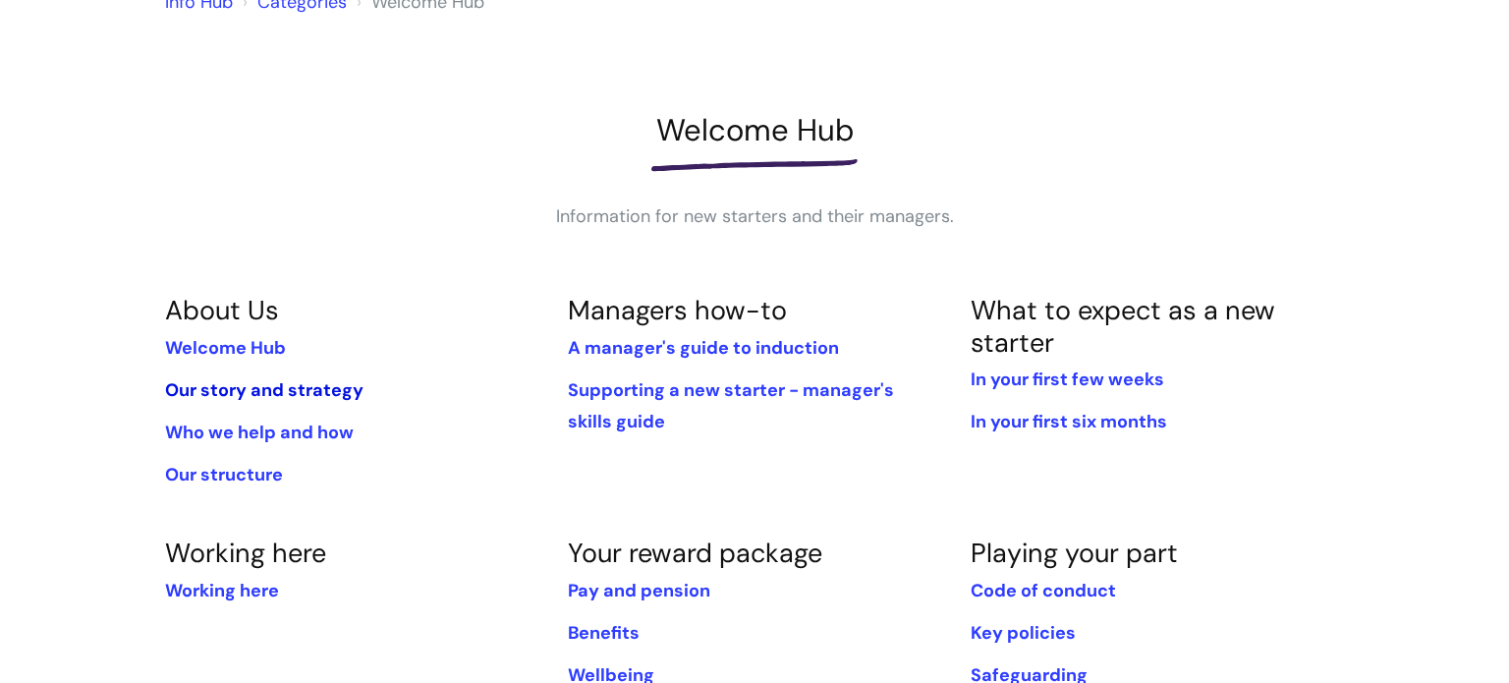
click at [289, 384] on link "Our story and strategy" at bounding box center [264, 390] width 198 height 24
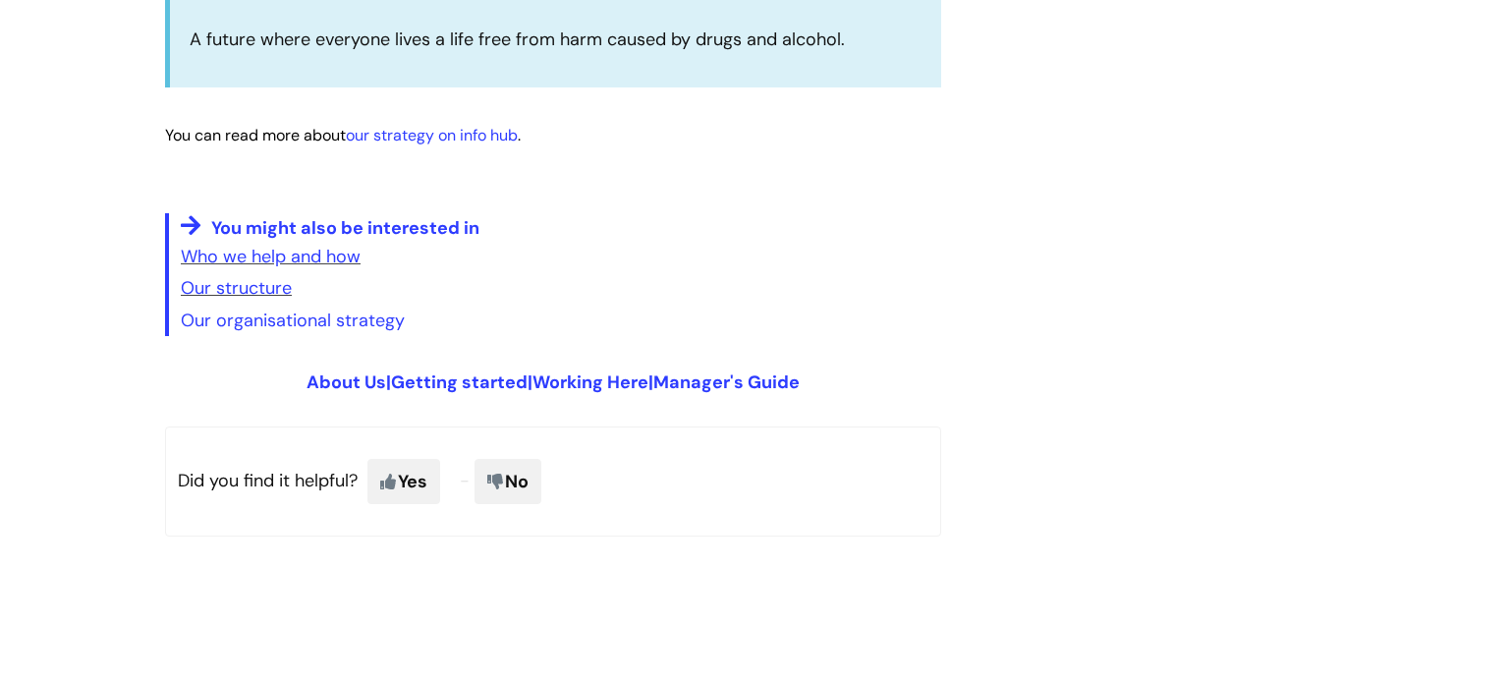
scroll to position [5102, 0]
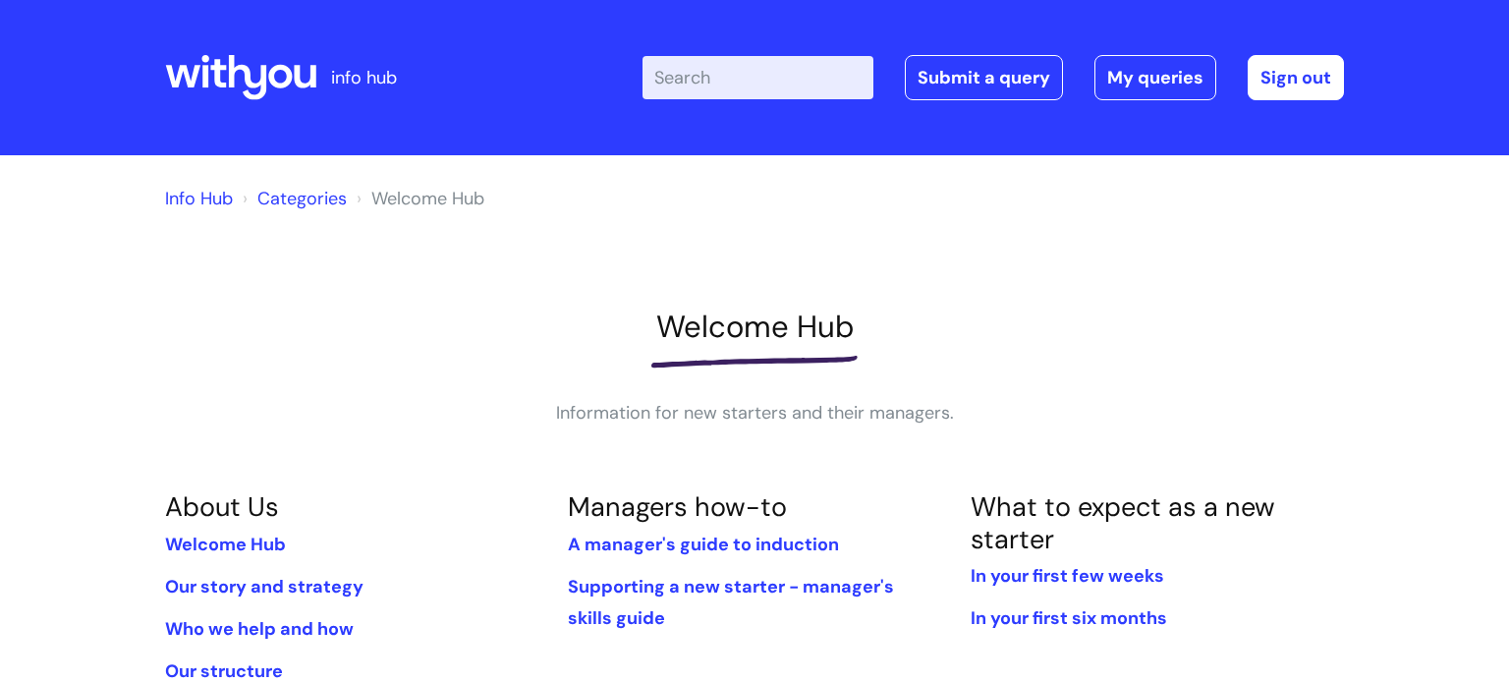
scroll to position [196, 0]
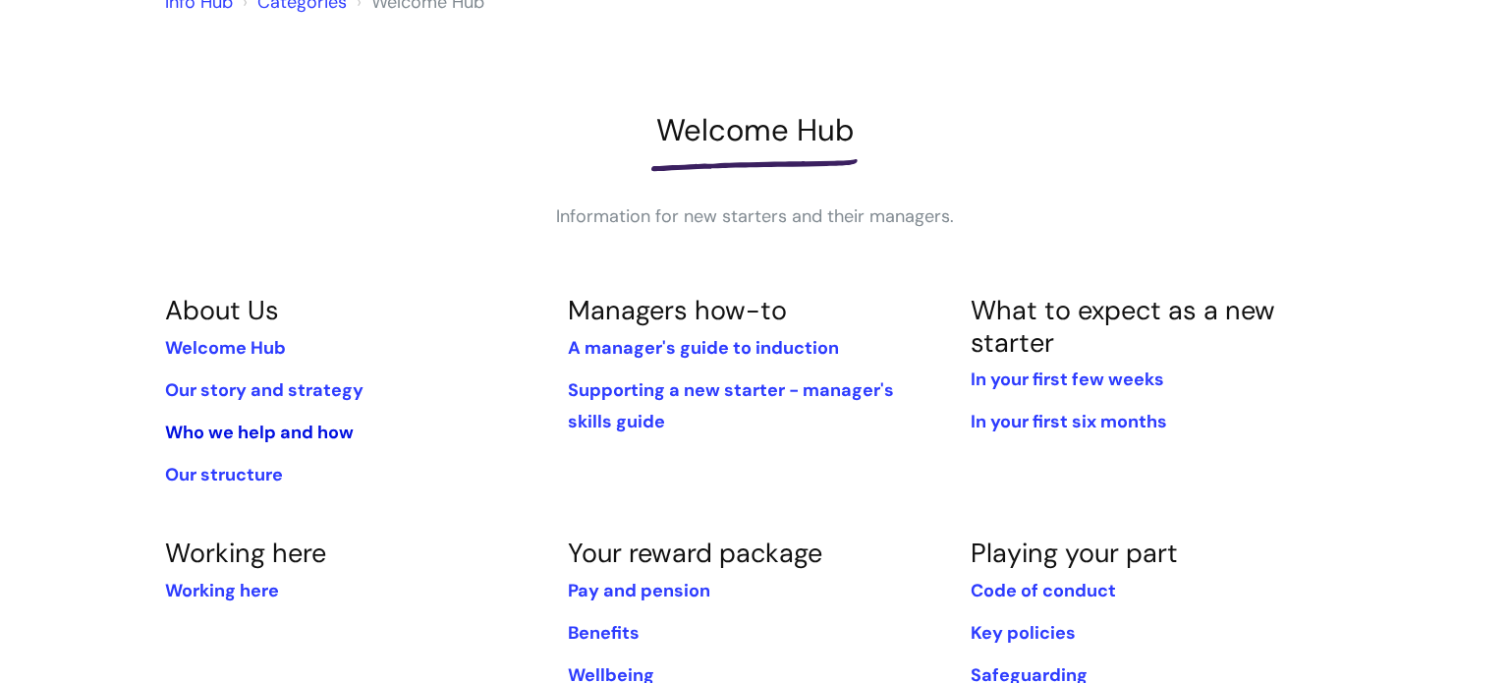
click at [265, 436] on link "Who we help and how" at bounding box center [259, 432] width 189 height 24
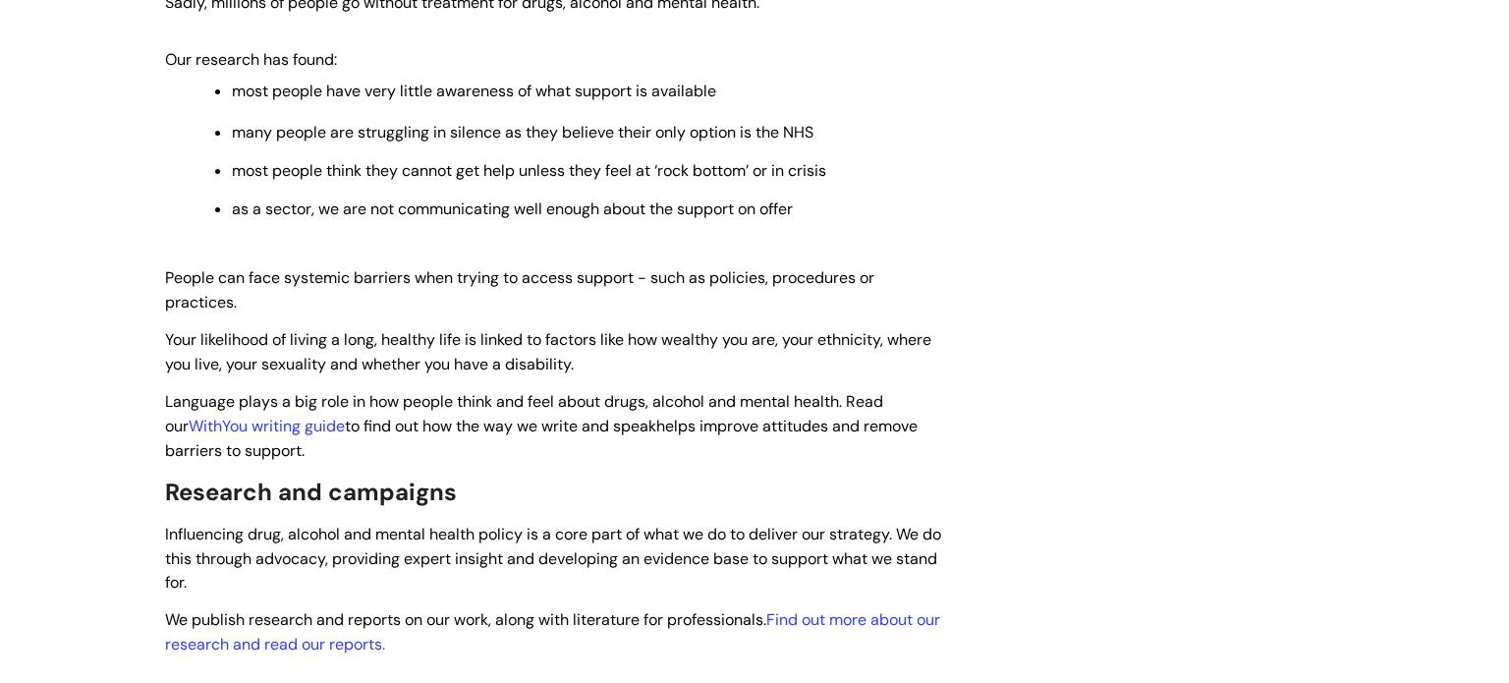
scroll to position [3273, 0]
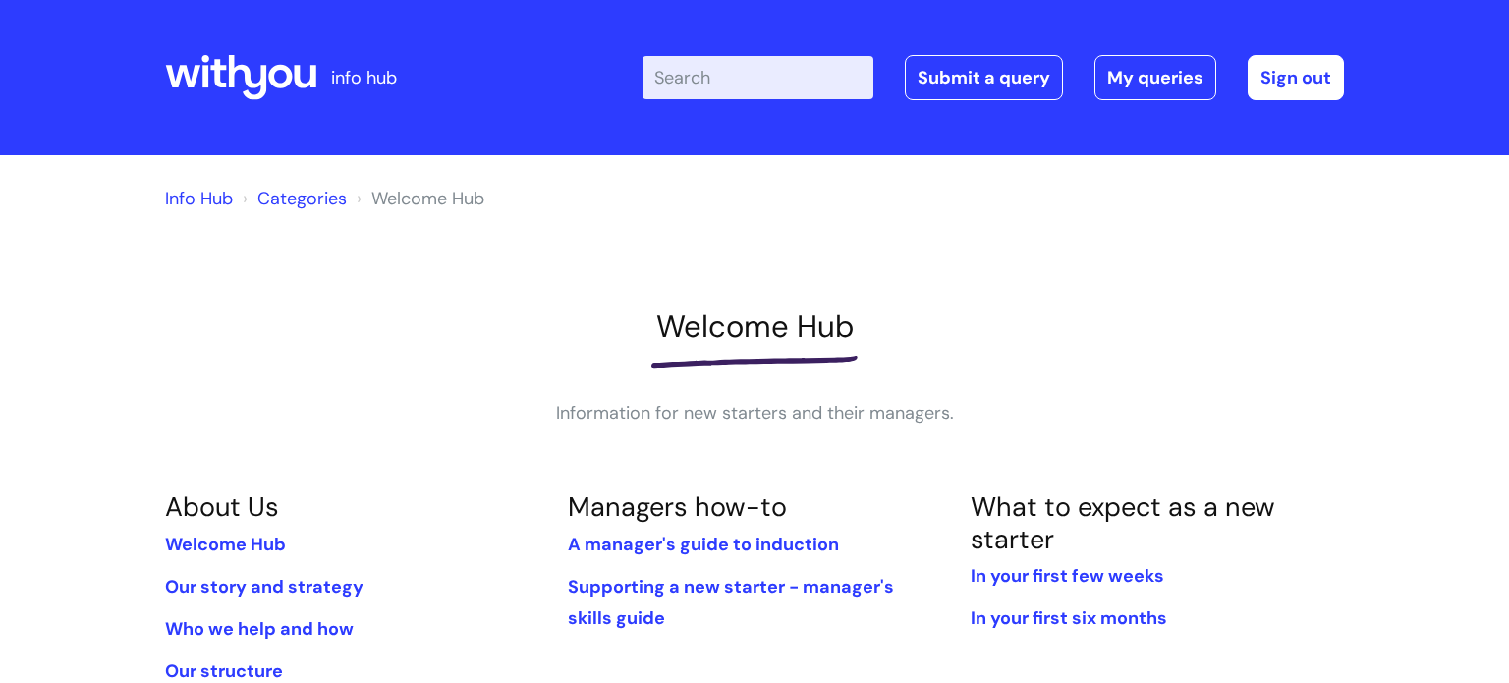
scroll to position [195, 0]
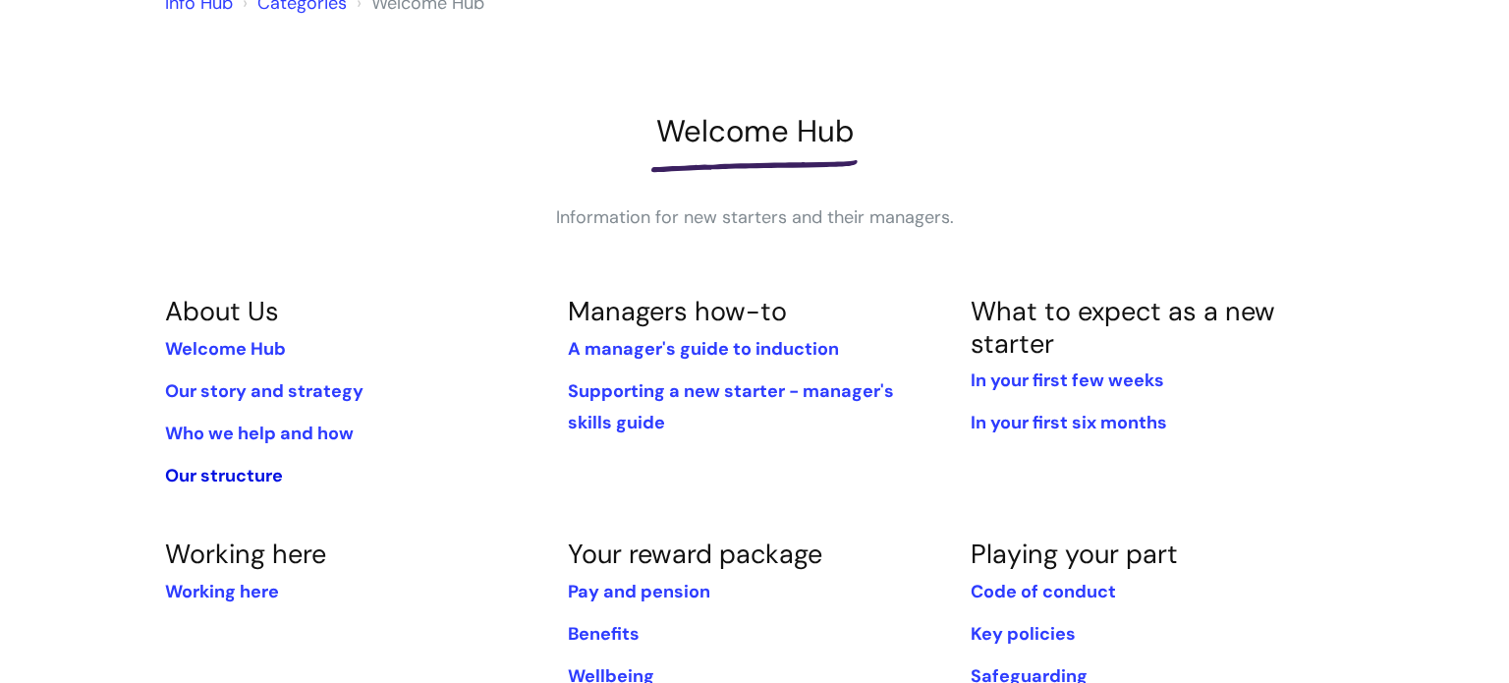
click at [252, 484] on link "Our structure" at bounding box center [224, 476] width 118 height 24
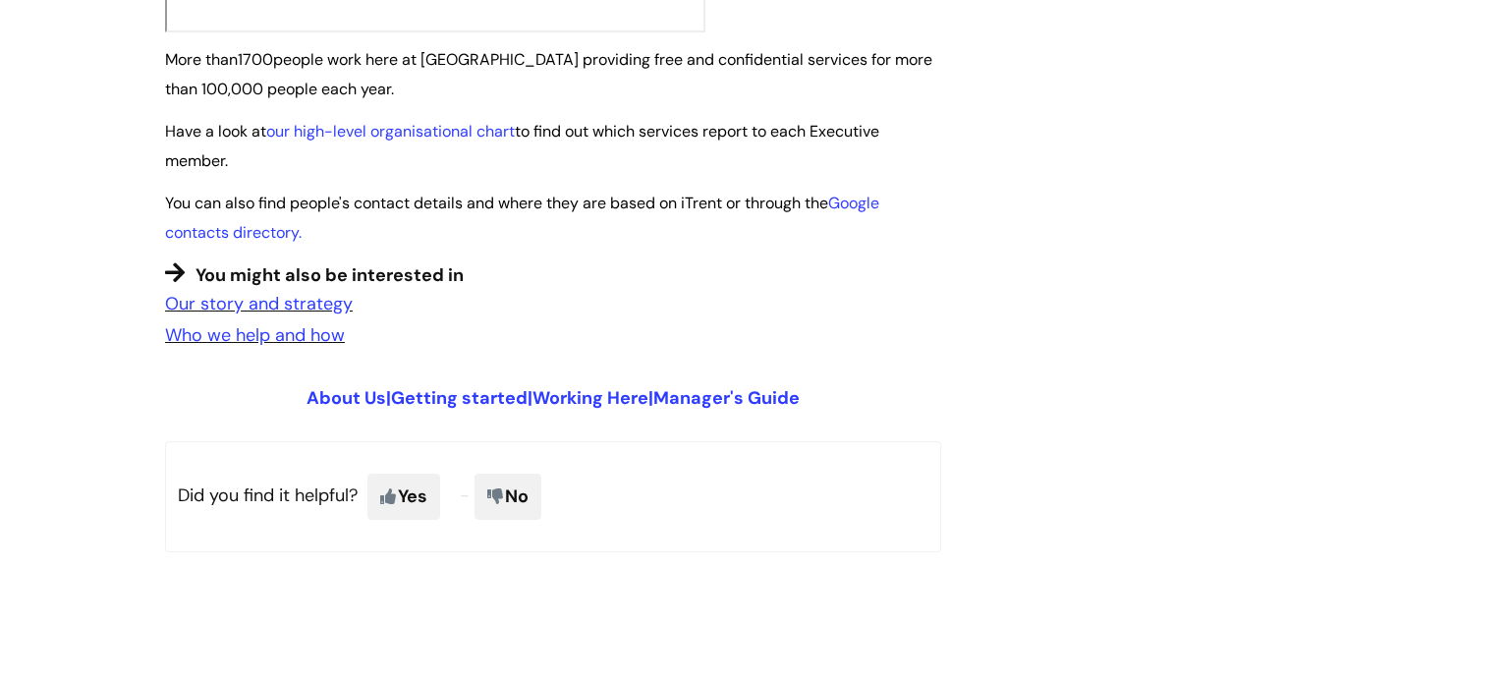
scroll to position [1553, 0]
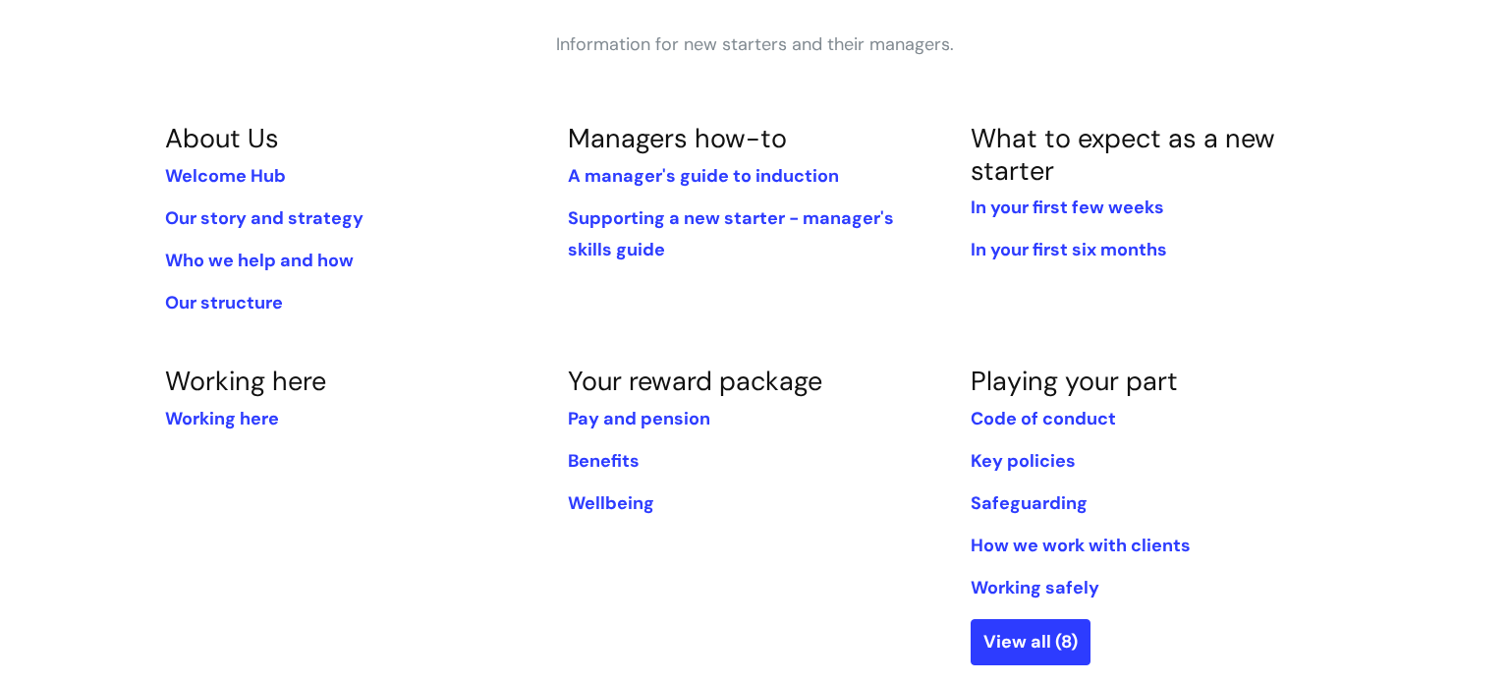
scroll to position [372, 0]
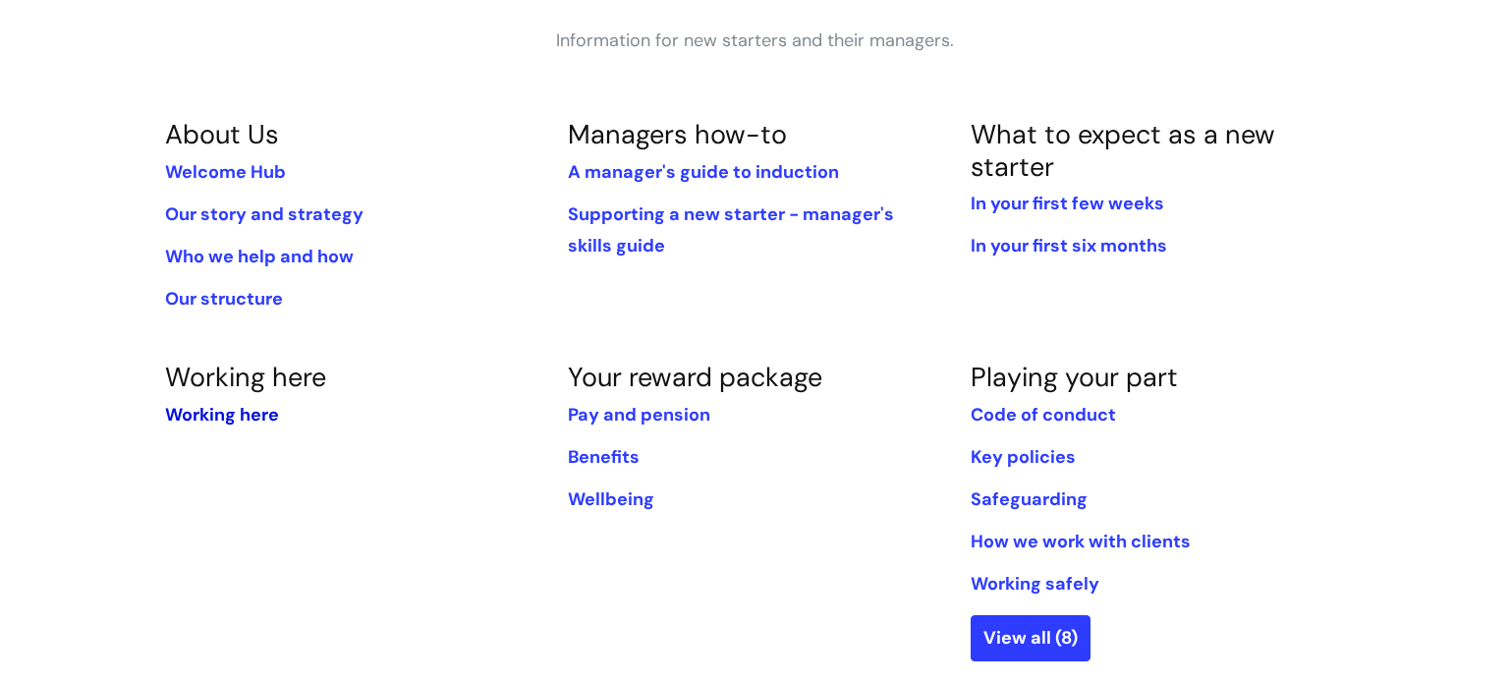
click at [199, 418] on link "Working here" at bounding box center [222, 415] width 114 height 24
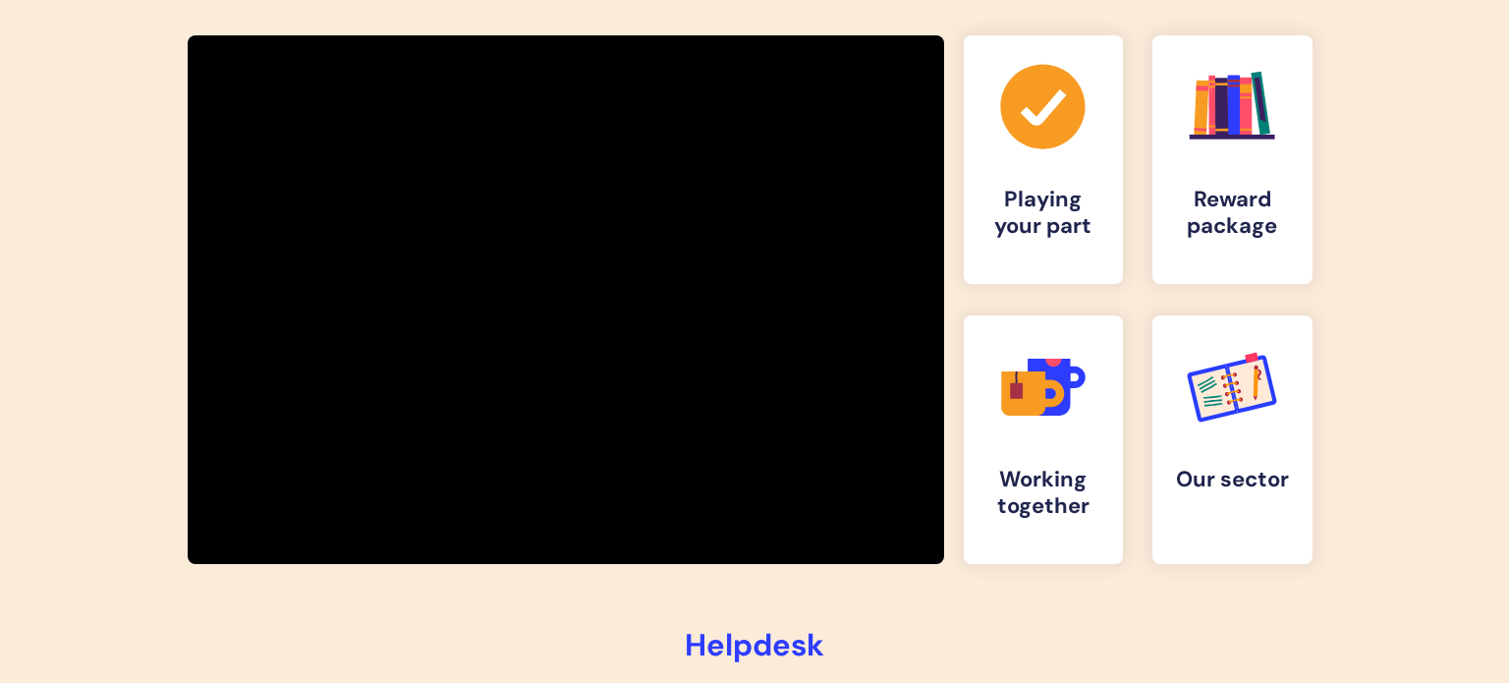
scroll to position [334, 0]
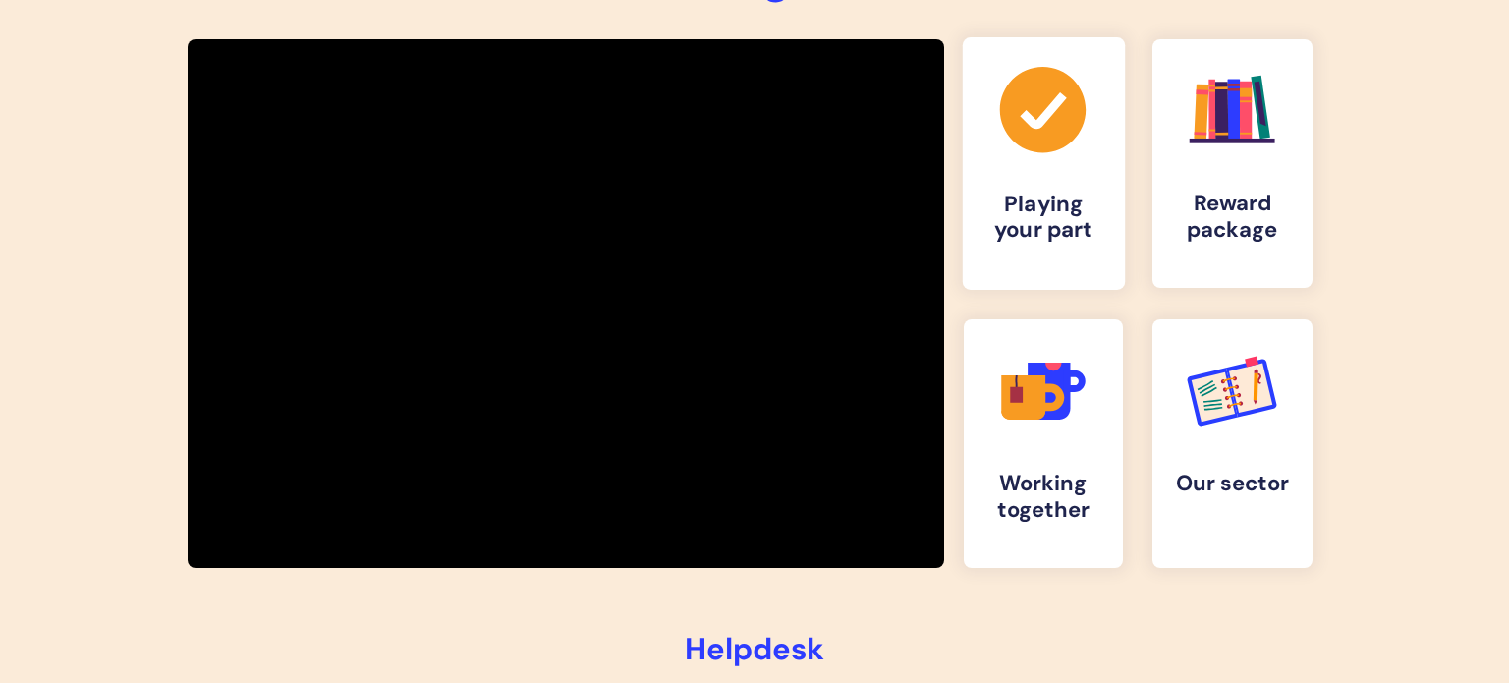
click at [1003, 161] on link ".cls-1{fill:#a53144;stroke-width:0px;} Playing your part" at bounding box center [1043, 163] width 162 height 252
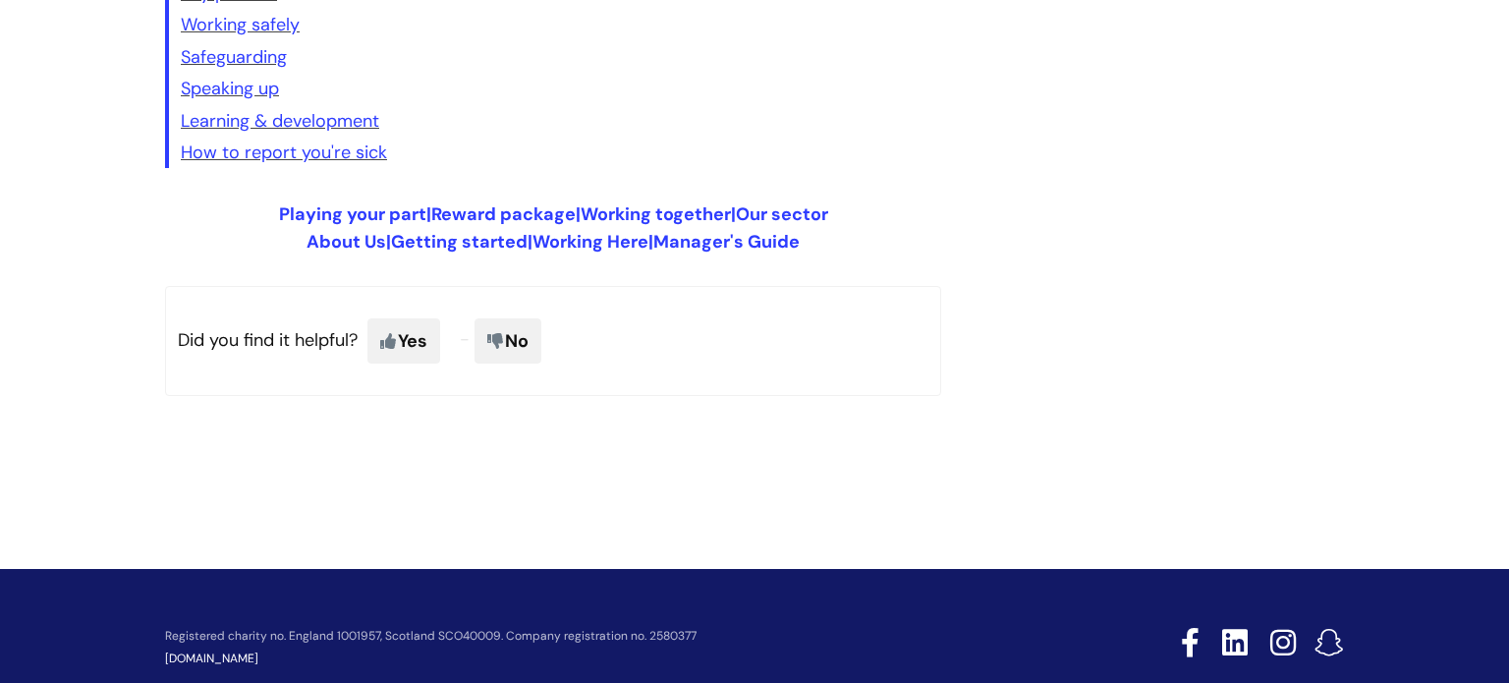
scroll to position [1548, 0]
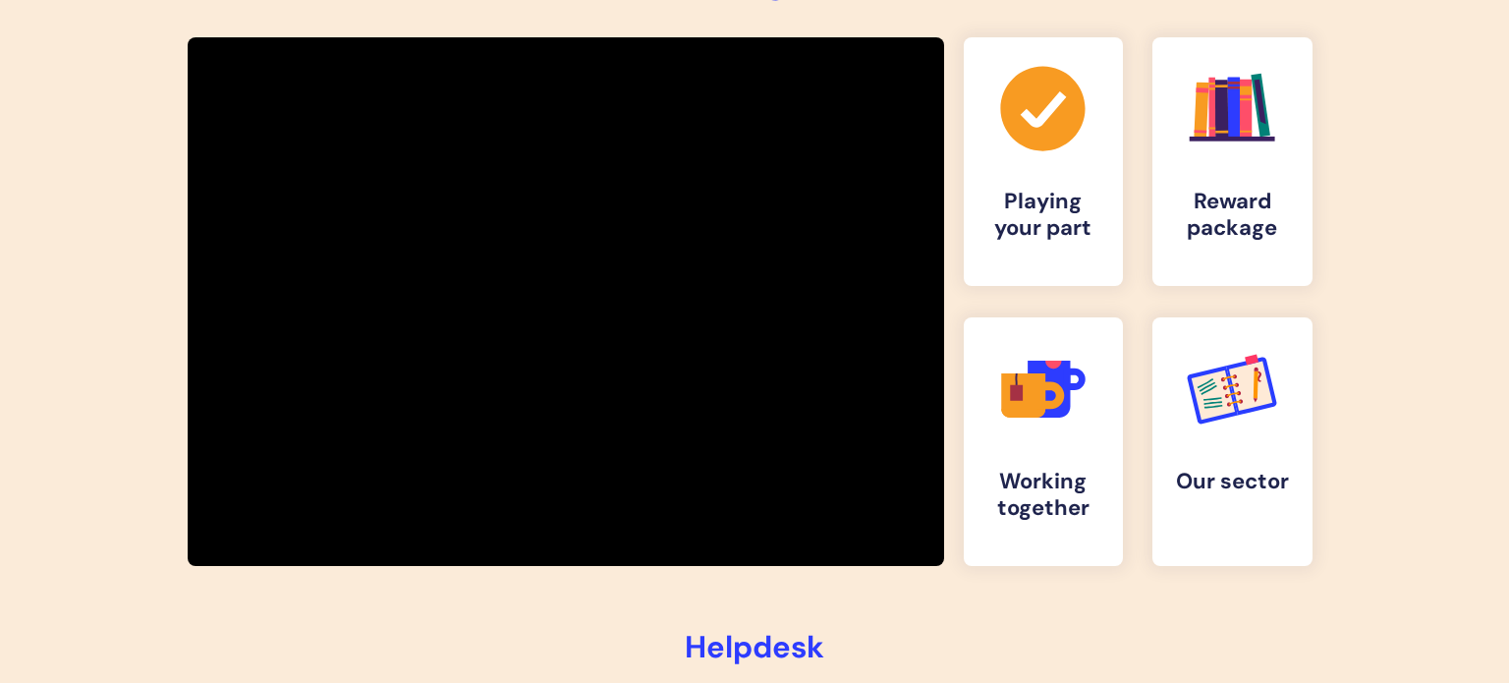
scroll to position [336, 0]
click at [1205, 204] on h4 "Reward package" at bounding box center [1232, 216] width 130 height 53
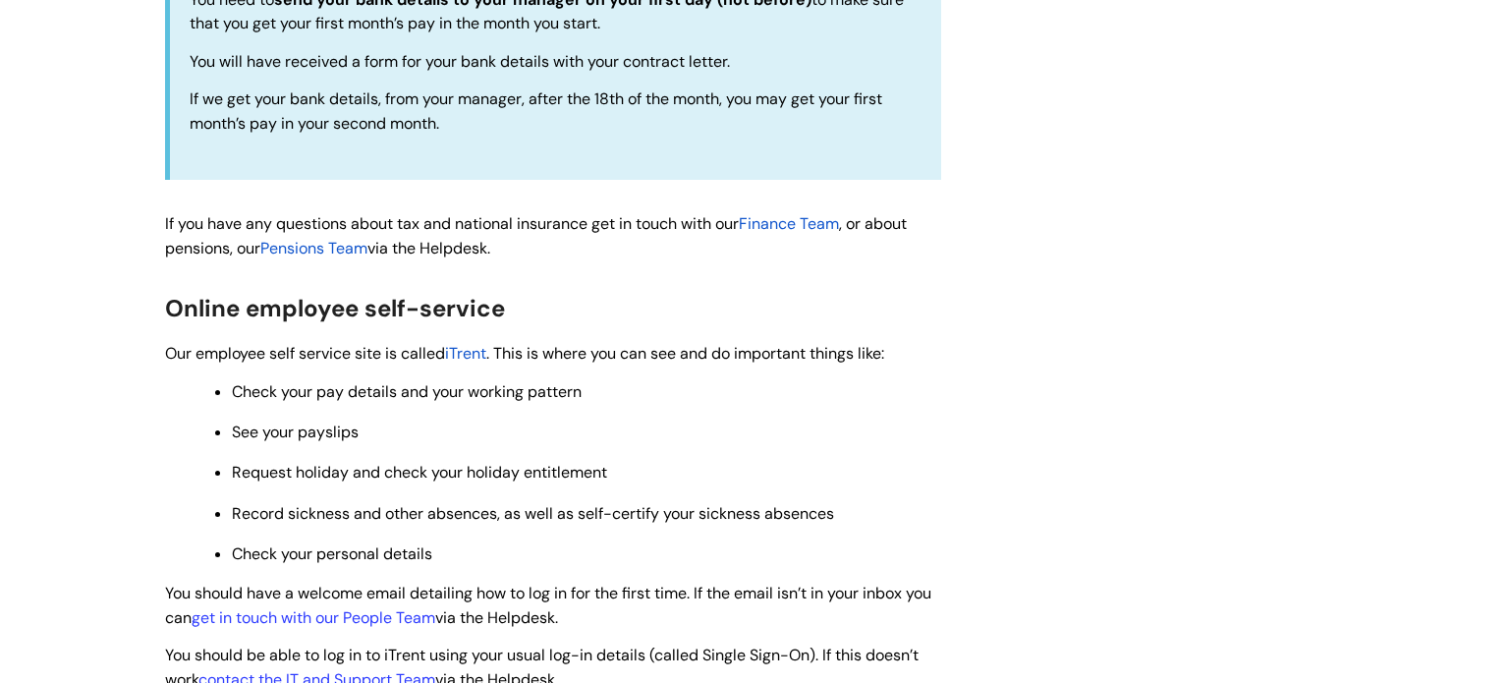
scroll to position [1580, 0]
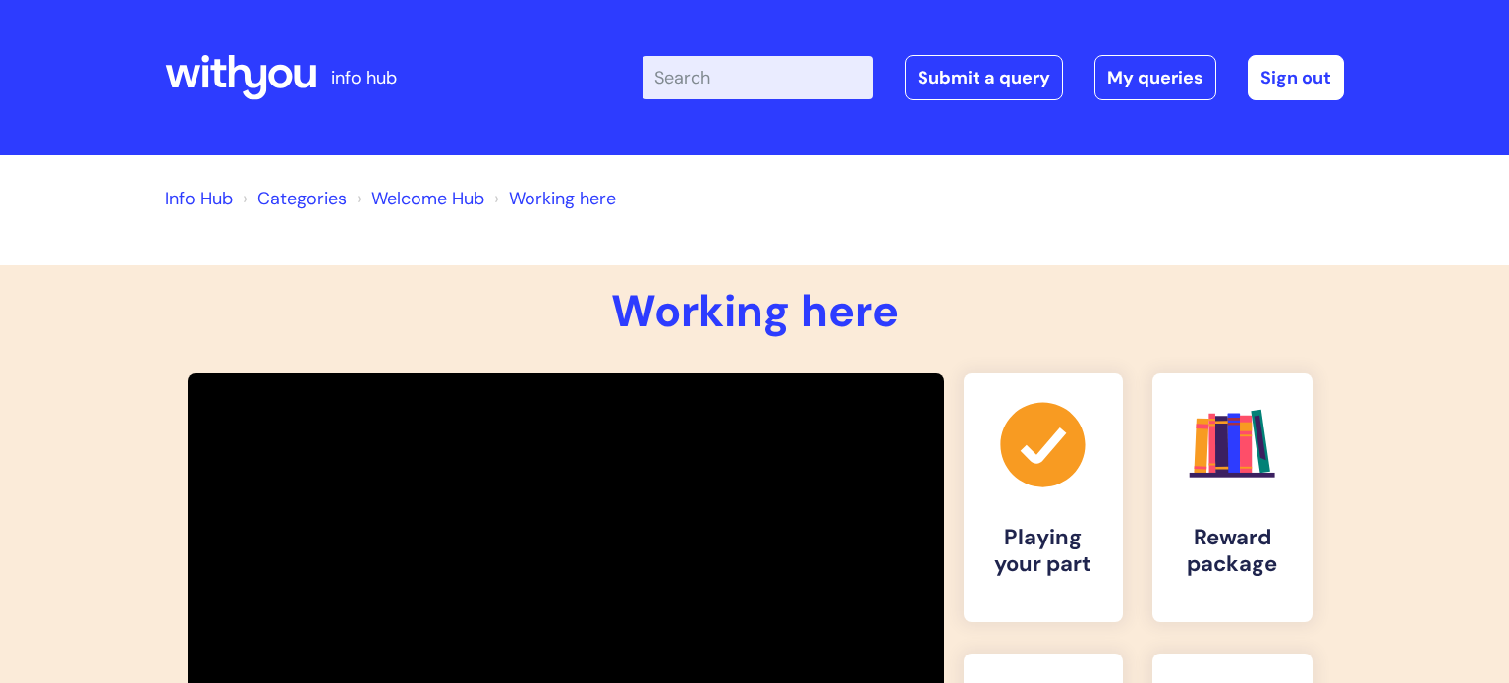
scroll to position [338, 0]
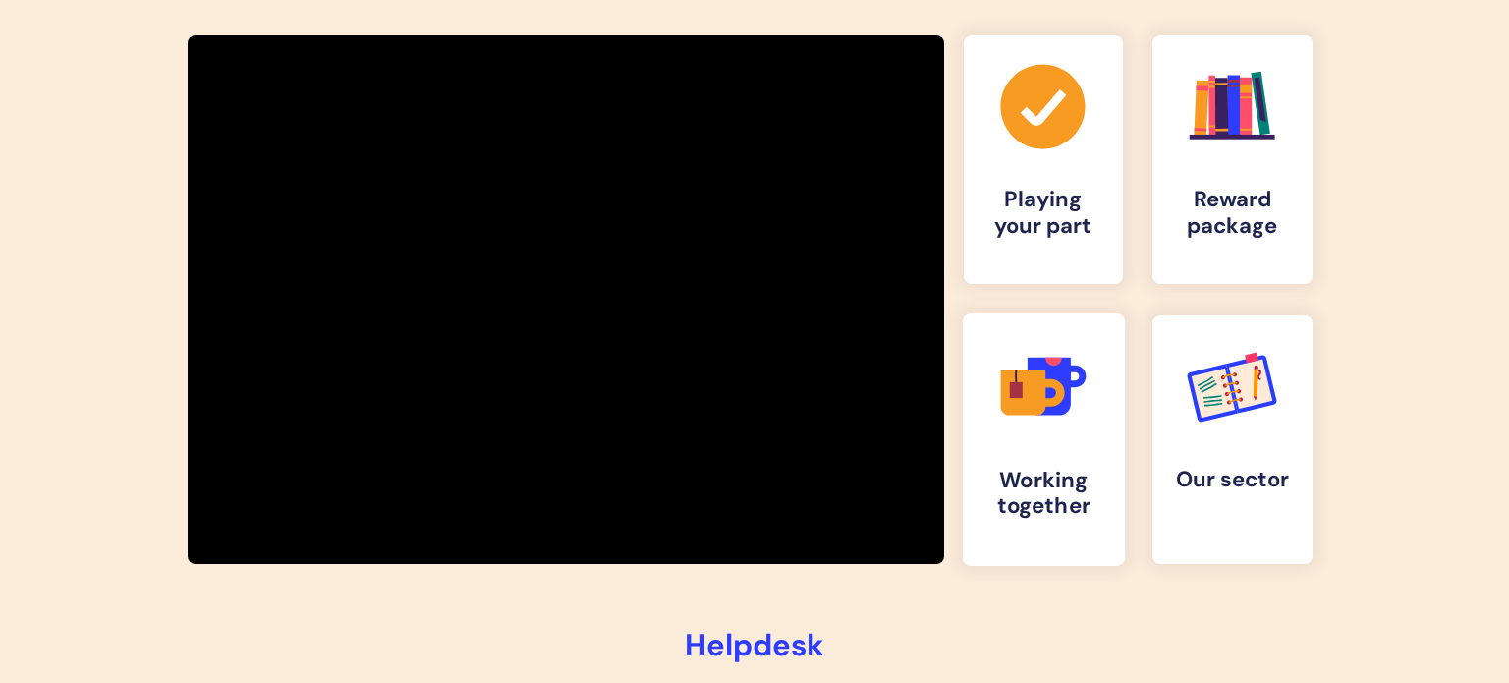
click at [1029, 423] on icon ".cls-1{fill:#f89b22;}.cls-1,.cls-2,.cls-3,.cls-4,.cls-5{stroke-width:0px;}.cls-…" at bounding box center [1042, 386] width 97 height 97
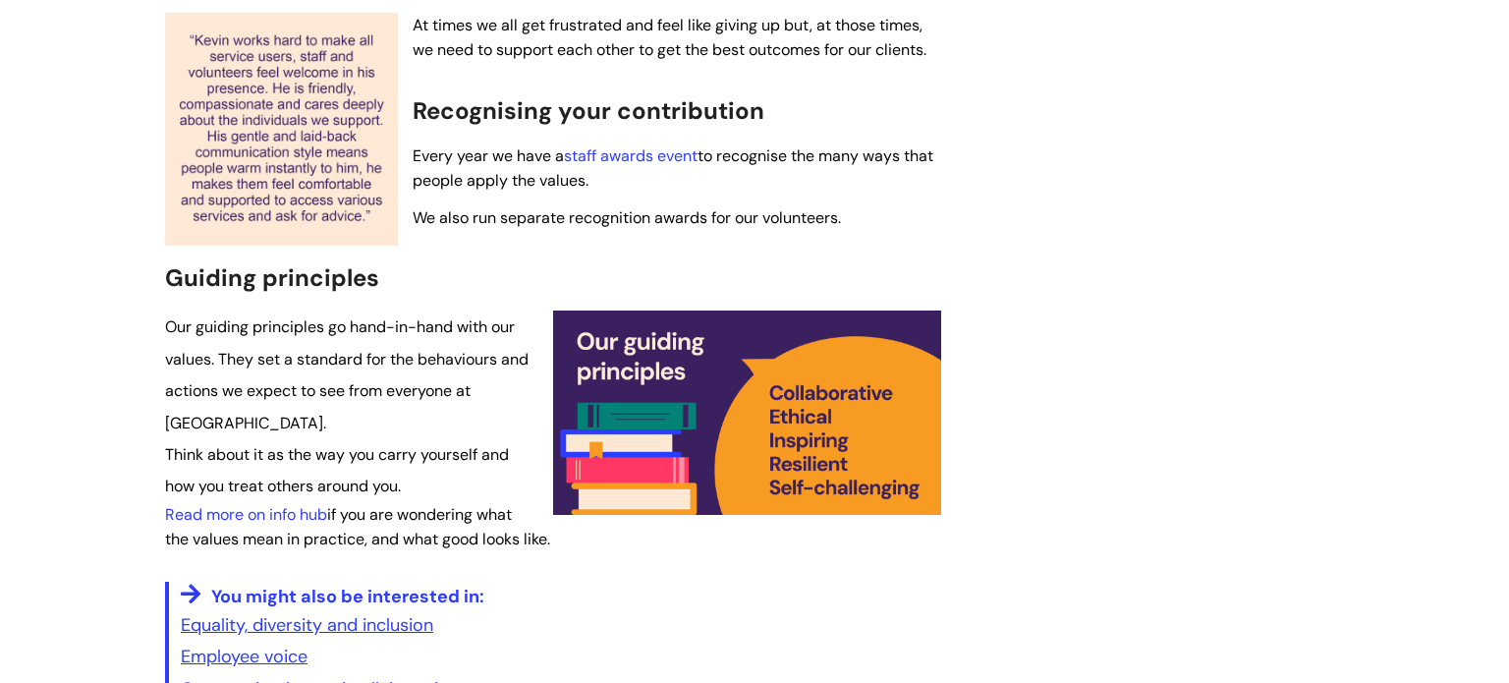
scroll to position [1147, 0]
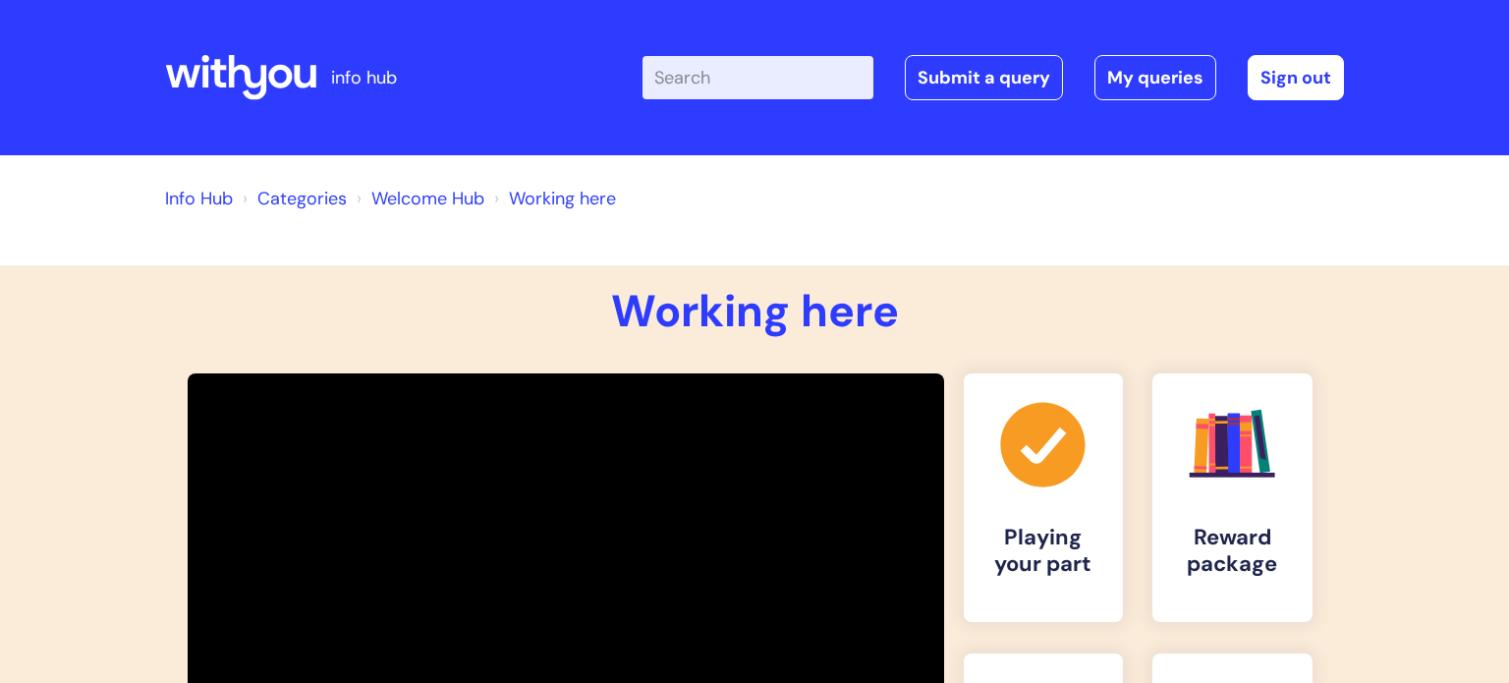
scroll to position [341, 0]
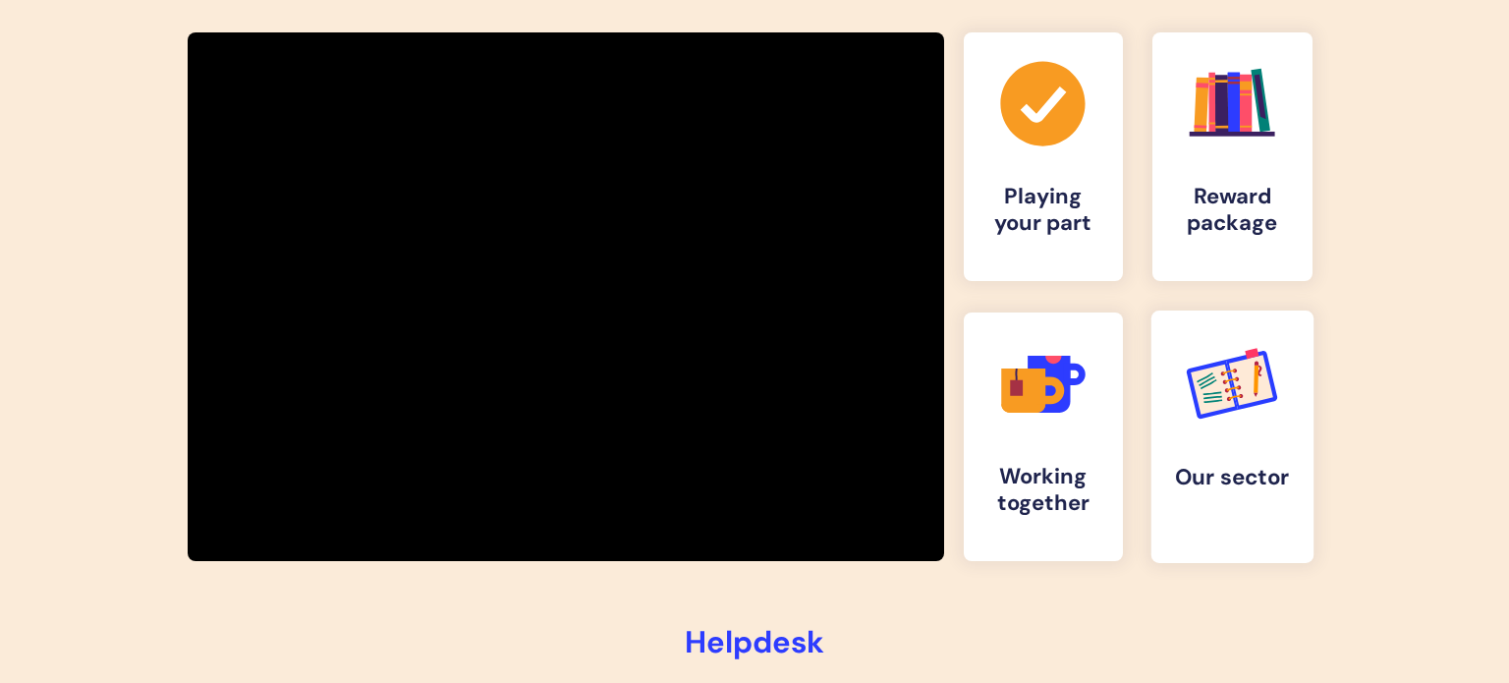
click at [1186, 384] on icon ".cls-d-1 { stroke: #008377; } .cls-d-1, .cls-d-2 { fill: none; stroke-miterlimi…" at bounding box center [1232, 383] width 97 height 97
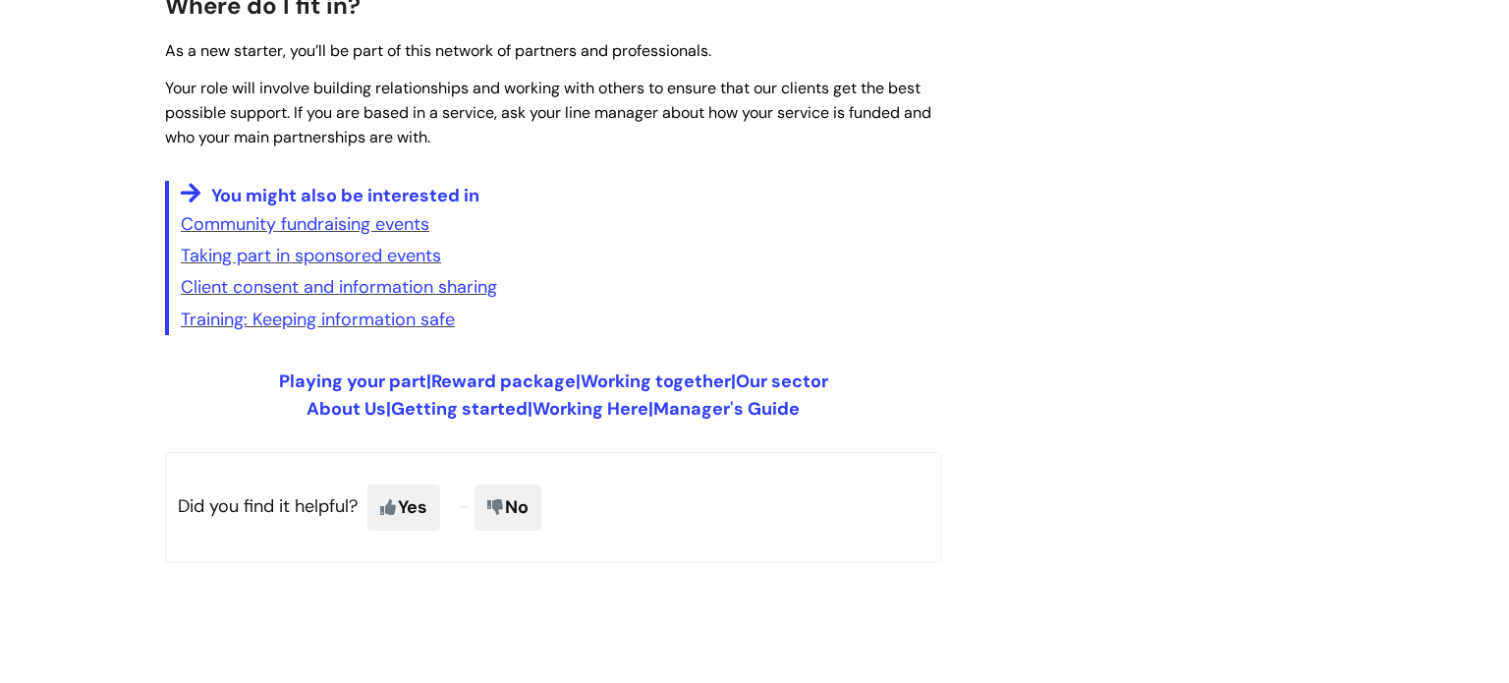
scroll to position [3390, 0]
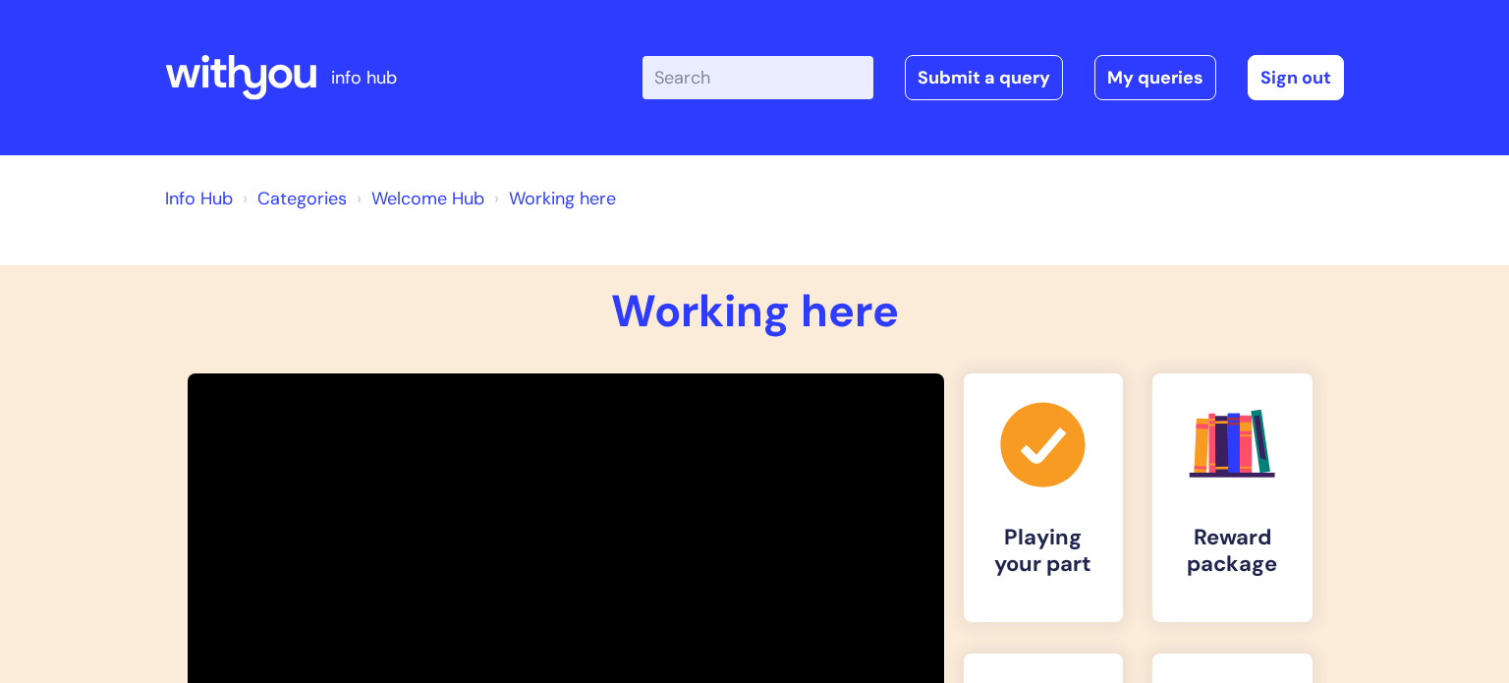
scroll to position [340, 0]
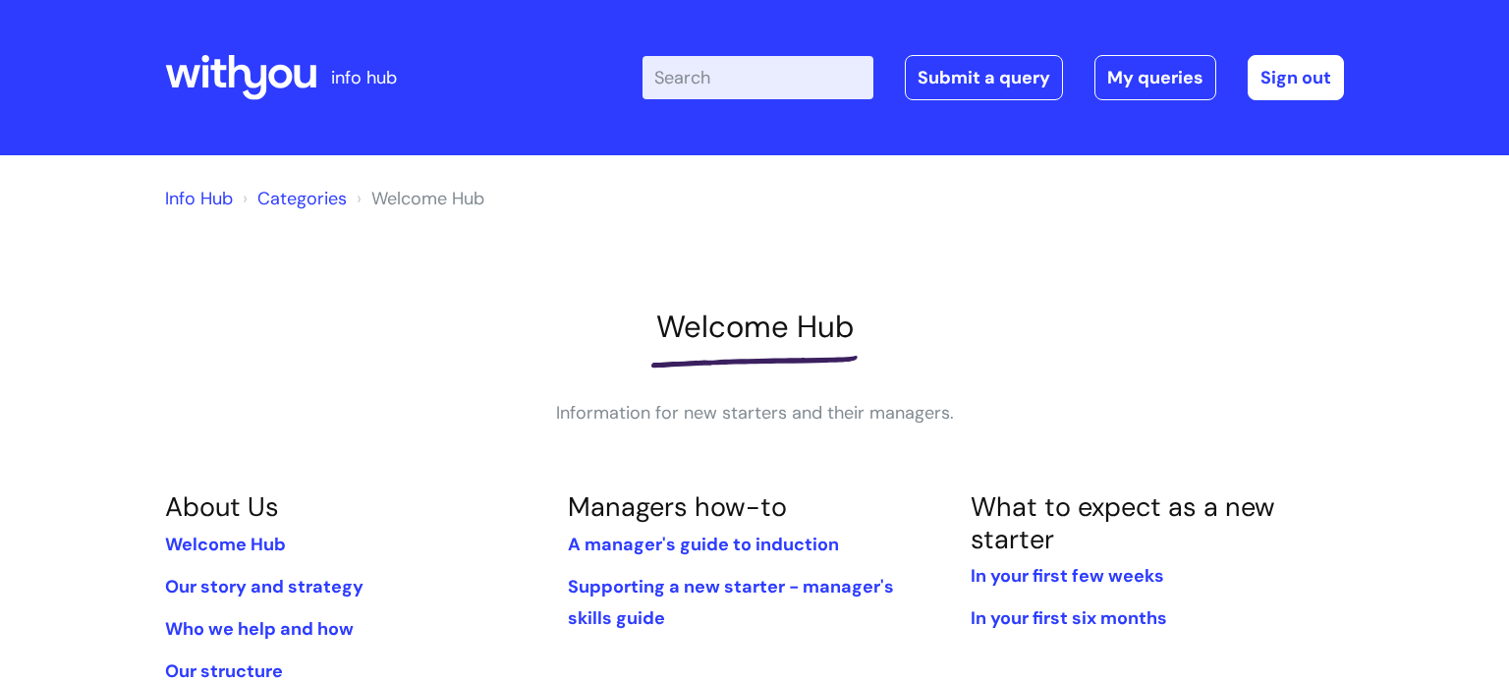
click at [295, 197] on link "Categories" at bounding box center [301, 199] width 89 height 24
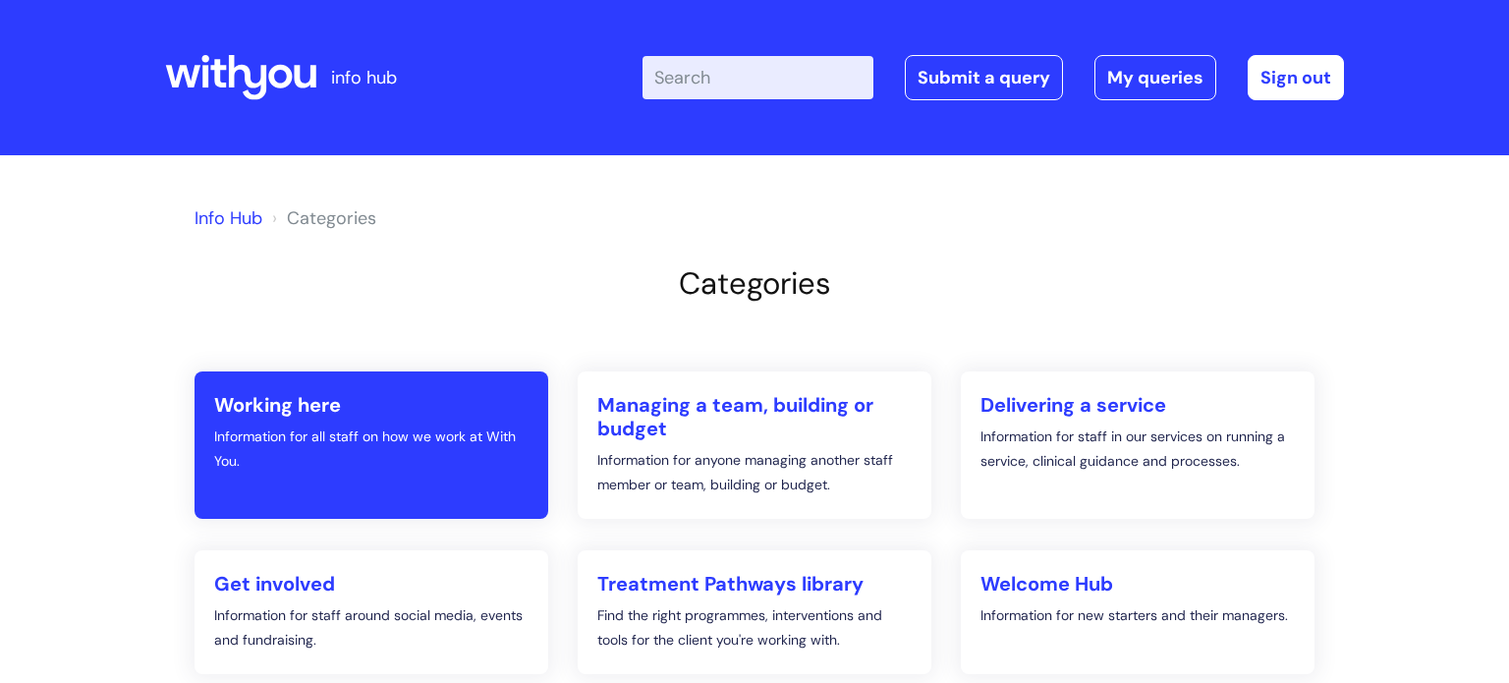
click at [301, 413] on h2 "Working here" at bounding box center [371, 405] width 314 height 24
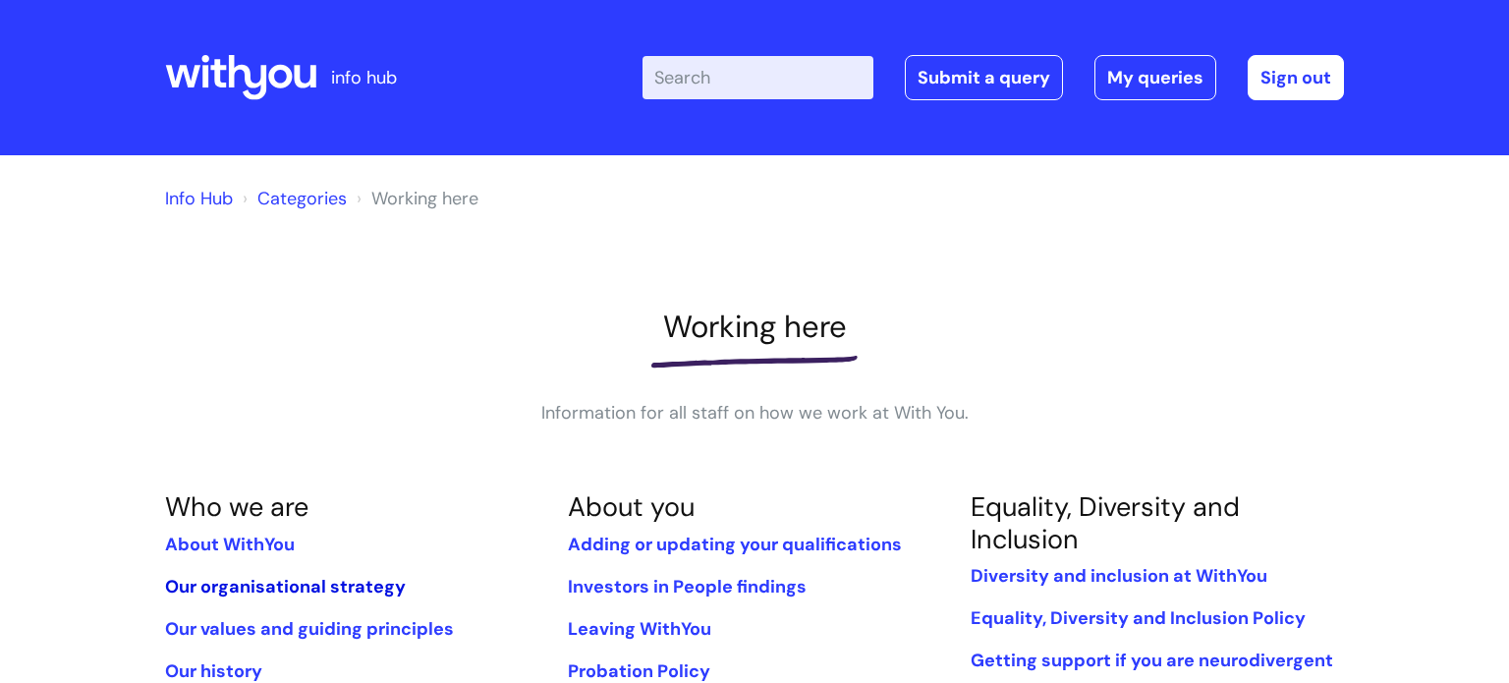
click at [256, 586] on link "Our organisational strategy" at bounding box center [285, 587] width 241 height 24
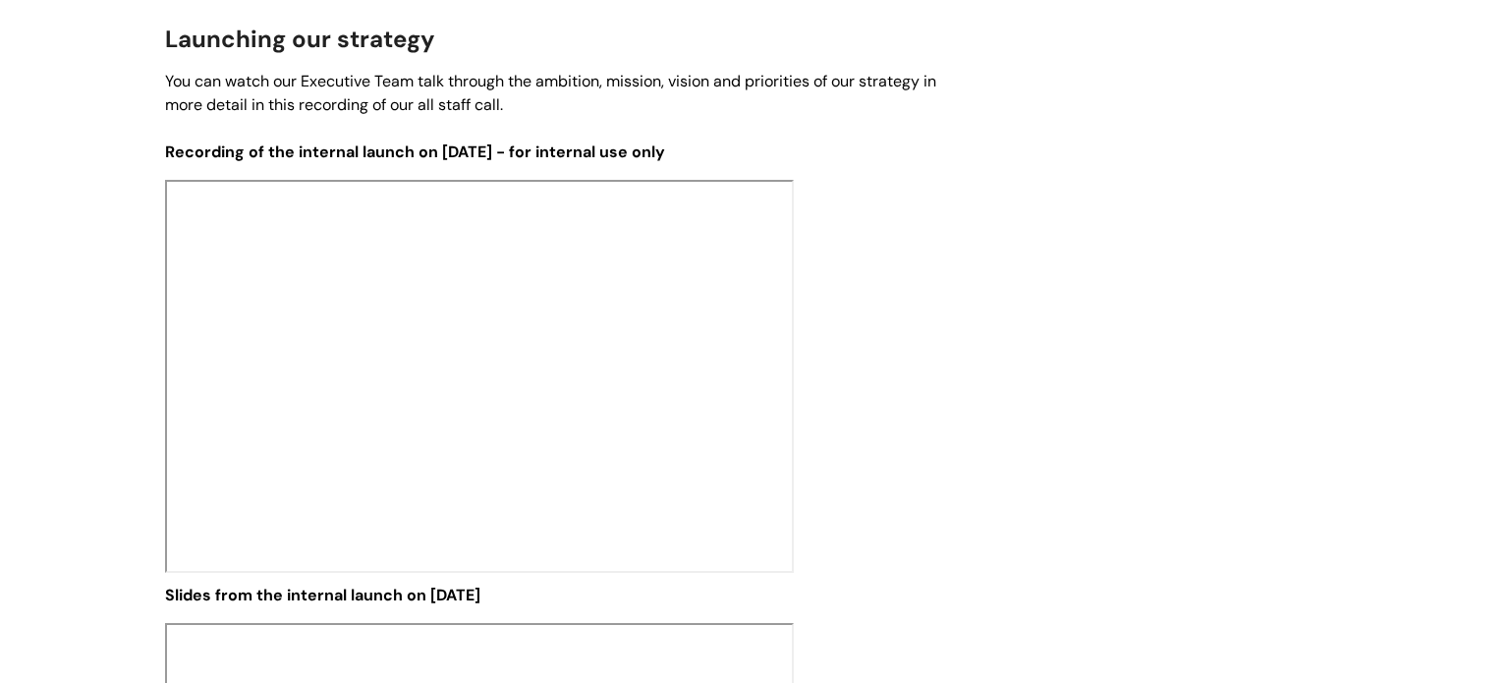
scroll to position [2542, 0]
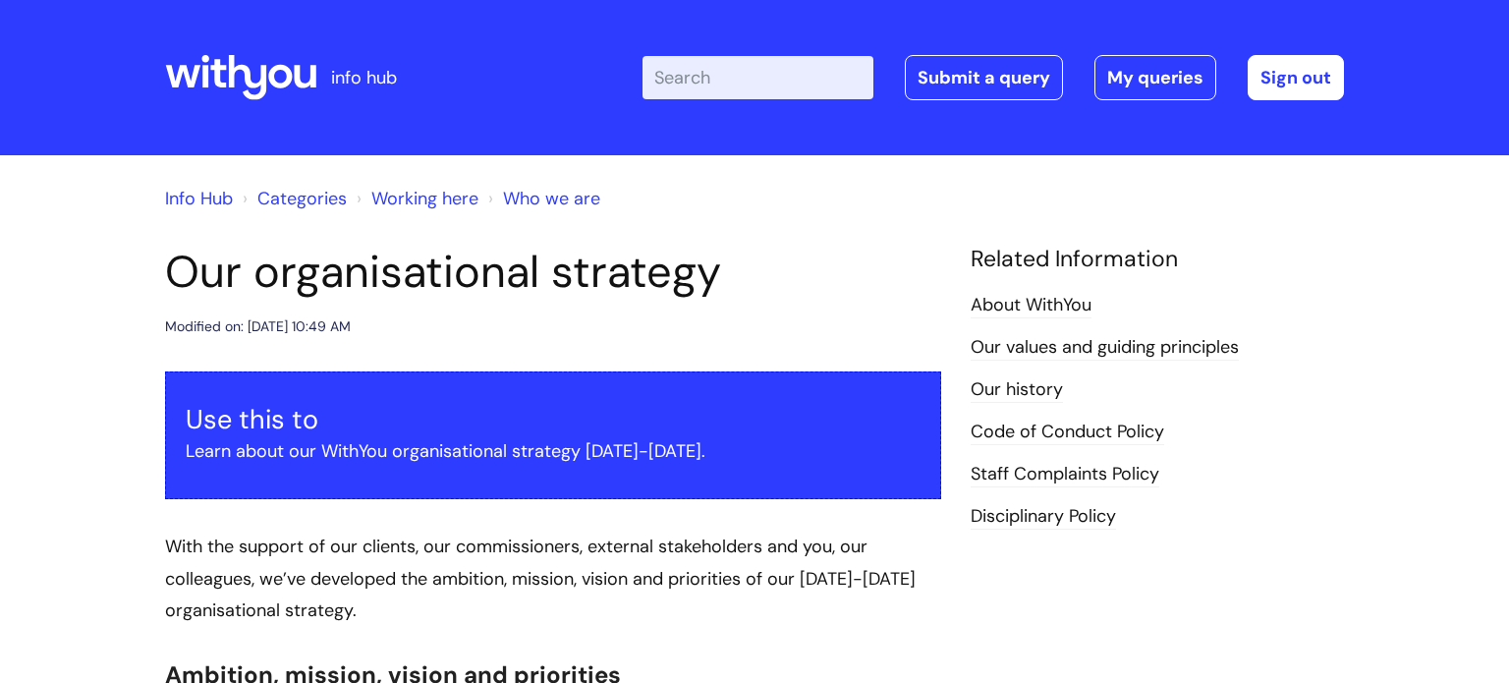
click at [202, 203] on link "Info Hub" at bounding box center [199, 199] width 68 height 24
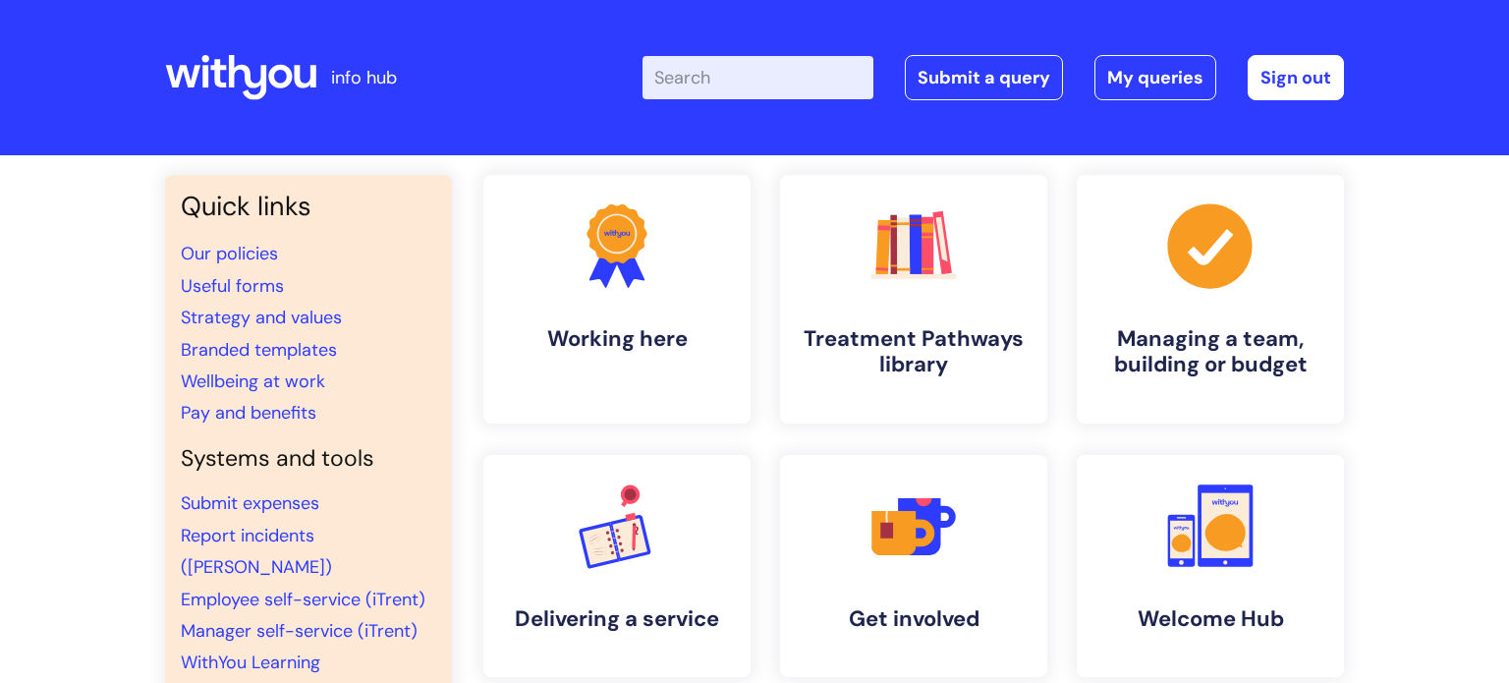
click at [1469, 196] on div "Quick links Our policies Useful forms Strategy and values Branded templates Wel…" at bounding box center [754, 672] width 1509 height 1035
